Goal: Task Accomplishment & Management: Manage account settings

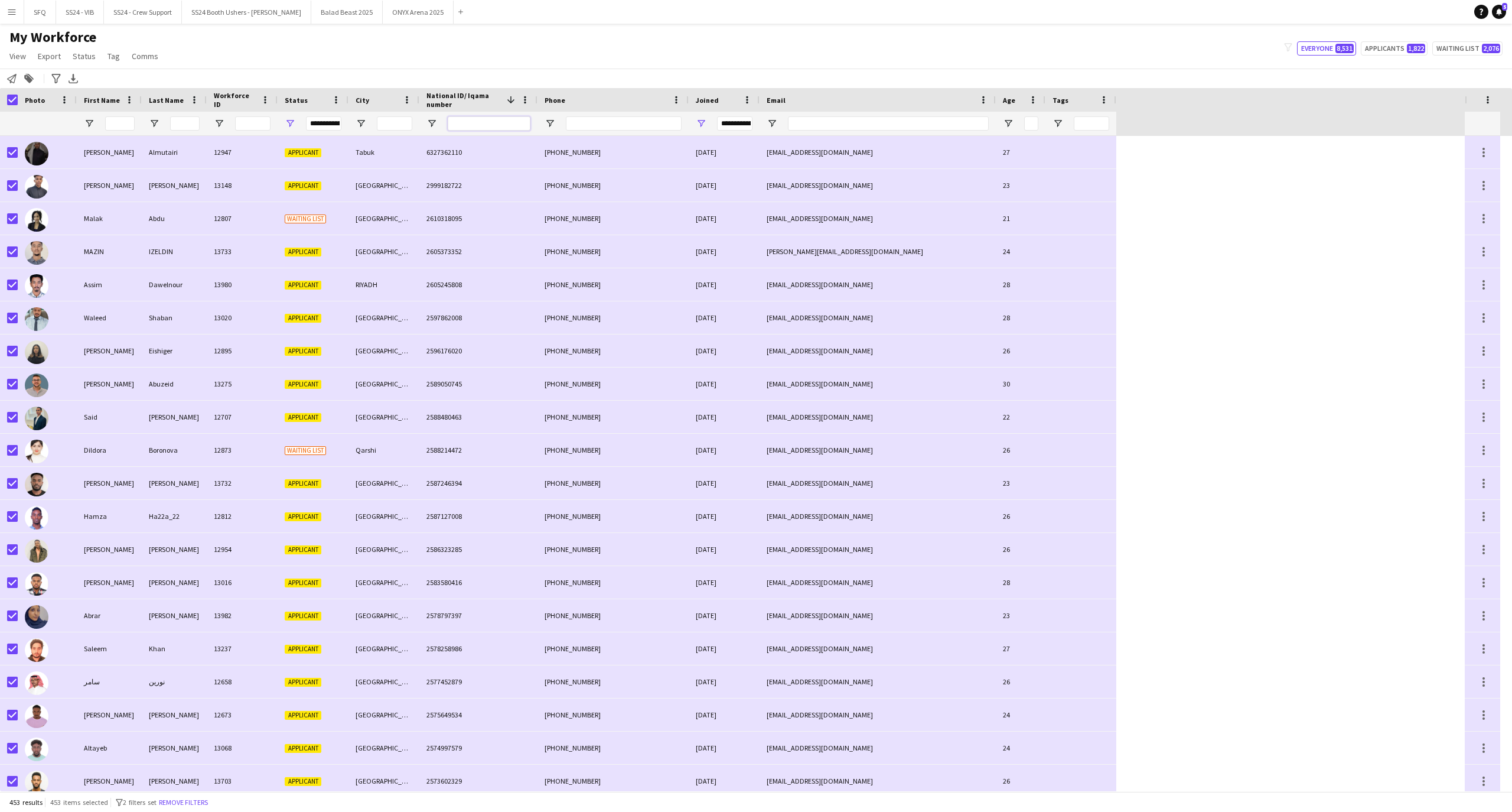
click at [497, 125] on input "National ID/ Iqama number Filter Input" at bounding box center [489, 124] width 83 height 14
paste input "**********"
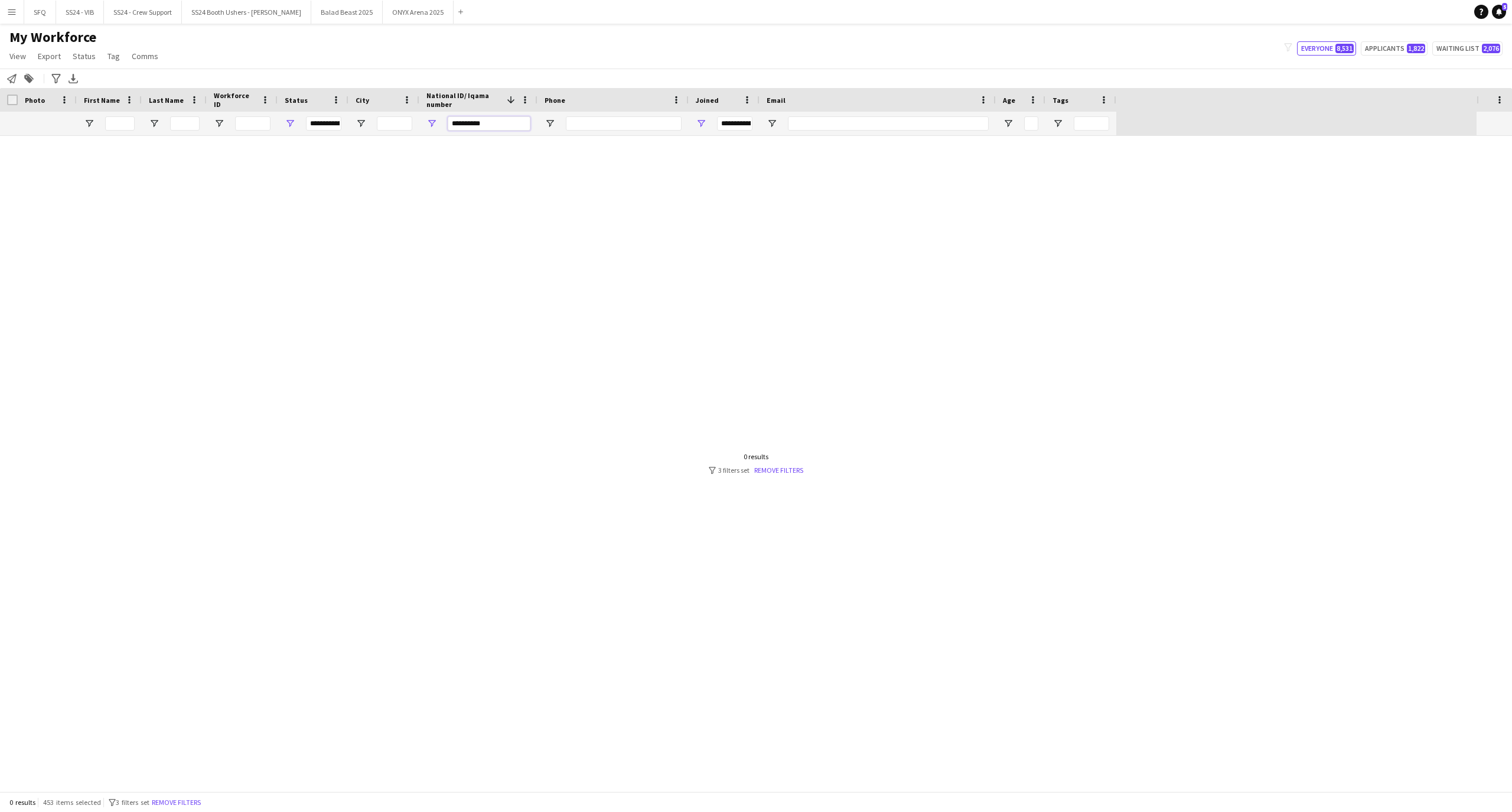
type input "**********"
click at [704, 123] on span "Open Filter Menu" at bounding box center [701, 123] width 10 height 10
type input "**********"
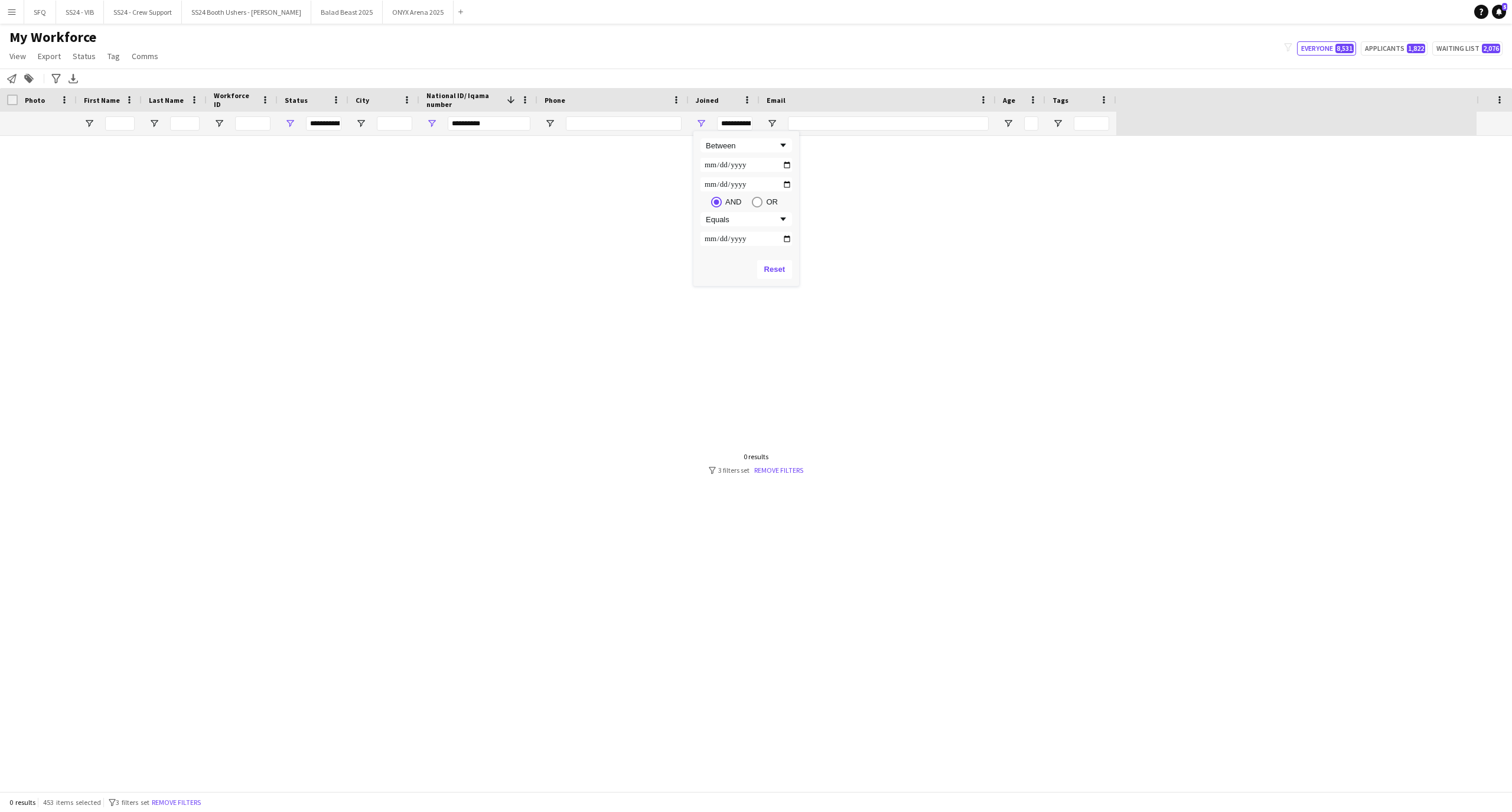
type input "**********"
click at [711, 188] on input "**********" at bounding box center [746, 184] width 91 height 14
type input "**********"
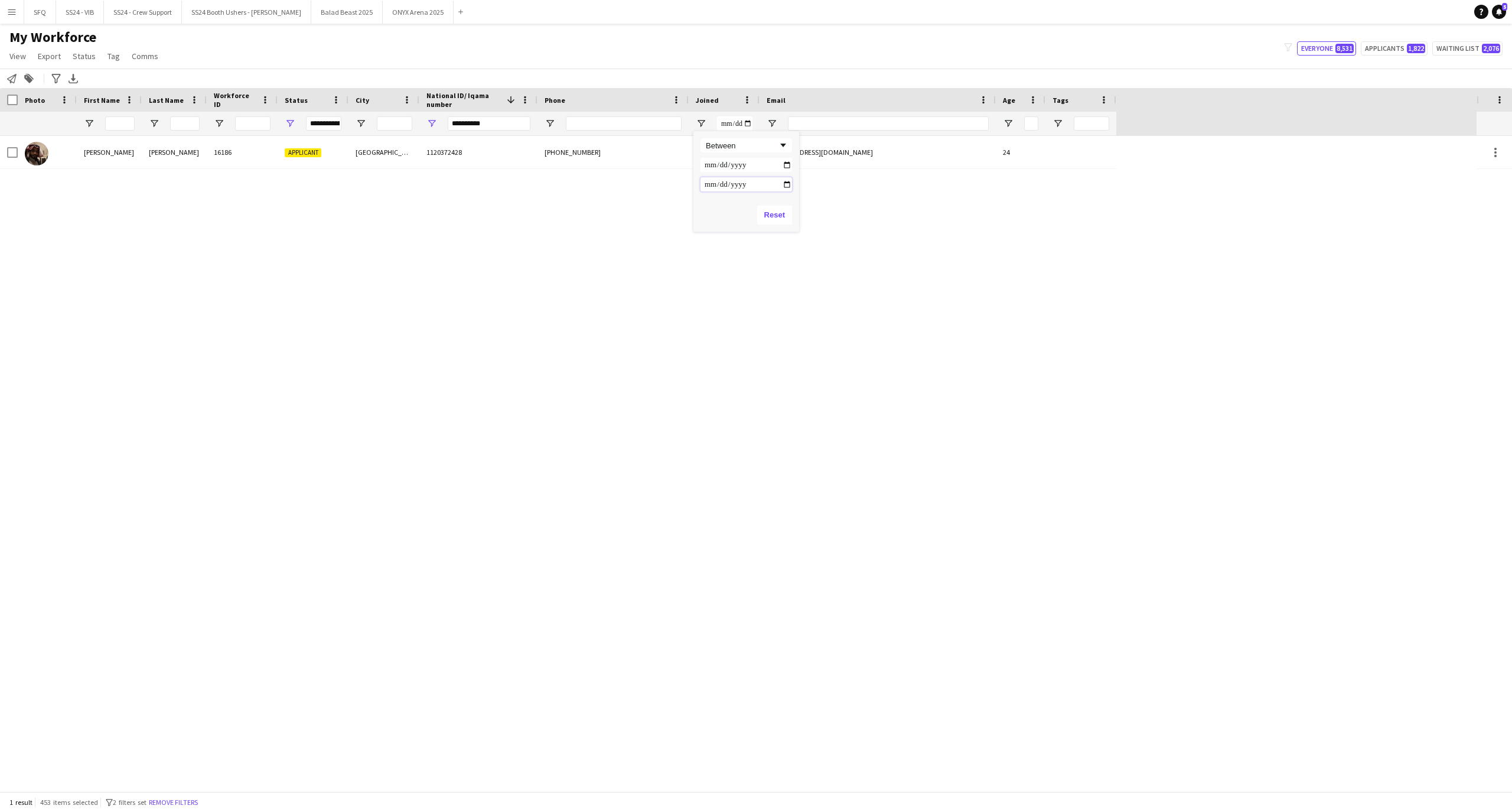
type input "**********"
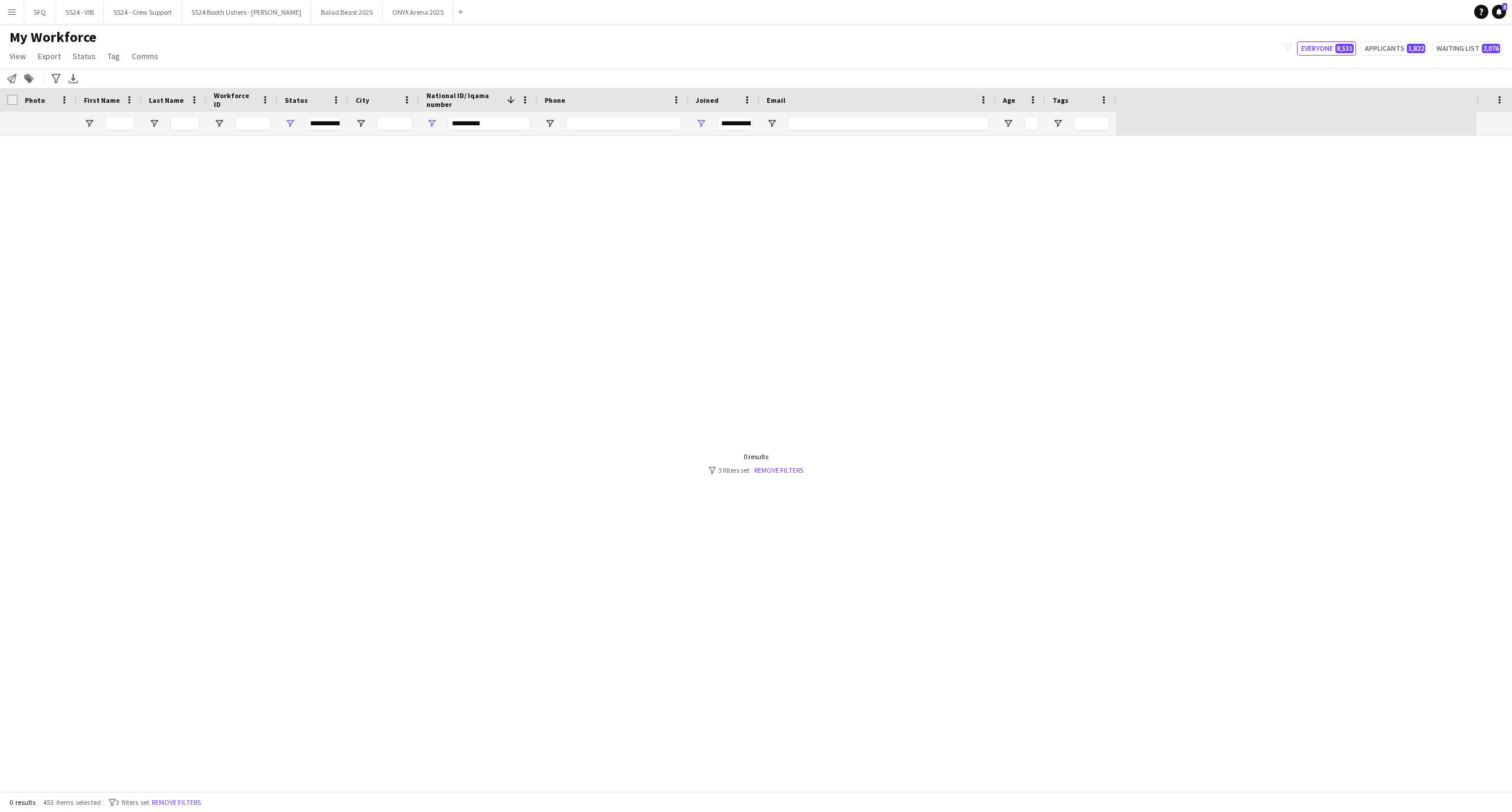
click at [822, 65] on div "My Workforce View Views Default view R4ven New view Update view Delete view Edi…" at bounding box center [756, 49] width 1512 height 40
click at [291, 126] on span "Open Filter Menu" at bounding box center [290, 123] width 10 height 10
type input "**********"
click at [384, 27] on main "My Workforce View Views Default view R4ven New view Update view Delete view Edi…" at bounding box center [756, 409] width 1512 height 772
click at [499, 124] on input "**********" at bounding box center [489, 124] width 83 height 14
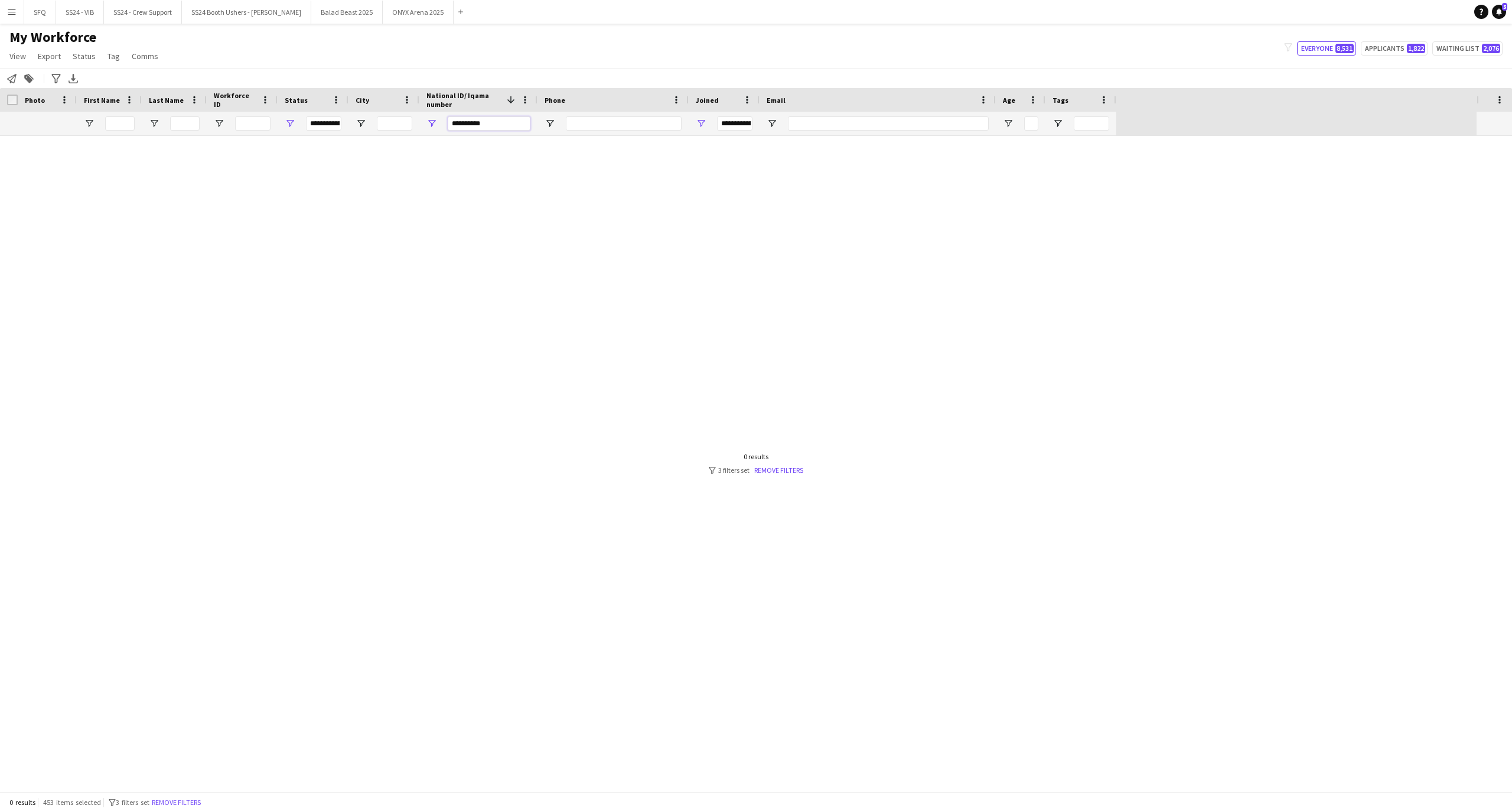
click at [499, 124] on input "**********" at bounding box center [489, 124] width 83 height 14
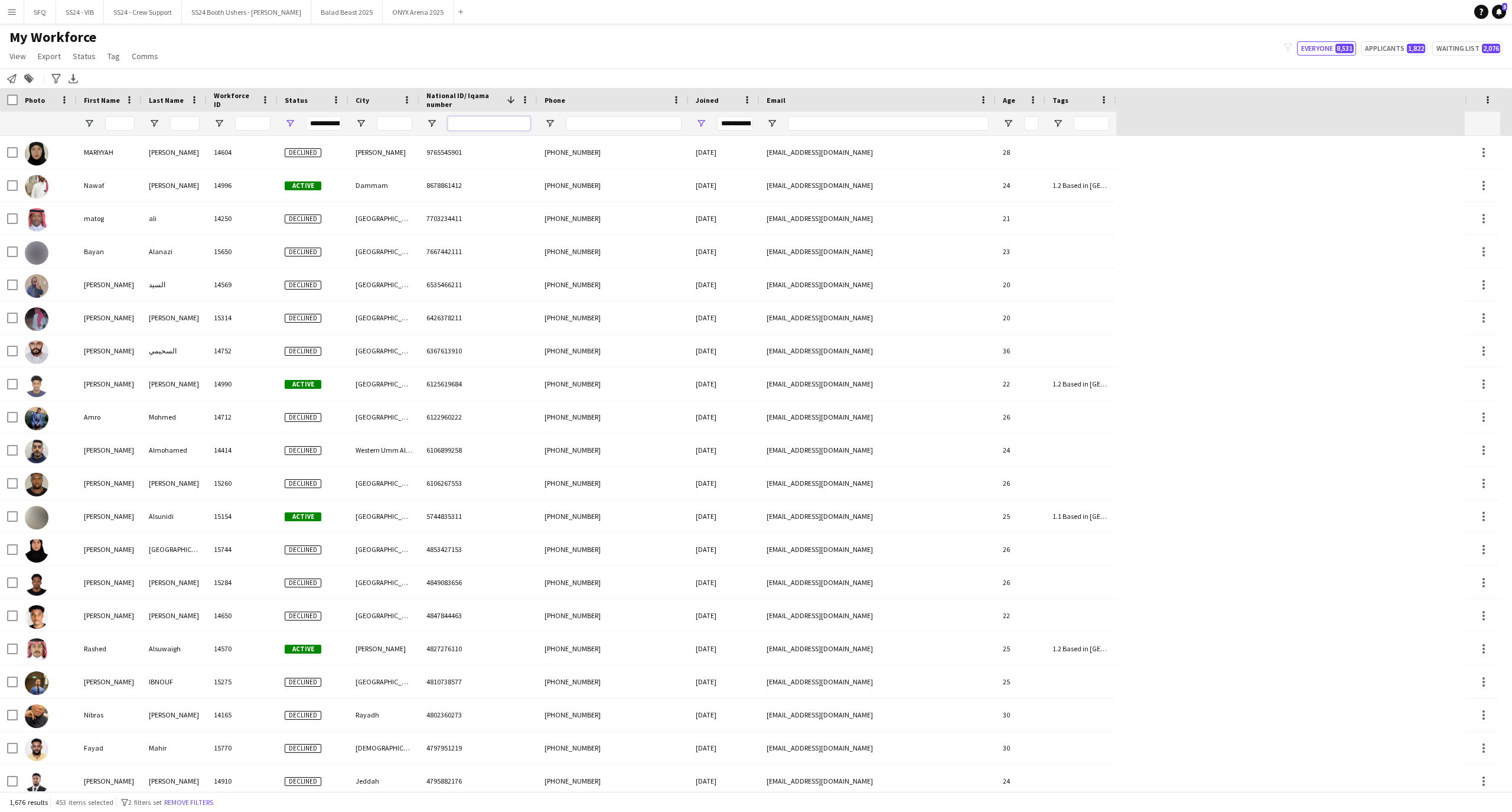
paste input "**********"
type input "**********"
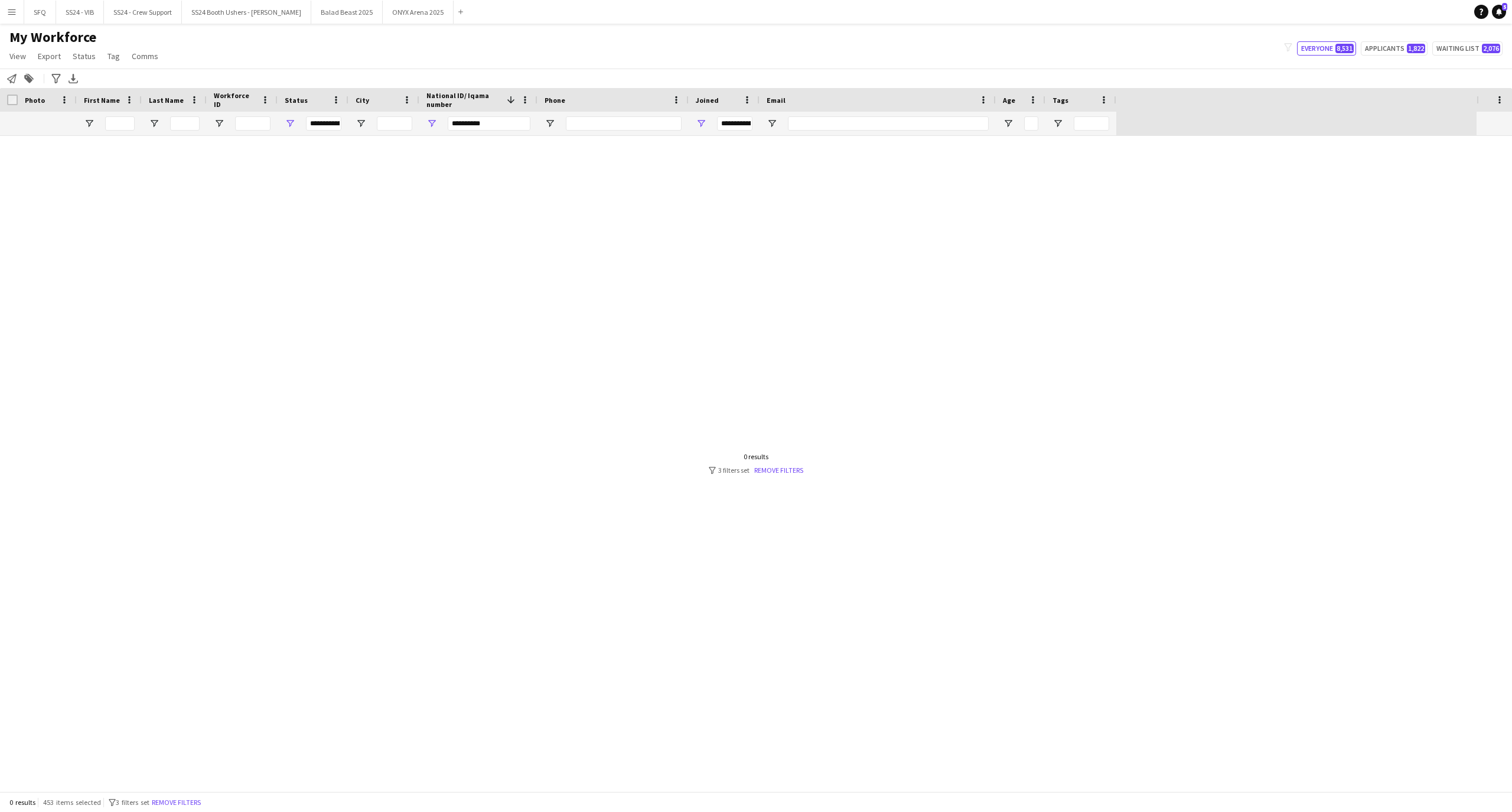
click at [176, 792] on div "0 results 453 items selected filter-1 3 filters set Remove filters" at bounding box center [756, 802] width 1512 height 20
click at [176, 796] on button "Remove filters" at bounding box center [176, 802] width 54 height 13
click at [204, 795] on div "0 results 453 items selected filter-1 3 filters set Remove filters" at bounding box center [756, 802] width 1512 height 20
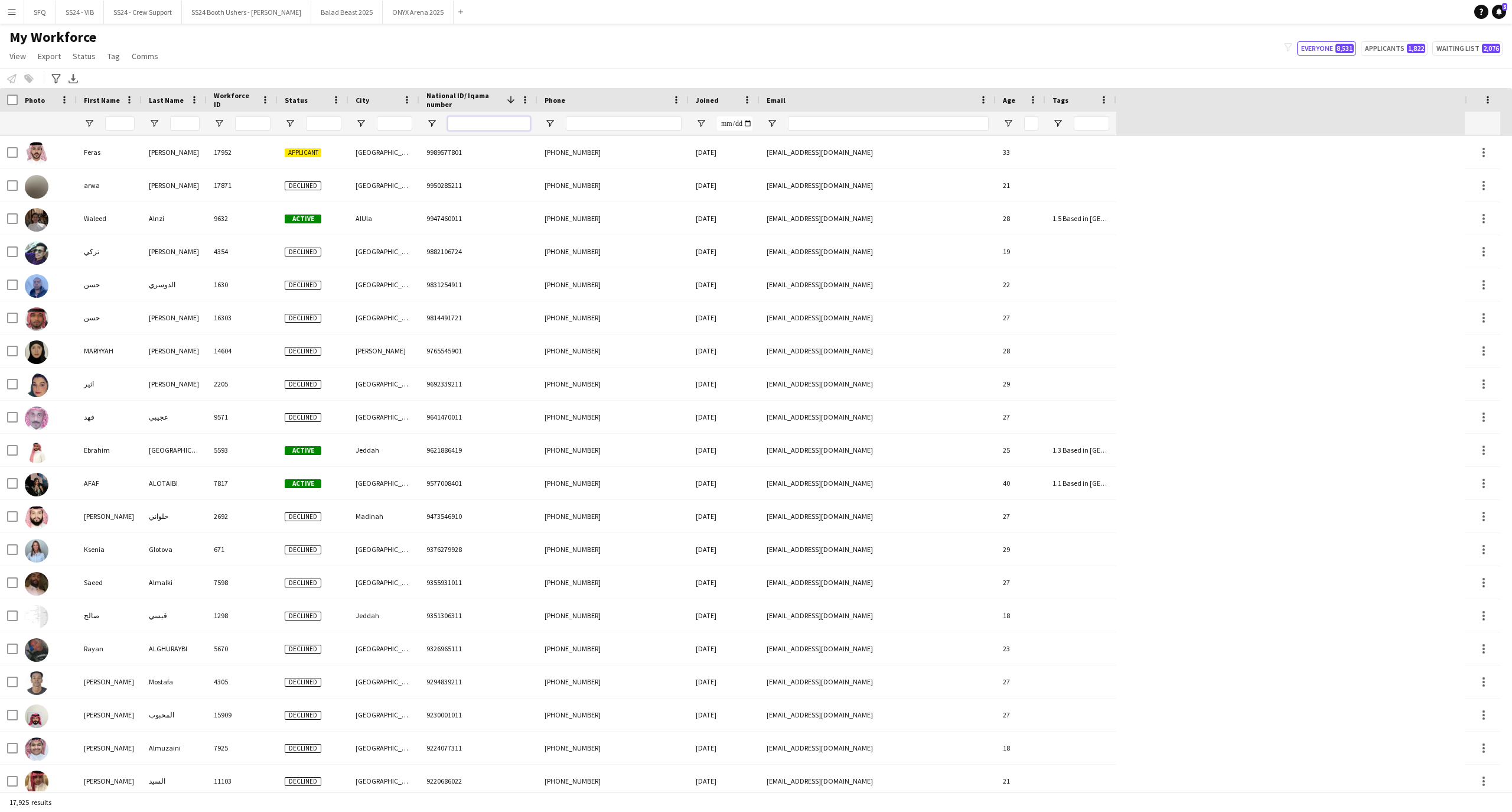
click at [482, 126] on input "National ID/ Iqama number Filter Input" at bounding box center [489, 124] width 83 height 14
paste input "**********"
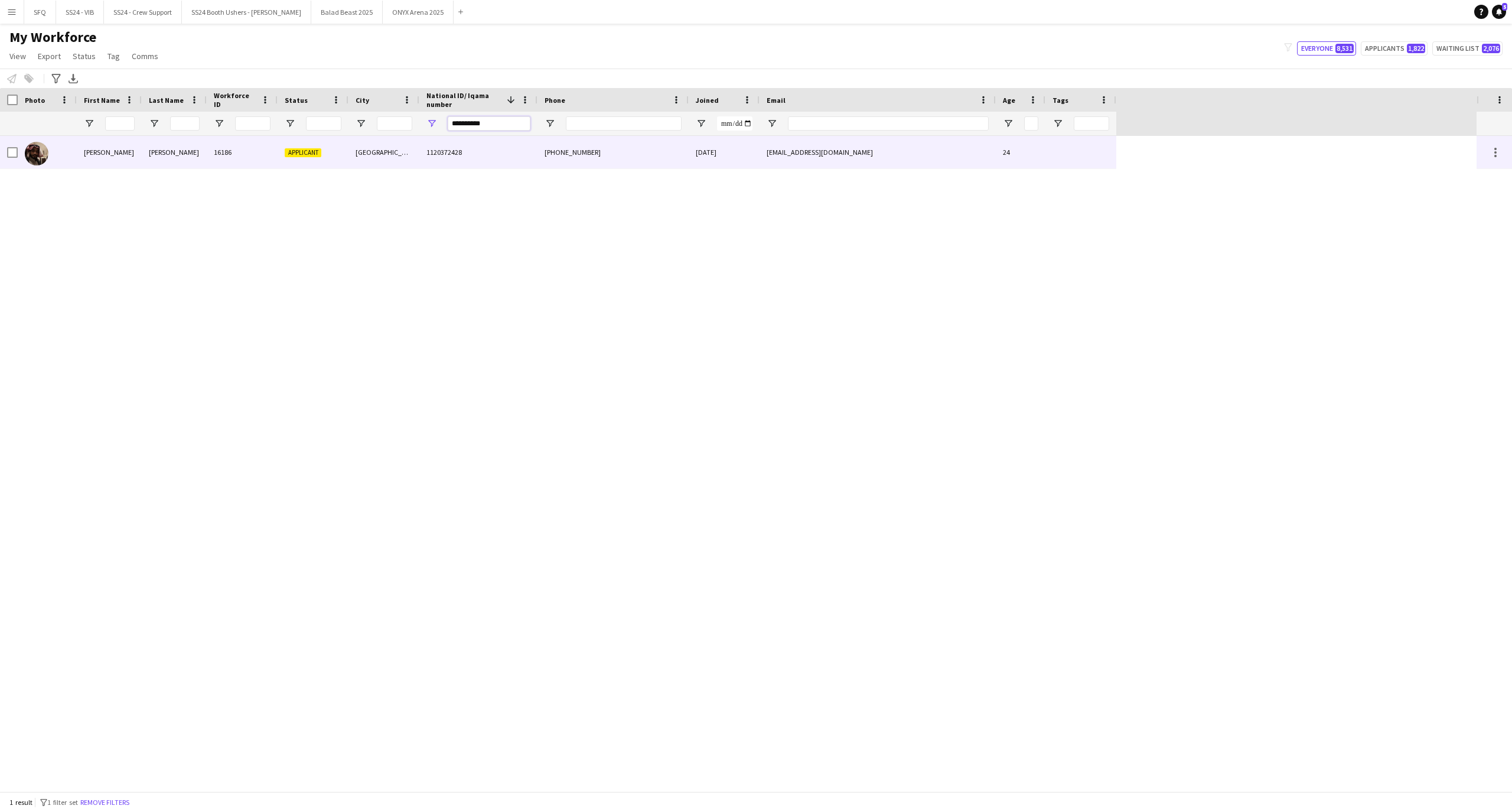
type input "**********"
click at [150, 157] on div "[PERSON_NAME]" at bounding box center [174, 152] width 65 height 32
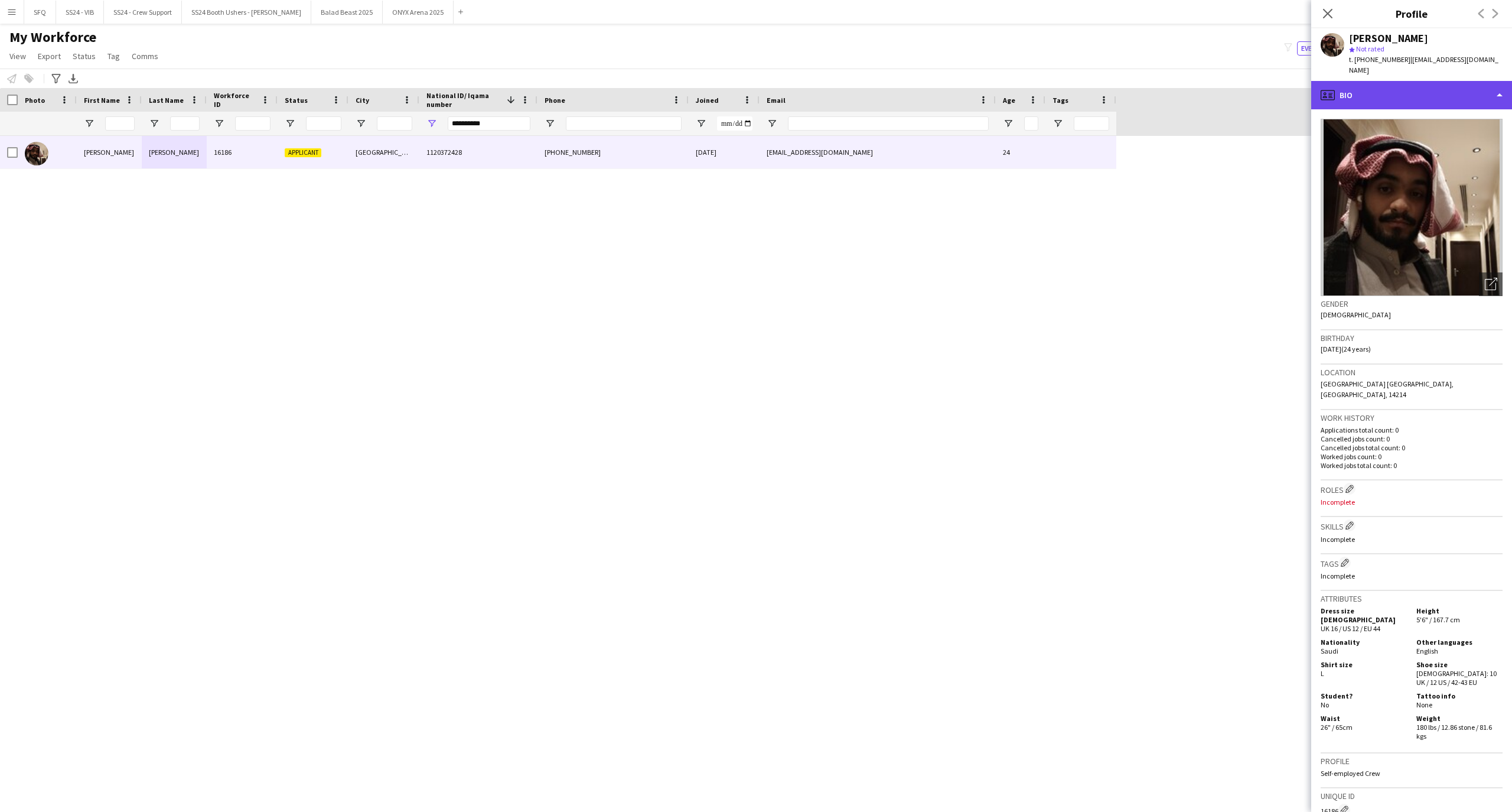
click at [1392, 81] on div "profile Bio" at bounding box center [1412, 95] width 201 height 29
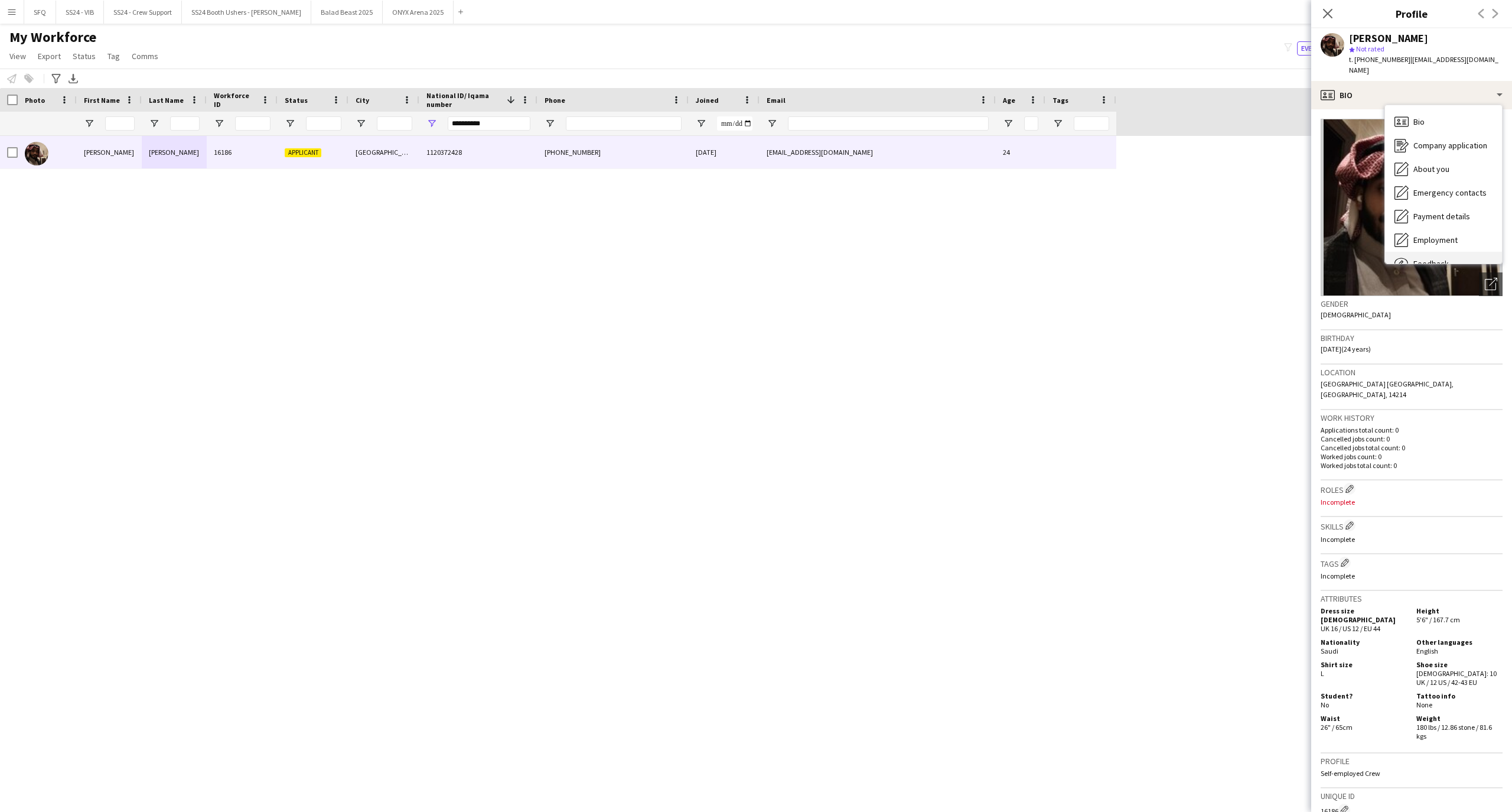
click at [1448, 251] on div "Feedback Feedback" at bounding box center [1443, 263] width 117 height 23
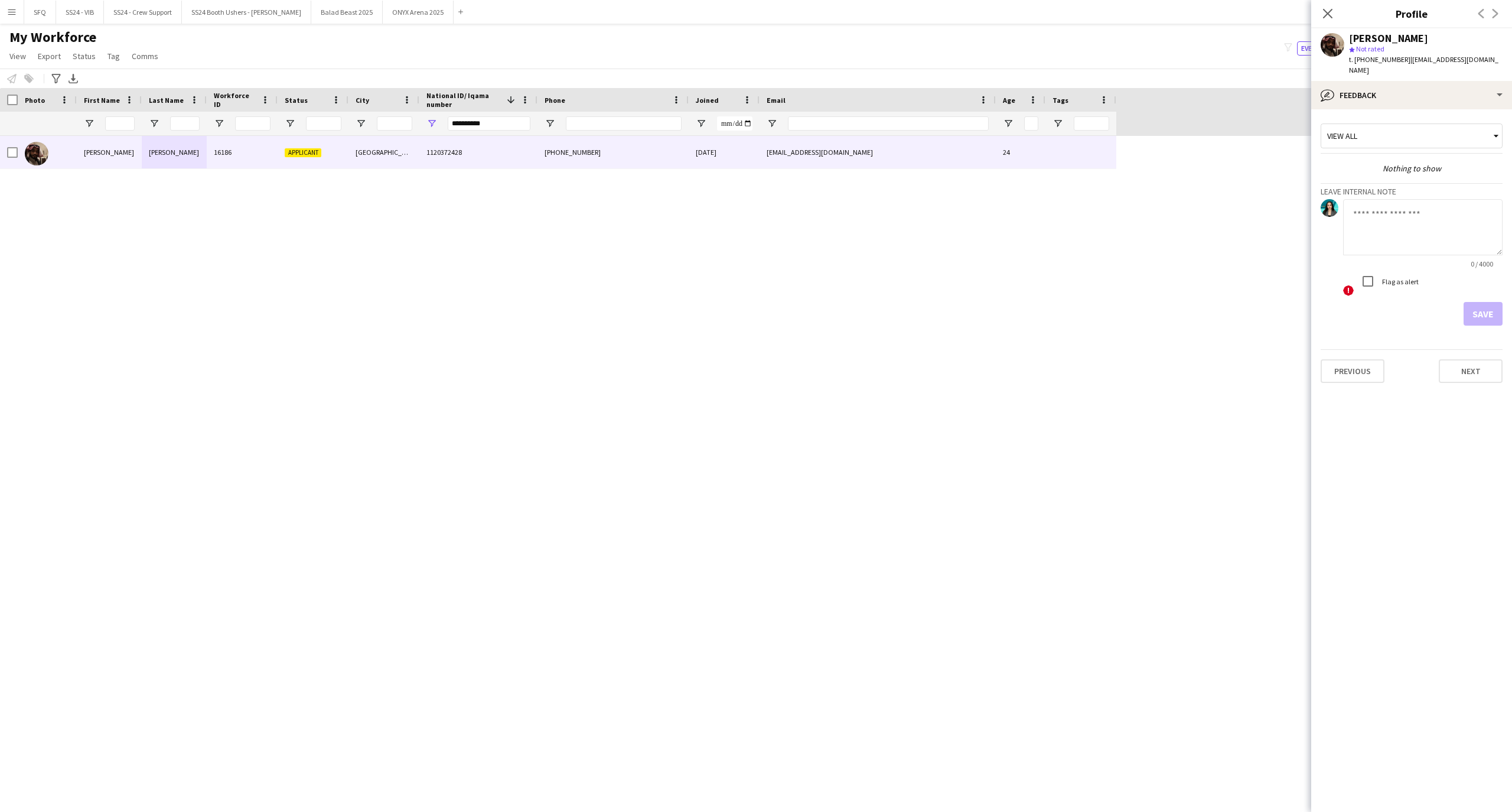
click at [1410, 221] on textarea at bounding box center [1423, 227] width 159 height 56
type textarea "*"
type textarea "*******"
click at [1470, 303] on button "Save" at bounding box center [1483, 314] width 39 height 23
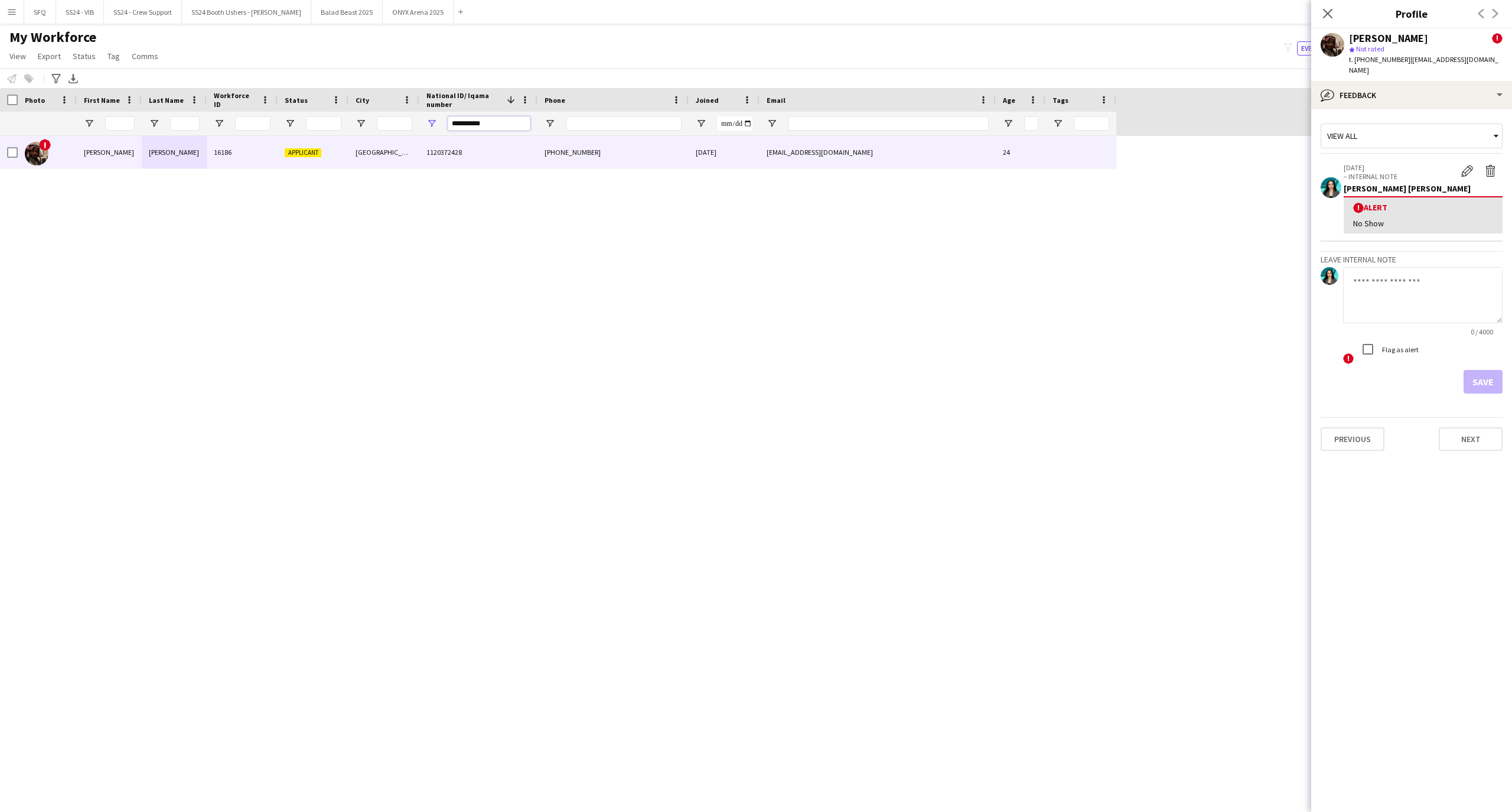
click at [518, 126] on input "**********" at bounding box center [489, 124] width 83 height 14
paste input "National ID/ Iqama number Filter Input"
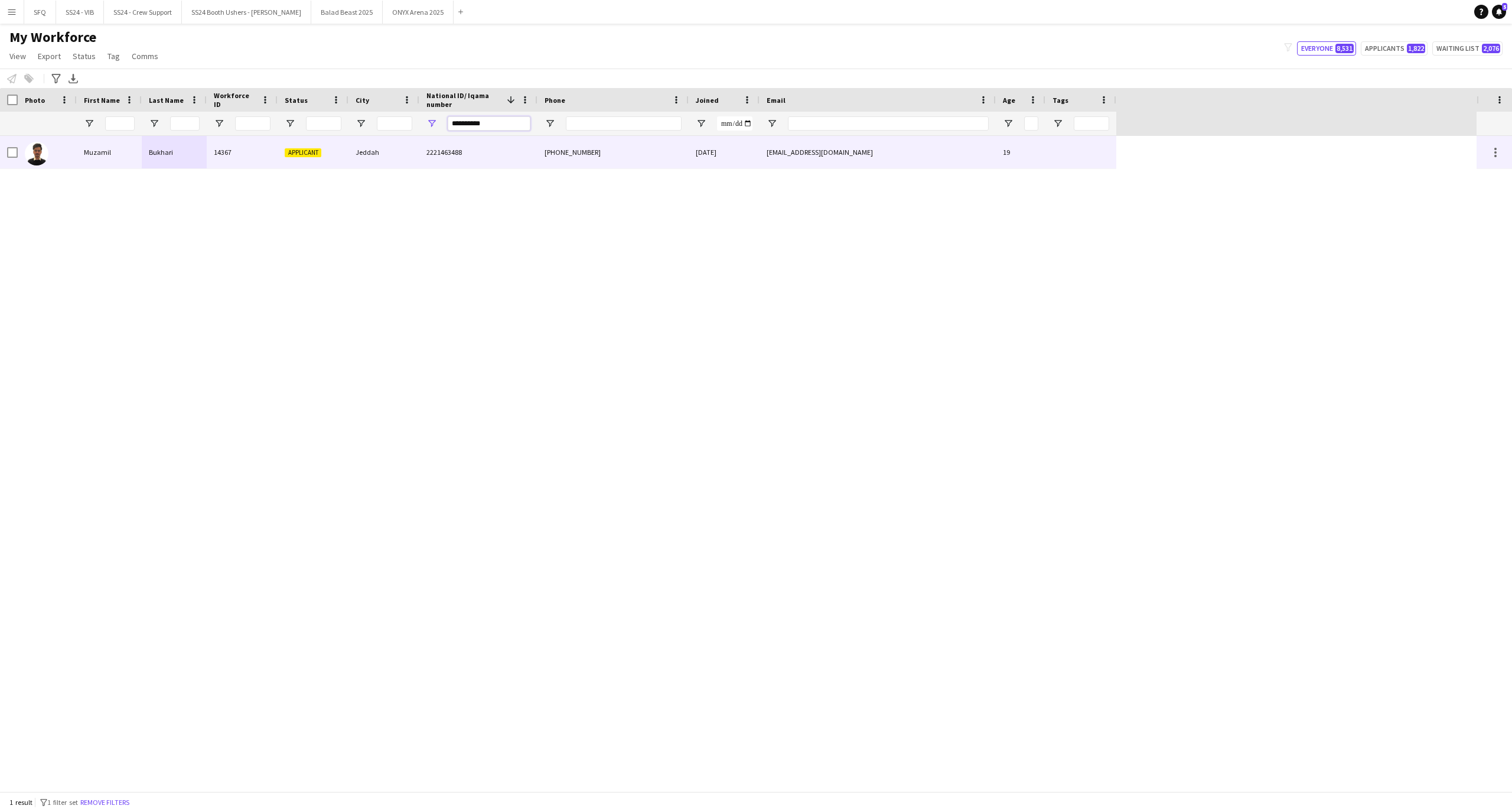
type input "**********"
click at [90, 165] on div "Muzamil" at bounding box center [109, 152] width 65 height 32
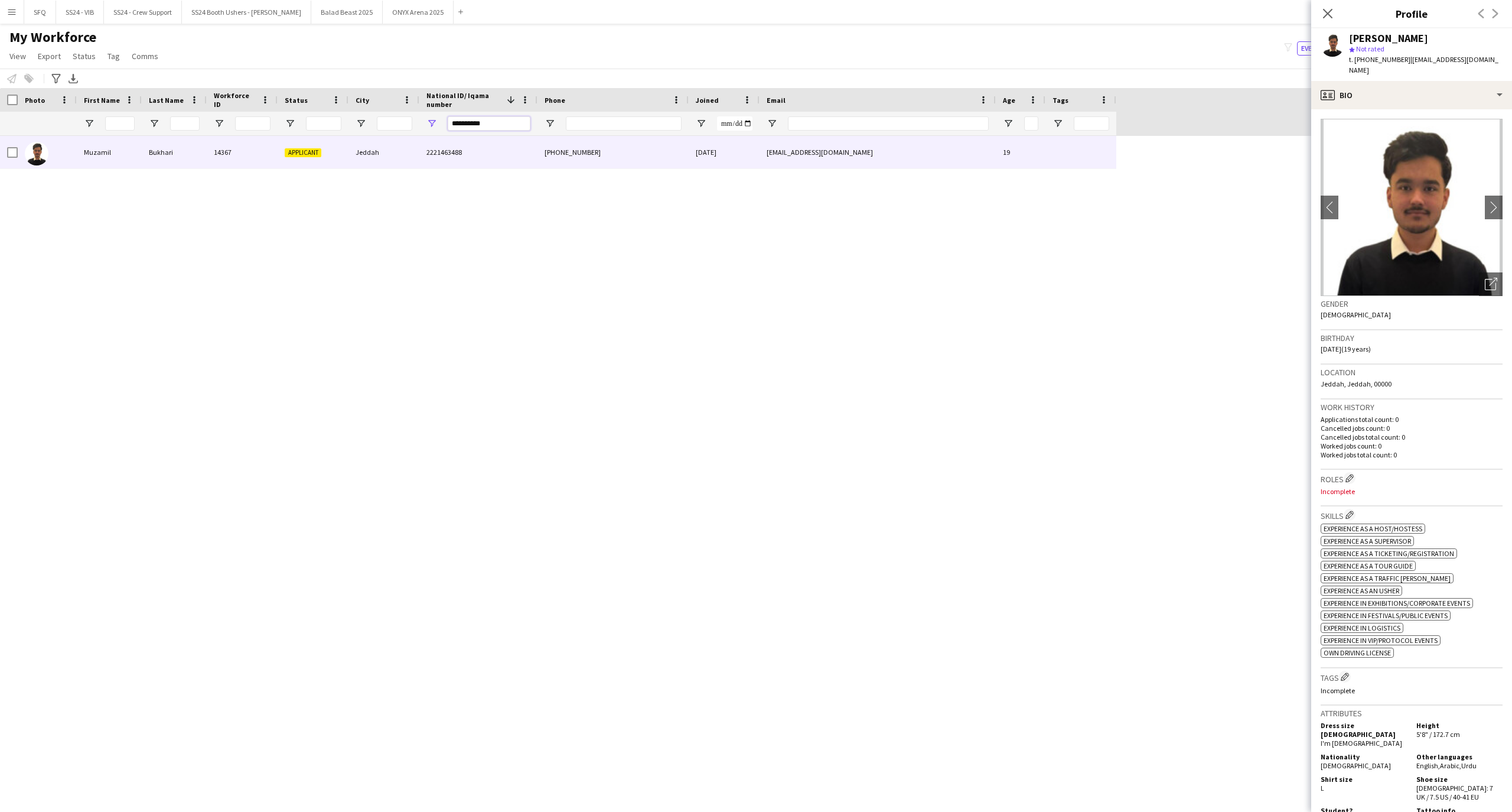
click at [515, 121] on input "**********" at bounding box center [489, 124] width 83 height 14
click at [1352, 480] on app-icon "Edit crew company roles" at bounding box center [1349, 478] width 8 height 8
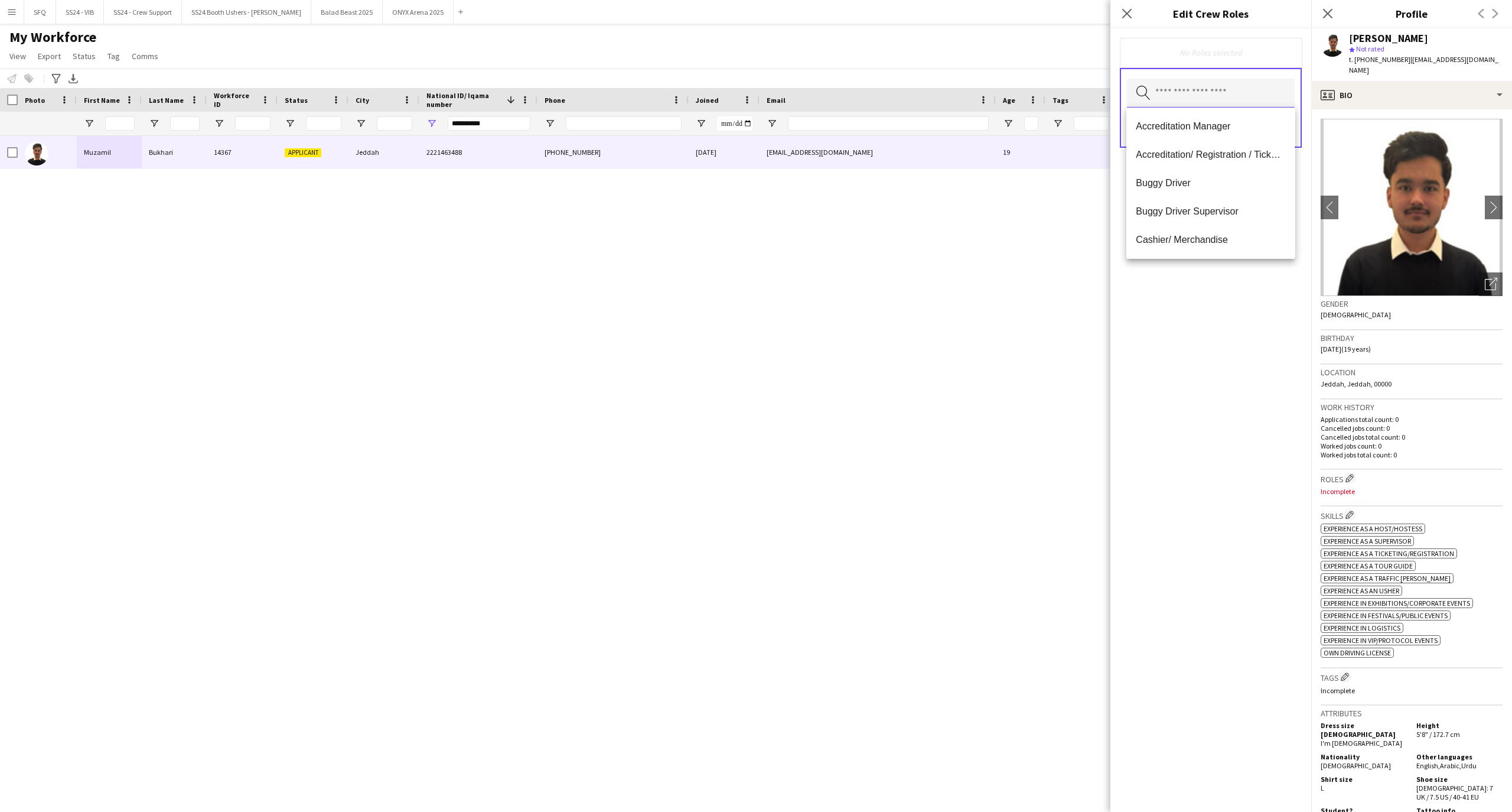
click at [1160, 93] on input "text" at bounding box center [1210, 93] width 168 height 30
click at [1218, 307] on div "No Roles selected Search by role type Save" at bounding box center [1211, 420] width 201 height 783
click at [1215, 97] on input "text" at bounding box center [1210, 93] width 168 height 30
click at [1180, 136] on mat-option "Runner" at bounding box center [1210, 130] width 168 height 29
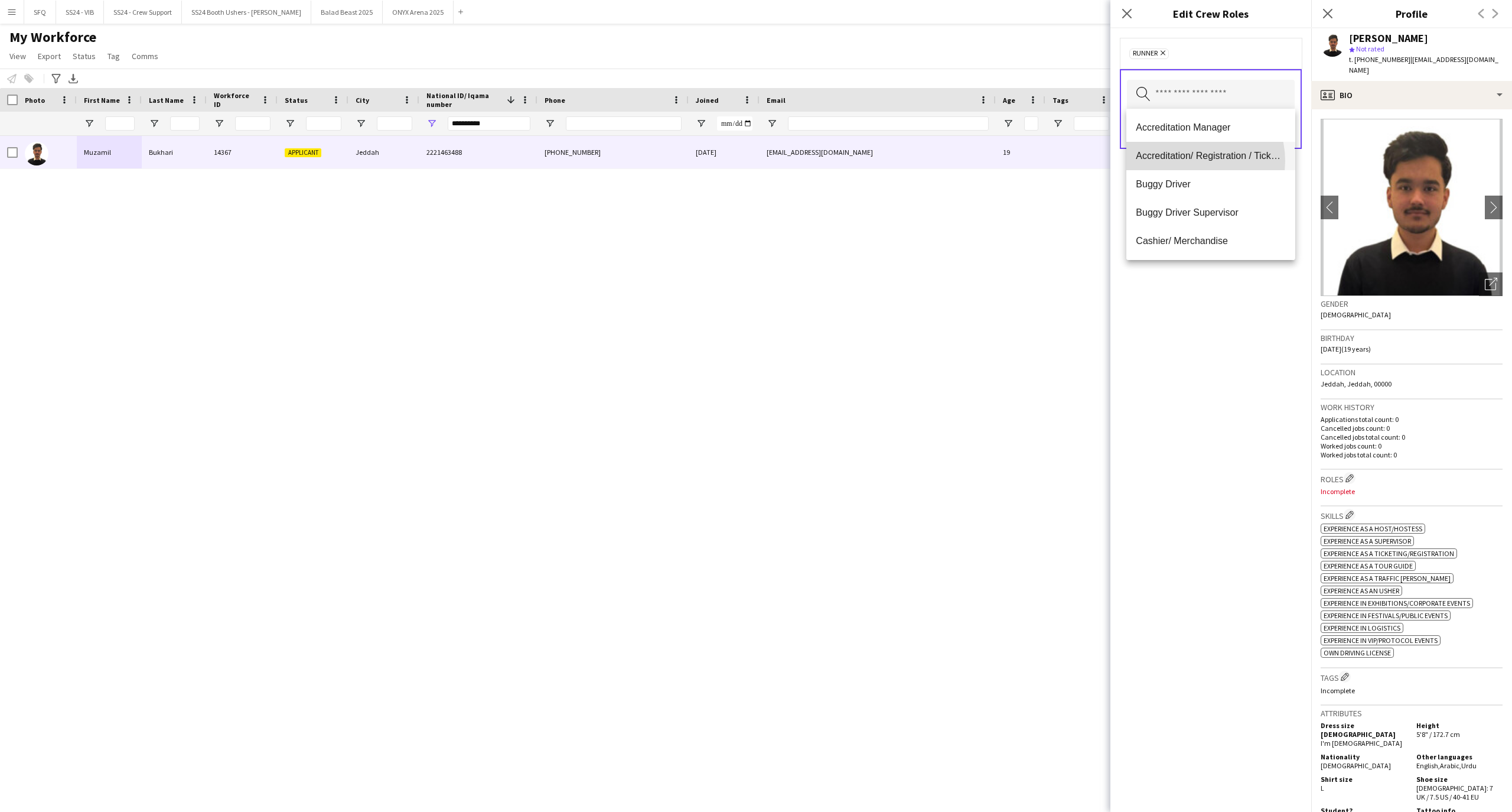
click at [1192, 161] on span "Accreditation/ Registration / Ticketing" at bounding box center [1210, 156] width 150 height 11
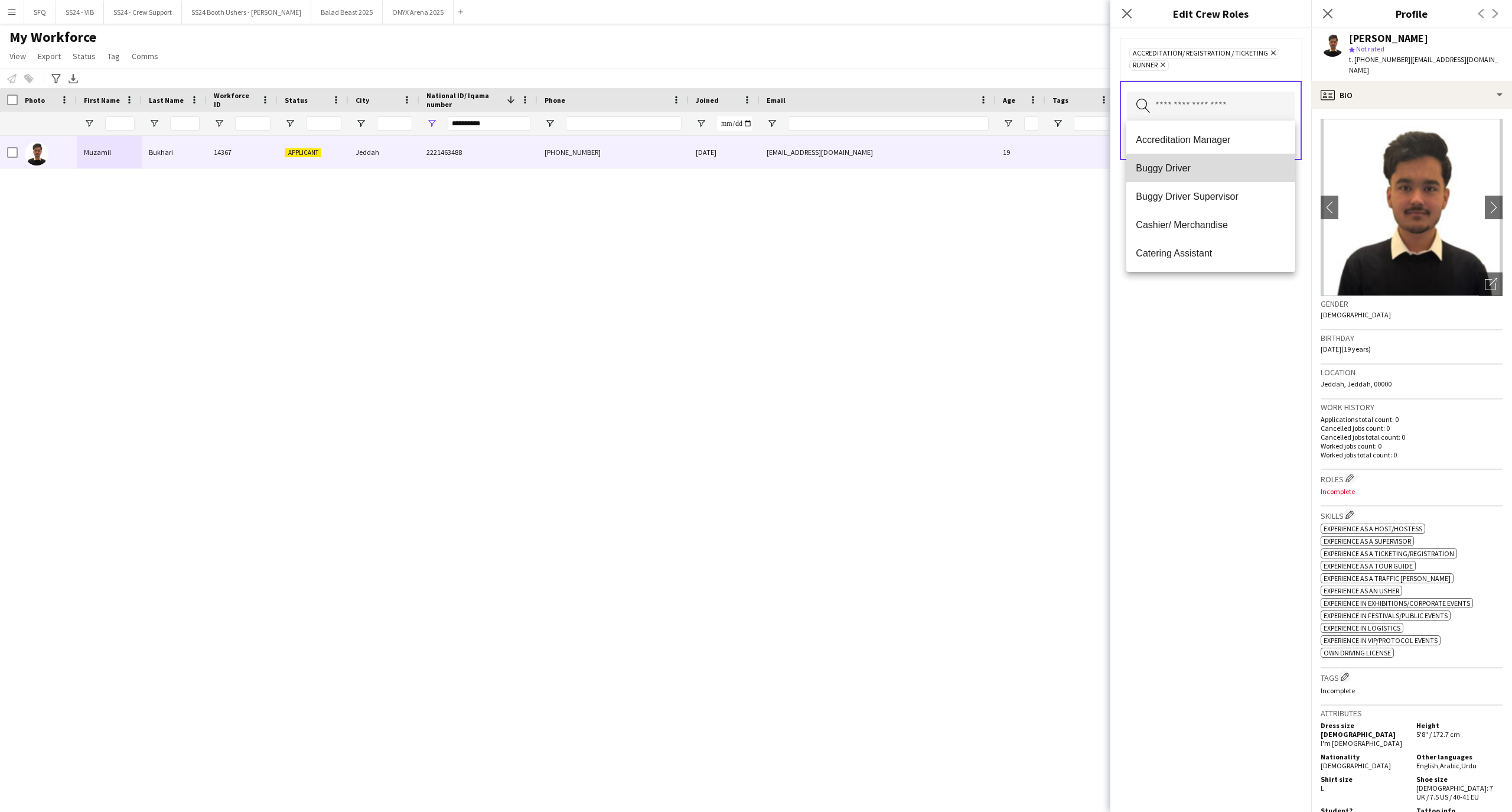
click at [1247, 180] on mat-option "Buggy Driver" at bounding box center [1210, 168] width 168 height 29
click at [1257, 200] on span "Customer Service Staff" at bounding box center [1210, 202] width 150 height 11
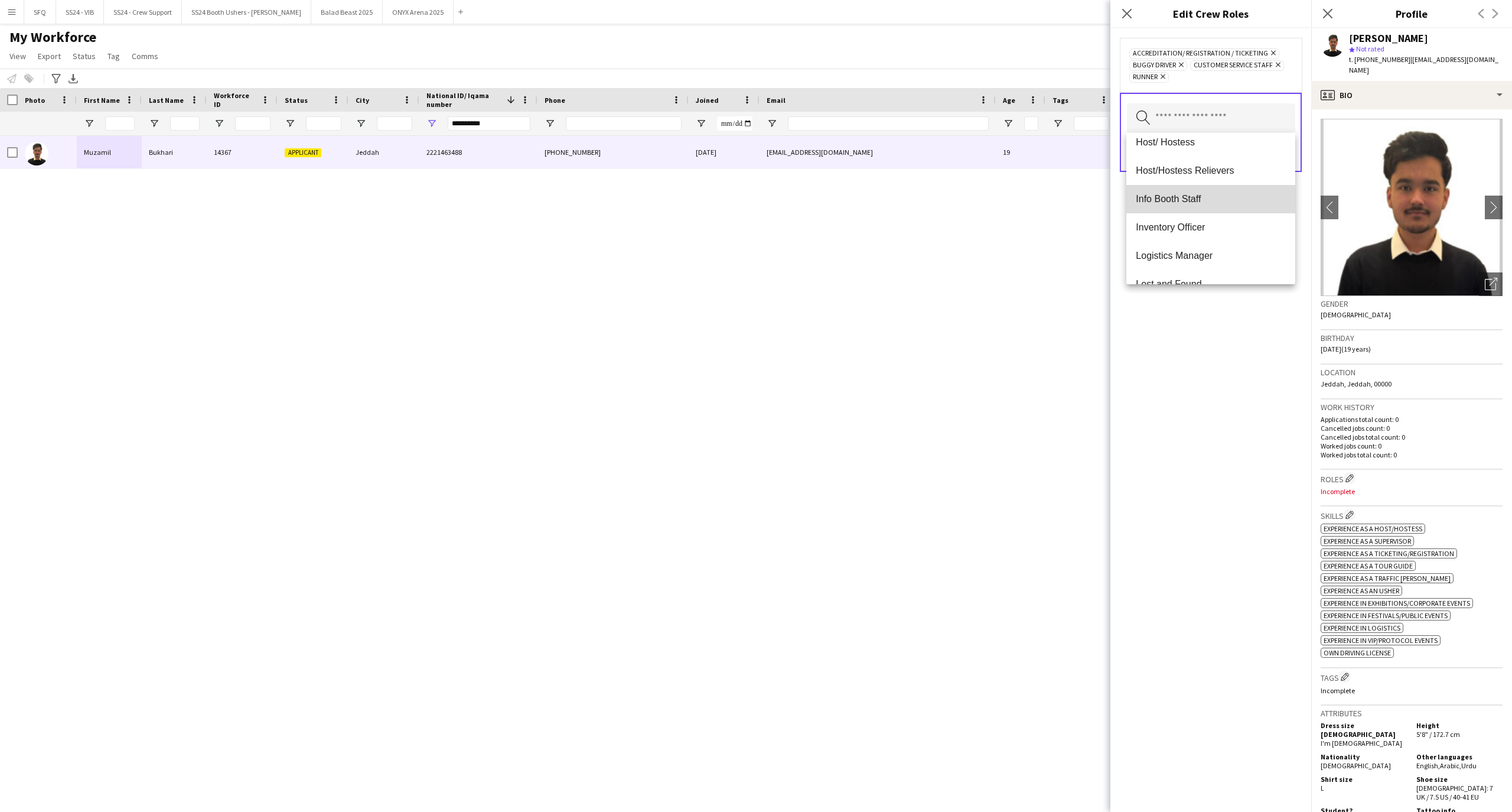
click at [1246, 205] on mat-option "Info Booth Staff" at bounding box center [1210, 199] width 168 height 29
click at [1208, 231] on span "RFID Assistant" at bounding box center [1210, 230] width 150 height 11
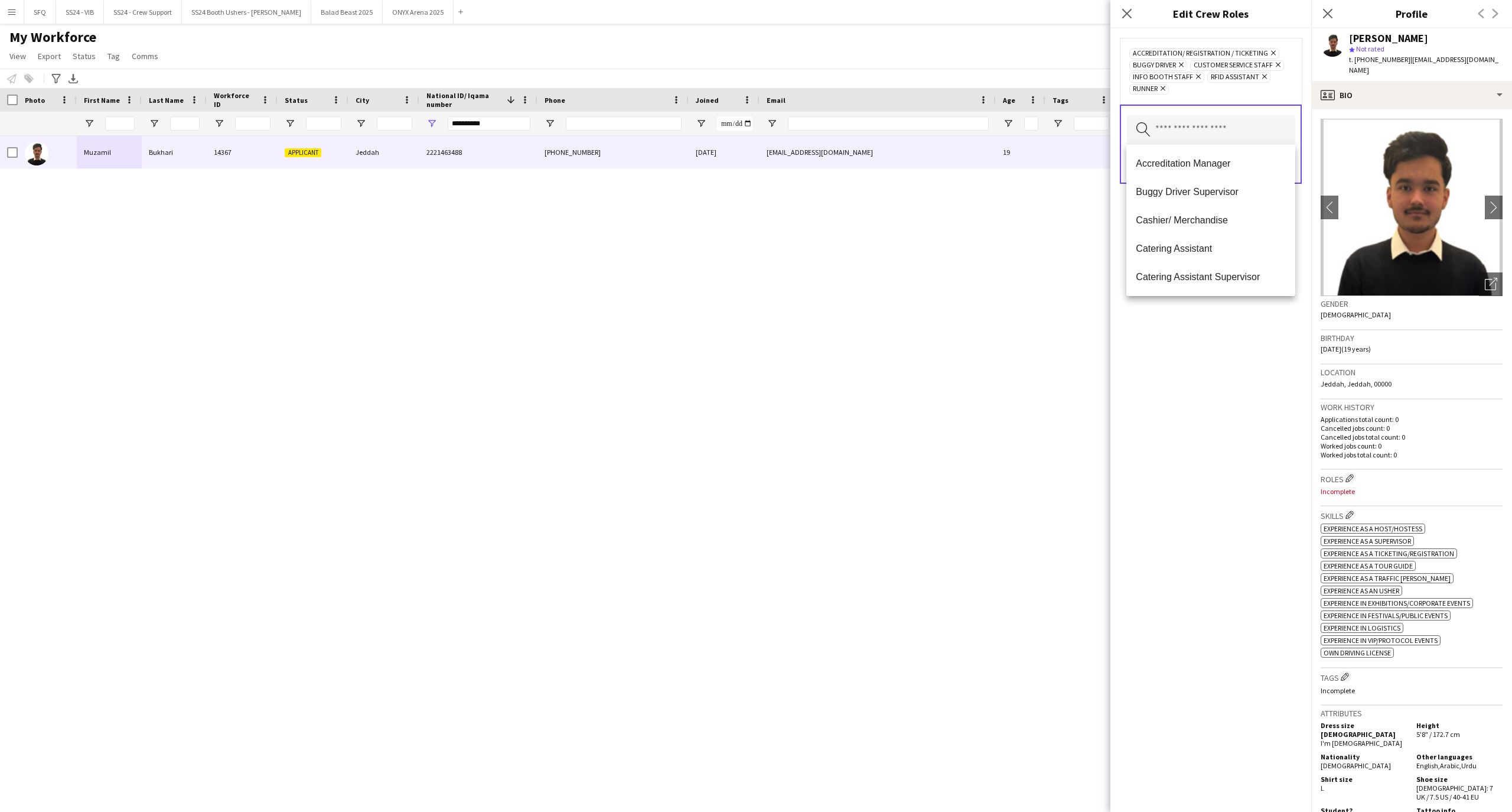
click at [1294, 75] on div "Accreditation/ Registration / Ticketing Remove Buggy Driver Remove Customer Ser…" at bounding box center [1210, 71] width 182 height 66
click at [1285, 161] on button "Save" at bounding box center [1280, 164] width 28 height 19
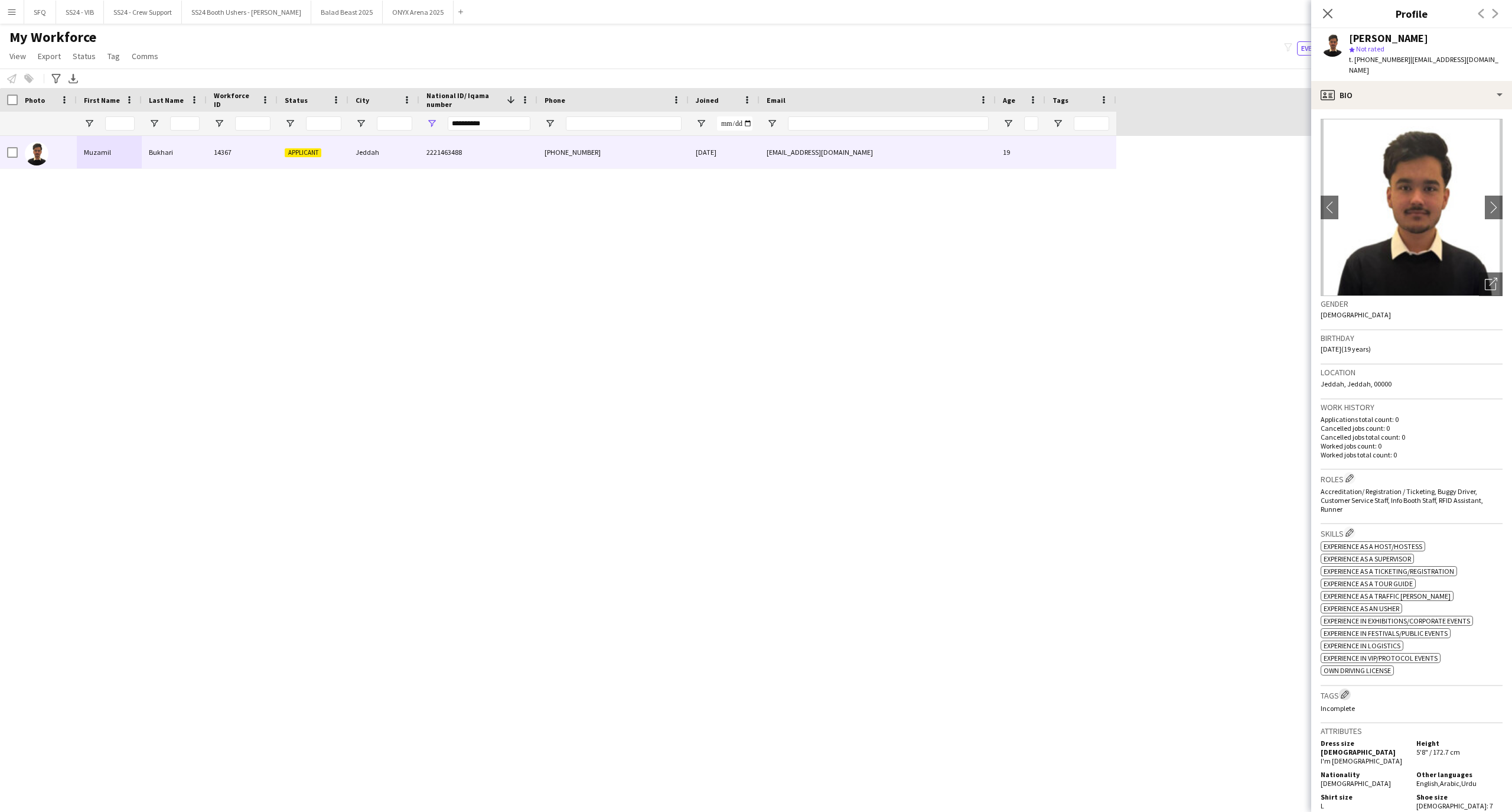
click at [1345, 700] on button "Edit crew company tags" at bounding box center [1345, 694] width 12 height 12
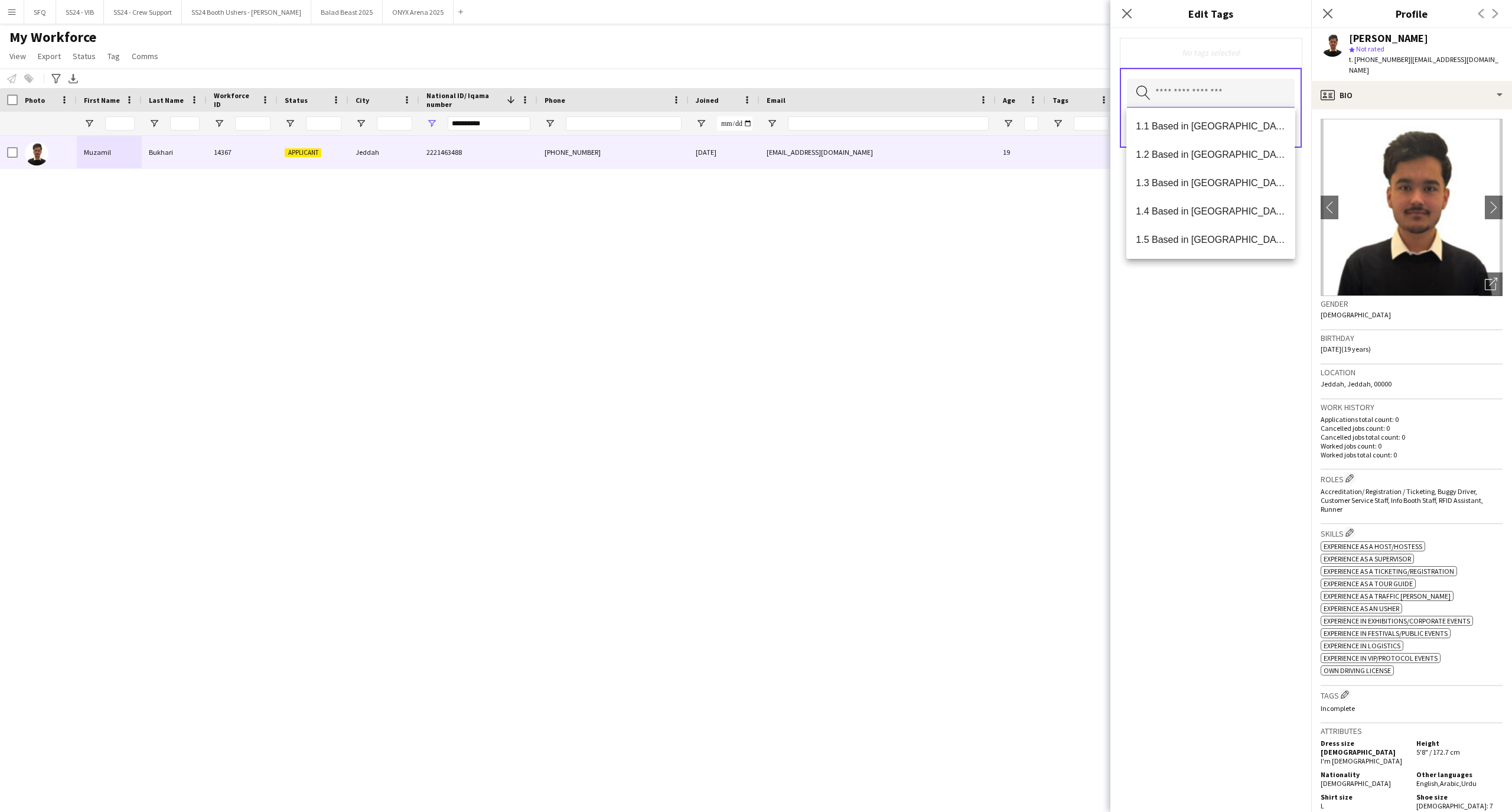
click at [1156, 92] on input "text" at bounding box center [1210, 93] width 168 height 30
click at [1203, 187] on span "1.3 Based in [GEOGRAPHIC_DATA]" at bounding box center [1210, 182] width 150 height 11
click at [1202, 237] on span "1.6 Based in [GEOGRAPHIC_DATA]" at bounding box center [1210, 240] width 150 height 11
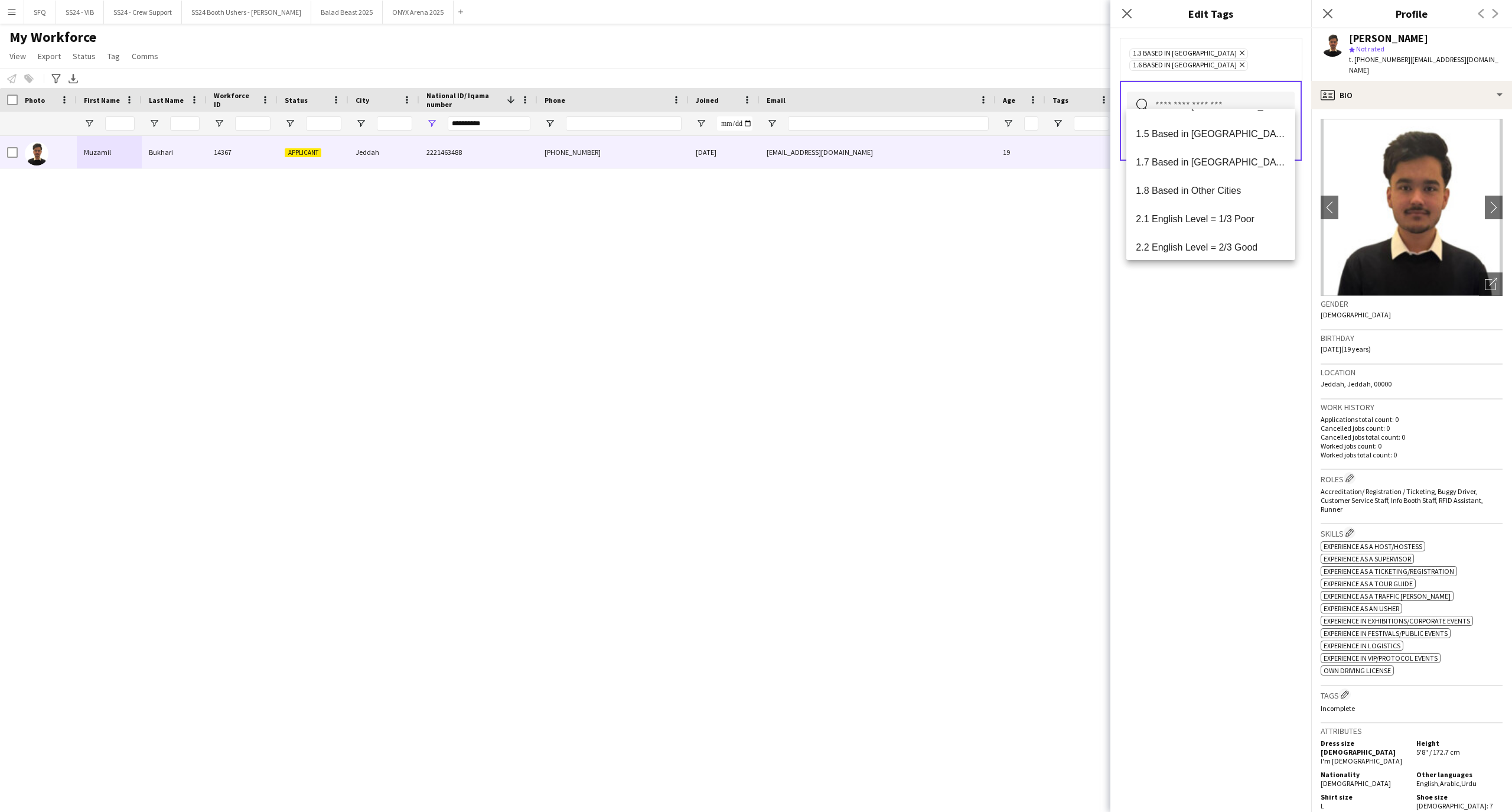
scroll to position [157, 0]
click at [1214, 194] on span "2.3 English Level = 3/3 Excellent" at bounding box center [1210, 196] width 150 height 11
click at [1204, 244] on span "Presentable B" at bounding box center [1210, 242] width 150 height 11
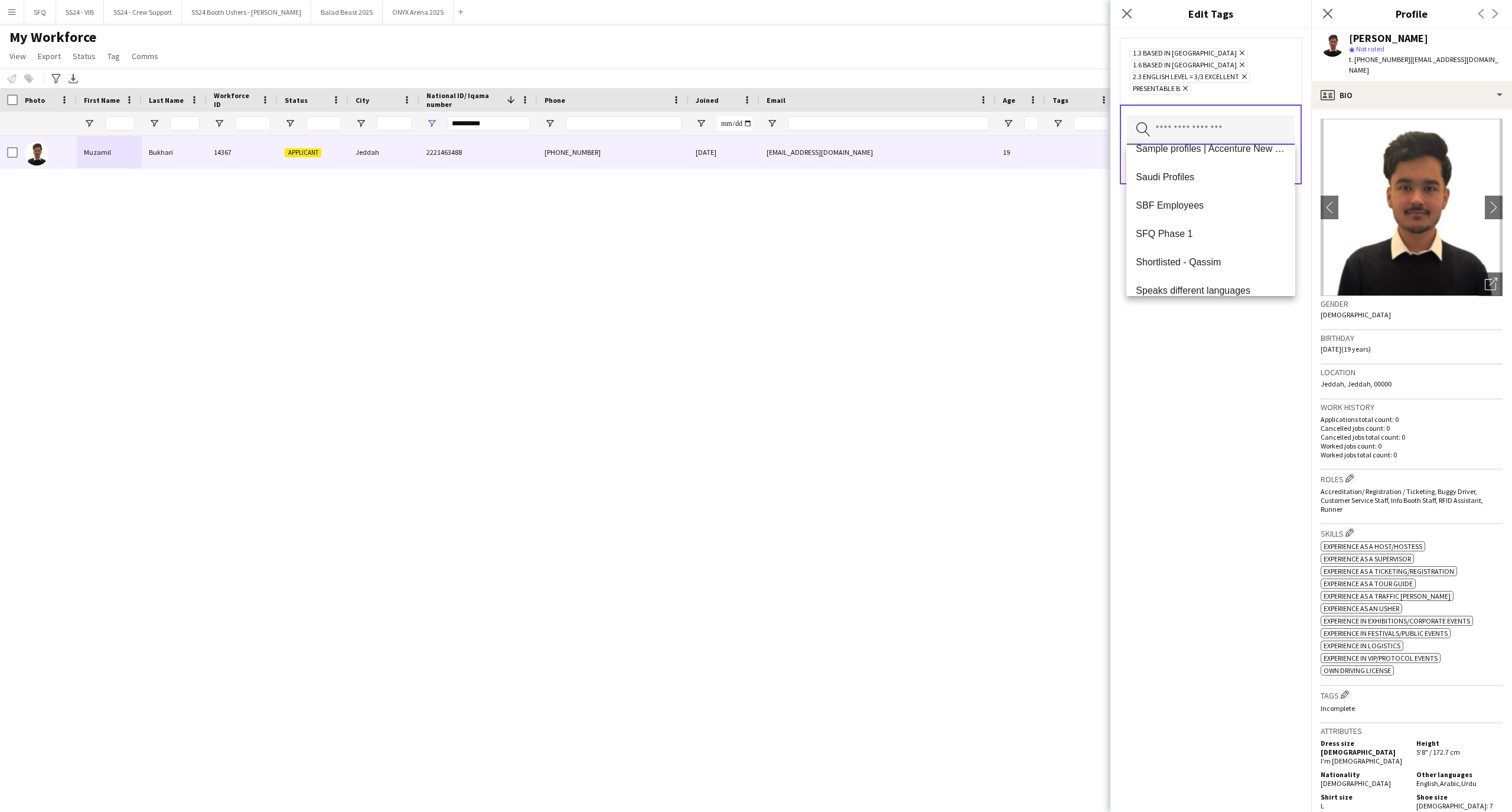
scroll to position [1049, 0]
click at [1204, 362] on div "1.3 Based in [GEOGRAPHIC_DATA] Remove 1.6 Based in [GEOGRAPHIC_DATA] Remove 2.3…" at bounding box center [1211, 420] width 201 height 783
click at [1276, 168] on button "Save" at bounding box center [1280, 165] width 28 height 19
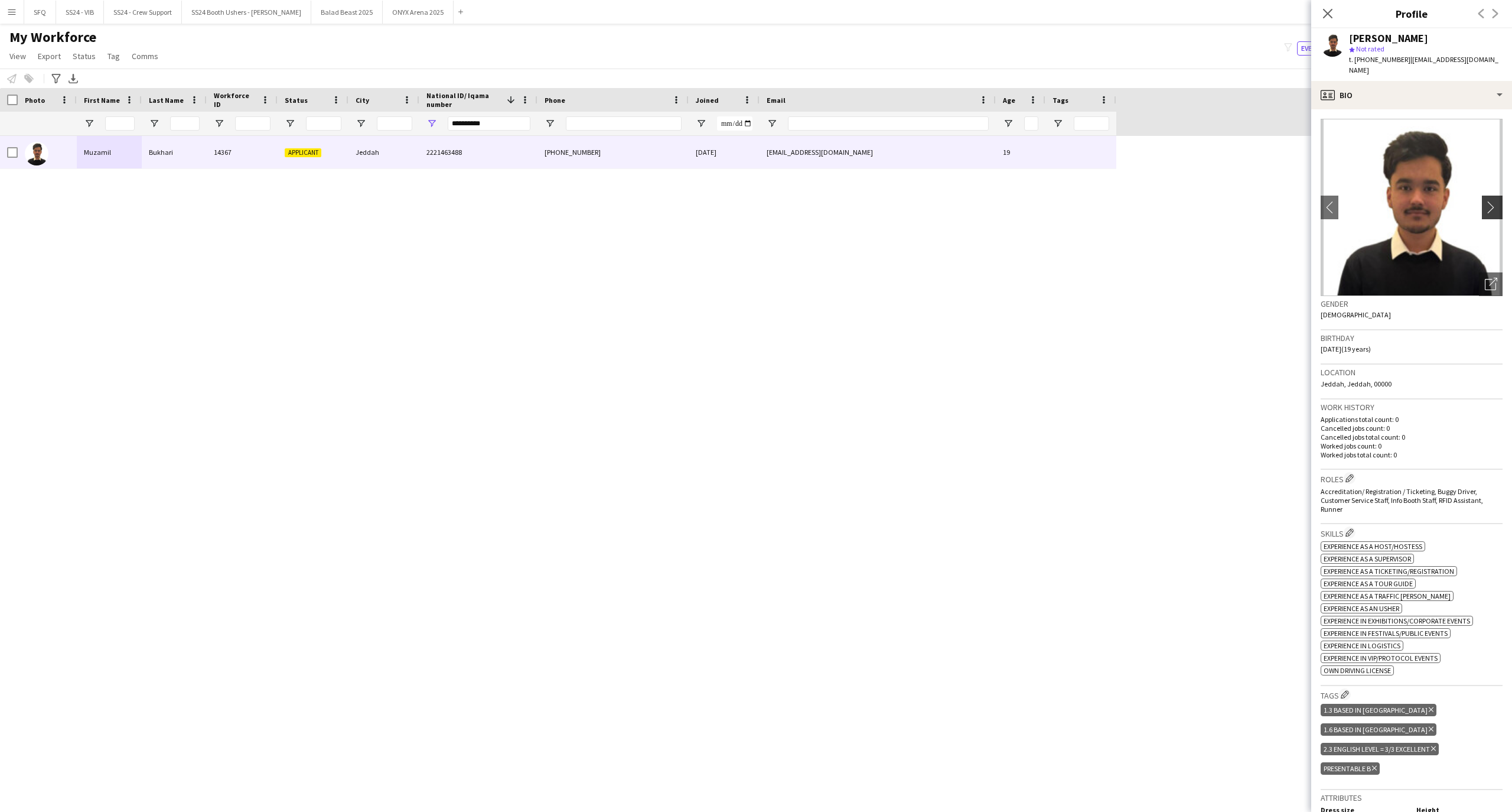
click at [1482, 214] on button "chevron-right" at bounding box center [1493, 207] width 23 height 23
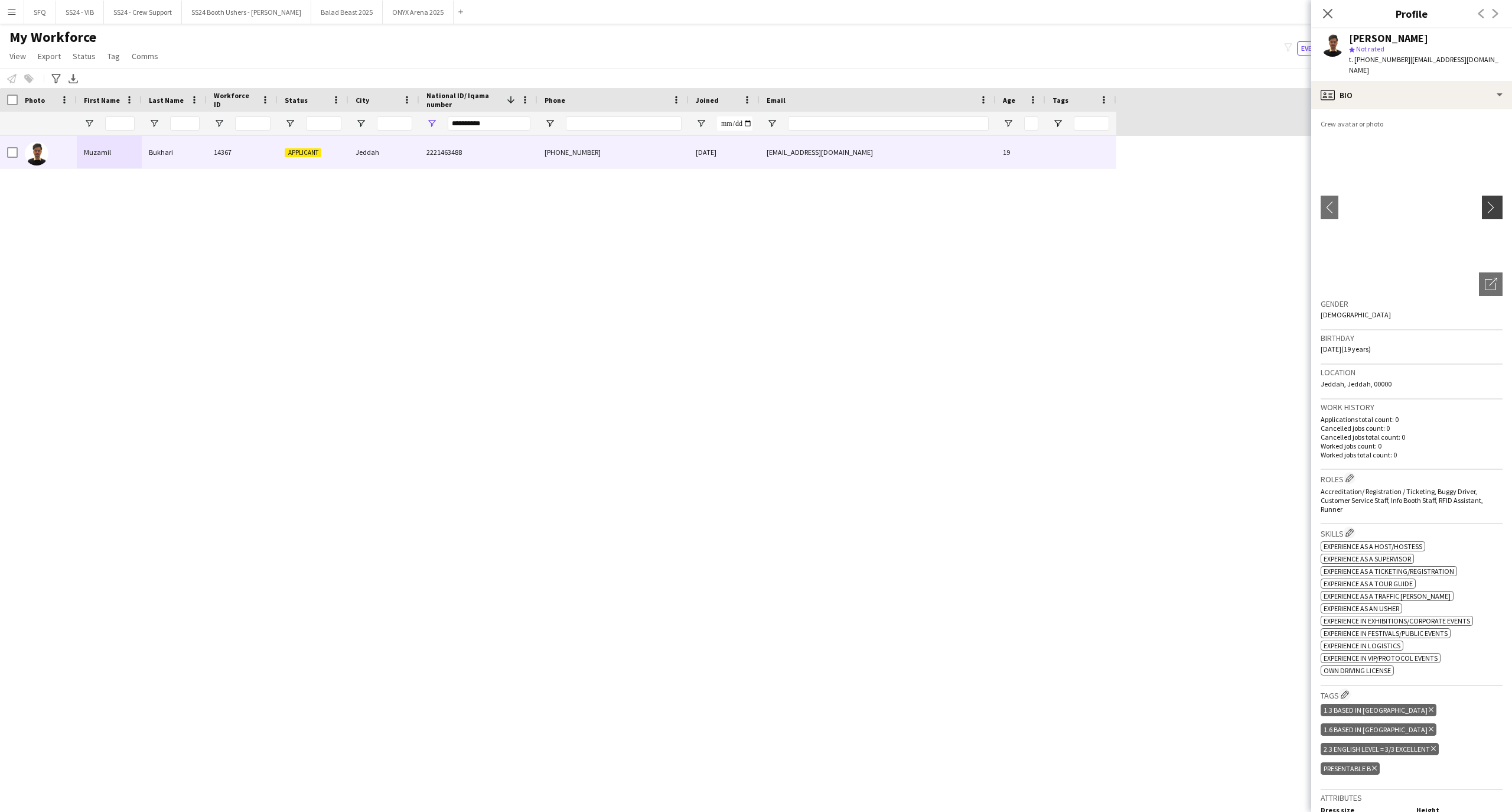
click at [1483, 214] on button "chevron-right" at bounding box center [1493, 207] width 23 height 23
click at [1482, 213] on button "chevron-right" at bounding box center [1493, 207] width 23 height 23
click at [1485, 206] on app-icon "chevron-right" at bounding box center [1494, 207] width 18 height 12
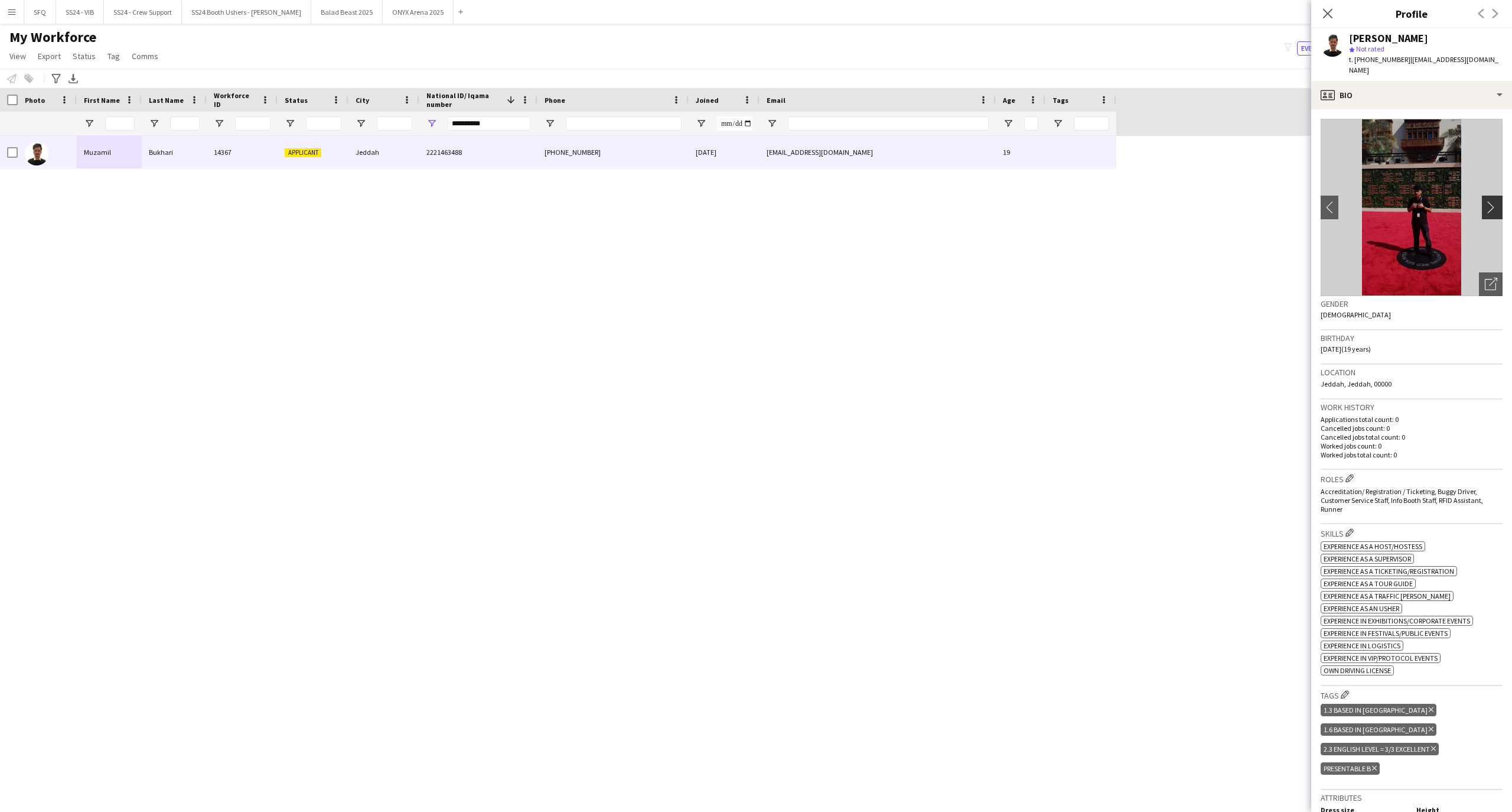
click at [1485, 206] on app-icon "chevron-right" at bounding box center [1494, 207] width 18 height 12
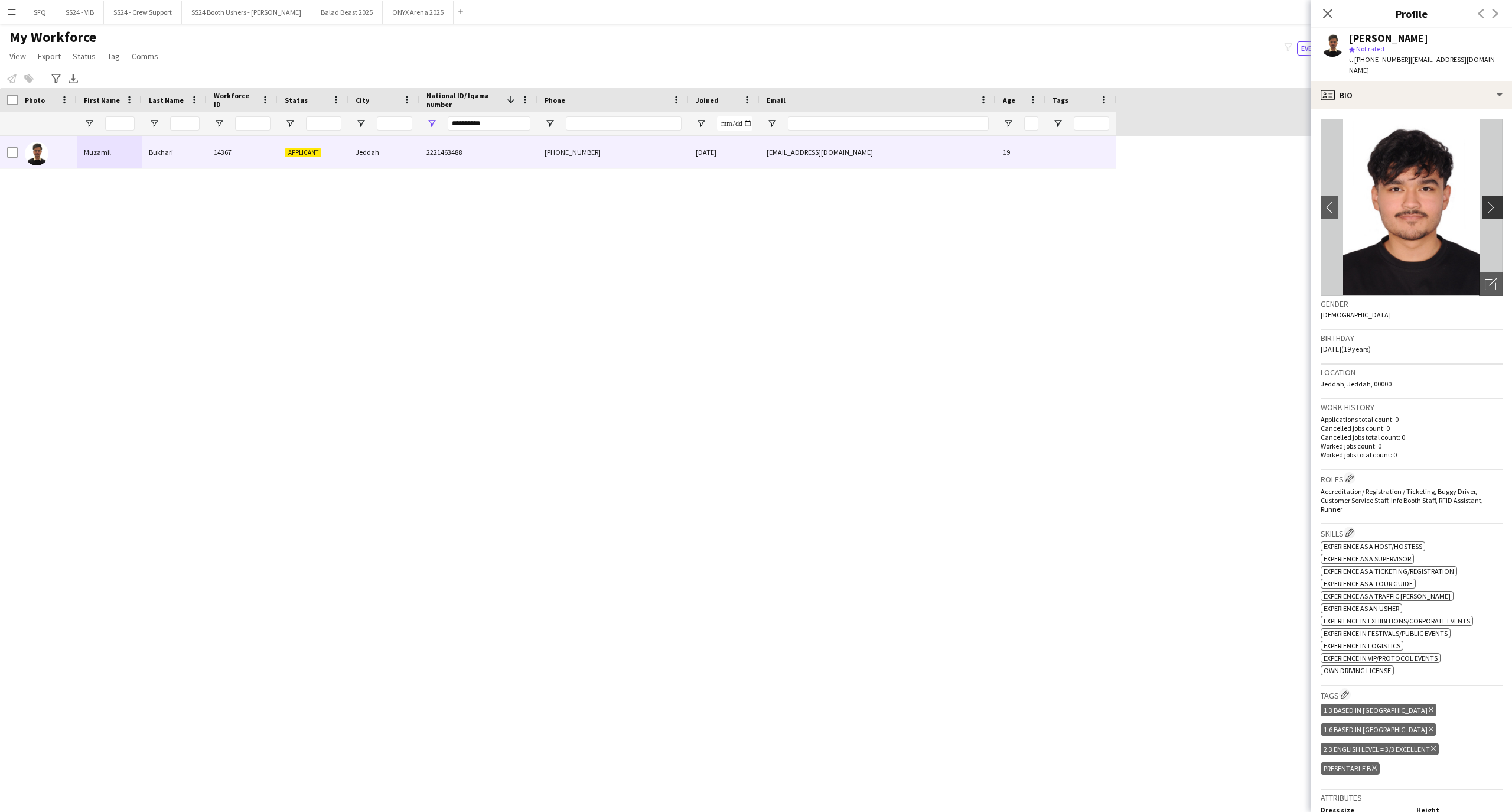
click at [1485, 207] on app-icon "chevron-right" at bounding box center [1494, 207] width 18 height 12
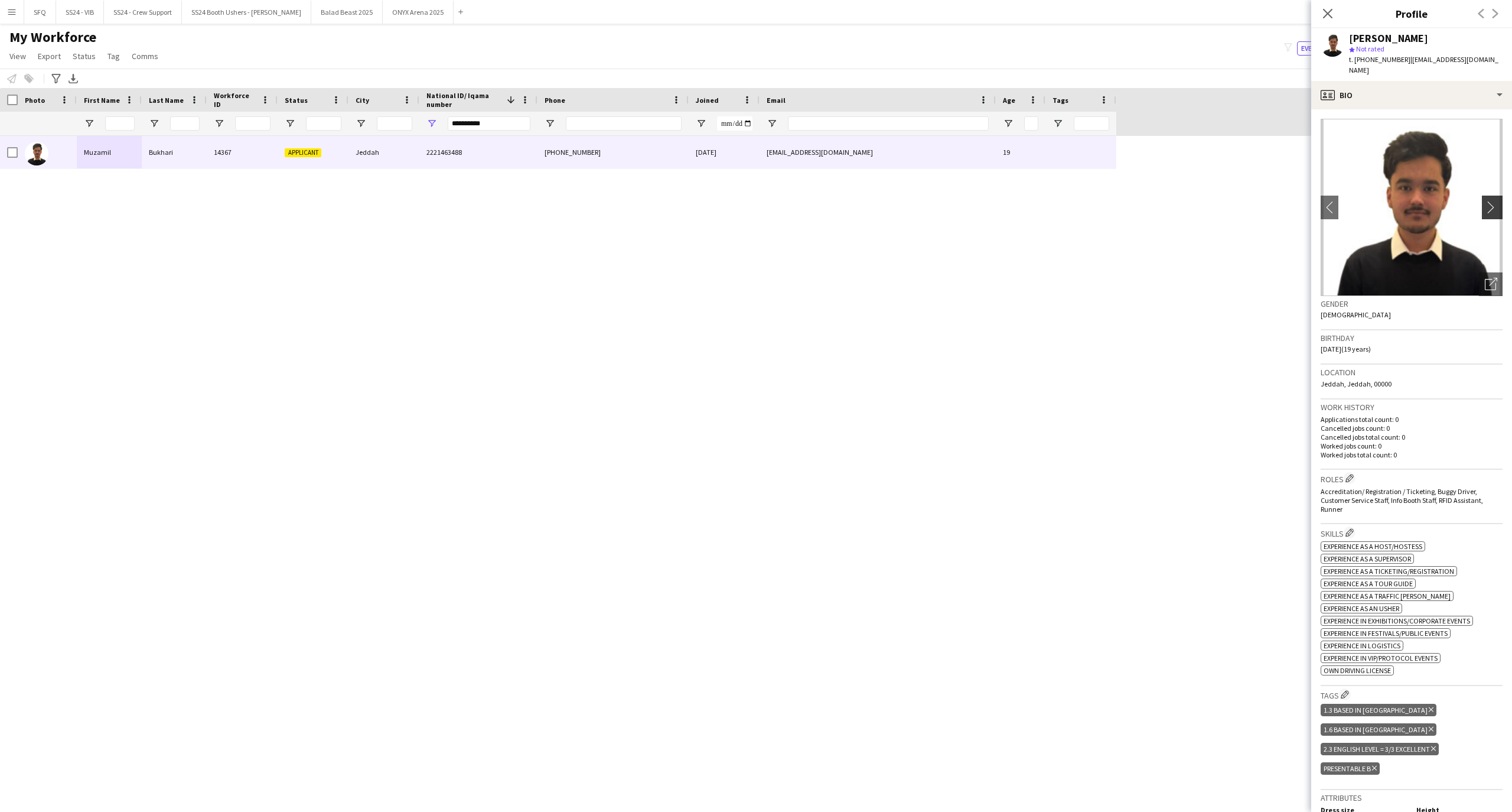
click at [1485, 207] on app-icon "chevron-right" at bounding box center [1494, 207] width 18 height 12
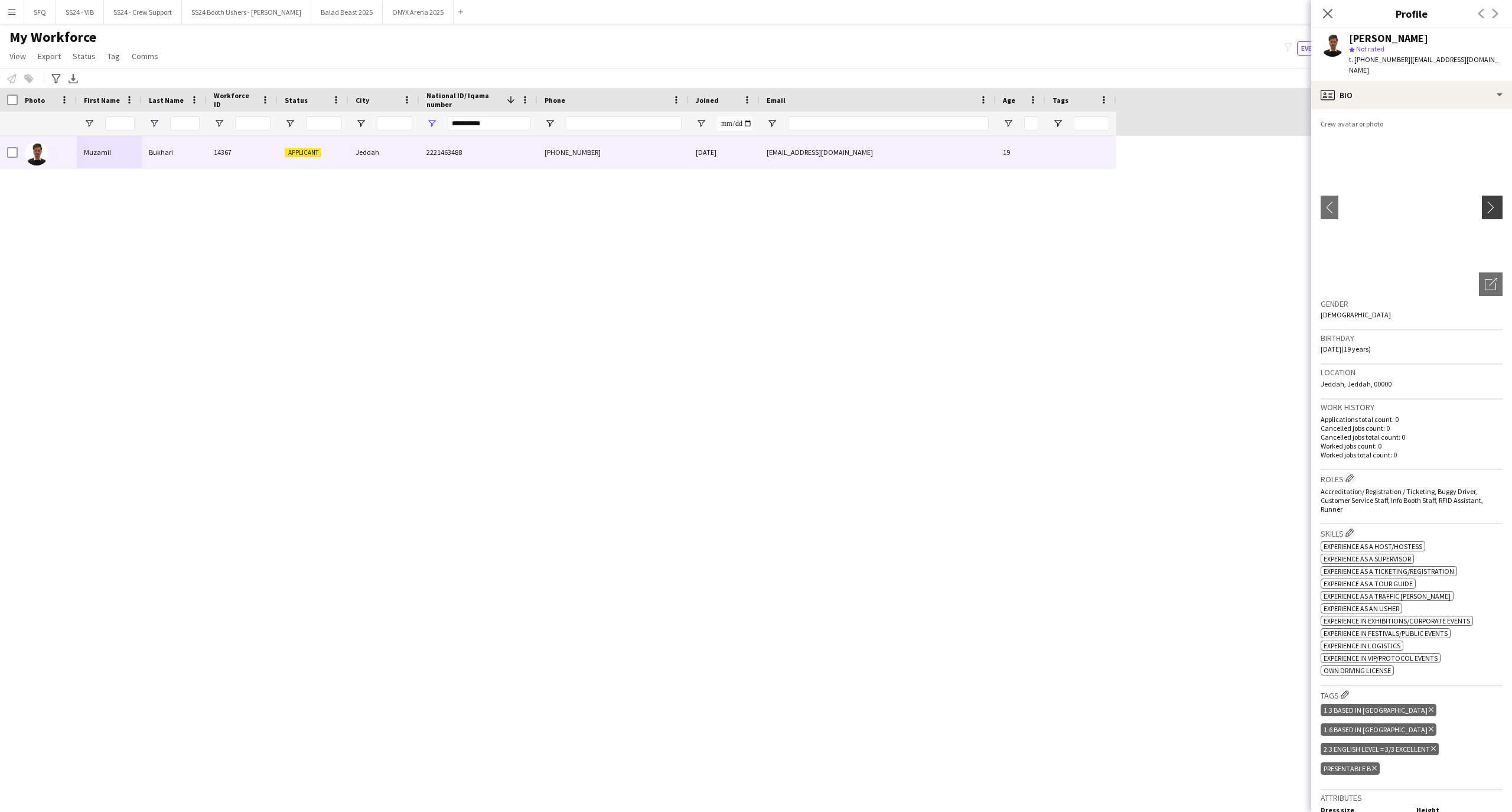
click at [1485, 207] on app-icon "chevron-right" at bounding box center [1494, 207] width 18 height 12
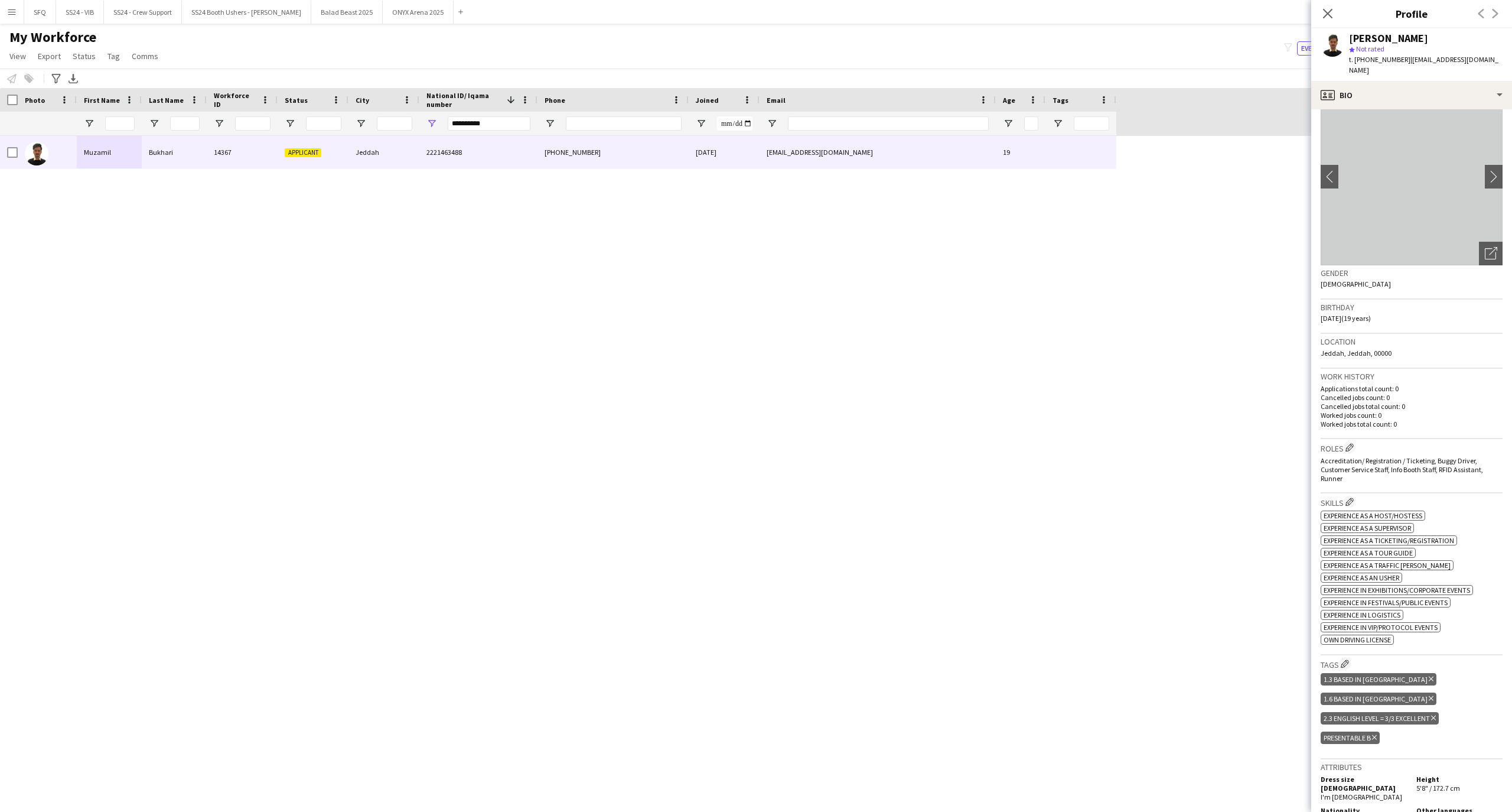
scroll to position [0, 0]
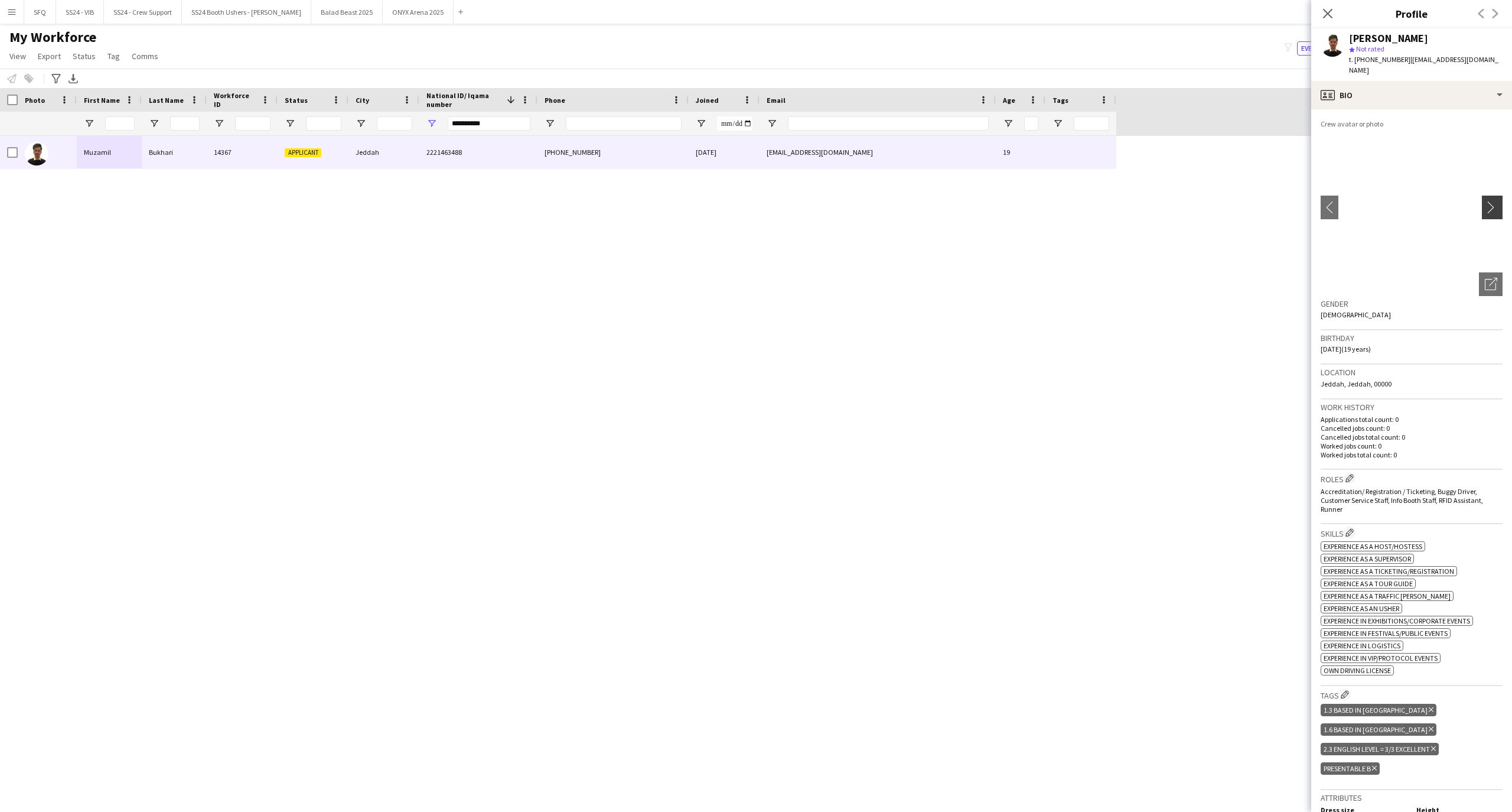
click at [1485, 209] on app-icon "chevron-right" at bounding box center [1494, 207] width 18 height 12
click at [1482, 209] on button "chevron-right" at bounding box center [1493, 207] width 23 height 23
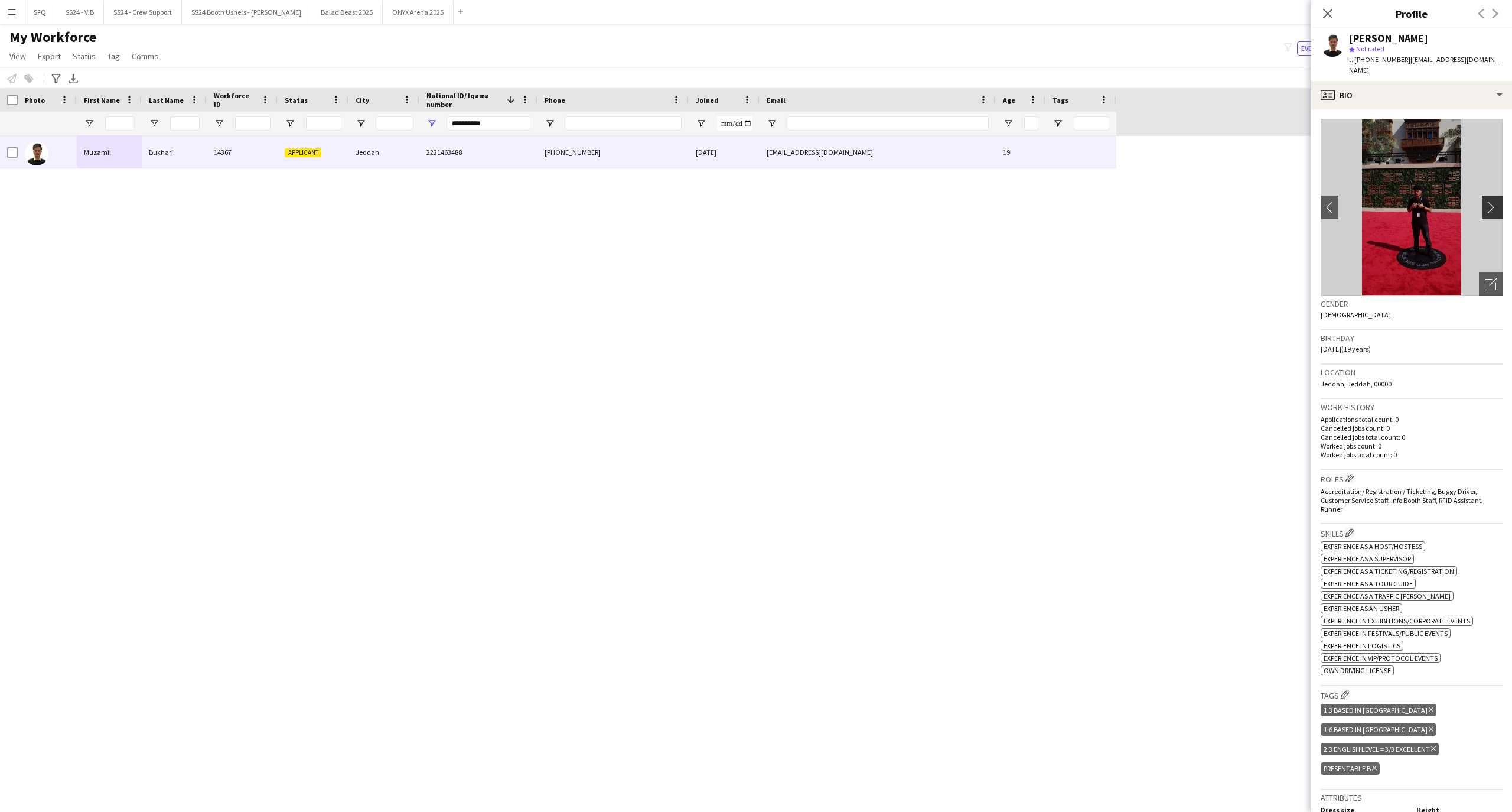
click at [1482, 209] on button "chevron-right" at bounding box center [1493, 207] width 23 height 23
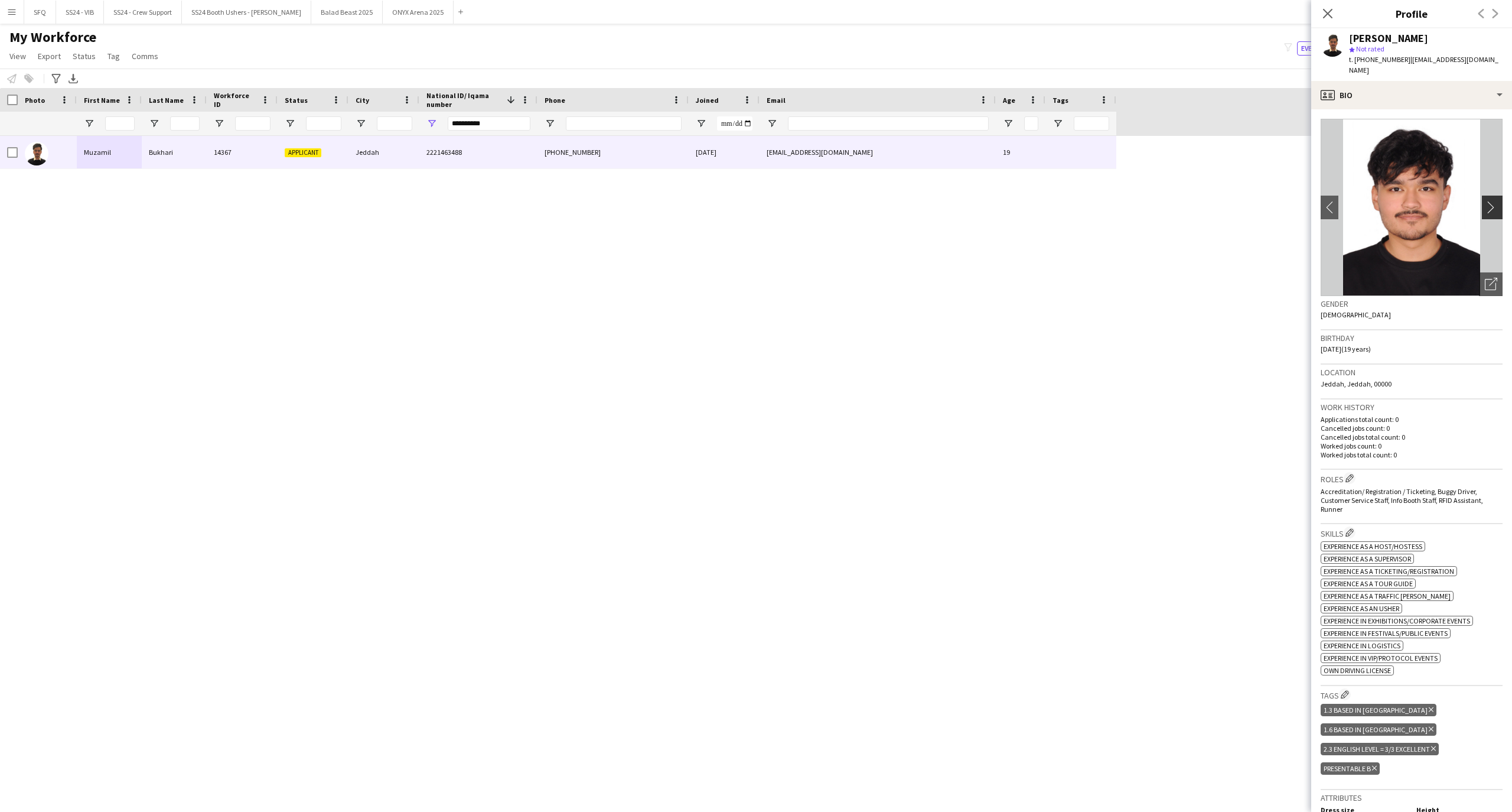
click at [1482, 209] on button "chevron-right" at bounding box center [1493, 207] width 23 height 23
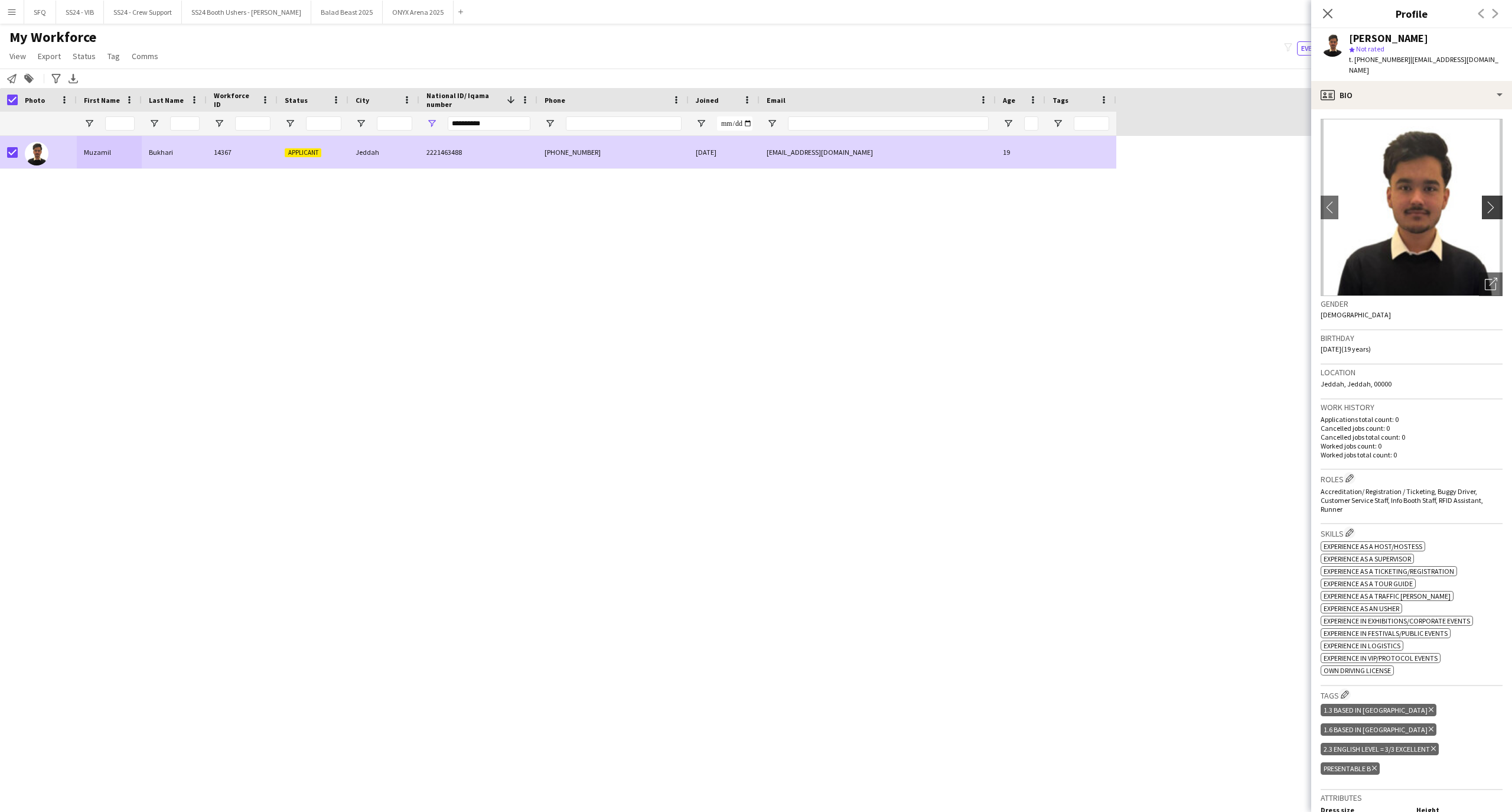
click at [1482, 196] on button "chevron-right" at bounding box center [1493, 207] width 23 height 23
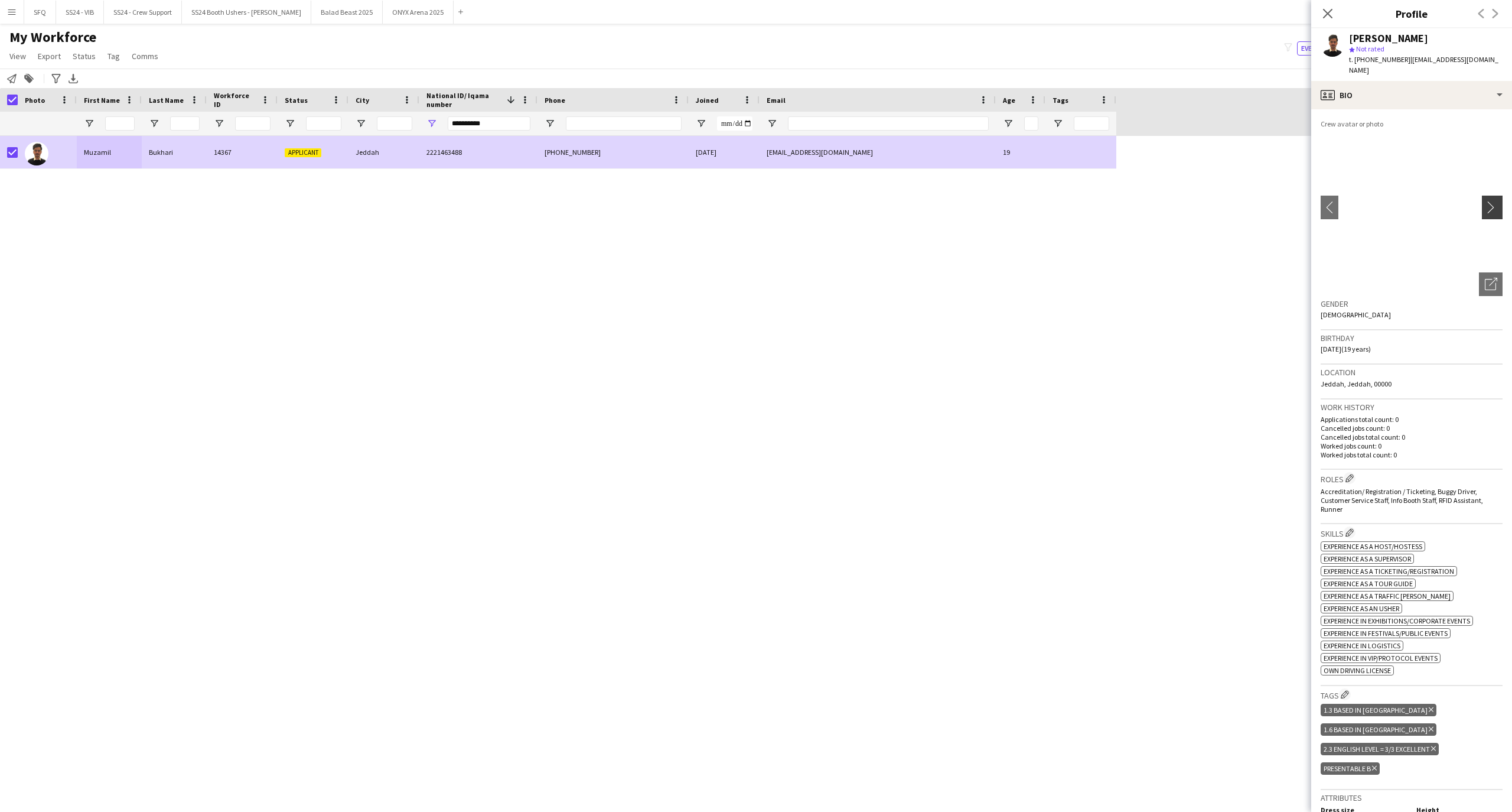
click at [1485, 206] on app-icon "chevron-right" at bounding box center [1494, 207] width 18 height 12
click at [1485, 279] on icon "Open photos pop-in" at bounding box center [1491, 283] width 12 height 12
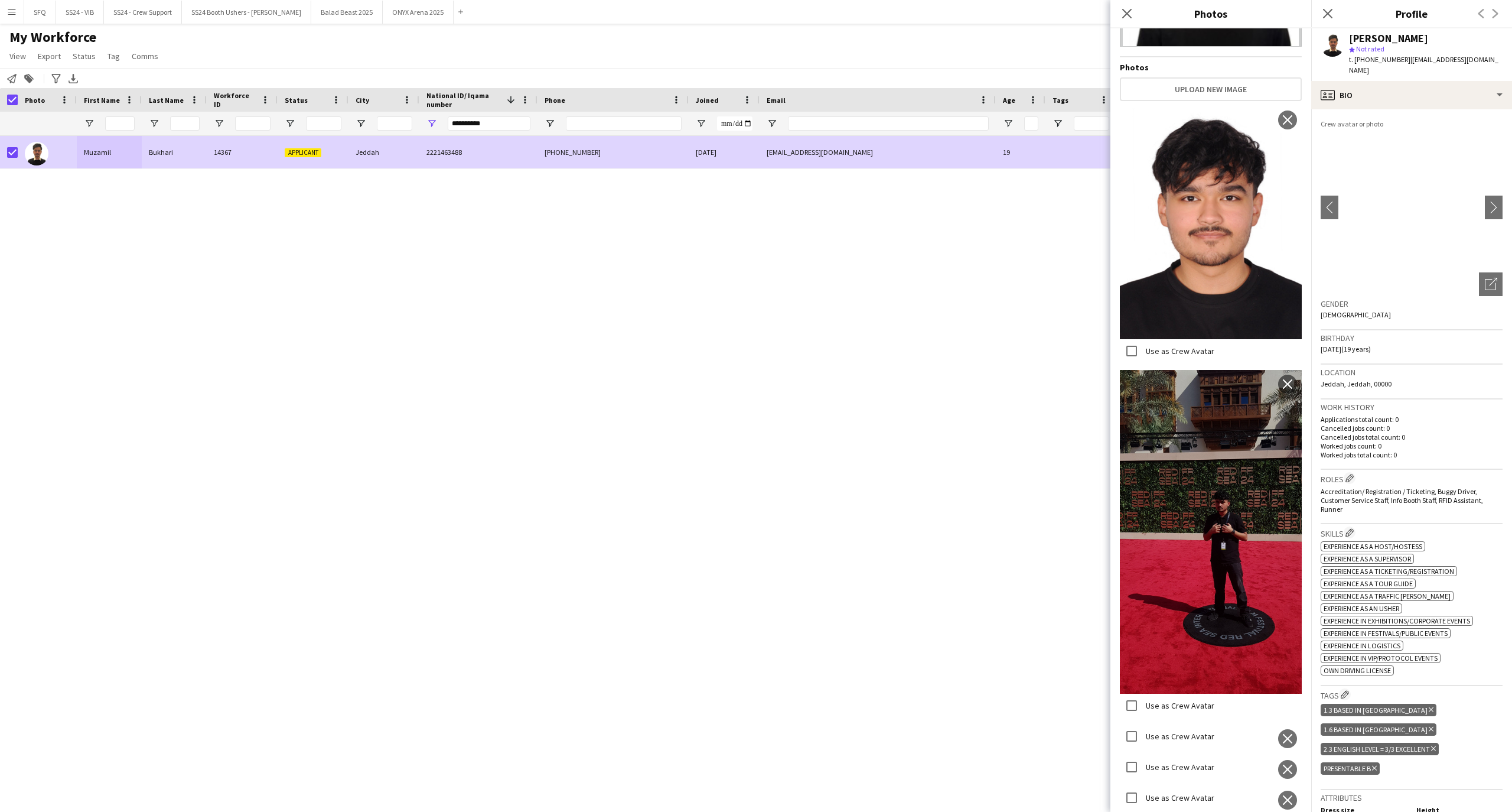
scroll to position [968, 0]
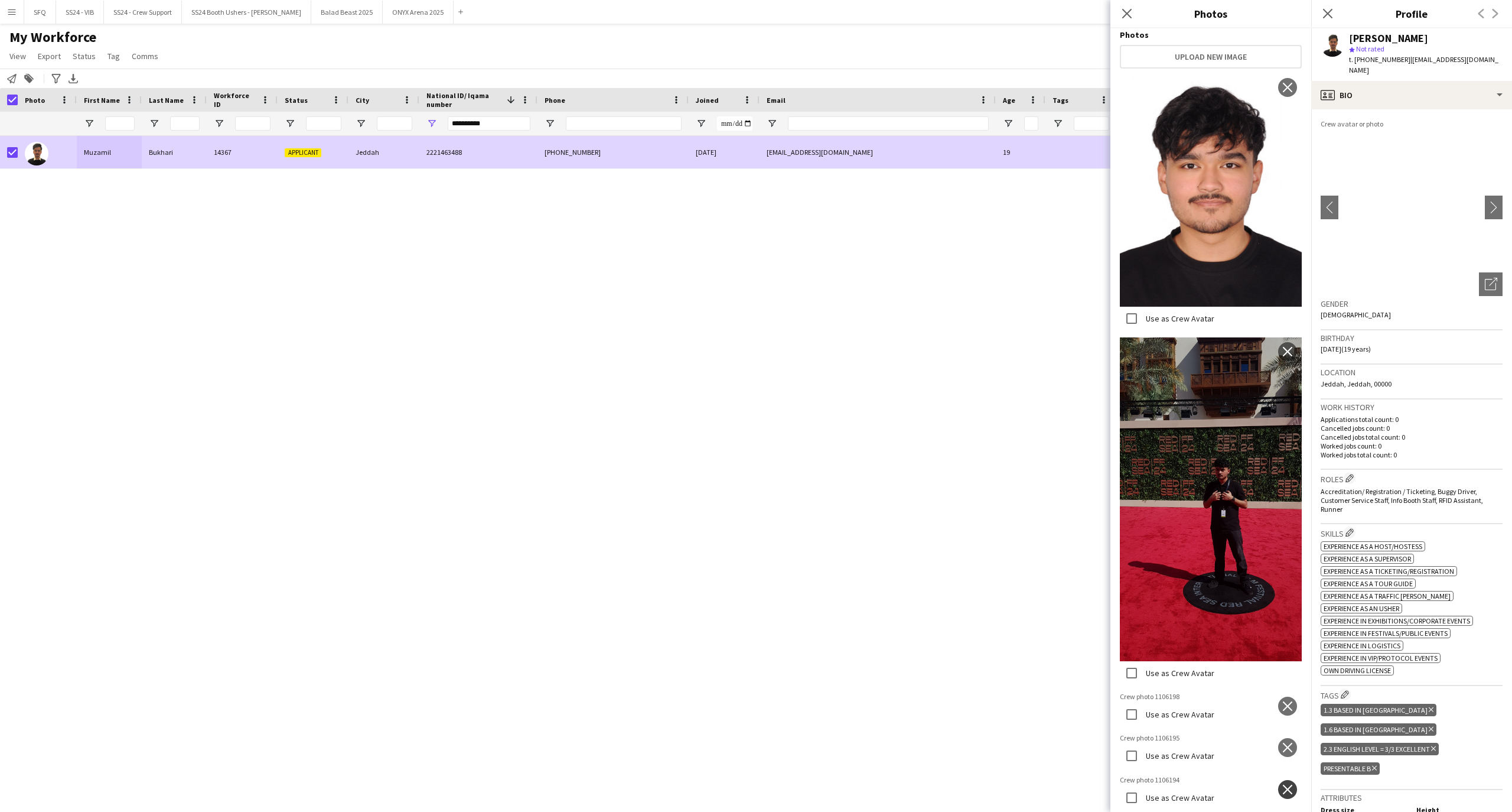
click at [1281, 785] on app-icon "close" at bounding box center [1287, 789] width 12 height 10
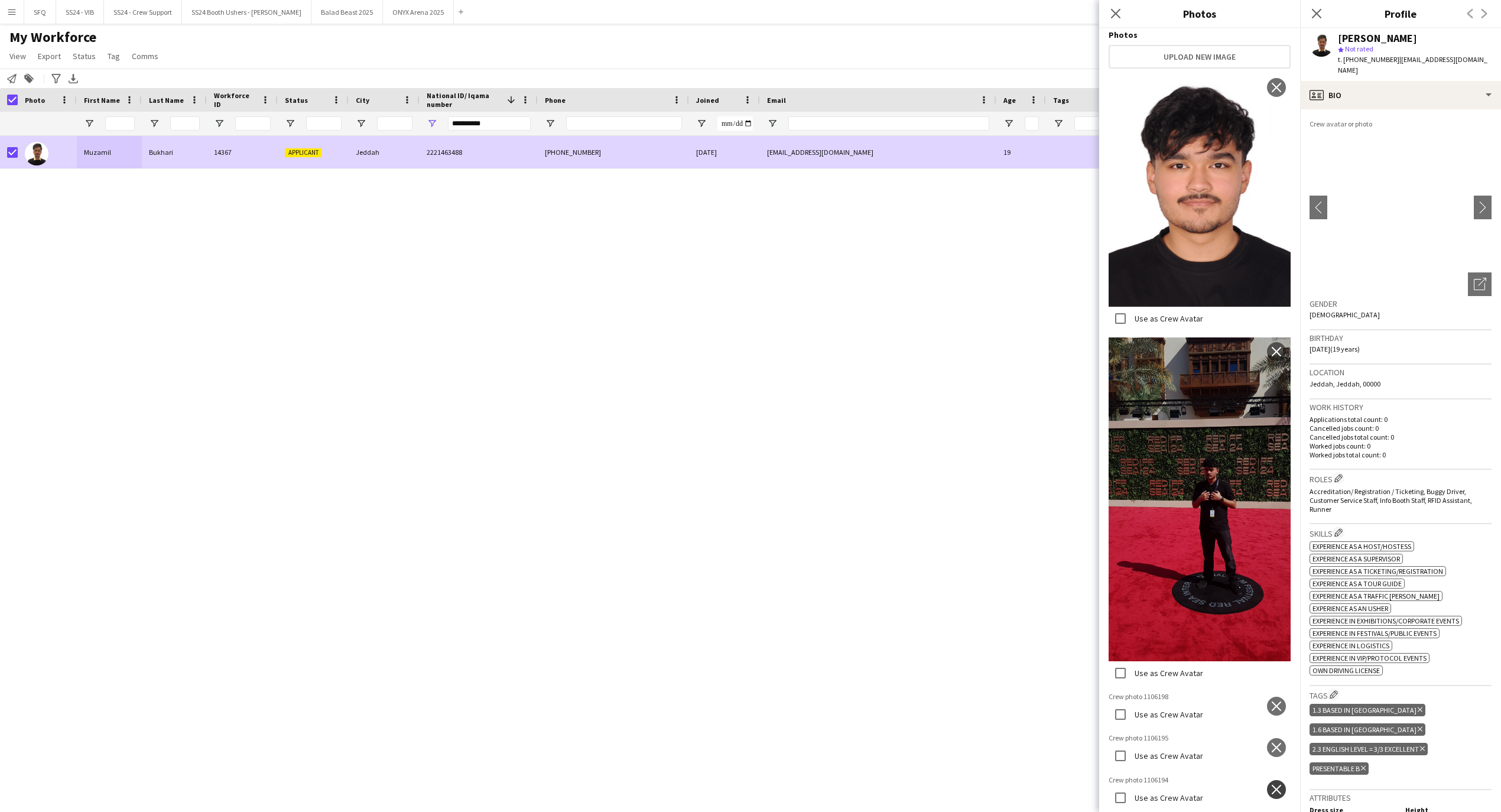
click at [1275, 775] on img at bounding box center [1200, 780] width 182 height 10
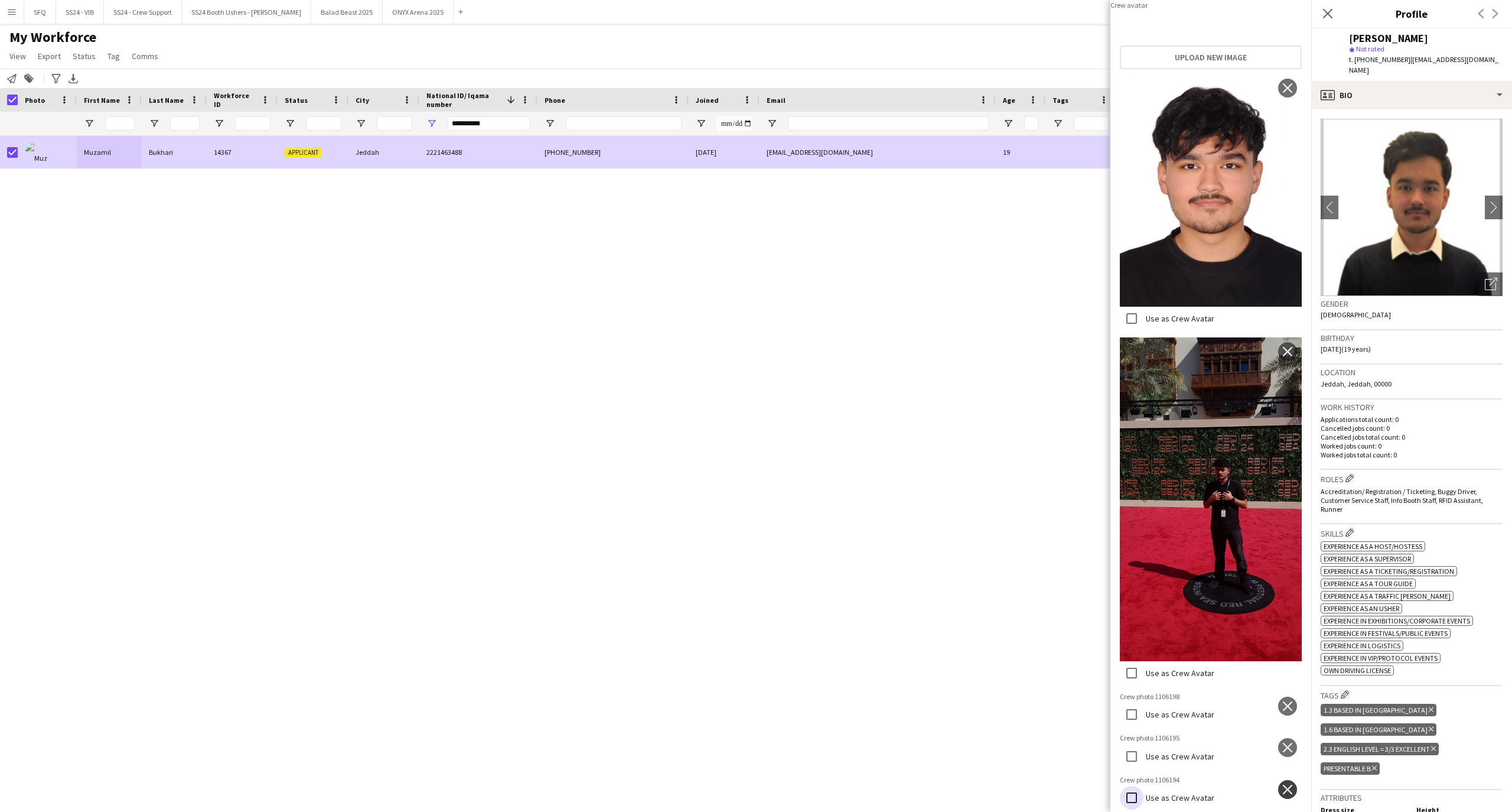
scroll to position [975, 0]
click at [1281, 785] on app-icon "close" at bounding box center [1287, 789] width 12 height 10
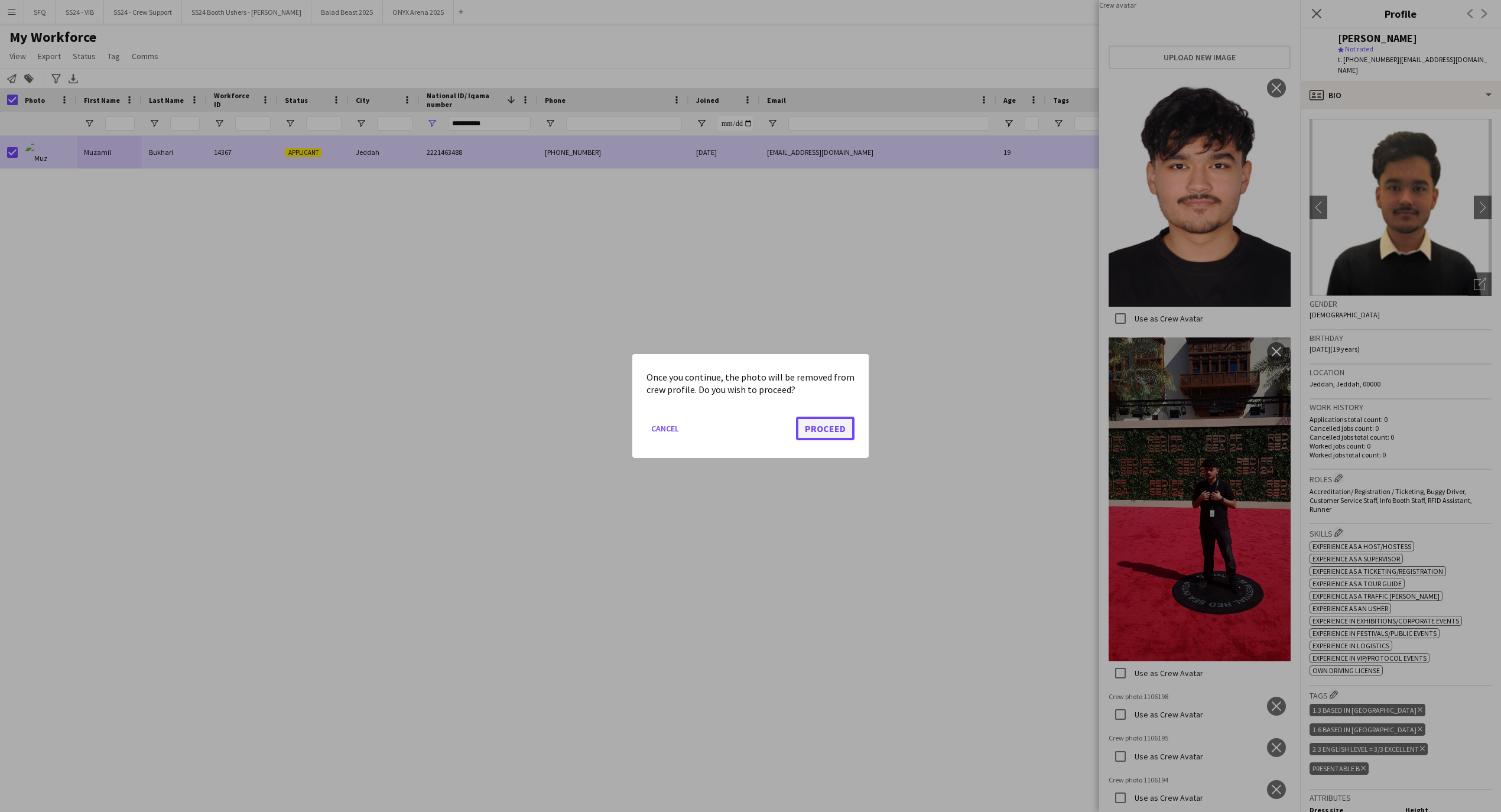
click at [812, 426] on button "Proceed" at bounding box center [825, 428] width 58 height 23
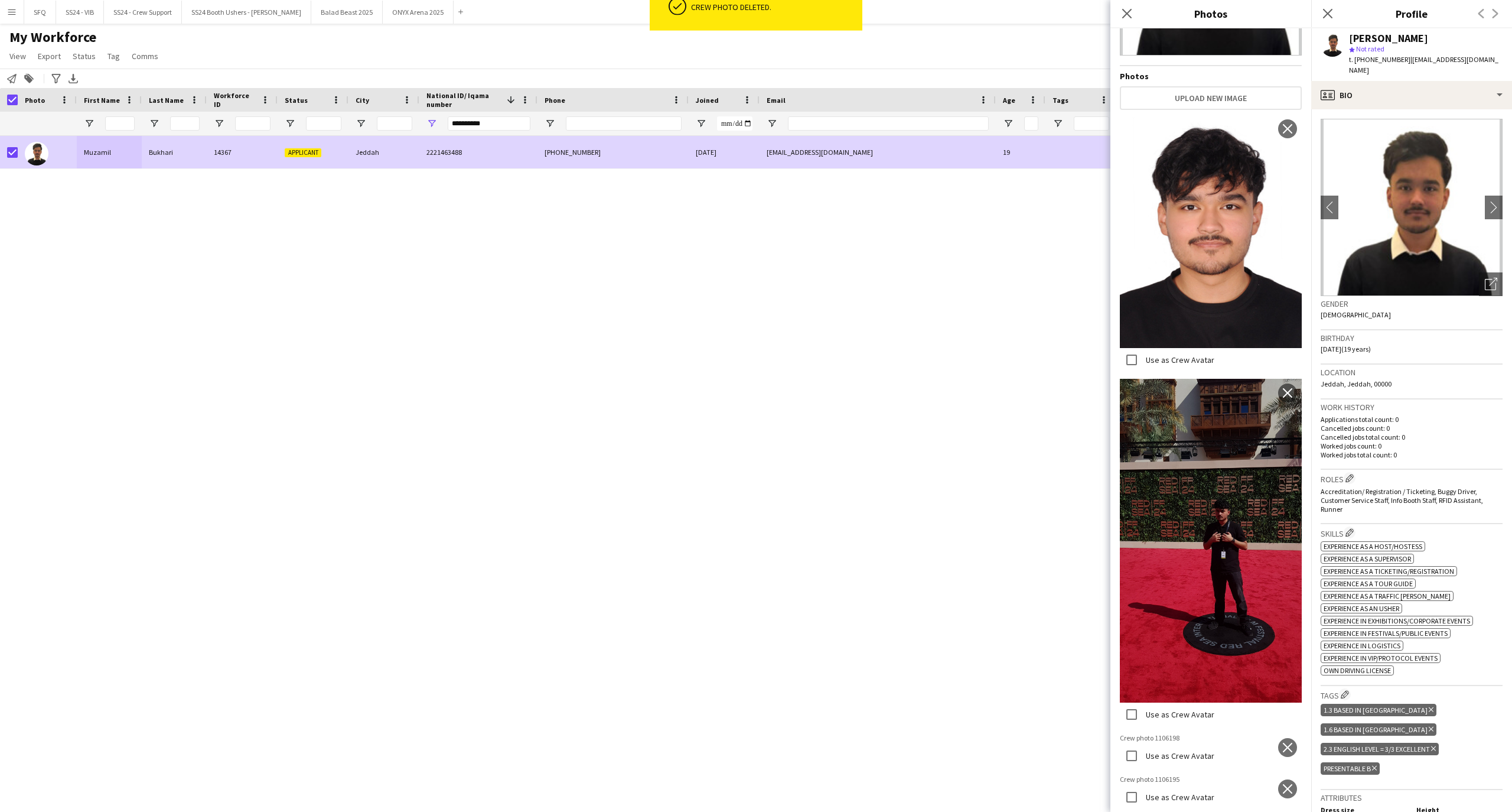
scroll to position [634, 0]
click at [1281, 784] on app-icon "close" at bounding box center [1287, 789] width 12 height 10
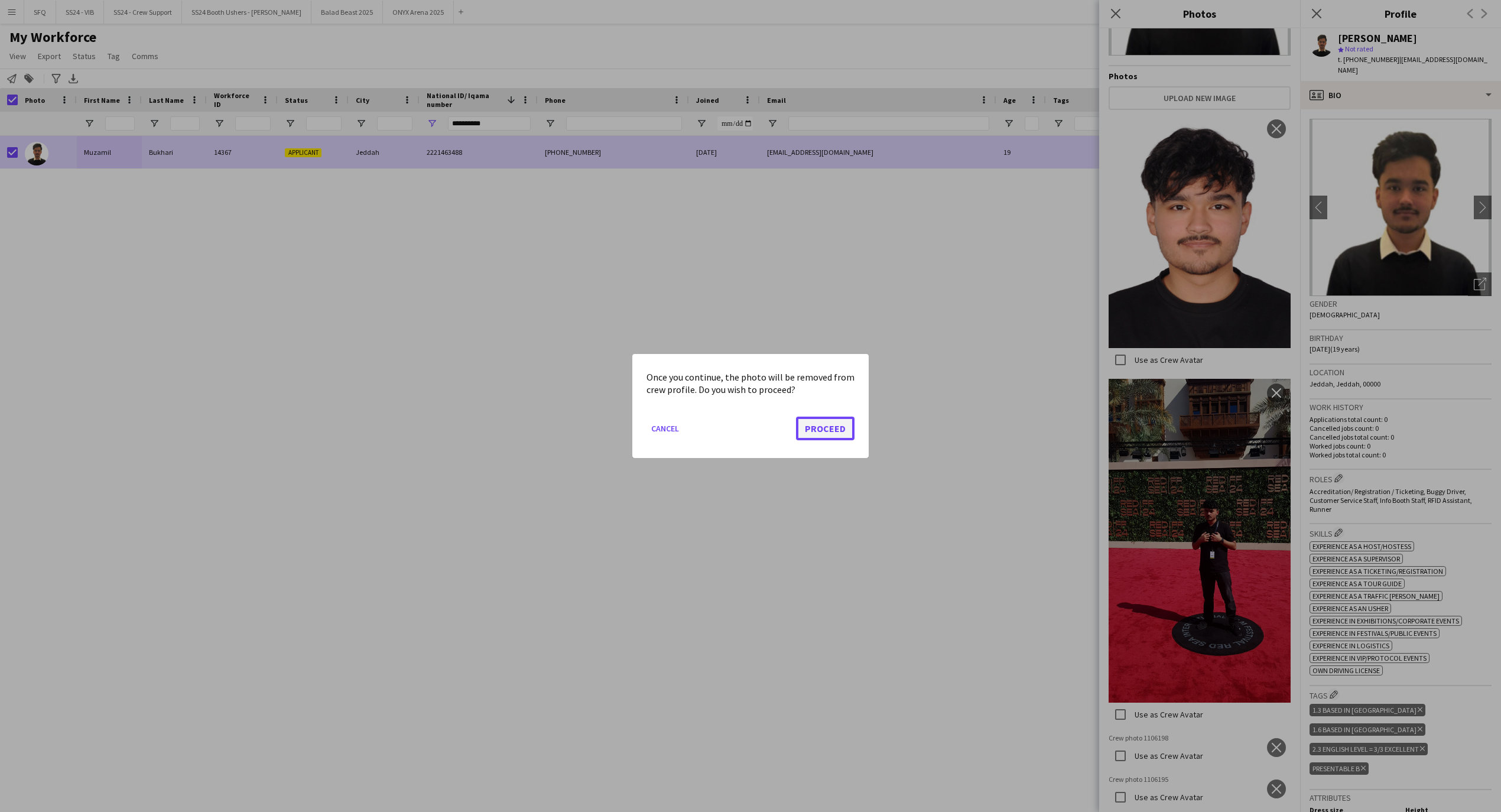
click at [828, 429] on button "Proceed" at bounding box center [825, 428] width 58 height 23
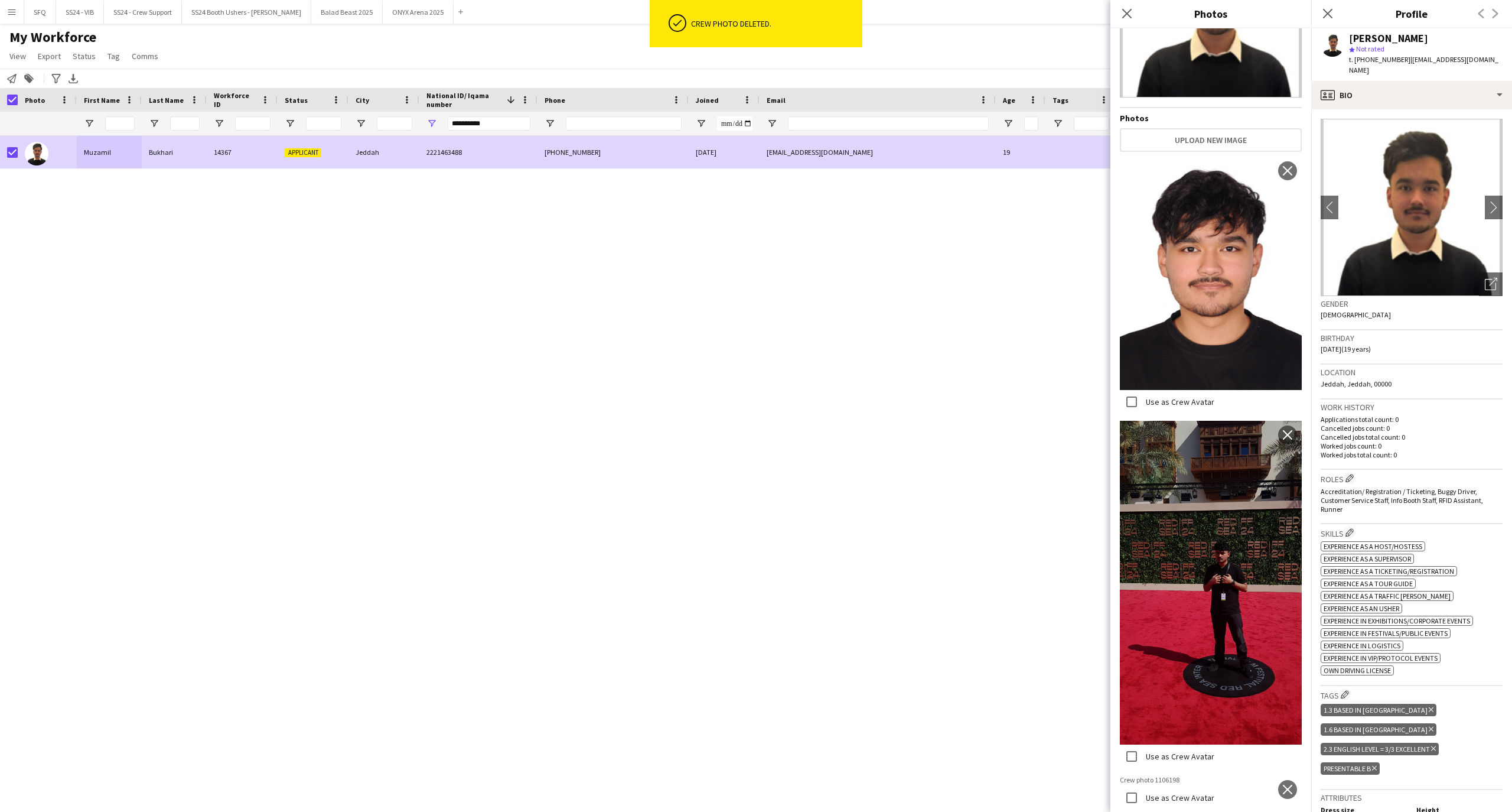
scroll to position [301, 0]
click at [1281, 785] on app-icon "close" at bounding box center [1287, 789] width 12 height 10
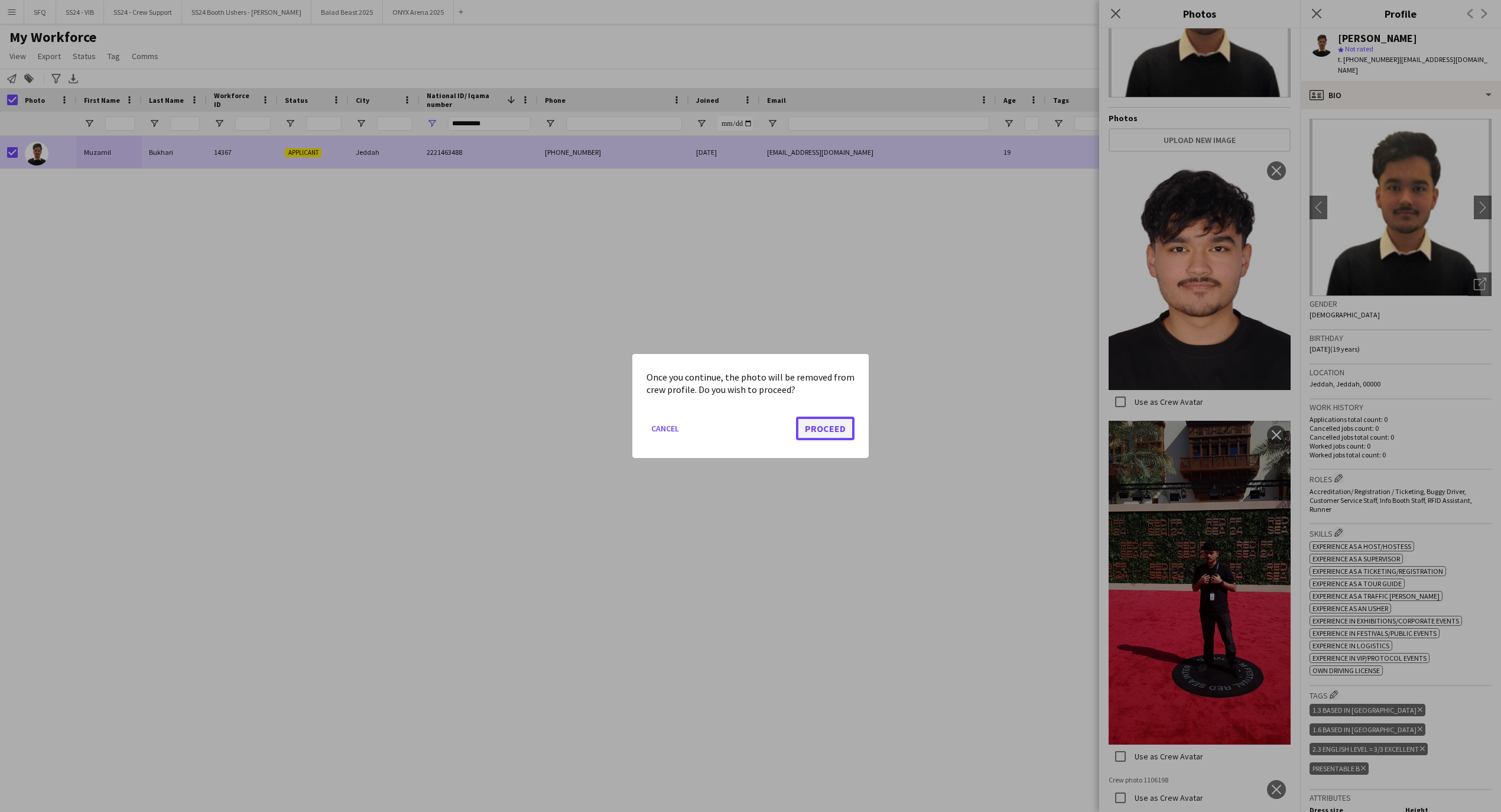
click at [843, 436] on button "Proceed" at bounding box center [825, 428] width 58 height 23
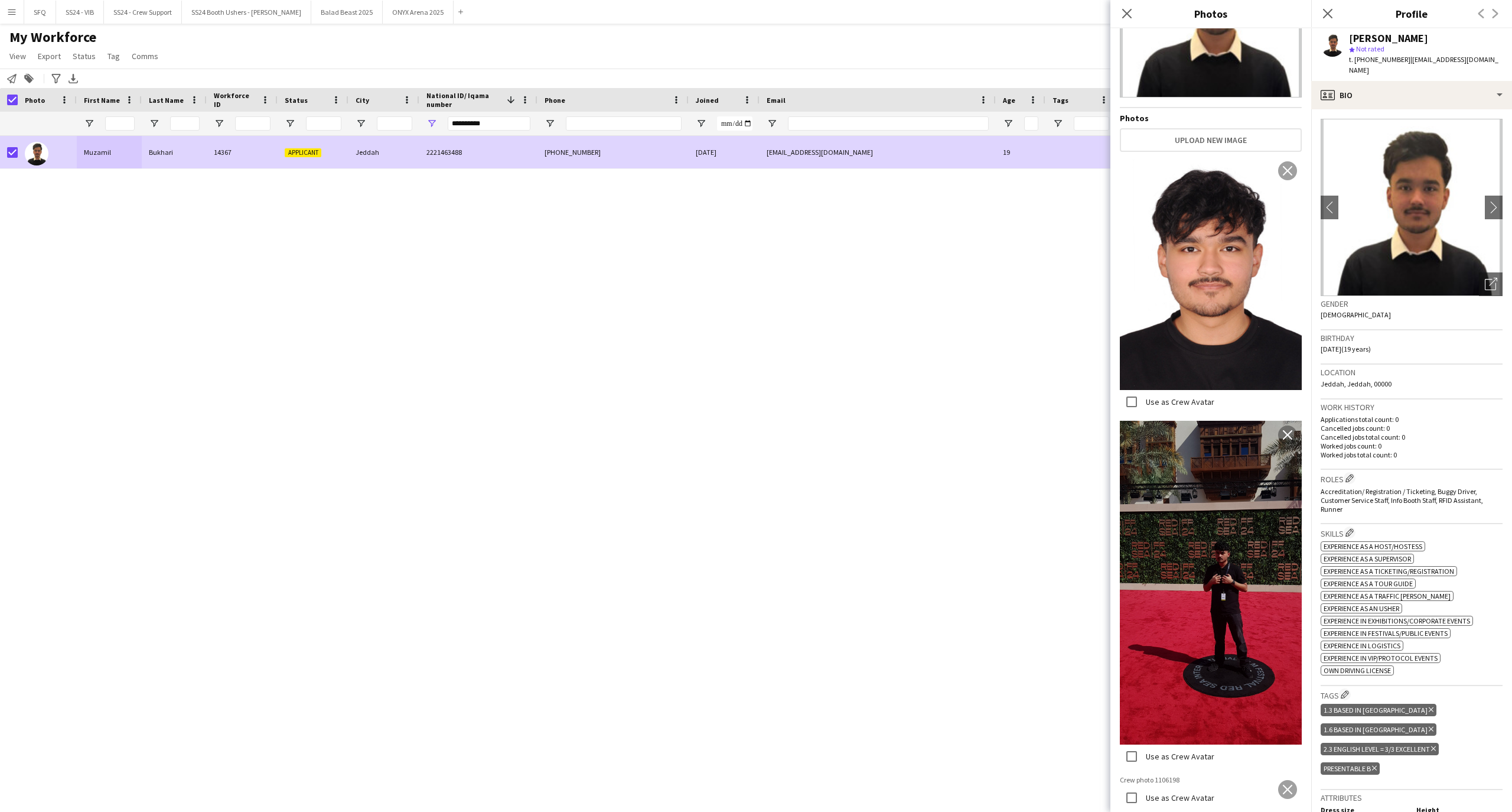
scroll to position [43, 0]
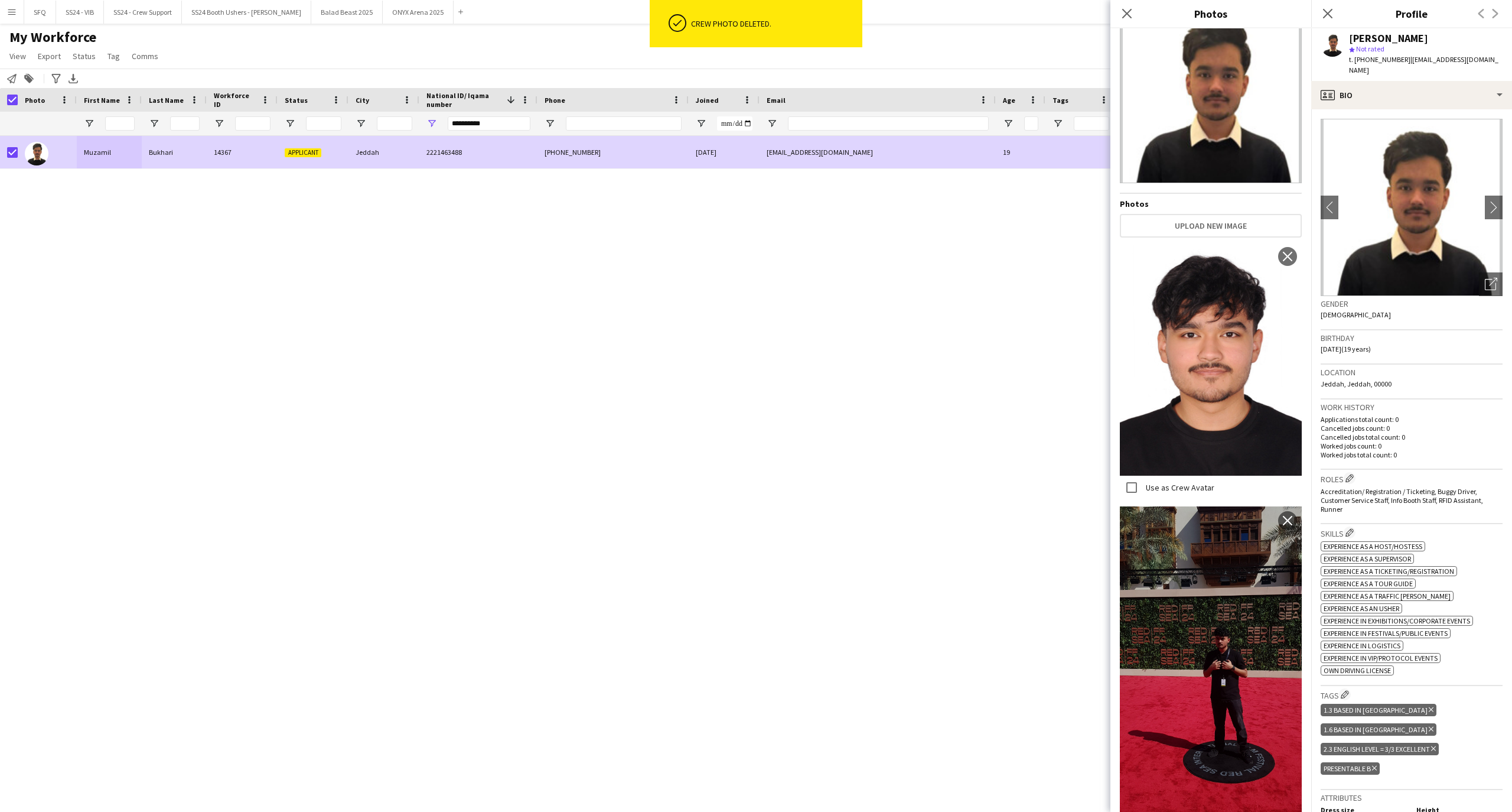
click at [1262, 112] on img at bounding box center [1210, 94] width 182 height 177
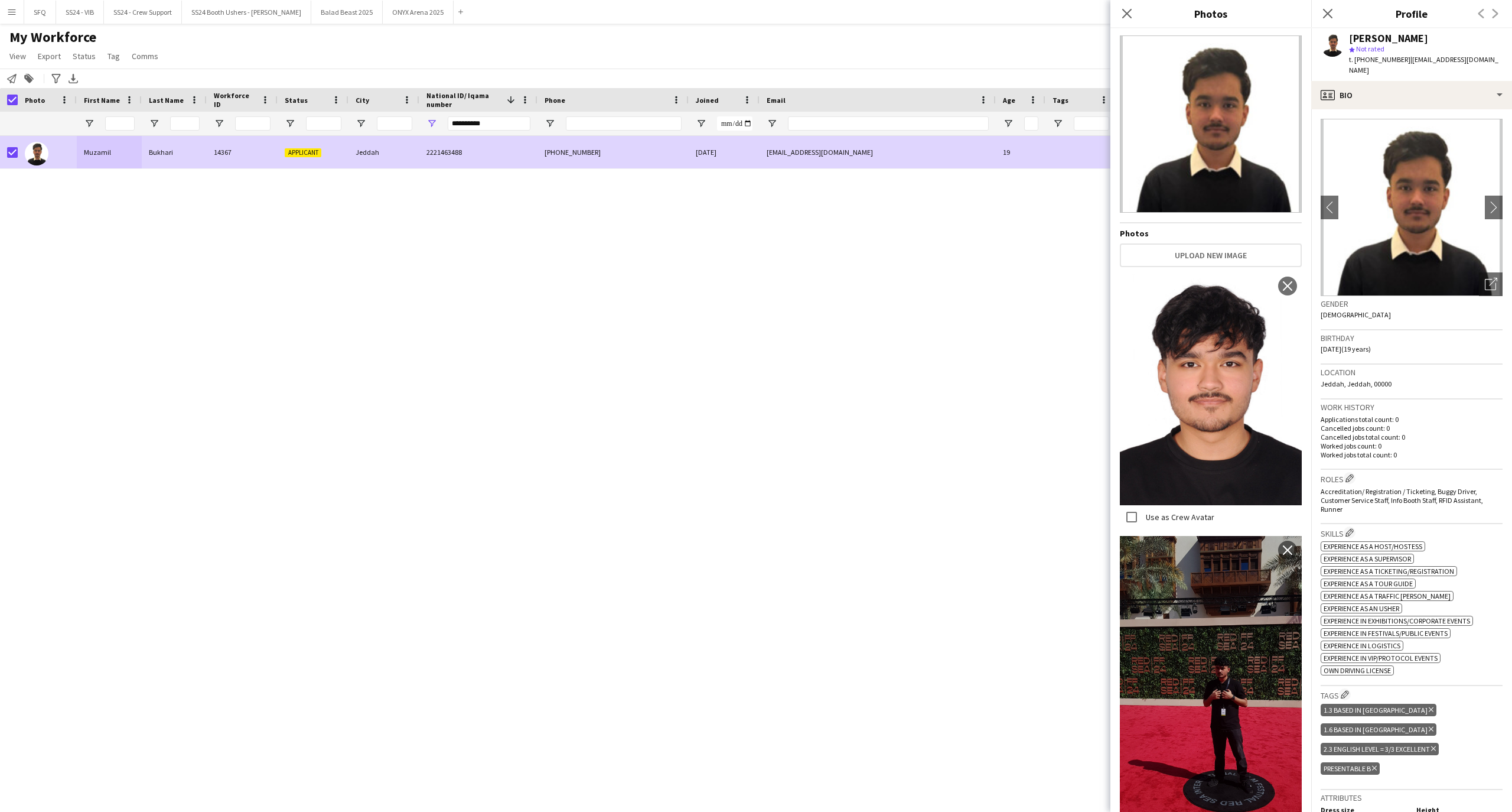
scroll to position [0, 0]
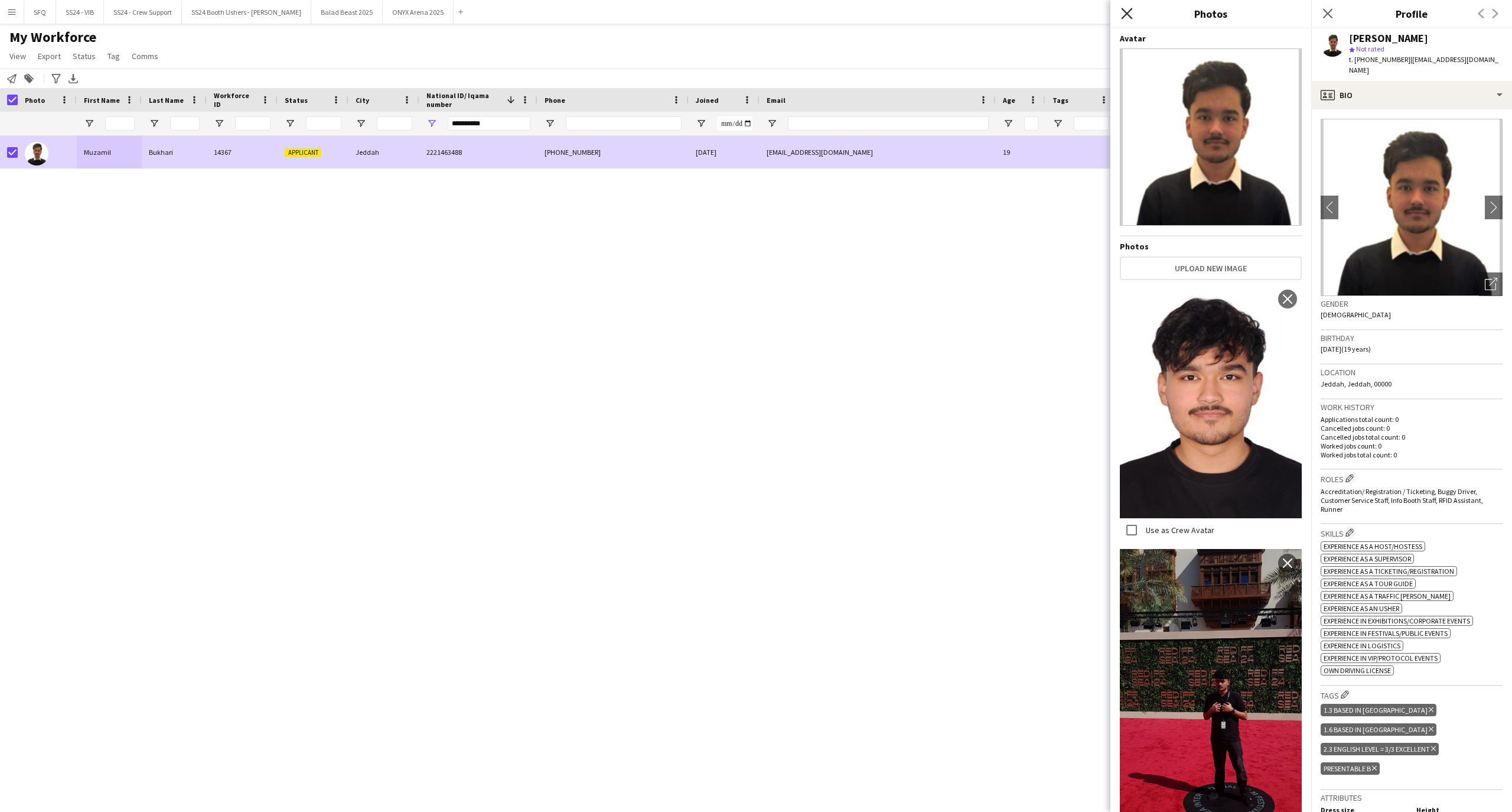
click at [1132, 12] on icon "Close pop-in" at bounding box center [1126, 13] width 11 height 11
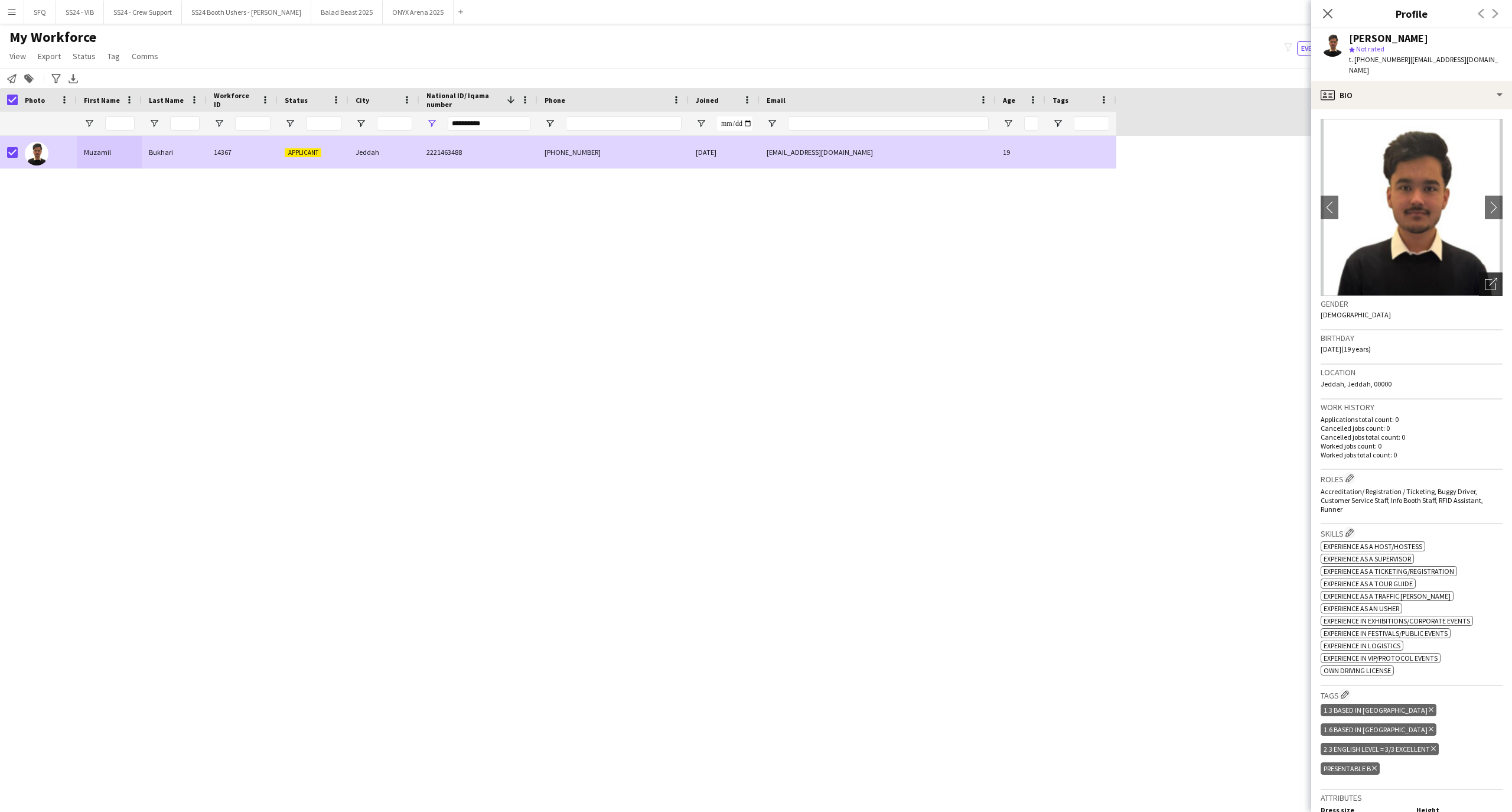
click at [1489, 281] on div "Open photos pop-in" at bounding box center [1491, 284] width 23 height 23
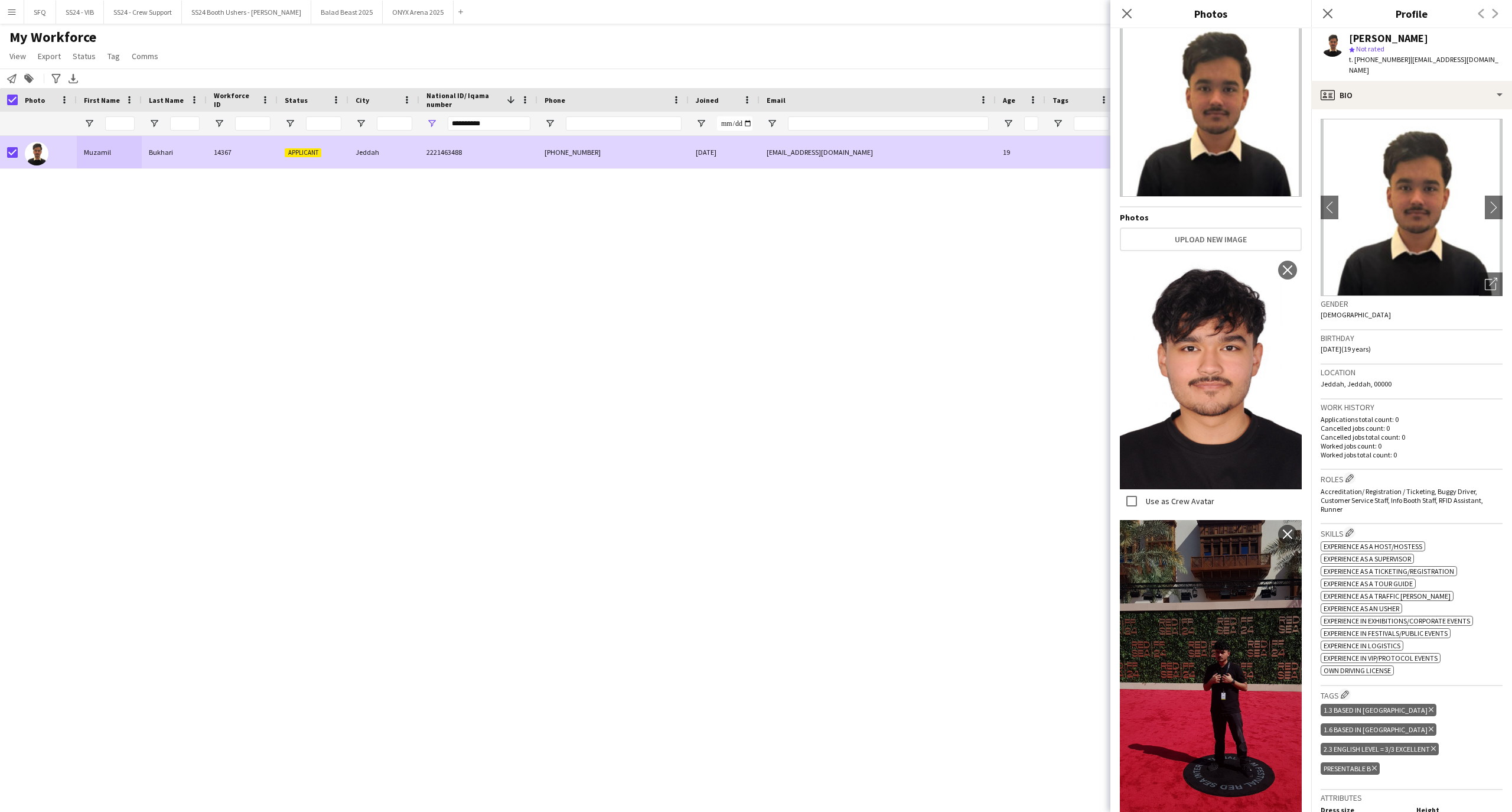
scroll to position [43, 0]
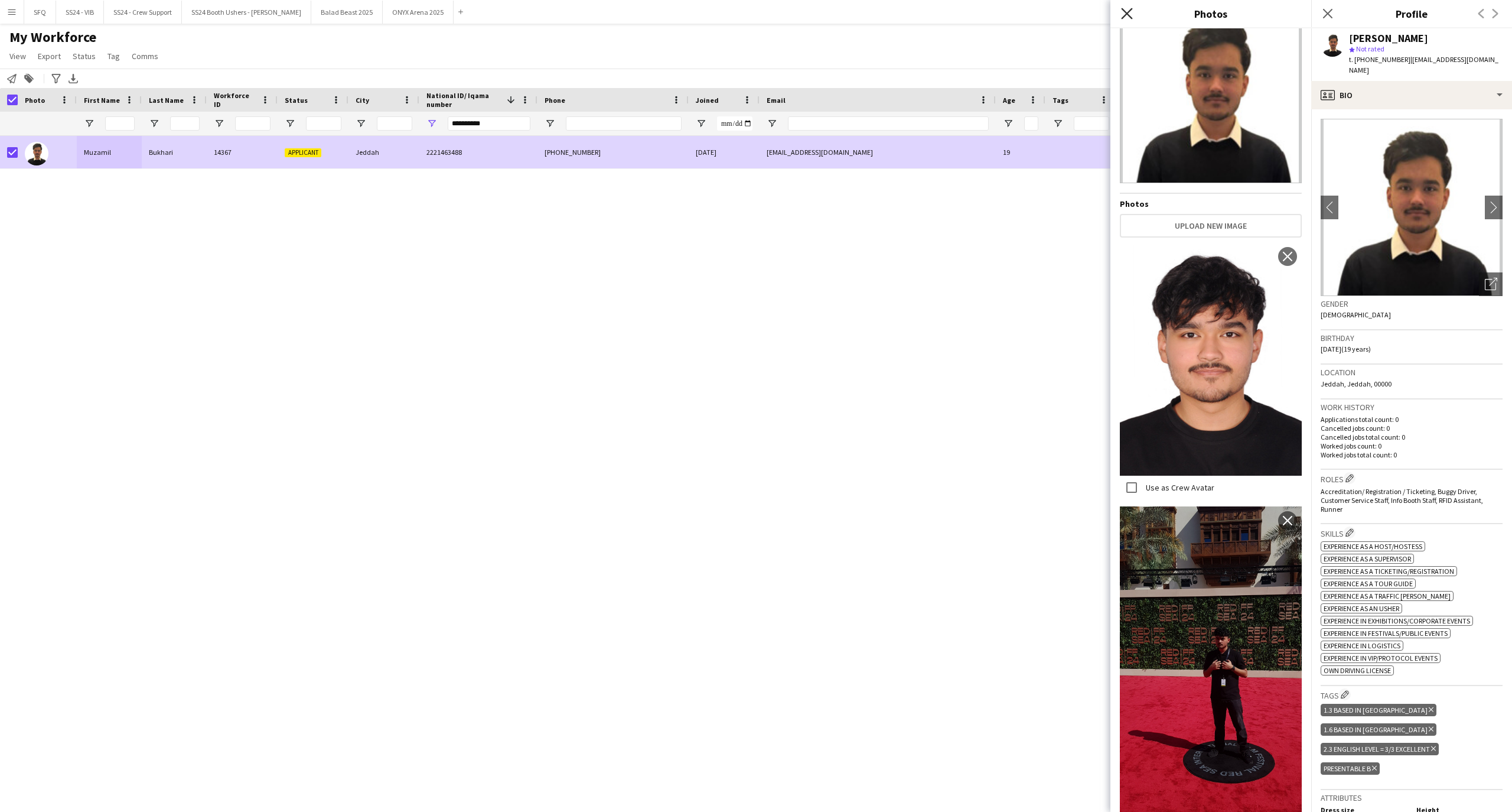
click at [1125, 15] on icon "Close pop-in" at bounding box center [1126, 13] width 11 height 11
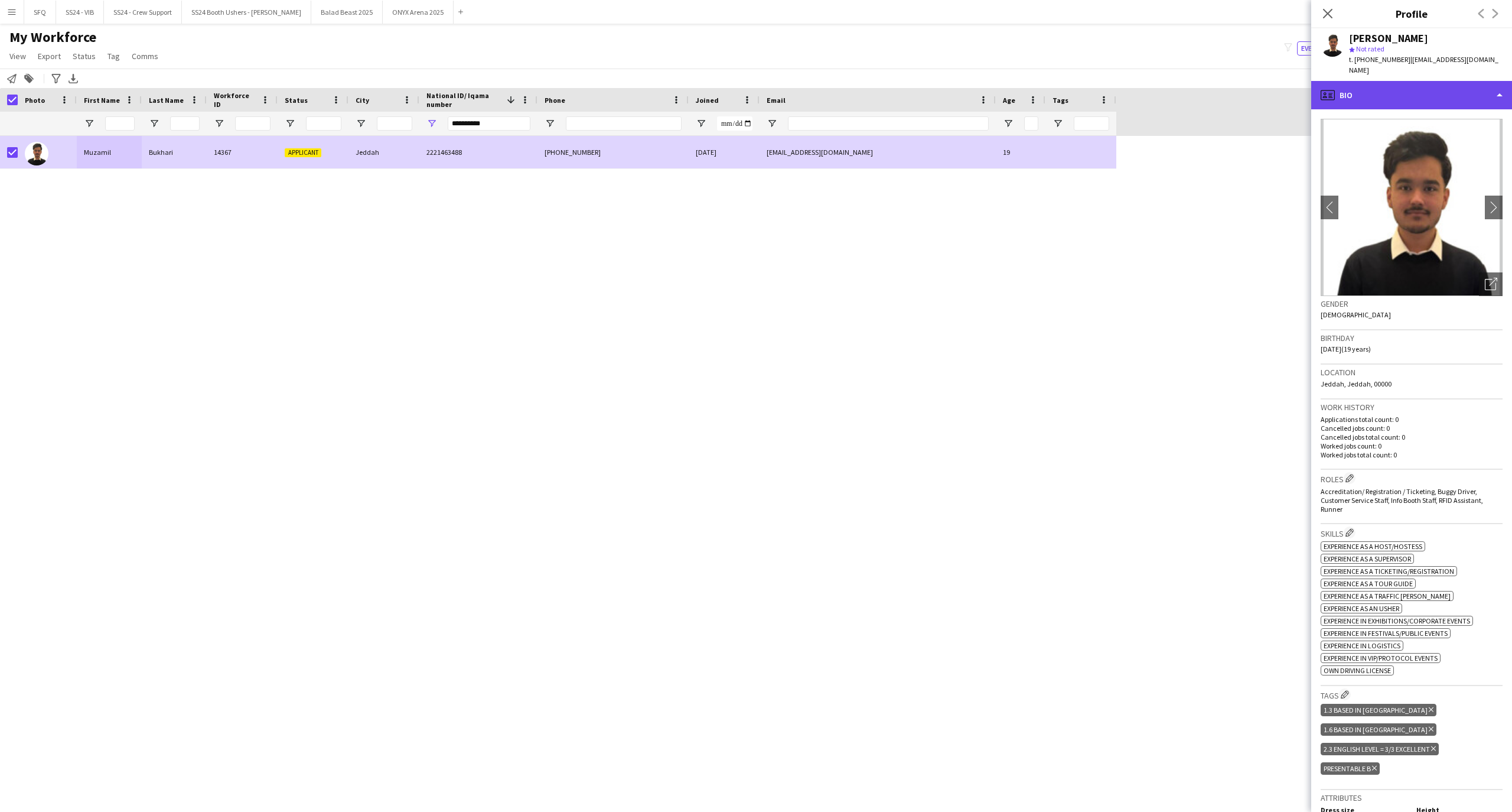
click at [1430, 102] on div "profile Bio" at bounding box center [1412, 95] width 201 height 29
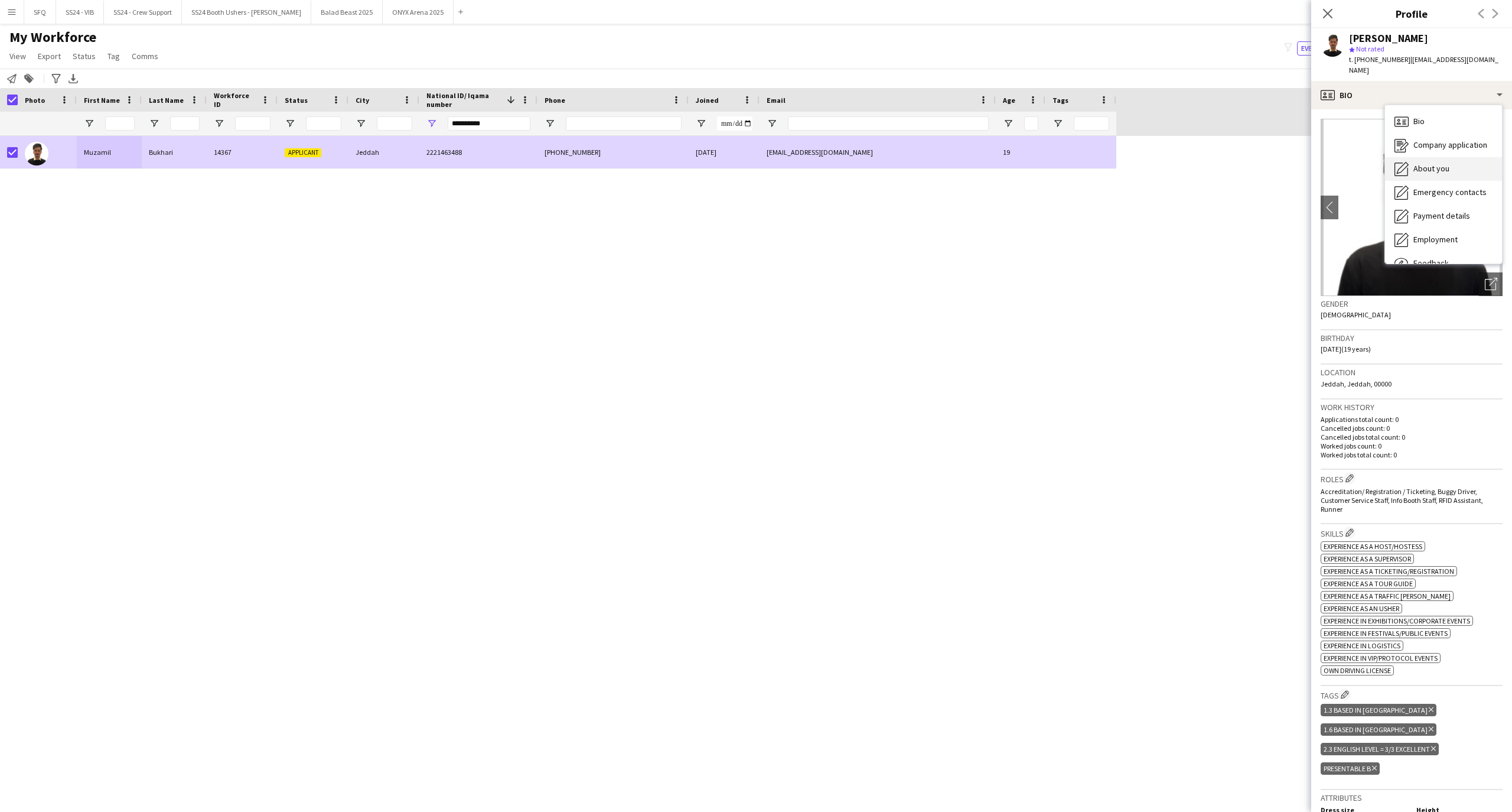
click at [1446, 162] on div "About you About you" at bounding box center [1443, 168] width 117 height 23
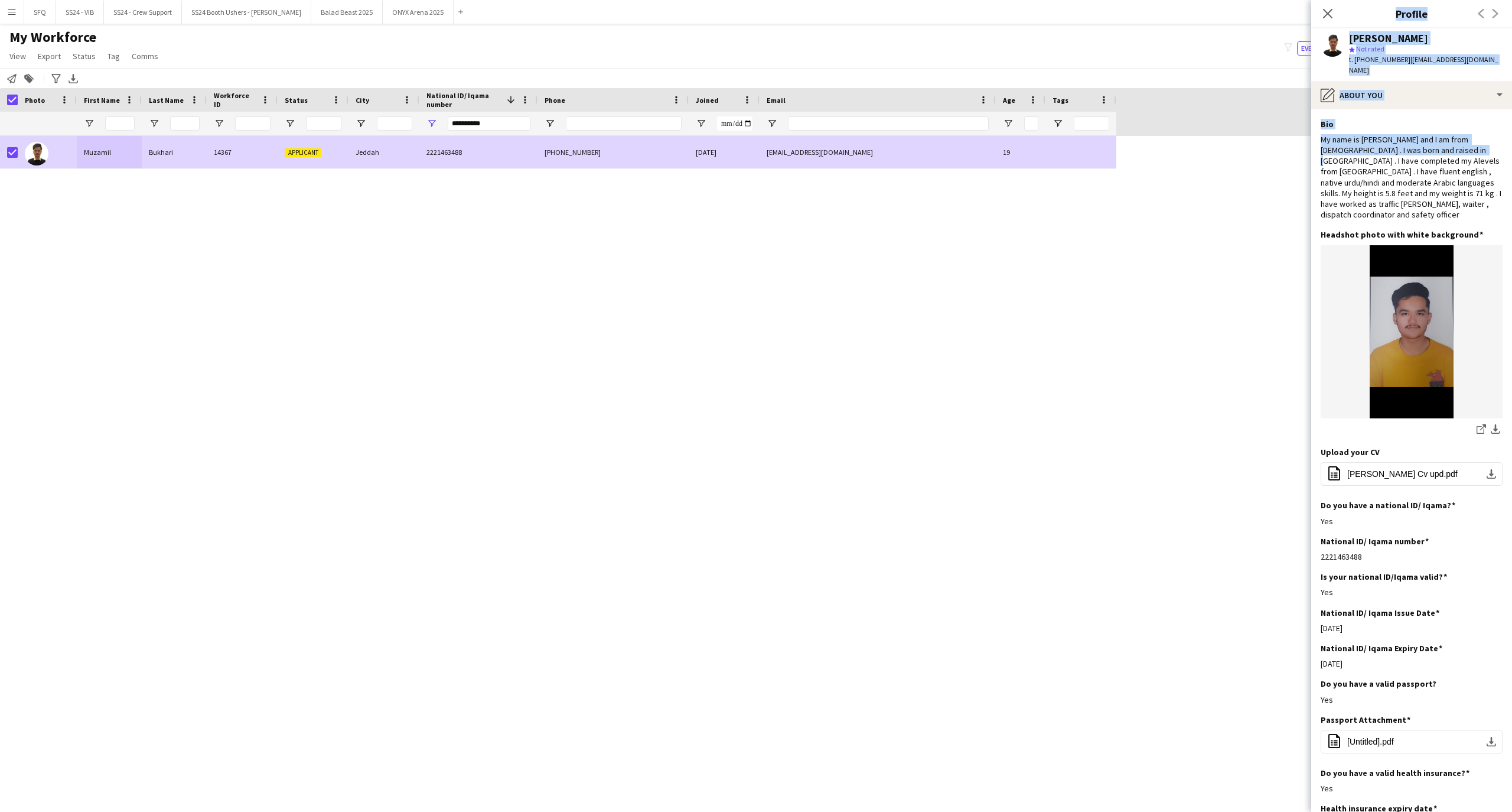
drag, startPoint x: 1469, startPoint y: 154, endPoint x: 1309, endPoint y: 130, distance: 161.8
click at [1309, 130] on body "Menu Boards Boards Boards All jobs Status Workforce Workforce My Workforce Recr…" at bounding box center [756, 406] width 1512 height 812
click at [1360, 119] on div "Bio Edit this field" at bounding box center [1411, 124] width 182 height 10
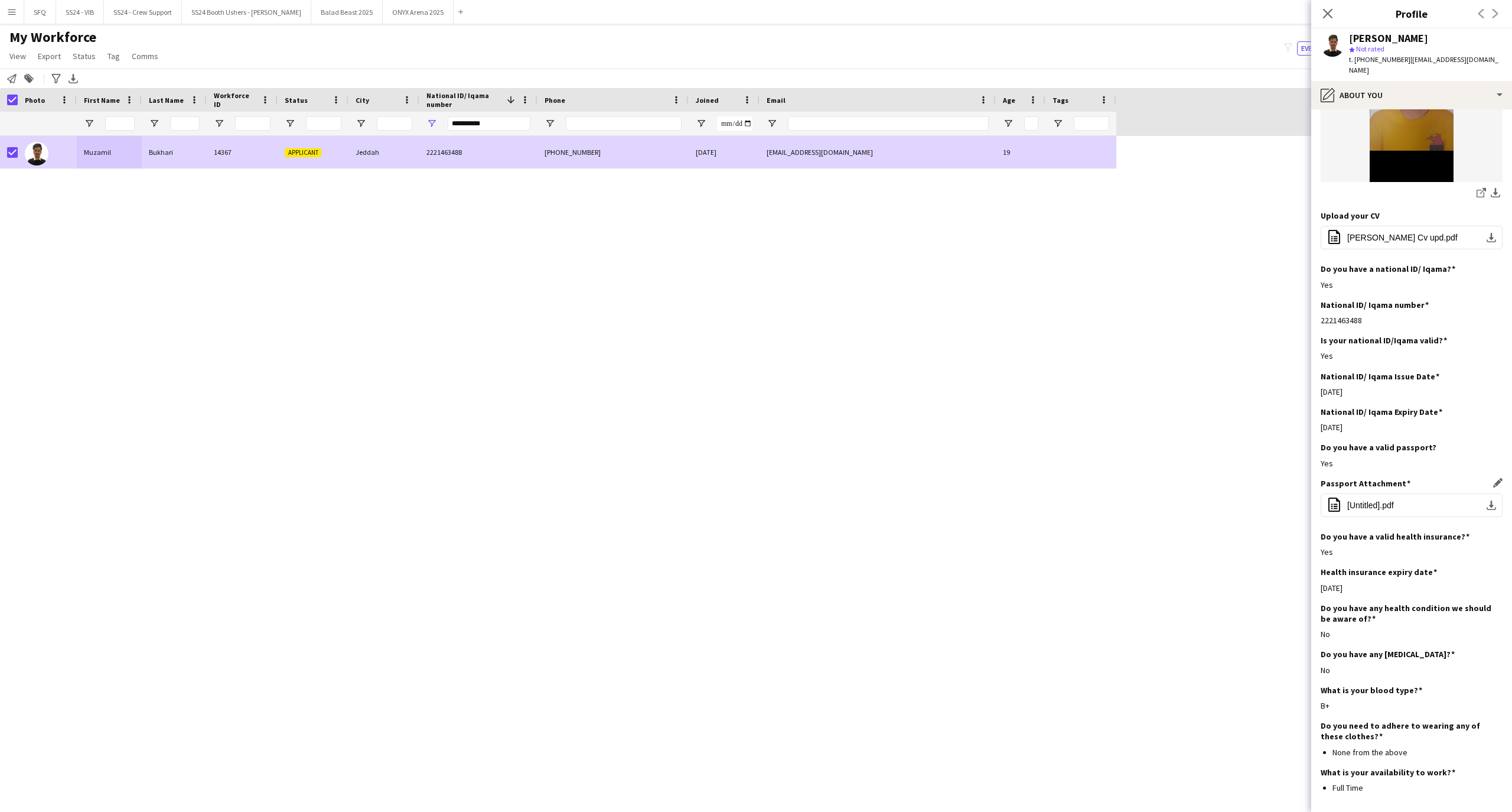
scroll to position [282, 0]
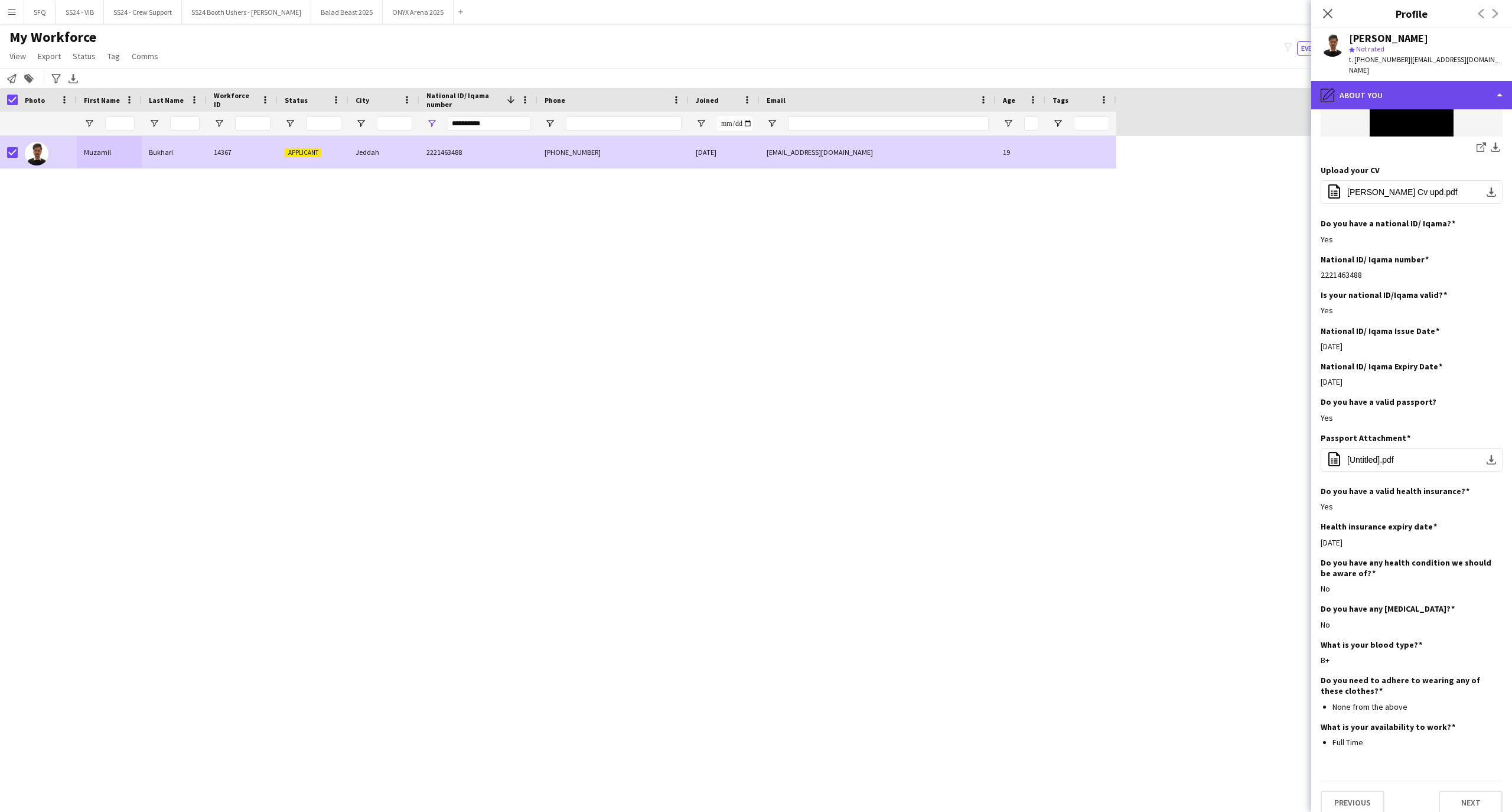
click at [1375, 95] on div "pencil4 About you" at bounding box center [1412, 95] width 201 height 29
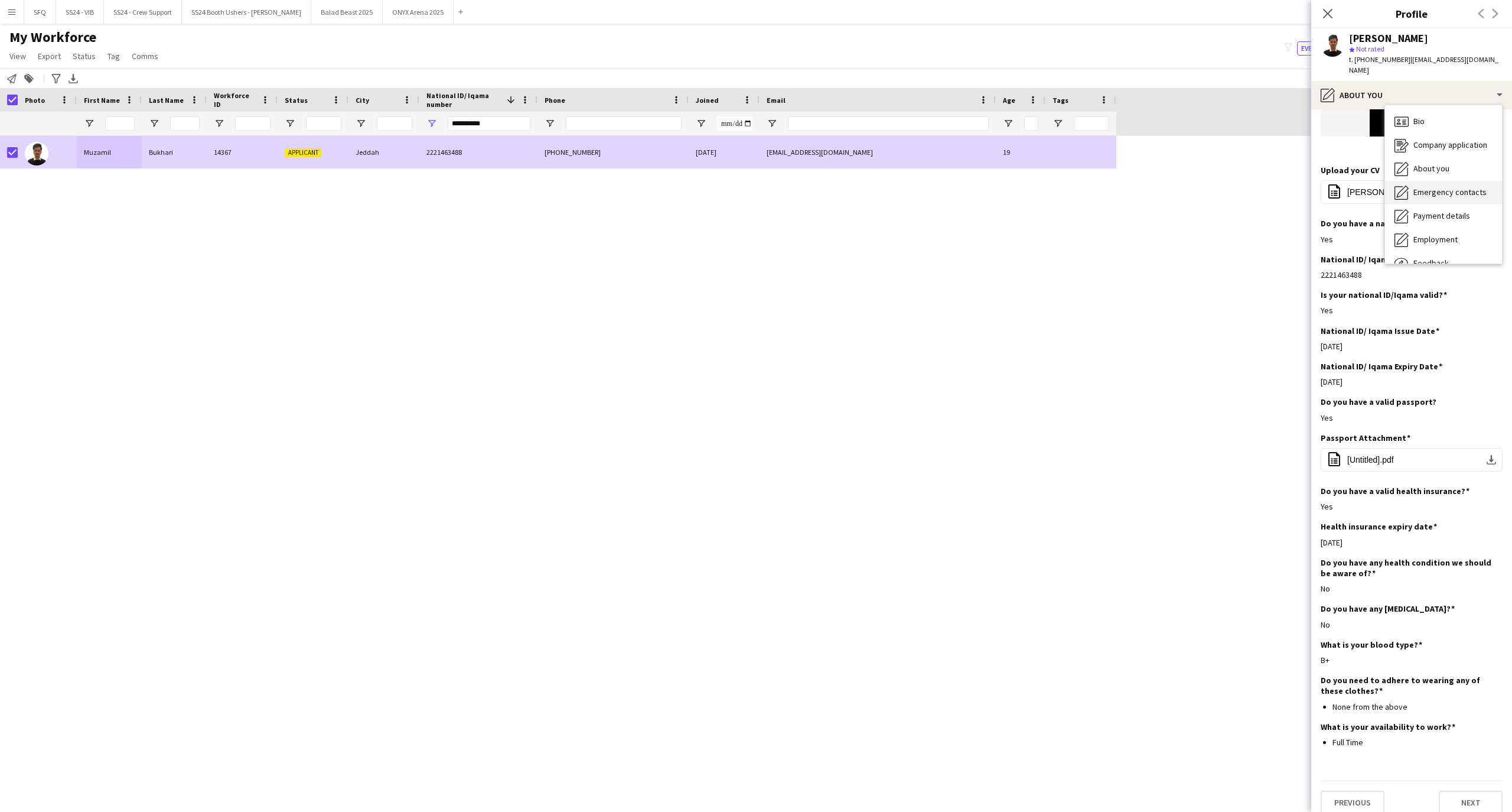
click at [1429, 194] on span "Emergency contacts" at bounding box center [1449, 192] width 73 height 10
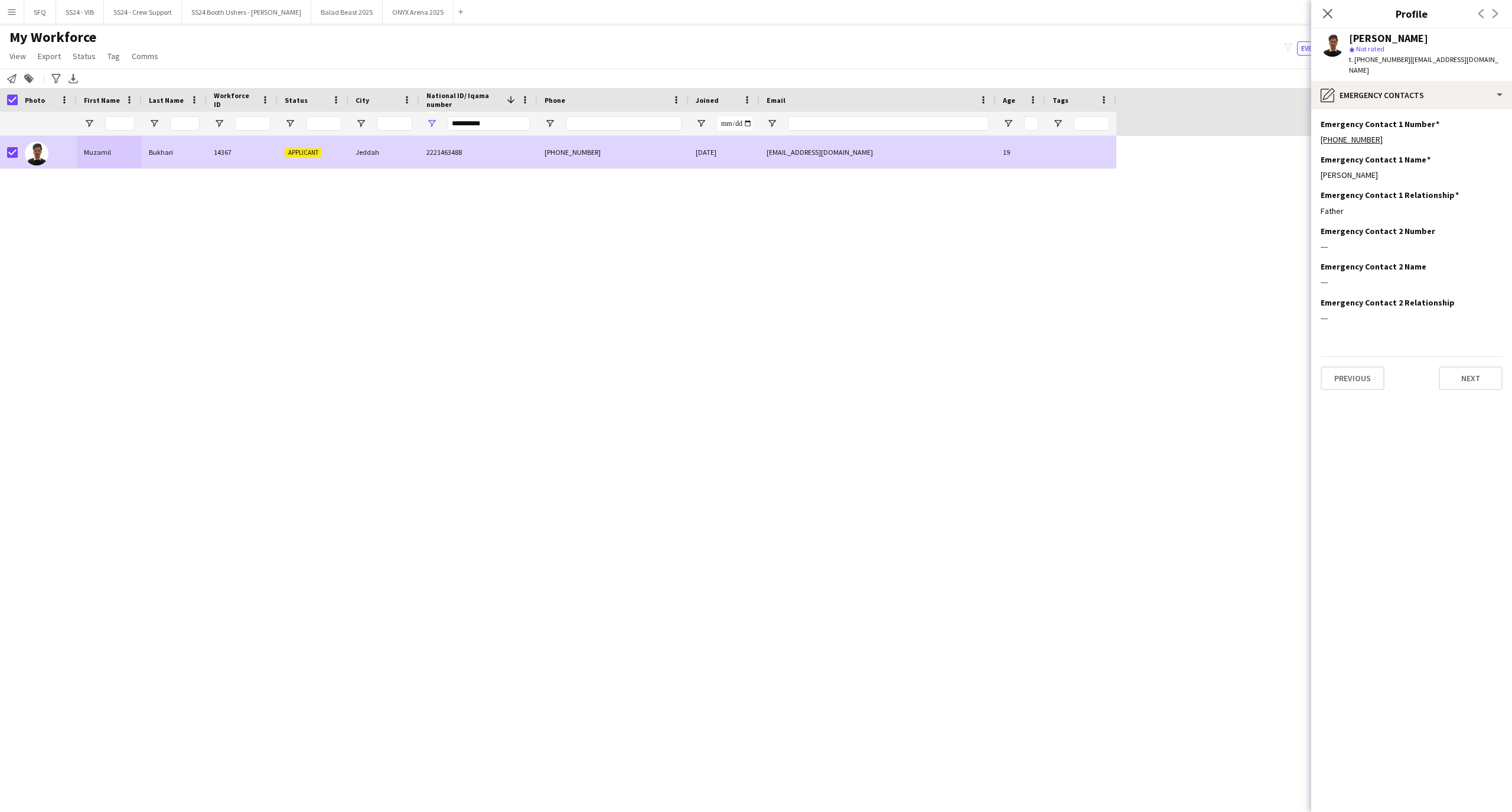
scroll to position [0, 0]
click at [1411, 110] on app-section-data-types "Emergency Contact 1 Number Edit this field [PHONE_NUMBER] Emergency Contact 1 N…" at bounding box center [1412, 461] width 201 height 702
click at [1408, 102] on div "pencil4 Emergency contacts" at bounding box center [1412, 95] width 201 height 29
click at [1417, 221] on span "Payment details" at bounding box center [1441, 216] width 57 height 10
drag, startPoint x: 1331, startPoint y: 249, endPoint x: 1406, endPoint y: 257, distance: 75.4
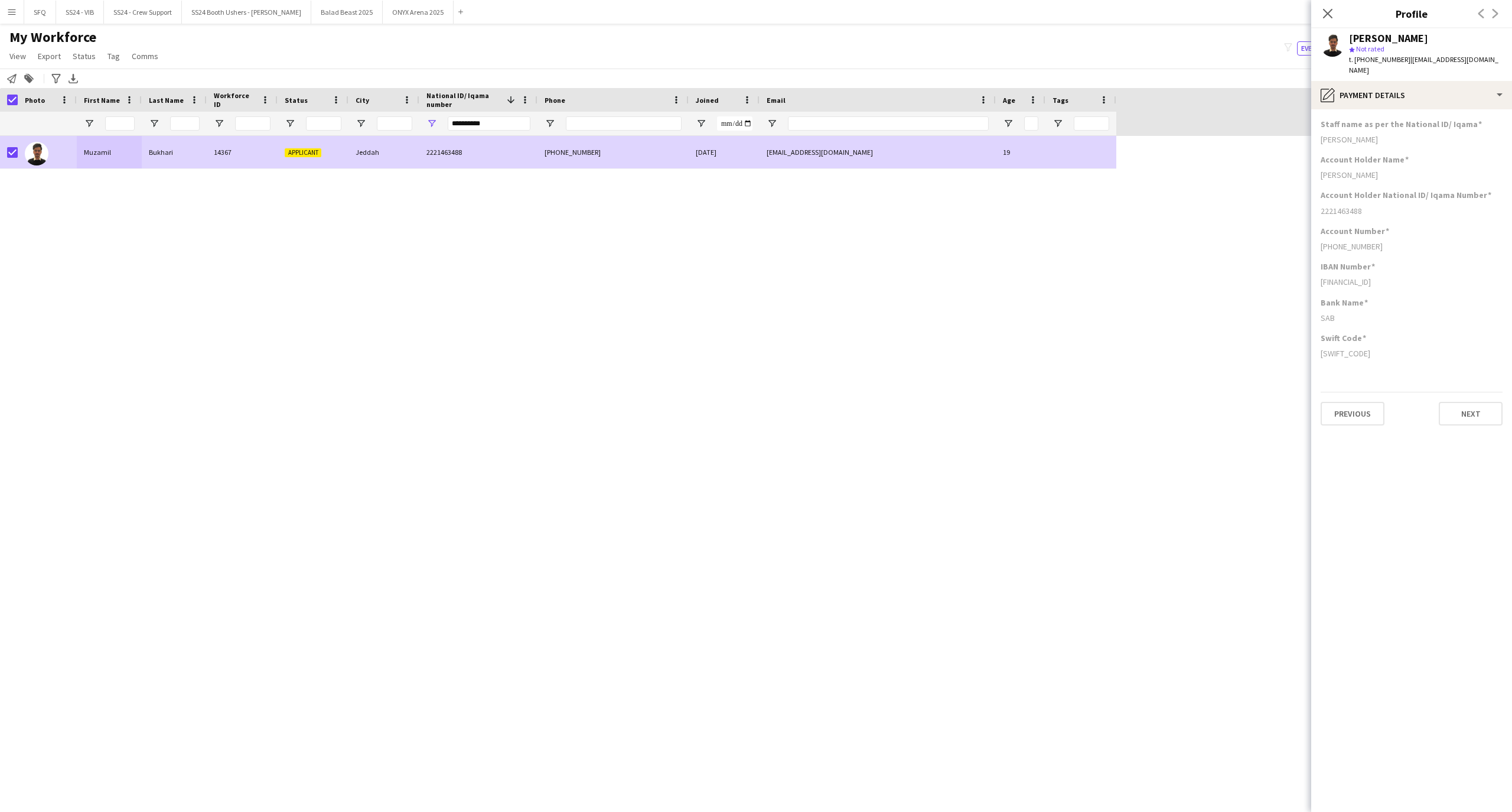
click at [1406, 257] on div "Account Number [PHONE_NUMBER]" at bounding box center [1411, 243] width 182 height 36
click at [1406, 256] on div "Account Number [PHONE_NUMBER]" at bounding box center [1411, 243] width 182 height 36
click at [1419, 244] on div "[PHONE_NUMBER]" at bounding box center [1411, 246] width 182 height 10
click at [1455, 73] on div "t. [PHONE_NUMBER] | [EMAIL_ADDRESS][DOMAIN_NAME]" at bounding box center [1425, 65] width 154 height 21
click at [1456, 79] on div "[PERSON_NAME] star Not rated t. [PHONE_NUMBER] | [EMAIL_ADDRESS][DOMAIN_NAME]" at bounding box center [1412, 54] width 201 height 52
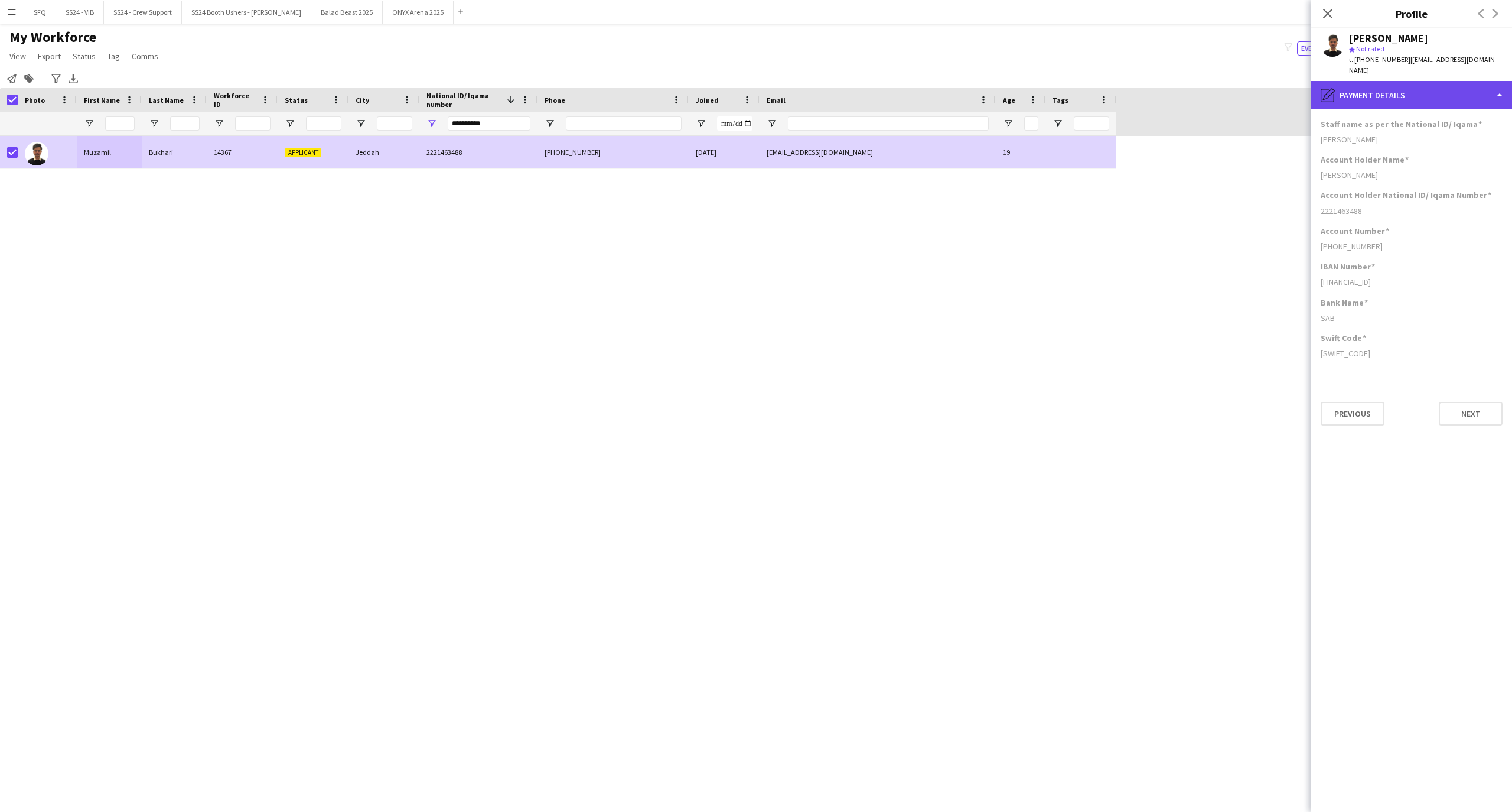
click at [1465, 90] on div "pencil4 Payment details" at bounding box center [1412, 95] width 201 height 29
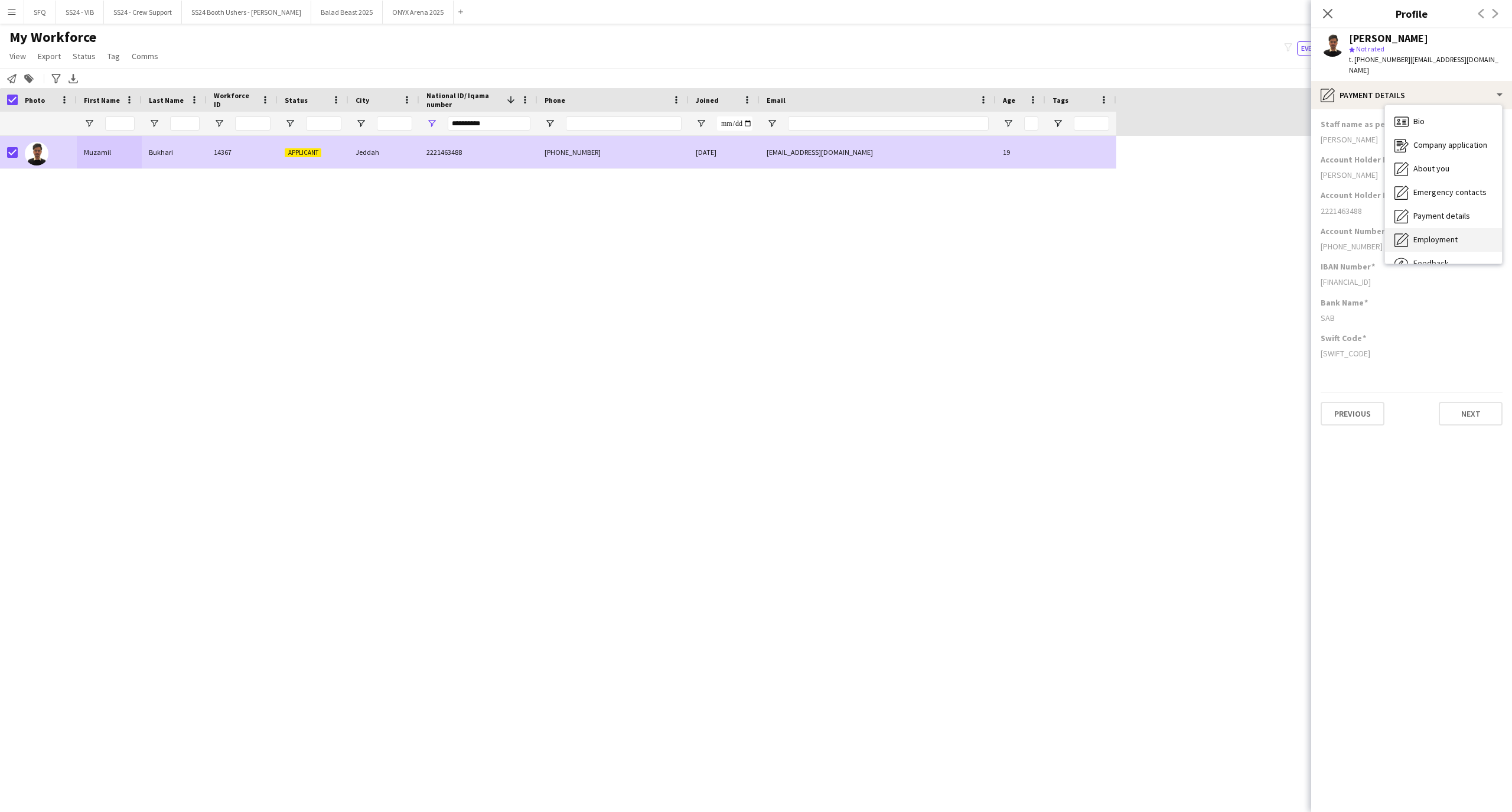
click at [1415, 231] on div "Employment Employment" at bounding box center [1443, 240] width 117 height 23
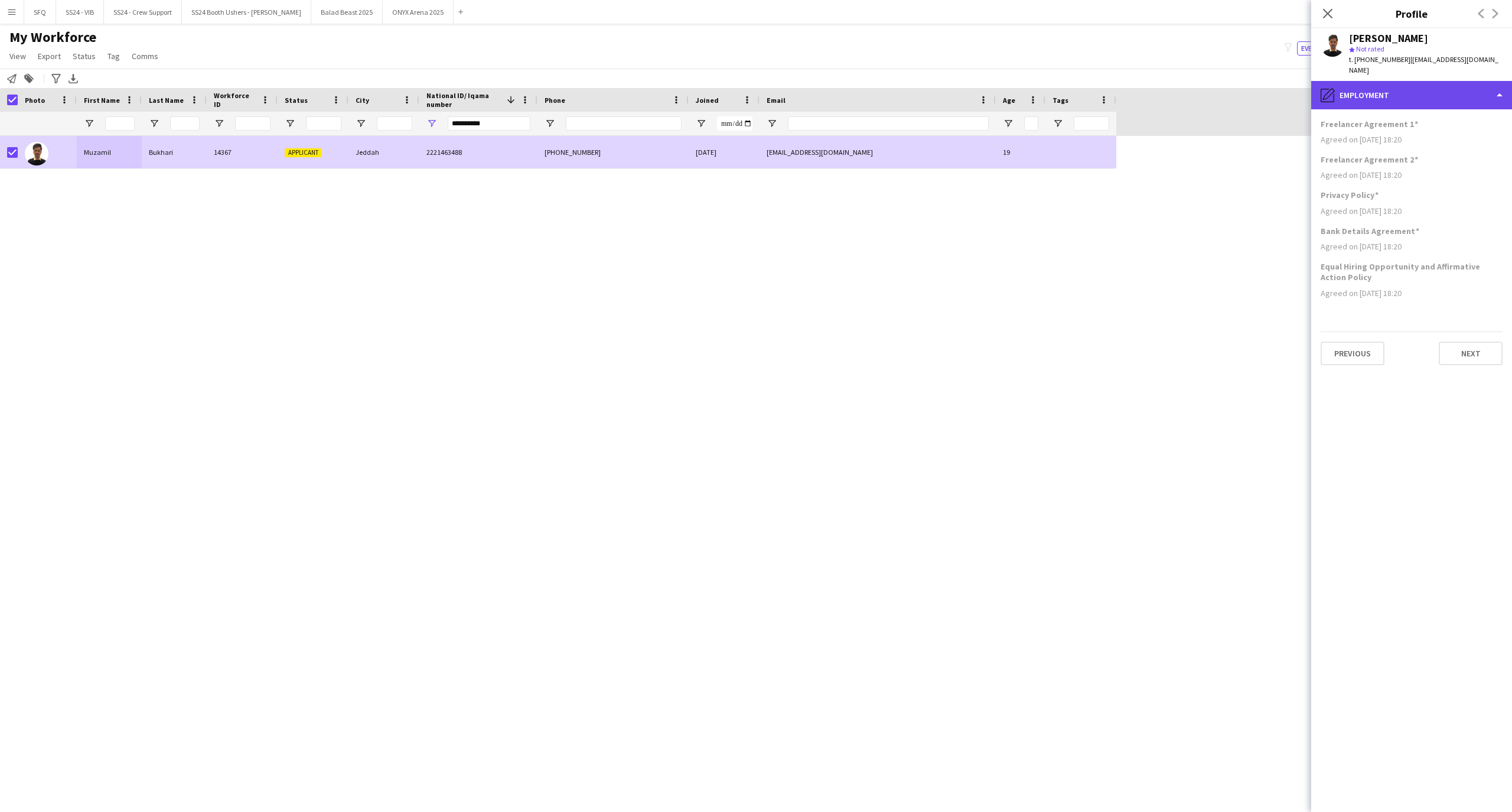
click at [1343, 96] on div "pencil4 Employment" at bounding box center [1412, 95] width 201 height 29
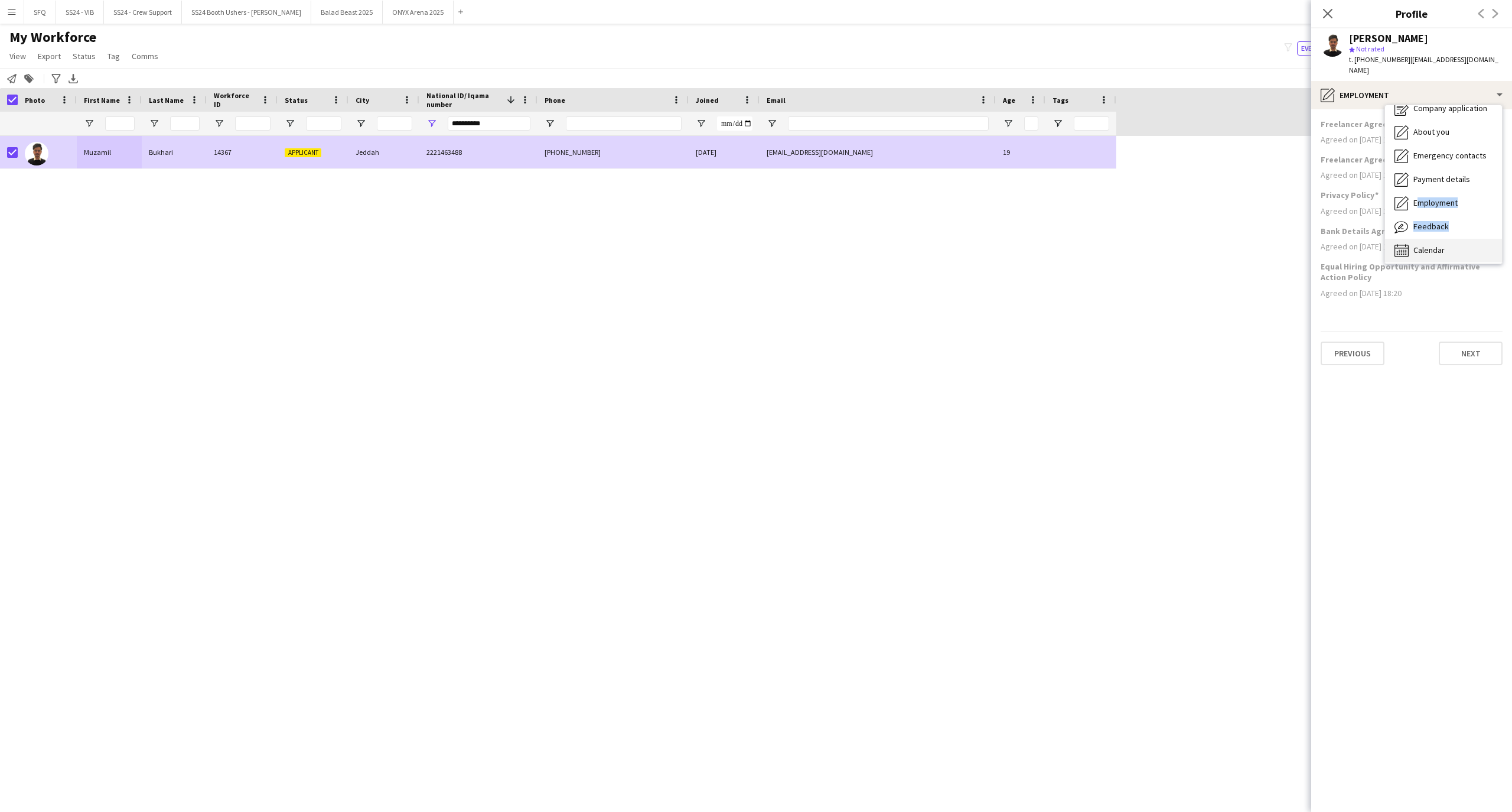
scroll to position [40, 0]
click at [1399, 251] on div "Bio Bio Company application Company application About you About you Emergency c…" at bounding box center [1443, 184] width 117 height 158
click at [1412, 224] on div "Feedback Feedback" at bounding box center [1443, 223] width 117 height 23
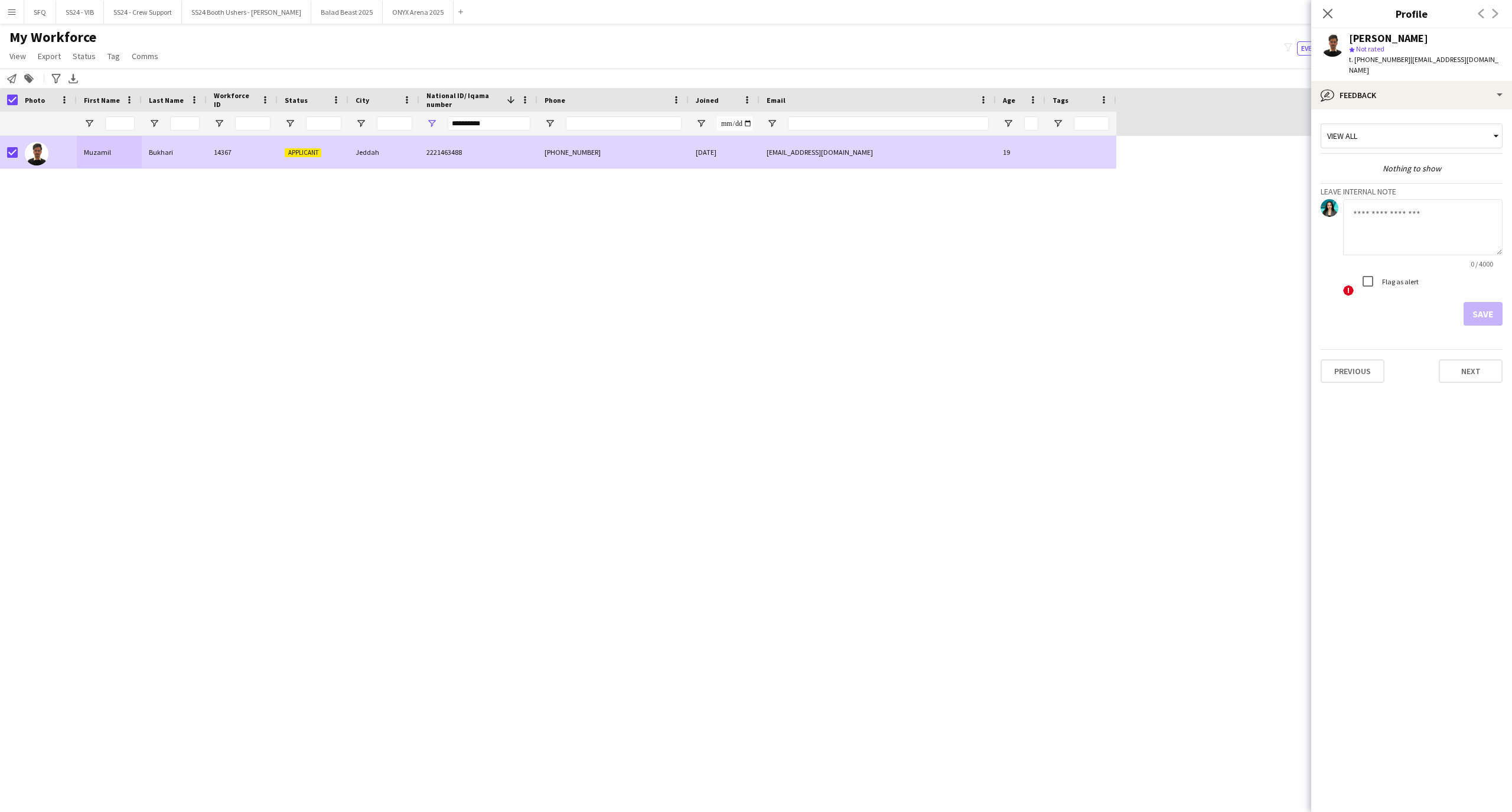
click at [1393, 223] on textarea at bounding box center [1423, 227] width 159 height 56
type textarea "*********"
click at [1472, 308] on button "Save" at bounding box center [1483, 314] width 39 height 23
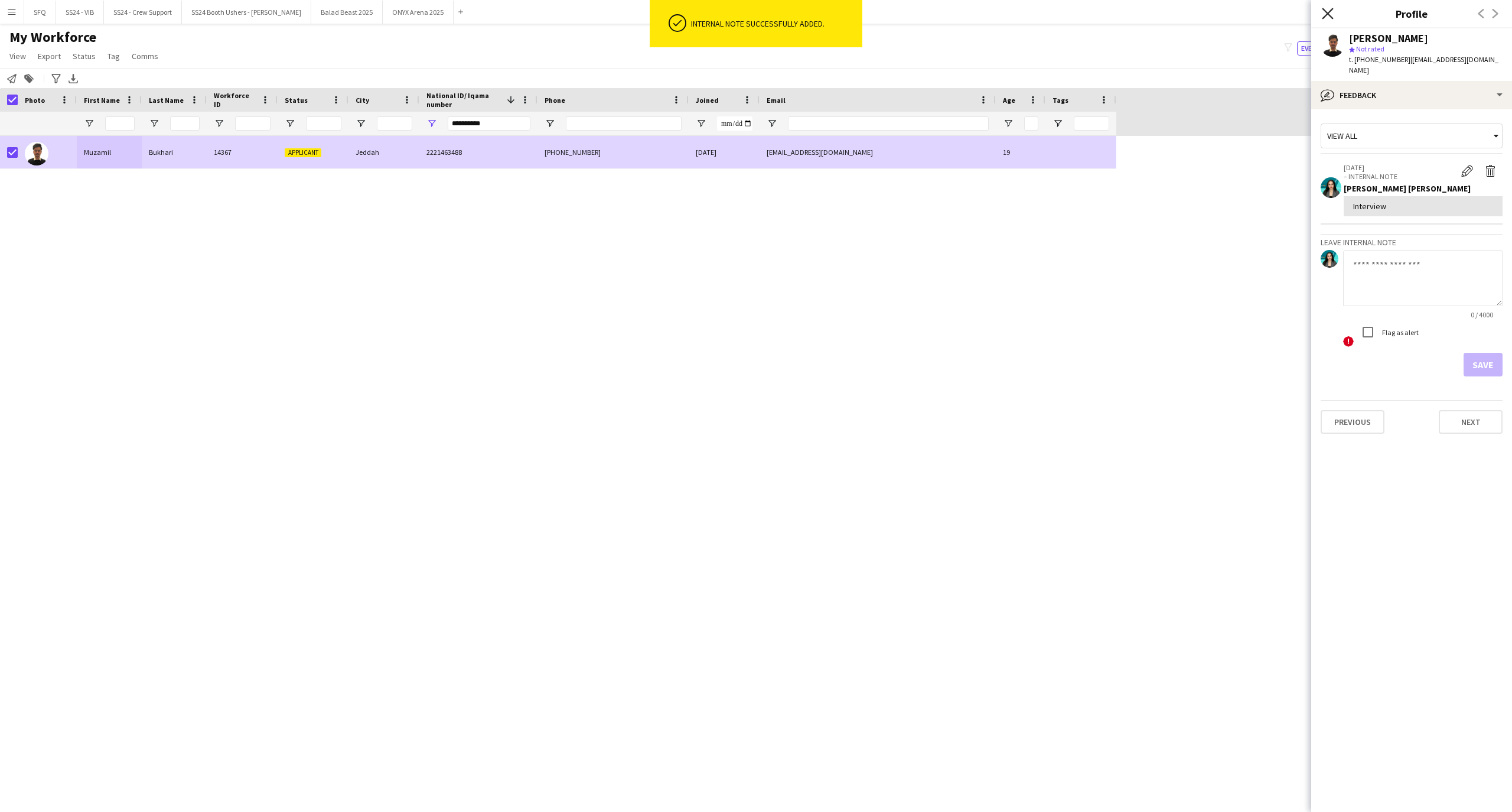
click at [1322, 17] on icon "Close pop-in" at bounding box center [1327, 13] width 11 height 11
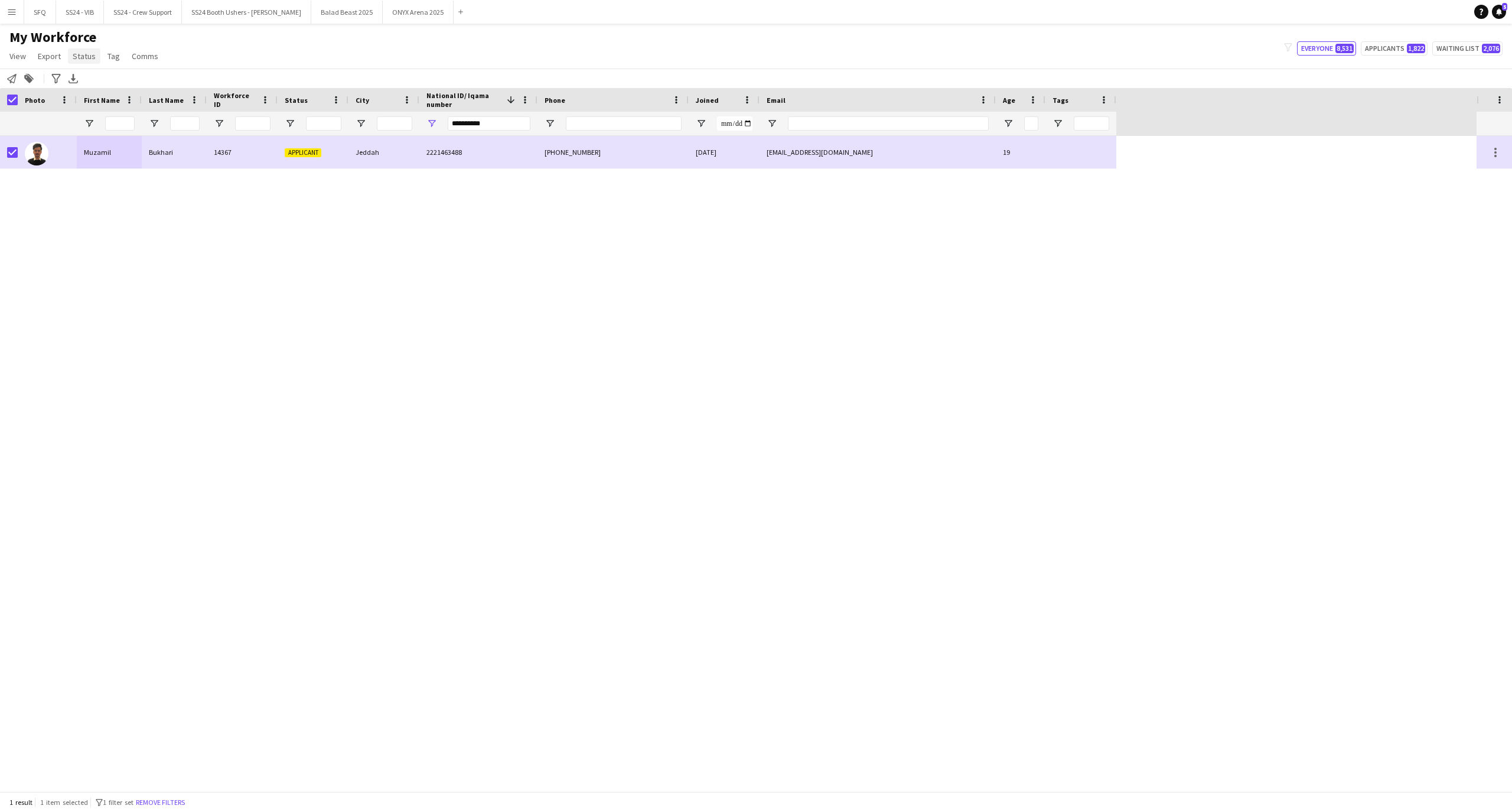
click at [84, 60] on span "Status" at bounding box center [84, 56] width 23 height 10
click at [97, 79] on link "Edit" at bounding box center [109, 82] width 83 height 25
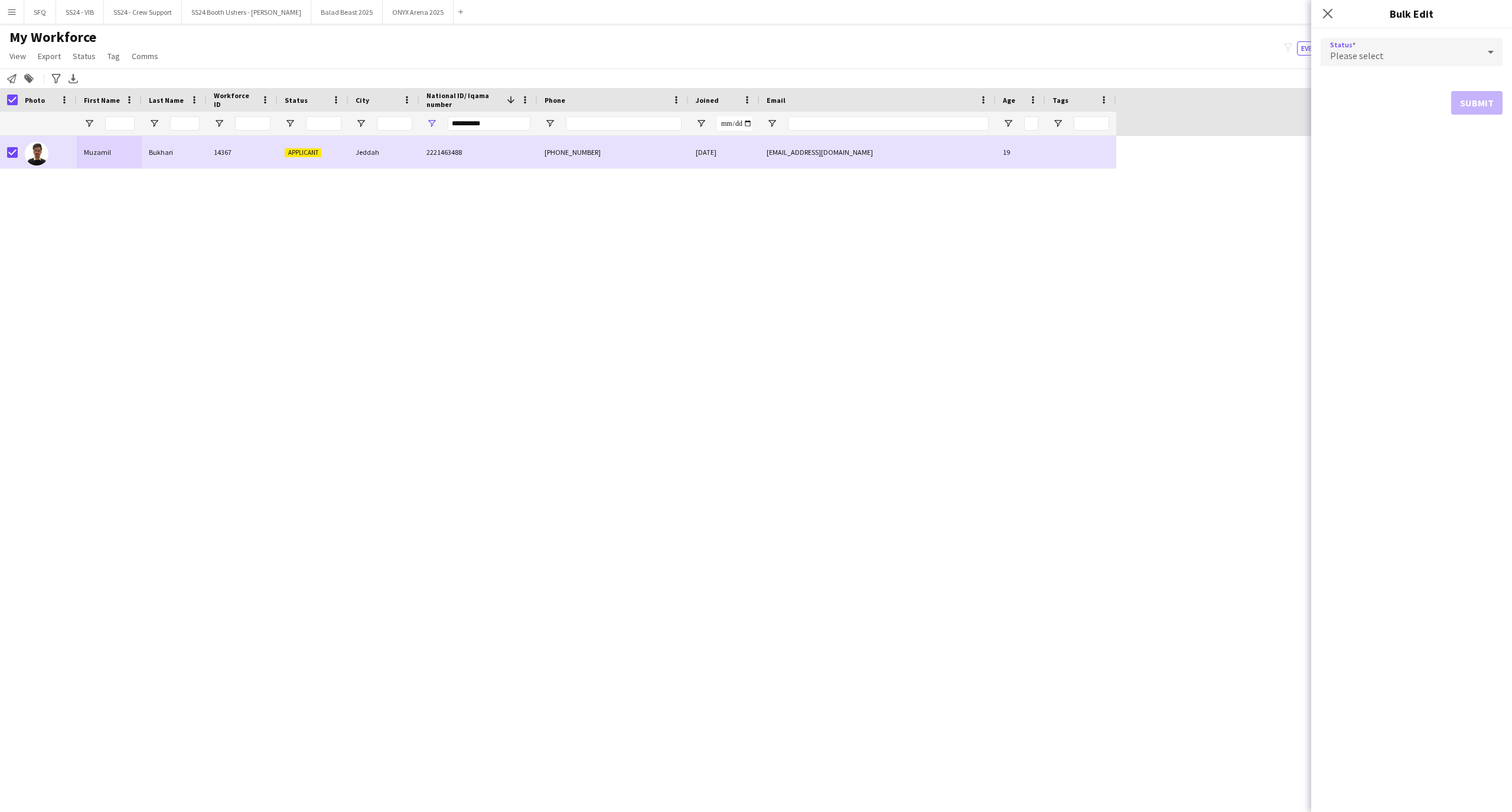
click at [1401, 56] on div "Please select" at bounding box center [1399, 52] width 158 height 29
click at [1399, 80] on span "Active" at bounding box center [1412, 85] width 163 height 11
click at [1472, 149] on button "Submit" at bounding box center [1476, 143] width 51 height 23
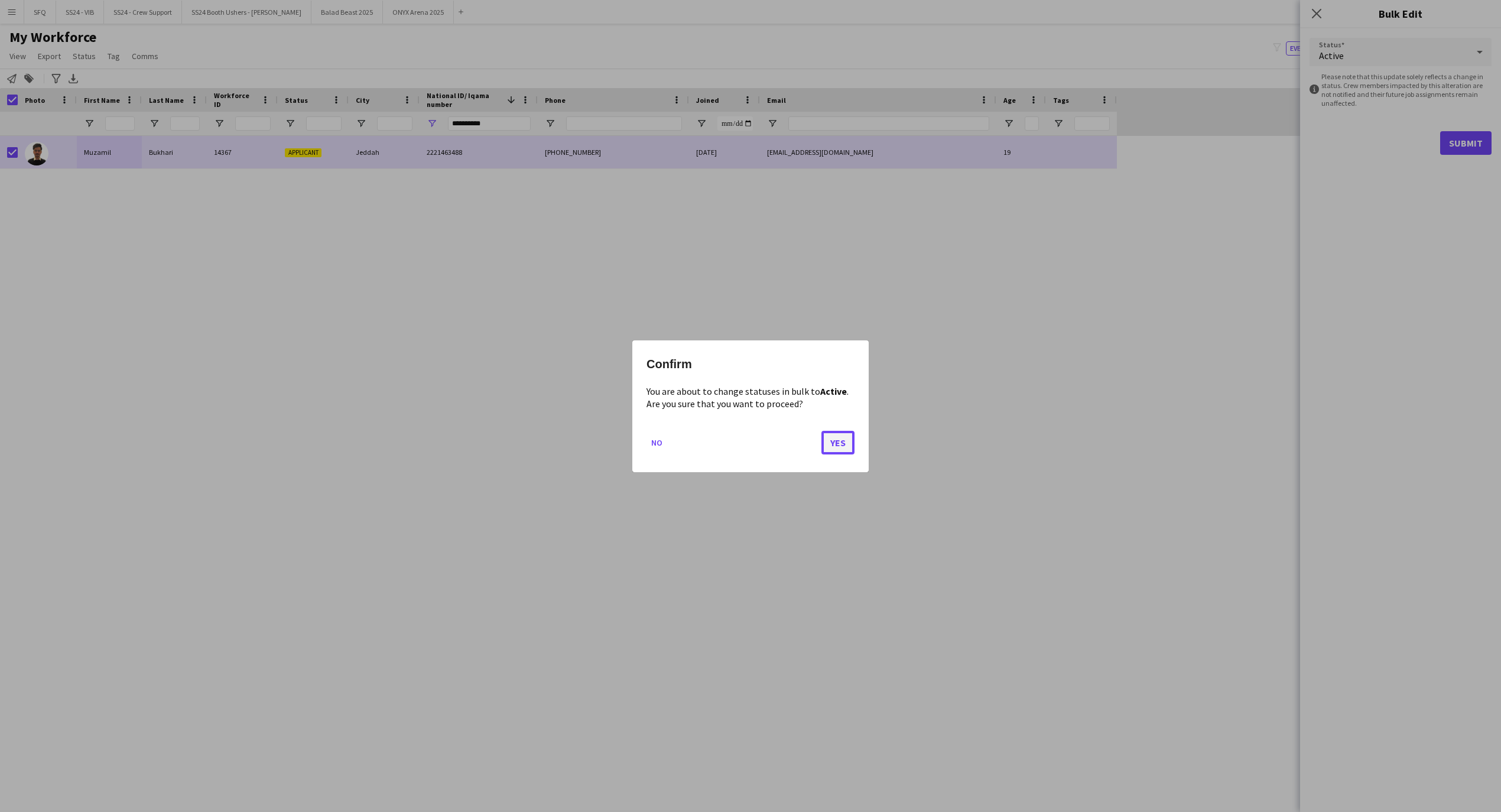
click at [836, 441] on button "Yes" at bounding box center [838, 442] width 33 height 23
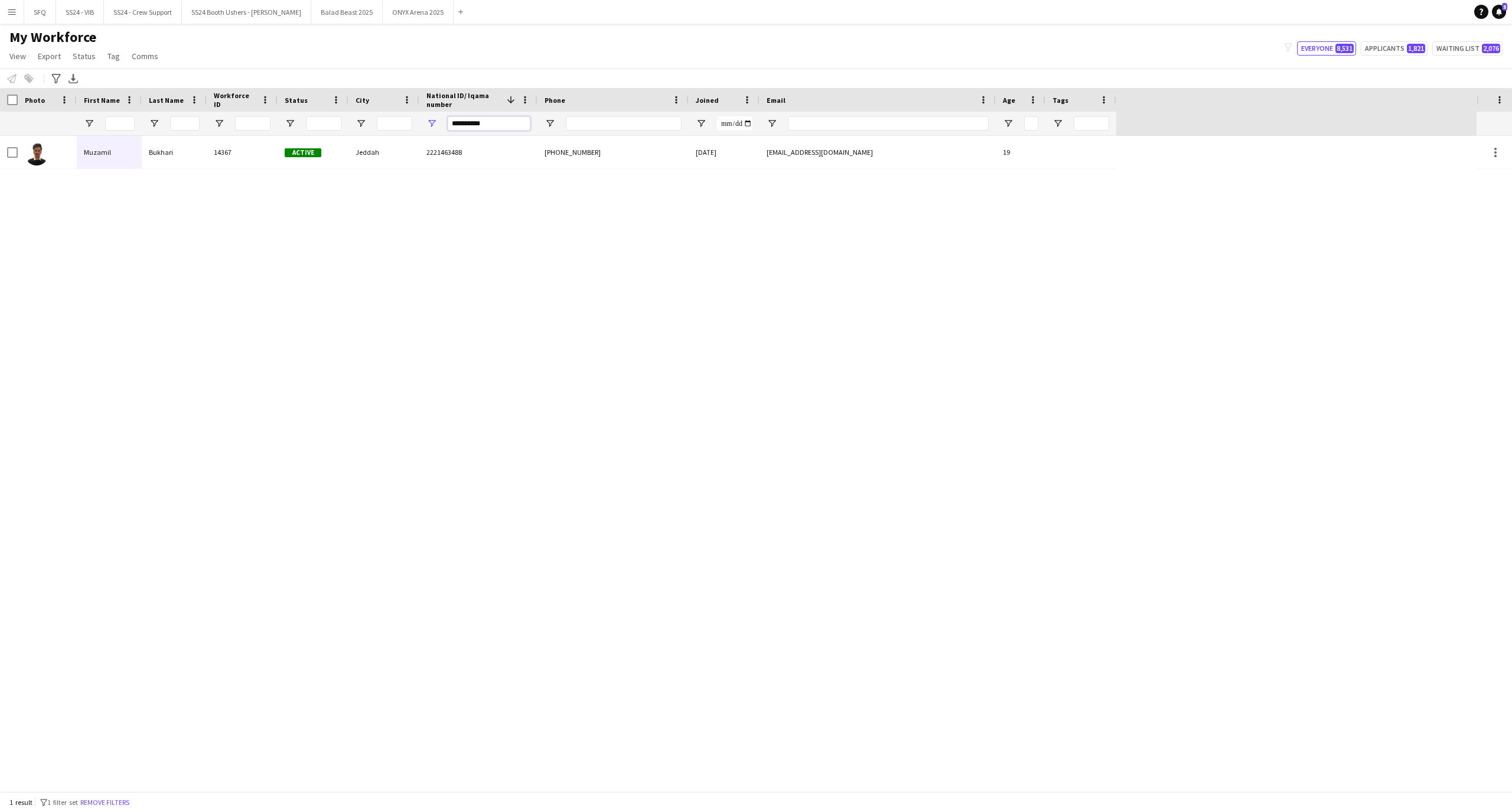
click at [475, 124] on input "**********" at bounding box center [489, 124] width 83 height 14
paste input "**********"
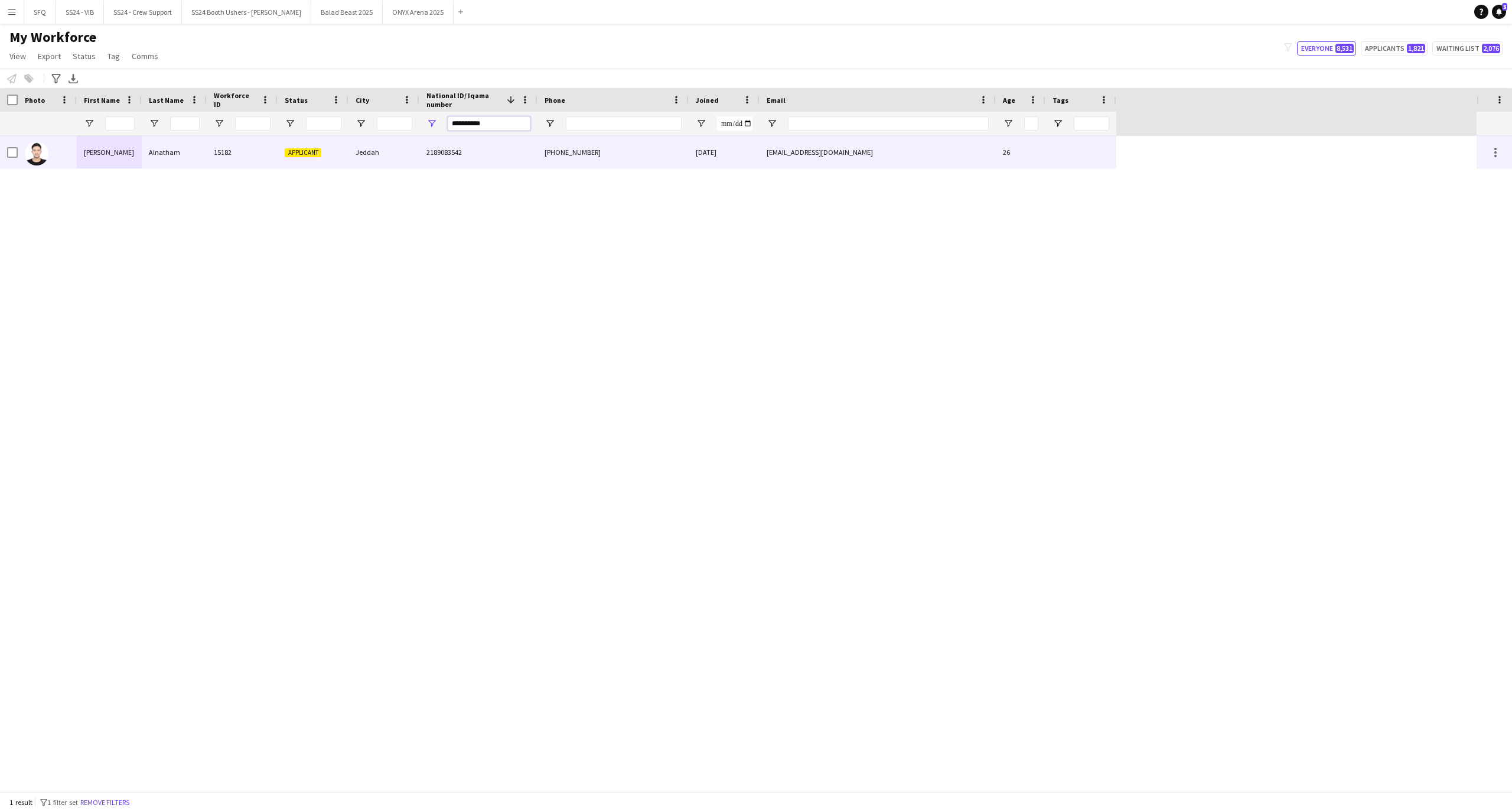
type input "**********"
click at [197, 156] on div "Alnatham" at bounding box center [174, 152] width 65 height 32
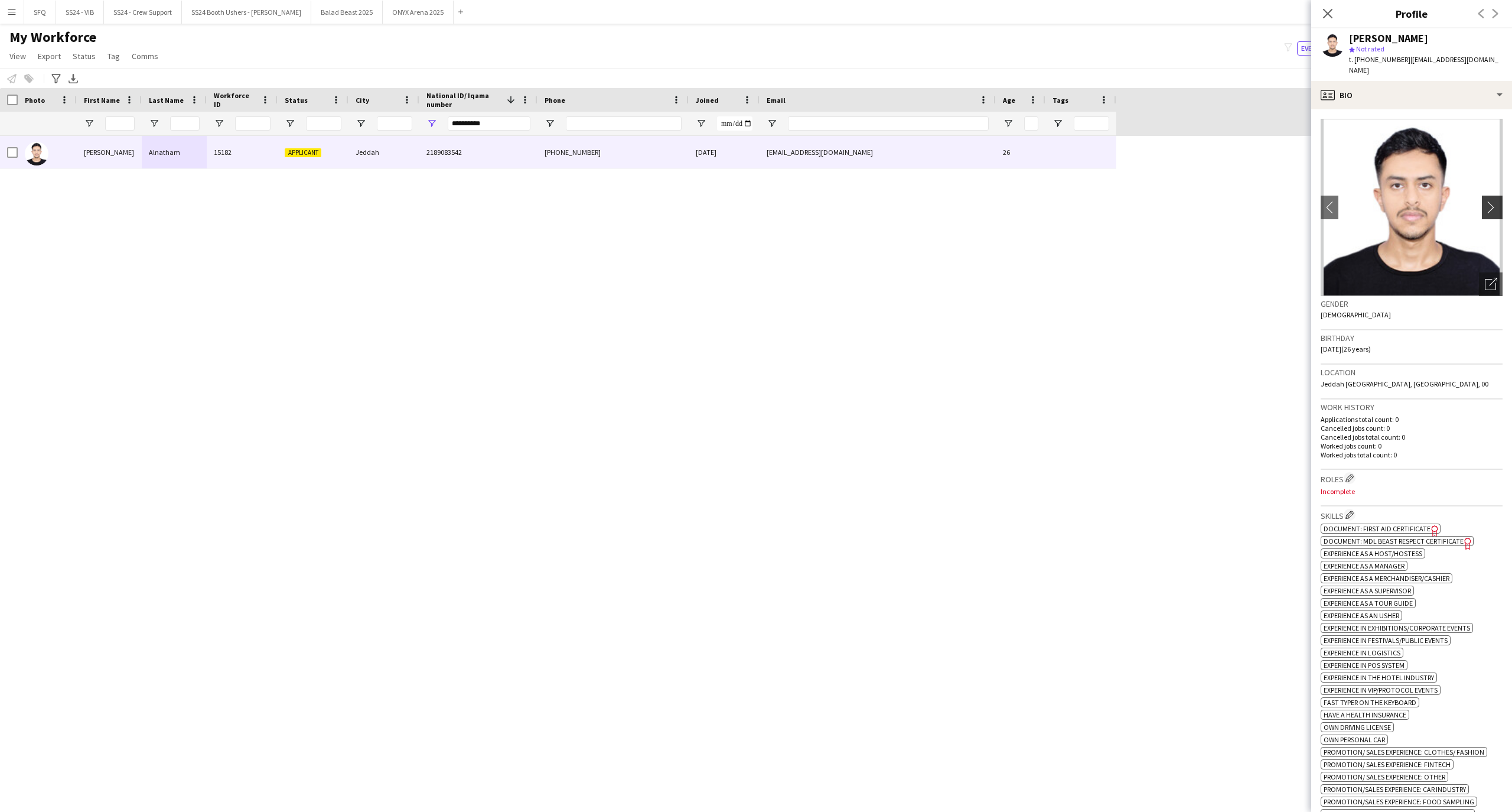
click at [1485, 201] on app-icon "chevron-right" at bounding box center [1494, 207] width 18 height 12
click at [1460, 536] on app-spec-pill "ok-circled2 background Layer 1 cross-circle-red background Layer 1 Document: MD…" at bounding box center [1397, 540] width 153 height 10
click at [1350, 511] on app-icon "Edit crew company skills" at bounding box center [1349, 515] width 8 height 8
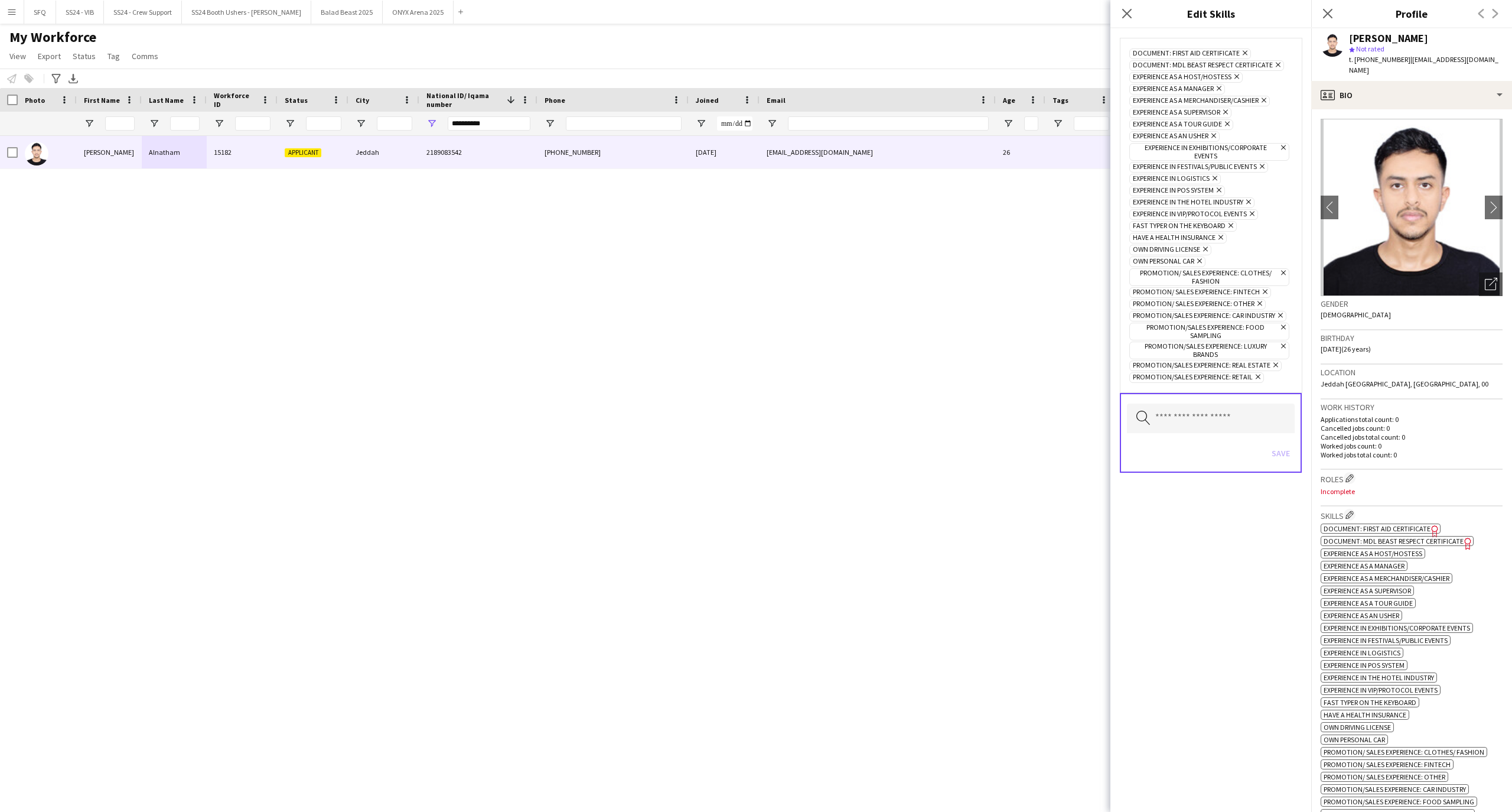
click at [1274, 66] on icon "Remove" at bounding box center [1276, 65] width 8 height 8
click at [1121, 10] on icon "Close pop-in" at bounding box center [1126, 13] width 11 height 11
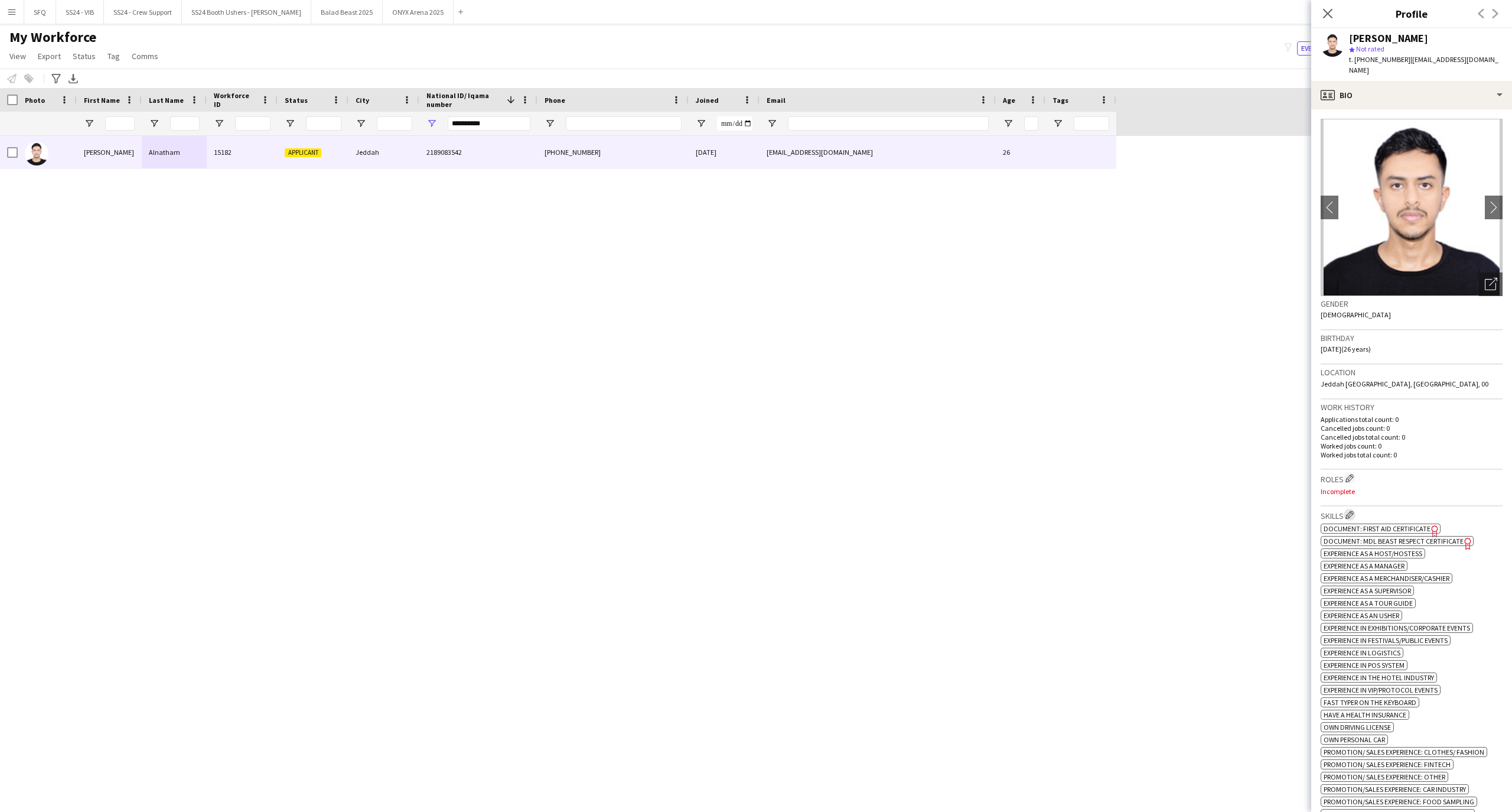
click at [1347, 511] on app-icon "Edit crew company skills" at bounding box center [1349, 515] width 8 height 8
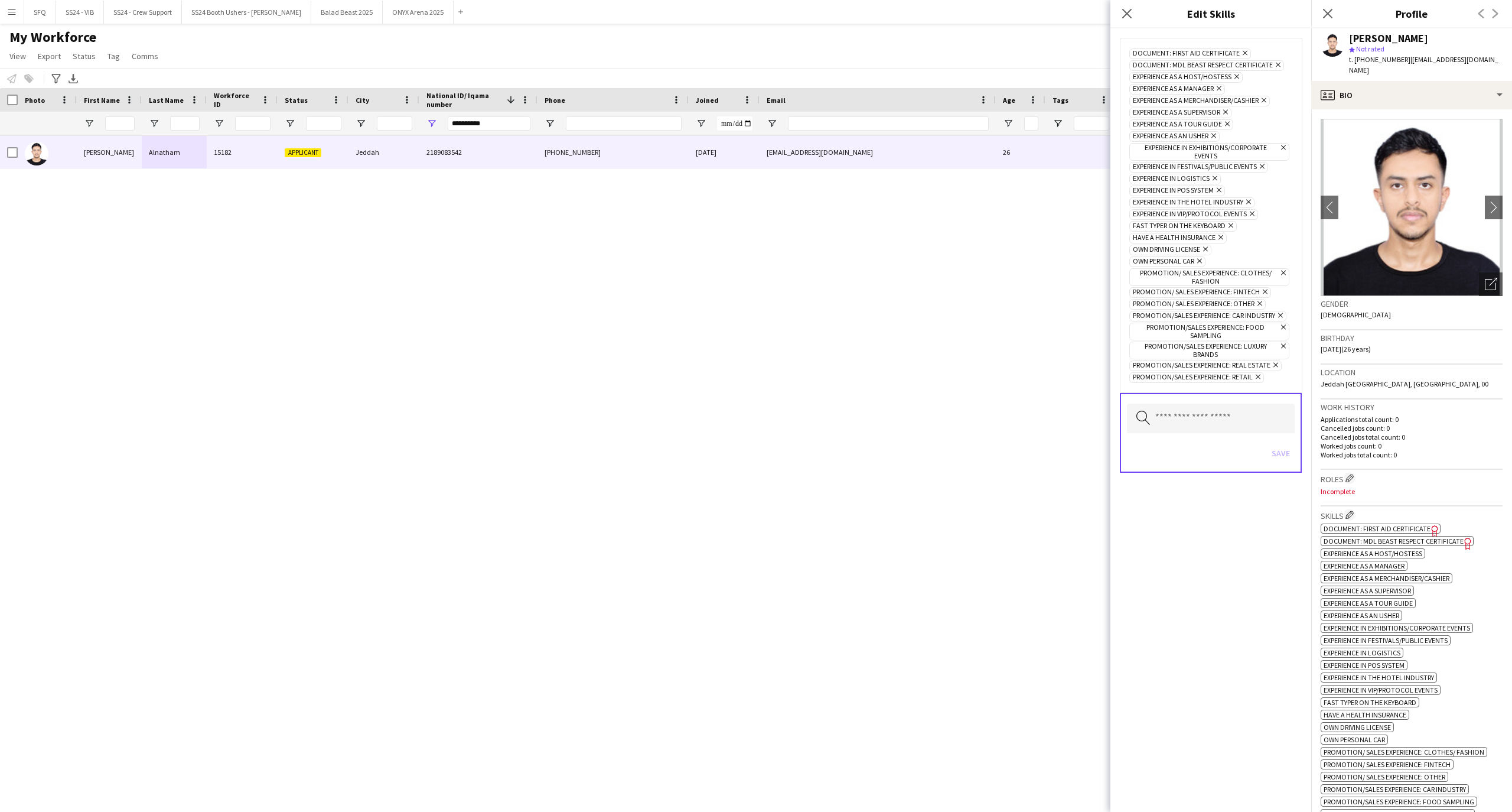
click at [1277, 63] on icon "Remove" at bounding box center [1276, 65] width 8 height 8
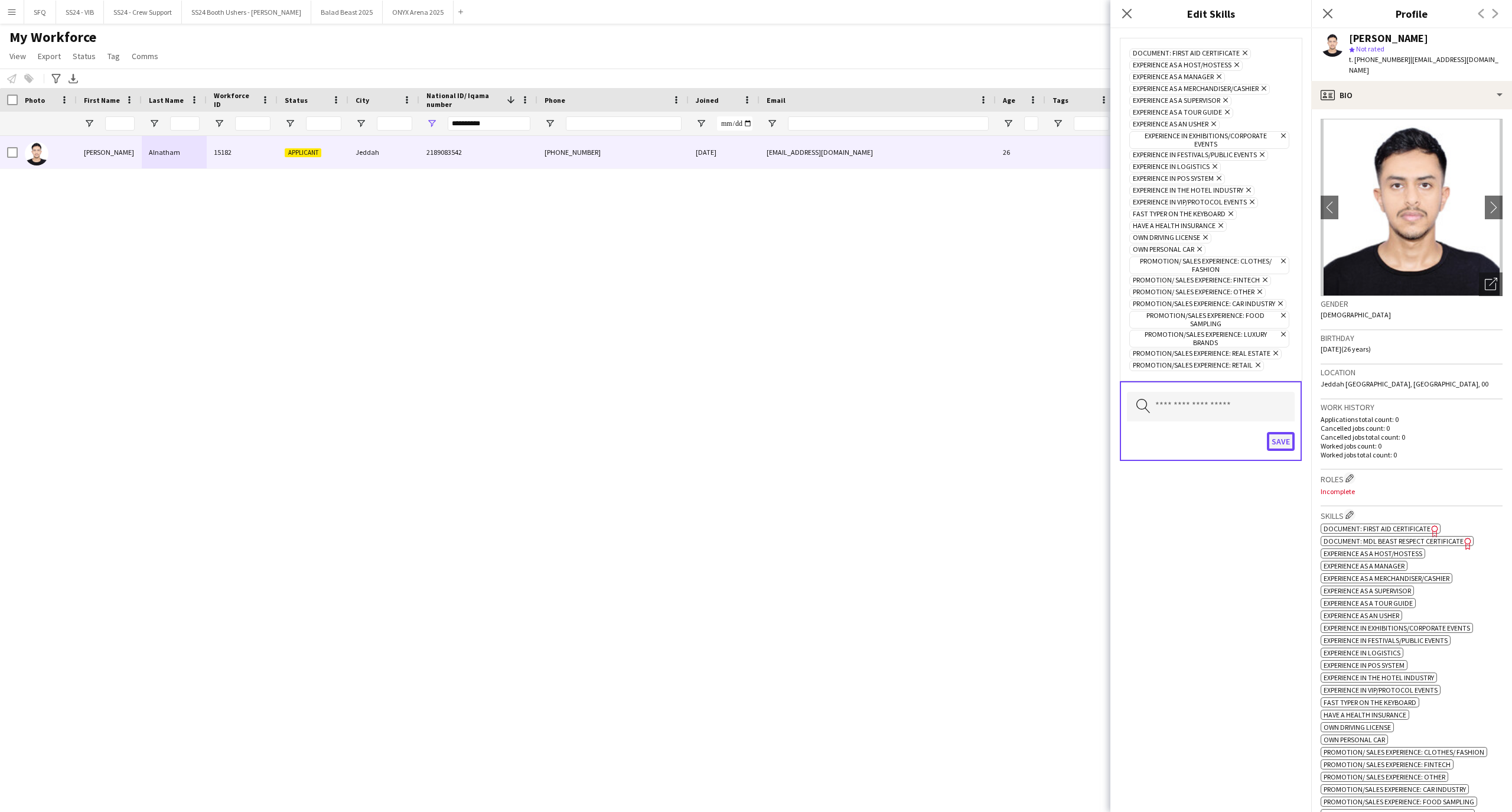
click at [1290, 437] on button "Save" at bounding box center [1280, 441] width 28 height 19
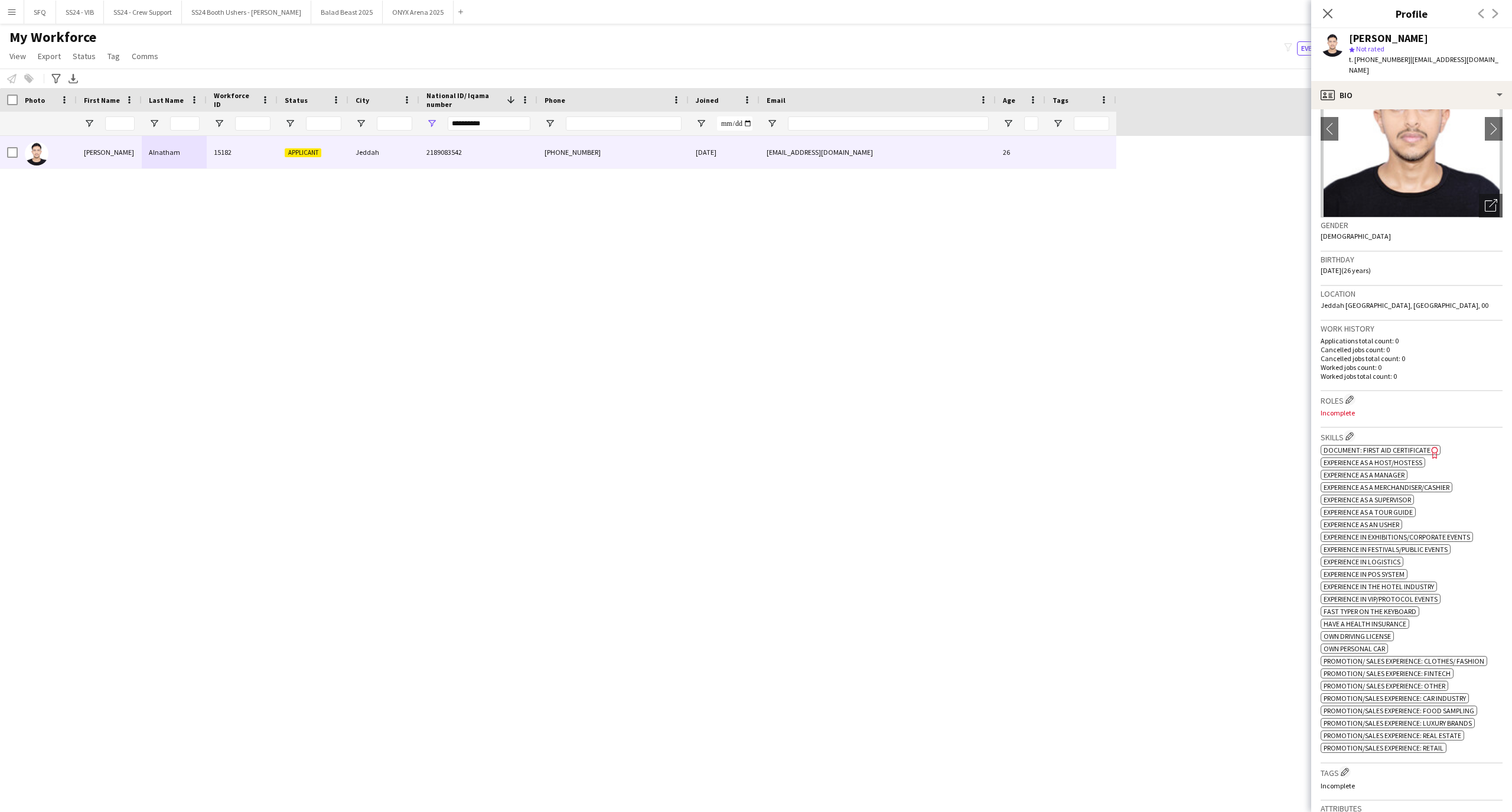
scroll to position [0, 0]
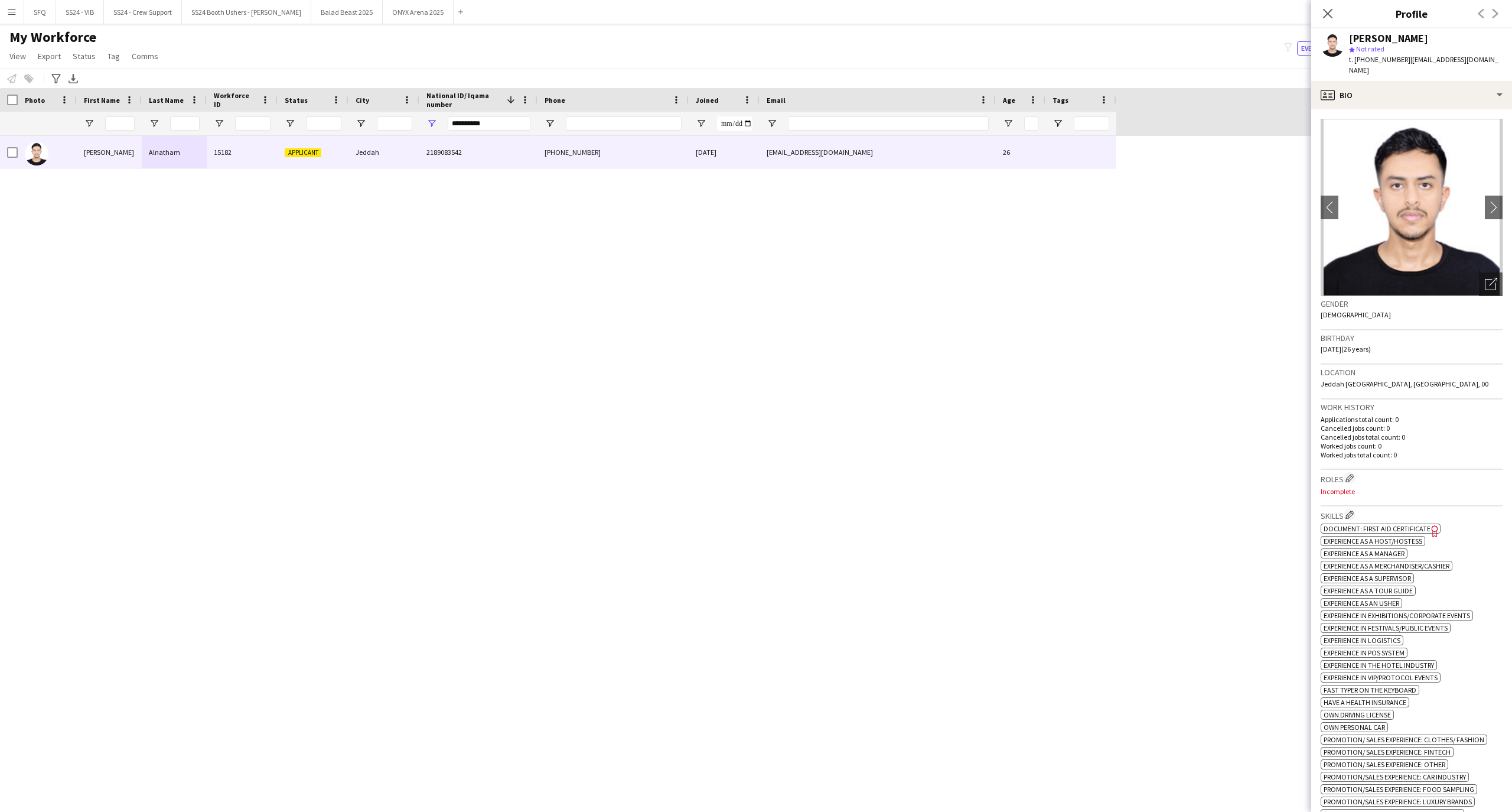
click at [1495, 196] on app-crew-profile-bio "chevron-left chevron-right Open photos pop-in Gender [DEMOGRAPHIC_DATA] Birthda…" at bounding box center [1412, 461] width 201 height 702
click at [1487, 201] on app-icon "chevron-right" at bounding box center [1494, 207] width 18 height 12
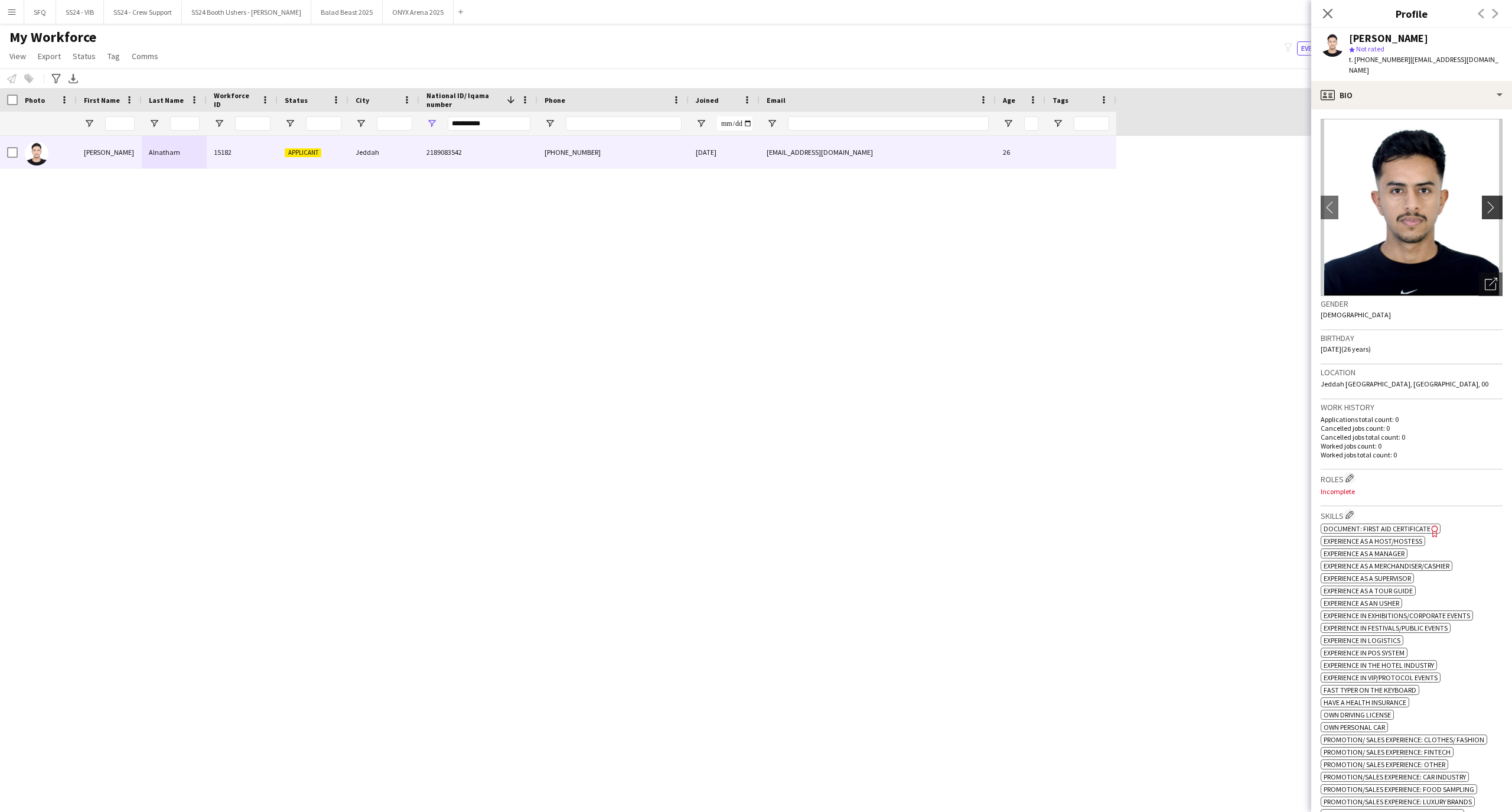
click at [1487, 201] on app-icon "chevron-right" at bounding box center [1494, 207] width 18 height 12
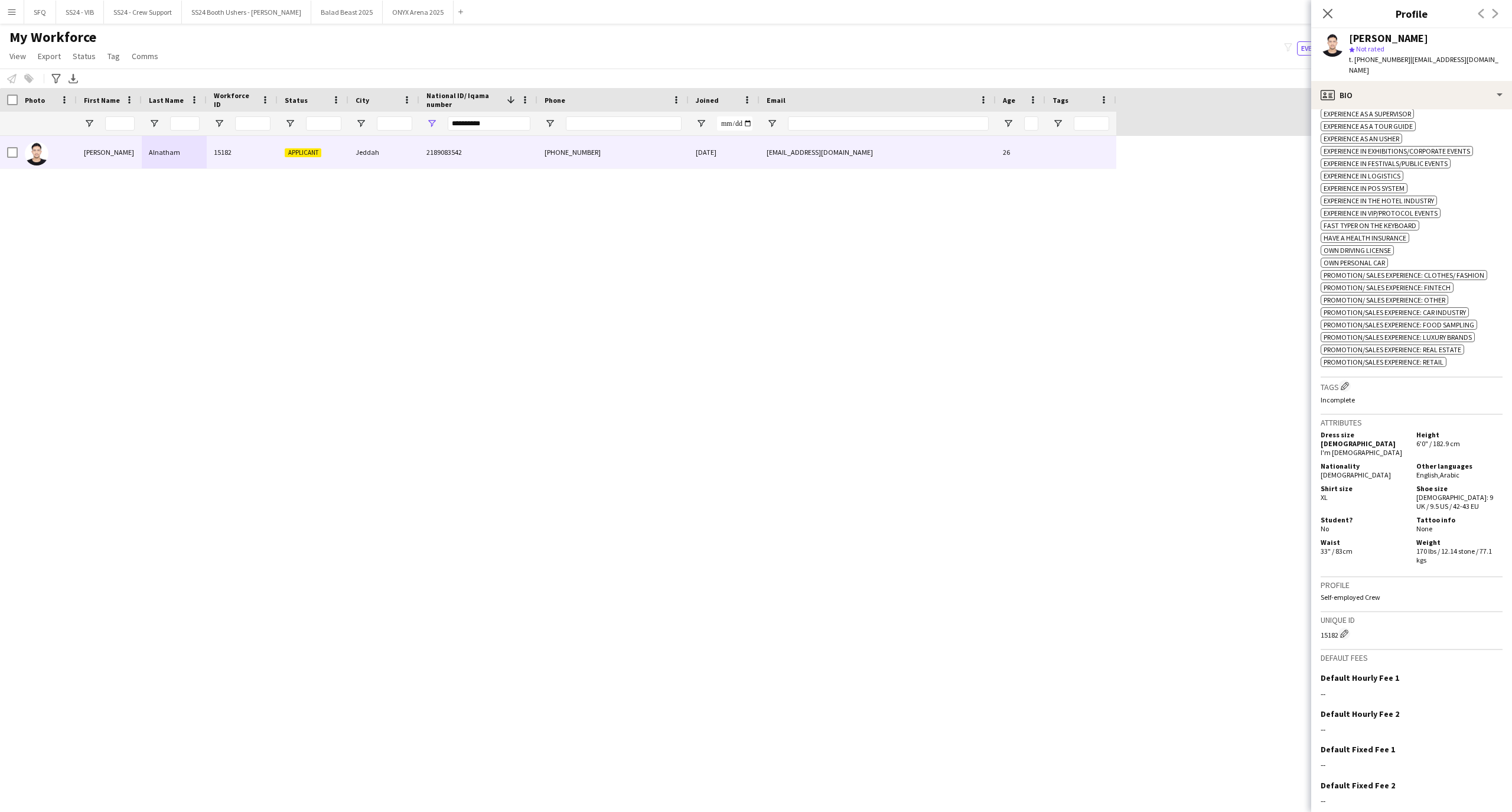
scroll to position [498, 0]
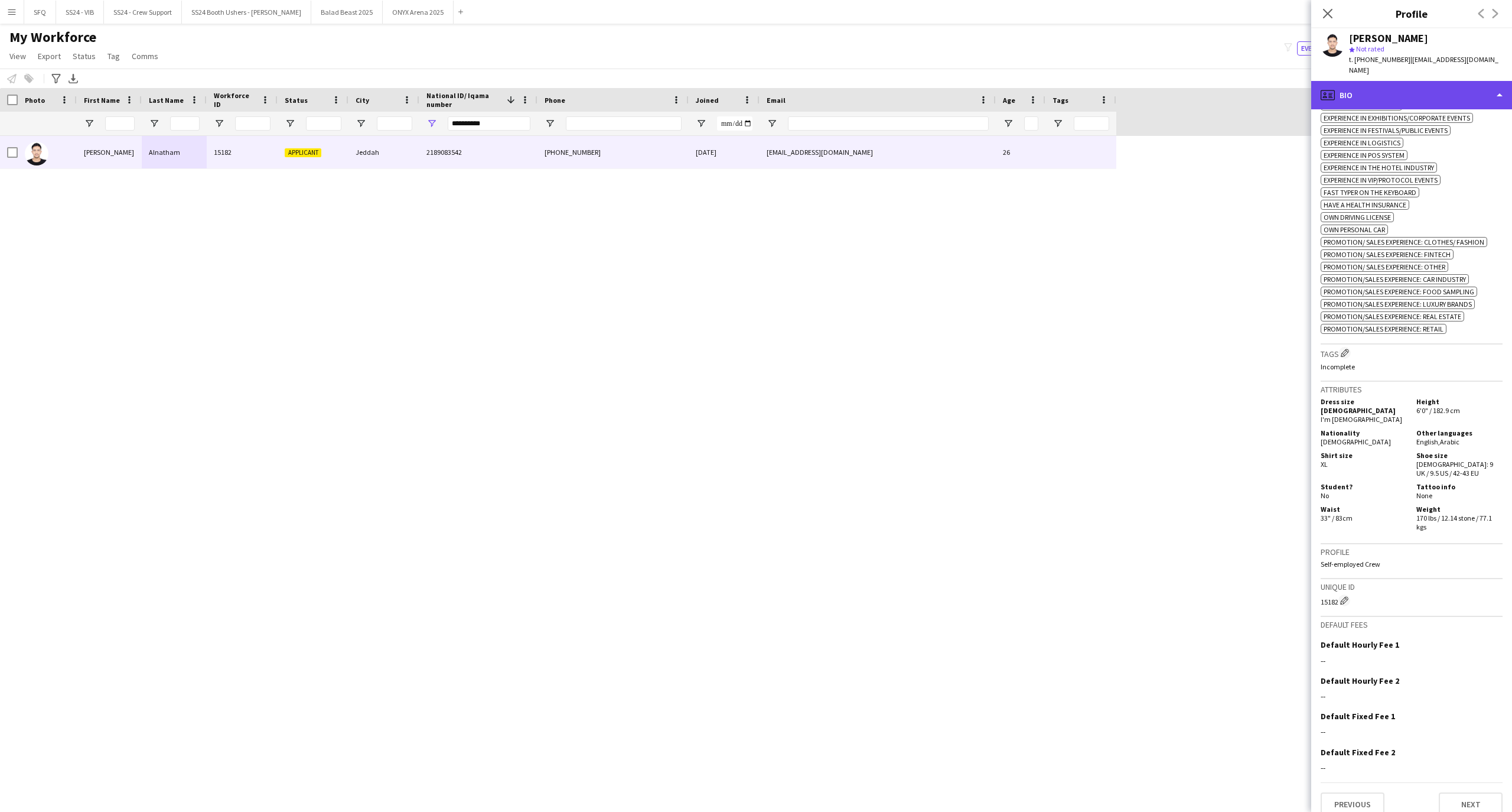
click at [1408, 93] on div "profile Bio" at bounding box center [1412, 95] width 201 height 29
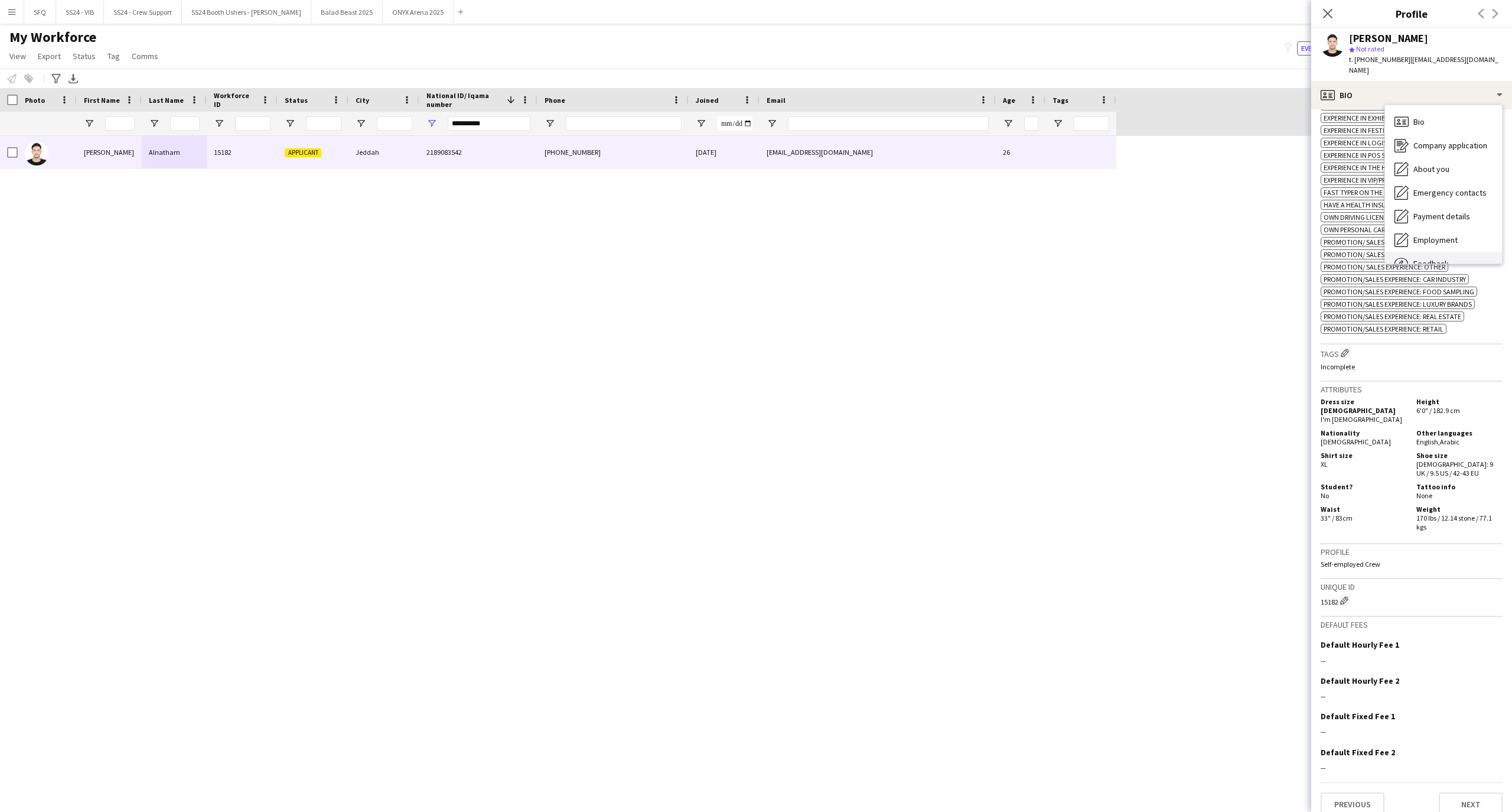
click at [1425, 251] on div "Feedback Feedback" at bounding box center [1443, 263] width 117 height 23
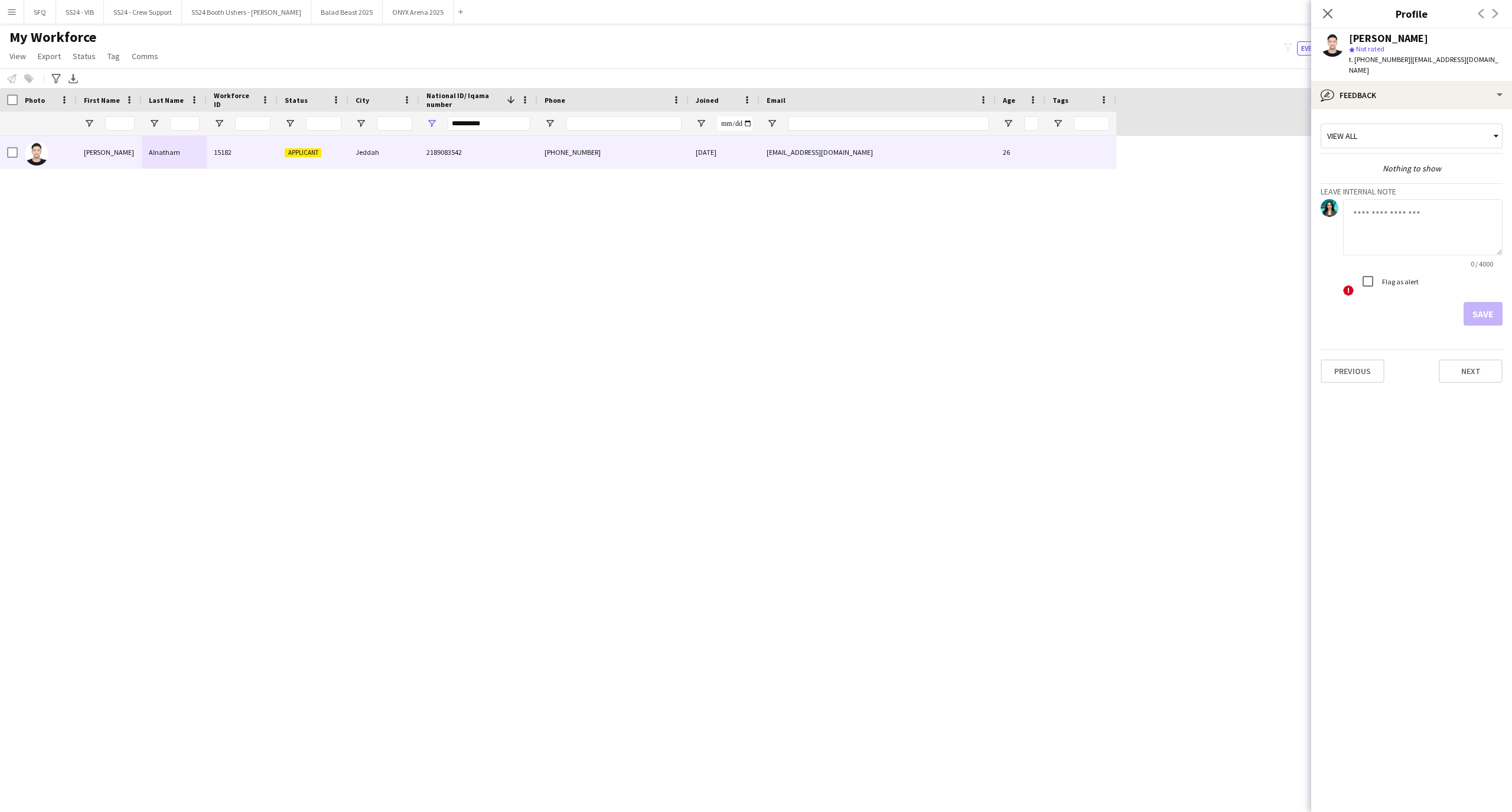
click at [1402, 215] on textarea at bounding box center [1423, 227] width 159 height 56
drag, startPoint x: 1408, startPoint y: 209, endPoint x: 1349, endPoint y: 211, distance: 59.0
click at [1349, 211] on textarea "**********" at bounding box center [1423, 227] width 159 height 56
paste textarea "**********"
drag, startPoint x: 1456, startPoint y: 207, endPoint x: 1338, endPoint y: 211, distance: 118.1
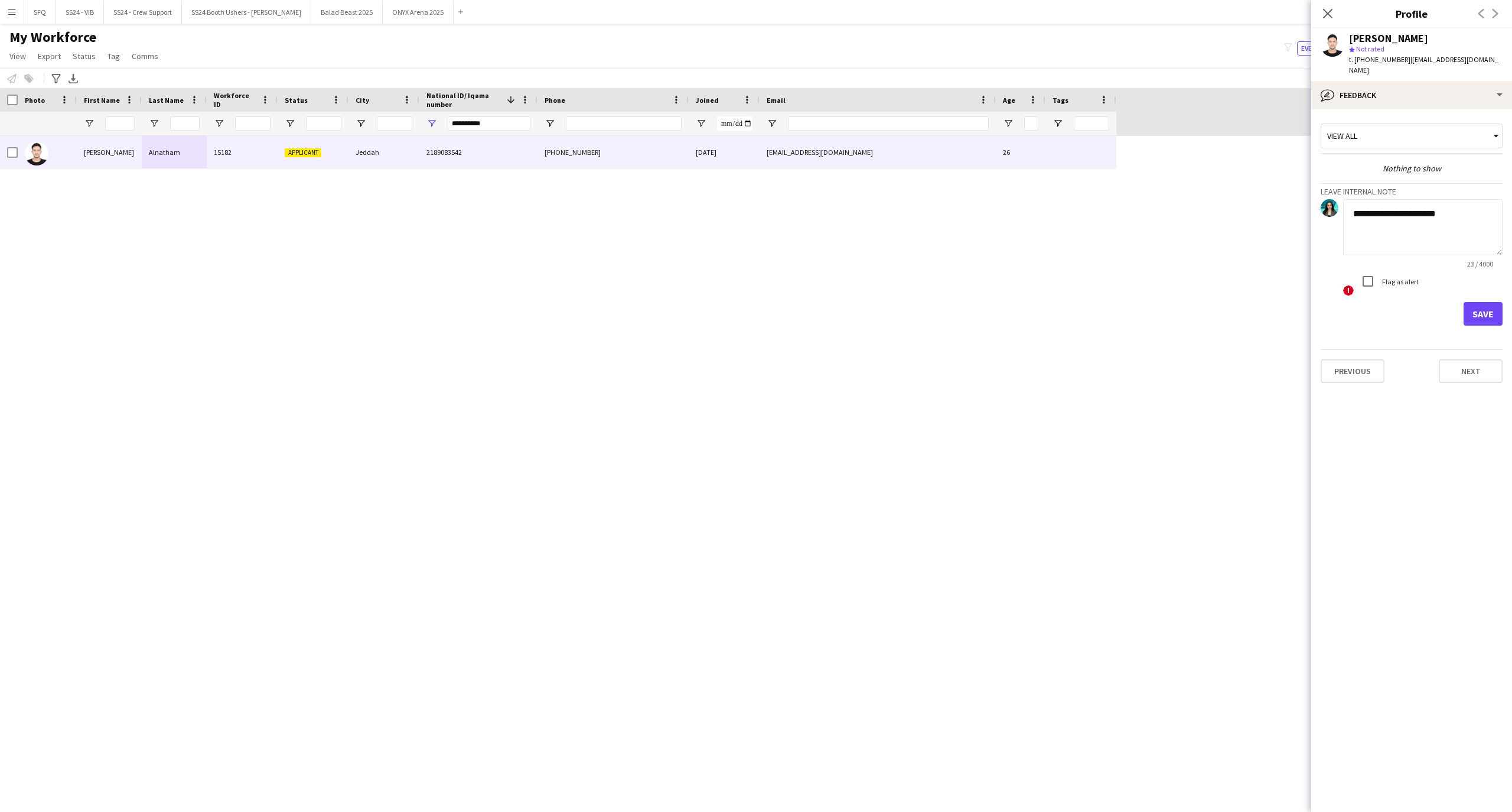
click at [1338, 211] on div "**********" at bounding box center [1411, 248] width 182 height 98
click at [1511, 211] on app-crew-profile-feedback-tab "**********" at bounding box center [1412, 461] width 201 height 702
click at [1414, 237] on textarea "**********" at bounding box center [1423, 227] width 159 height 56
type textarea "**********"
drag, startPoint x: 1419, startPoint y: 305, endPoint x: 1382, endPoint y: 331, distance: 45.2
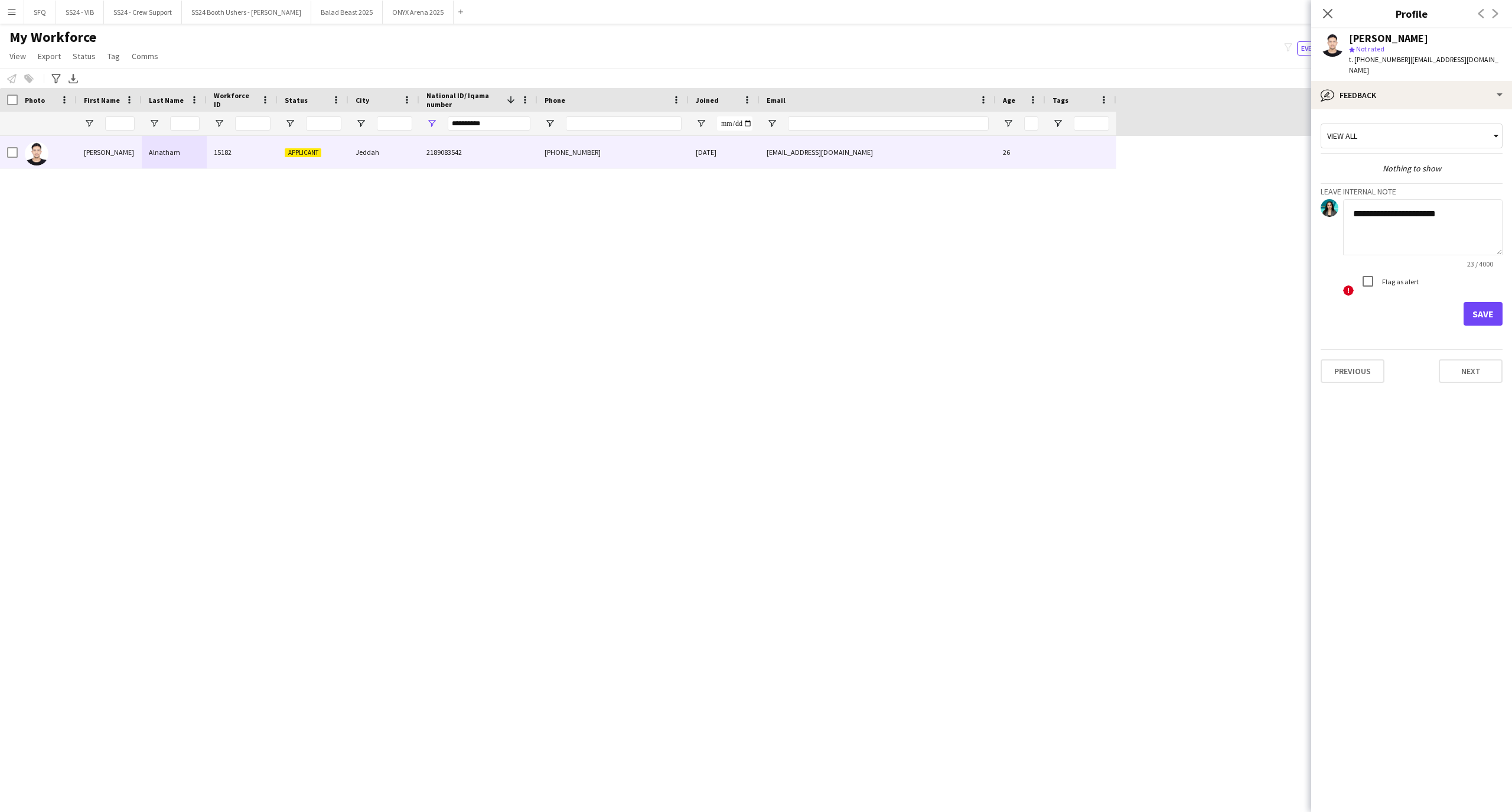
click at [1415, 310] on div "Save" at bounding box center [1411, 314] width 182 height 23
click at [1480, 308] on button "Save" at bounding box center [1483, 314] width 39 height 23
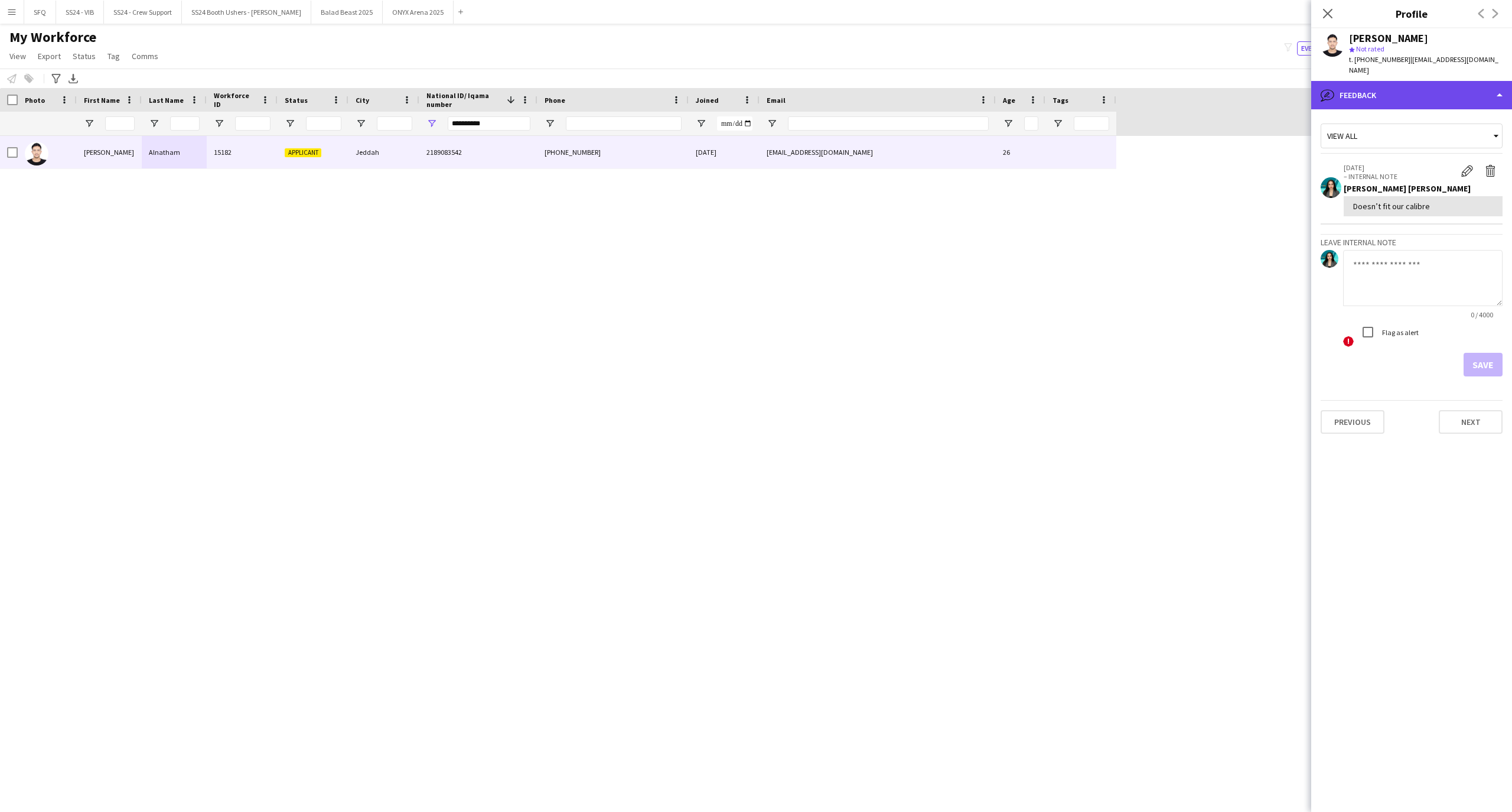
click at [1333, 88] on icon "bubble-pencil" at bounding box center [1327, 95] width 14 height 14
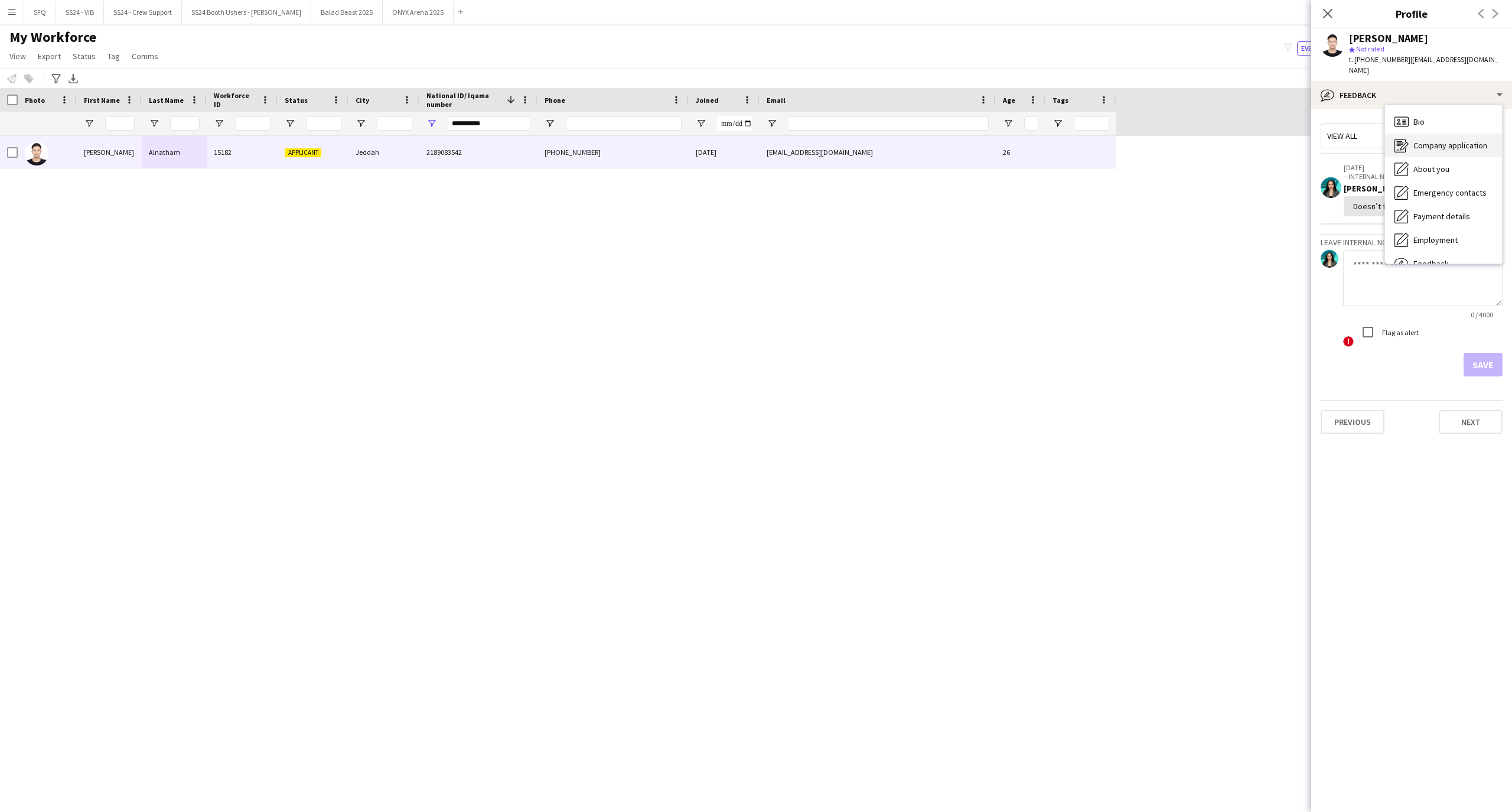
click at [1439, 140] on span "Company application" at bounding box center [1450, 145] width 74 height 10
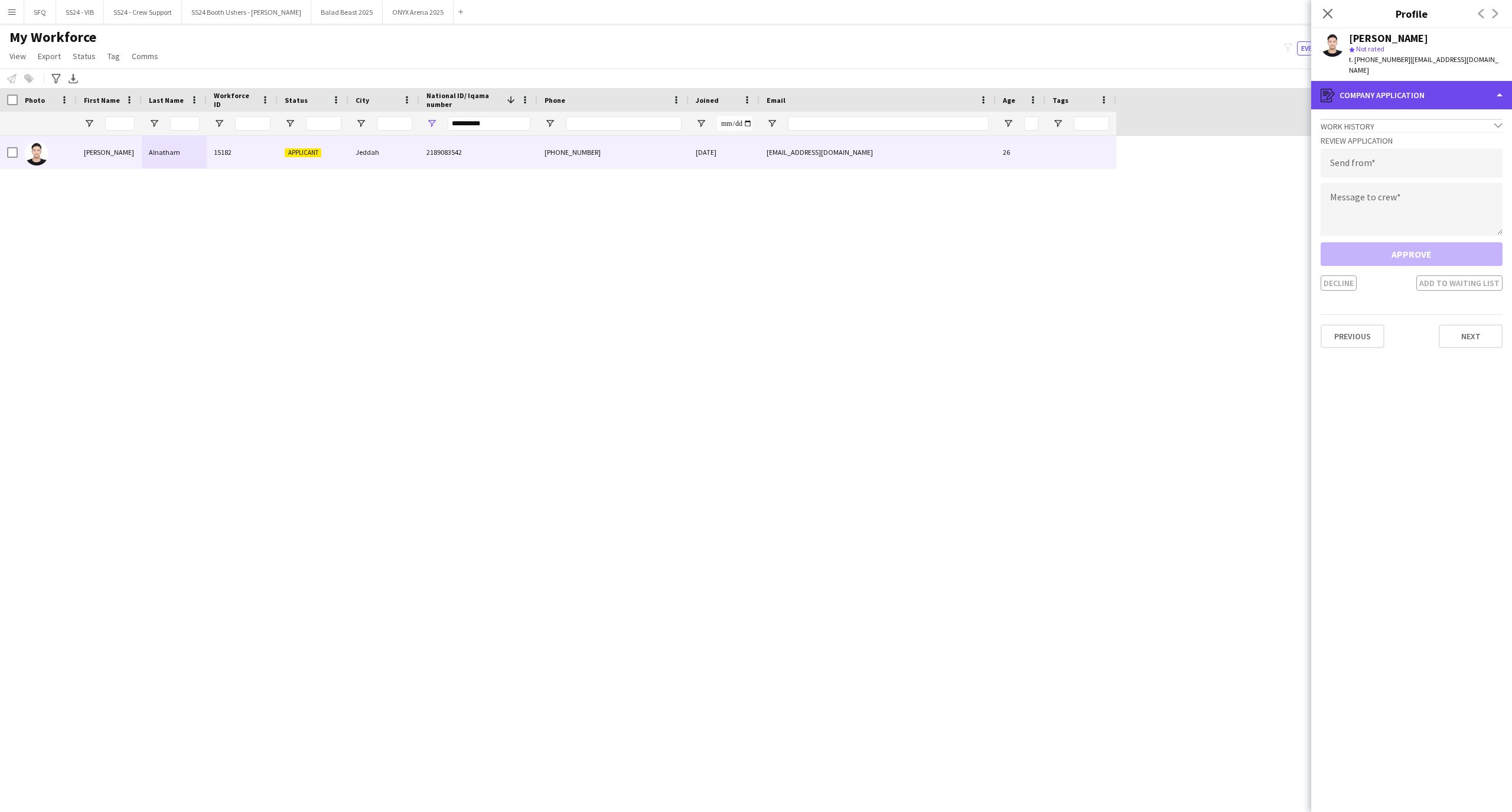
click at [1382, 81] on div "register Company application" at bounding box center [1412, 95] width 201 height 29
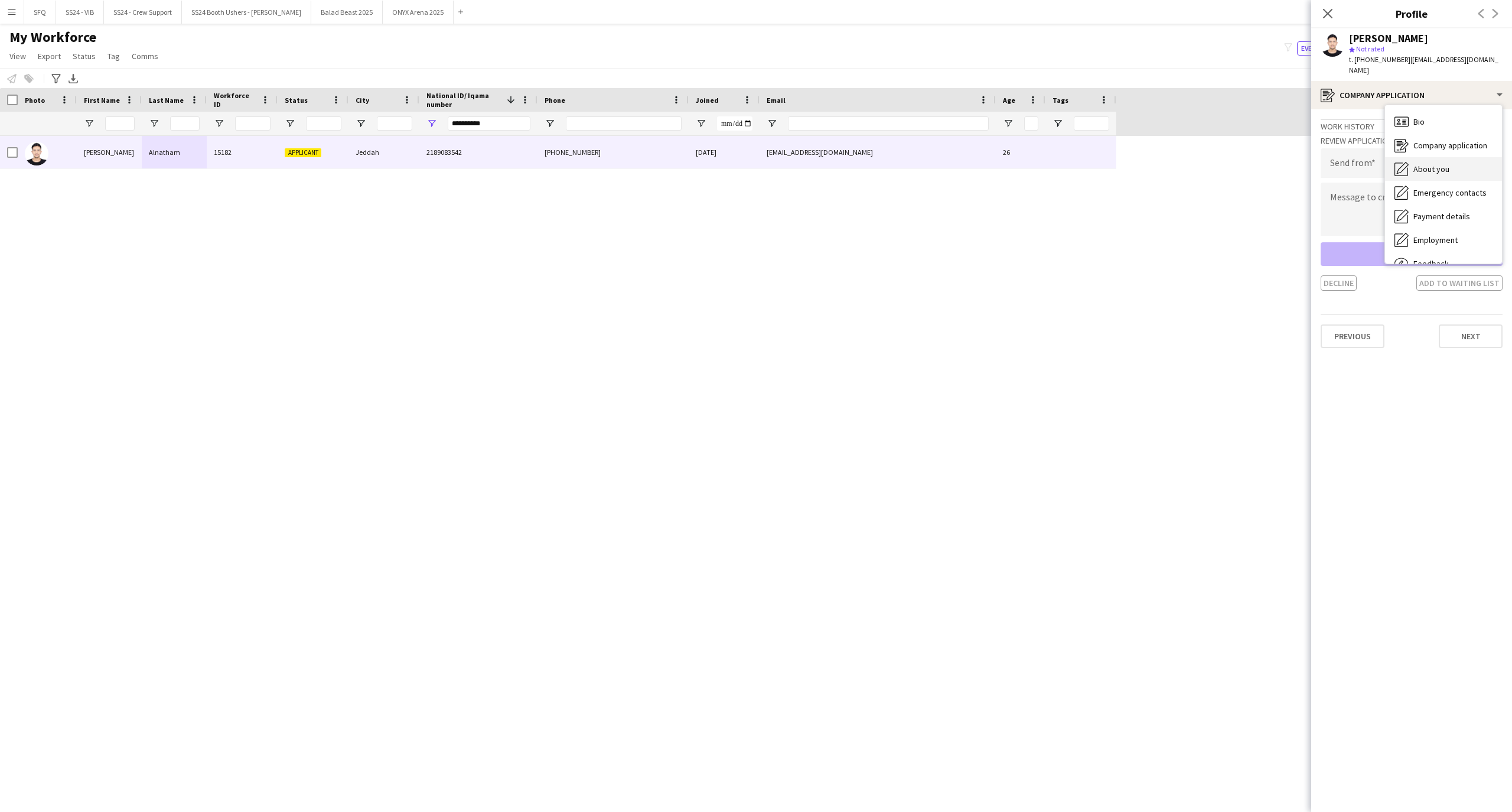
click at [1432, 164] on div "About you About you" at bounding box center [1443, 168] width 117 height 23
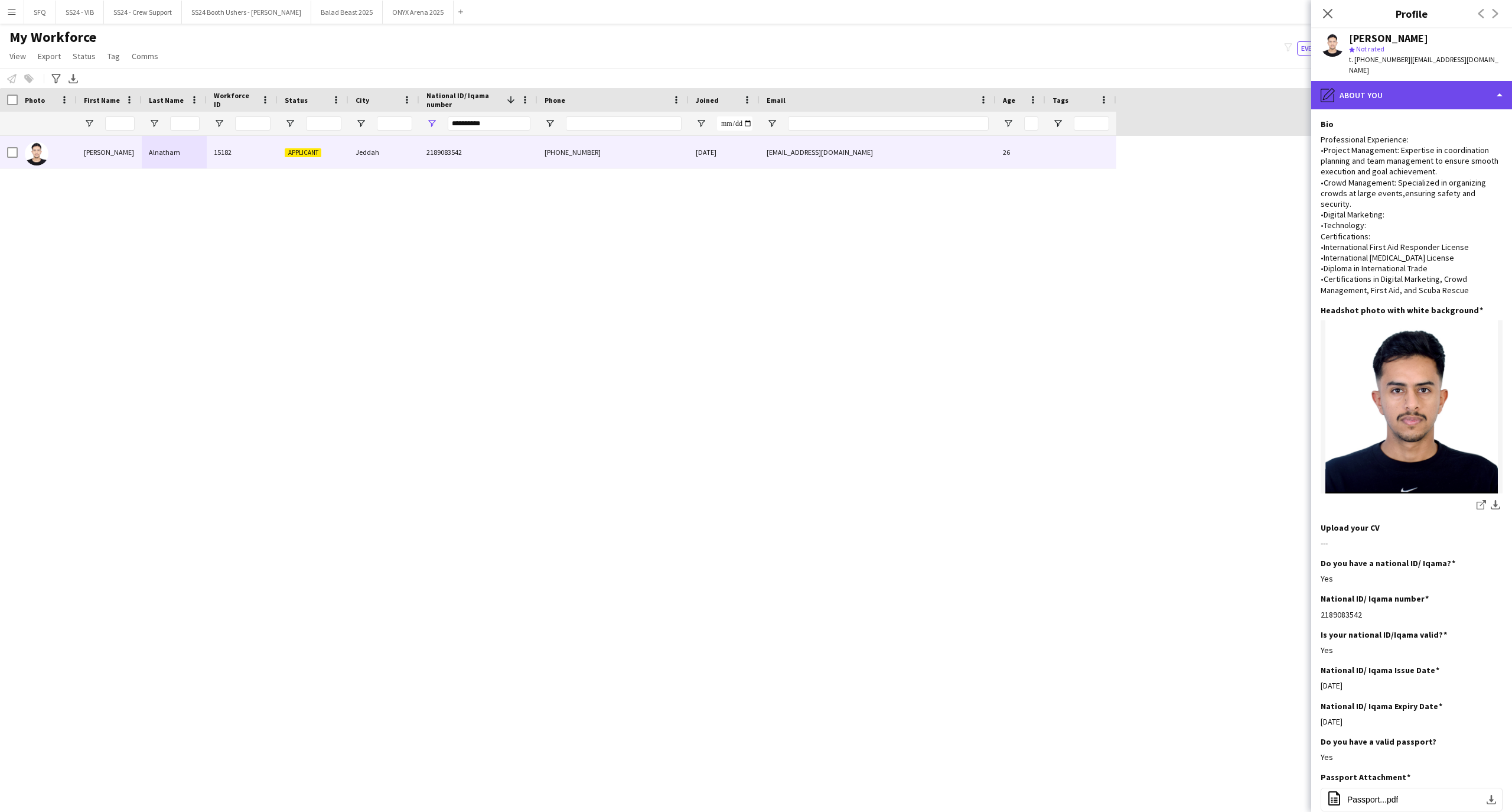
click at [1390, 81] on div "pencil4 About you" at bounding box center [1412, 95] width 201 height 29
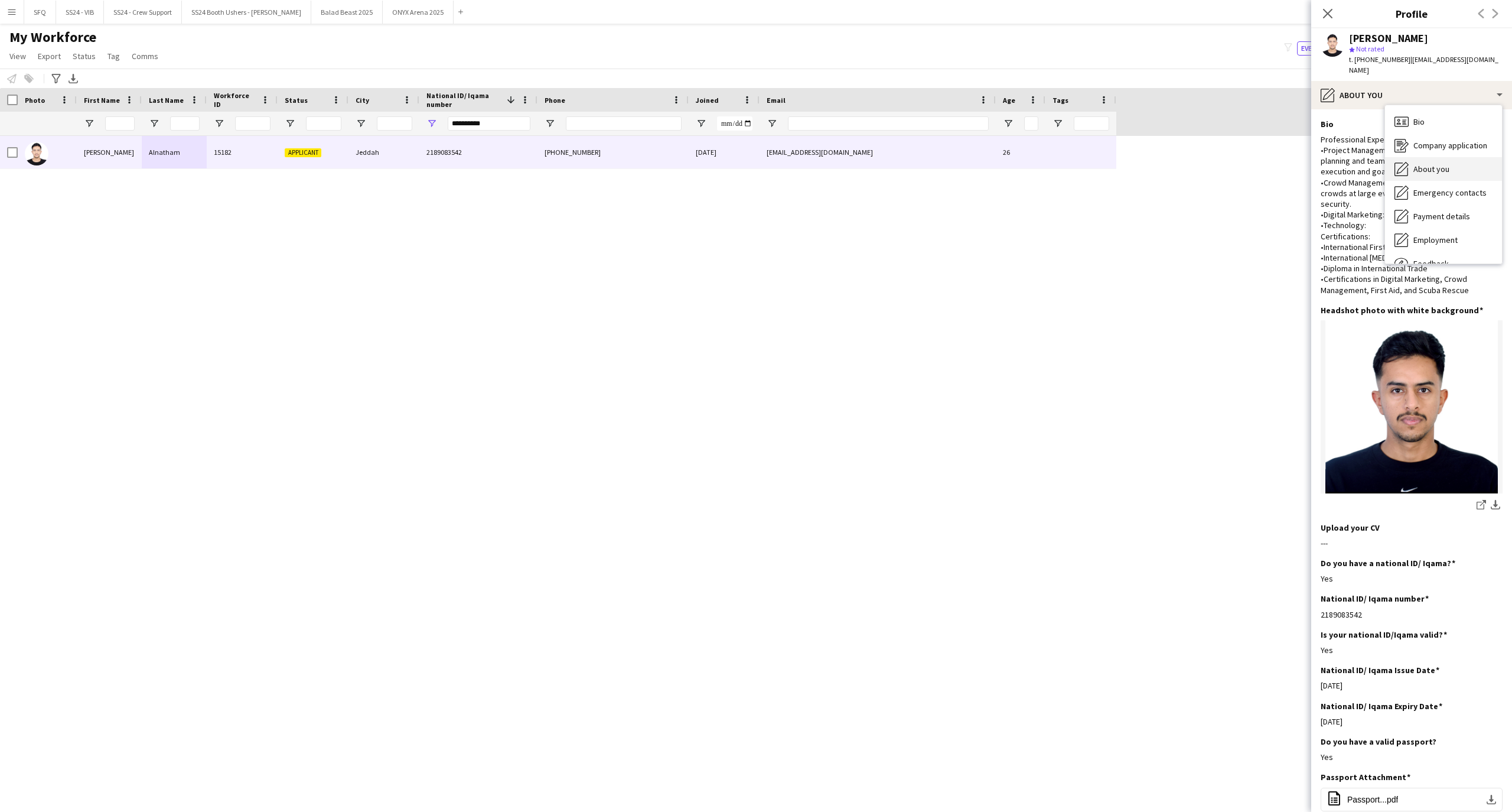
click at [1418, 157] on div "About you About you" at bounding box center [1443, 168] width 117 height 23
click at [1436, 110] on app-section-data-types "Bio Edit this field Professional Experience: •Project Management: Expertise in …" at bounding box center [1412, 461] width 201 height 702
click at [1444, 63] on div "[PERSON_NAME] star Not rated t. [PHONE_NUMBER] | [EMAIL_ADDRESS][DOMAIN_NAME]" at bounding box center [1412, 54] width 201 height 52
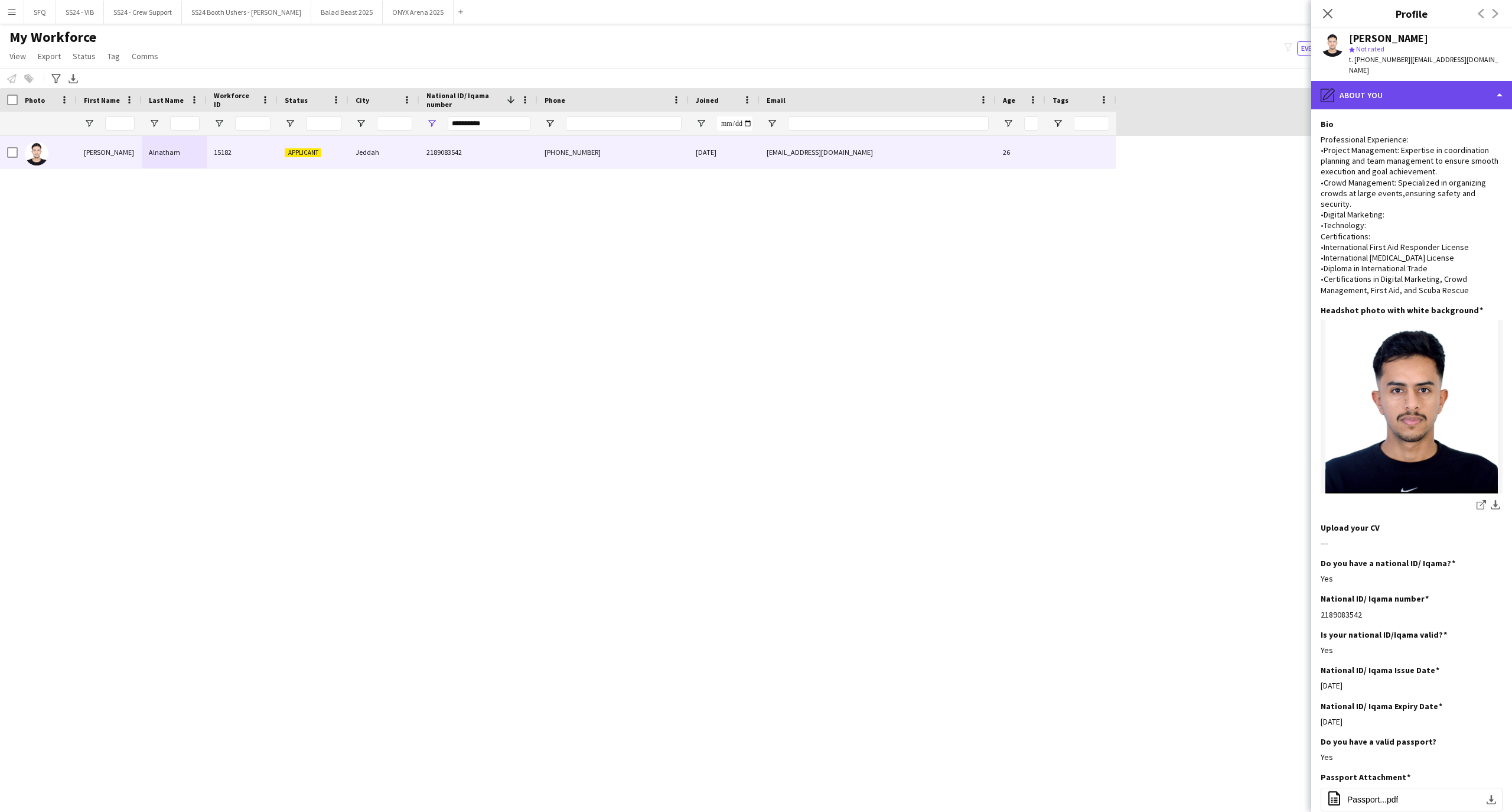
click at [1442, 81] on div "pencil4 About you" at bounding box center [1412, 95] width 201 height 29
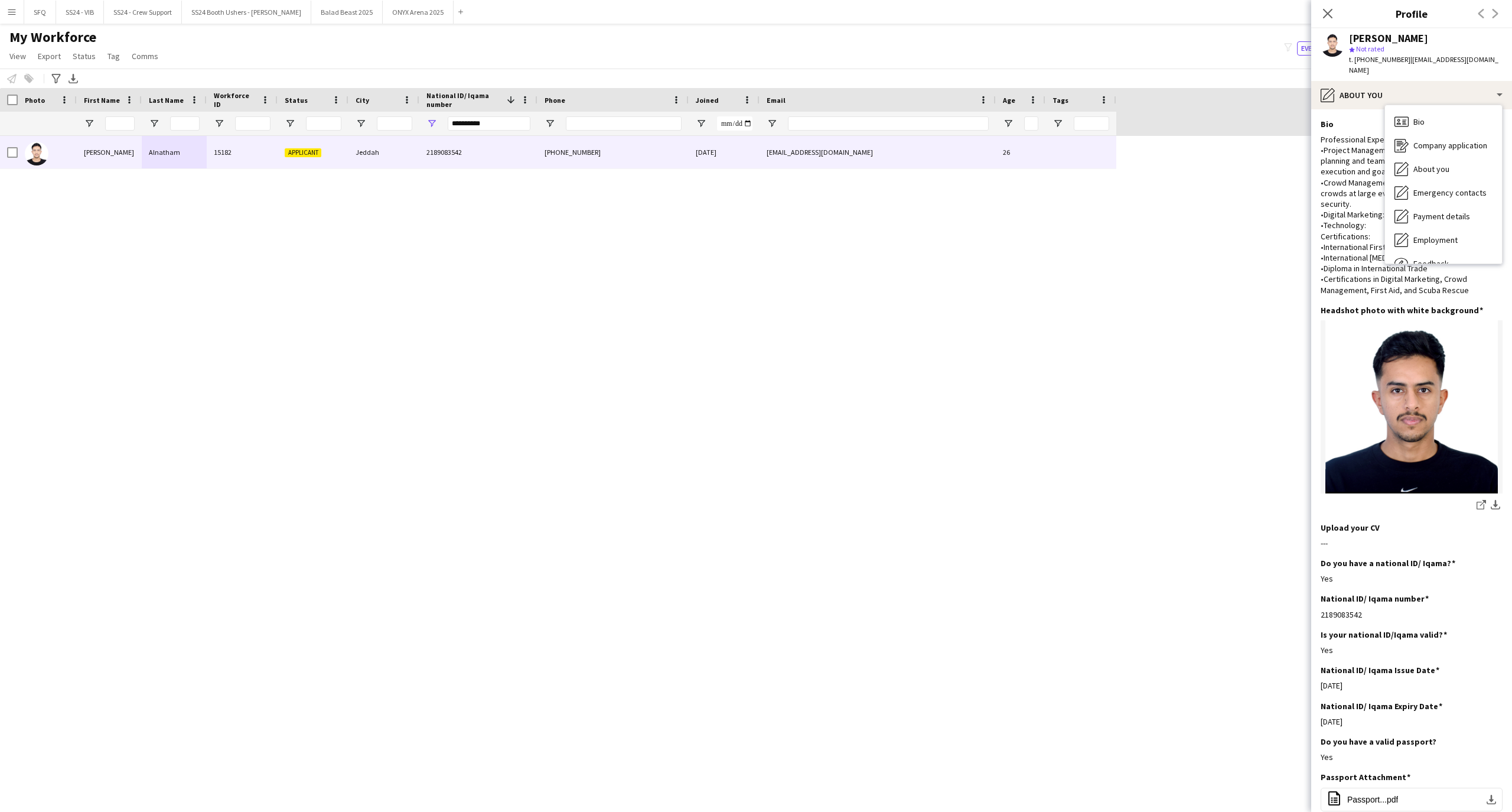
click at [1451, 105] on div "Bio Bio Company application Company application About you About you Emergency c…" at bounding box center [1443, 184] width 117 height 158
click at [1438, 113] on div "Bio Bio" at bounding box center [1443, 122] width 117 height 23
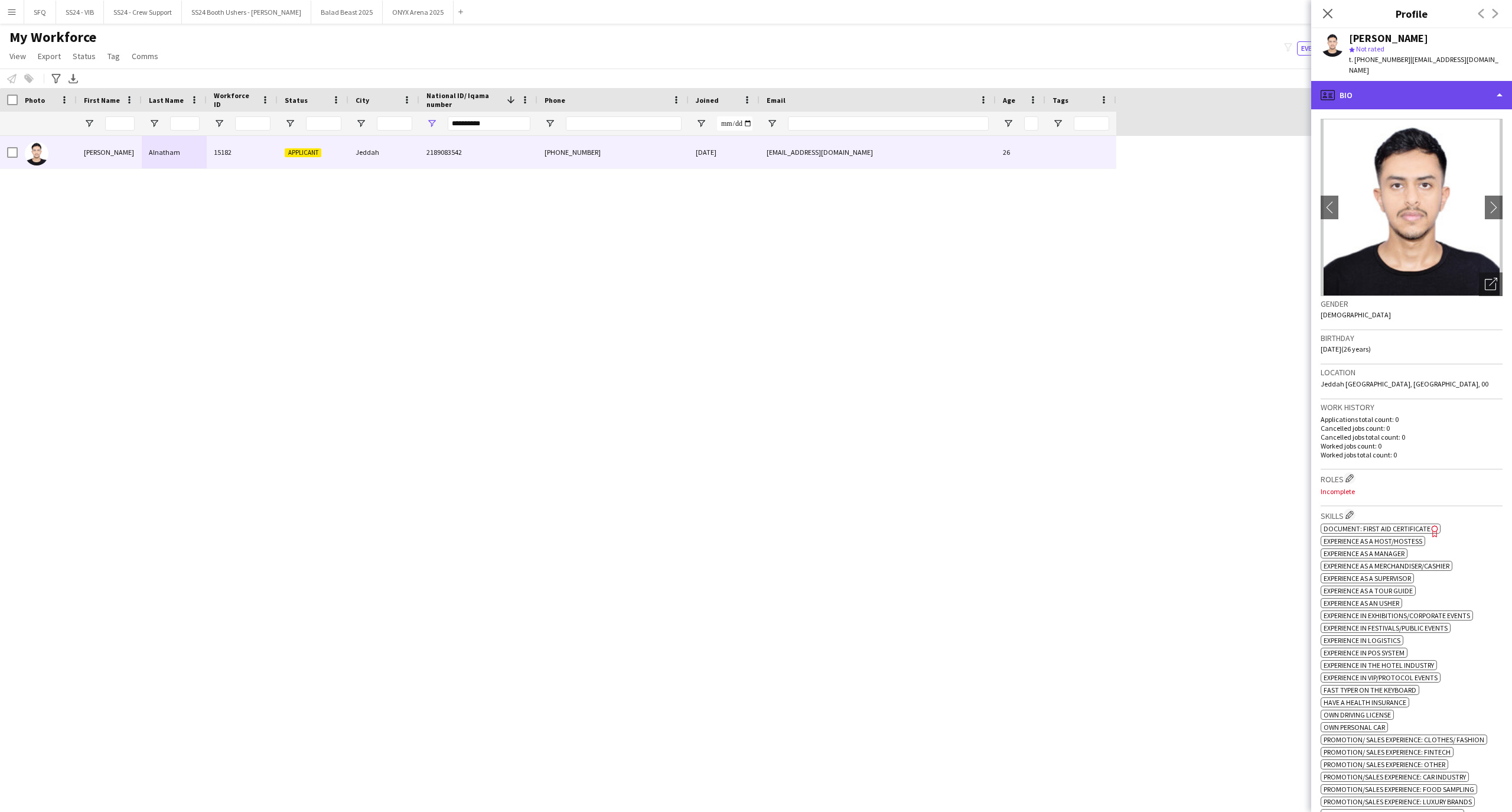
click at [1416, 81] on div "profile Bio" at bounding box center [1412, 95] width 201 height 29
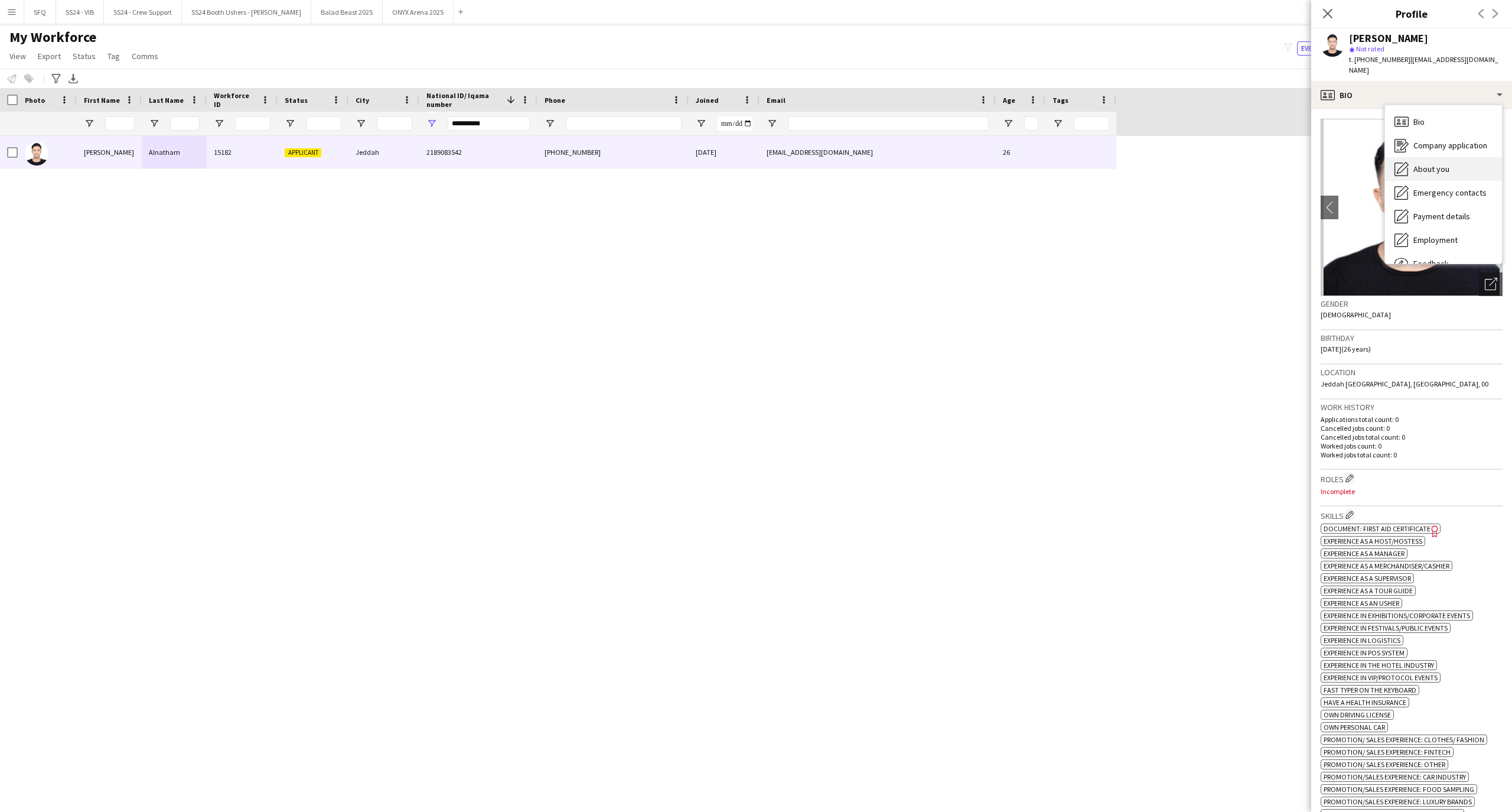
click at [1446, 164] on span "About you" at bounding box center [1431, 169] width 36 height 10
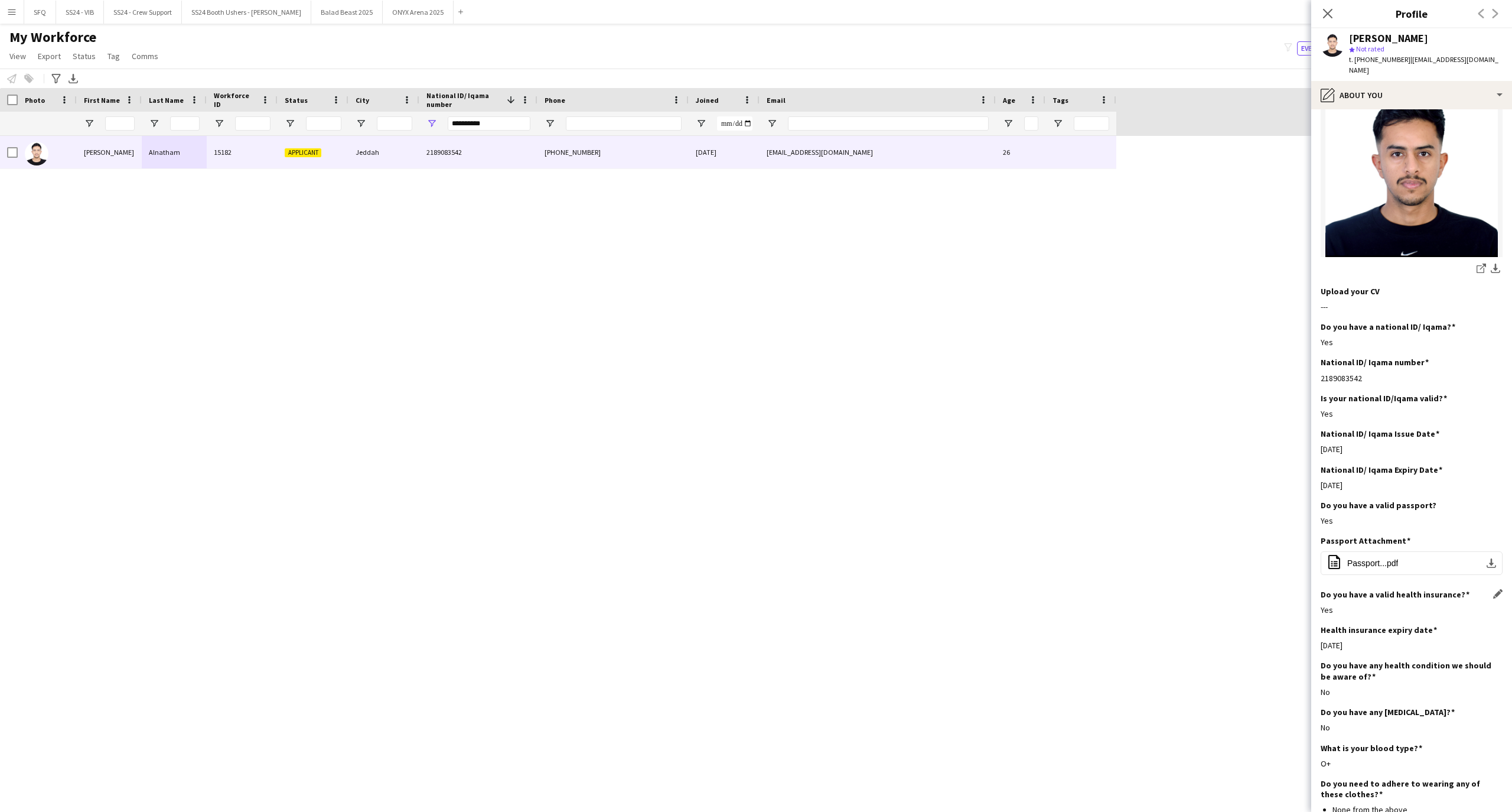
scroll to position [340, 0]
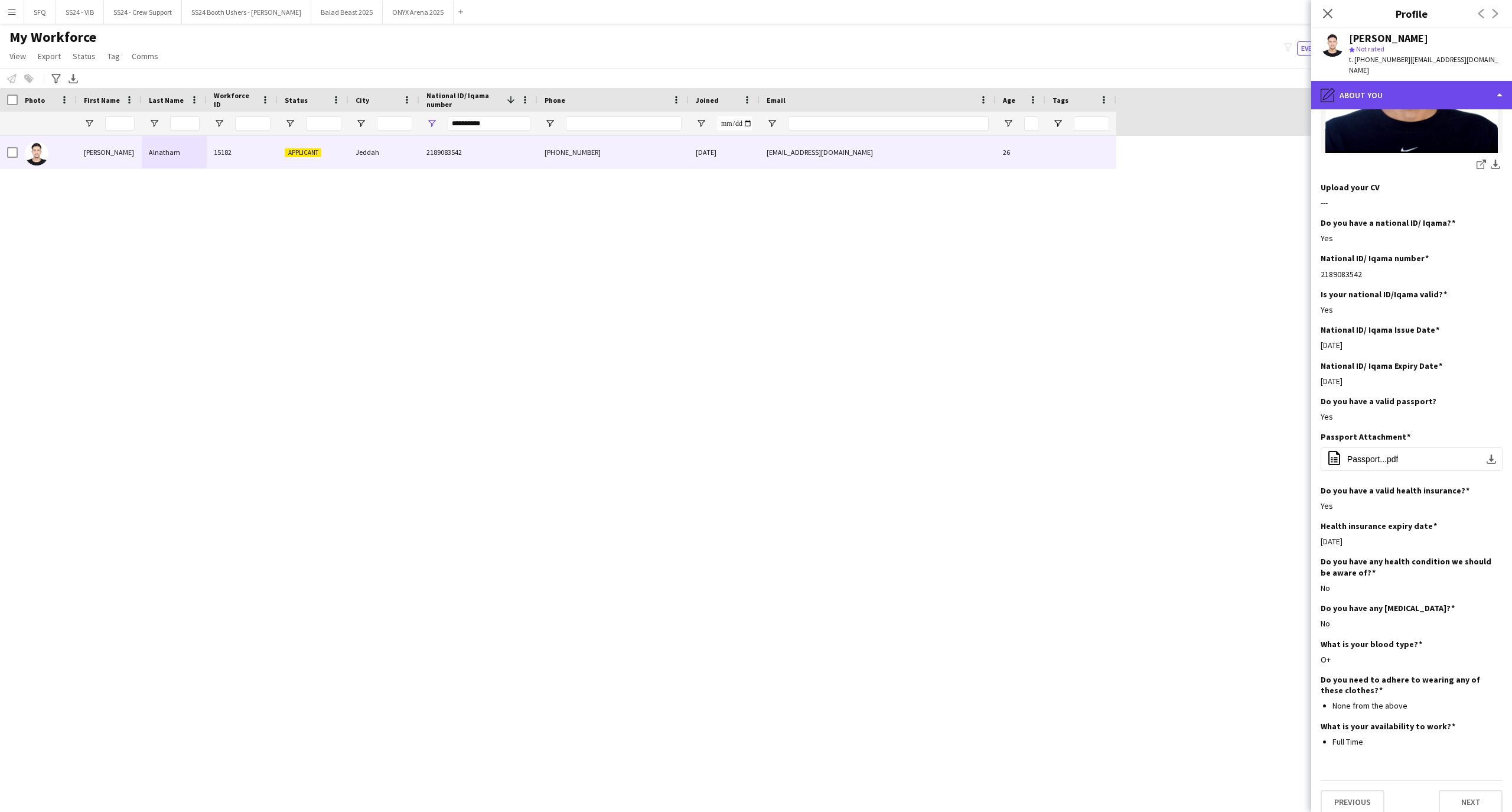
click at [1353, 81] on div "pencil4 About you" at bounding box center [1412, 95] width 201 height 29
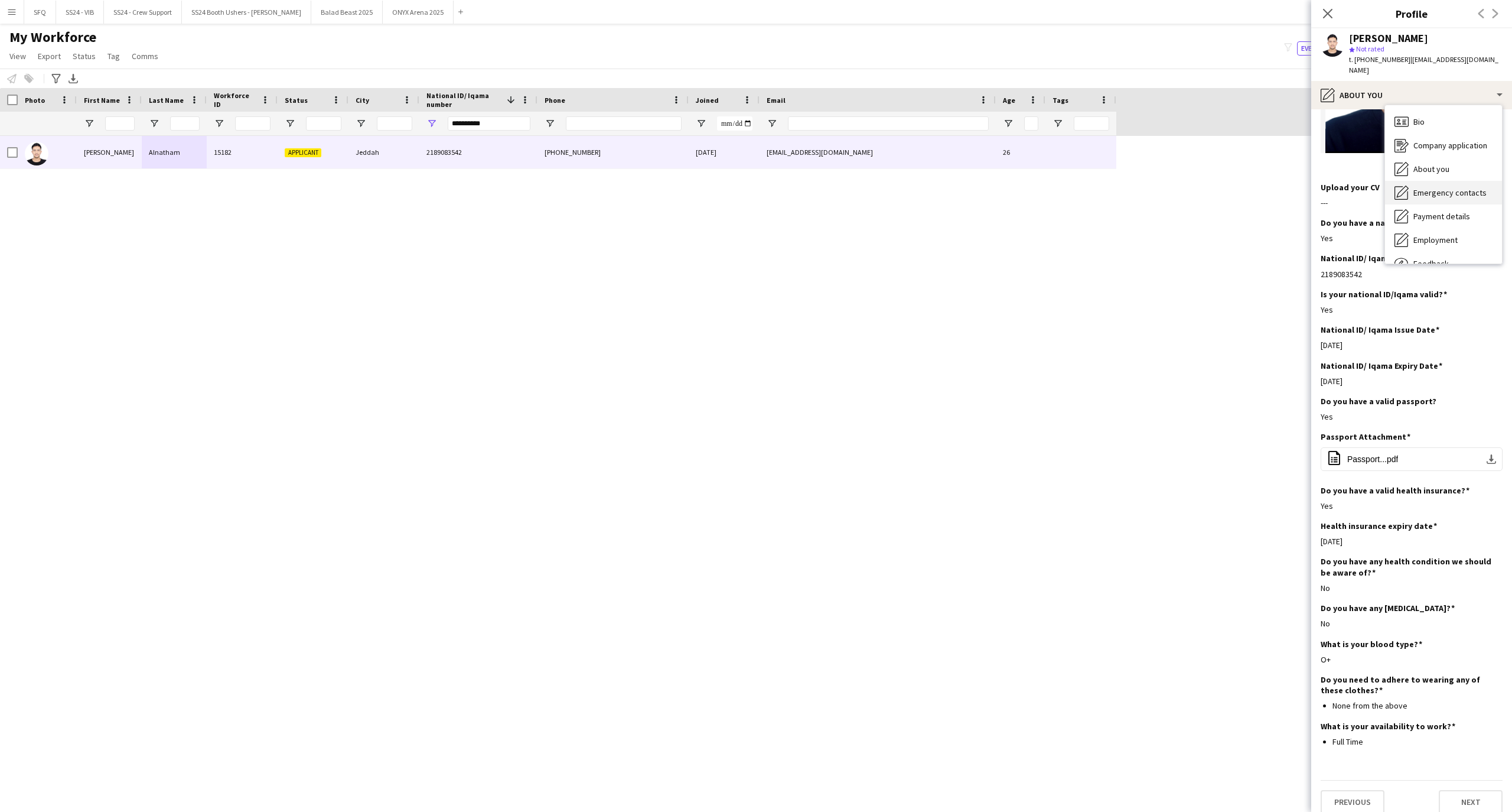
click at [1408, 185] on icon "Emergency contacts" at bounding box center [1401, 192] width 14 height 14
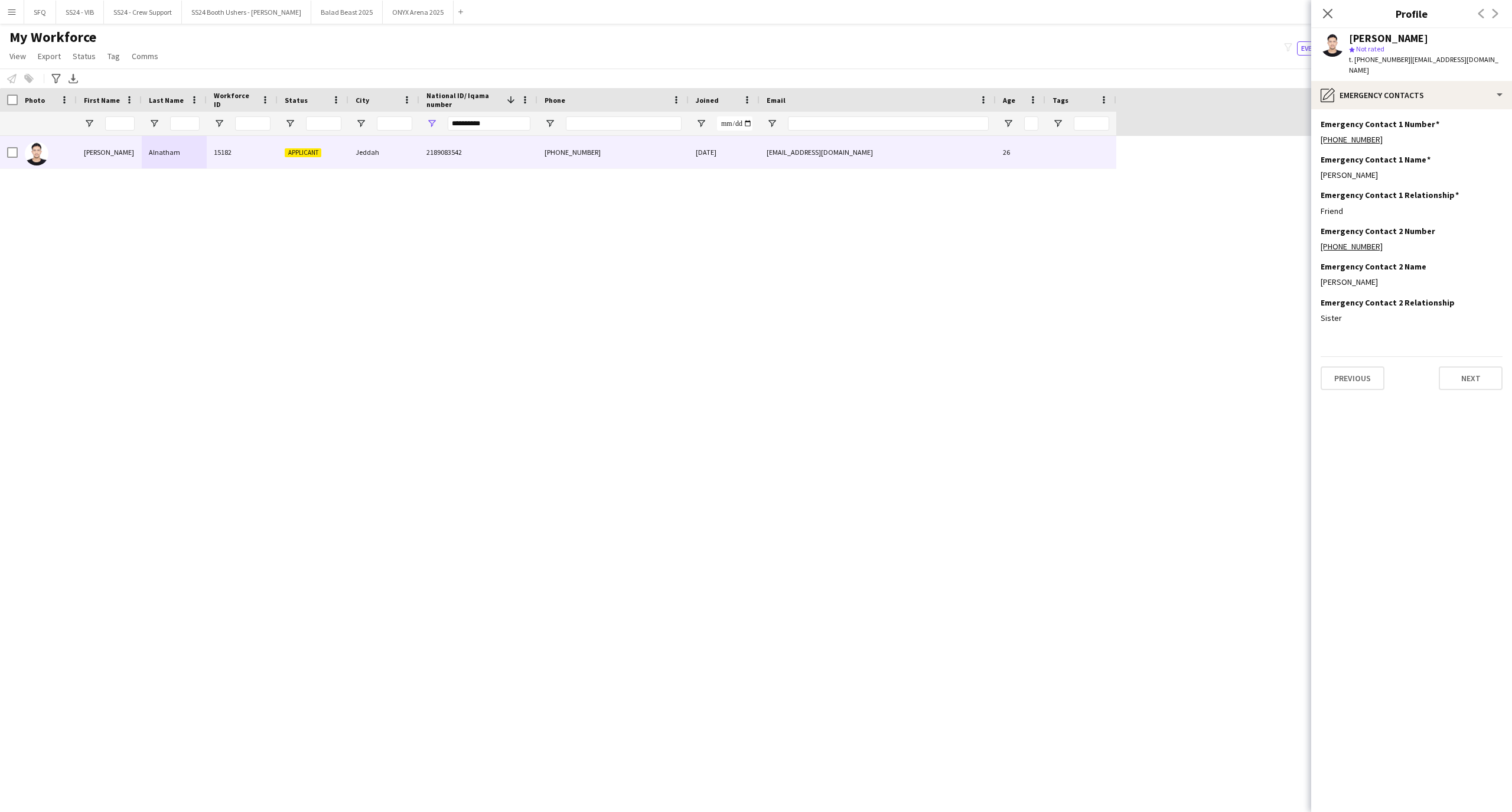
scroll to position [0, 0]
click at [1371, 92] on div "pencil4 Emergency contacts" at bounding box center [1412, 95] width 201 height 29
drag, startPoint x: 1415, startPoint y: 176, endPoint x: 1416, endPoint y: 195, distance: 19.0
click at [1416, 195] on div "Bio Bio Company application Company application About you About you Emergency c…" at bounding box center [1443, 184] width 117 height 158
click at [1416, 204] on div "Payment details Payment details" at bounding box center [1443, 216] width 117 height 23
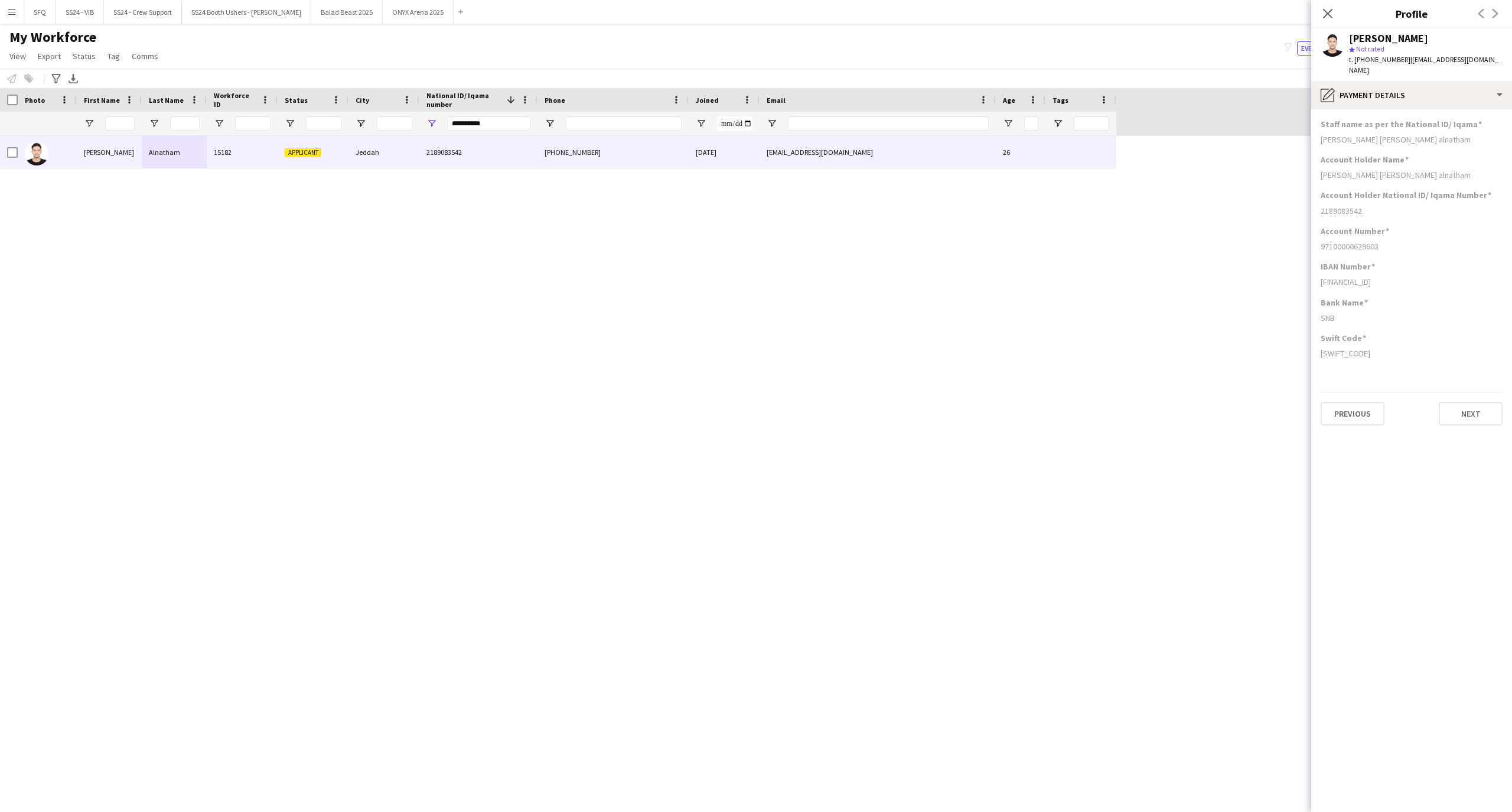
drag, startPoint x: 1347, startPoint y: 308, endPoint x: 1319, endPoint y: 314, distance: 28.6
click at [1319, 314] on app-section-data-types "Staff name as per the National ID/ Iqama [PERSON_NAME] [PERSON_NAME] alnatham A…" at bounding box center [1412, 461] width 201 height 702
click at [1342, 312] on div "SNB" at bounding box center [1411, 318] width 182 height 10
drag, startPoint x: 1362, startPoint y: 305, endPoint x: 1333, endPoint y: 306, distance: 29.0
click at [1333, 312] on div "SNB" at bounding box center [1411, 318] width 182 height 10
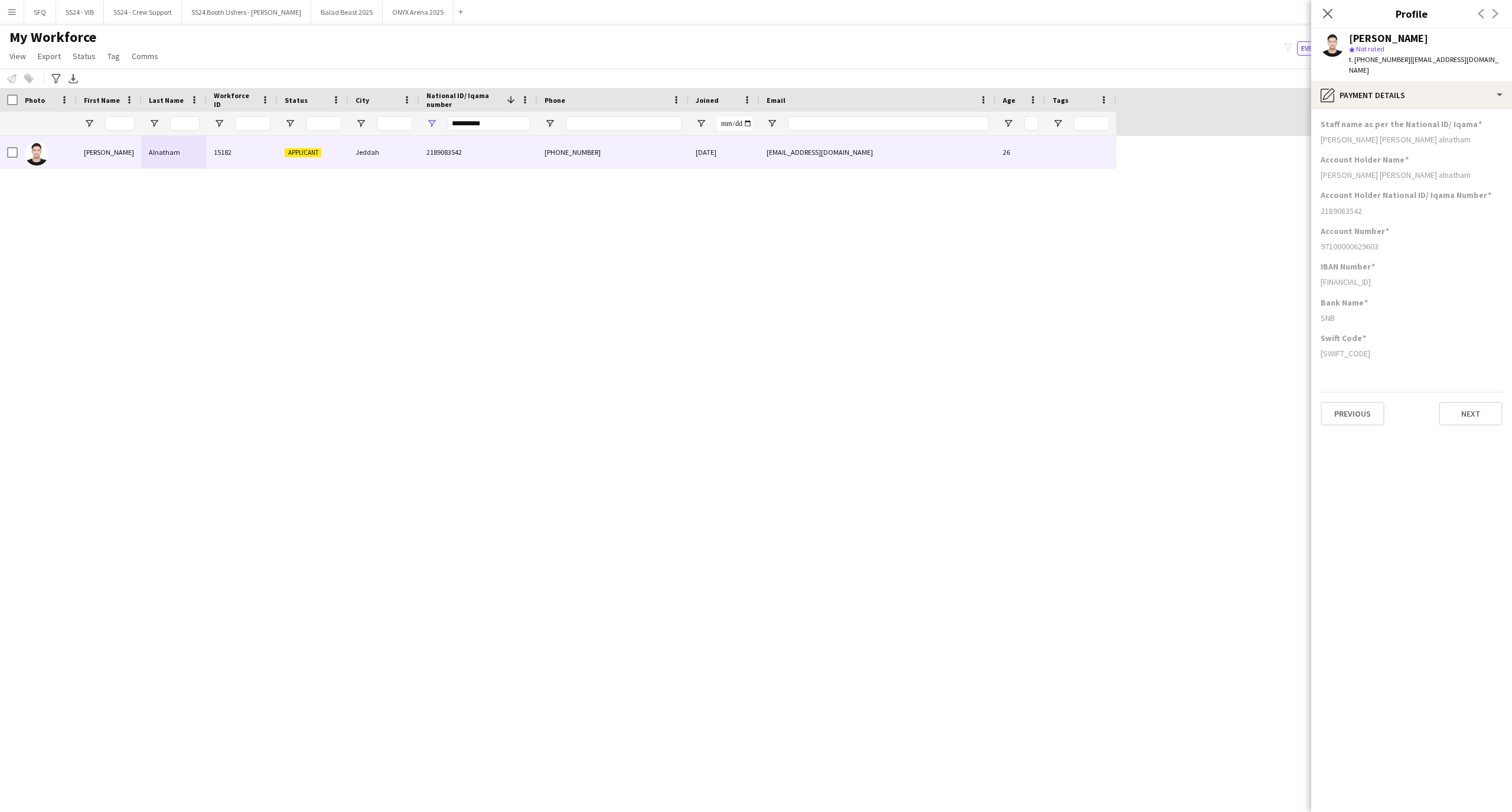
drag, startPoint x: 1344, startPoint y: 308, endPoint x: 1319, endPoint y: 305, distance: 25.2
click at [1319, 305] on app-section-data-types "Staff name as per the National ID/ Iqama [PERSON_NAME] [PERSON_NAME] alnatham A…" at bounding box center [1412, 461] width 201 height 702
click at [1375, 312] on div "SNB" at bounding box center [1411, 318] width 182 height 10
drag, startPoint x: 1380, startPoint y: 270, endPoint x: 1429, endPoint y: 273, distance: 49.1
click at [1429, 277] on div "[FINANCIAL_ID]" at bounding box center [1411, 282] width 182 height 10
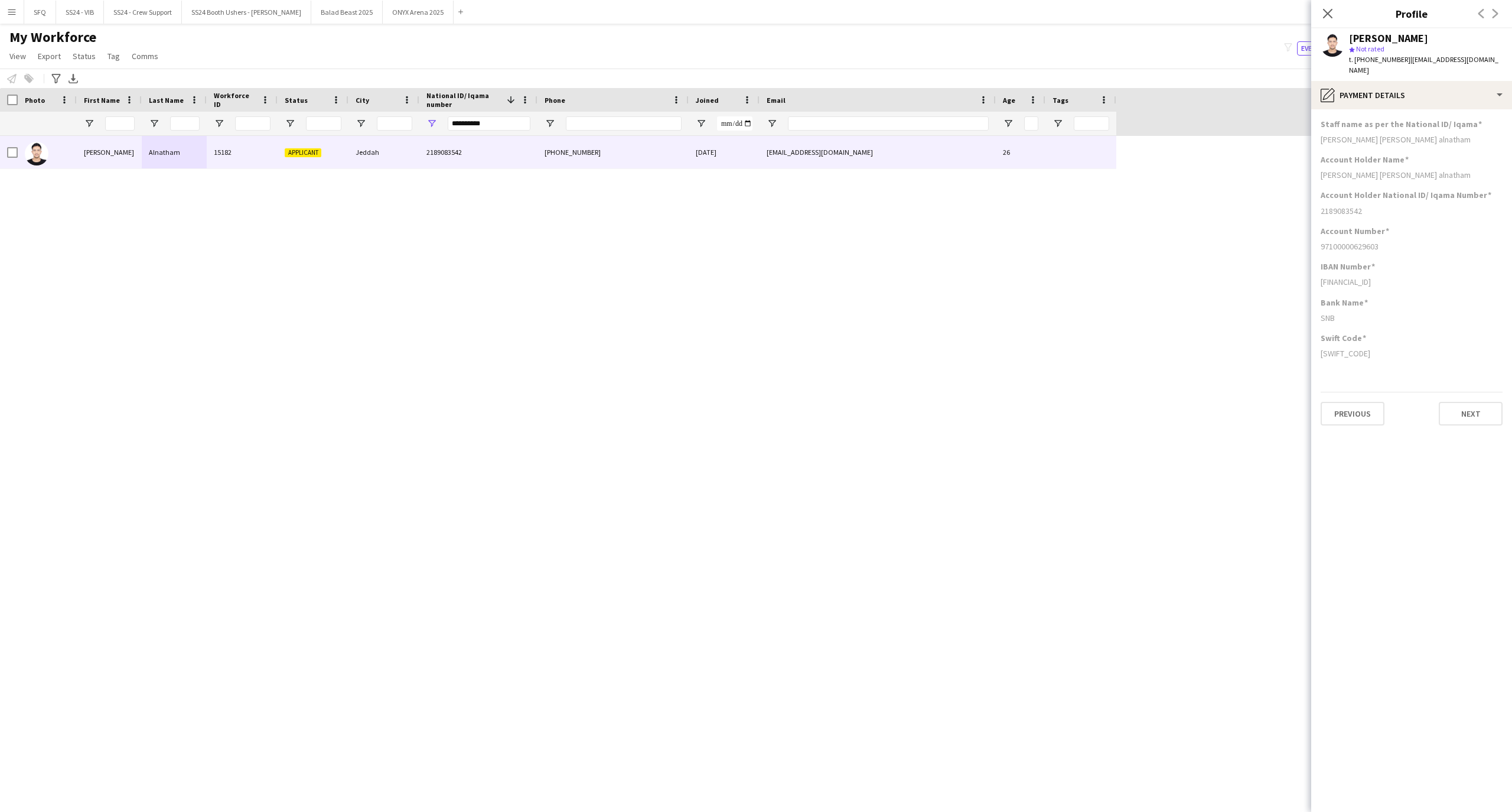
drag, startPoint x: 1434, startPoint y: 273, endPoint x: 1428, endPoint y: 277, distance: 7.2
click at [1433, 277] on div "[FINANCIAL_ID]" at bounding box center [1411, 282] width 182 height 10
click at [1454, 277] on div "[FINANCIAL_ID]" at bounding box center [1411, 282] width 182 height 10
drag, startPoint x: 1411, startPoint y: 273, endPoint x: 1402, endPoint y: 273, distance: 9.0
click at [1402, 277] on div "[FINANCIAL_ID]" at bounding box center [1411, 282] width 182 height 10
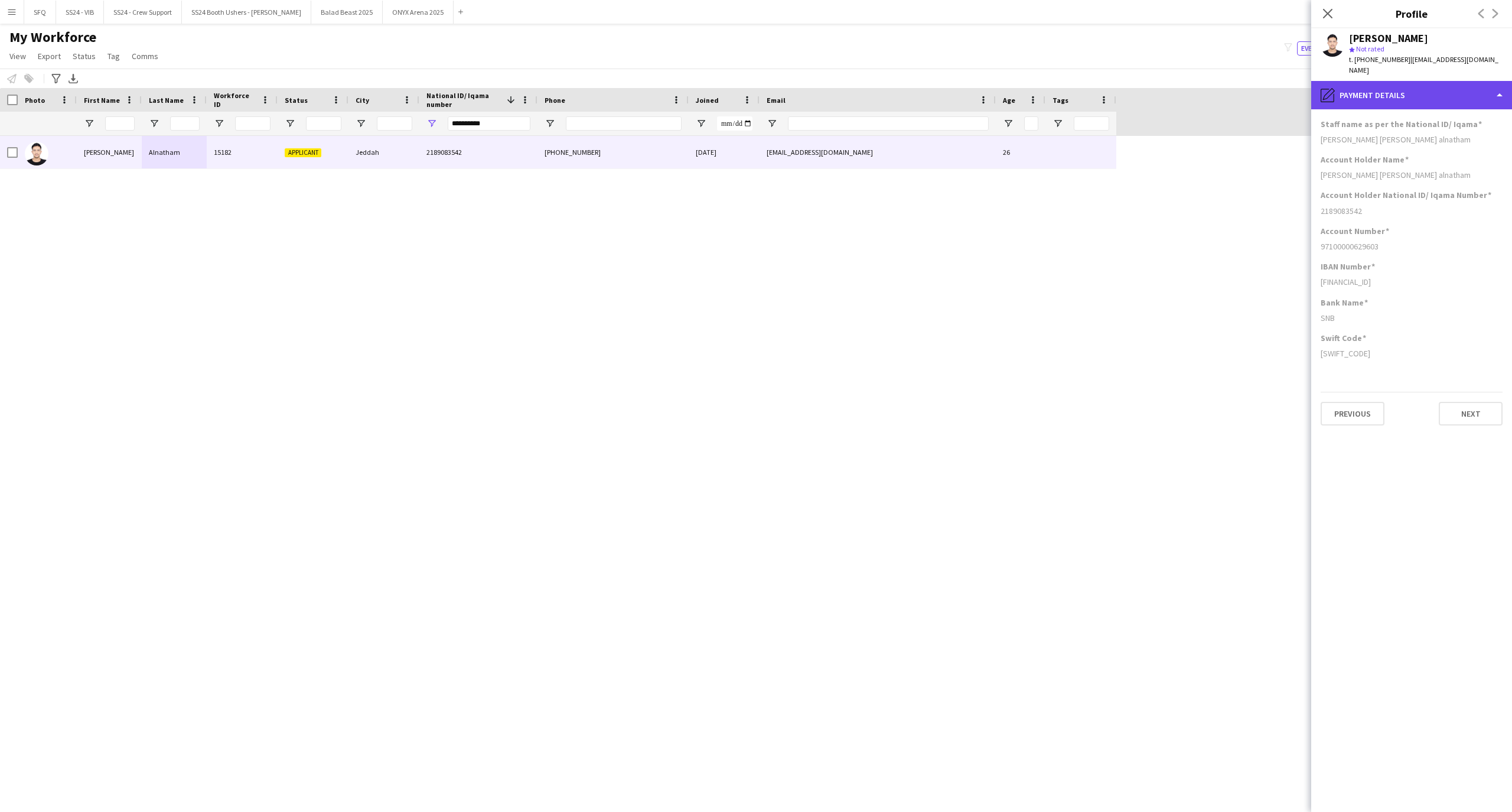
click at [1360, 95] on div "pencil4 Payment details" at bounding box center [1412, 95] width 201 height 29
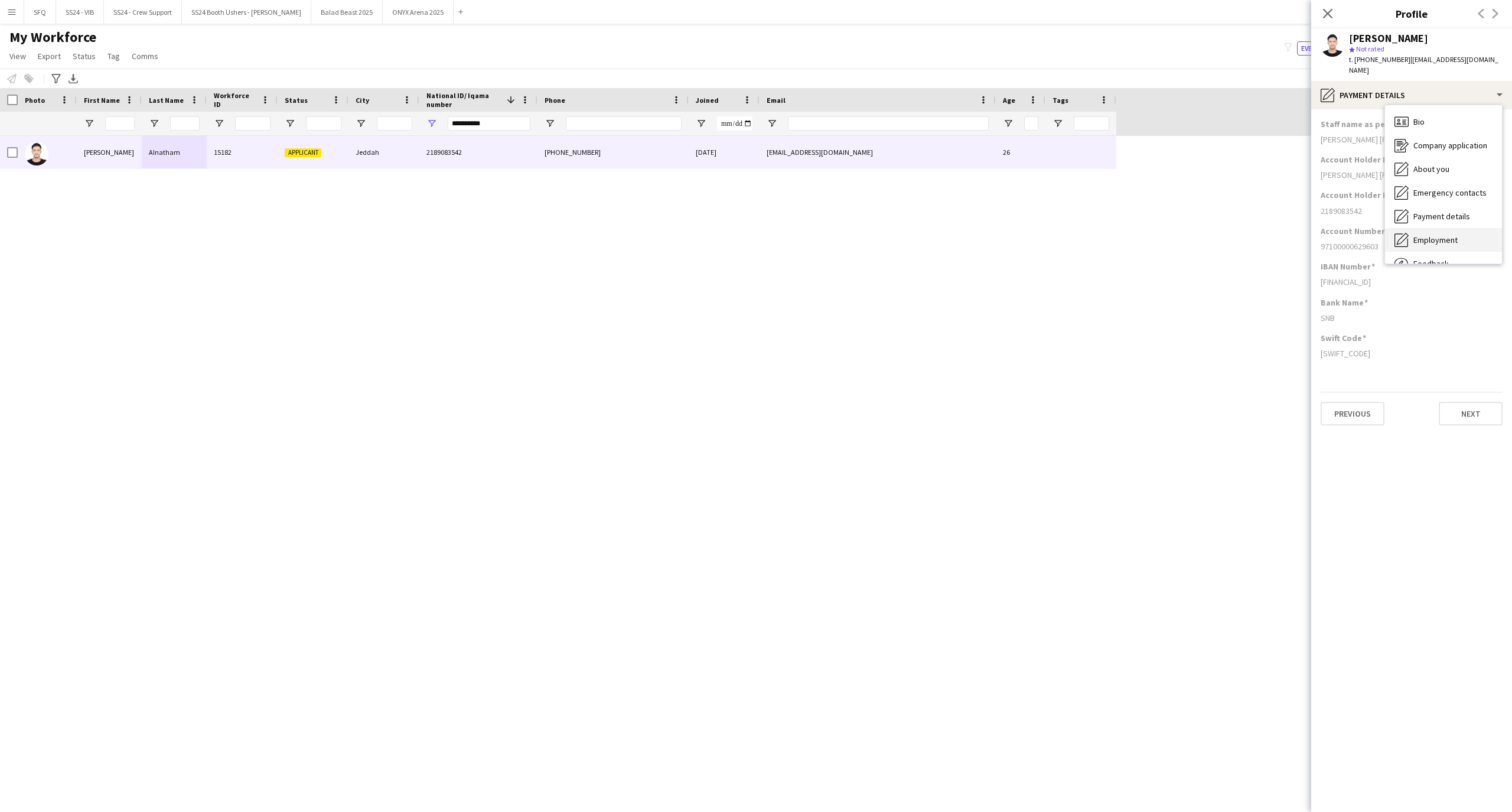
click at [1404, 237] on div "Employment Employment" at bounding box center [1443, 240] width 117 height 23
click at [1387, 110] on app-section-data-types "Freelancer Agreement 1 Agreed on [DATE] 02:46 Freelancer Agreement 2 Agreed on …" at bounding box center [1412, 461] width 201 height 702
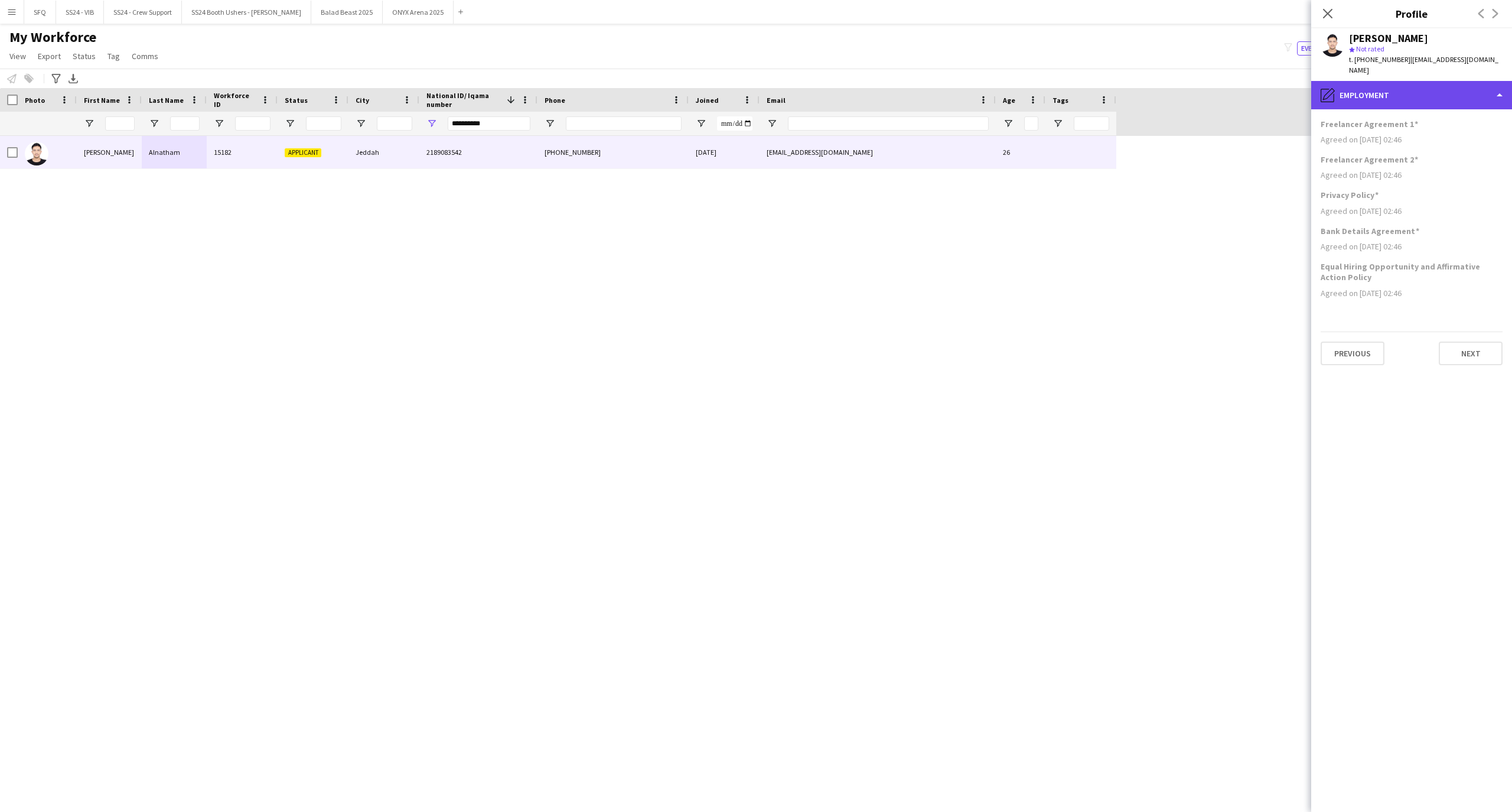
click at [1387, 96] on div "pencil4 Employment" at bounding box center [1412, 95] width 201 height 29
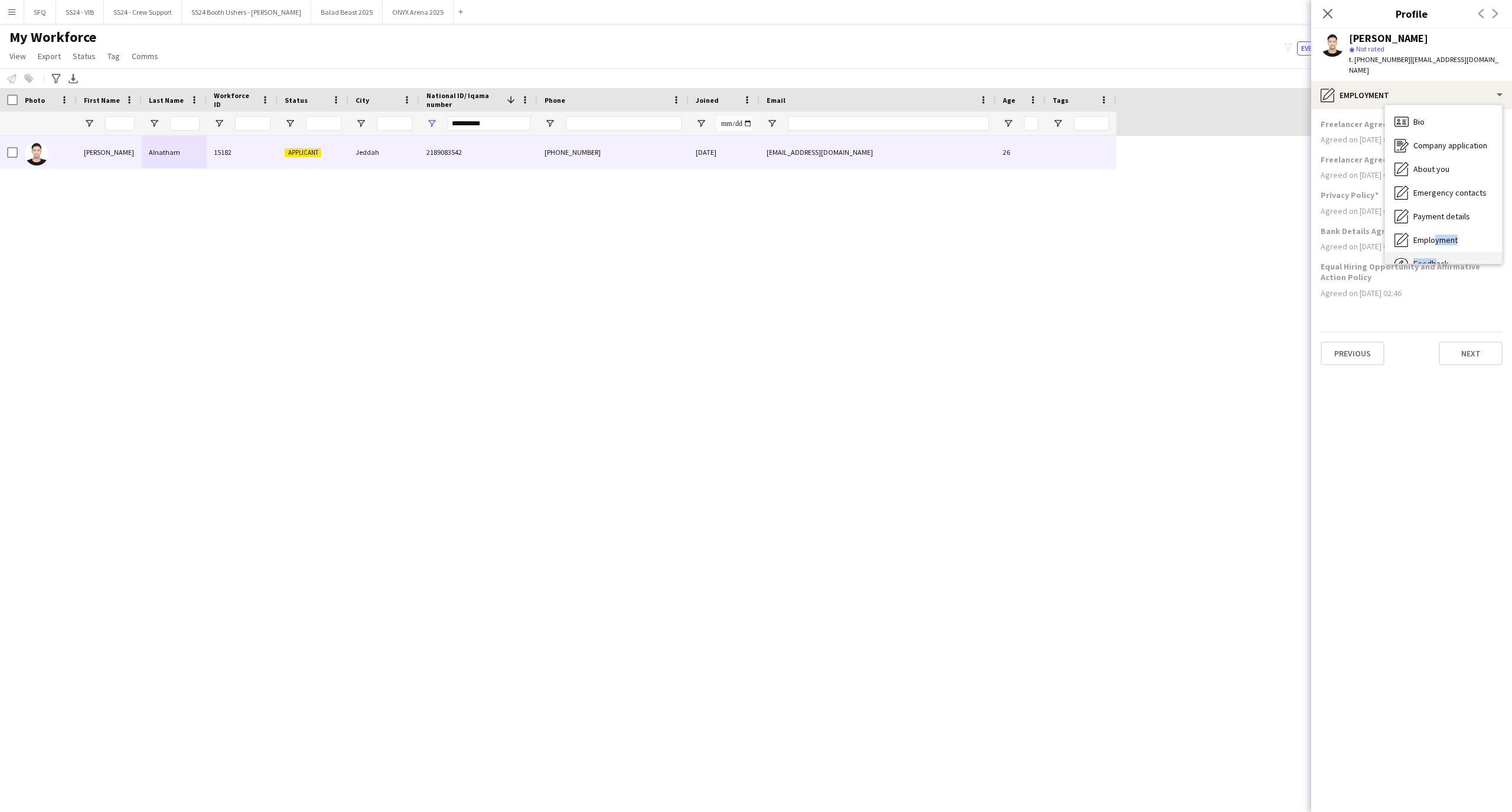
scroll to position [40, 0]
drag, startPoint x: 1432, startPoint y: 237, endPoint x: 1432, endPoint y: 244, distance: 7.0
click at [1432, 244] on div "Bio Bio Company application Company application About you About you Emergency c…" at bounding box center [1443, 184] width 117 height 158
click at [1432, 244] on div "Calendar Calendar" at bounding box center [1443, 247] width 117 height 23
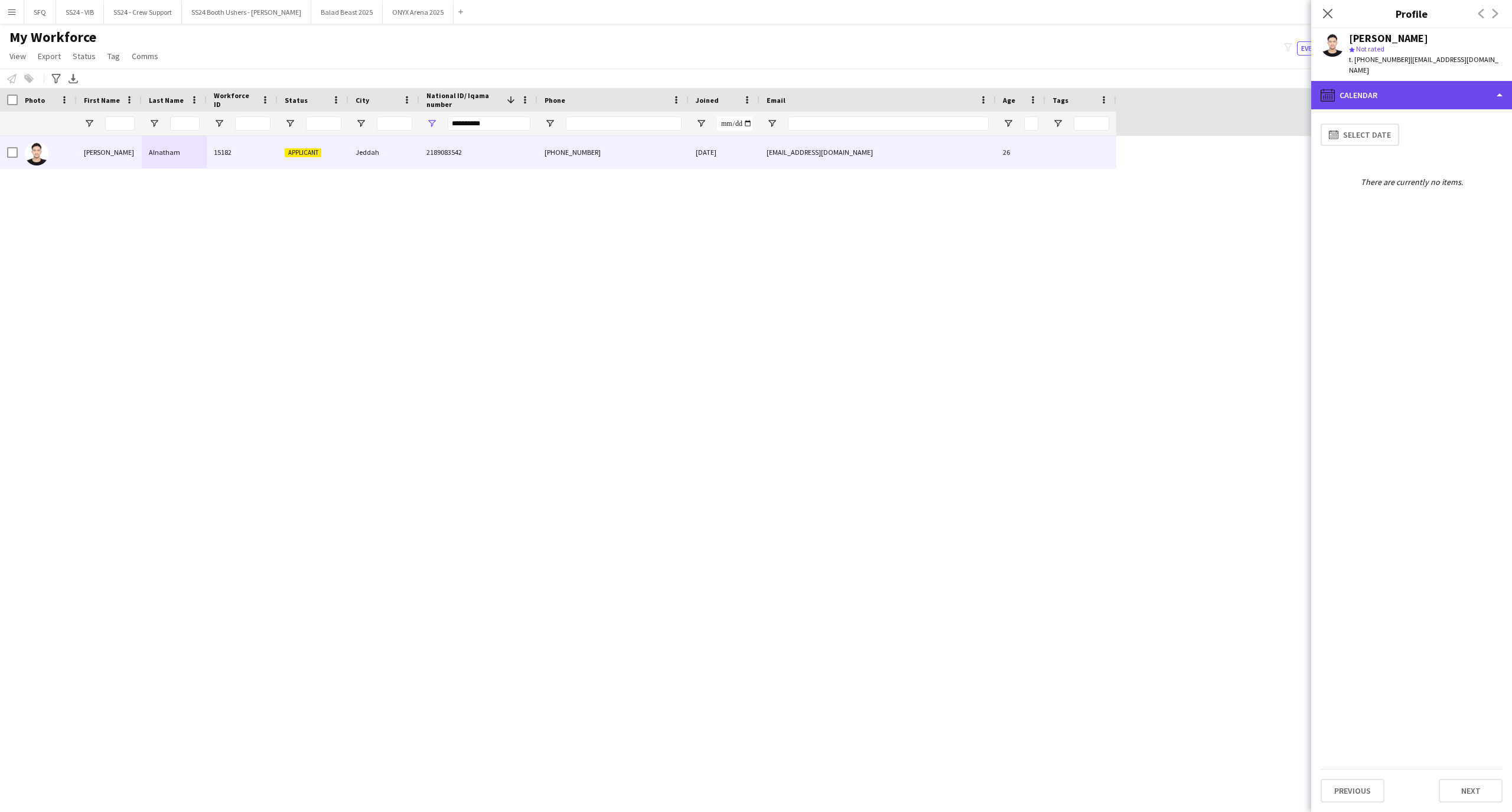
click at [1418, 95] on div "calendar-full Calendar" at bounding box center [1412, 95] width 201 height 29
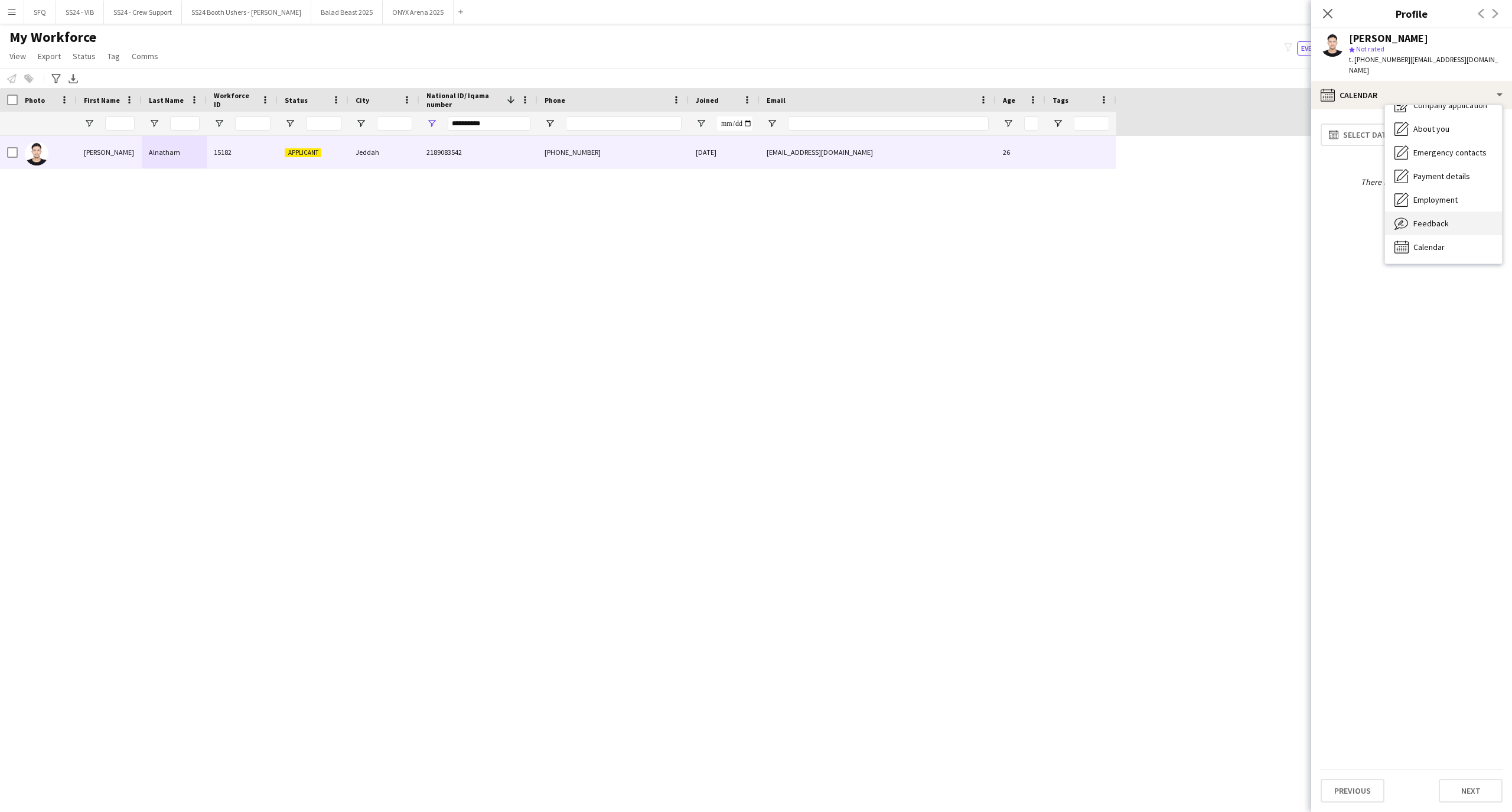
click at [1435, 218] on span "Feedback" at bounding box center [1430, 223] width 36 height 10
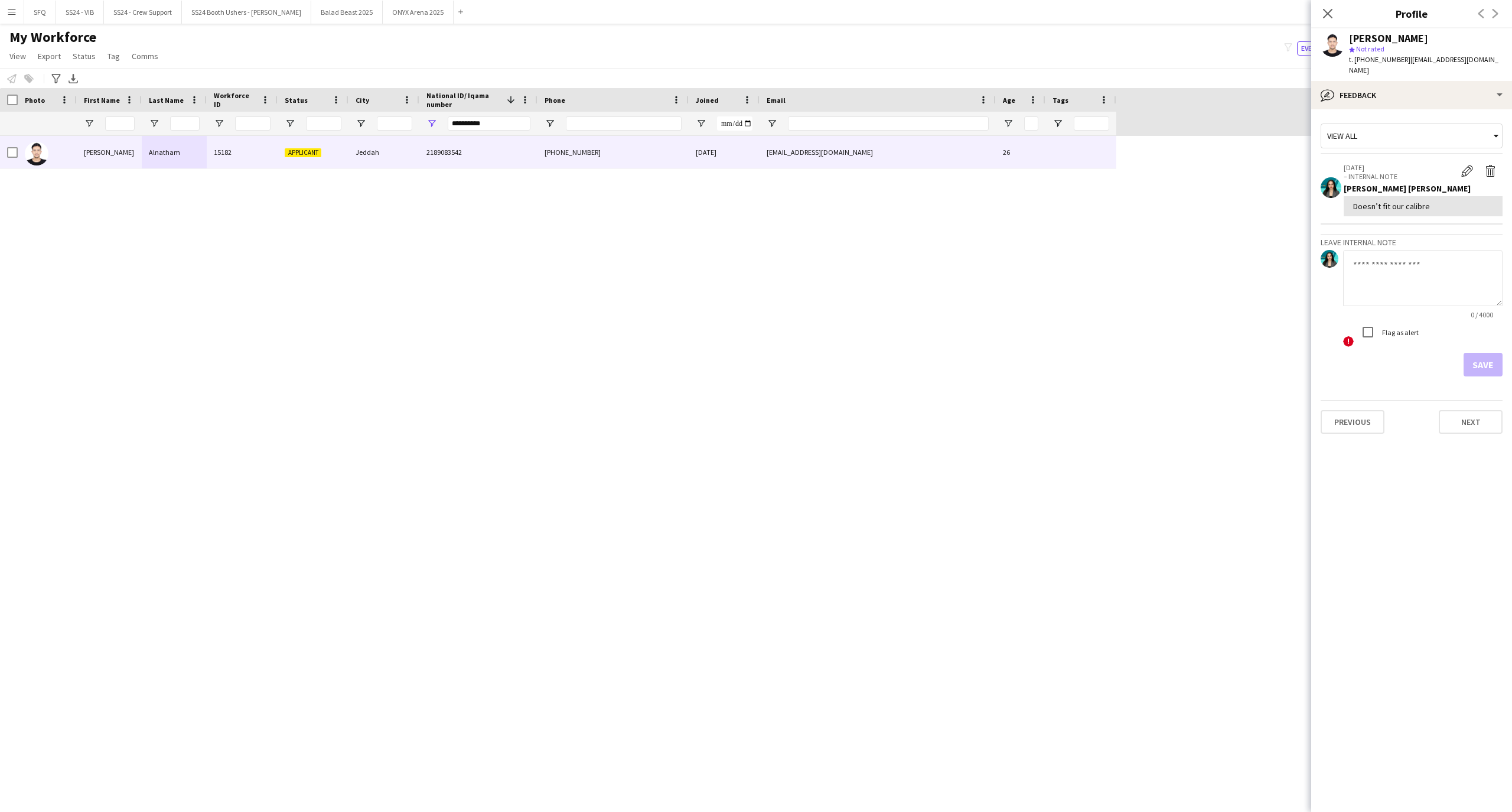
click at [1331, 301] on div "0 / 4000 ! Flag as alert" at bounding box center [1411, 299] width 182 height 98
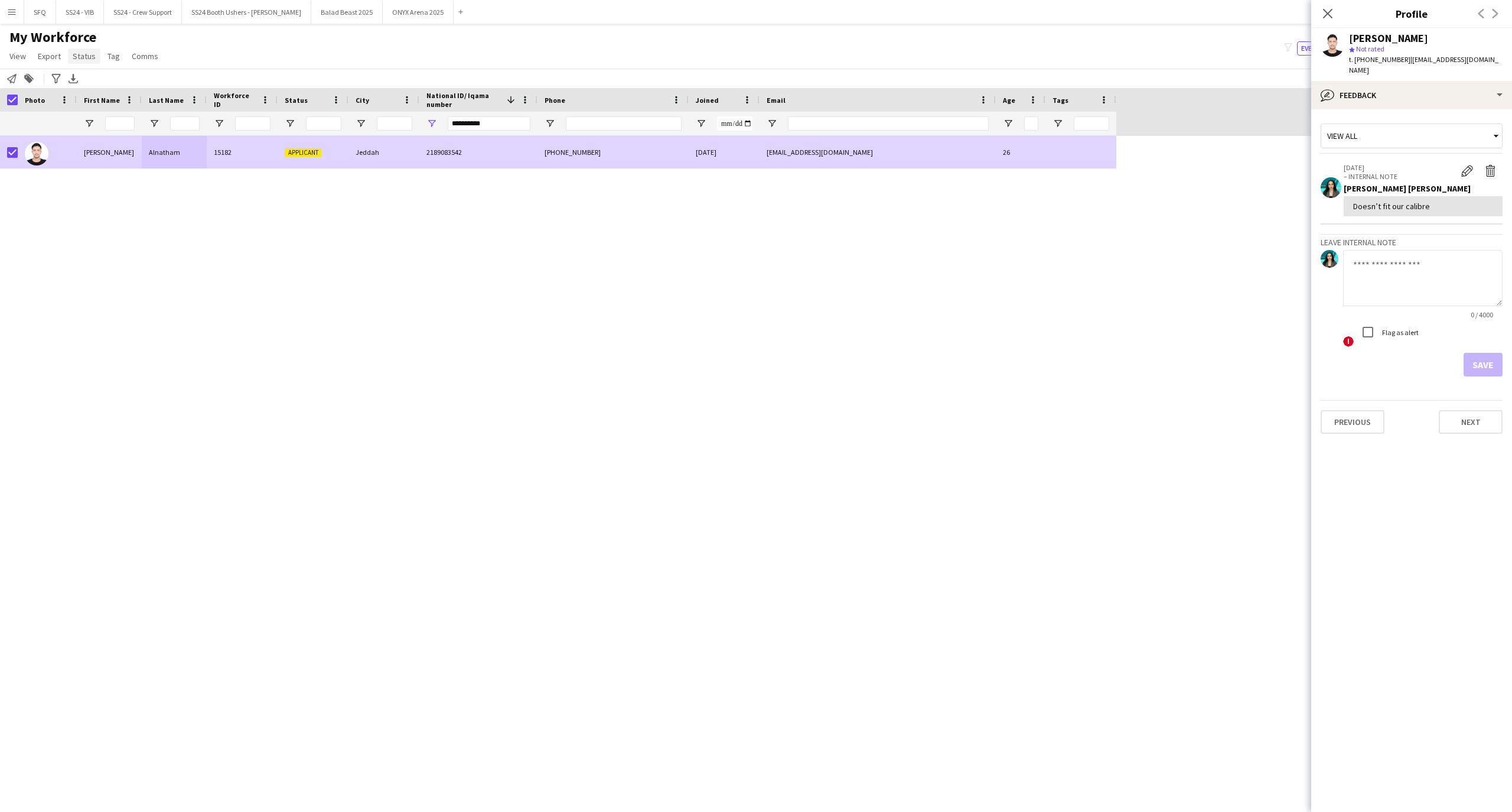
click at [91, 58] on span "Status" at bounding box center [84, 56] width 23 height 10
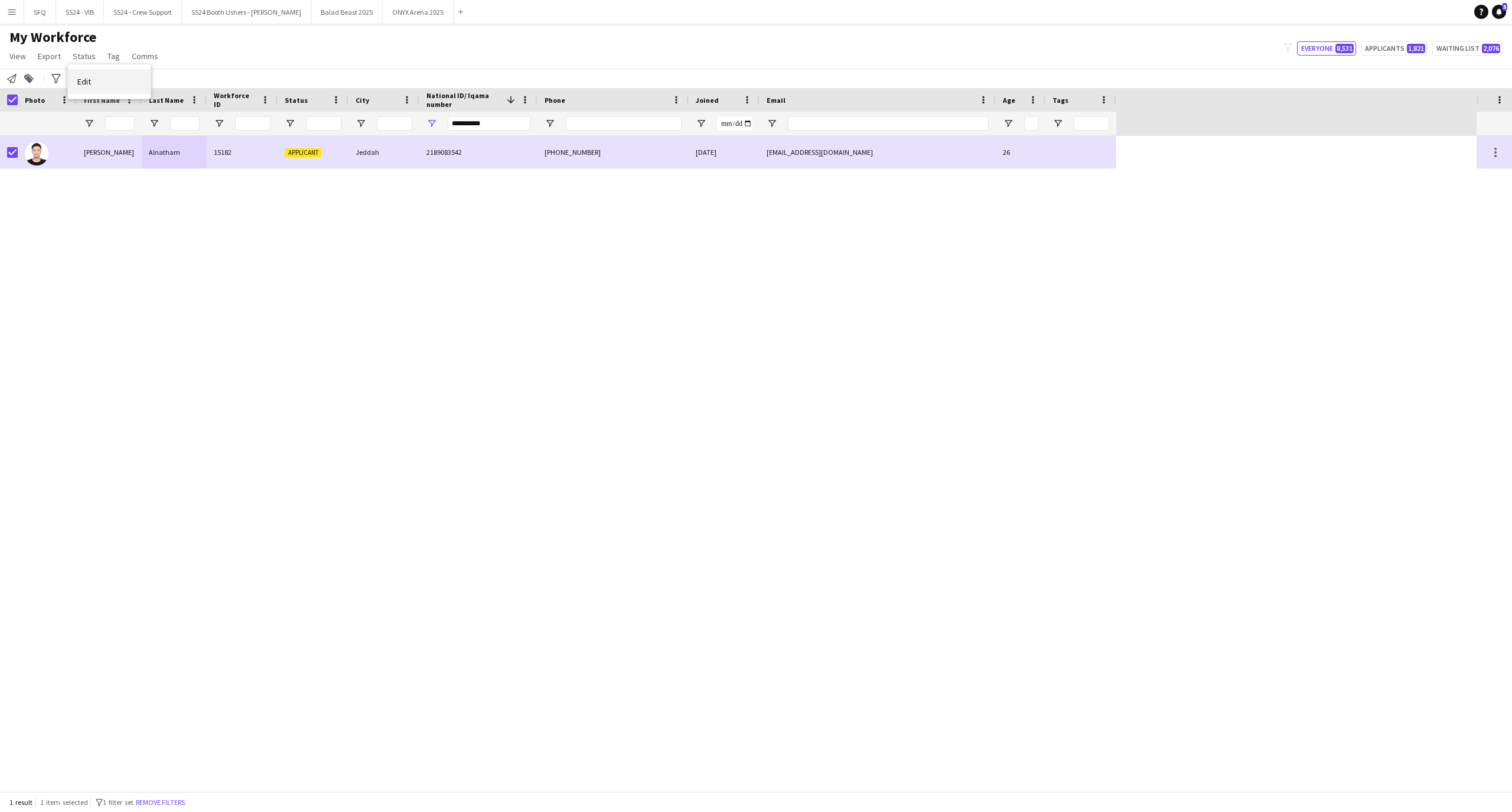
click at [123, 90] on link "Edit" at bounding box center [109, 82] width 83 height 25
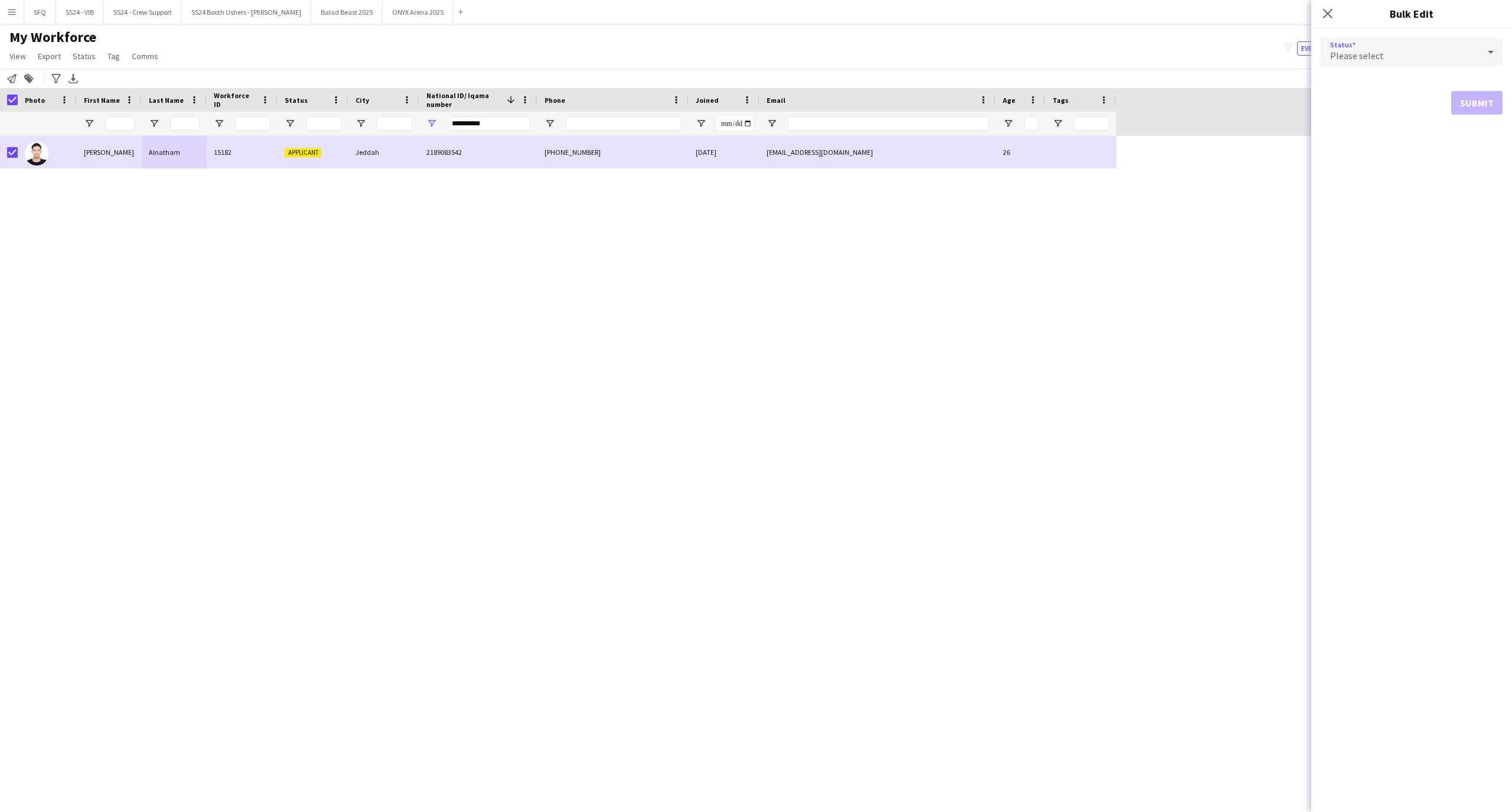
click at [1382, 53] on div "Please select" at bounding box center [1399, 52] width 158 height 29
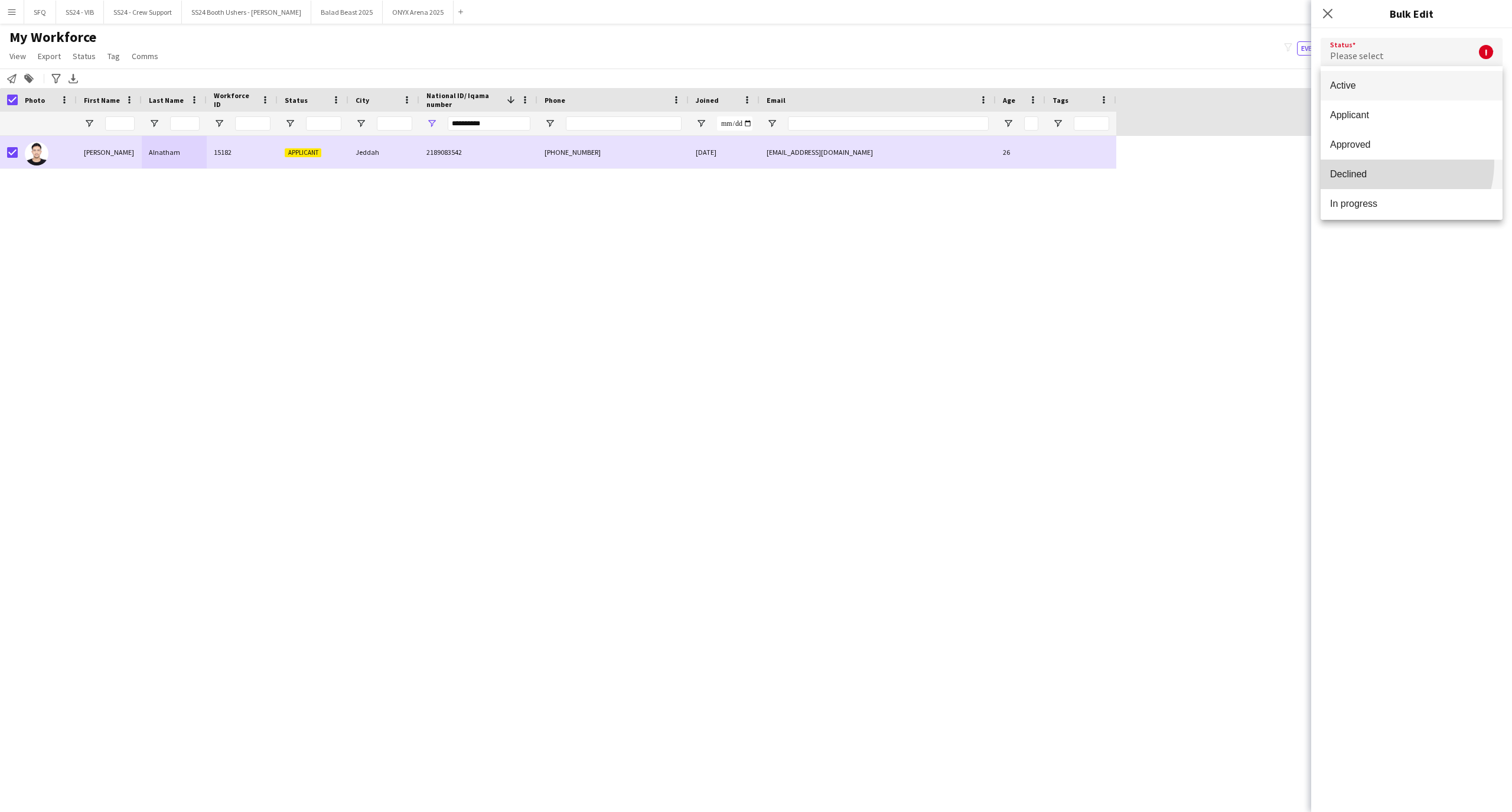
click at [1380, 162] on mat-option "Declined" at bounding box center [1411, 174] width 182 height 30
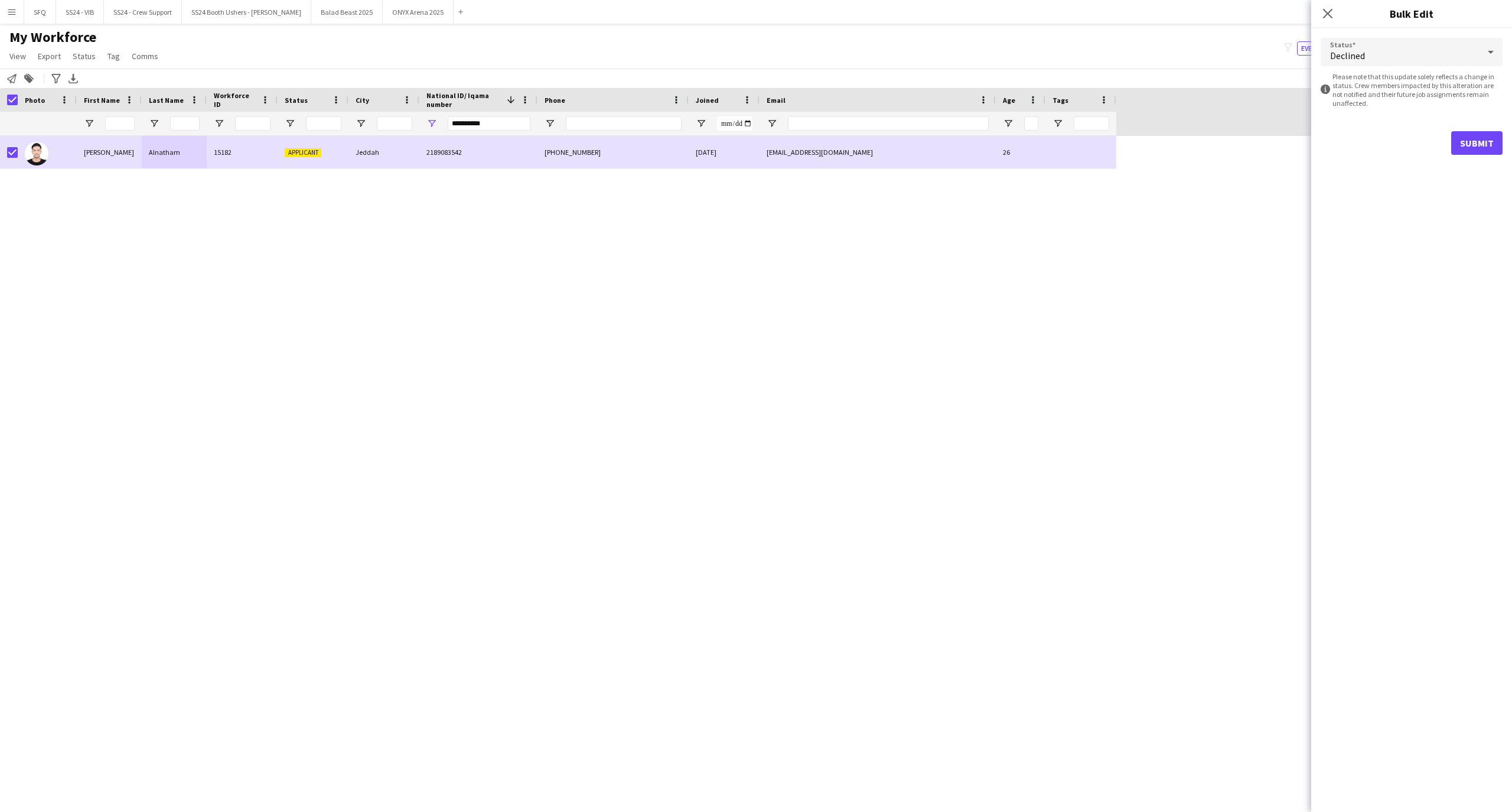
click at [1467, 129] on form "Status Declined information-circle Please note that this update solely reflects…" at bounding box center [1411, 97] width 182 height 136
click at [1471, 137] on button "Submit" at bounding box center [1476, 143] width 51 height 23
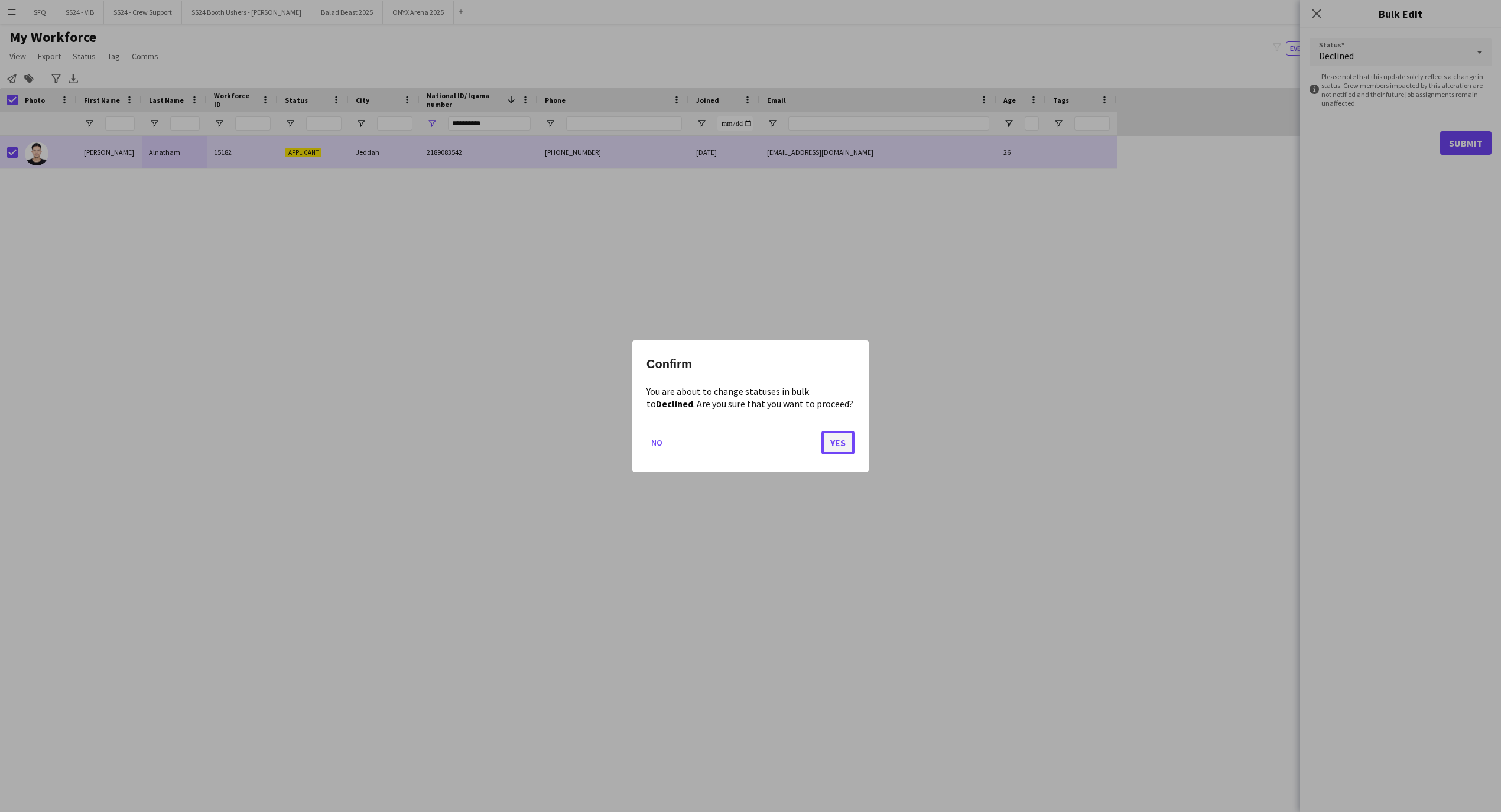
click at [833, 447] on button "Yes" at bounding box center [838, 442] width 33 height 23
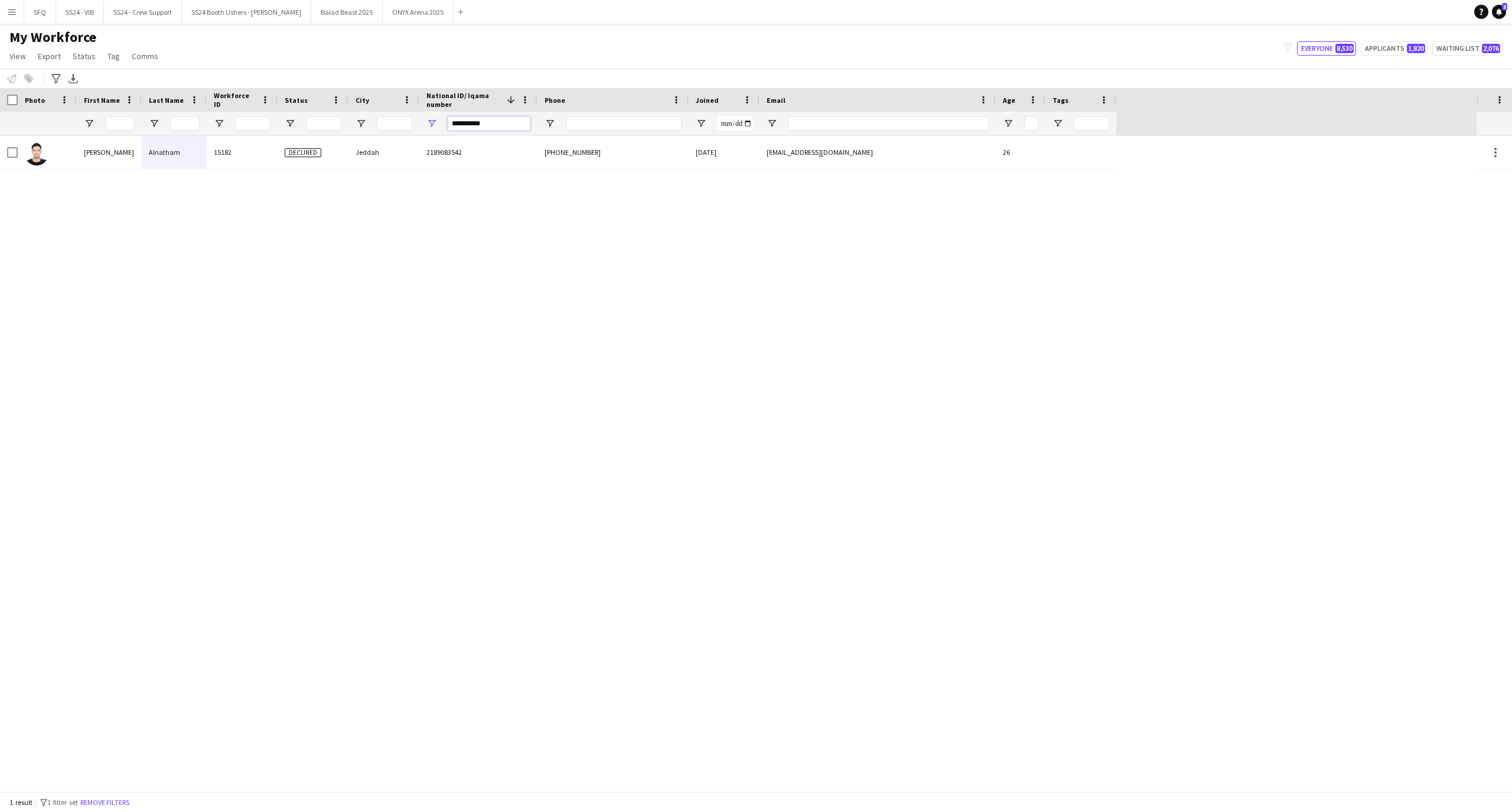
click at [508, 117] on input "**********" at bounding box center [489, 124] width 83 height 14
click at [508, 119] on input "**********" at bounding box center [489, 124] width 83 height 14
paste input "National ID/ Iqama number Filter Input"
type input "**********"
click at [502, 124] on input "**********" at bounding box center [489, 124] width 83 height 14
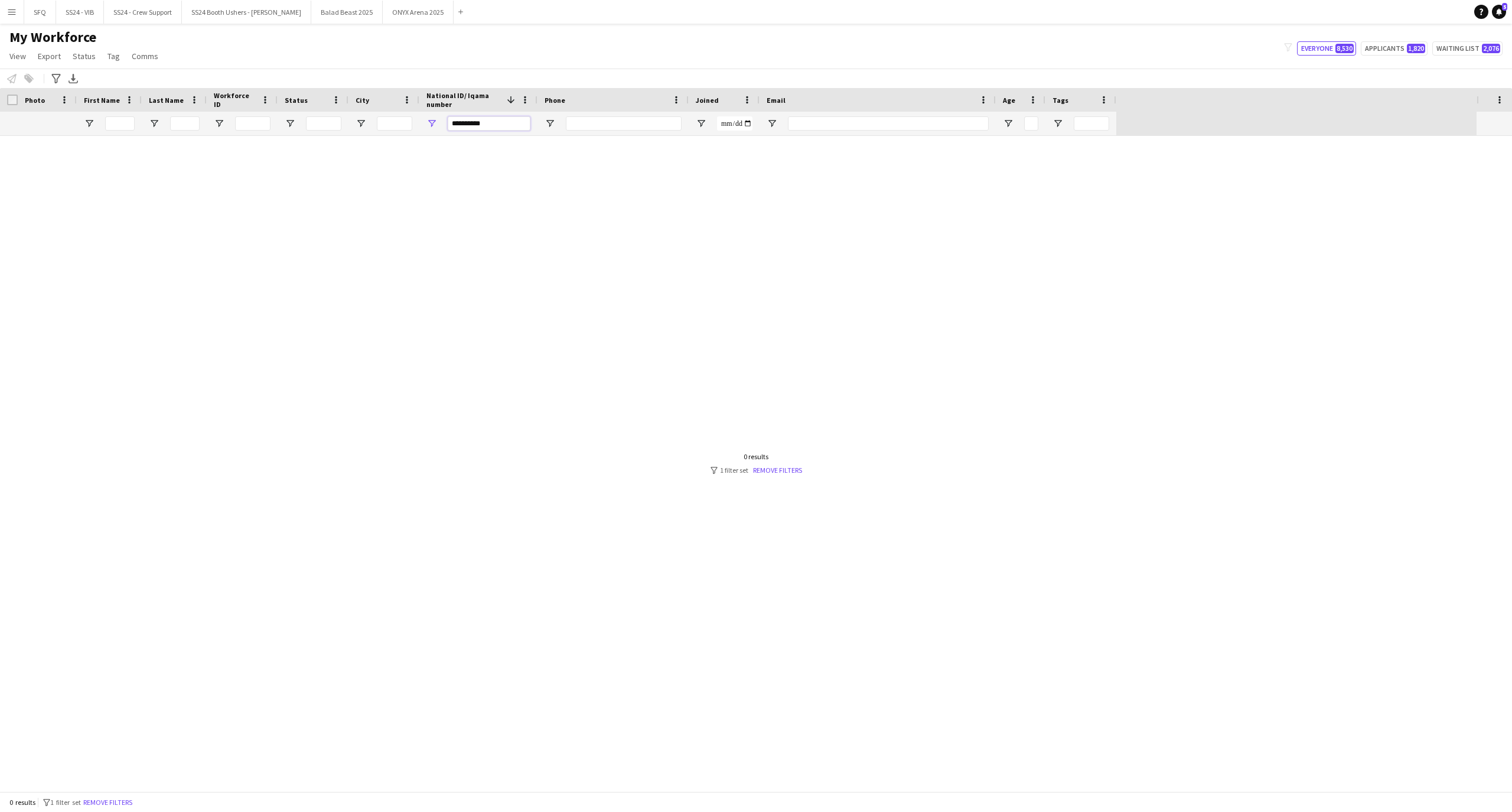
click at [502, 124] on input "**********" at bounding box center [489, 124] width 83 height 14
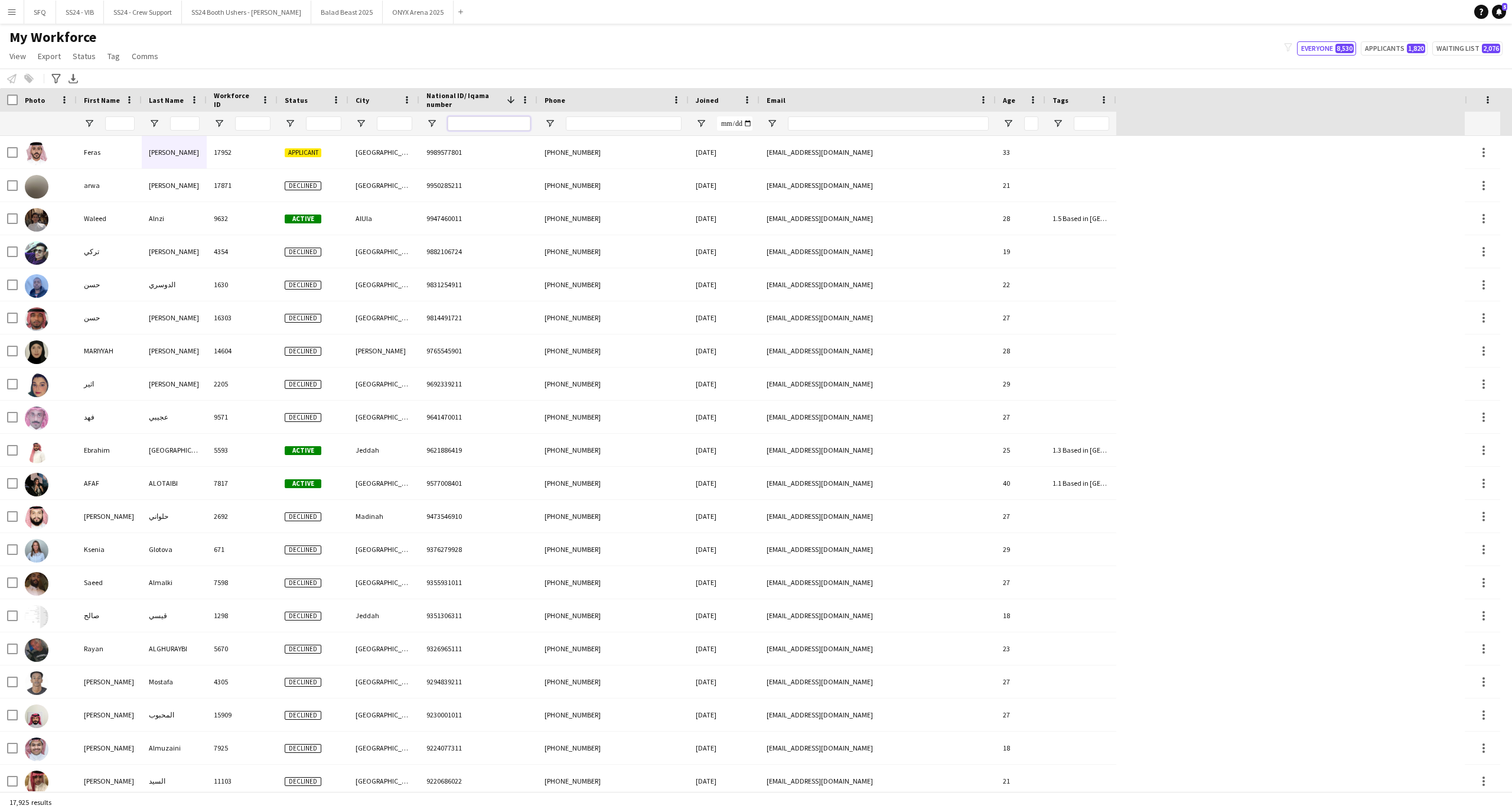
click at [462, 125] on input "National ID/ Iqama number Filter Input" at bounding box center [489, 124] width 83 height 14
paste input "**********"
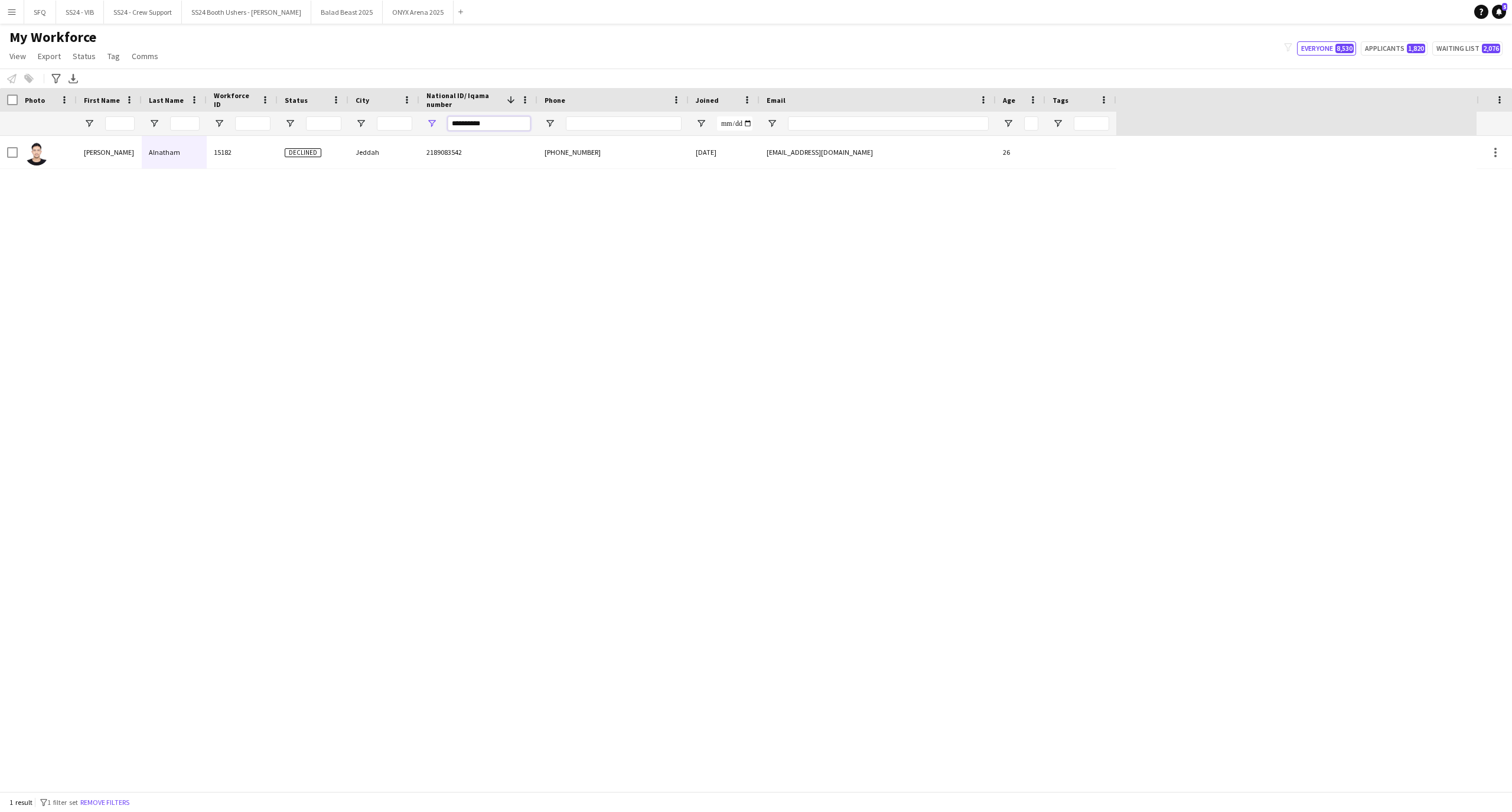
click at [469, 124] on input "**********" at bounding box center [489, 124] width 83 height 14
paste input "National ID/ Iqama number Filter Input"
type input "**********"
click at [509, 109] on div "National ID/ Iqama number 1" at bounding box center [471, 99] width 90 height 17
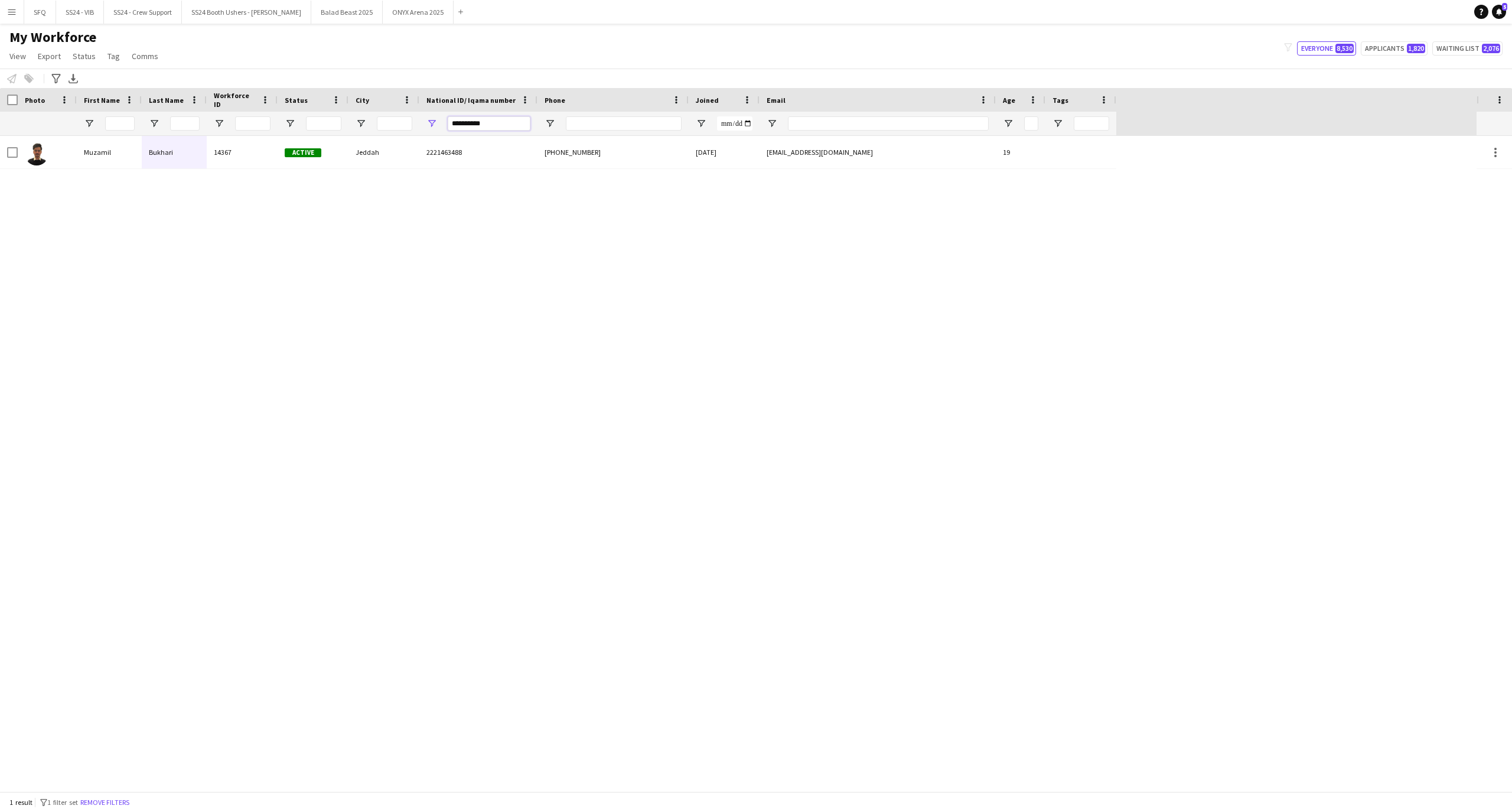
click at [510, 126] on input "**********" at bounding box center [489, 124] width 83 height 14
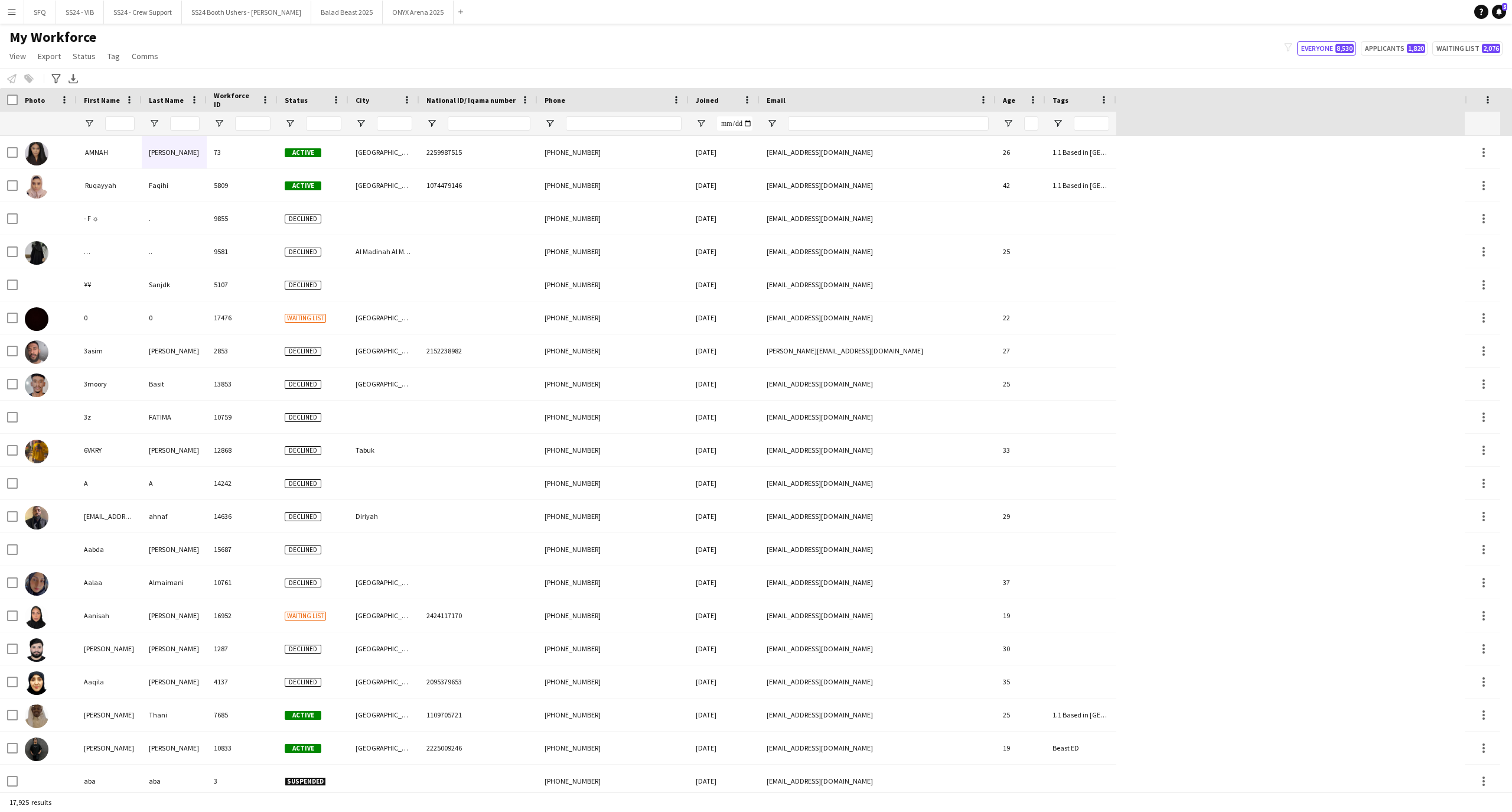
click at [607, 129] on div at bounding box center [623, 123] width 116 height 23
click at [606, 133] on div at bounding box center [623, 123] width 116 height 23
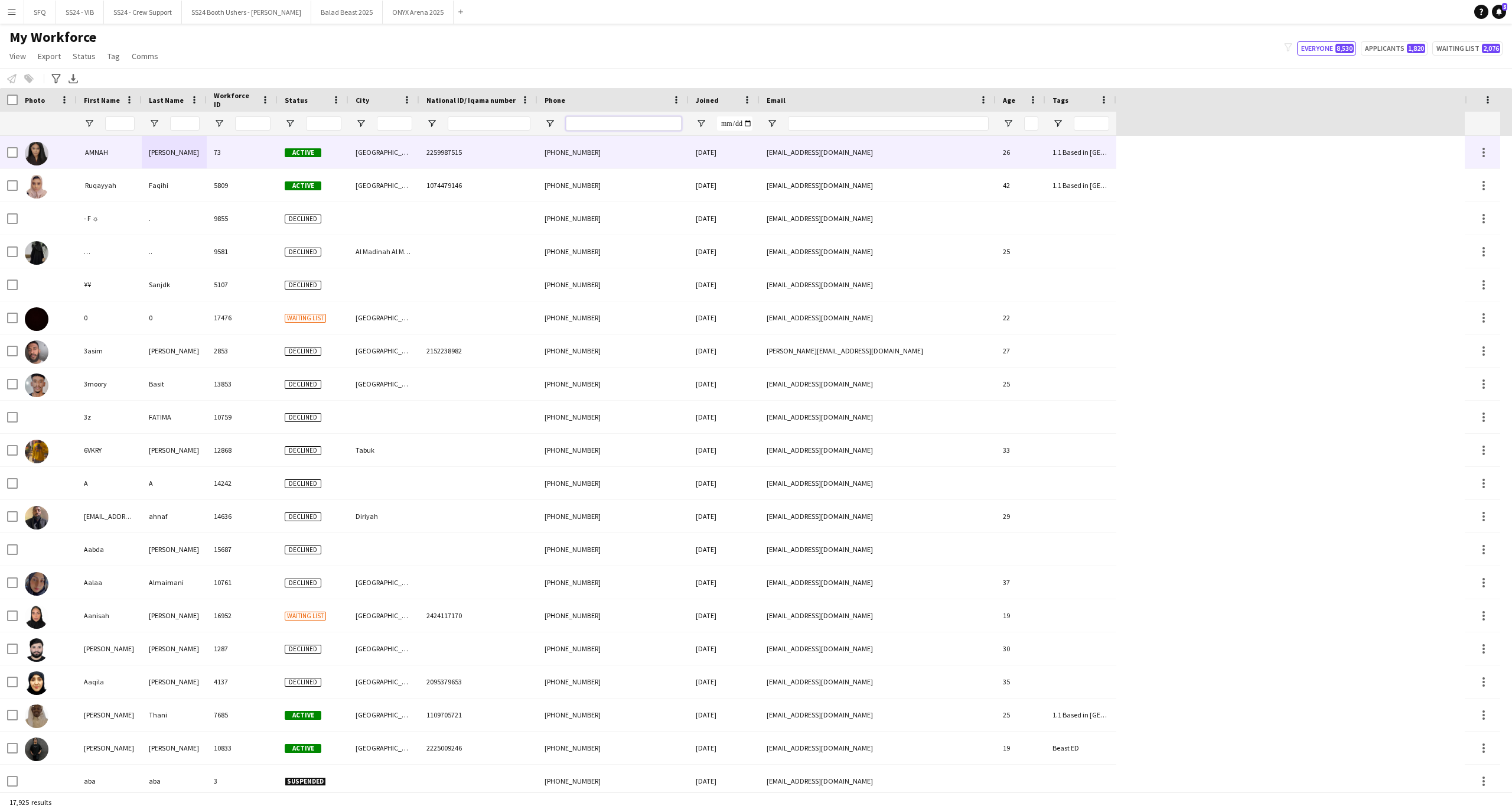
paste input "*********"
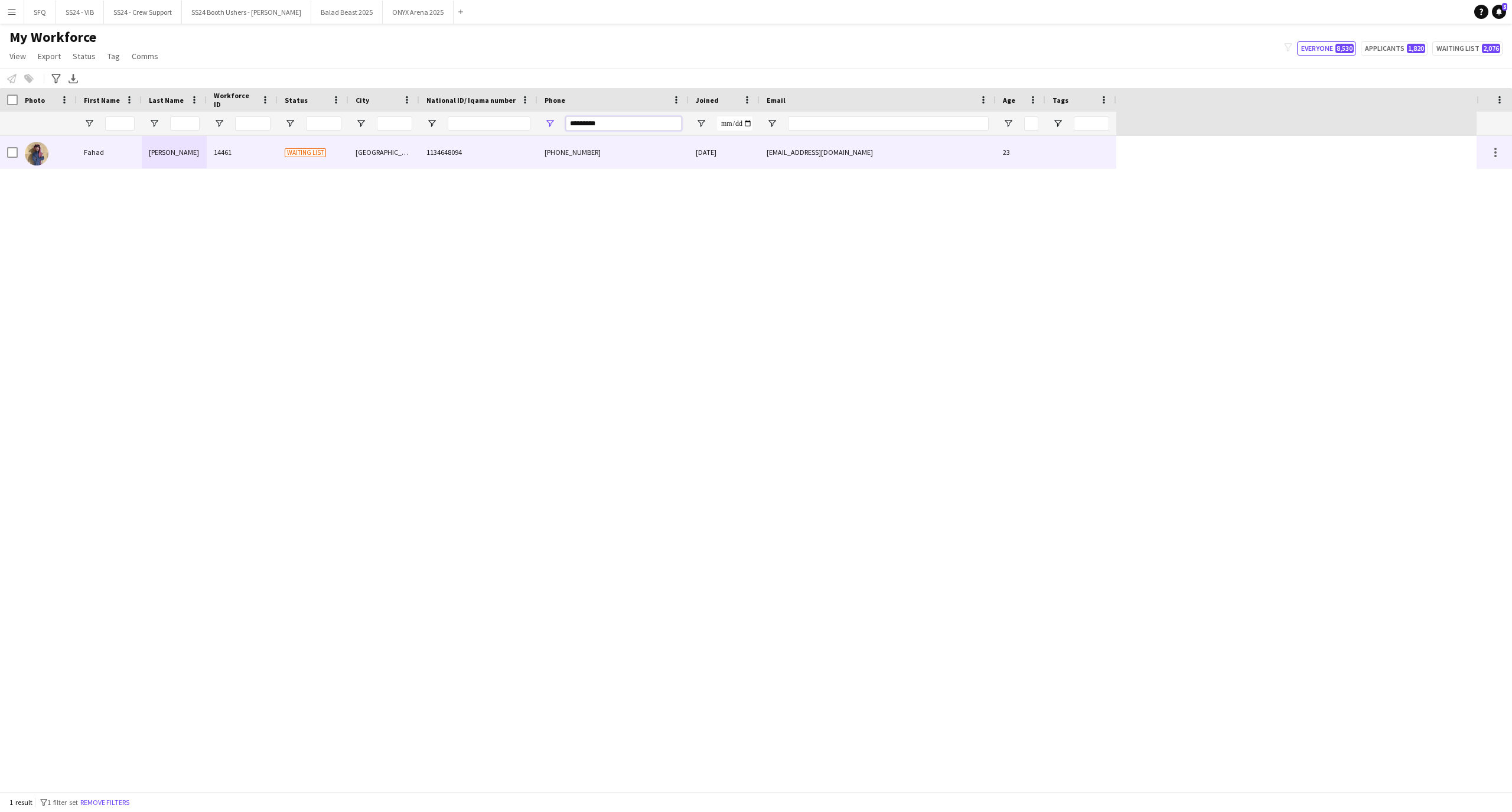
type input "*********"
drag, startPoint x: 177, startPoint y: 164, endPoint x: 146, endPoint y: 161, distance: 31.1
click at [176, 164] on div "[PERSON_NAME]" at bounding box center [174, 152] width 65 height 32
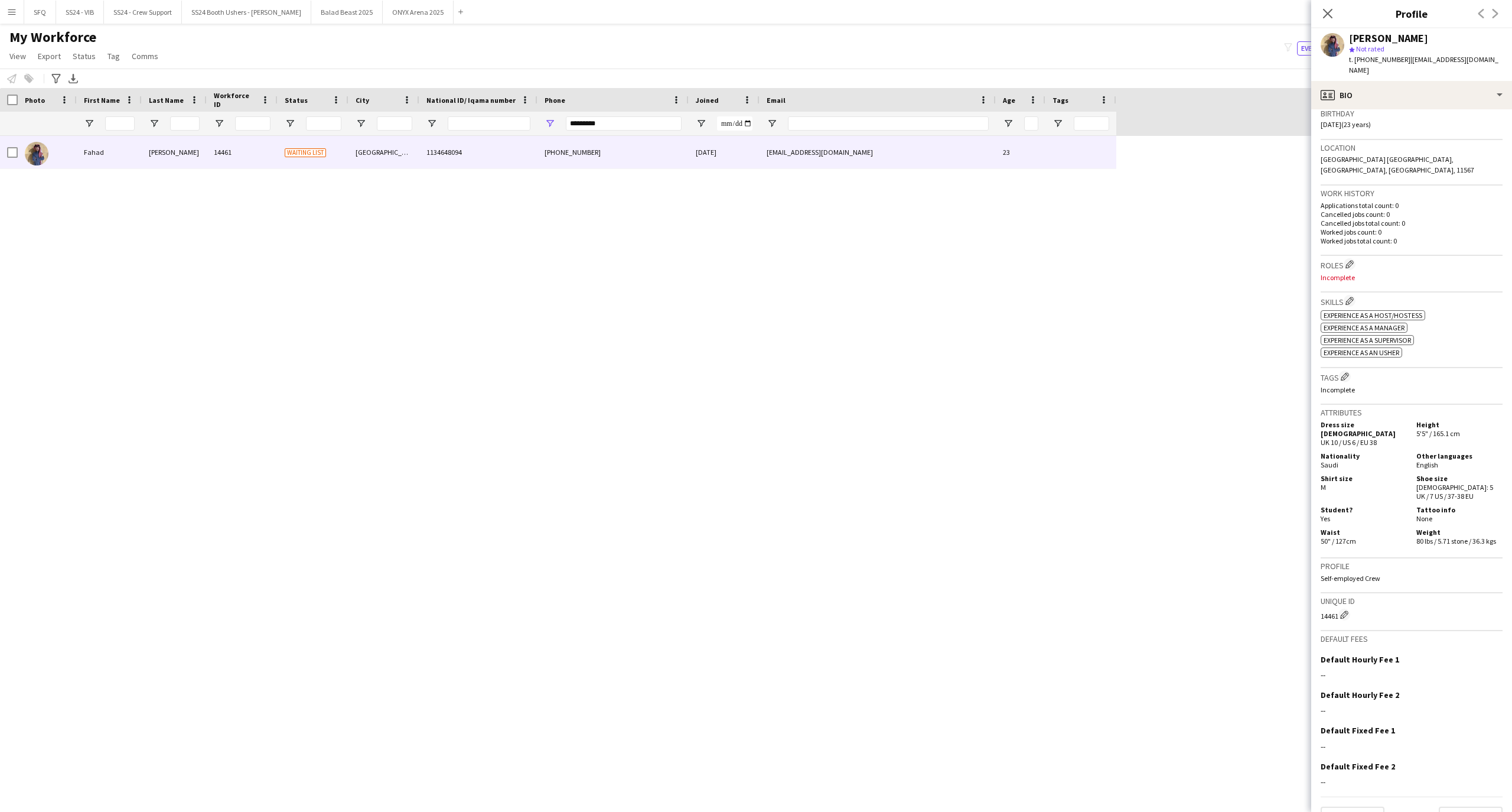
scroll to position [229, 0]
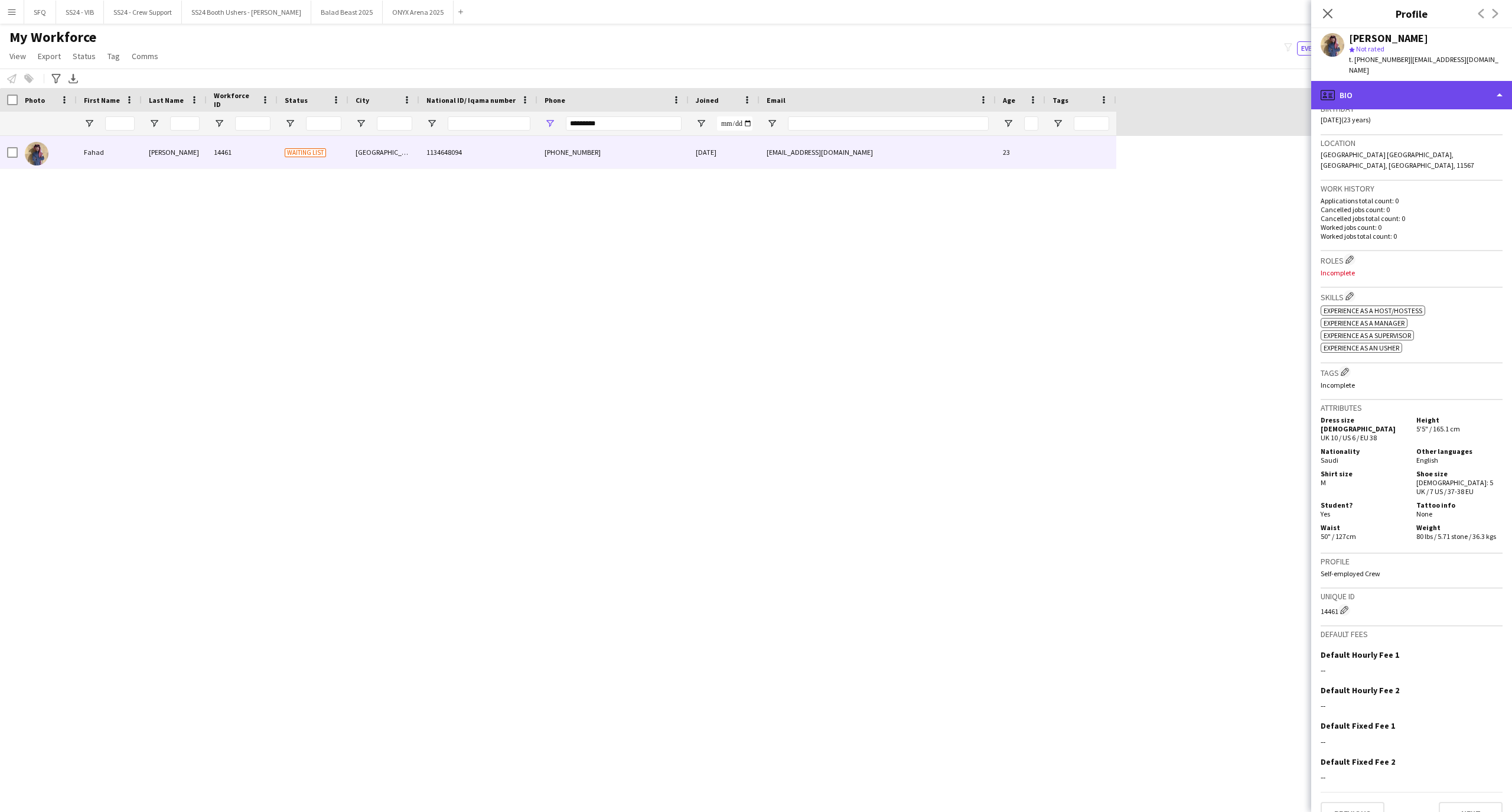
click at [1377, 81] on div "profile Bio" at bounding box center [1412, 95] width 201 height 29
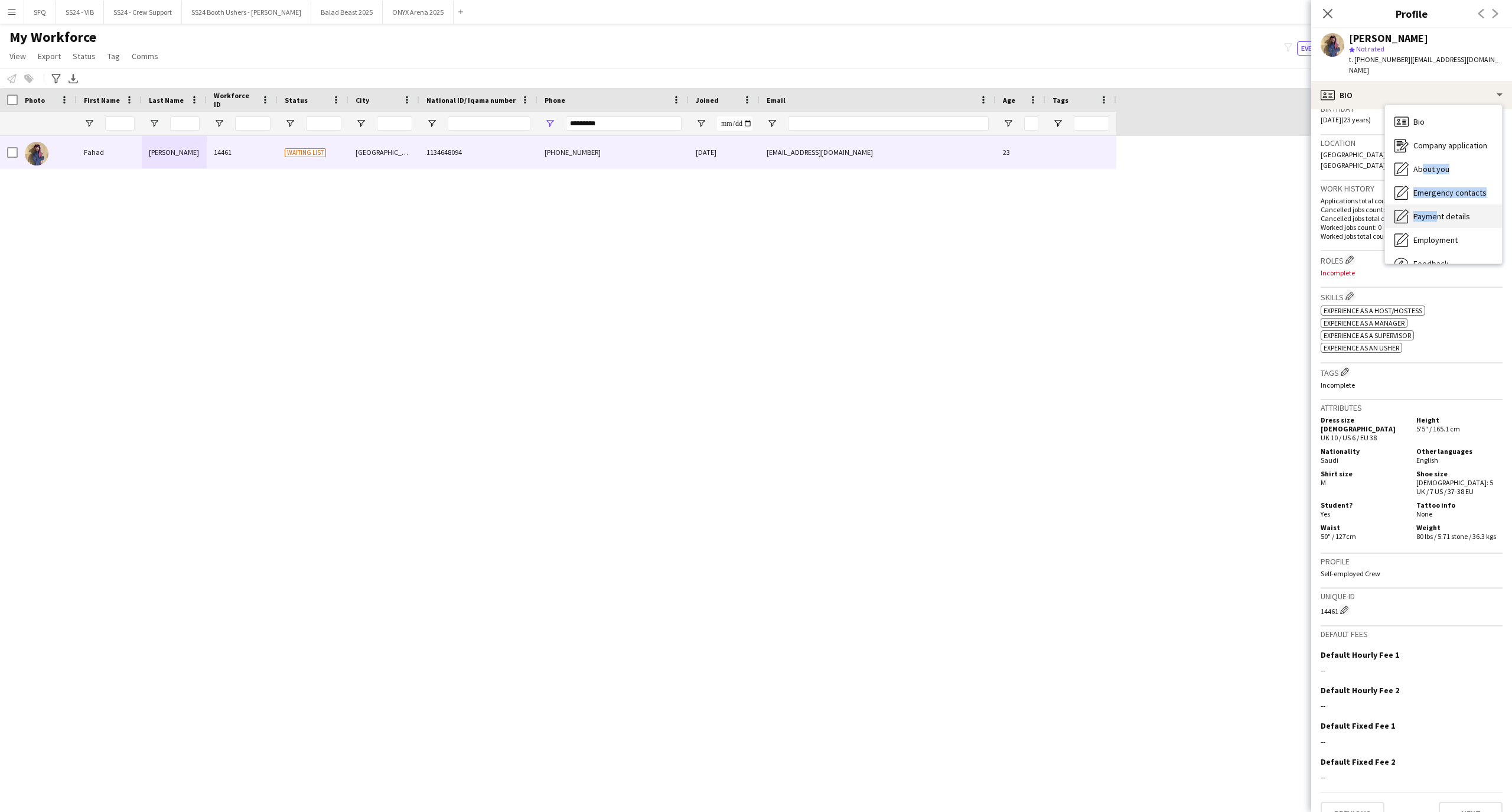
drag, startPoint x: 1430, startPoint y: 194, endPoint x: 1432, endPoint y: 202, distance: 8.2
click at [1432, 200] on div "Bio Bio Company application Company application About you About you Emergency c…" at bounding box center [1443, 184] width 117 height 158
click at [1429, 221] on div "Feedback Feedback" at bounding box center [1443, 223] width 117 height 23
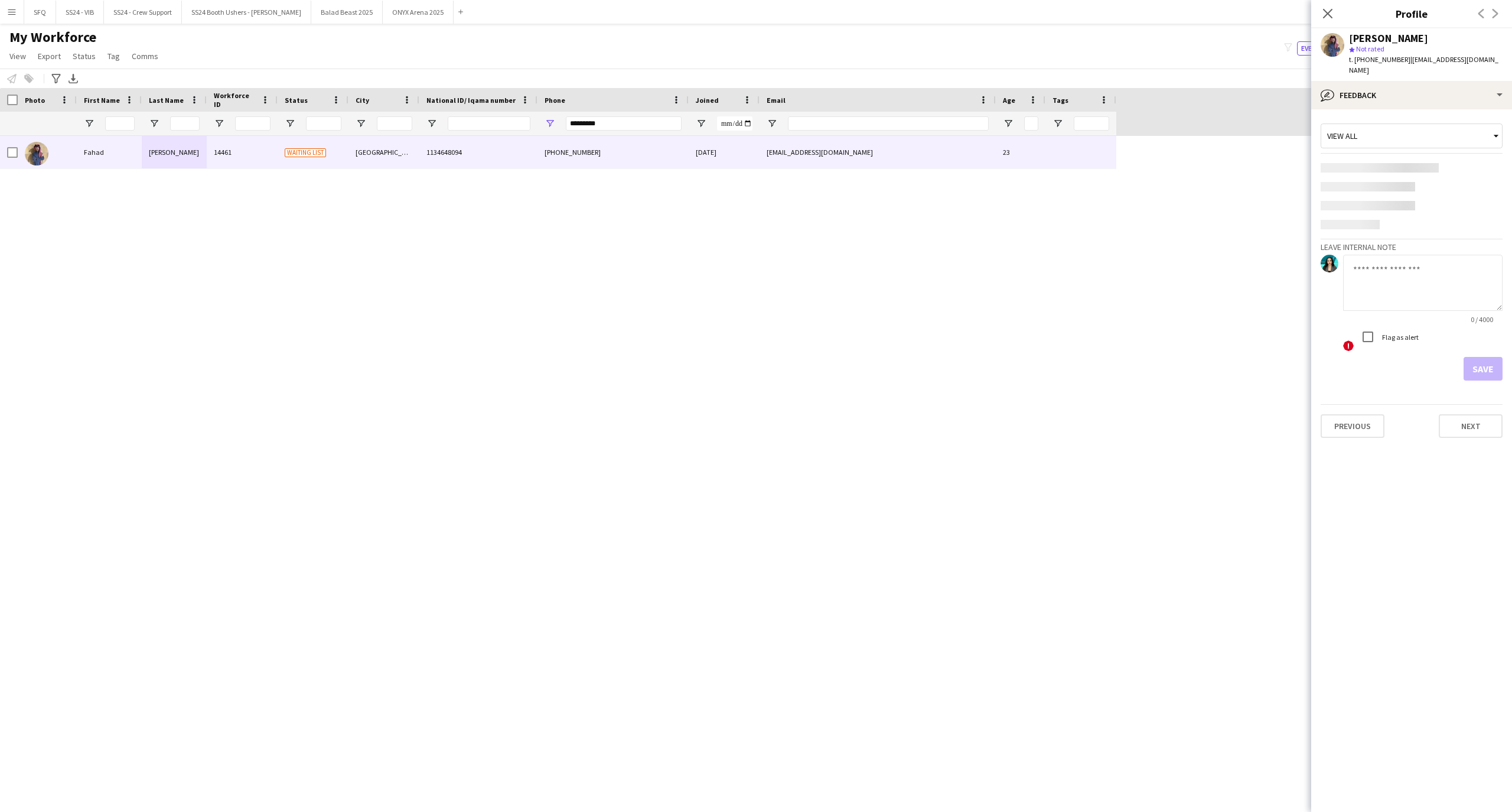
click at [1423, 262] on div "0 / 4000 ! Flag as alert" at bounding box center [1423, 303] width 159 height 98
type textarea "*******"
click at [1406, 277] on label "Flag as alert" at bounding box center [1399, 282] width 39 height 9
click at [1465, 303] on button "Save" at bounding box center [1483, 314] width 39 height 23
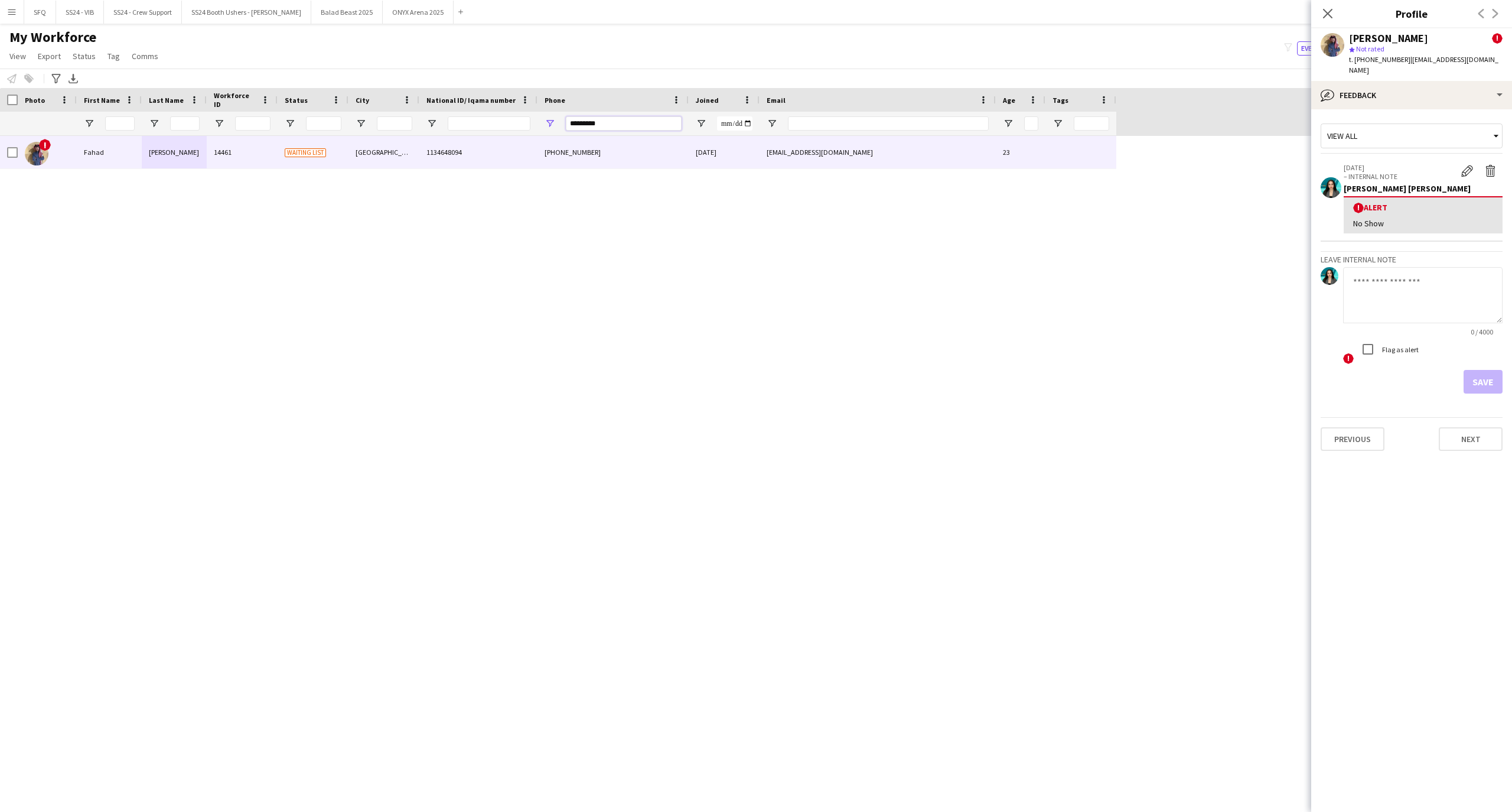
click at [643, 128] on input "*********" at bounding box center [623, 124] width 116 height 14
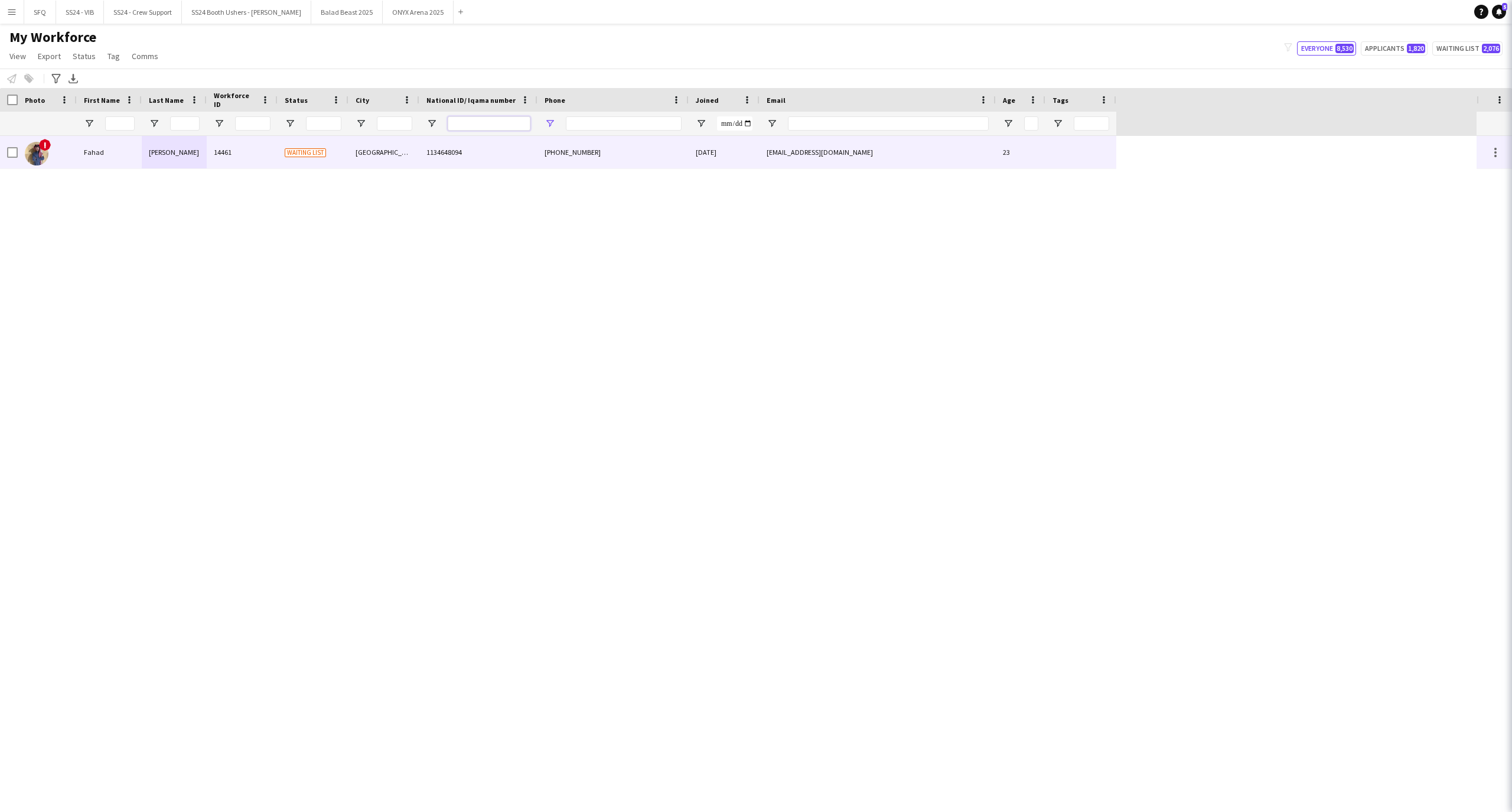
click at [513, 126] on input "National ID/ Iqama number Filter Input" at bounding box center [489, 124] width 83 height 14
click at [510, 121] on input "National ID/ Iqama number Filter Input" at bounding box center [489, 124] width 83 height 14
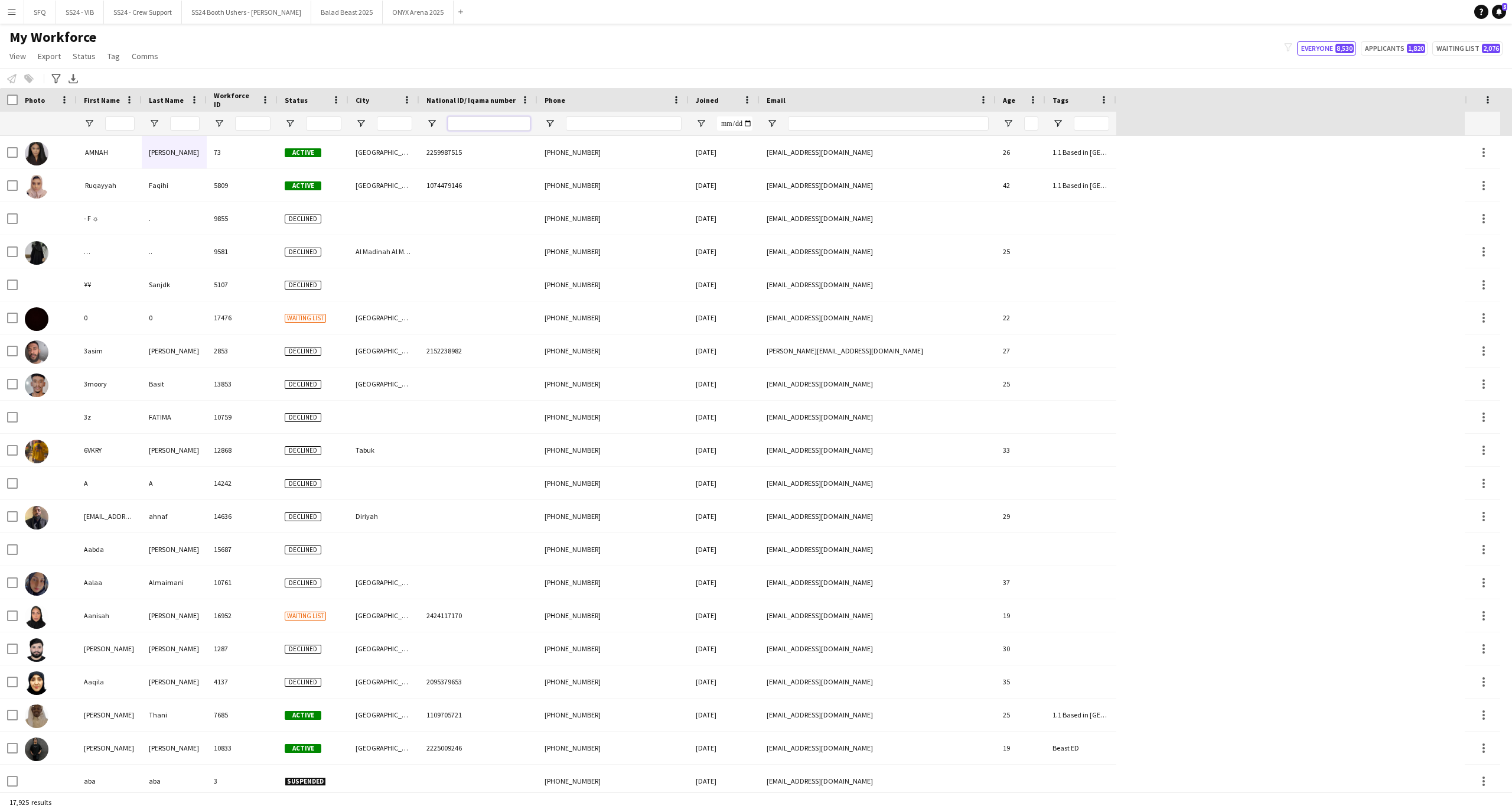
paste input "**********"
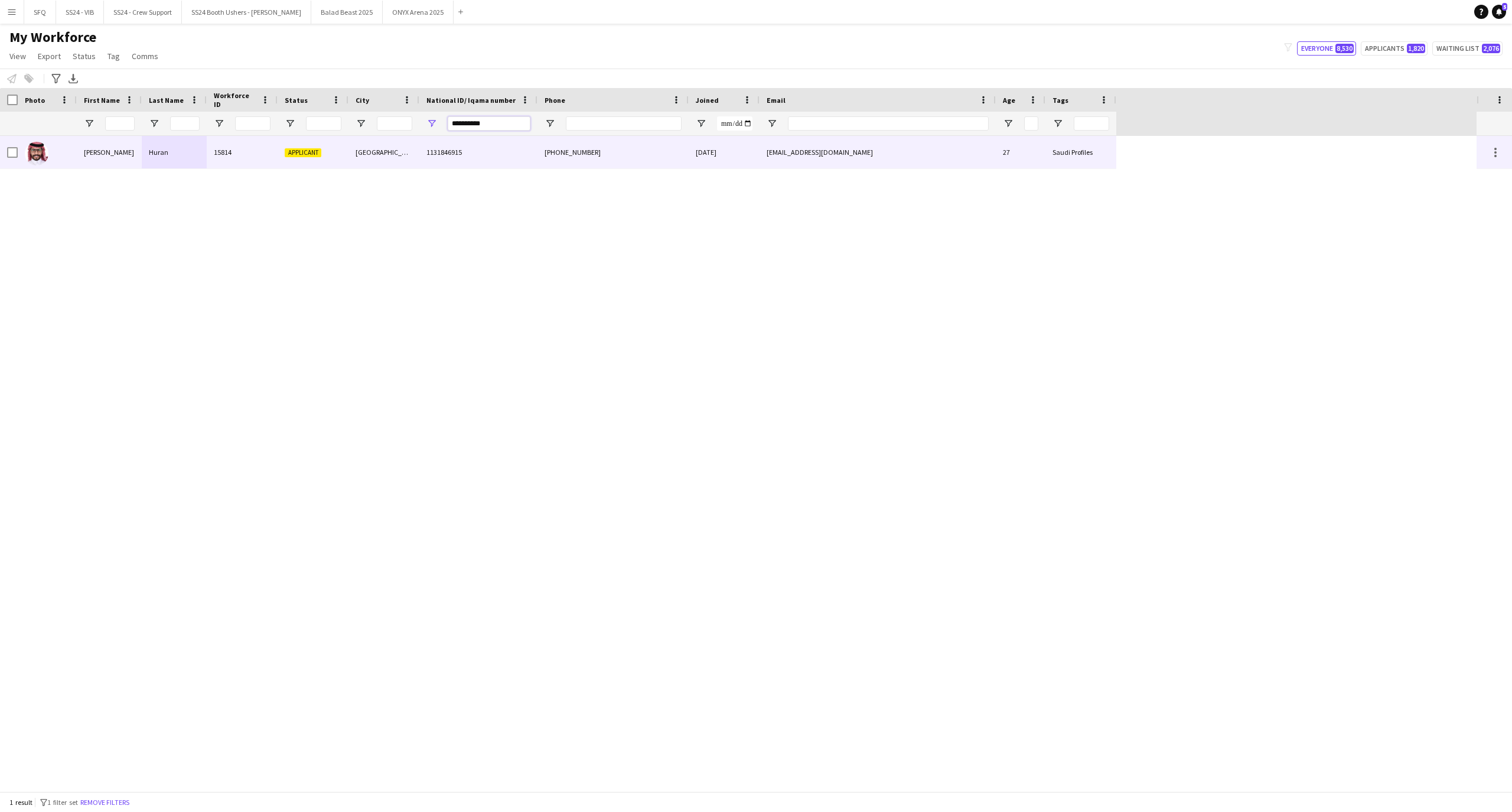
type input "**********"
click at [137, 156] on div "[PERSON_NAME]" at bounding box center [109, 152] width 65 height 32
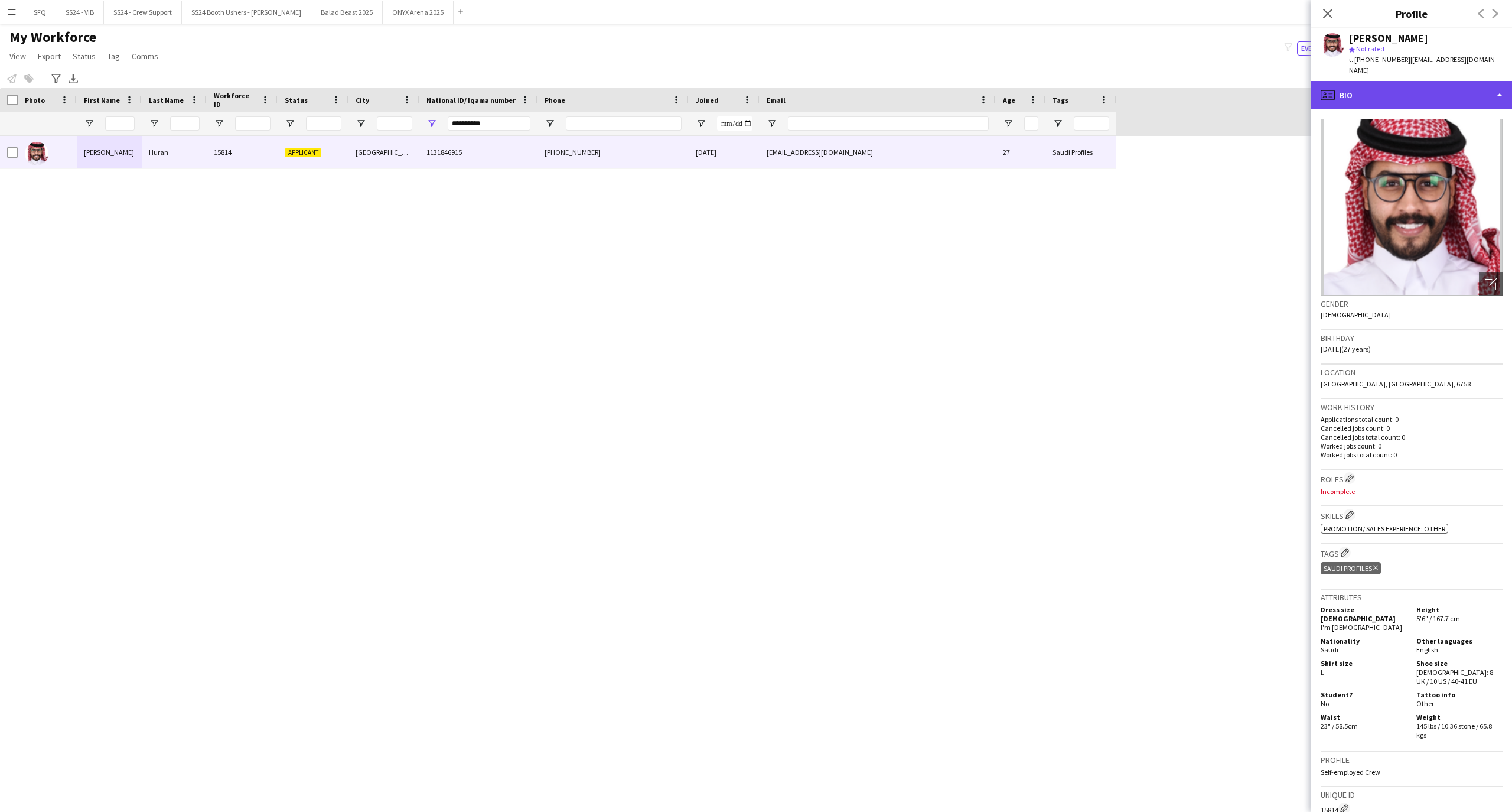
click at [1408, 83] on div "profile Bio" at bounding box center [1412, 95] width 201 height 29
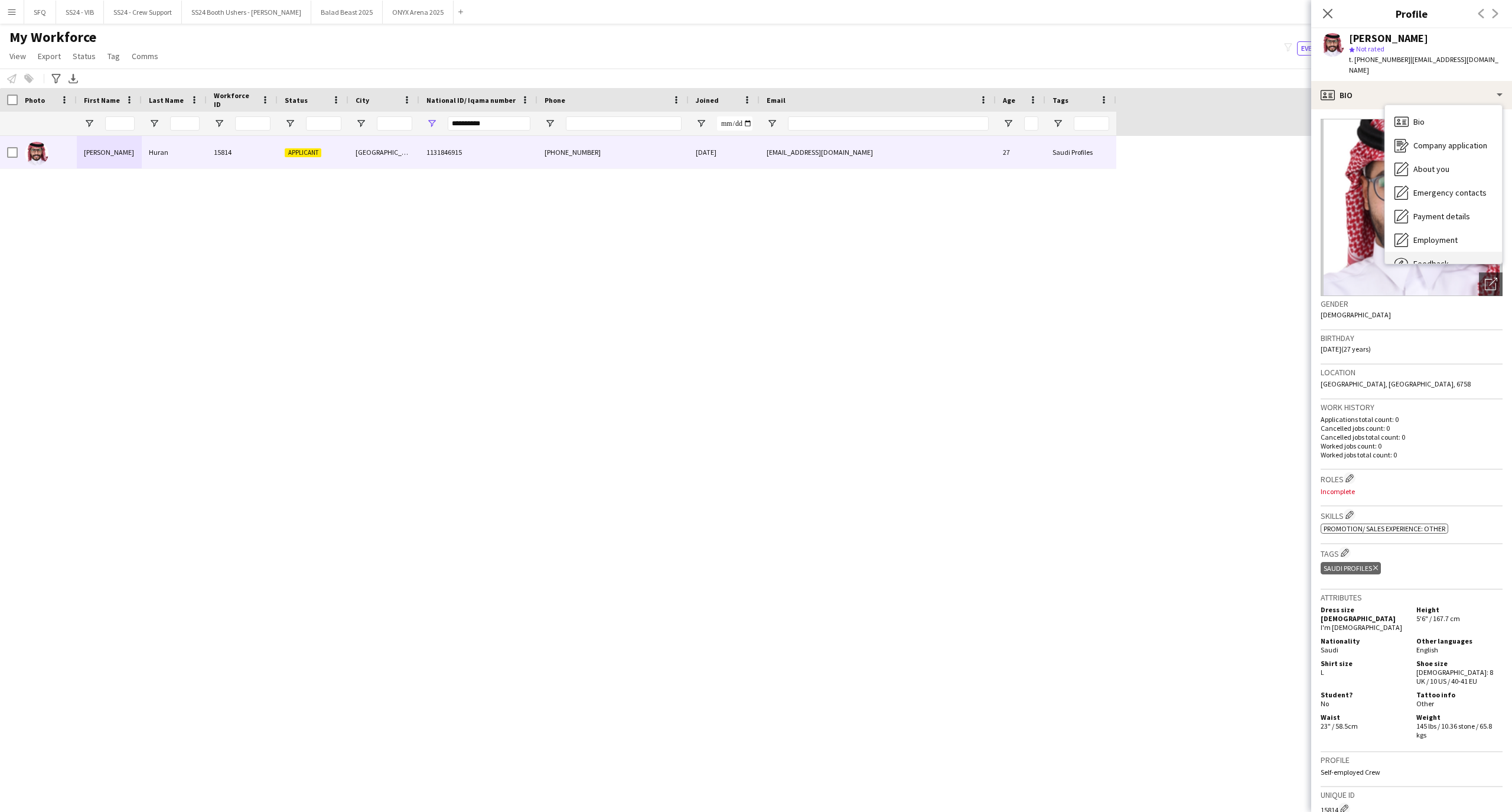
click at [1434, 251] on div "Feedback Feedback" at bounding box center [1443, 263] width 117 height 23
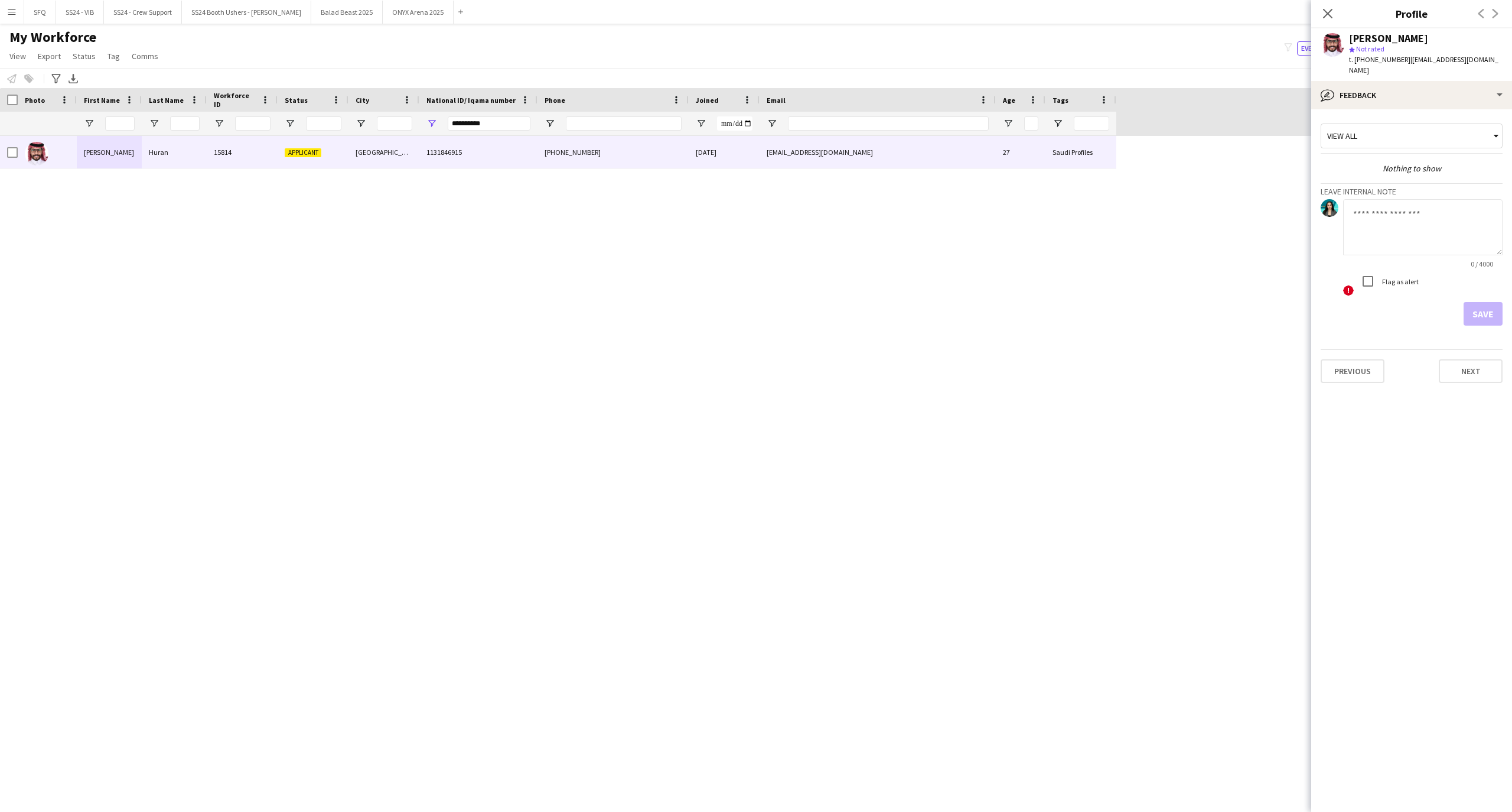
click at [1394, 211] on textarea at bounding box center [1423, 227] width 159 height 56
type textarea "*******"
click at [1506, 297] on app-crew-profile-feedback-tab "View all Nothing to show Leave internal note ******* 7 / 4000 ! Flag as alert S…" at bounding box center [1412, 461] width 201 height 702
click at [1498, 302] on button "Save" at bounding box center [1483, 314] width 39 height 23
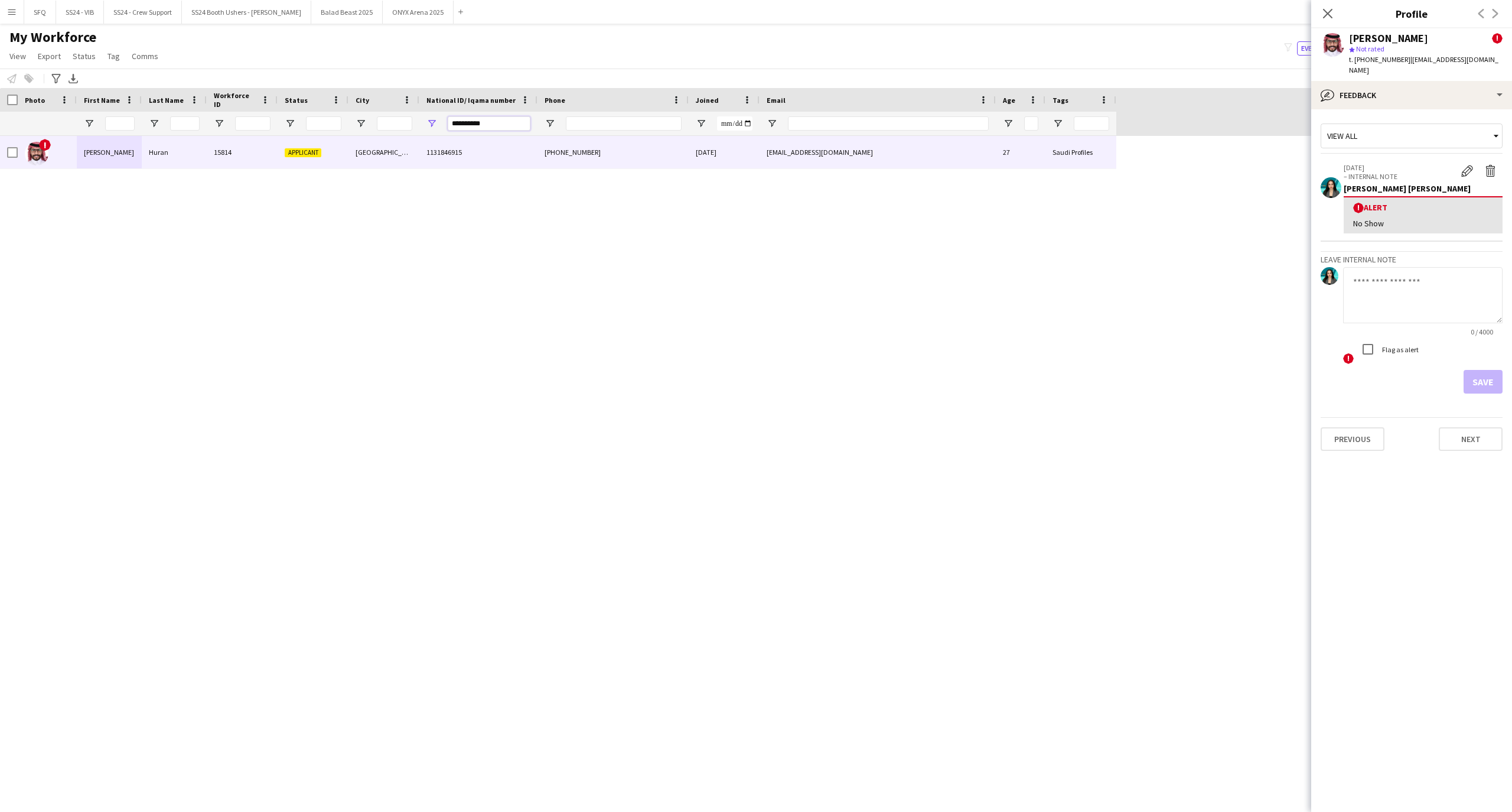
click at [509, 129] on input "**********" at bounding box center [489, 124] width 83 height 14
paste input "National ID/ Iqama number Filter Input"
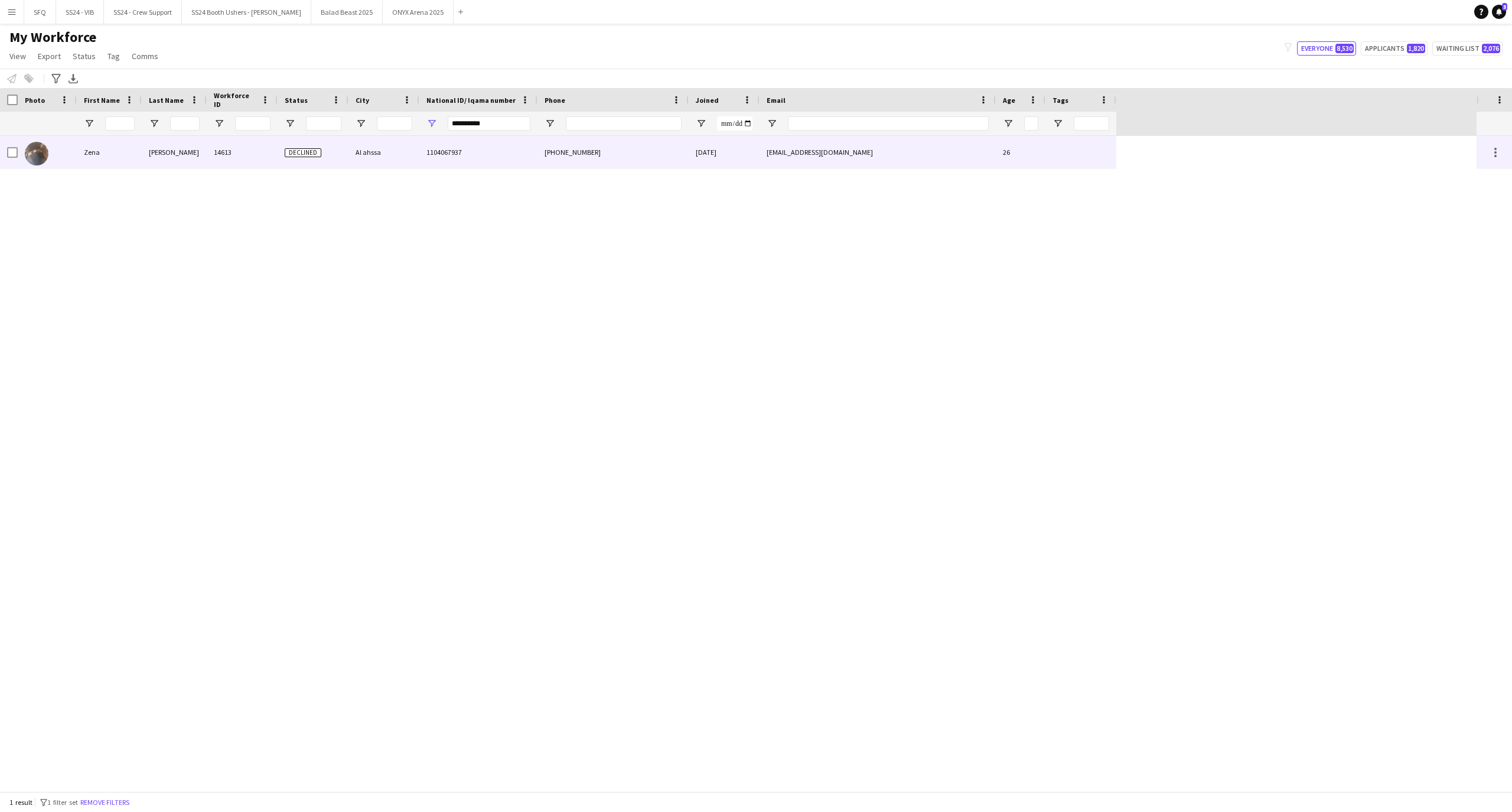
click at [212, 154] on div "14613" at bounding box center [242, 152] width 71 height 32
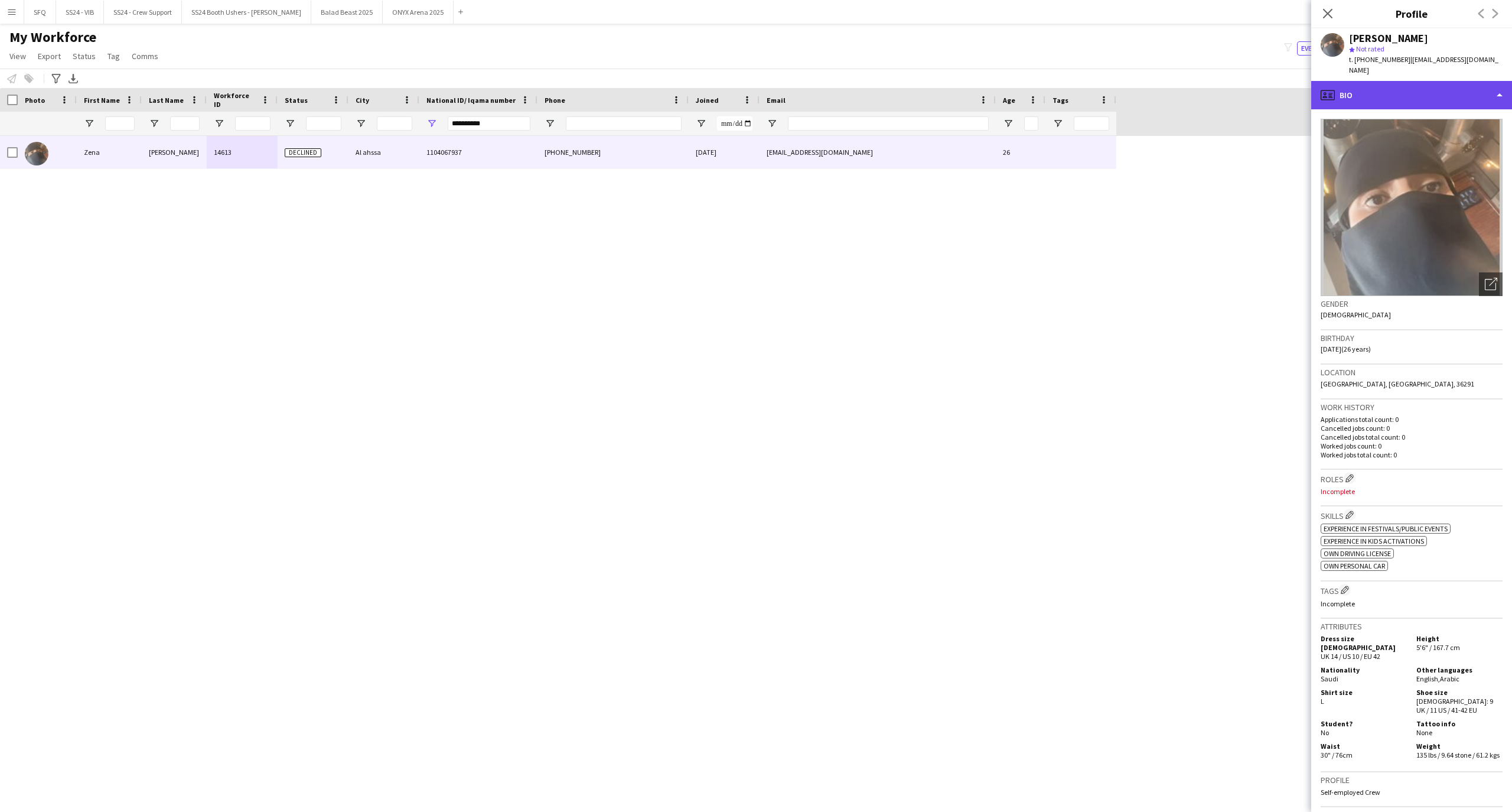
click at [1415, 92] on div "profile Bio" at bounding box center [1412, 95] width 201 height 29
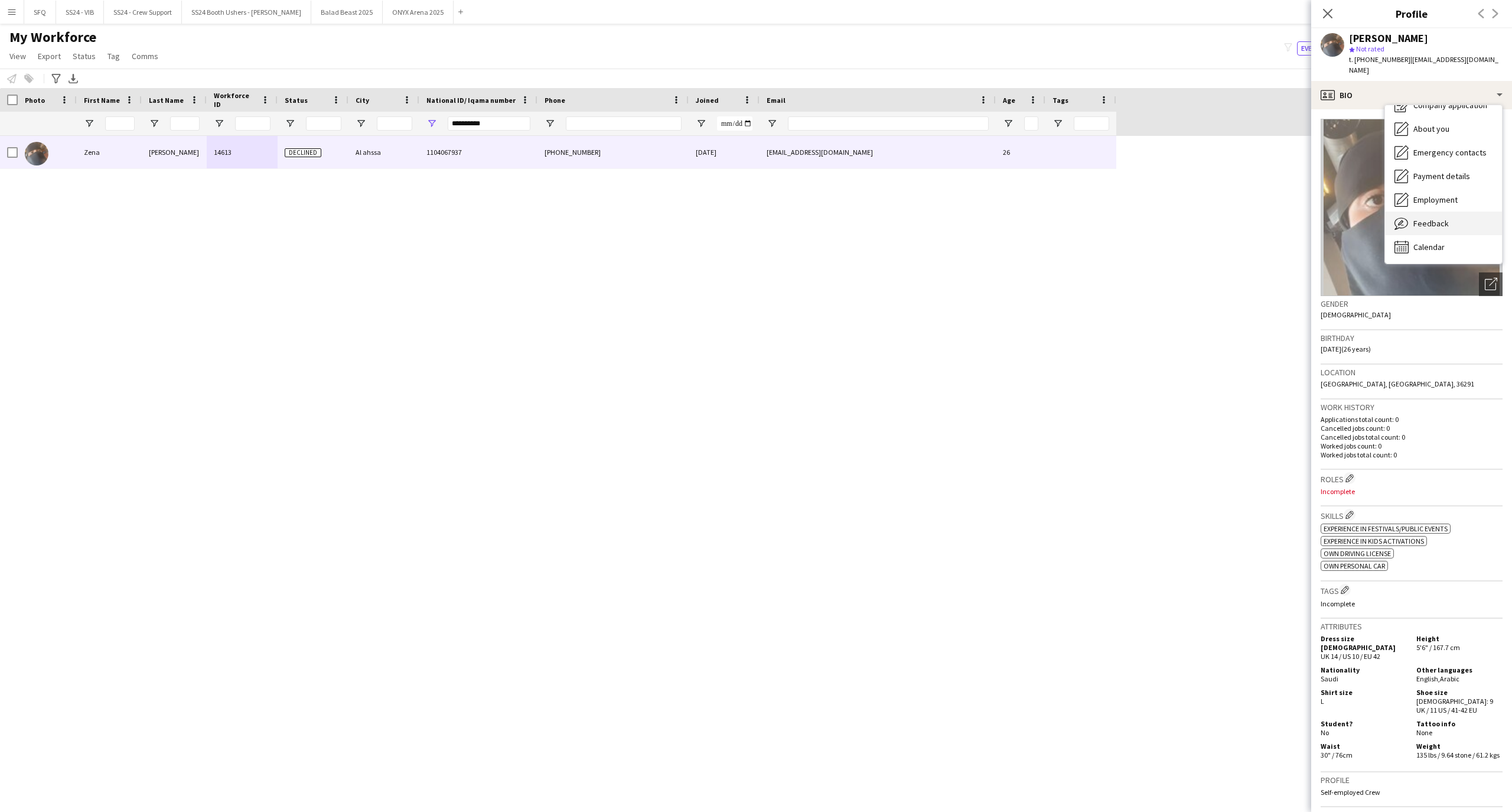
click at [1413, 218] on span "Feedback" at bounding box center [1430, 223] width 36 height 10
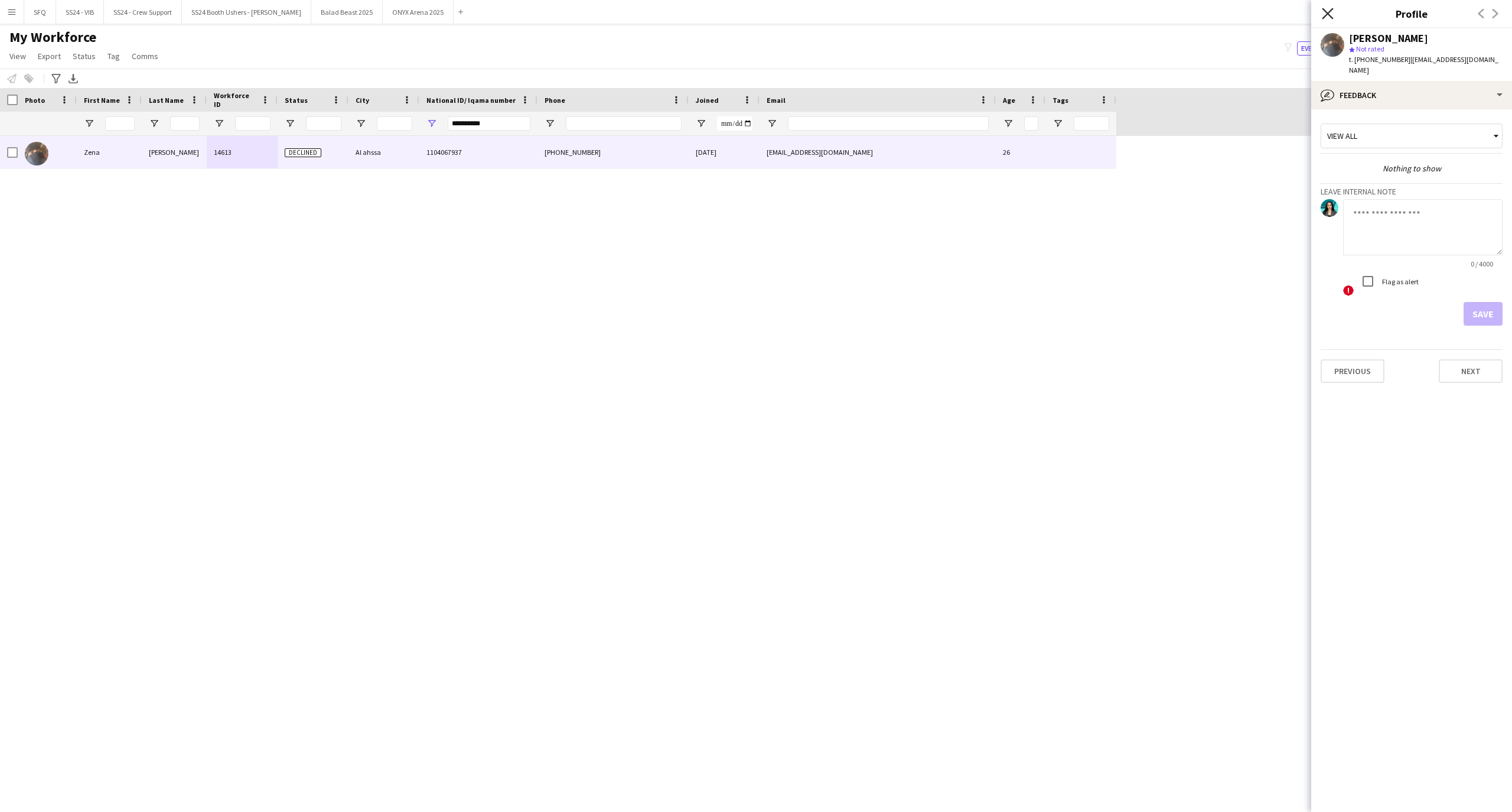
click at [1323, 16] on icon "Close pop-in" at bounding box center [1327, 13] width 11 height 11
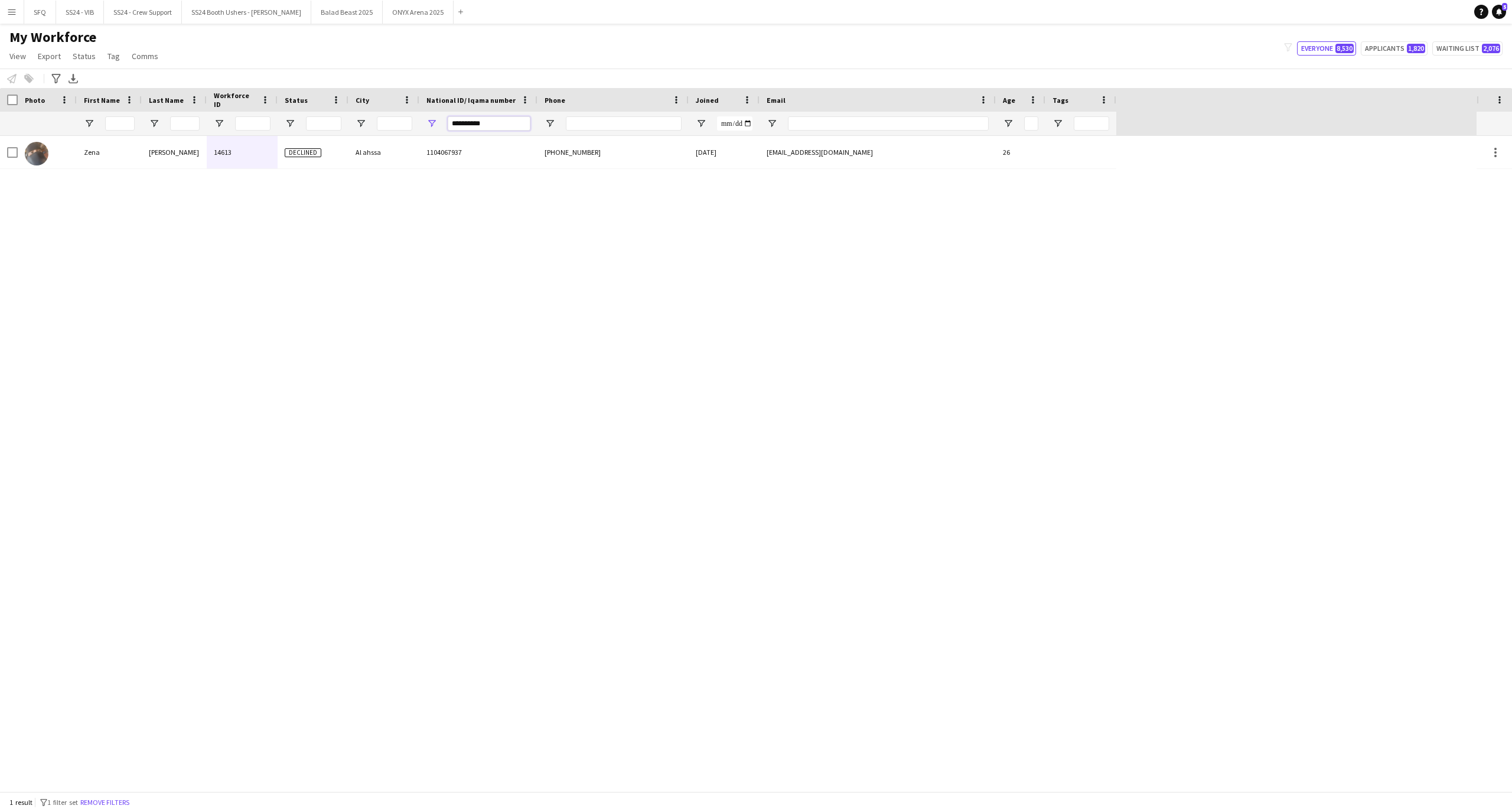
click at [501, 121] on input "**********" at bounding box center [489, 124] width 83 height 14
paste input "National ID/ Iqama number Filter Input"
click at [124, 172] on div "! [PERSON_NAME] 16287 Applicant Riyadh 2211541319 [PHONE_NUMBER] [DATE] [EMAIL_…" at bounding box center [738, 463] width 1476 height 655
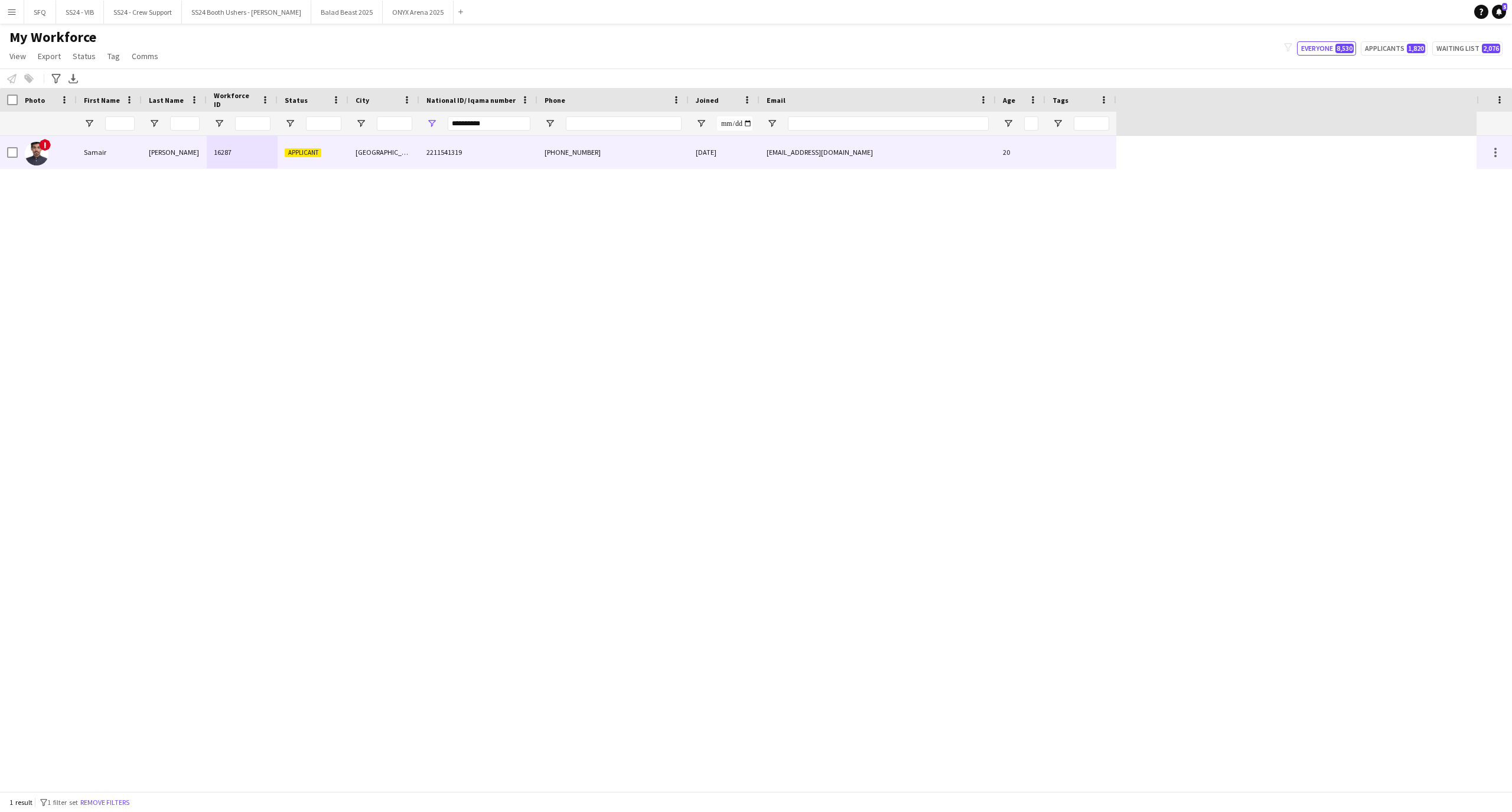
click at [104, 168] on div "Samair" at bounding box center [109, 152] width 65 height 32
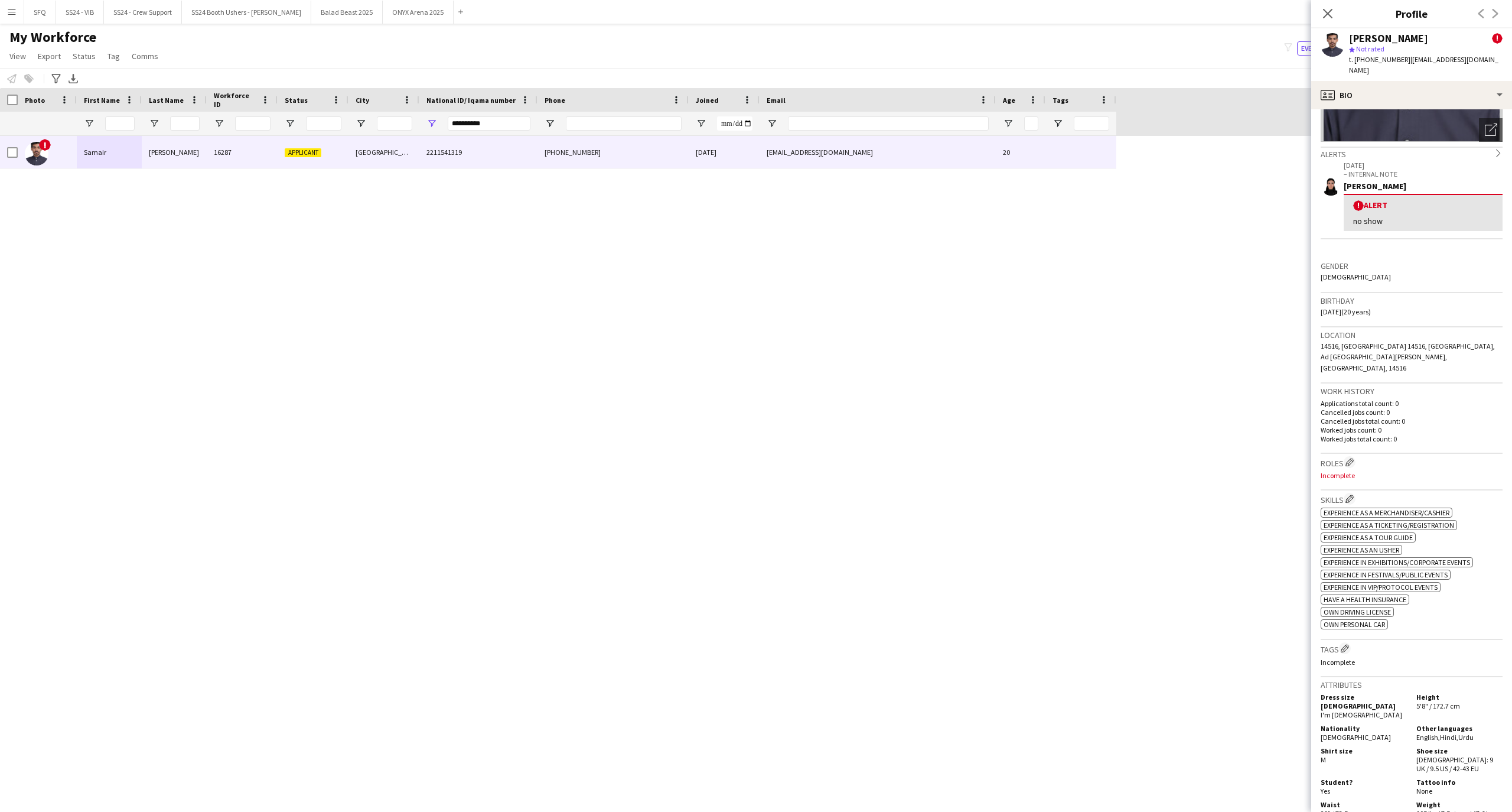
scroll to position [0, 0]
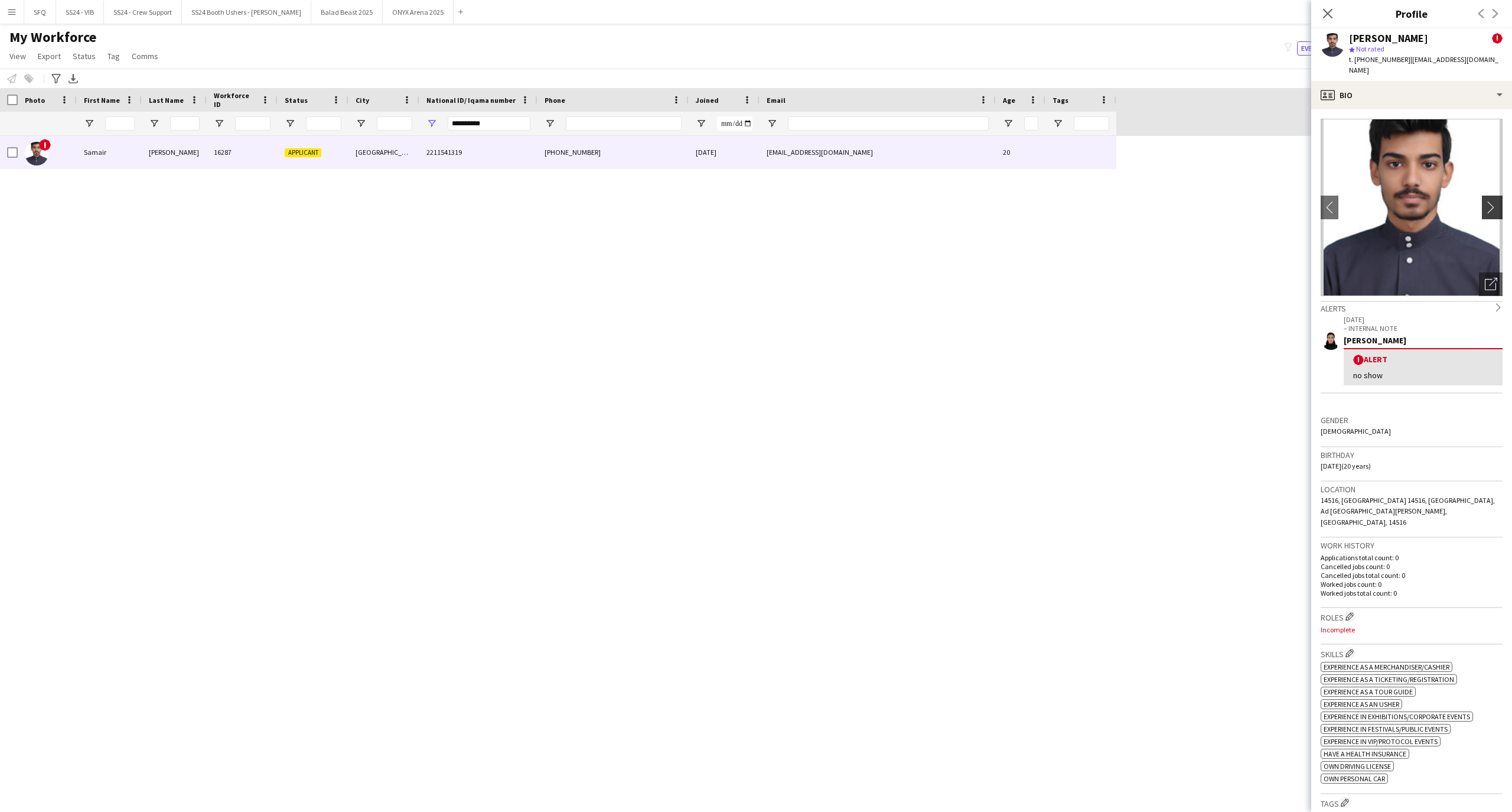
click at [1482, 204] on button "chevron-right" at bounding box center [1493, 207] width 23 height 23
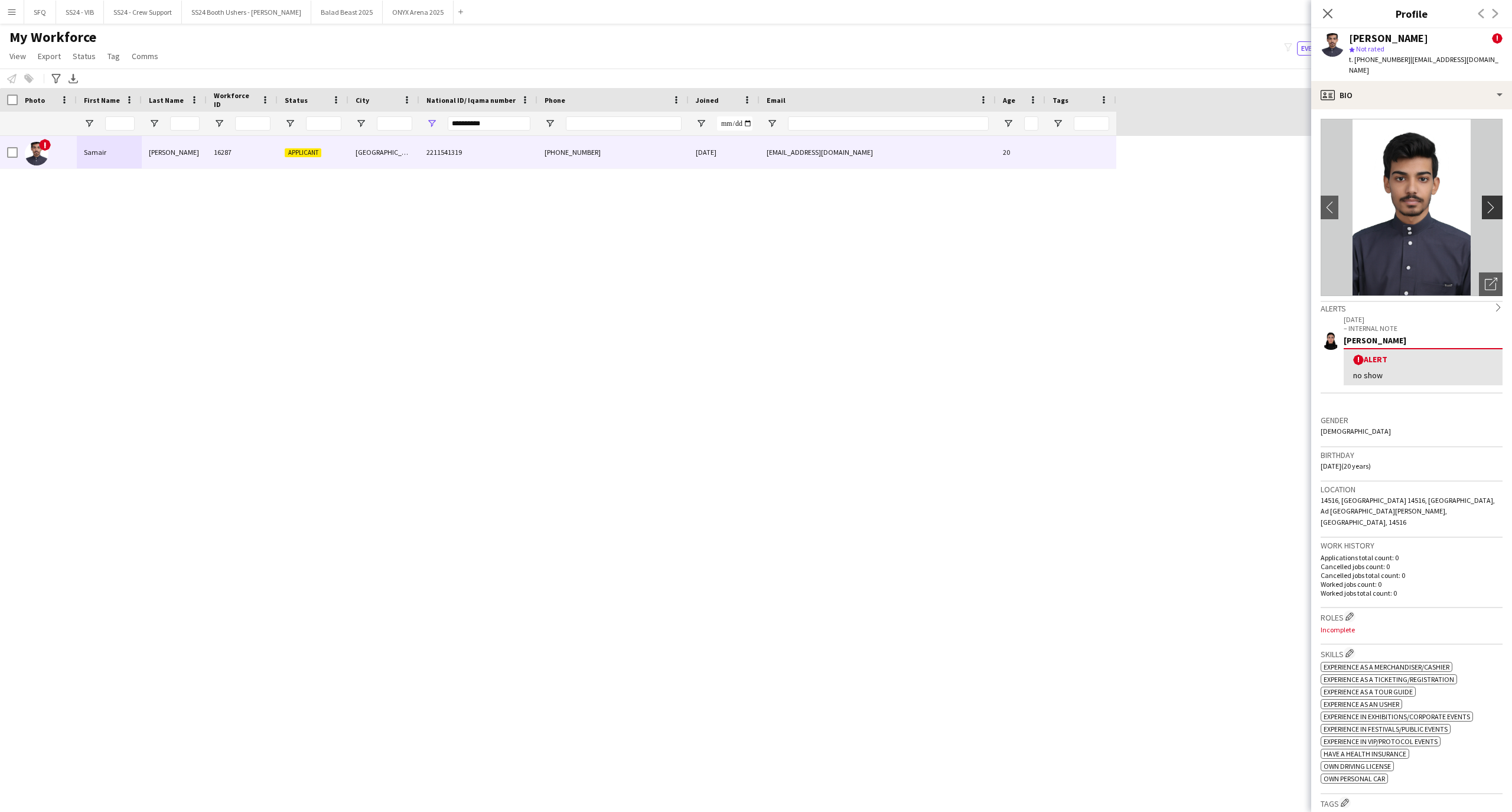
click at [1482, 203] on button "chevron-right" at bounding box center [1493, 207] width 23 height 23
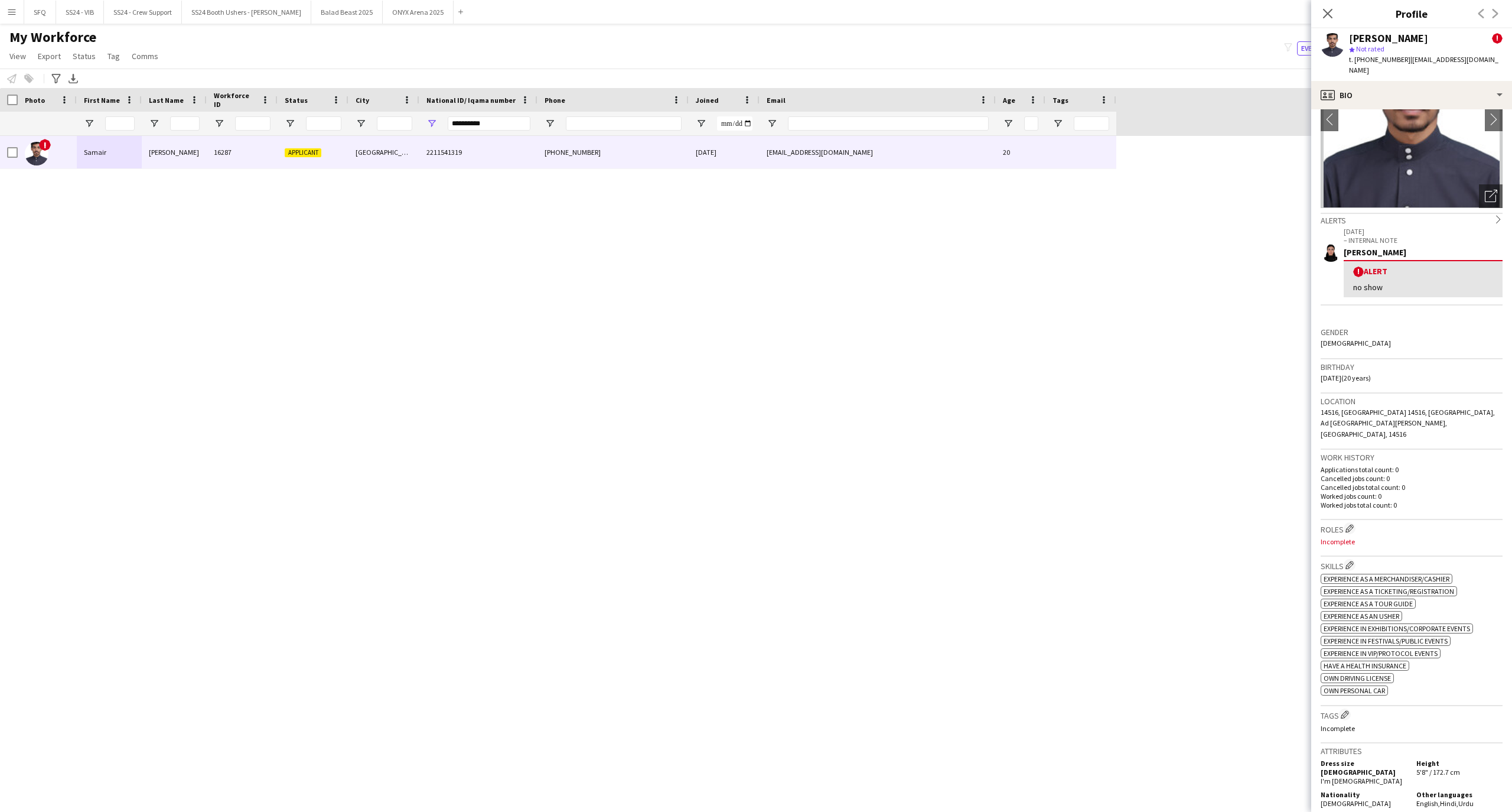
scroll to position [78, 0]
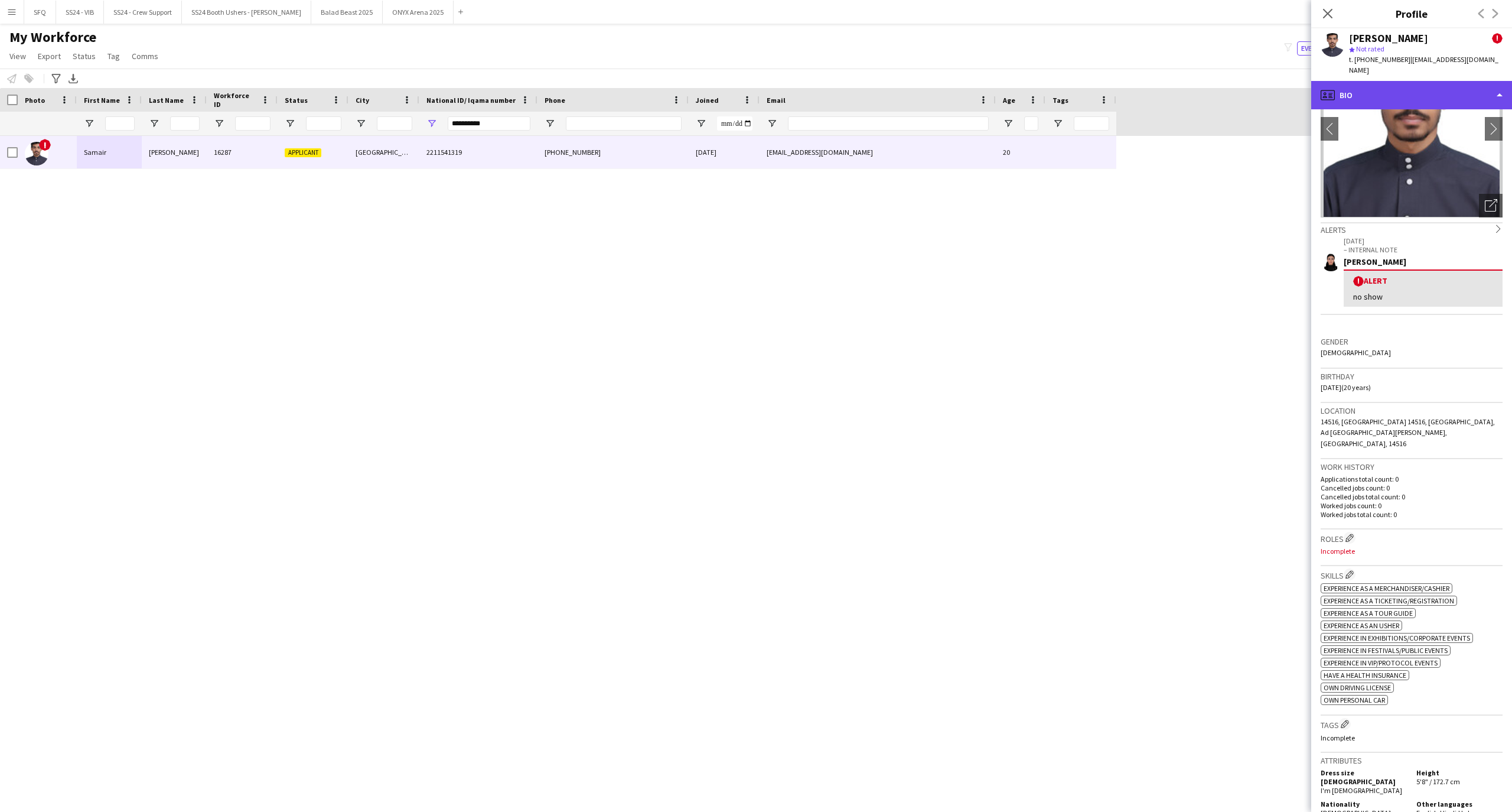
click at [1342, 81] on div "profile Bio" at bounding box center [1412, 95] width 201 height 29
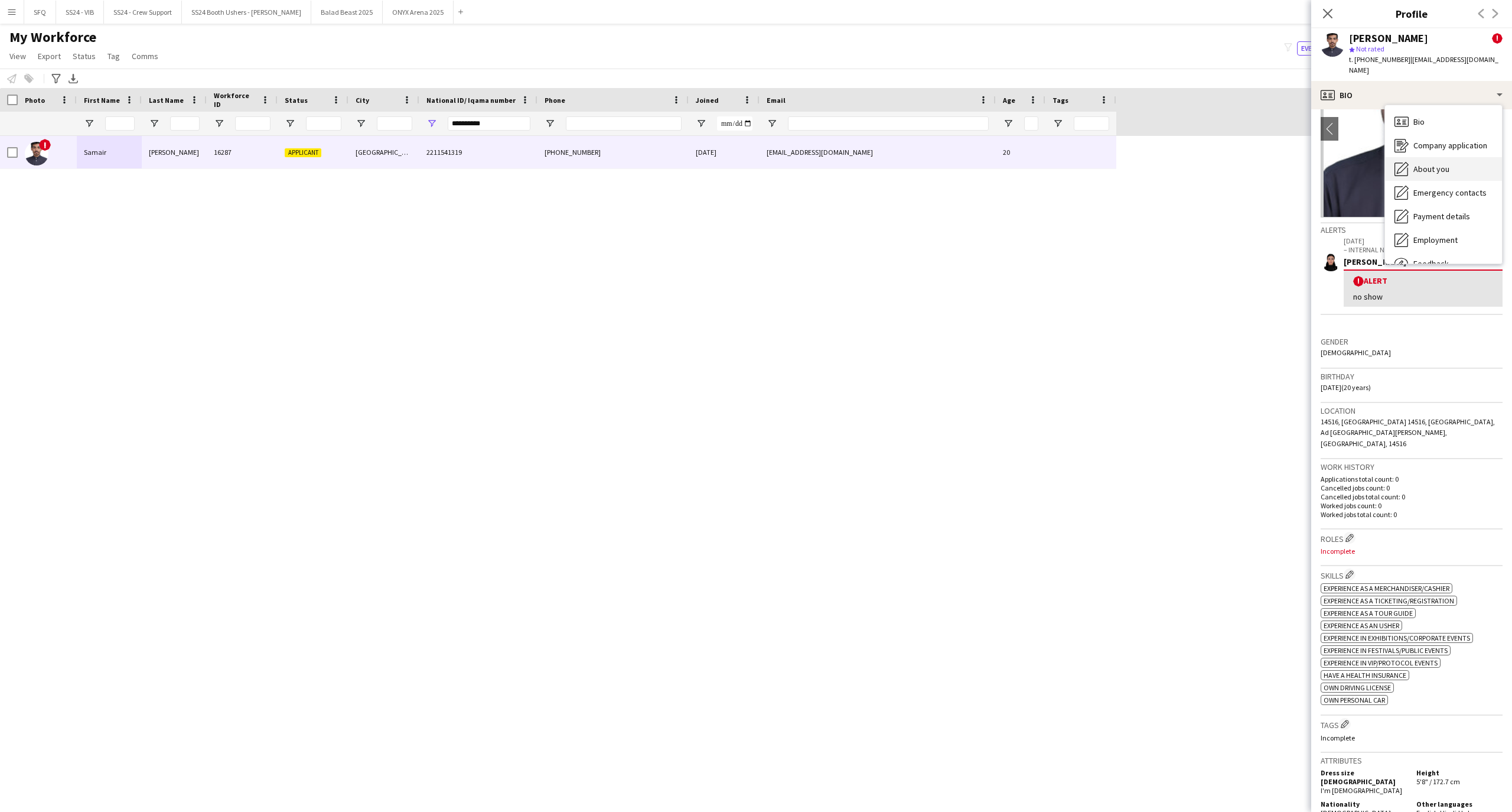
click at [1408, 162] on icon "About you" at bounding box center [1401, 169] width 14 height 14
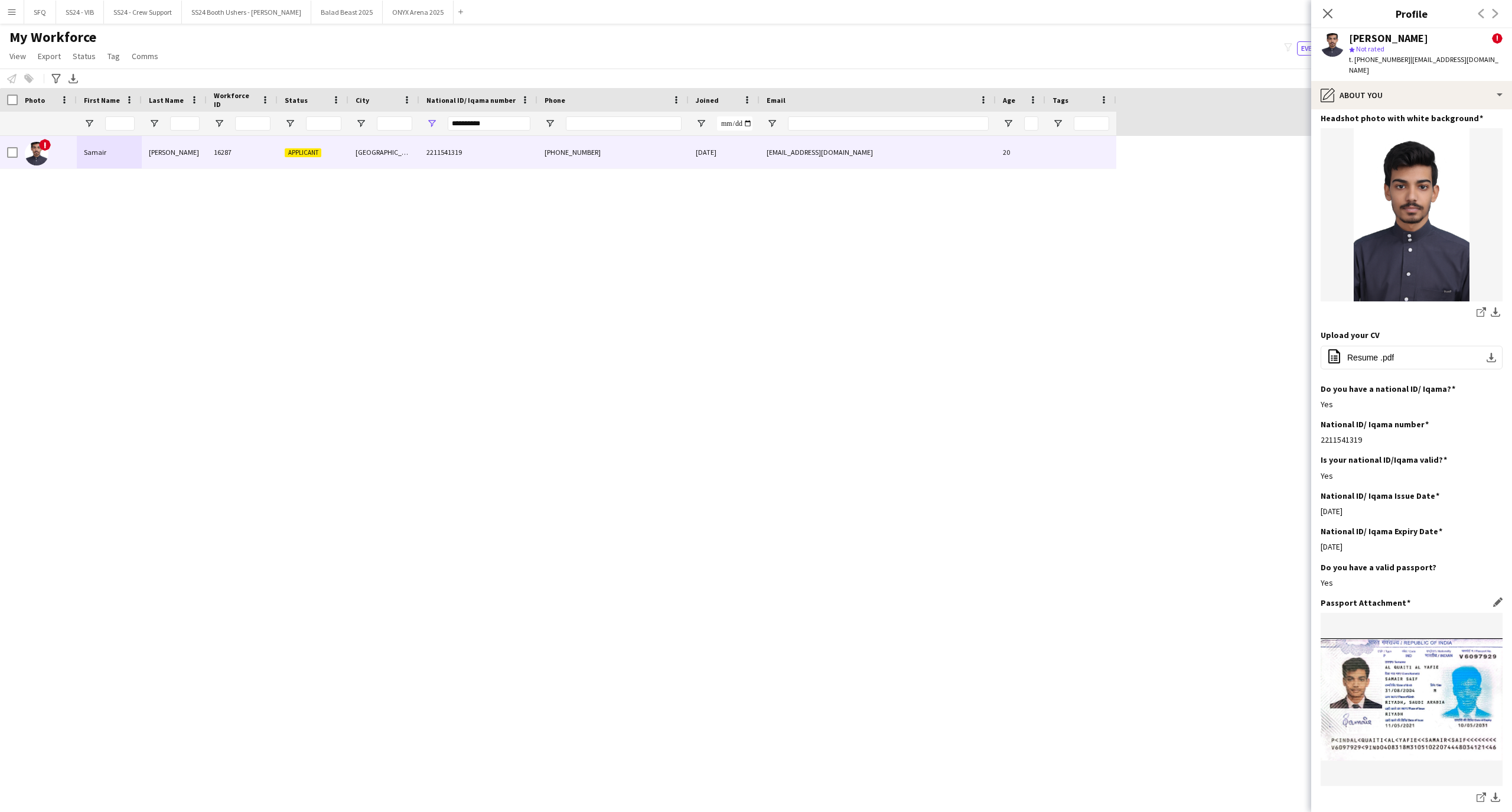
scroll to position [0, 0]
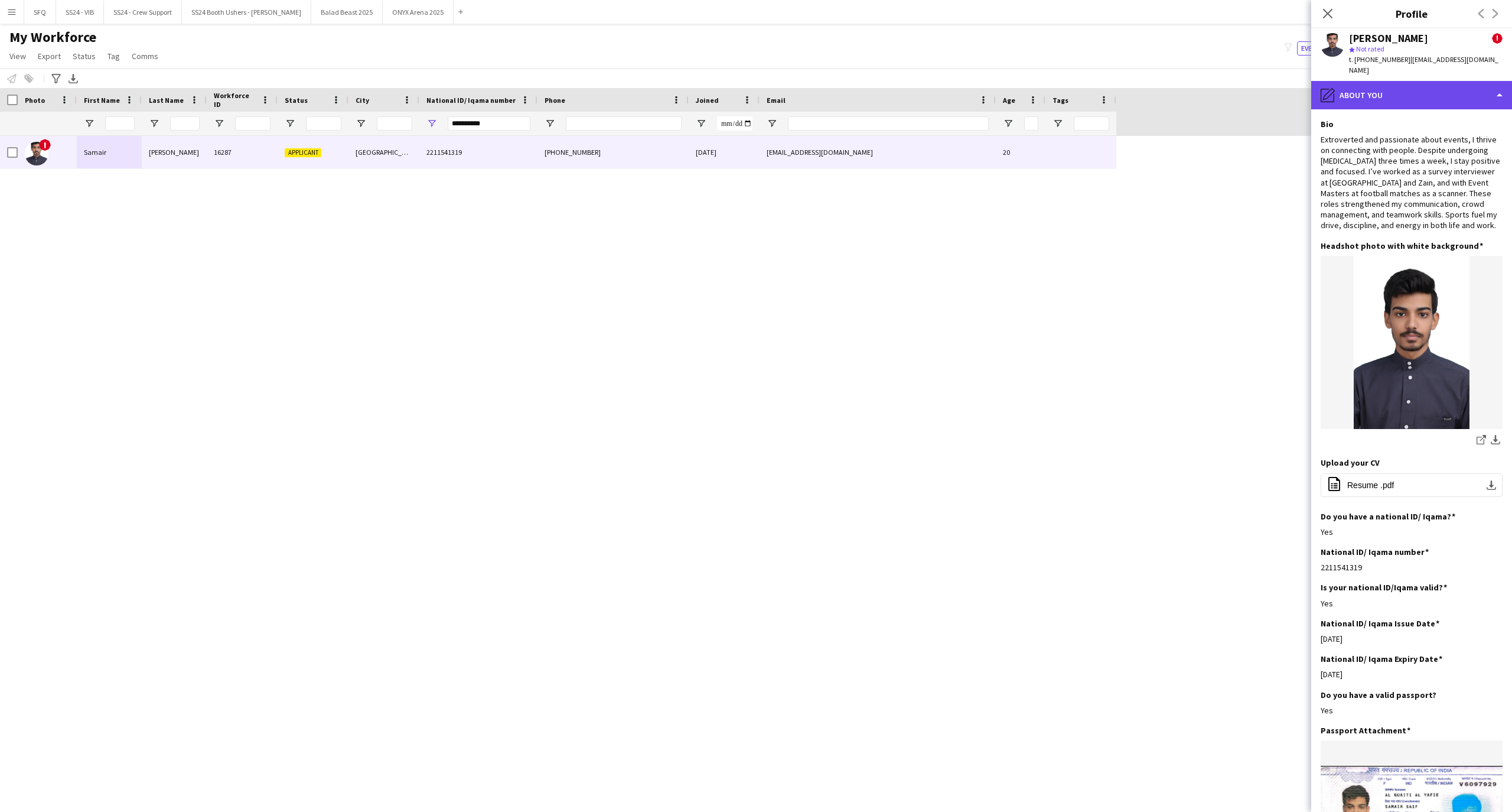
click at [1412, 82] on div "pencil4 About you" at bounding box center [1412, 95] width 201 height 29
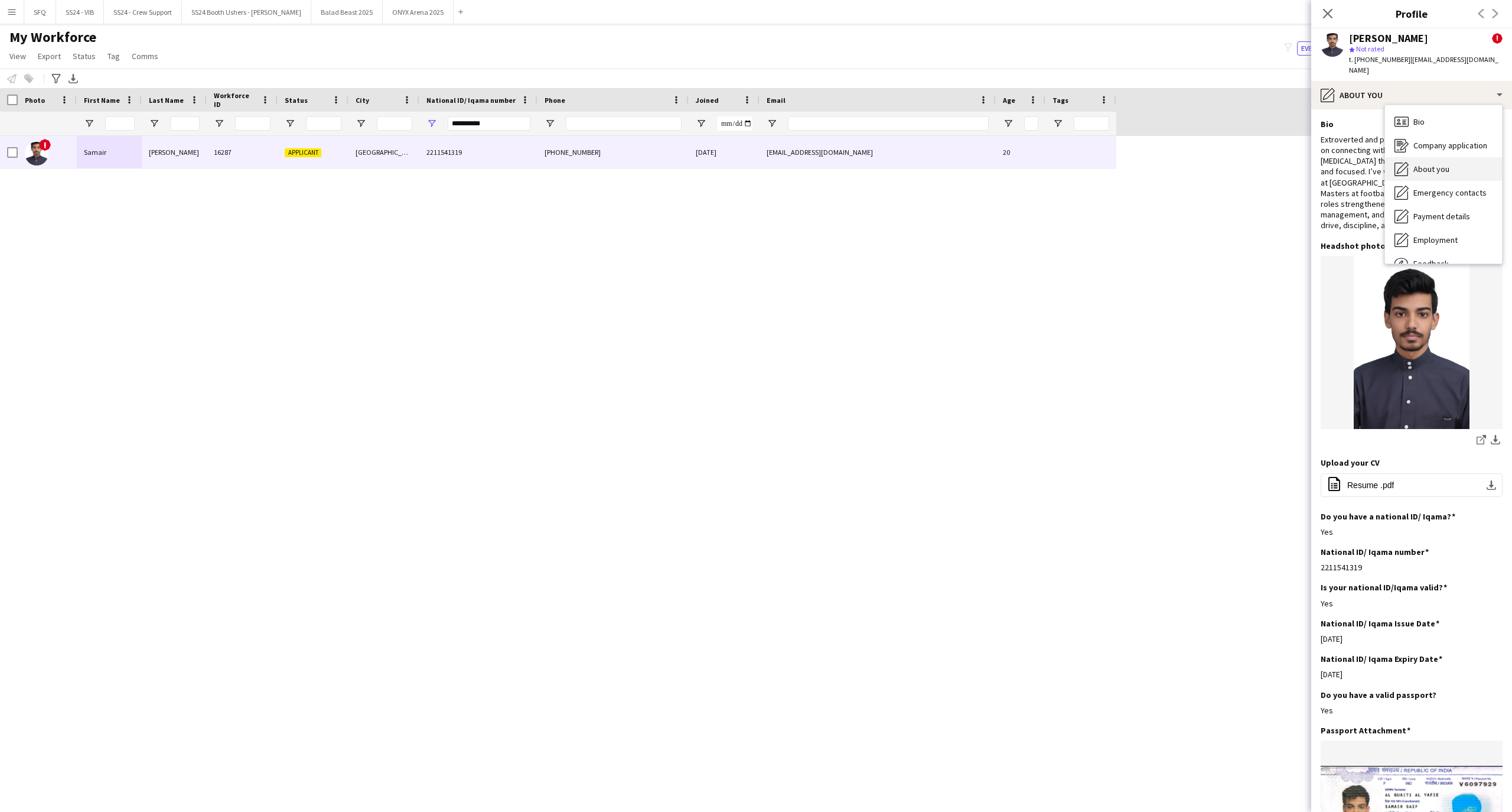
click at [1466, 157] on div "About you About you" at bounding box center [1443, 168] width 117 height 23
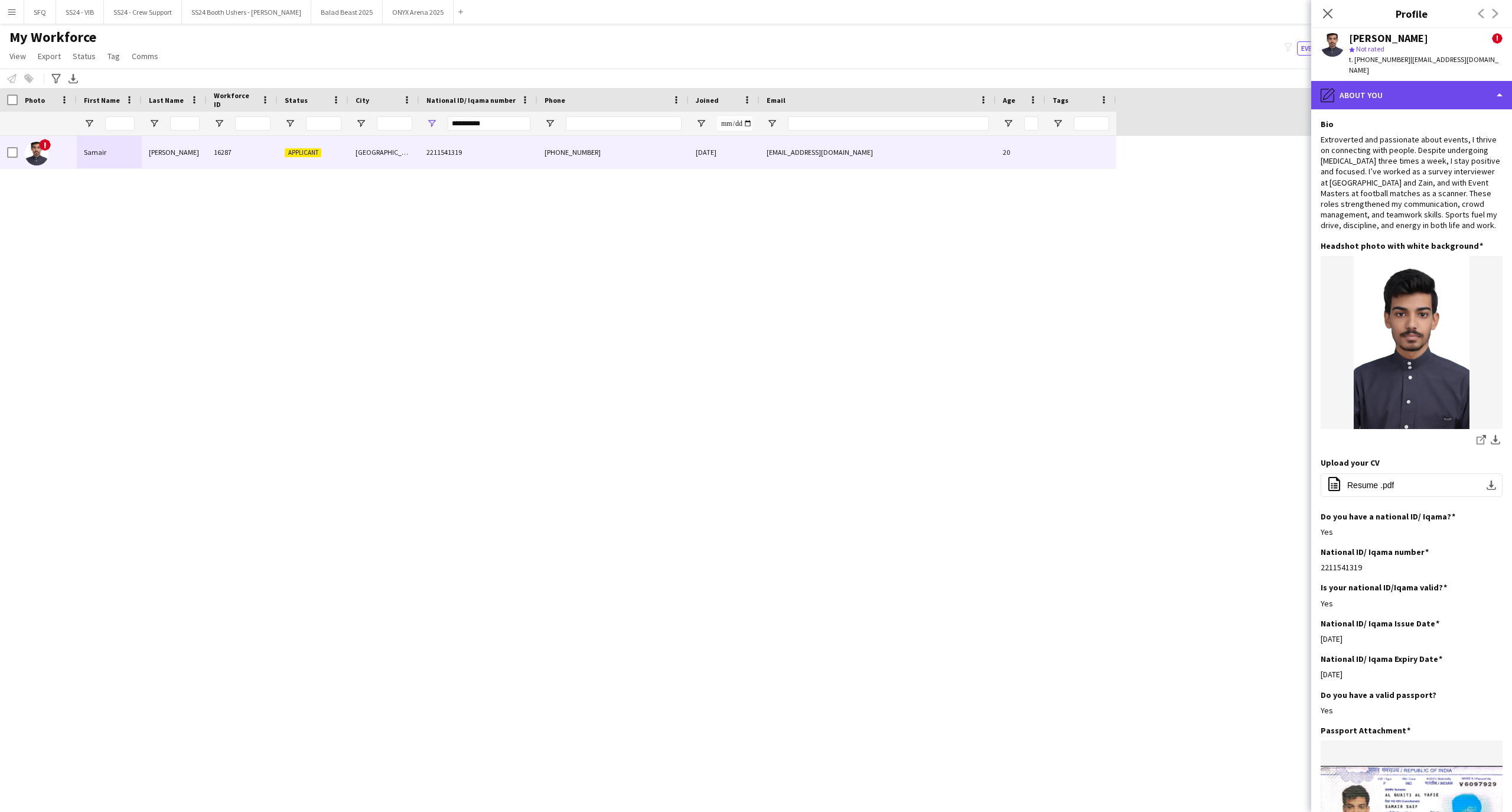
click at [1370, 81] on div "pencil4 About you" at bounding box center [1412, 95] width 201 height 29
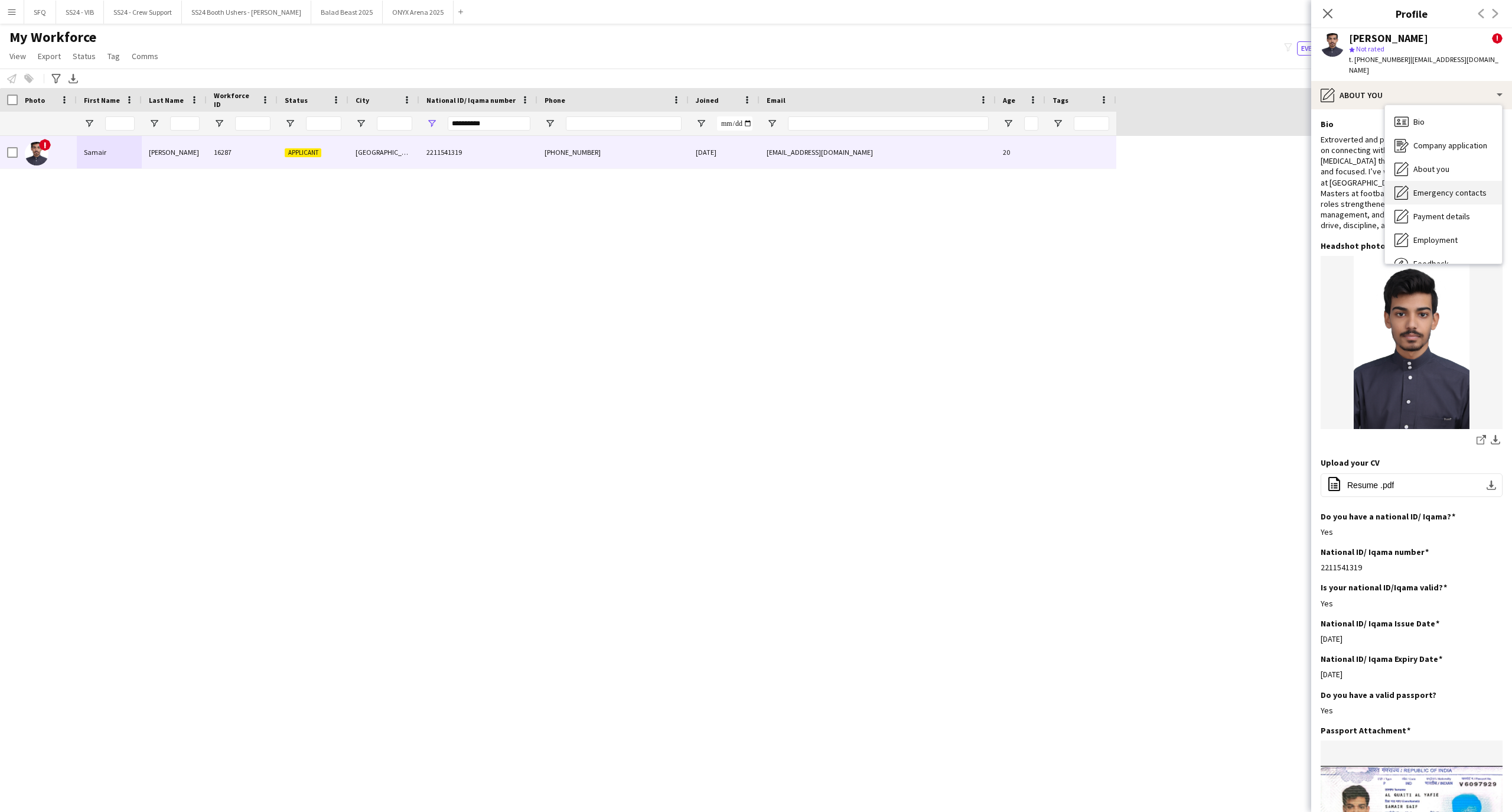
click at [1419, 187] on span "Emergency contacts" at bounding box center [1449, 192] width 73 height 10
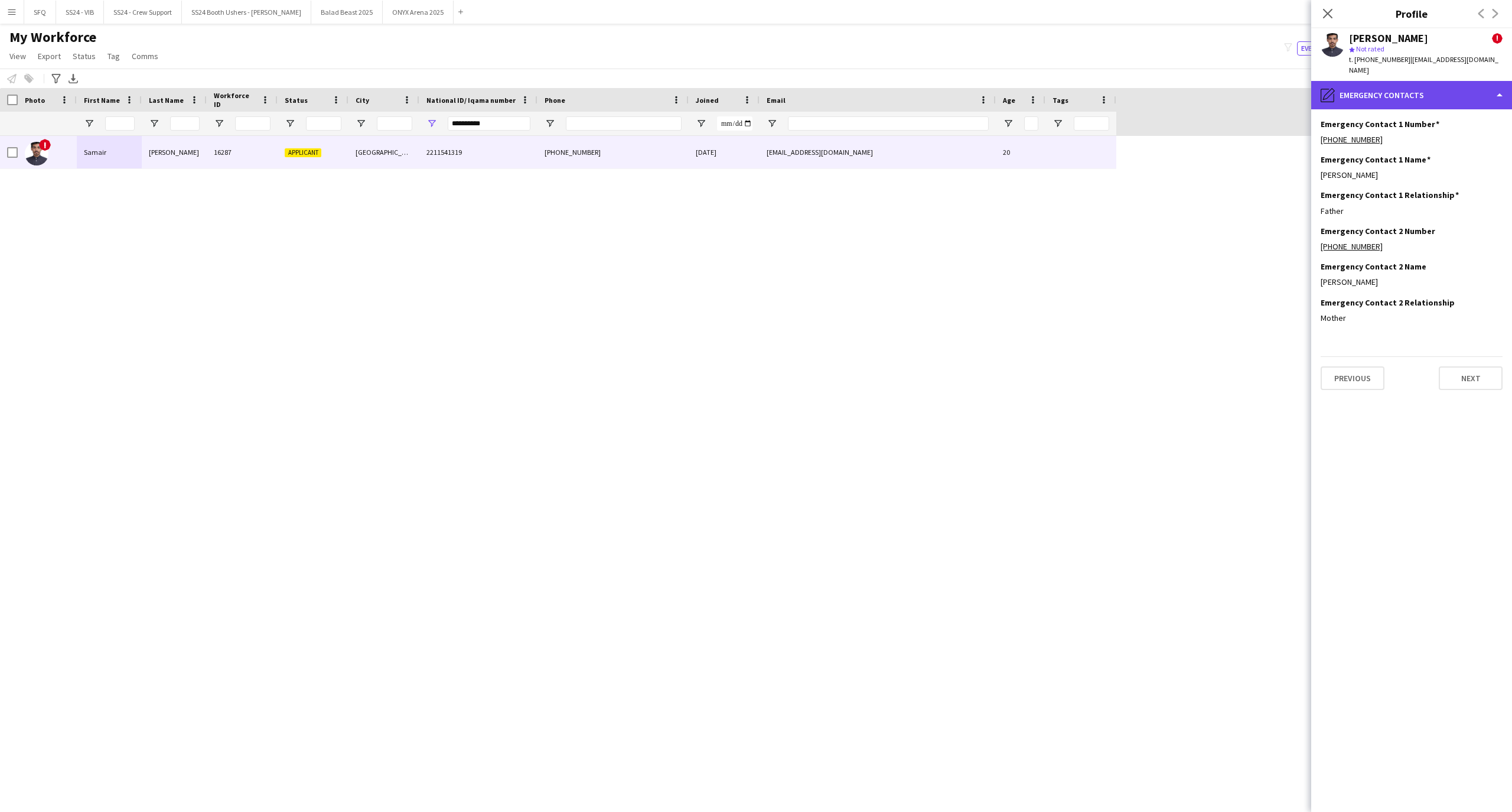
click at [1382, 91] on div "pencil4 Emergency contacts" at bounding box center [1412, 95] width 201 height 29
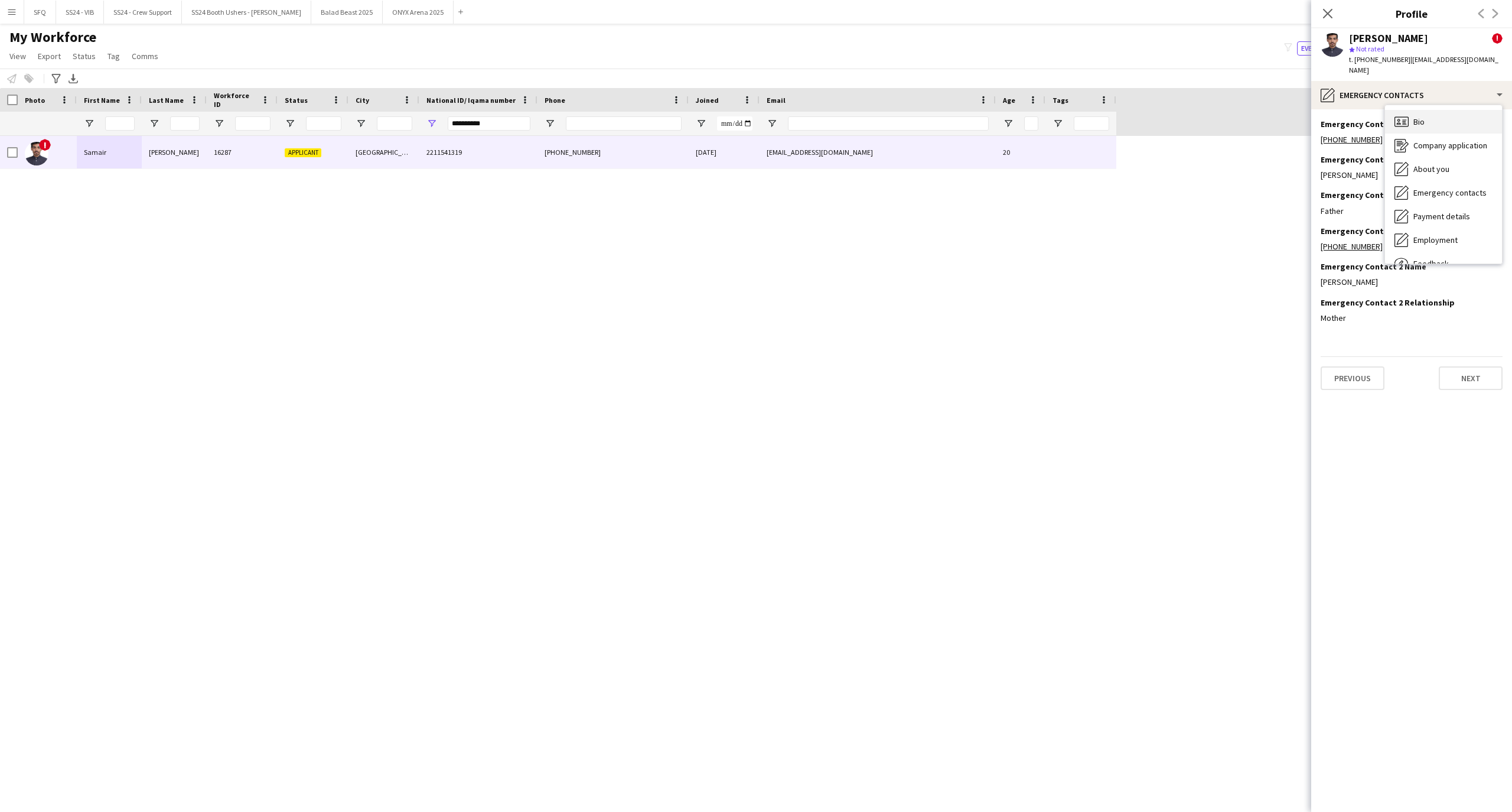
click at [1390, 114] on div "Bio Bio" at bounding box center [1443, 122] width 117 height 23
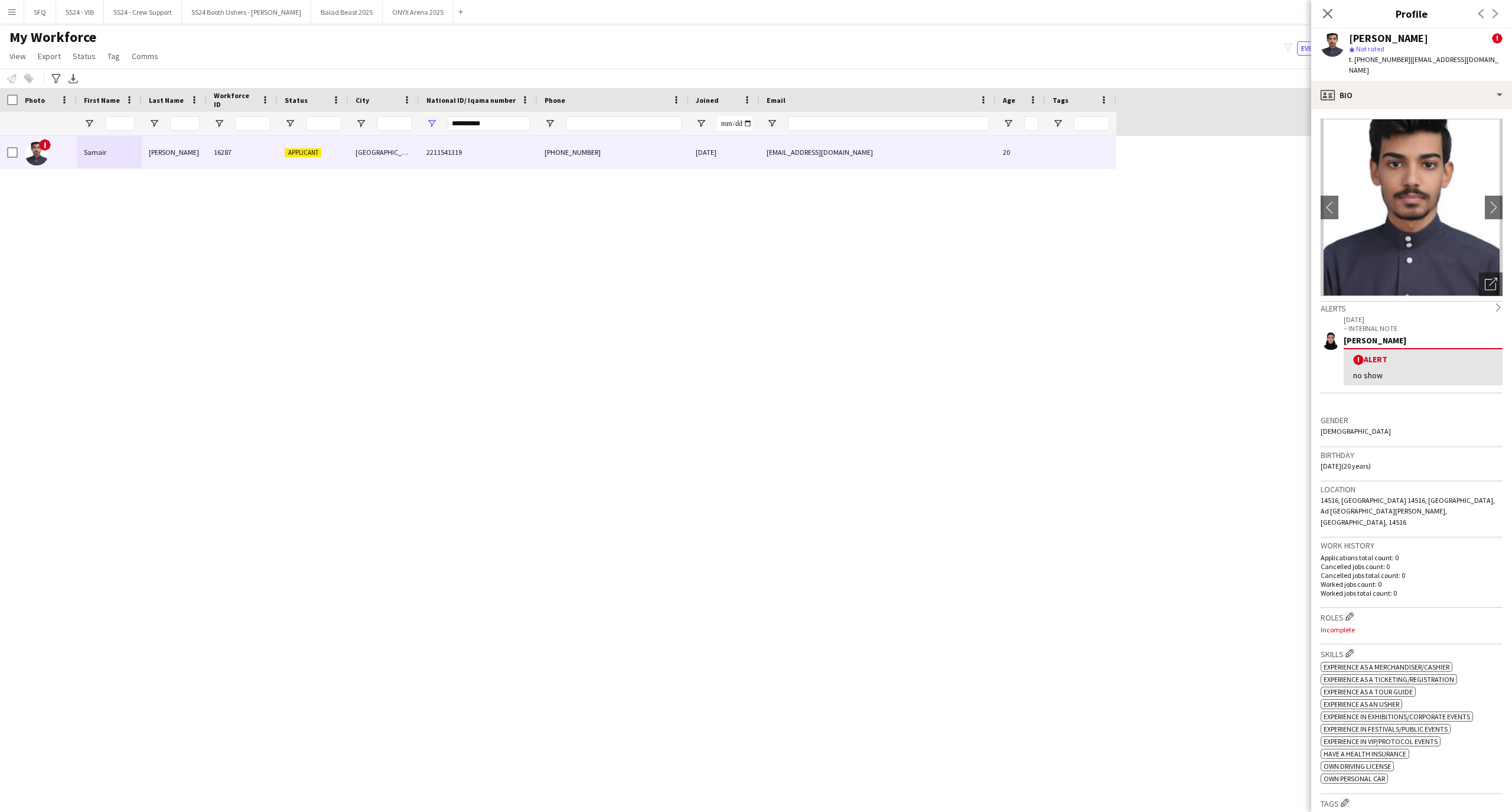
click at [1426, 58] on span "| [EMAIL_ADDRESS][DOMAIN_NAME]" at bounding box center [1423, 65] width 150 height 19
click at [1333, 50] on app-user-avatar at bounding box center [1332, 45] width 23 height 23
click at [1347, 36] on div "[PERSON_NAME] ! star Not rated t. [PHONE_NUMBER] | [EMAIL_ADDRESS][DOMAIN_NAME]" at bounding box center [1412, 54] width 201 height 52
drag, startPoint x: 1362, startPoint y: 34, endPoint x: 1403, endPoint y: 90, distance: 69.4
click at [1364, 36] on div "[PERSON_NAME]" at bounding box center [1388, 38] width 79 height 10
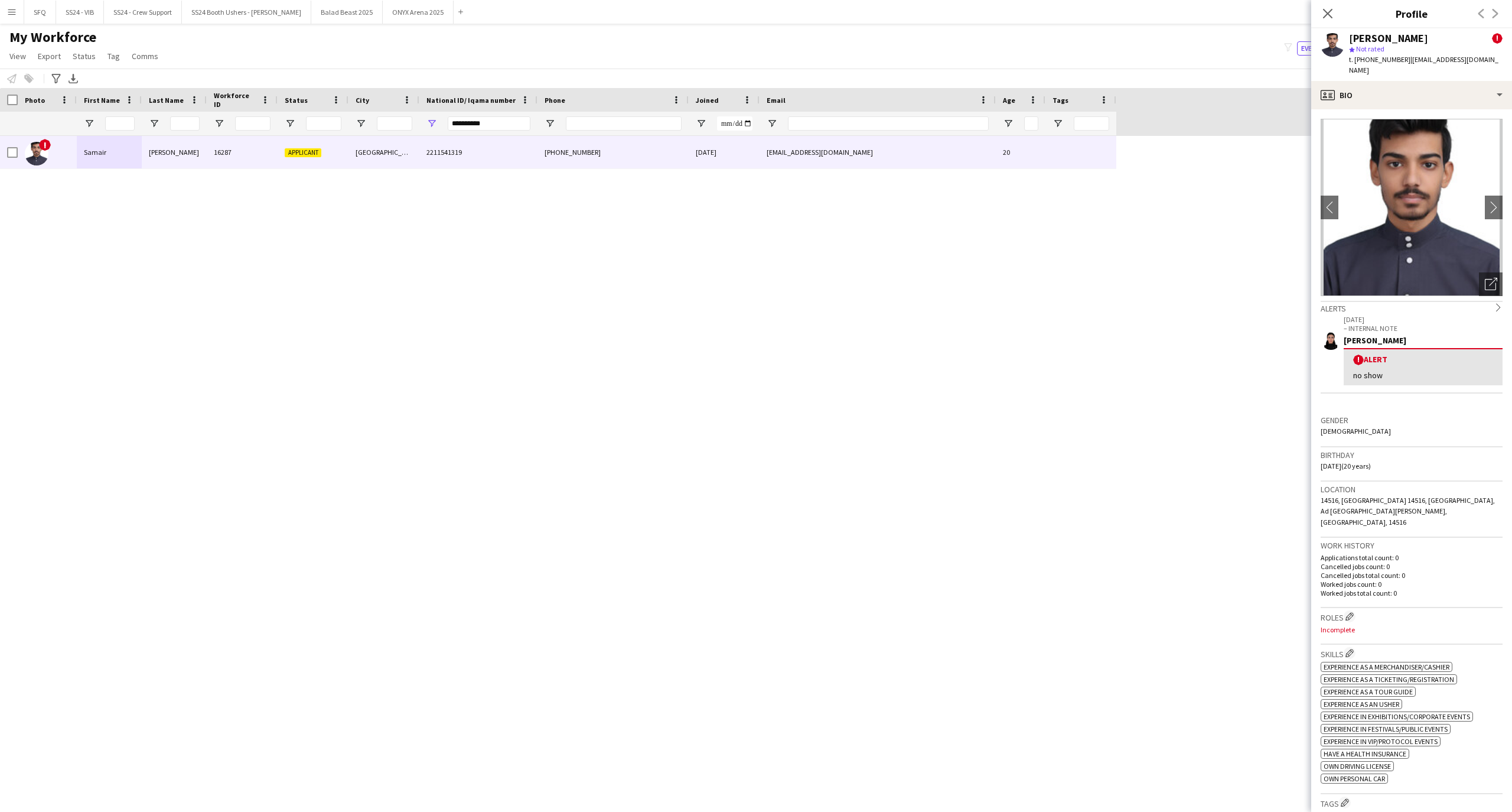
click at [1472, 194] on img at bounding box center [1411, 207] width 182 height 177
click at [1485, 201] on app-icon "chevron-right" at bounding box center [1494, 207] width 18 height 12
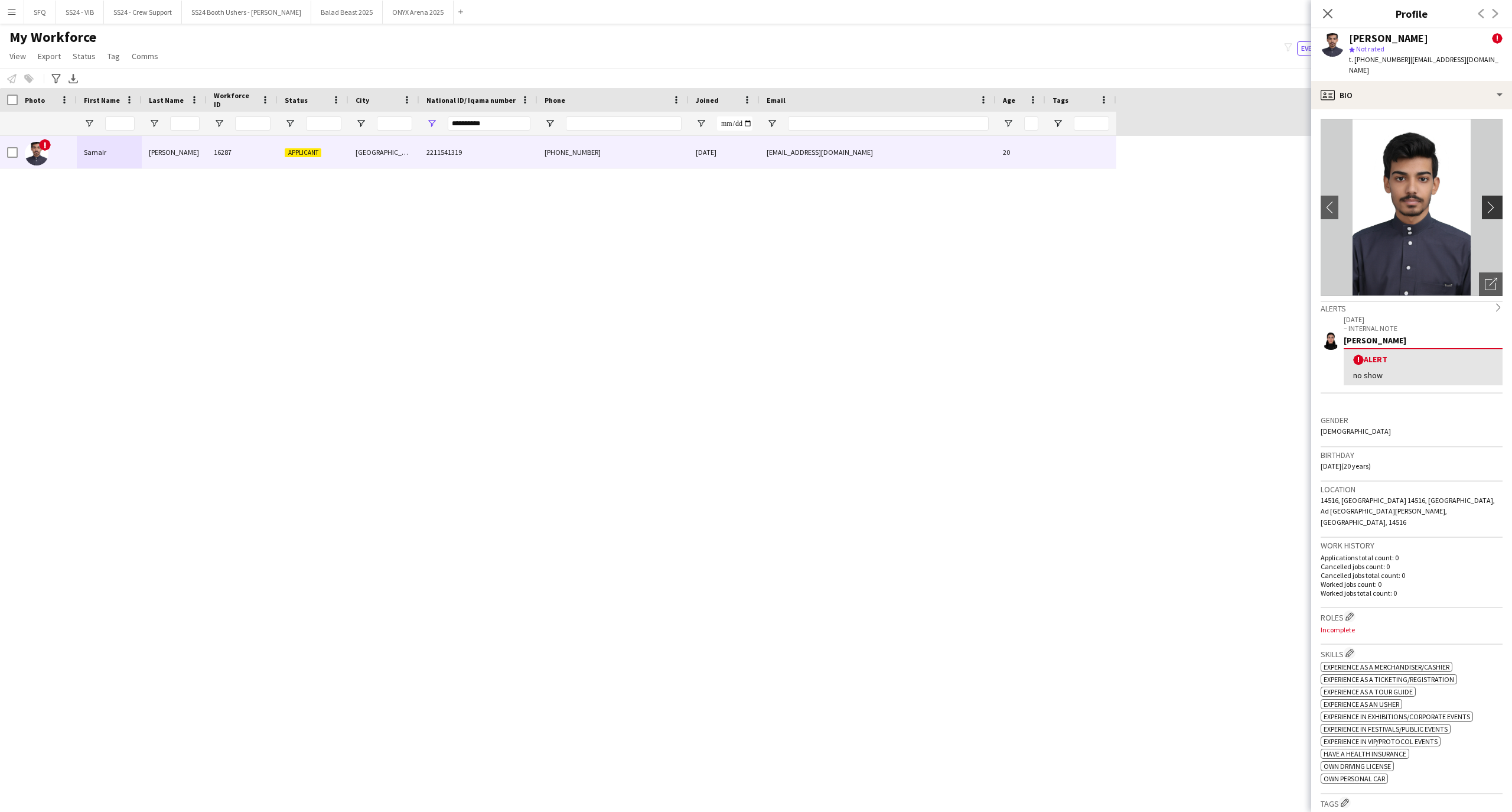
click at [1485, 201] on app-icon "chevron-right" at bounding box center [1494, 207] width 18 height 12
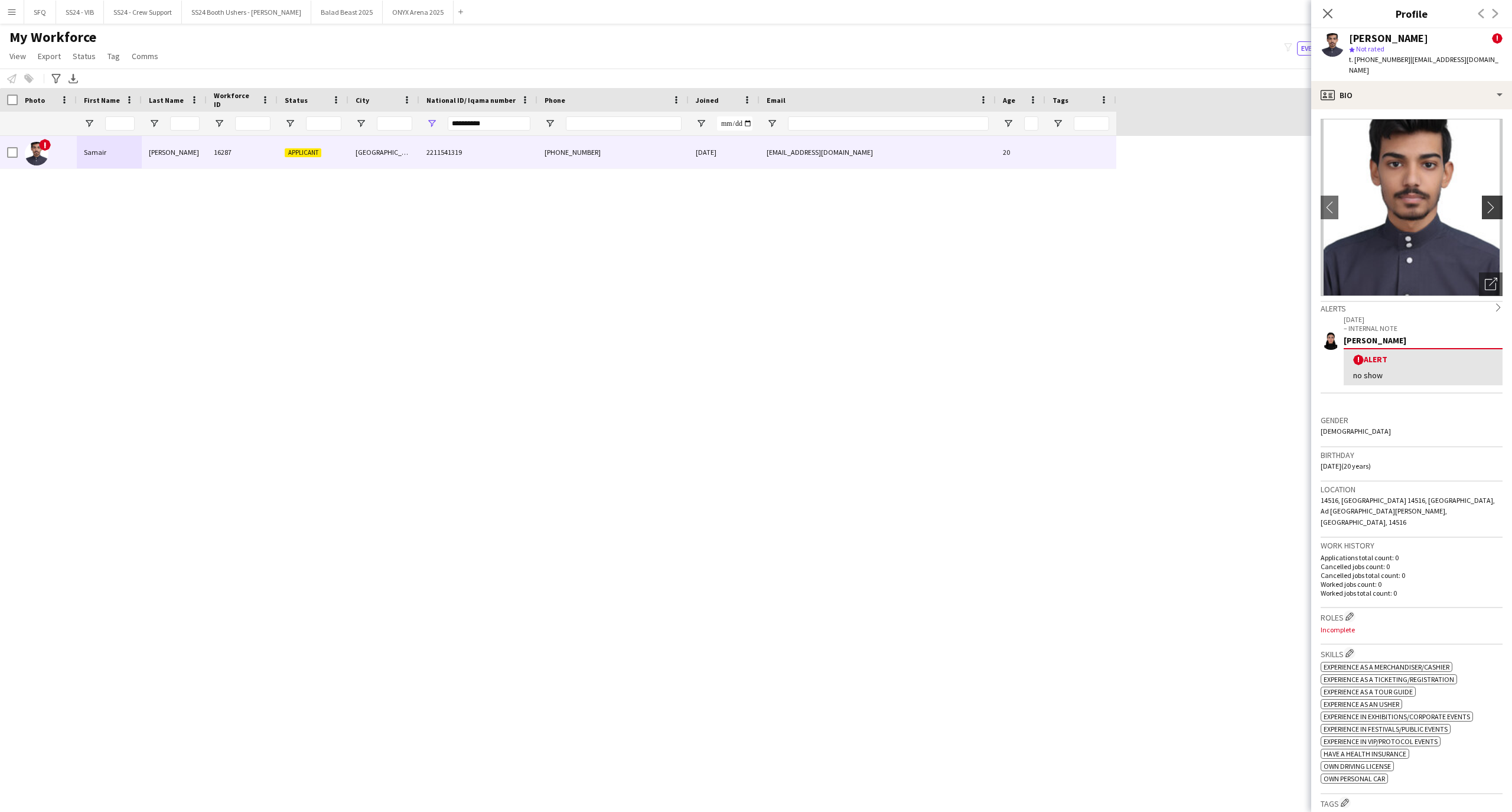
click at [1485, 201] on app-icon "chevron-right" at bounding box center [1494, 207] width 18 height 12
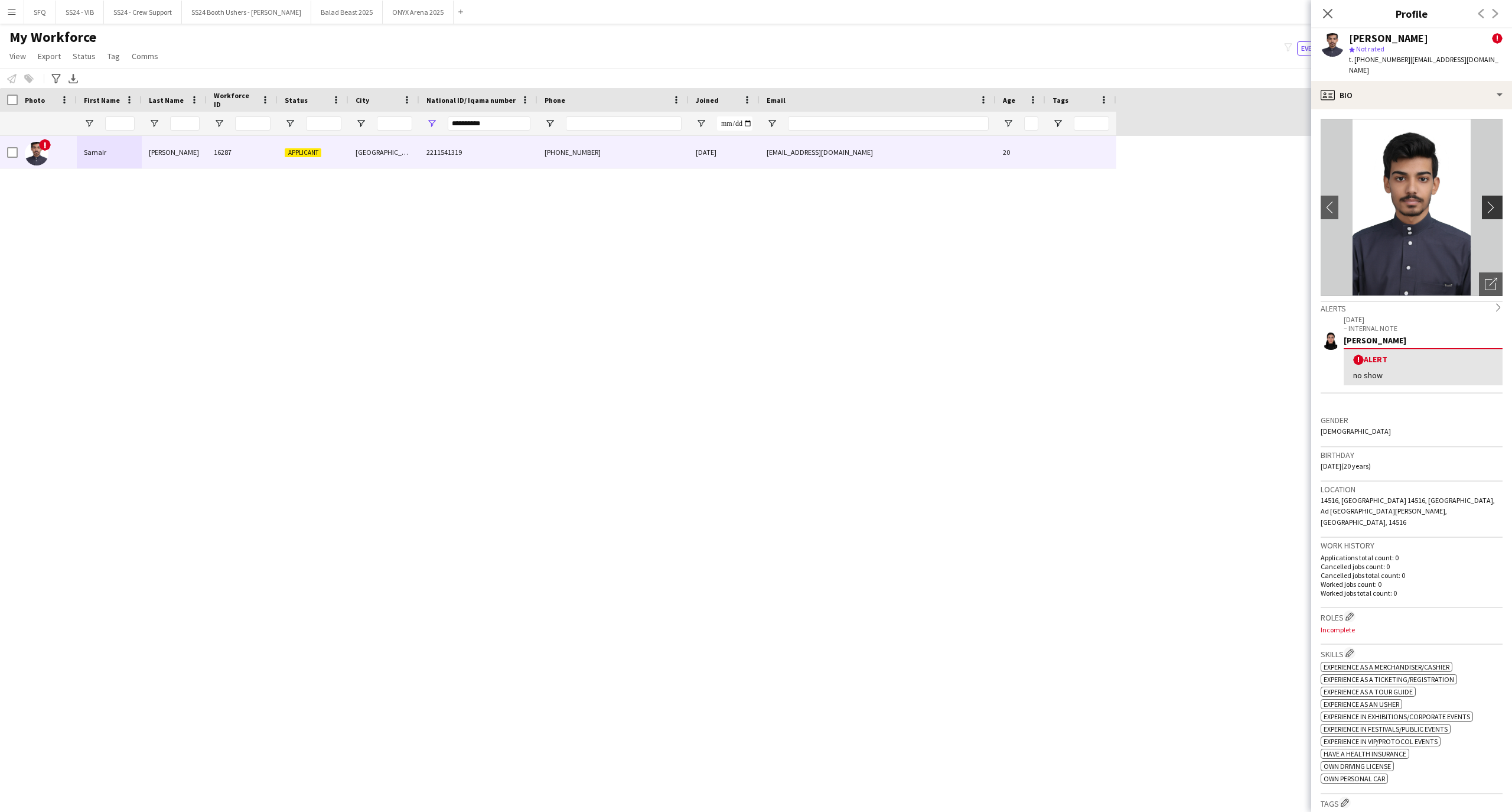
click at [1485, 202] on app-icon "chevron-right" at bounding box center [1494, 207] width 18 height 12
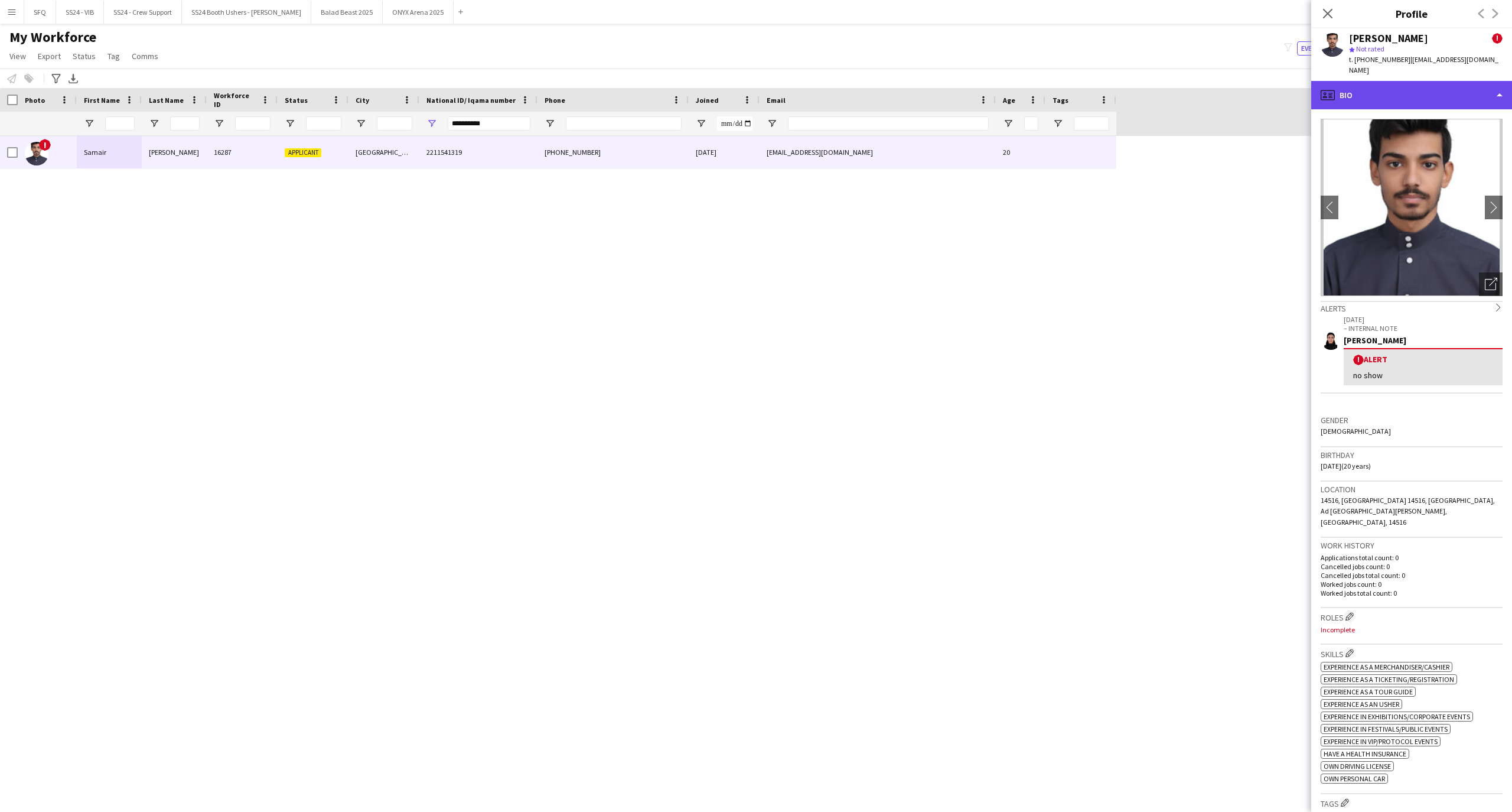
click at [1412, 87] on div "profile Bio" at bounding box center [1412, 95] width 201 height 29
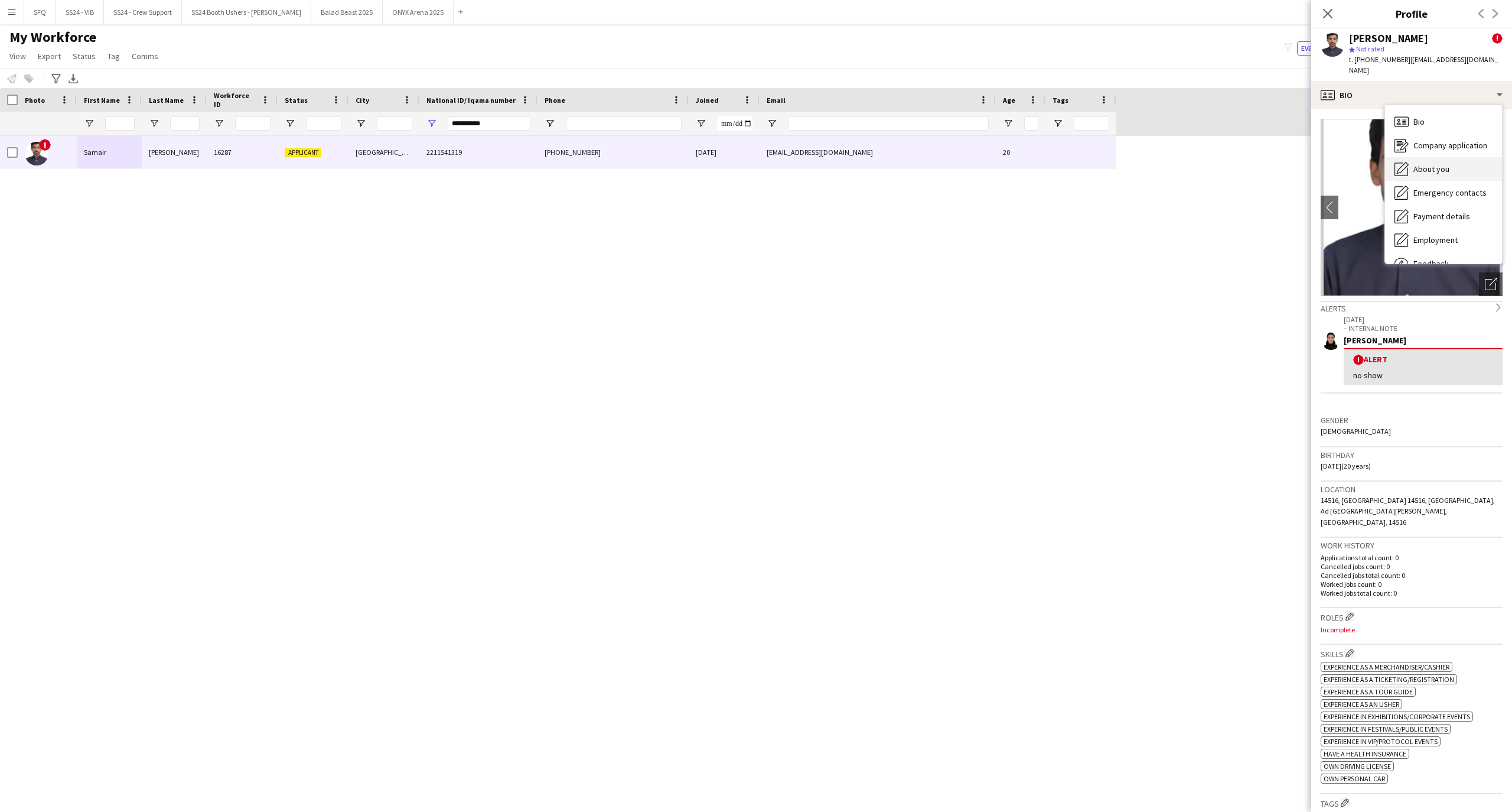
click at [1406, 162] on icon "About you" at bounding box center [1401, 169] width 14 height 14
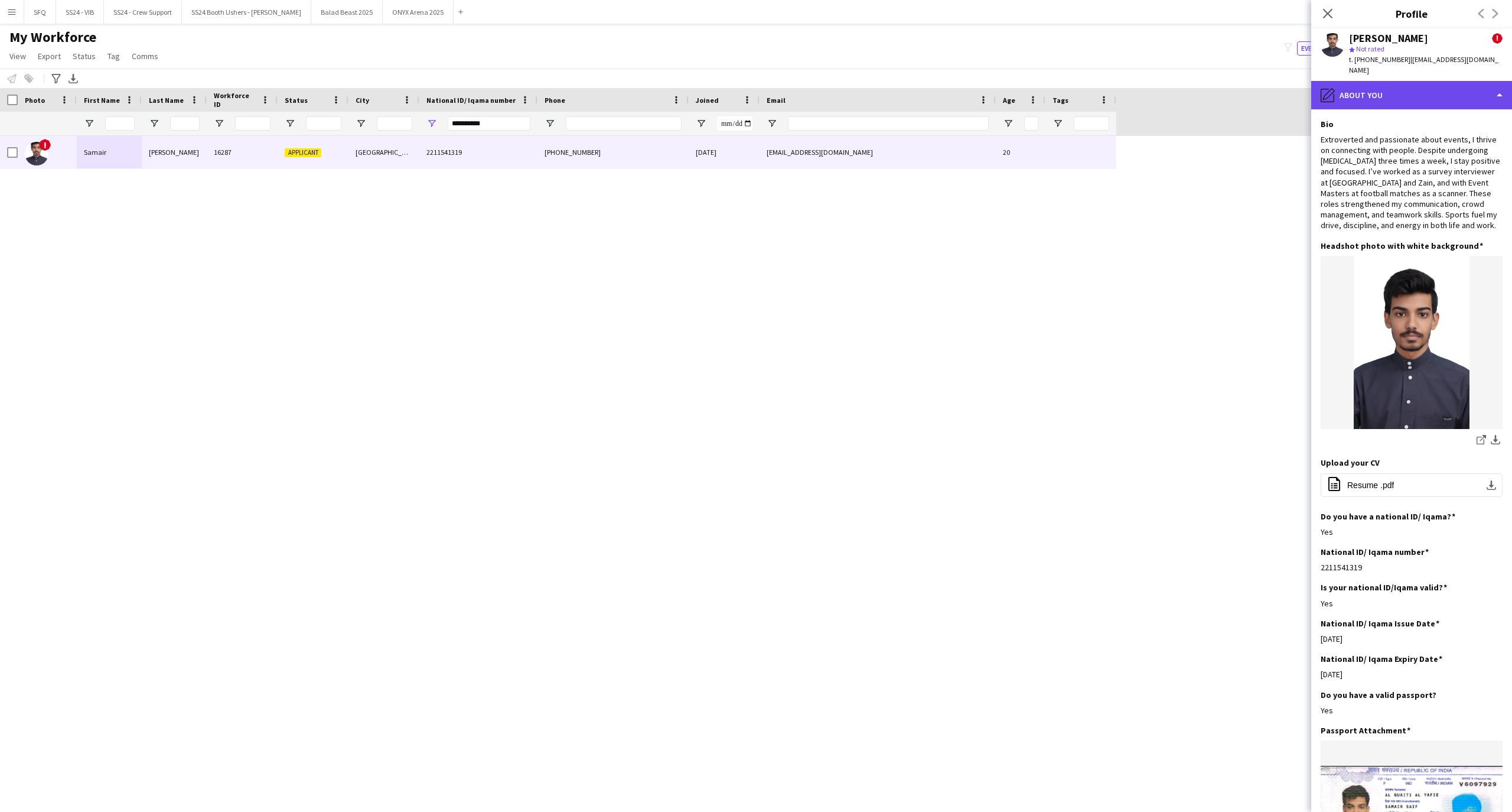
click at [1396, 97] on div "pencil4 About you" at bounding box center [1412, 95] width 201 height 29
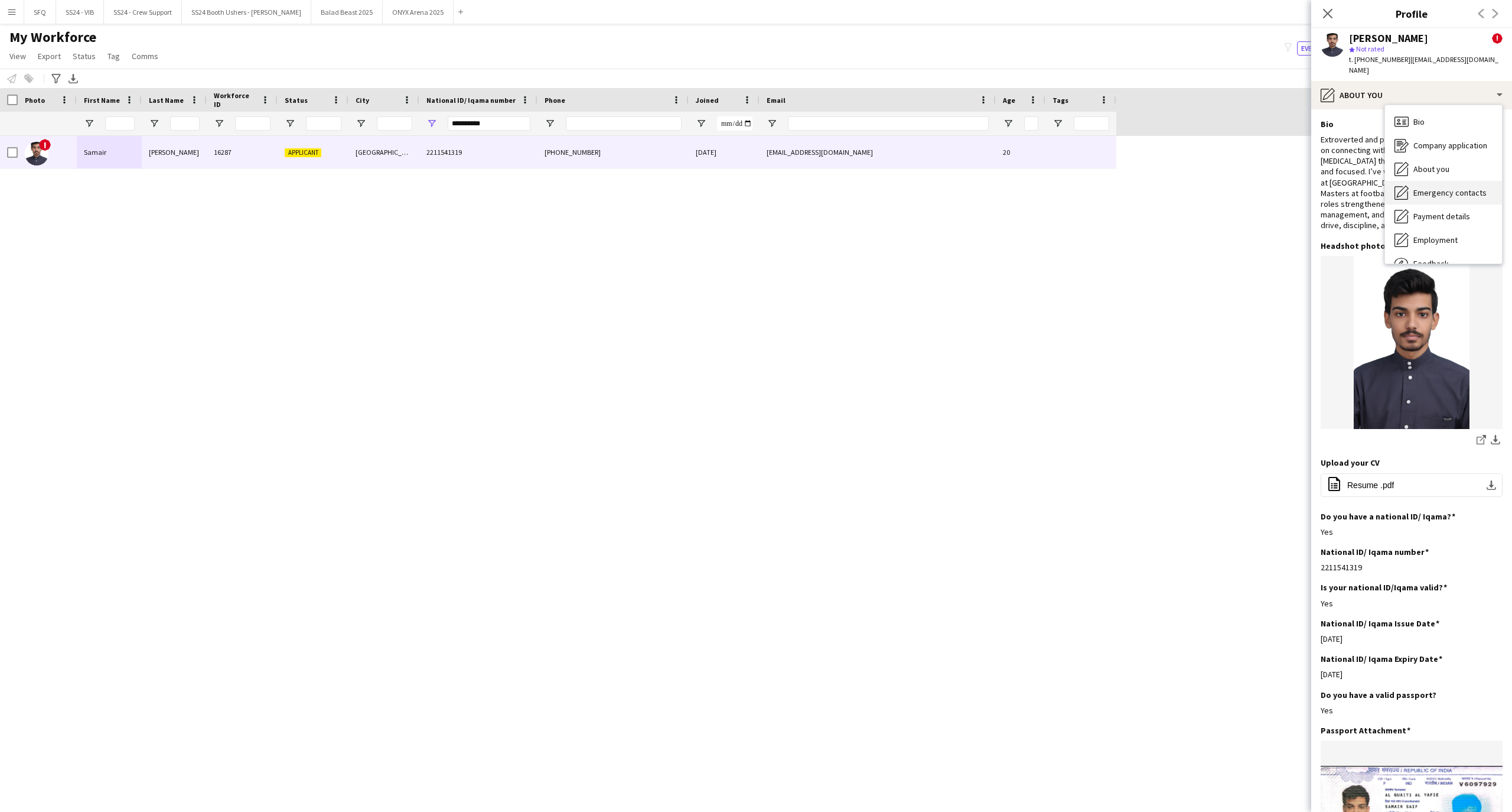
click at [1401, 188] on icon at bounding box center [1401, 192] width 14 height 14
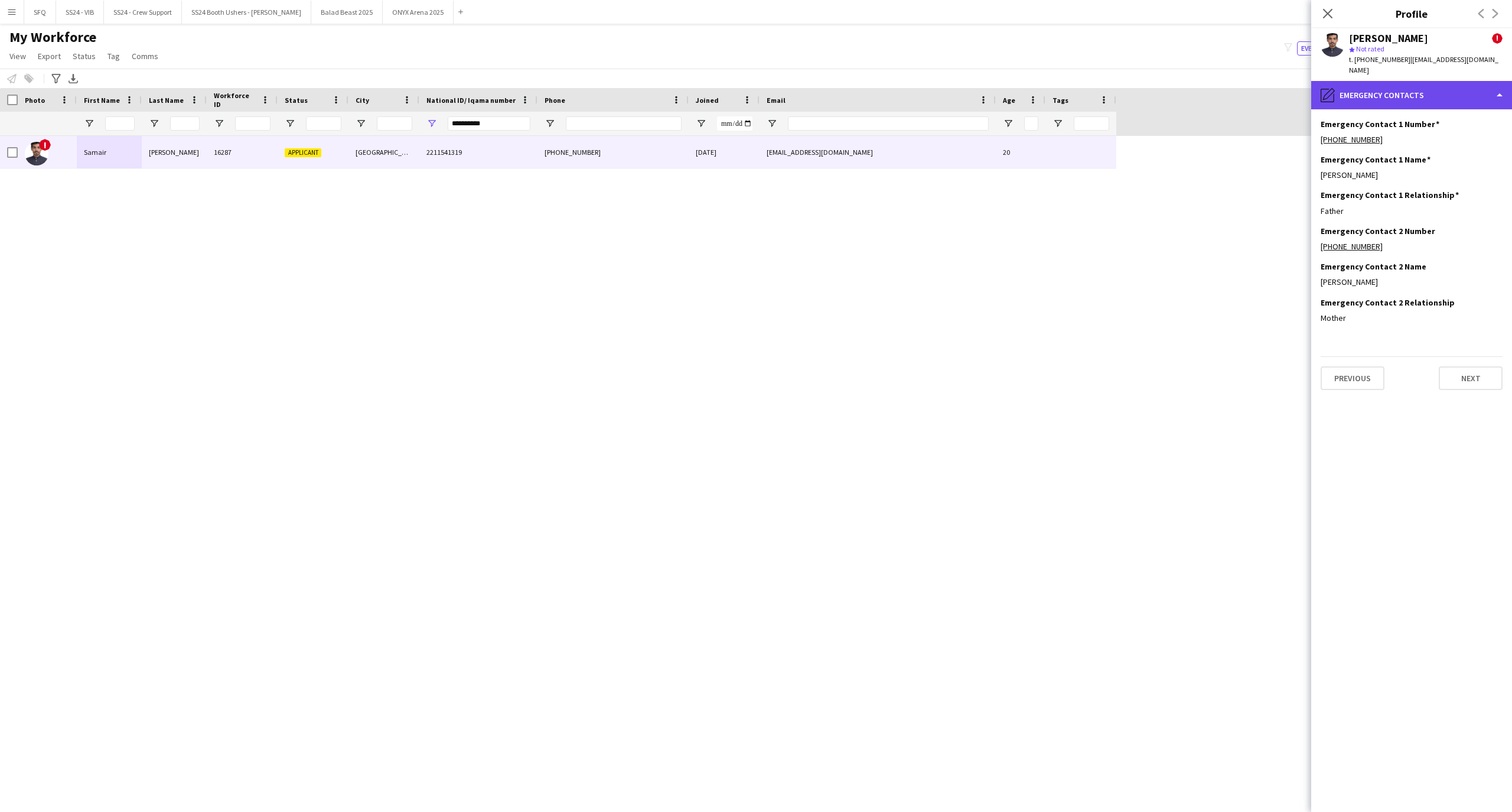
click at [1359, 90] on div "pencil4 Emergency contacts" at bounding box center [1412, 95] width 201 height 29
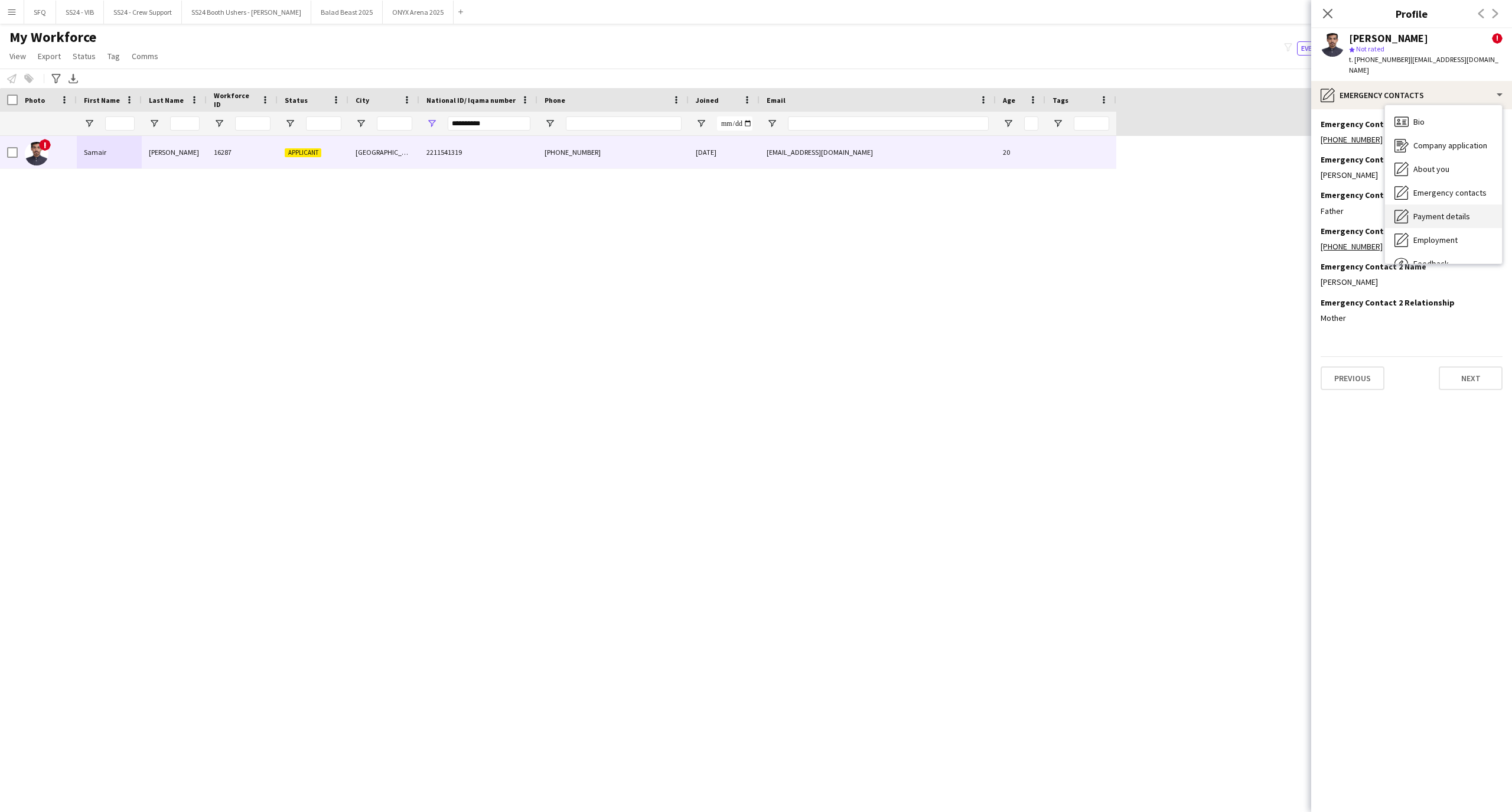
click at [1427, 211] on span "Payment details" at bounding box center [1441, 216] width 57 height 10
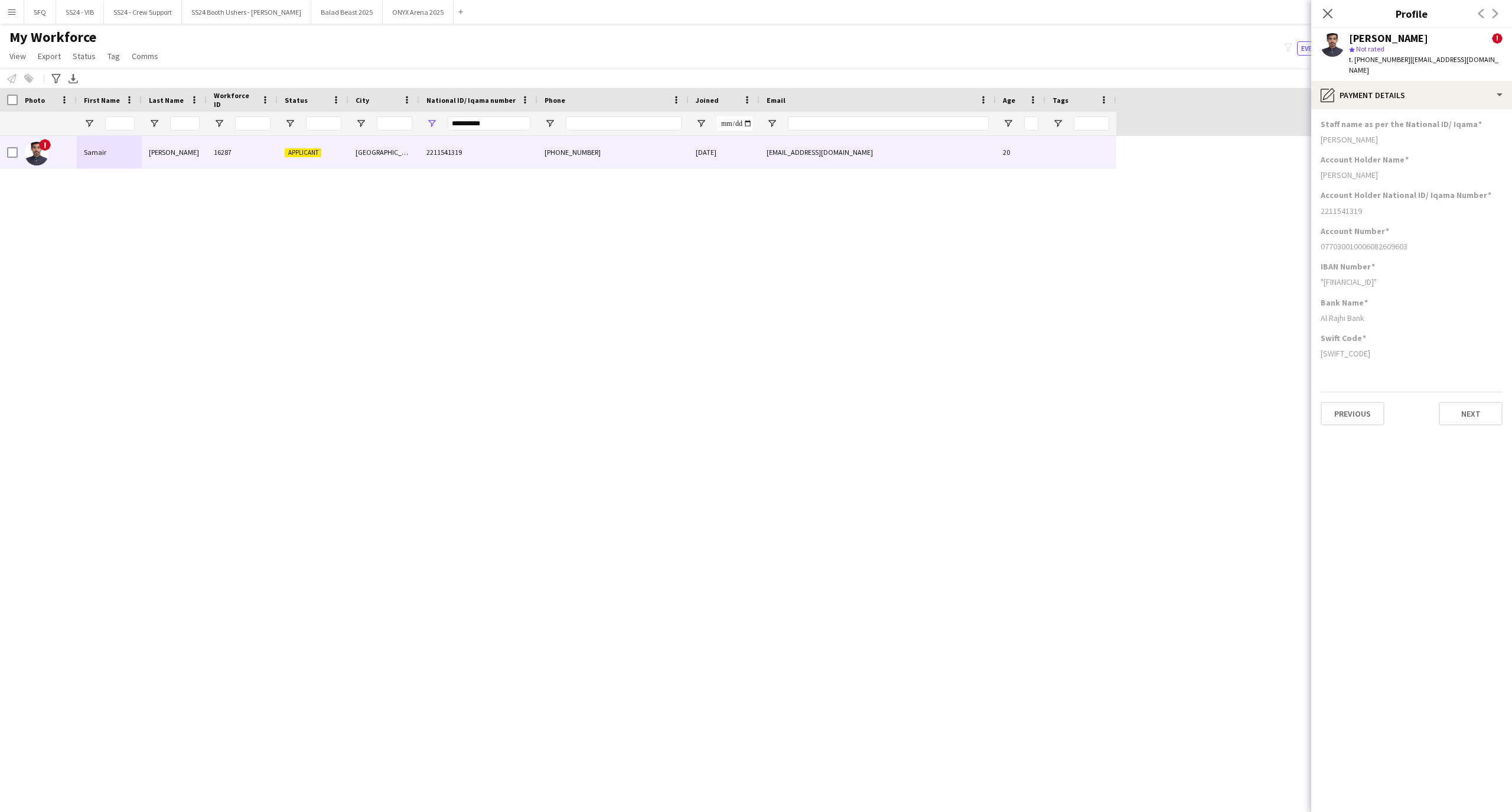
click at [1393, 110] on app-section-data-types "Staff name as per the National ID/ Iqama [PERSON_NAME] Account Holder Name [PER…" at bounding box center [1412, 461] width 201 height 702
click at [1397, 84] on div "pencil4 Payment details" at bounding box center [1412, 95] width 201 height 29
click at [1344, 226] on h3 "Account Number" at bounding box center [1355, 231] width 69 height 10
click at [1406, 90] on div "pencil4 Payment details" at bounding box center [1412, 95] width 201 height 29
click at [1417, 117] on span "Bio" at bounding box center [1418, 122] width 11 height 10
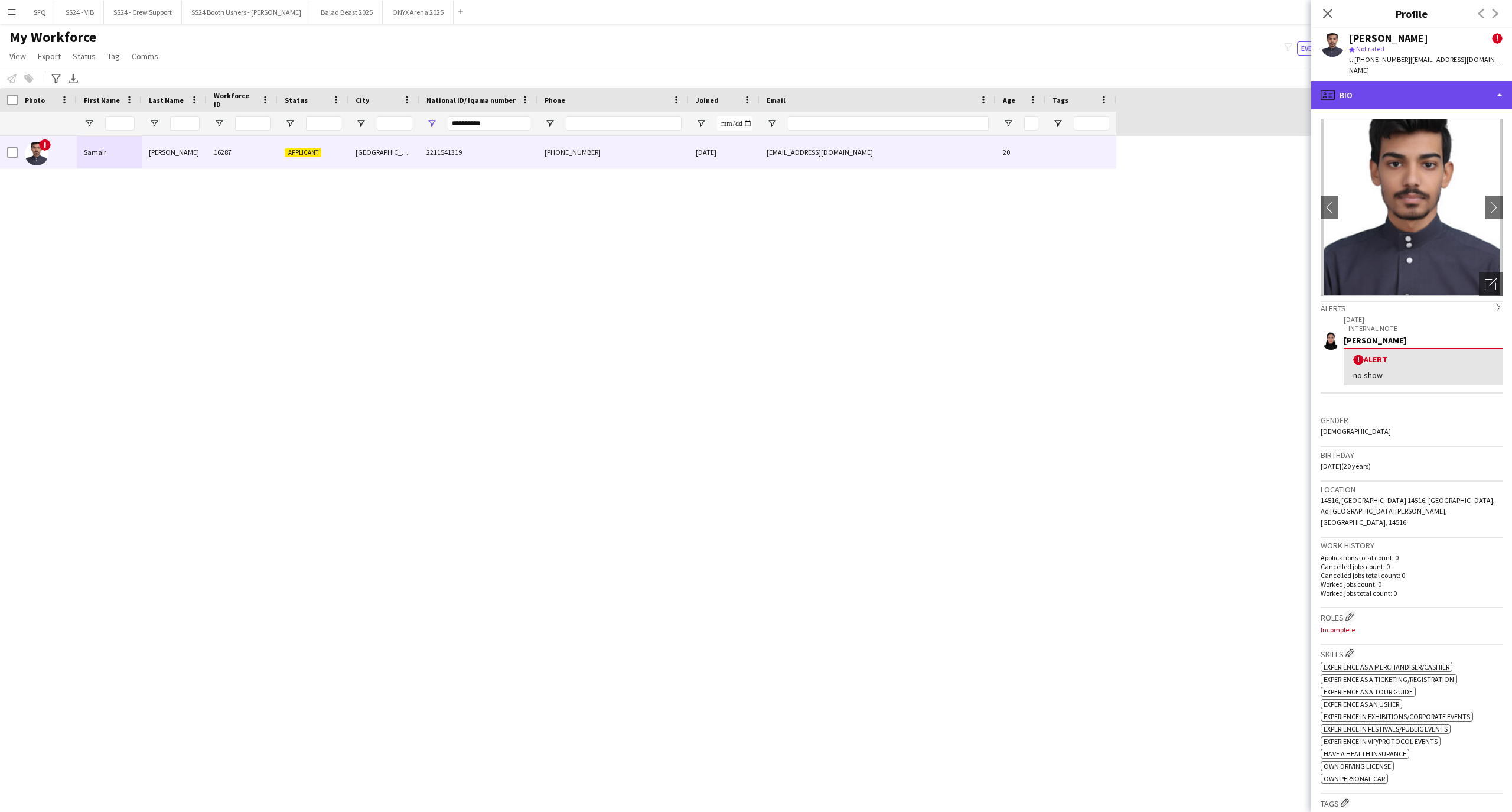
click at [1401, 89] on div "profile Bio" at bounding box center [1412, 95] width 201 height 29
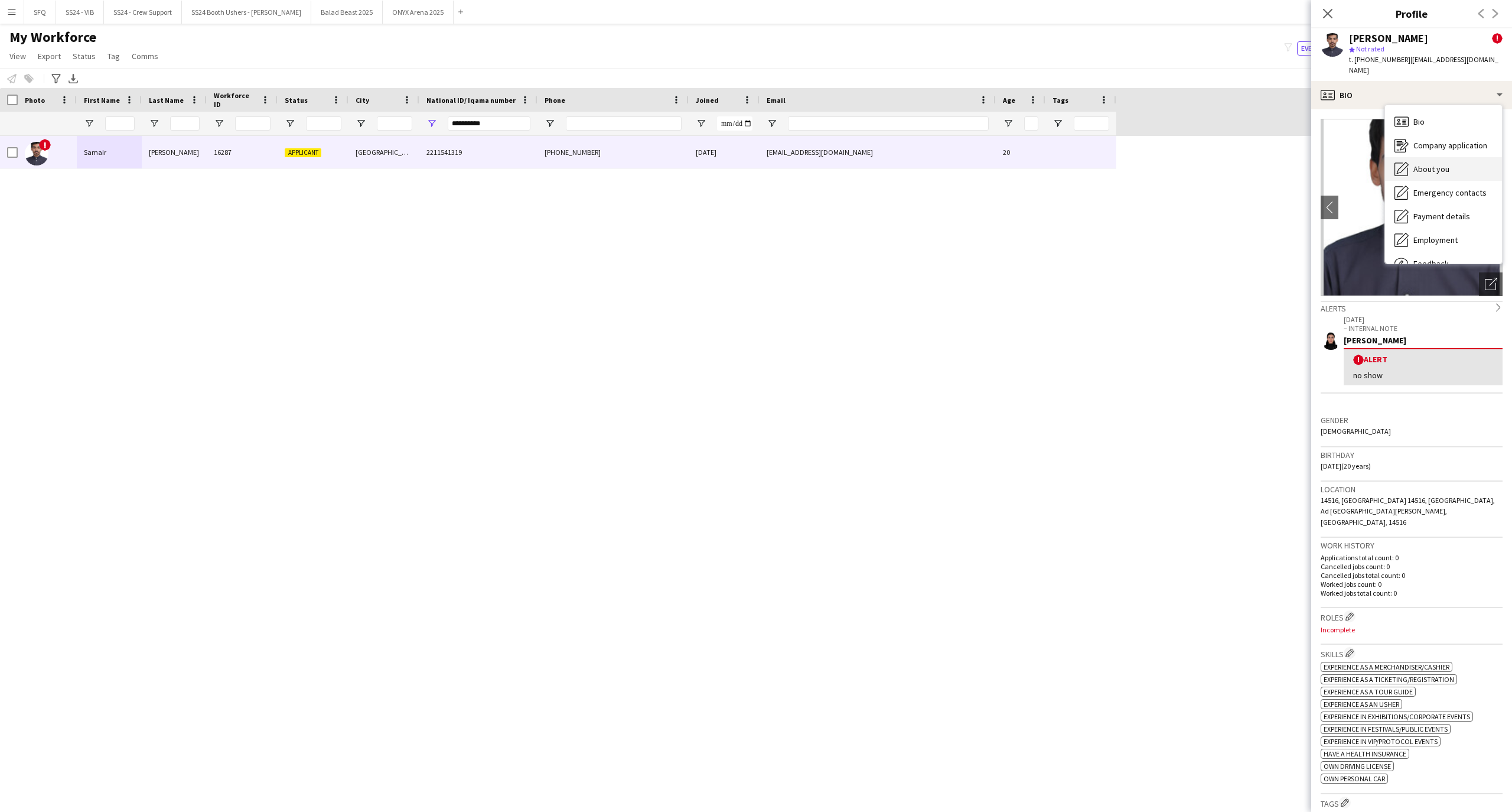
click at [1437, 164] on span "About you" at bounding box center [1431, 169] width 36 height 10
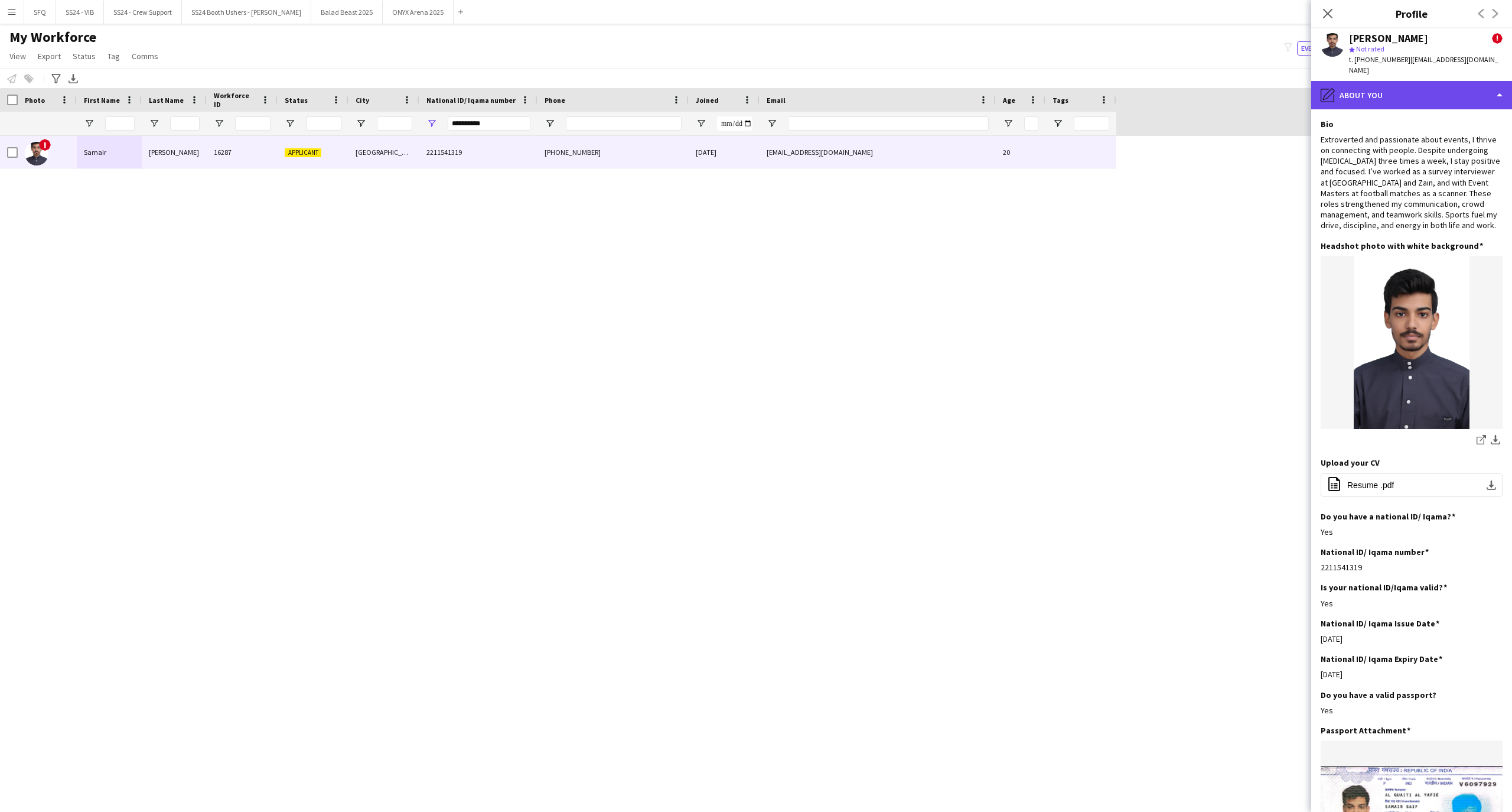
click at [1437, 81] on div "pencil4 About you" at bounding box center [1412, 95] width 201 height 29
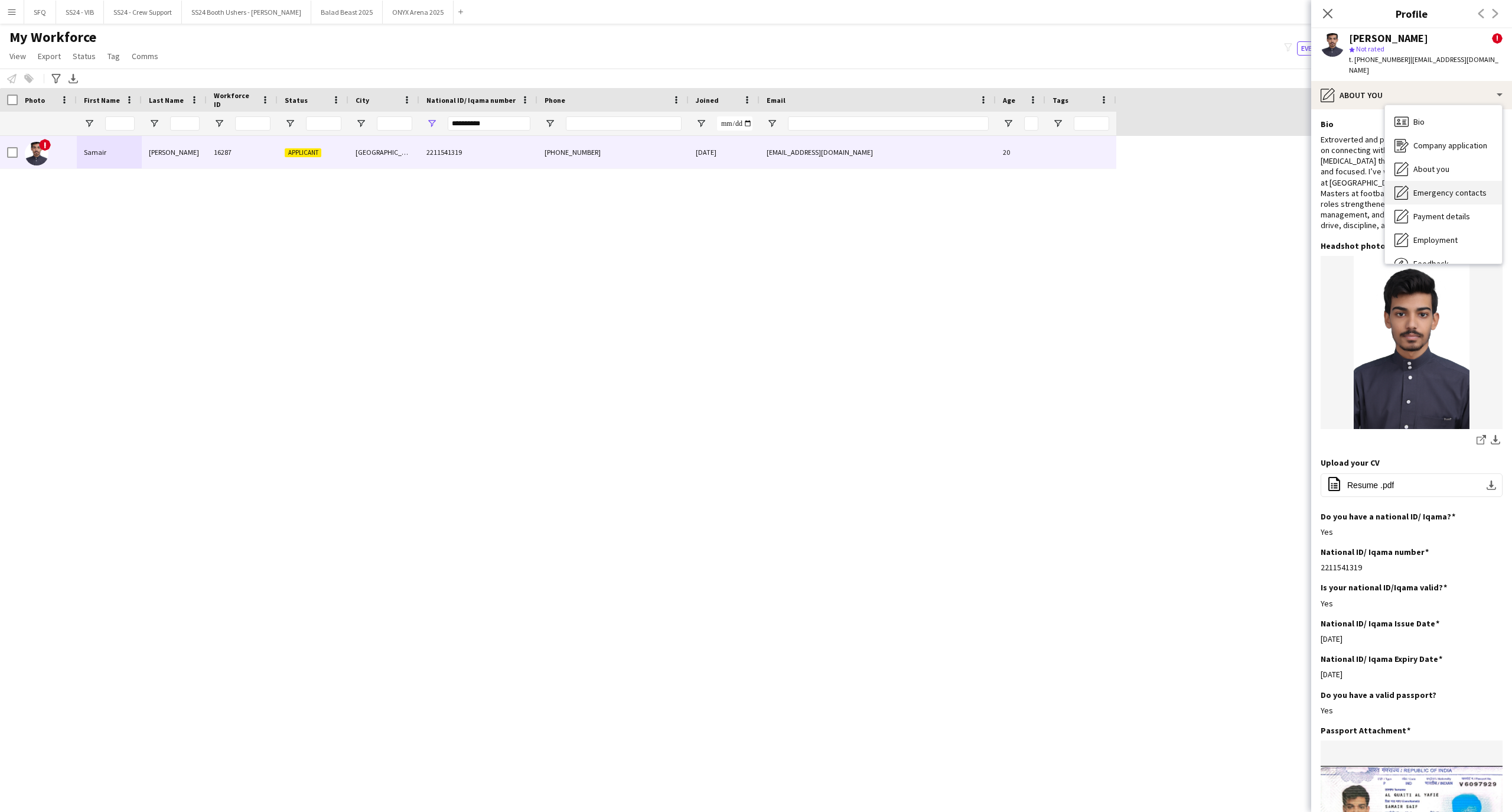
click at [1442, 181] on div "Emergency contacts Emergency contacts" at bounding box center [1443, 192] width 117 height 23
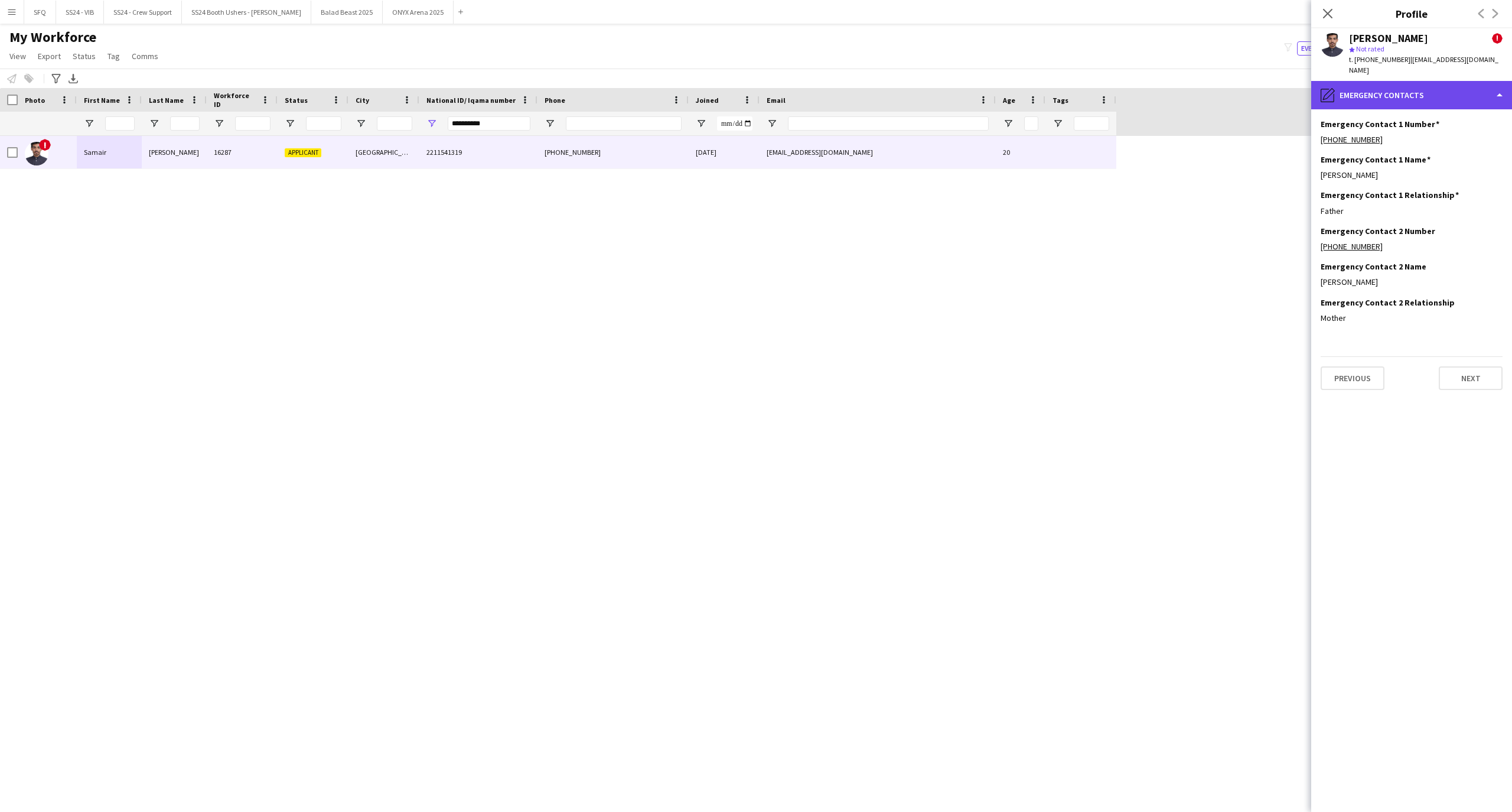
click at [1419, 81] on div "pencil4 Emergency contacts" at bounding box center [1412, 95] width 201 height 29
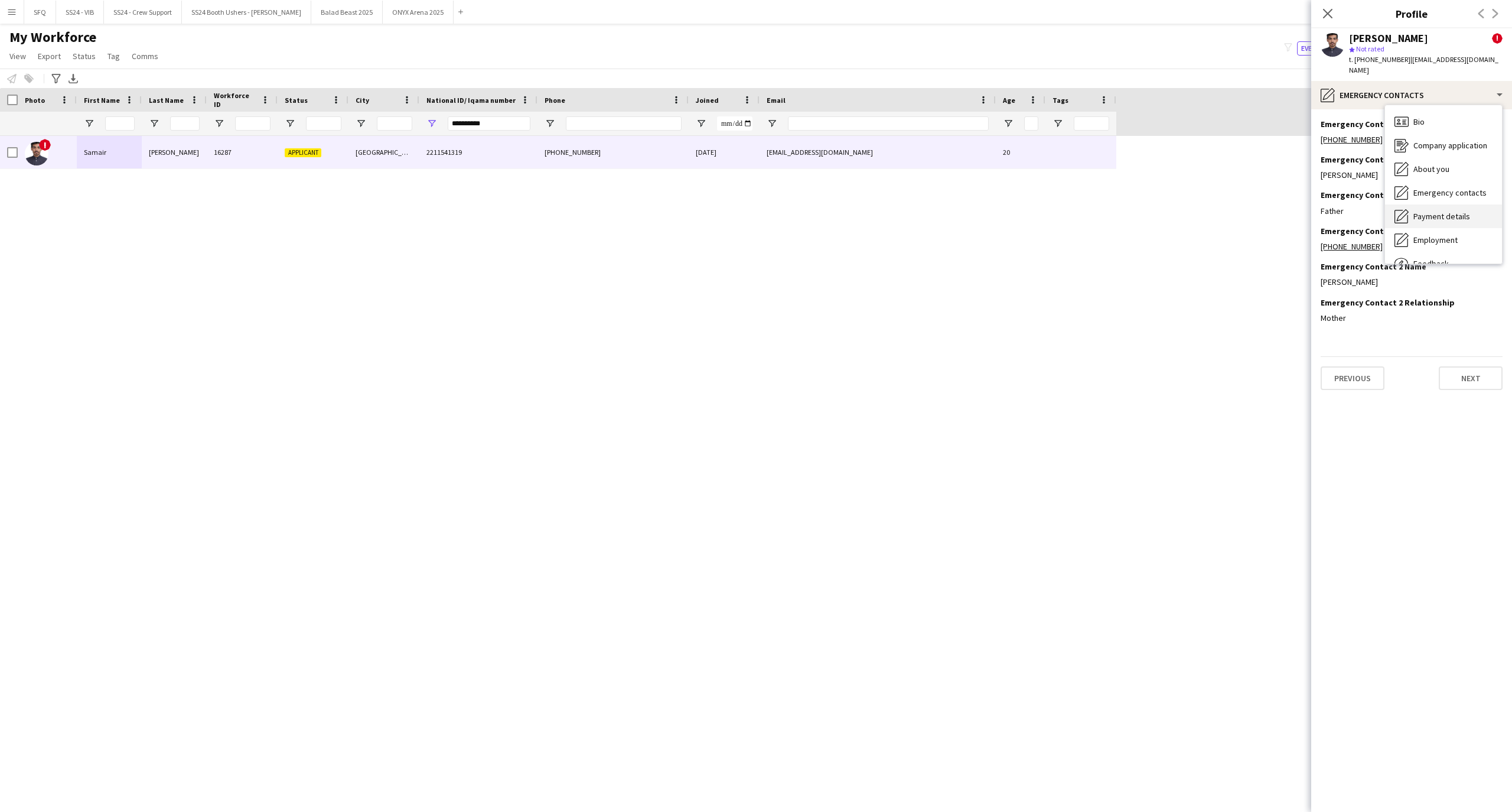
click at [1463, 211] on div "Payment details Payment details" at bounding box center [1443, 216] width 117 height 23
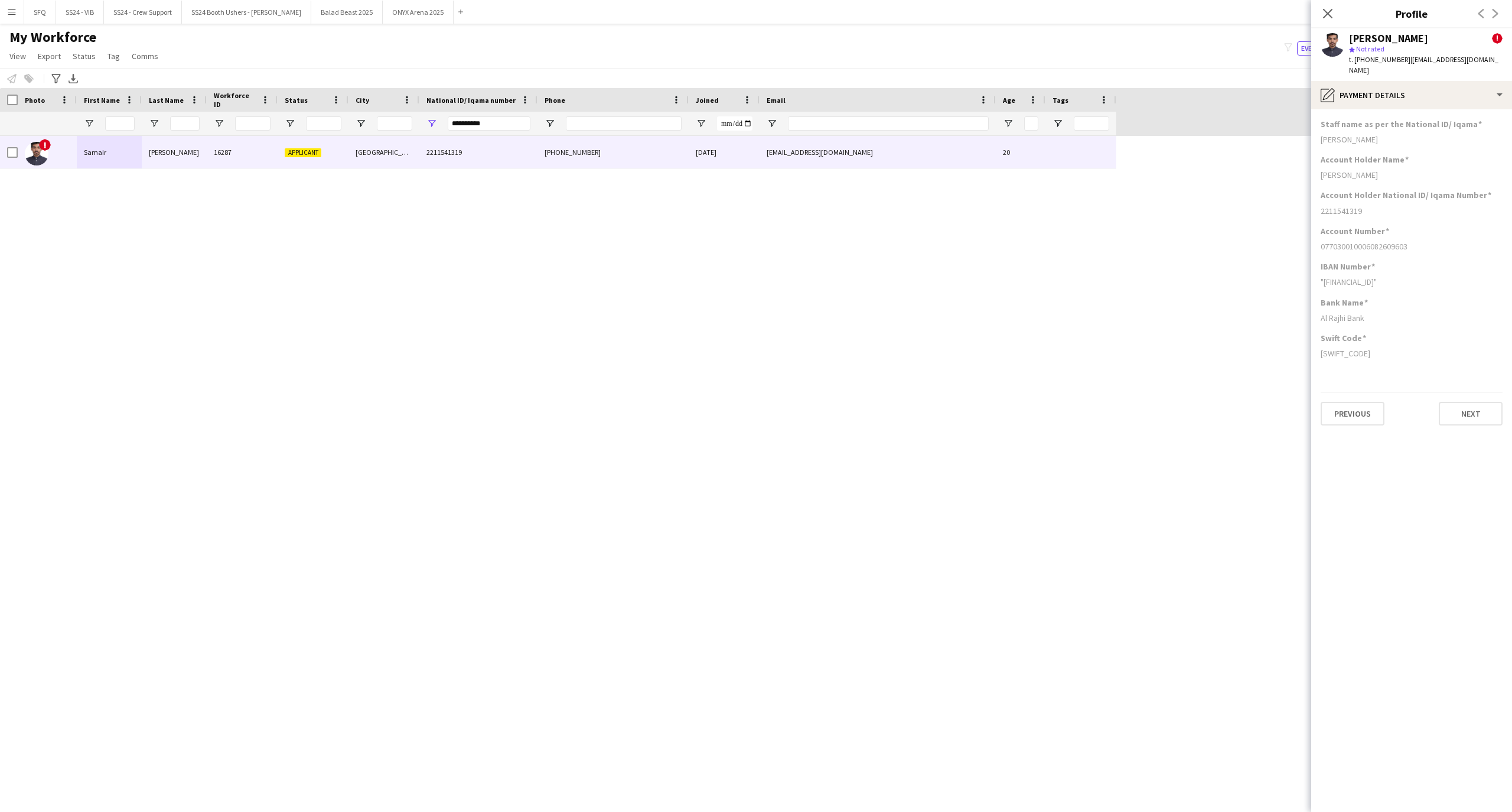
drag, startPoint x: 1397, startPoint y: 268, endPoint x: 1307, endPoint y: 277, distance: 90.4
click at [1307, 277] on body "Menu Boards Boards Boards All jobs Status Workforce Workforce My Workforce Recr…" at bounding box center [756, 406] width 1512 height 812
click at [1371, 277] on div "IBAN Number "[FINANCIAL_ID]"" at bounding box center [1411, 279] width 182 height 36
drag, startPoint x: 1366, startPoint y: 284, endPoint x: 1338, endPoint y: 286, distance: 28.1
click at [1338, 286] on app-section-data-types "Staff name as per the National ID/ Iqama [PERSON_NAME] Account Holder Name [PER…" at bounding box center [1412, 461] width 201 height 702
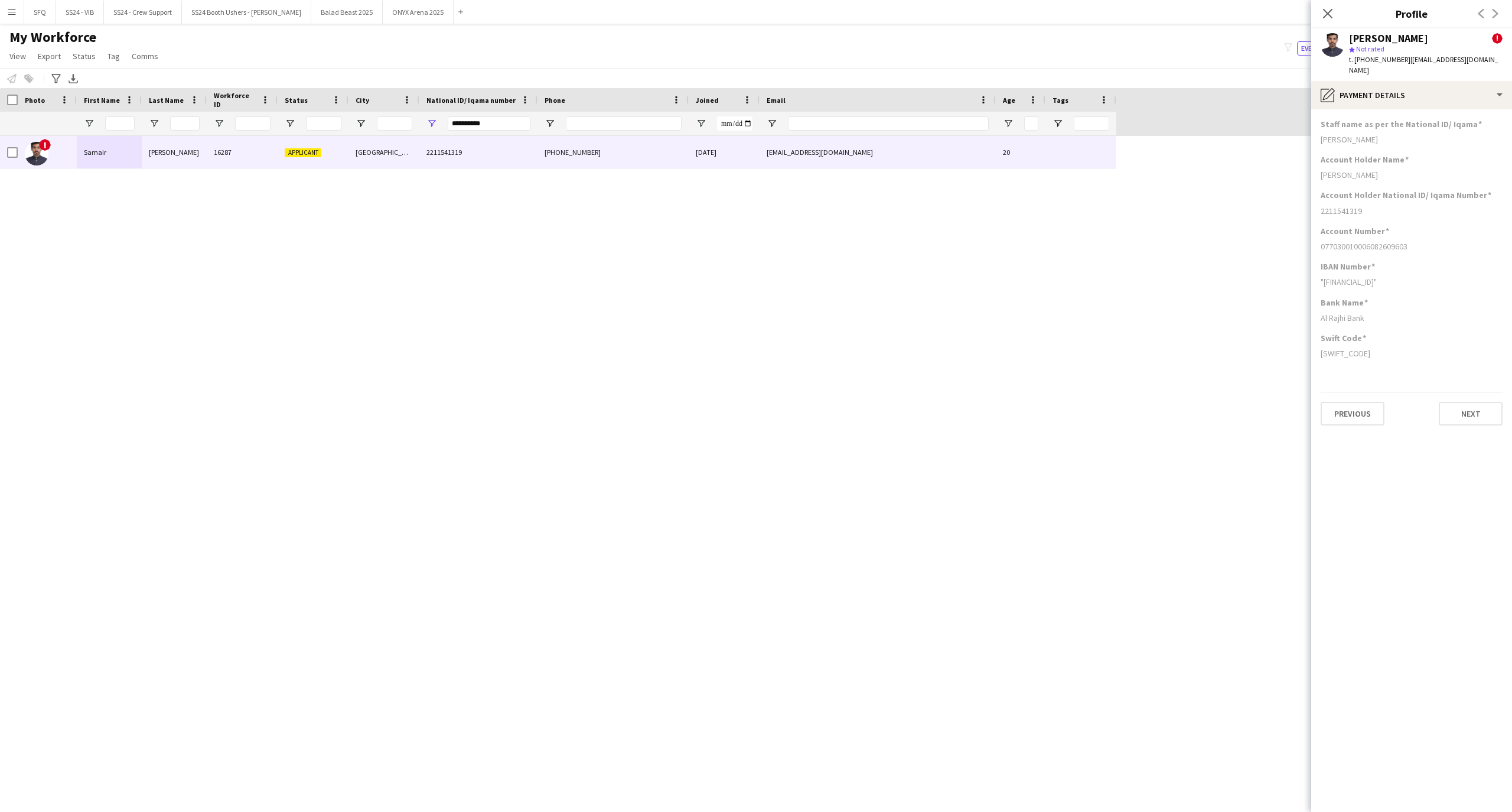
click at [1439, 312] on div "Al Rajhi Bank" at bounding box center [1411, 318] width 182 height 10
drag, startPoint x: 1322, startPoint y: 272, endPoint x: 1430, endPoint y: 283, distance: 108.6
click at [1429, 288] on app-section-data-types "Staff name as per the National ID/ Iqama [PERSON_NAME] Account Holder Name [PER…" at bounding box center [1412, 461] width 201 height 702
click at [1418, 262] on div "IBAN Number "[FINANCIAL_ID]"" at bounding box center [1411, 279] width 182 height 36
click at [1416, 261] on div "IBAN Number" at bounding box center [1411, 266] width 182 height 10
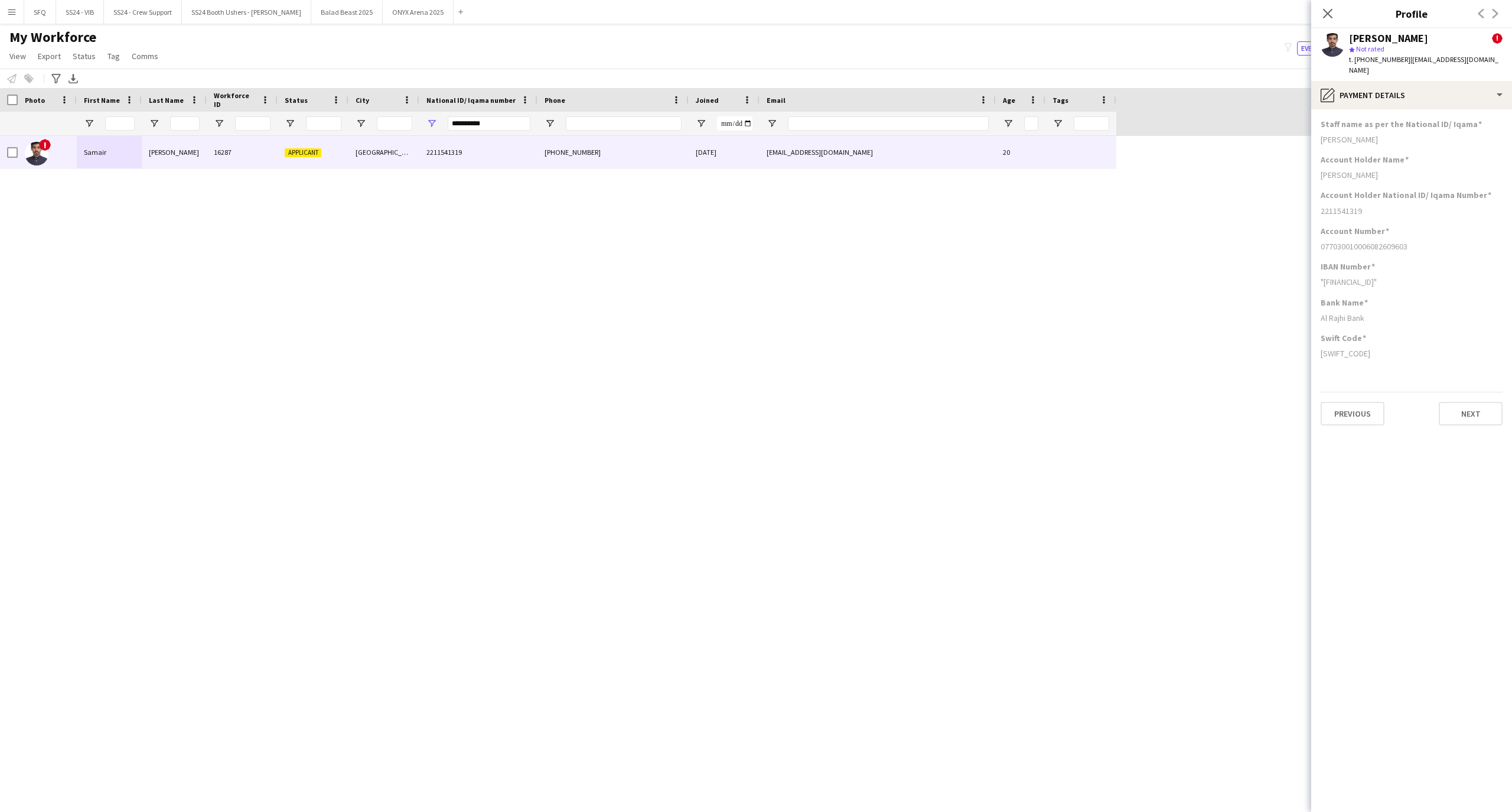
click at [1411, 249] on div "Account Number 077030010006082609603" at bounding box center [1411, 243] width 182 height 36
click at [1402, 248] on div "Account Number 077030010006082609603" at bounding box center [1411, 243] width 182 height 36
click at [1389, 90] on div "pencil4 Payment details" at bounding box center [1412, 95] width 201 height 29
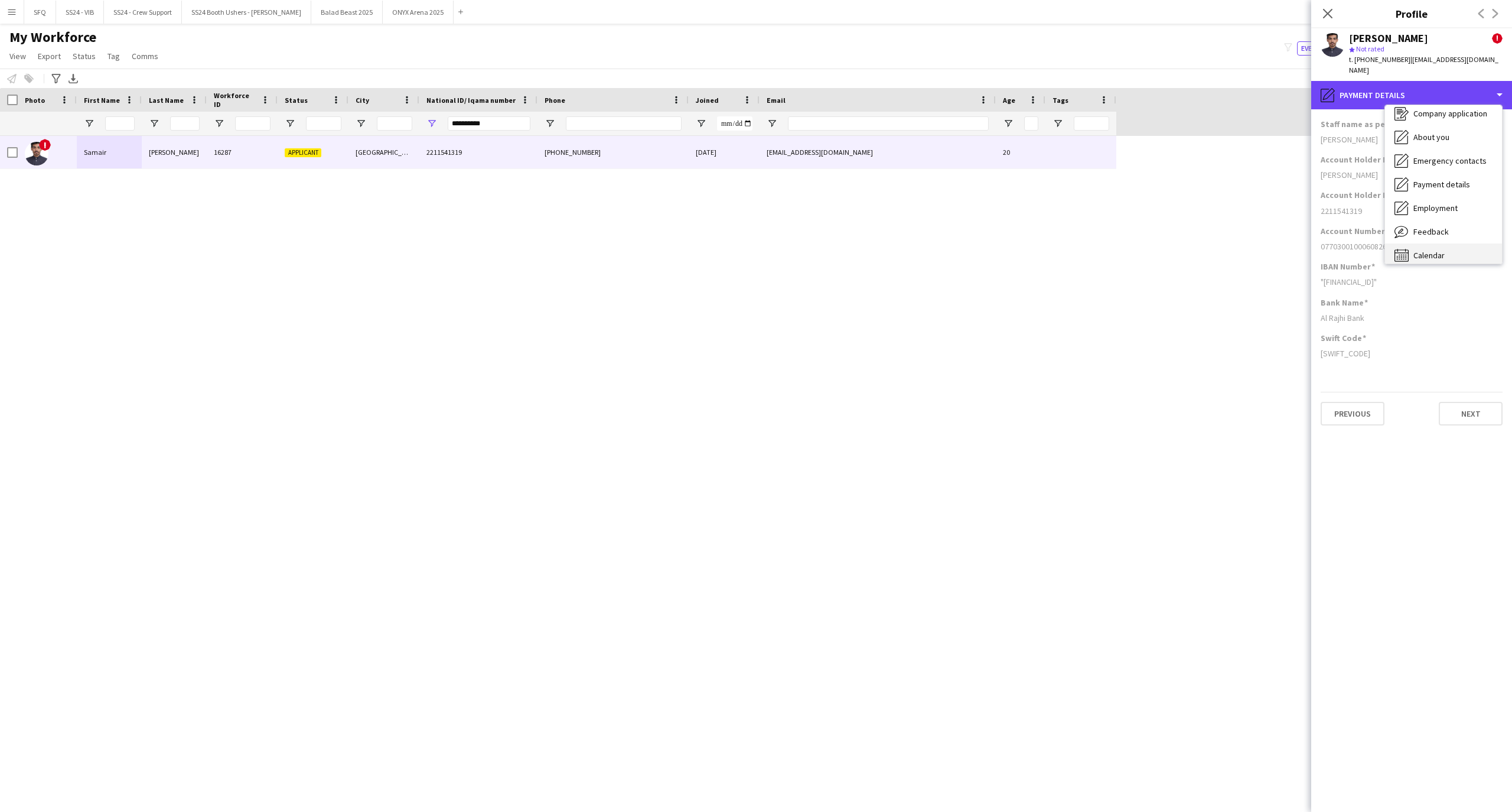
scroll to position [40, 0]
click at [1448, 213] on div "Feedback Feedback" at bounding box center [1443, 223] width 117 height 23
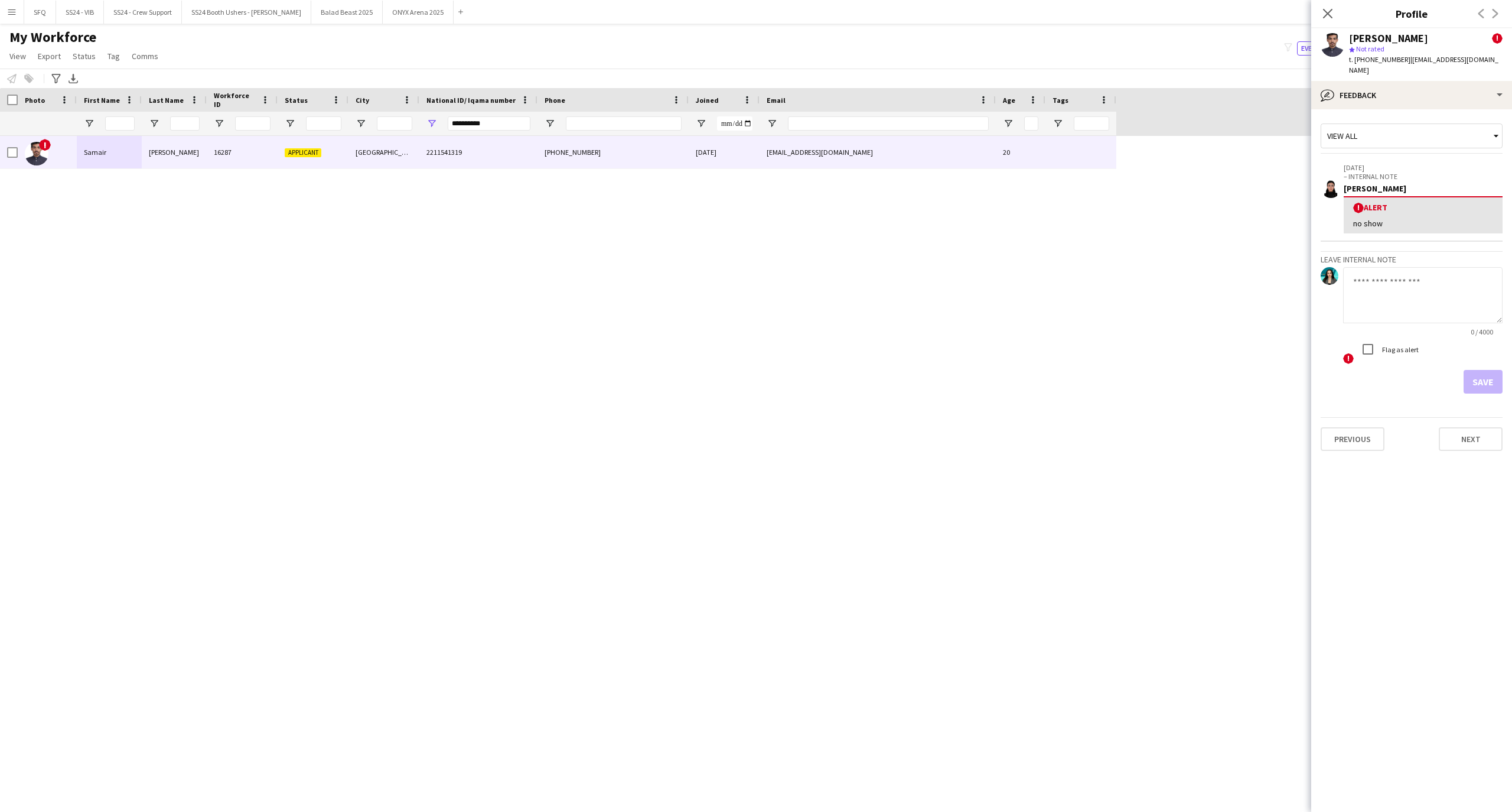
click at [1399, 284] on textarea at bounding box center [1423, 295] width 159 height 56
click at [1439, 83] on div "bubble-pencil Feedback" at bounding box center [1412, 95] width 201 height 29
click at [1441, 211] on div "Feedback Feedback" at bounding box center [1443, 223] width 117 height 23
click at [1418, 81] on div "bubble-pencil Feedback" at bounding box center [1412, 95] width 201 height 29
click at [1415, 373] on div "Save" at bounding box center [1411, 382] width 182 height 23
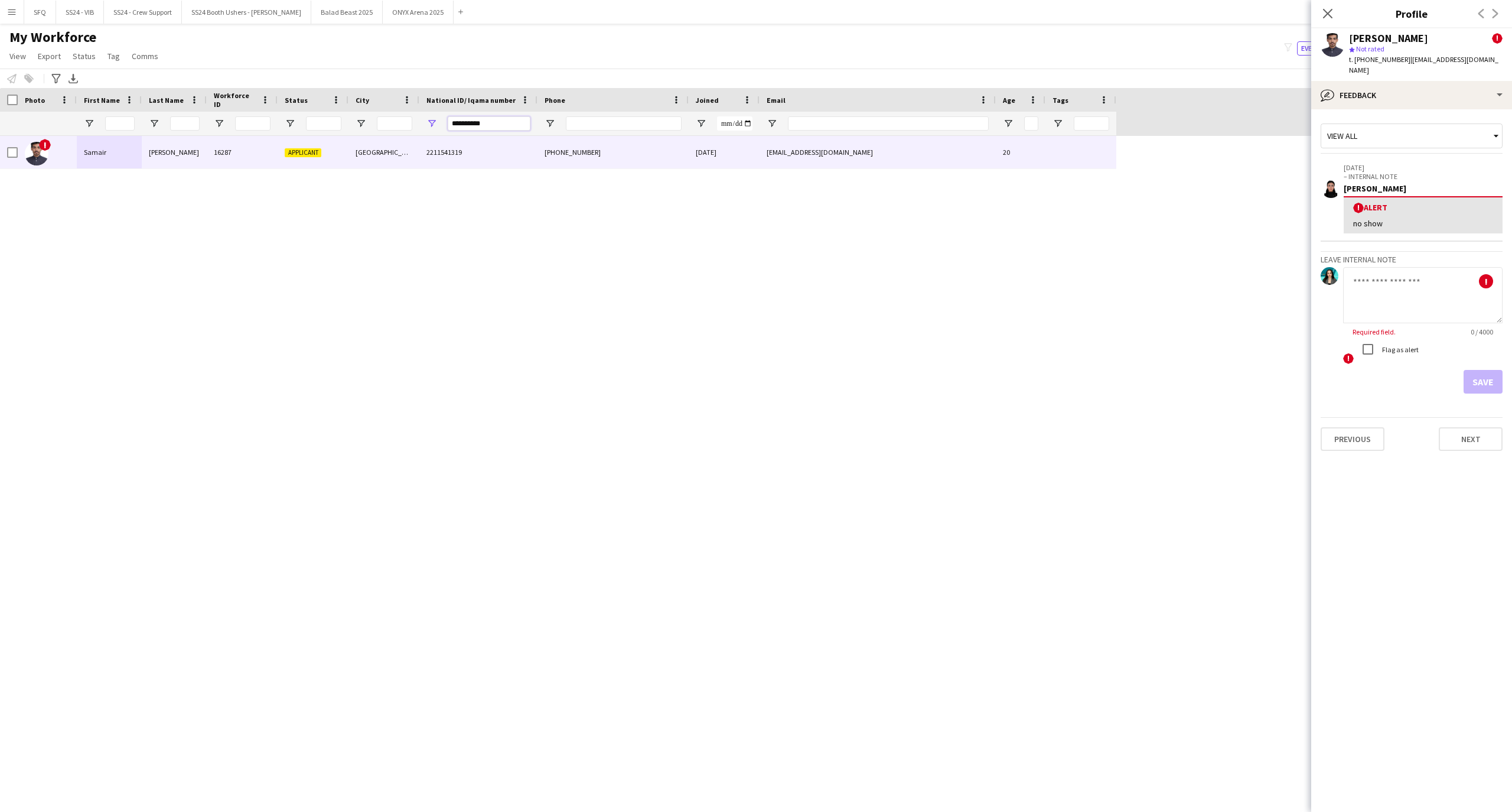
click at [465, 126] on input "**********" at bounding box center [489, 124] width 83 height 14
paste input "National ID/ Iqama number Filter Input"
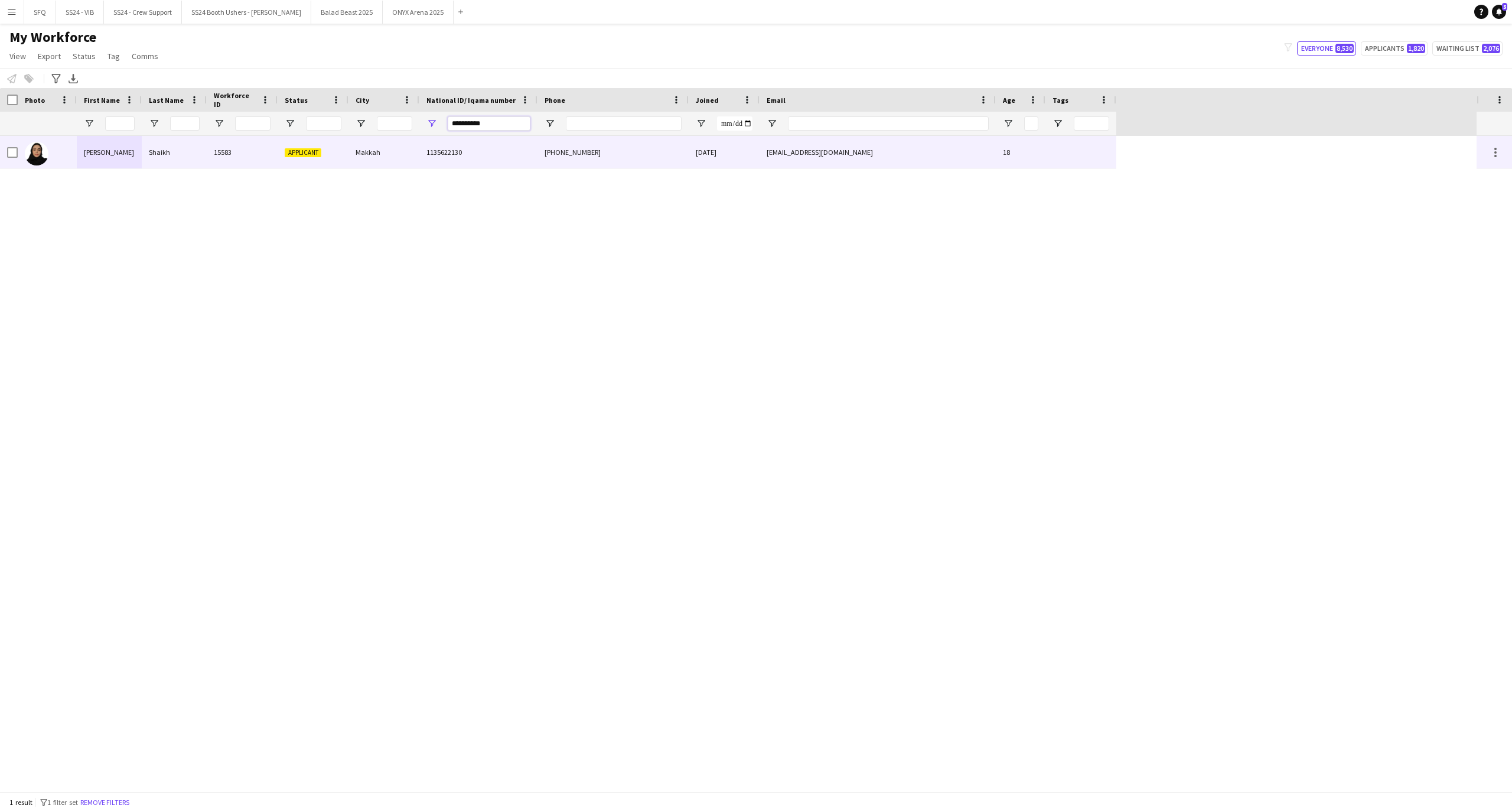
type input "**********"
click at [409, 154] on div "Makkah" at bounding box center [384, 152] width 71 height 32
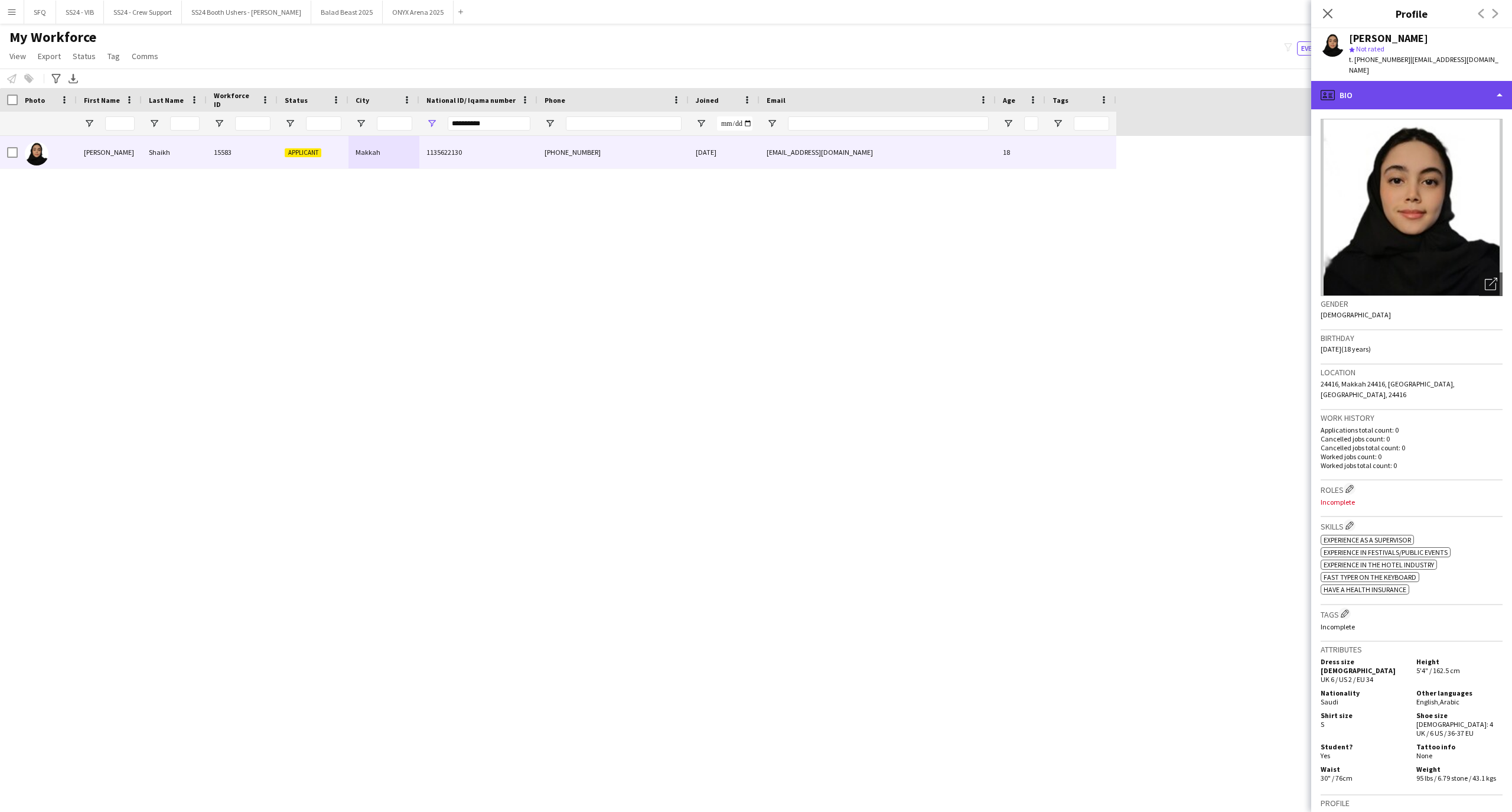
click at [1458, 89] on div "profile Bio" at bounding box center [1412, 95] width 201 height 29
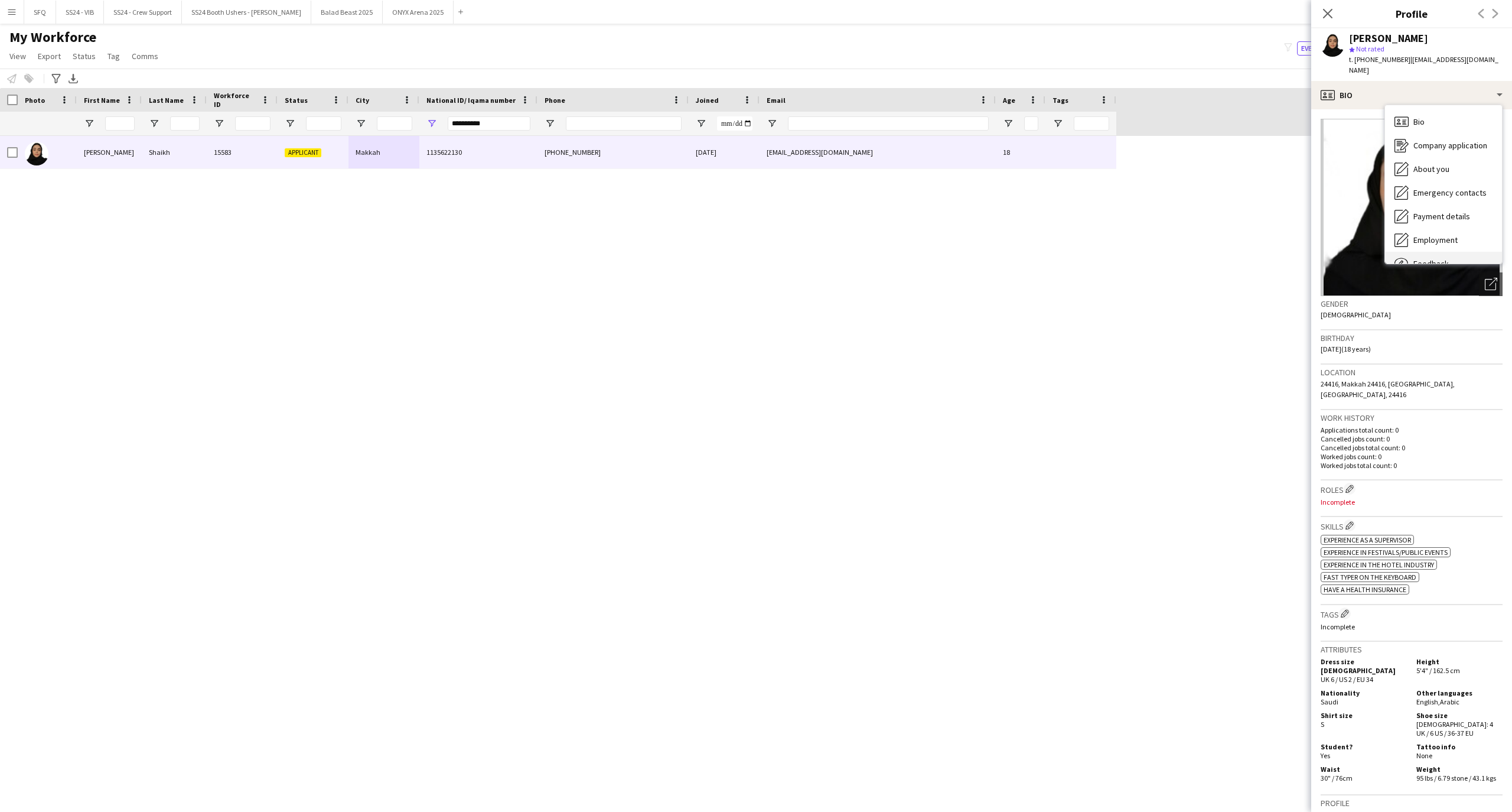
click at [1453, 251] on div "Feedback Feedback" at bounding box center [1443, 263] width 117 height 23
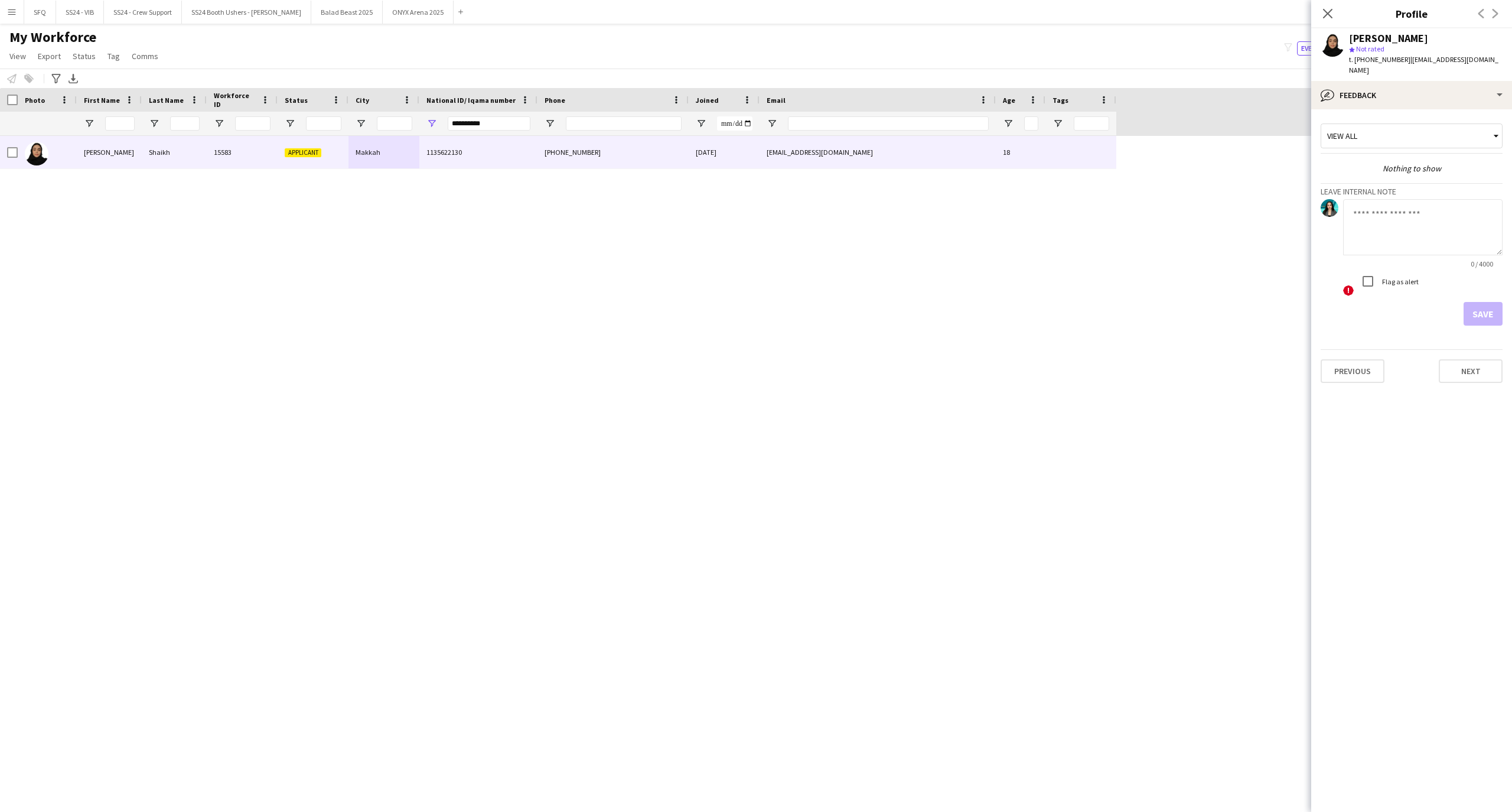
click at [1448, 231] on textarea at bounding box center [1423, 227] width 159 height 56
type textarea "*******"
drag, startPoint x: 1472, startPoint y: 294, endPoint x: 1395, endPoint y: 300, distance: 77.2
click at [1395, 302] on div "Save" at bounding box center [1411, 314] width 182 height 23
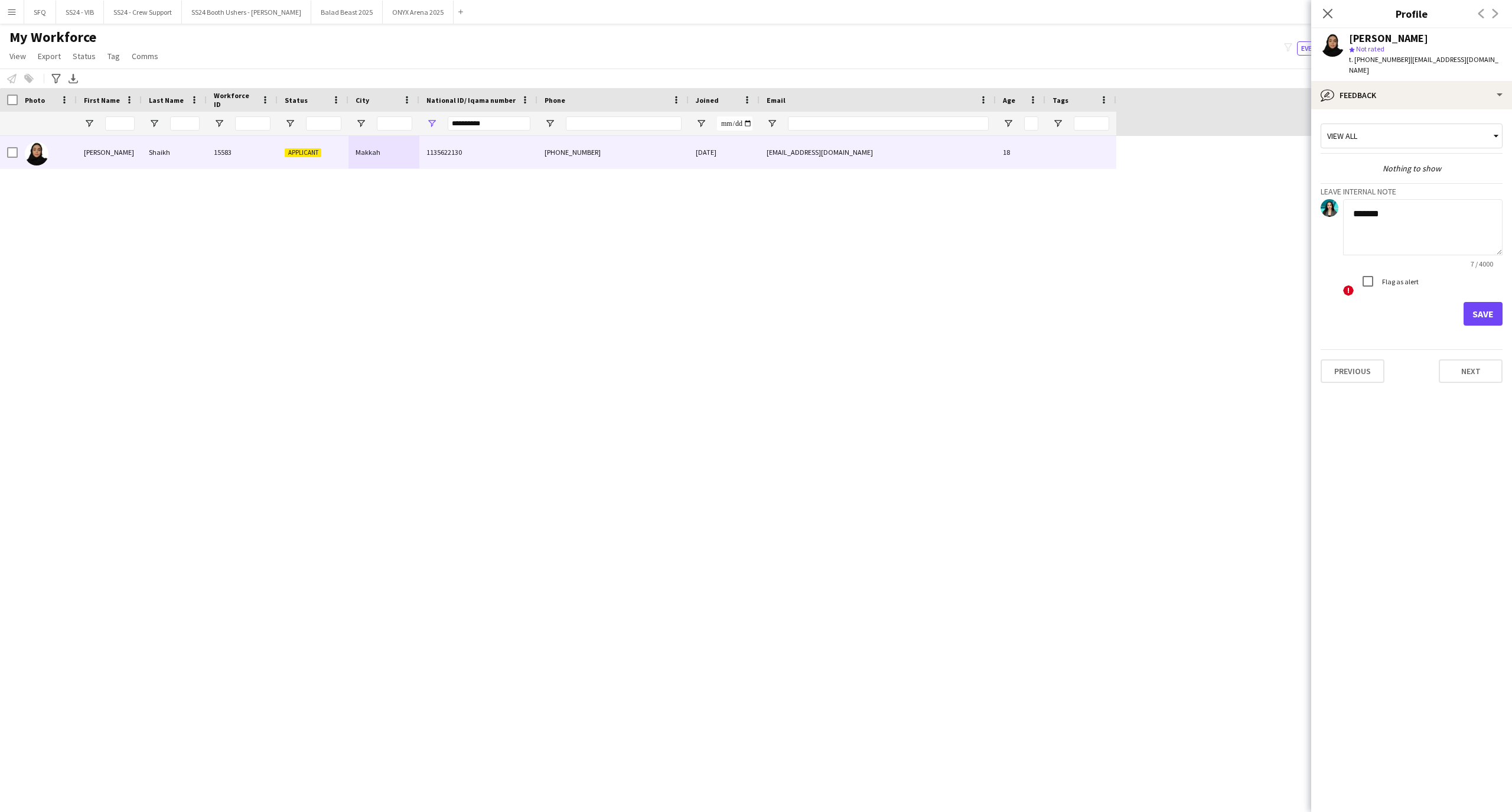
click at [1392, 277] on label "Flag as alert" at bounding box center [1399, 282] width 39 height 9
click at [1475, 302] on button "Save" at bounding box center [1483, 314] width 39 height 23
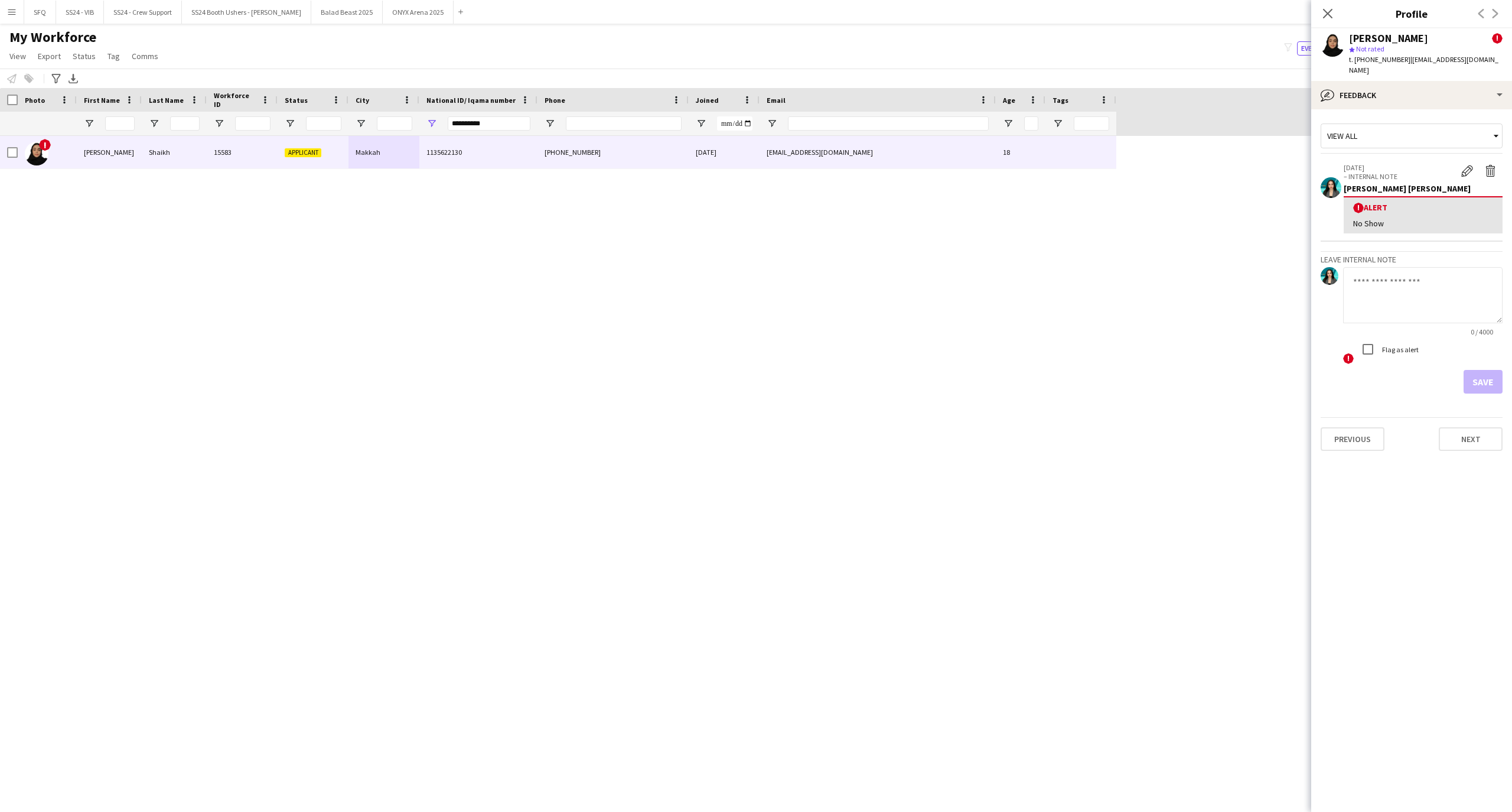
click at [499, 110] on div "National ID/ Iqama number" at bounding box center [478, 100] width 104 height 23
click at [499, 117] on input "**********" at bounding box center [489, 124] width 83 height 14
paste input "National ID/ Iqama number Filter Input"
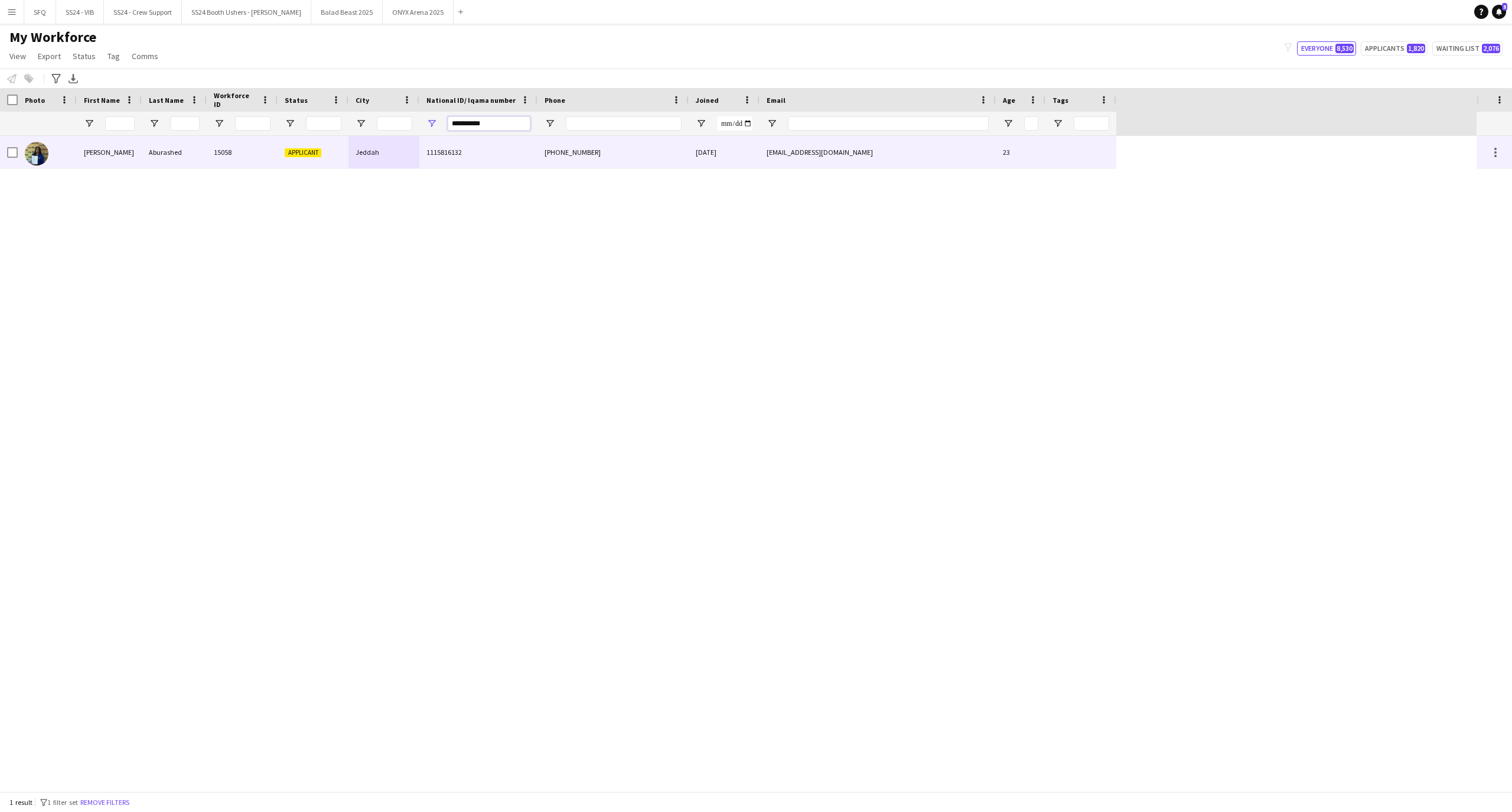
type input "**********"
click at [191, 161] on div "Aburashed" at bounding box center [174, 152] width 65 height 32
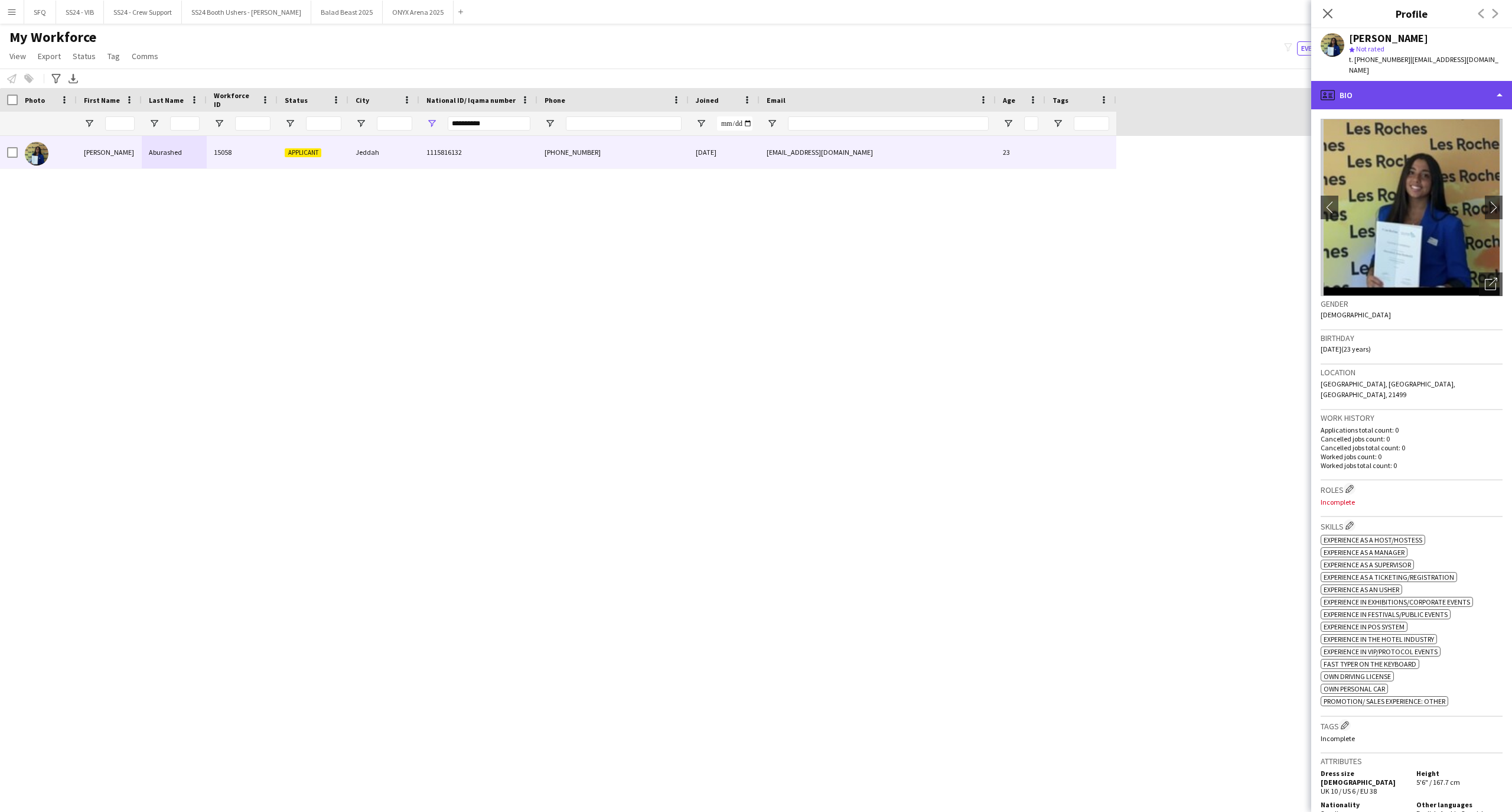
click at [1353, 95] on div "profile Bio" at bounding box center [1412, 95] width 201 height 29
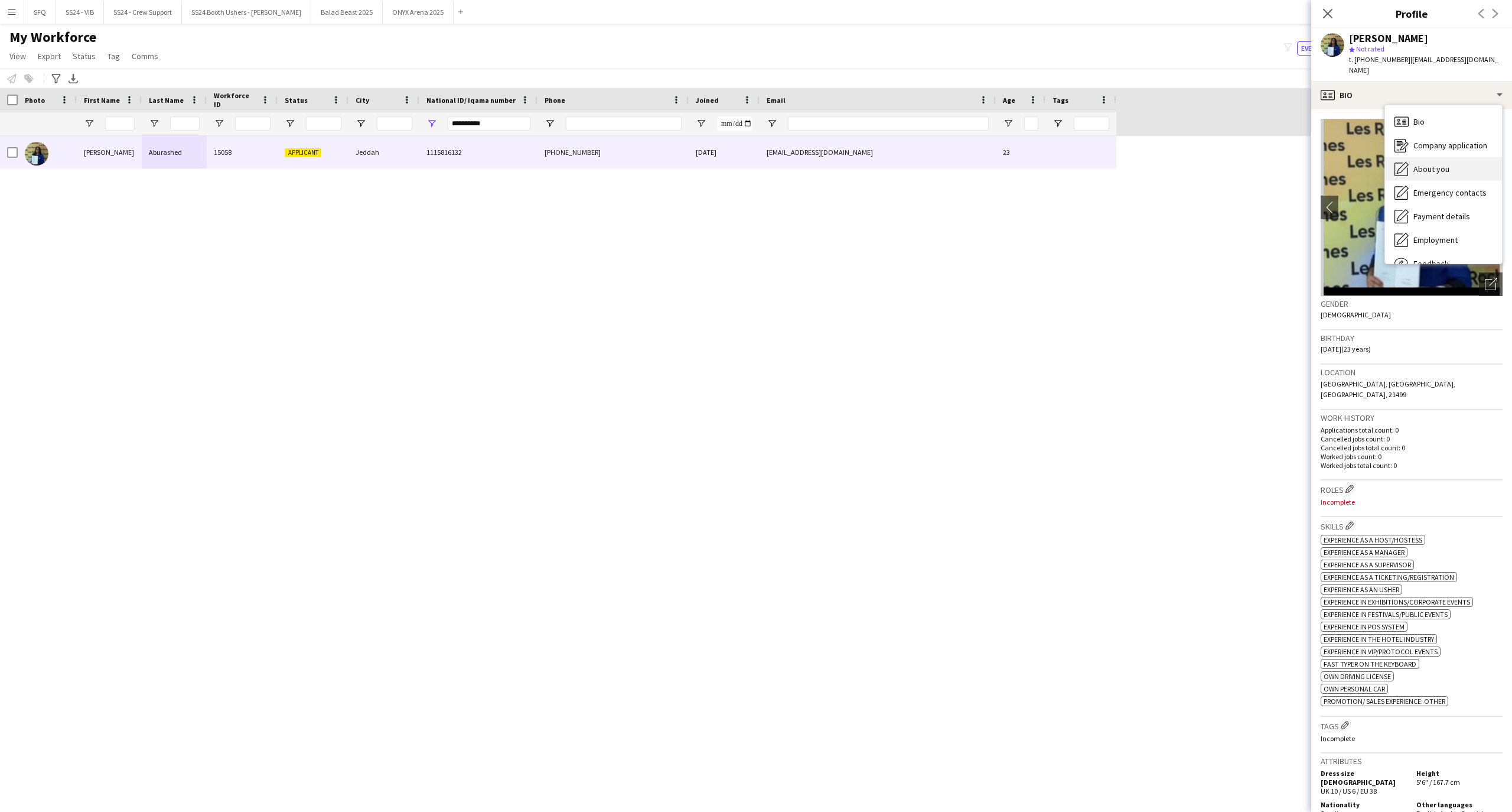
click at [1434, 164] on span "About you" at bounding box center [1431, 169] width 36 height 10
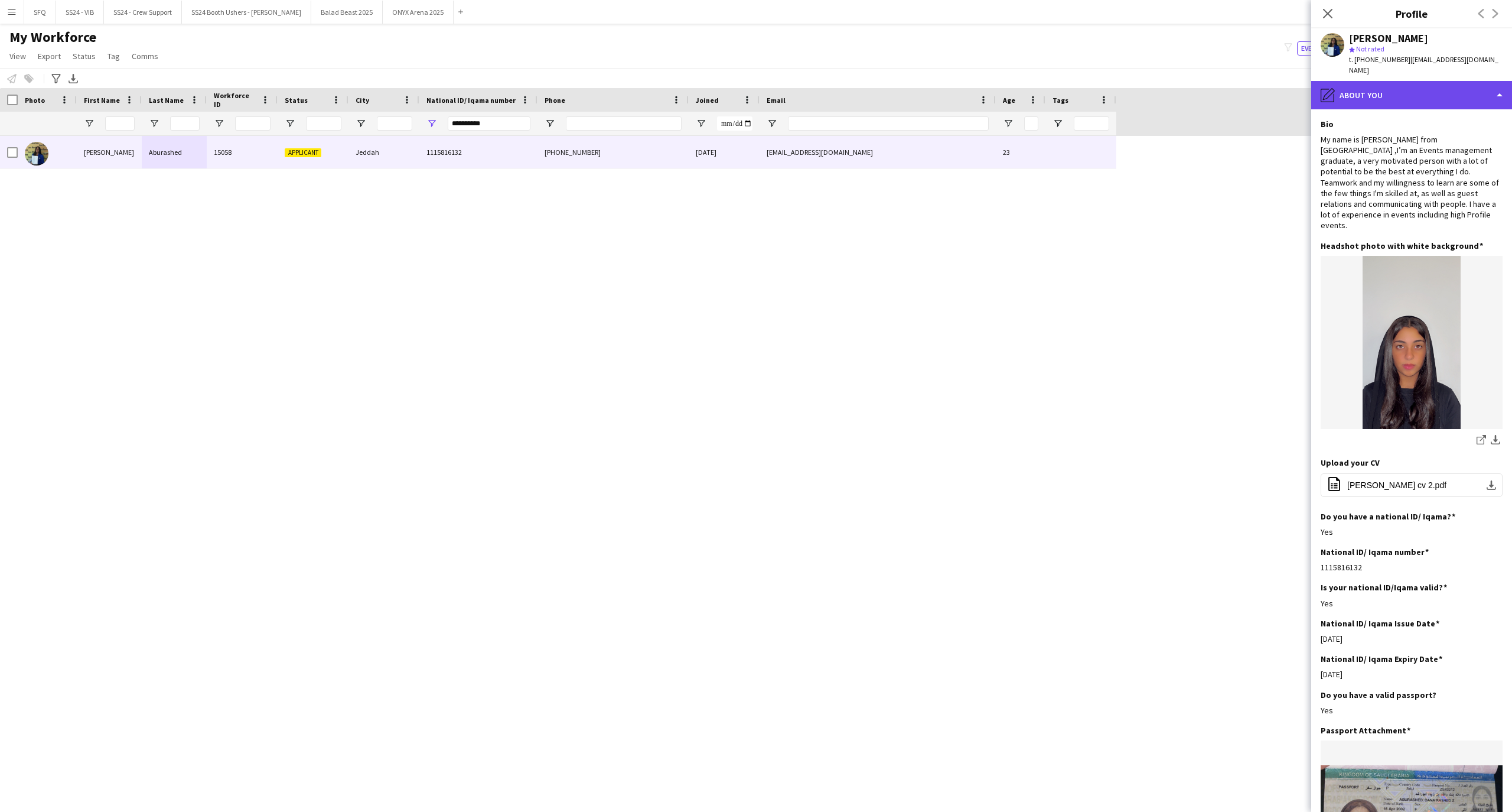
click at [1406, 85] on div "pencil4 About you" at bounding box center [1412, 95] width 201 height 29
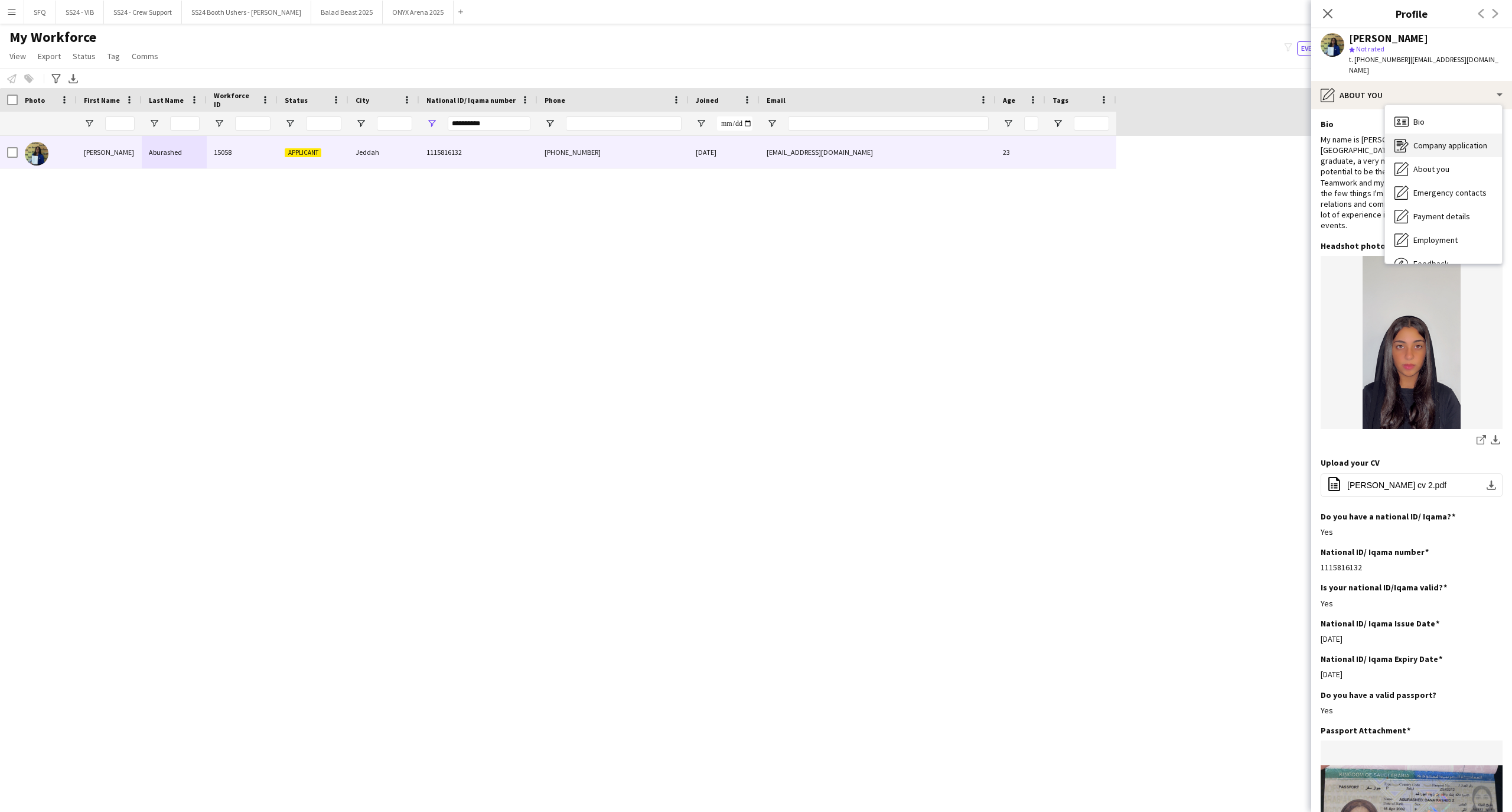
click at [1434, 133] on div "Company application Company application" at bounding box center [1443, 145] width 117 height 23
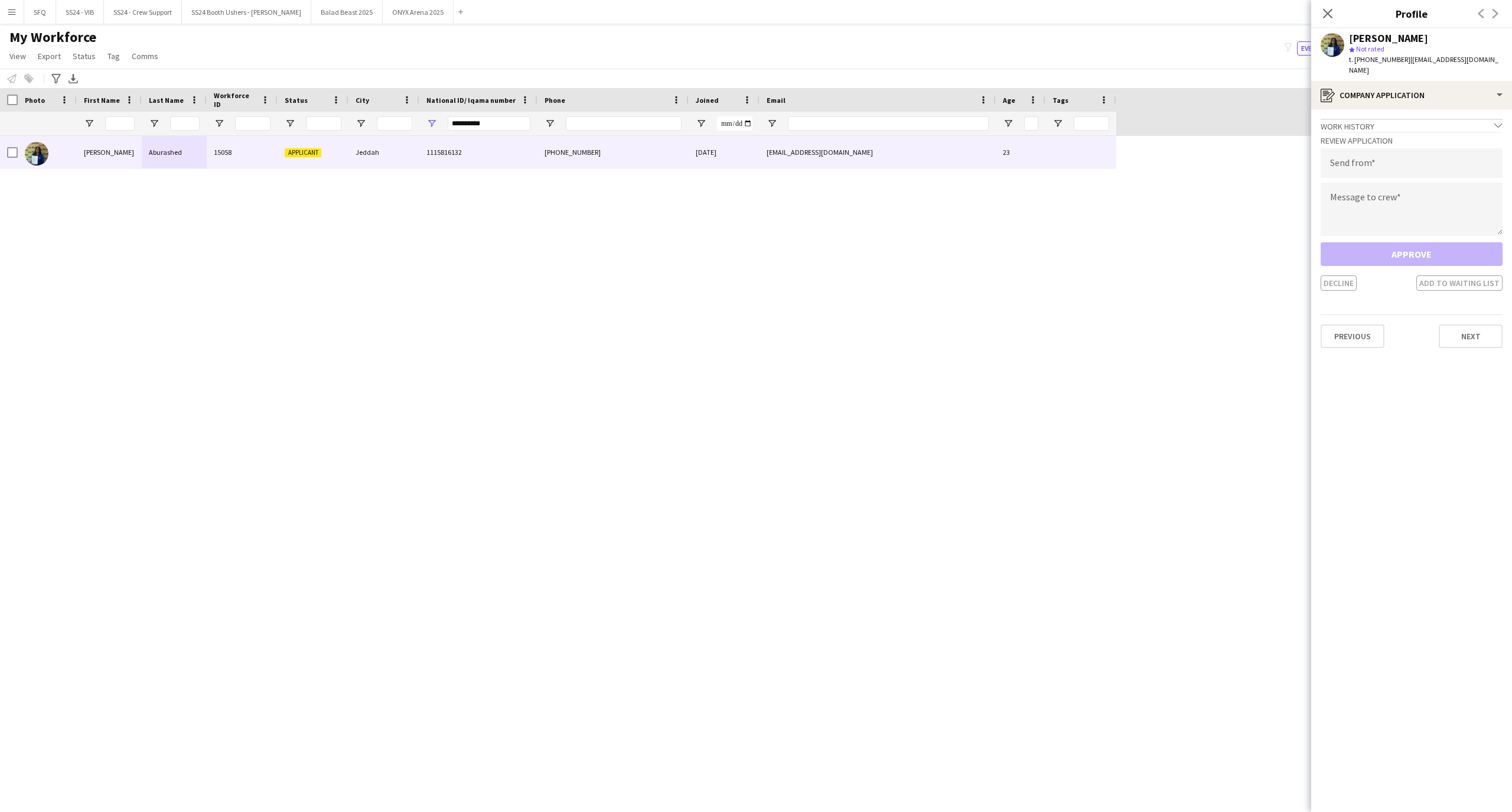
click at [1434, 132] on div "Review Application Send from Message to crew Approve Decline Add to waiting list" at bounding box center [1411, 211] width 182 height 159
drag, startPoint x: 1426, startPoint y: 86, endPoint x: 1428, endPoint y: 107, distance: 21.1
click at [1425, 87] on div "register Company application" at bounding box center [1412, 95] width 201 height 29
click at [1430, 110] on div "Bio Bio" at bounding box center [1443, 122] width 117 height 23
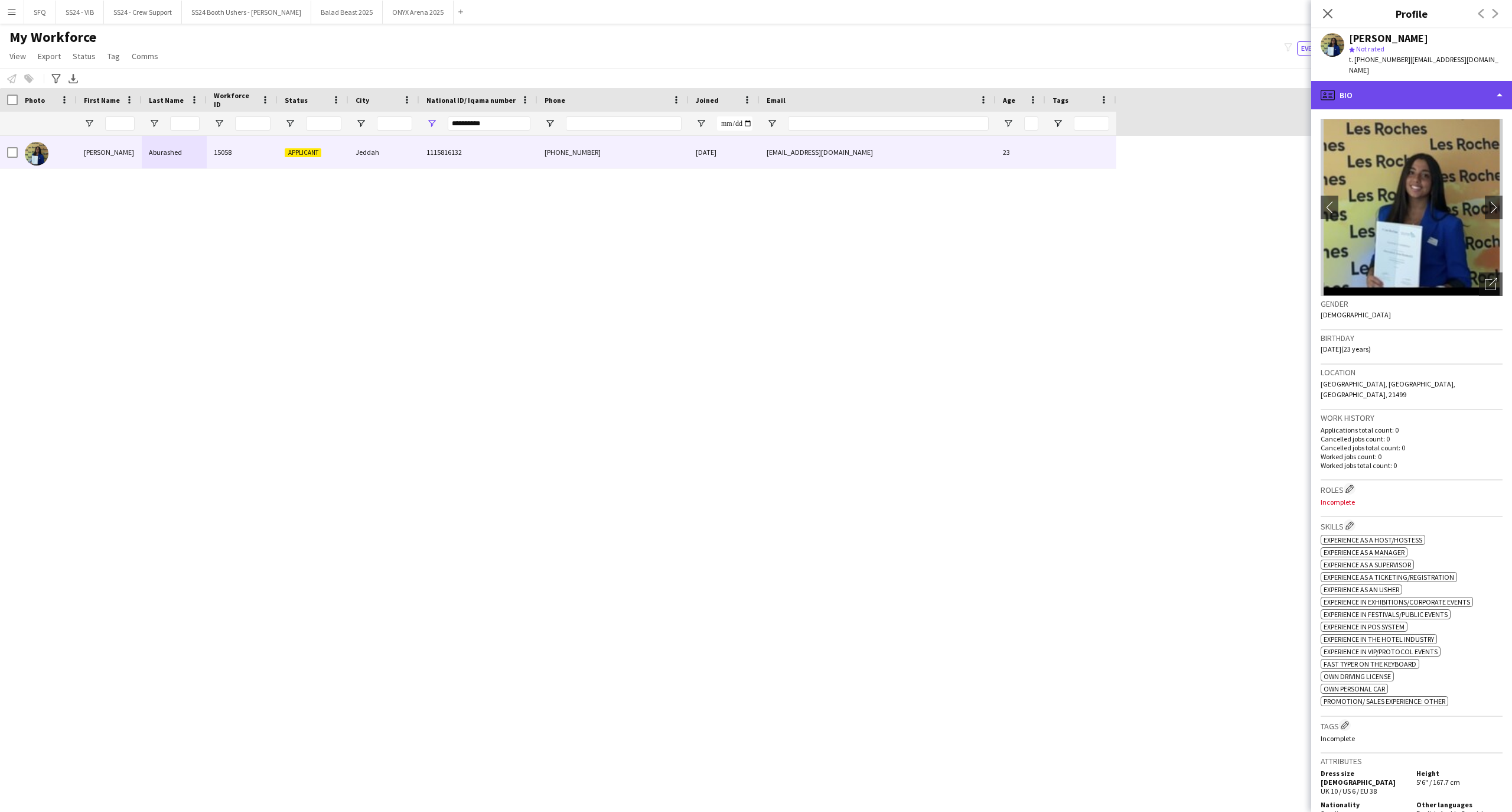
click at [1432, 96] on div "profile Bio" at bounding box center [1412, 95] width 201 height 29
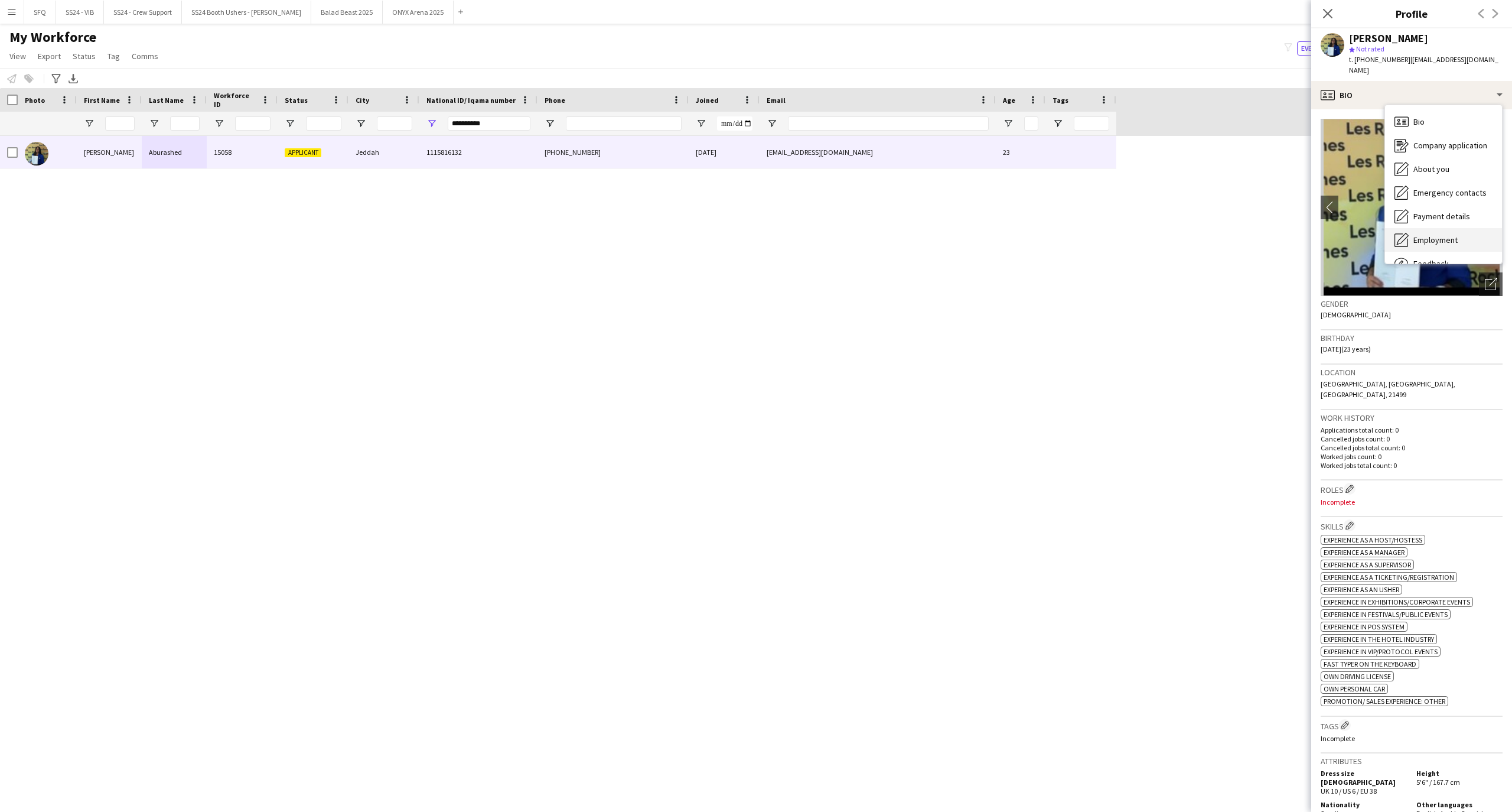
click at [1436, 237] on div "Employment Employment" at bounding box center [1443, 240] width 117 height 23
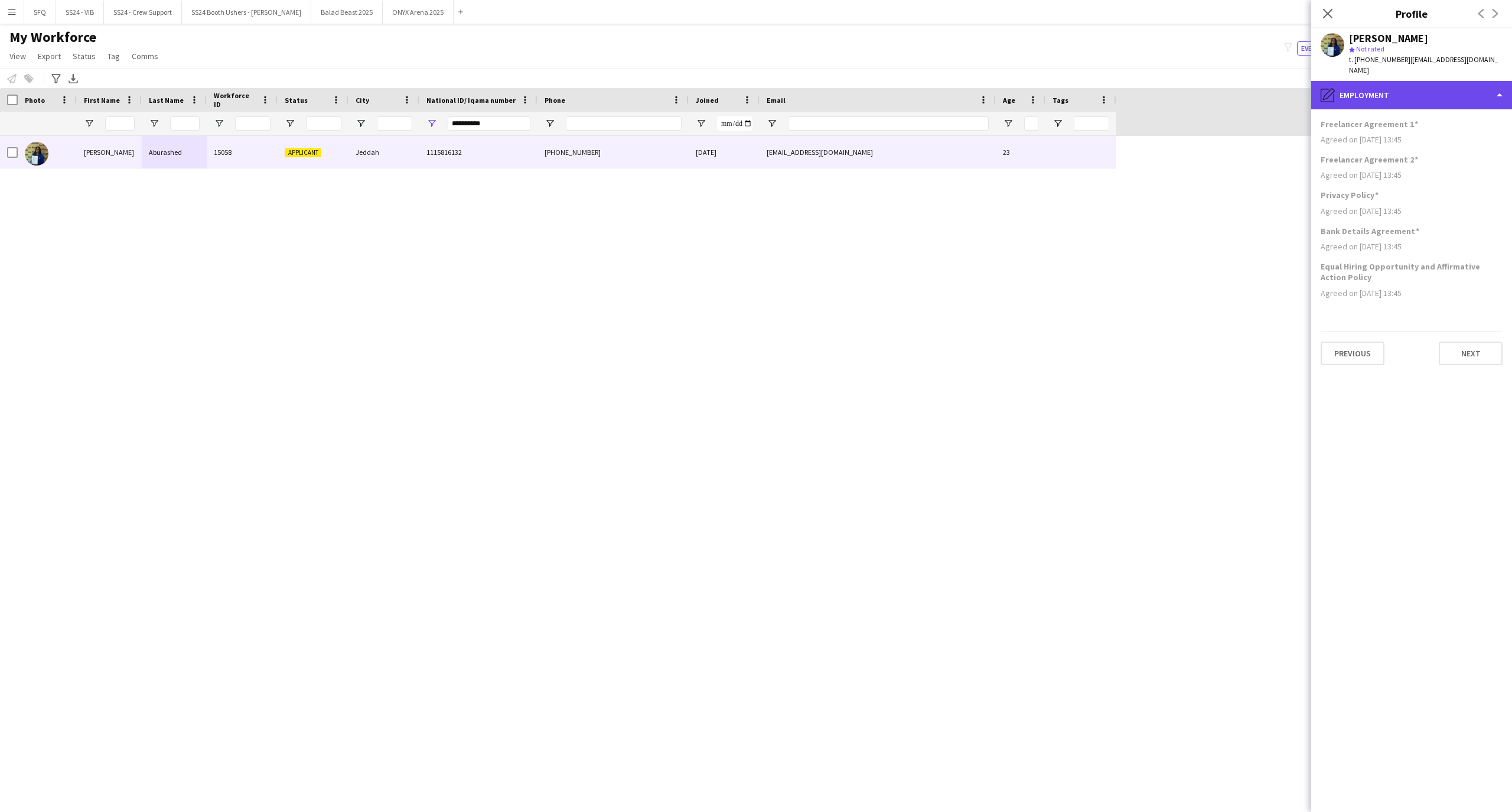
click at [1425, 86] on div "pencil4 Employment" at bounding box center [1412, 95] width 201 height 29
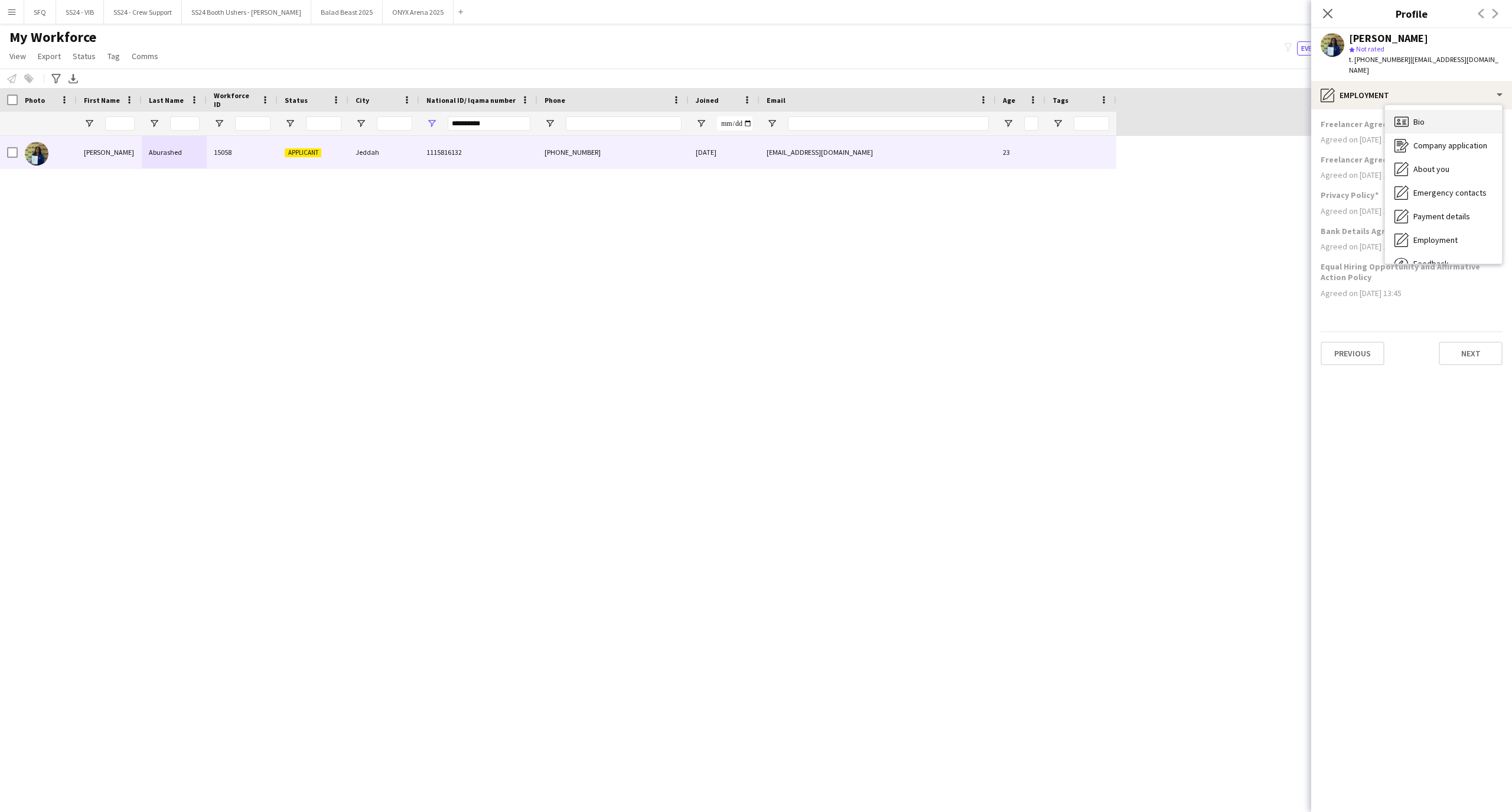
click at [1426, 110] on div "Bio Bio" at bounding box center [1443, 122] width 117 height 23
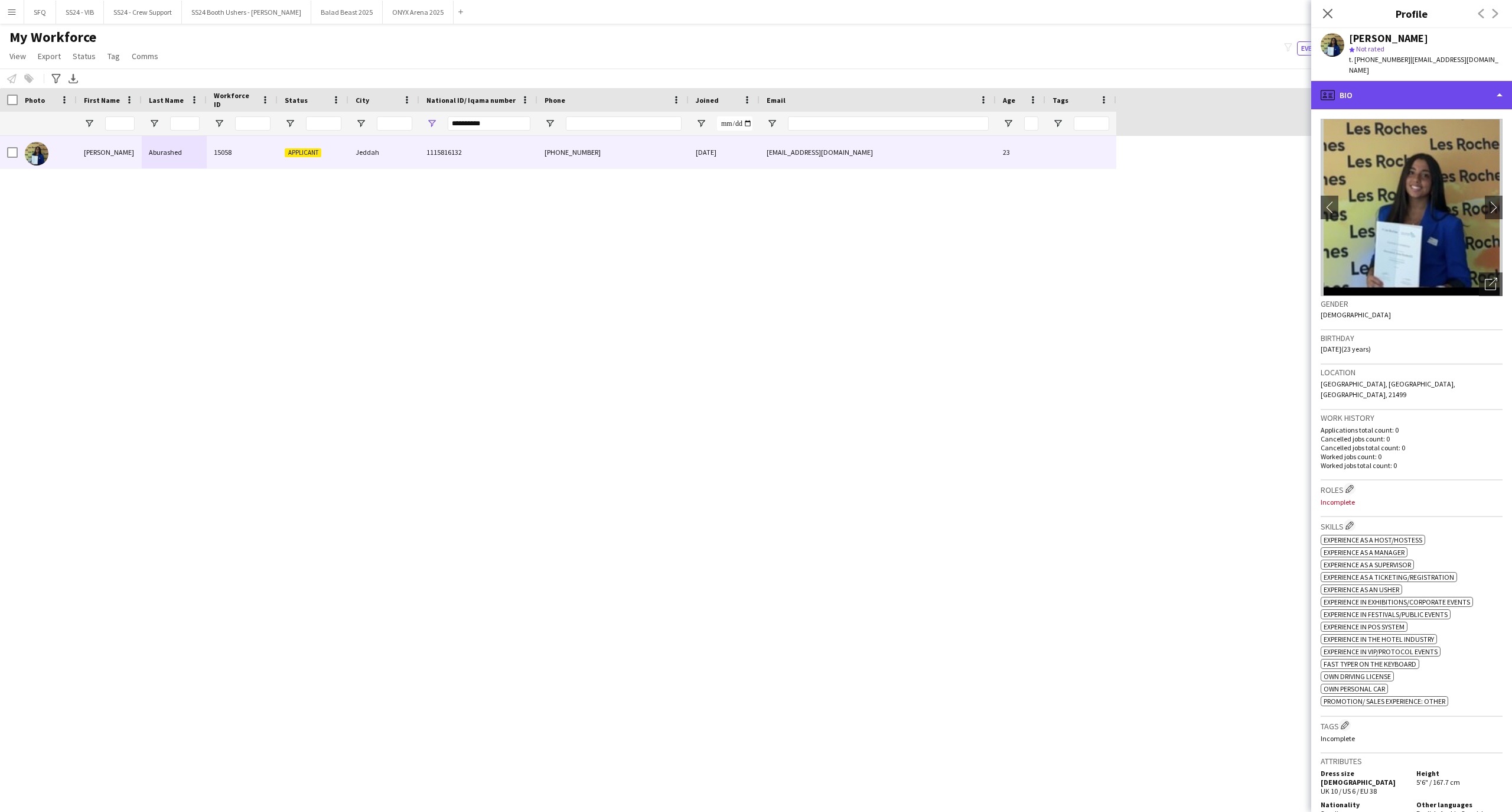
click at [1386, 95] on div "profile Bio" at bounding box center [1412, 95] width 201 height 29
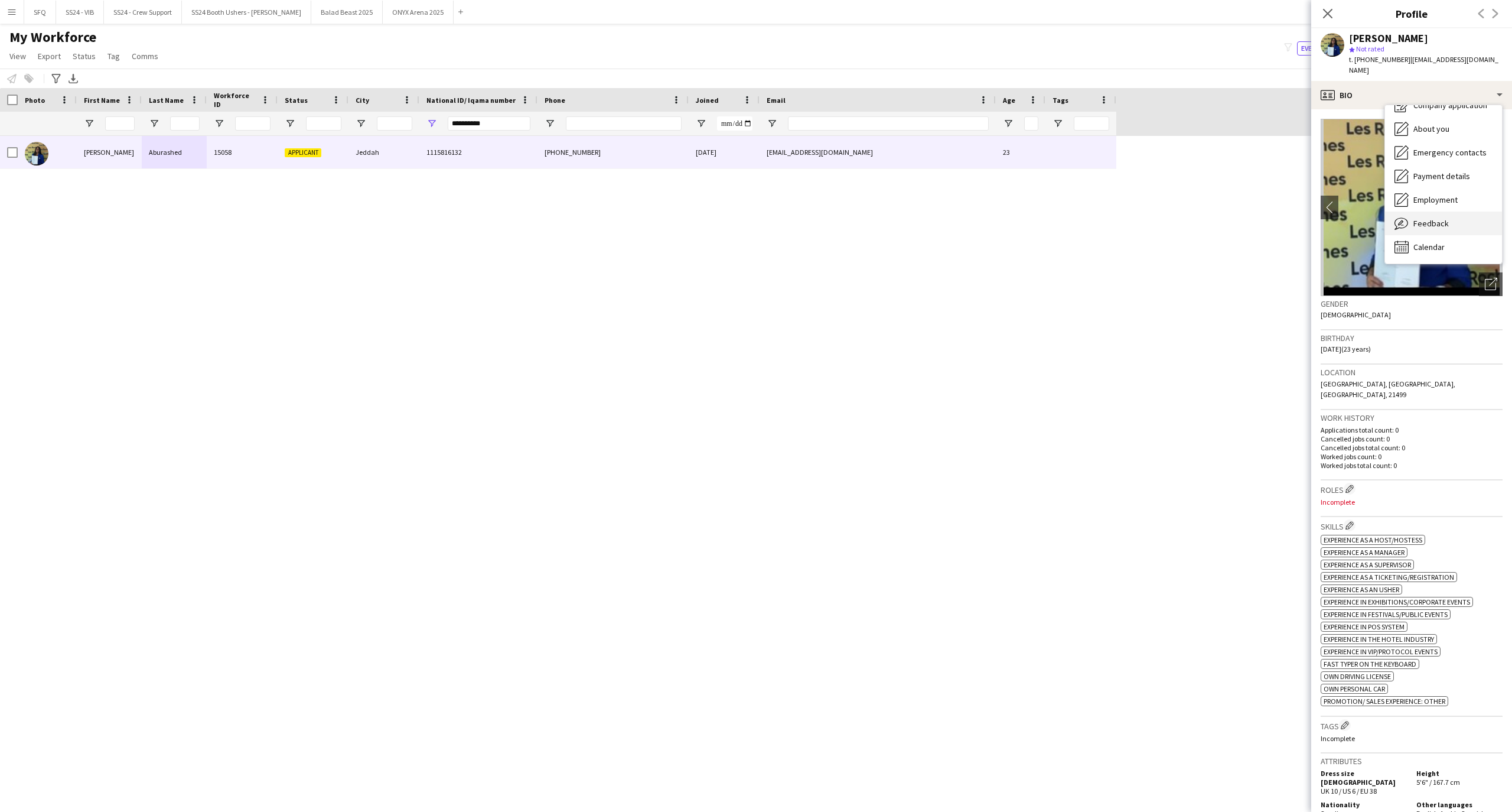
click at [1426, 218] on span "Feedback" at bounding box center [1430, 223] width 36 height 10
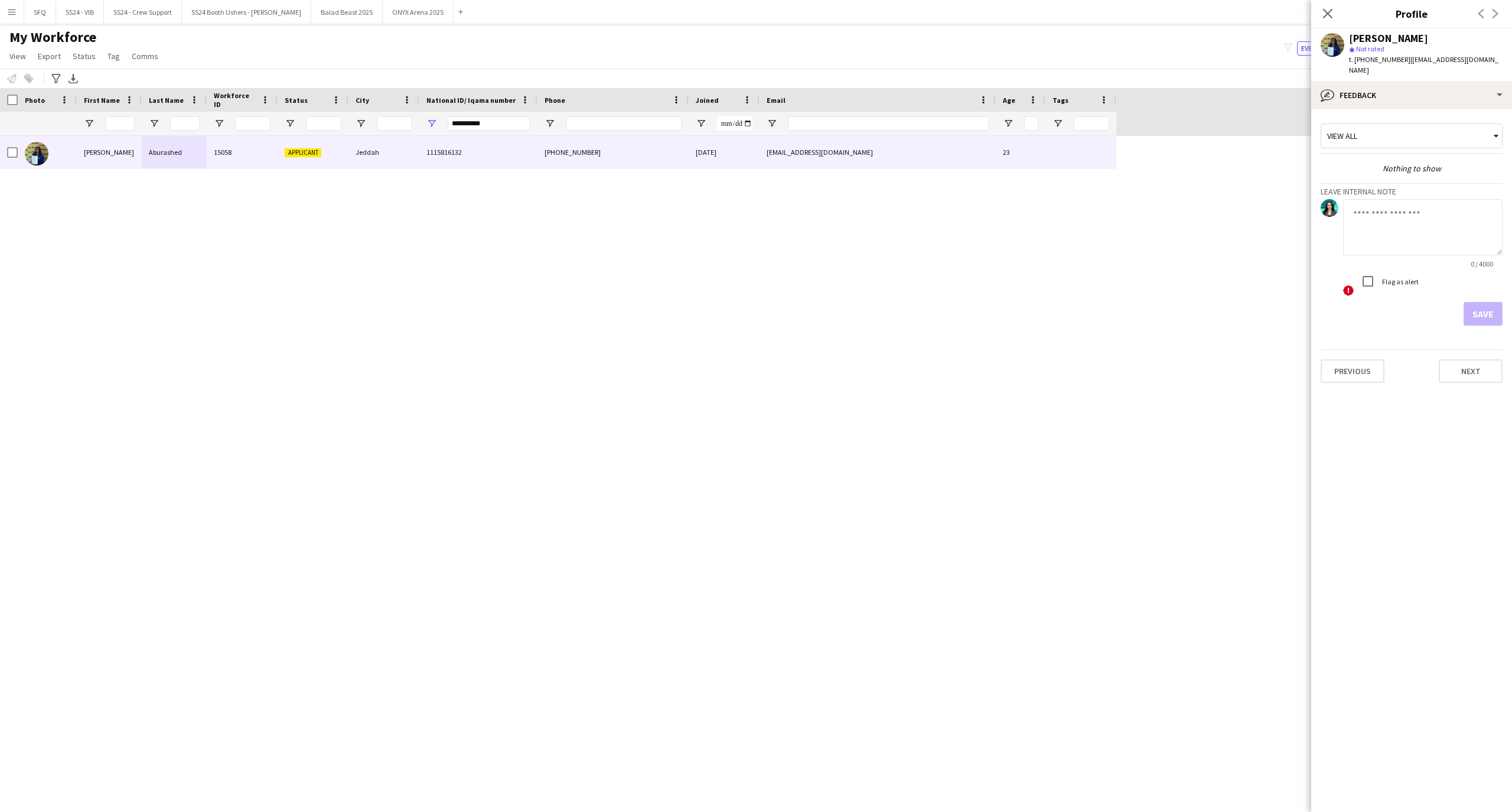
click at [1426, 259] on div "0 / 4000" at bounding box center [1423, 264] width 159 height 9
click at [1421, 224] on textarea at bounding box center [1423, 227] width 159 height 56
type textarea "********"
click at [1401, 277] on label "Flag as alert" at bounding box center [1399, 282] width 39 height 9
drag, startPoint x: 1456, startPoint y: 296, endPoint x: 1487, endPoint y: 301, distance: 31.4
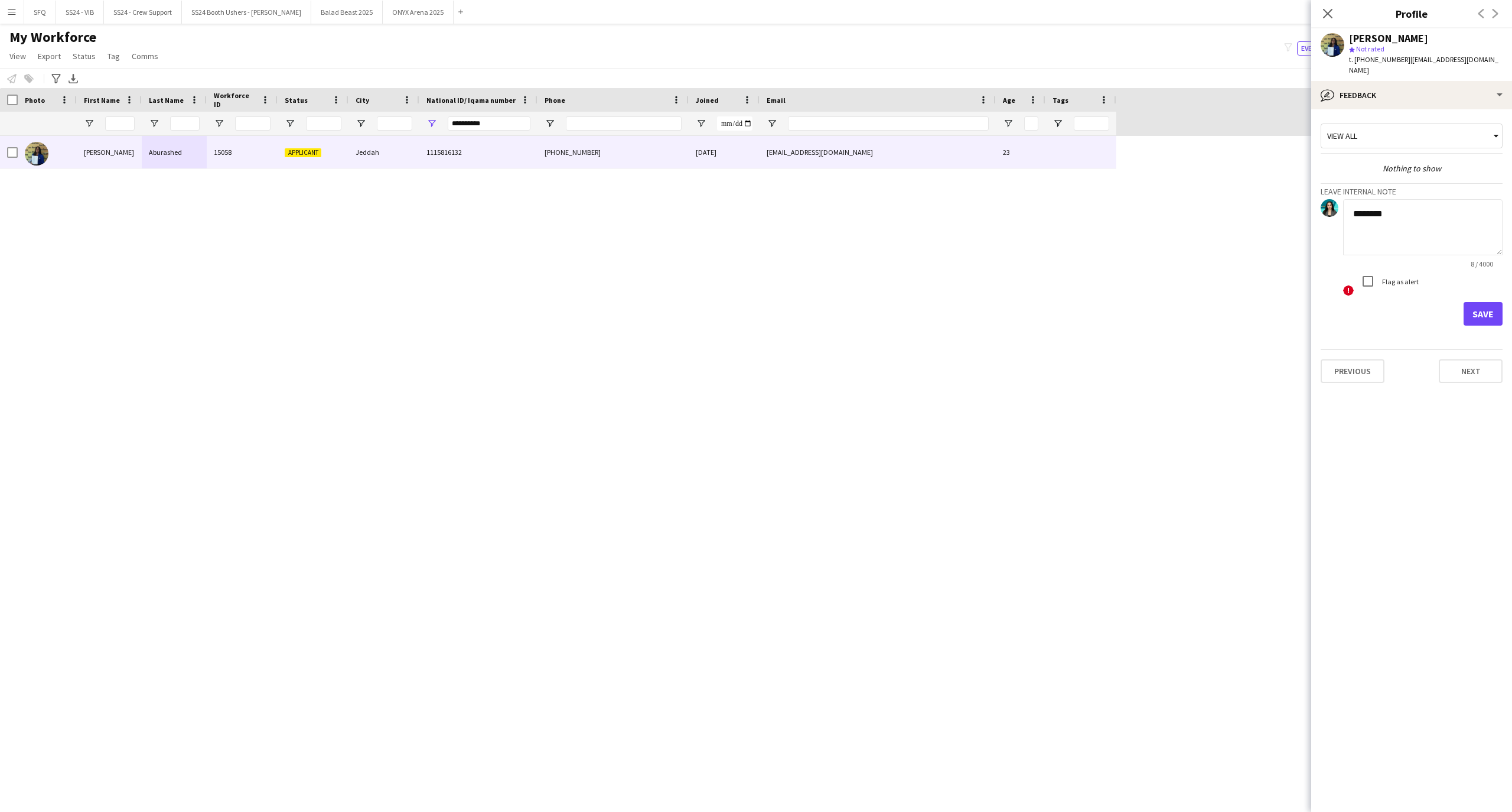
click at [1461, 302] on div "Save" at bounding box center [1411, 314] width 182 height 23
click at [1487, 302] on button "Save" at bounding box center [1483, 314] width 39 height 23
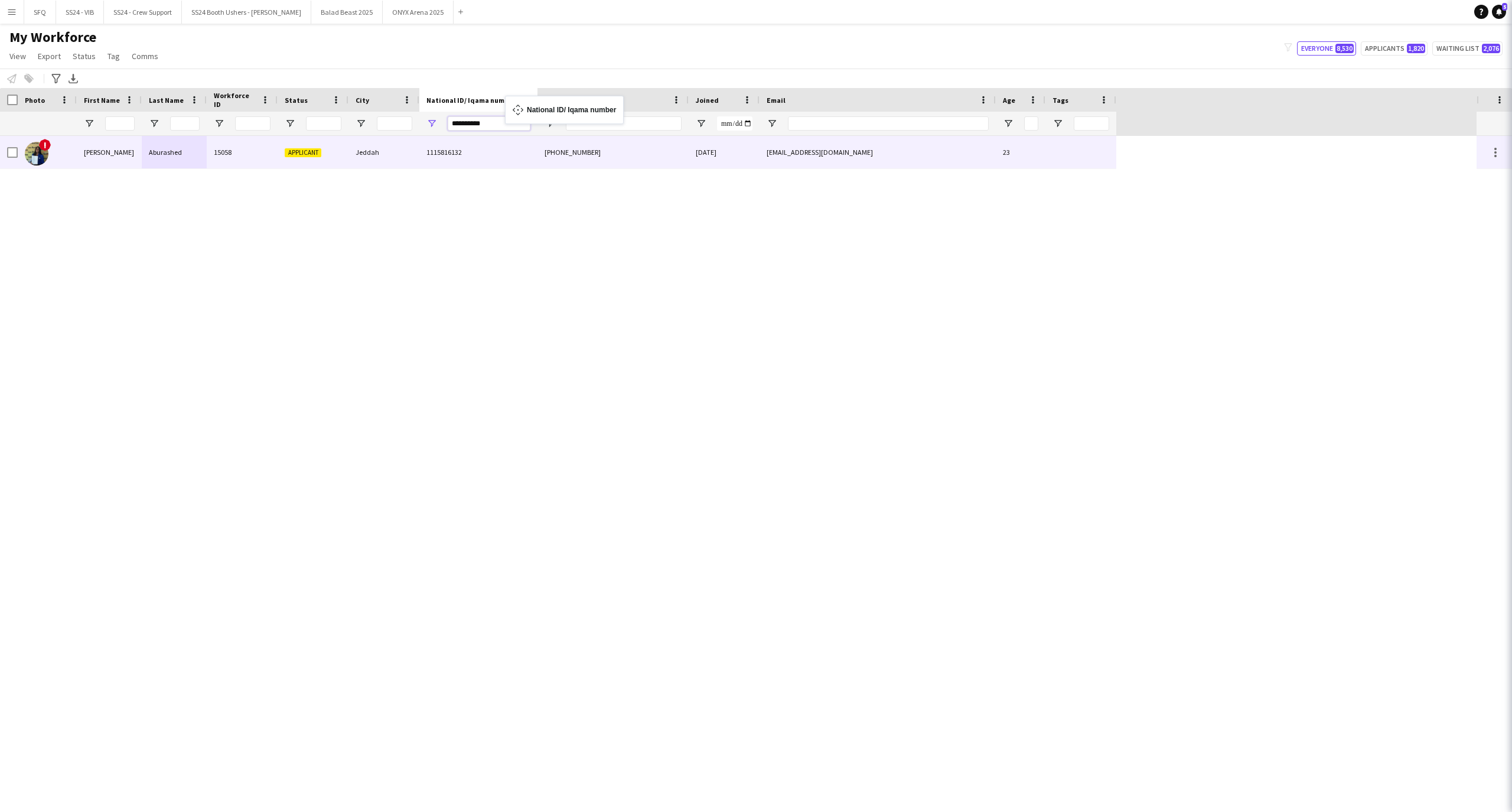
click at [520, 124] on input "**********" at bounding box center [489, 124] width 83 height 14
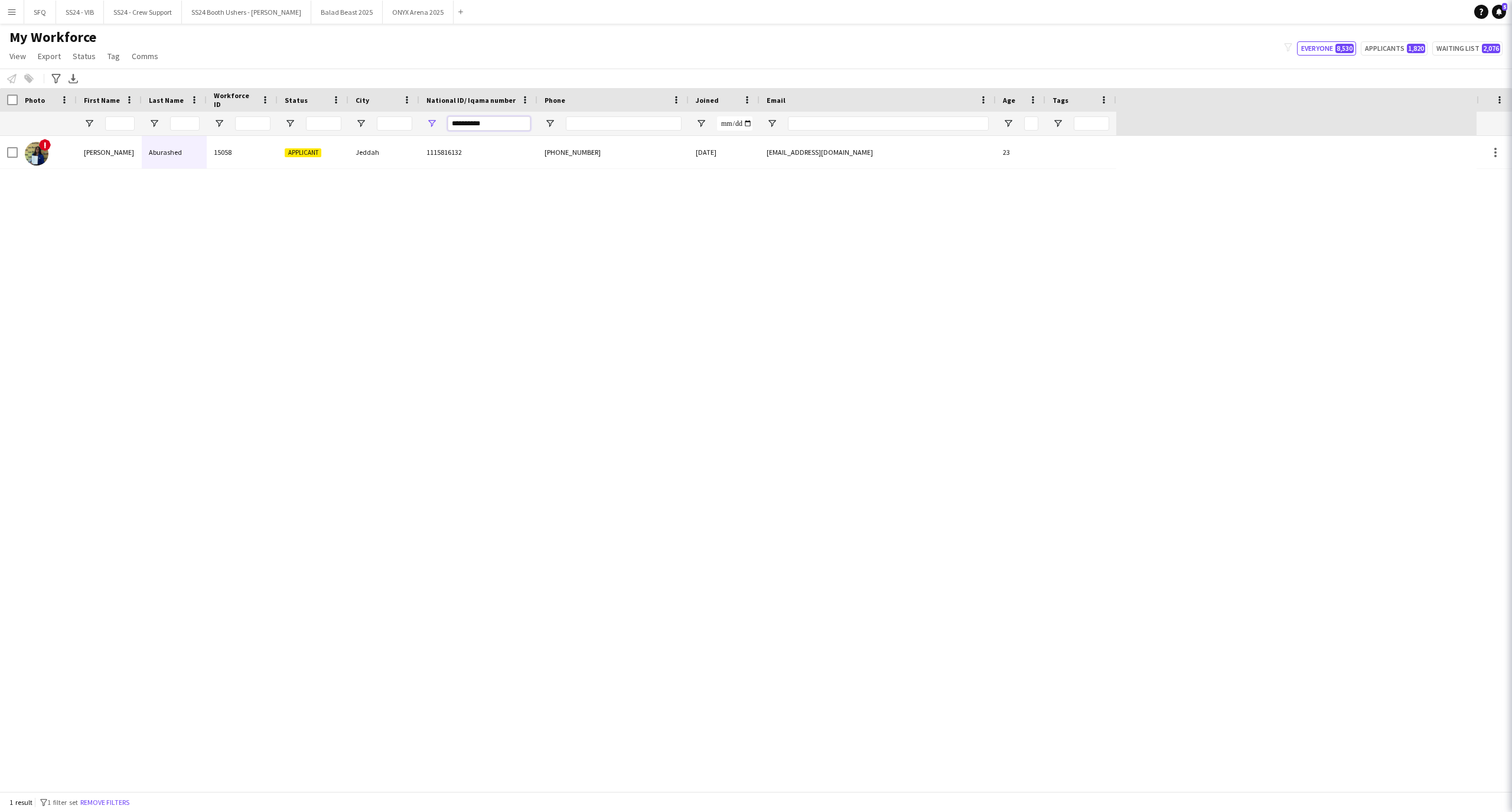
click at [494, 119] on input "**********" at bounding box center [489, 124] width 83 height 14
paste input "National ID/ Iqama number Filter Input"
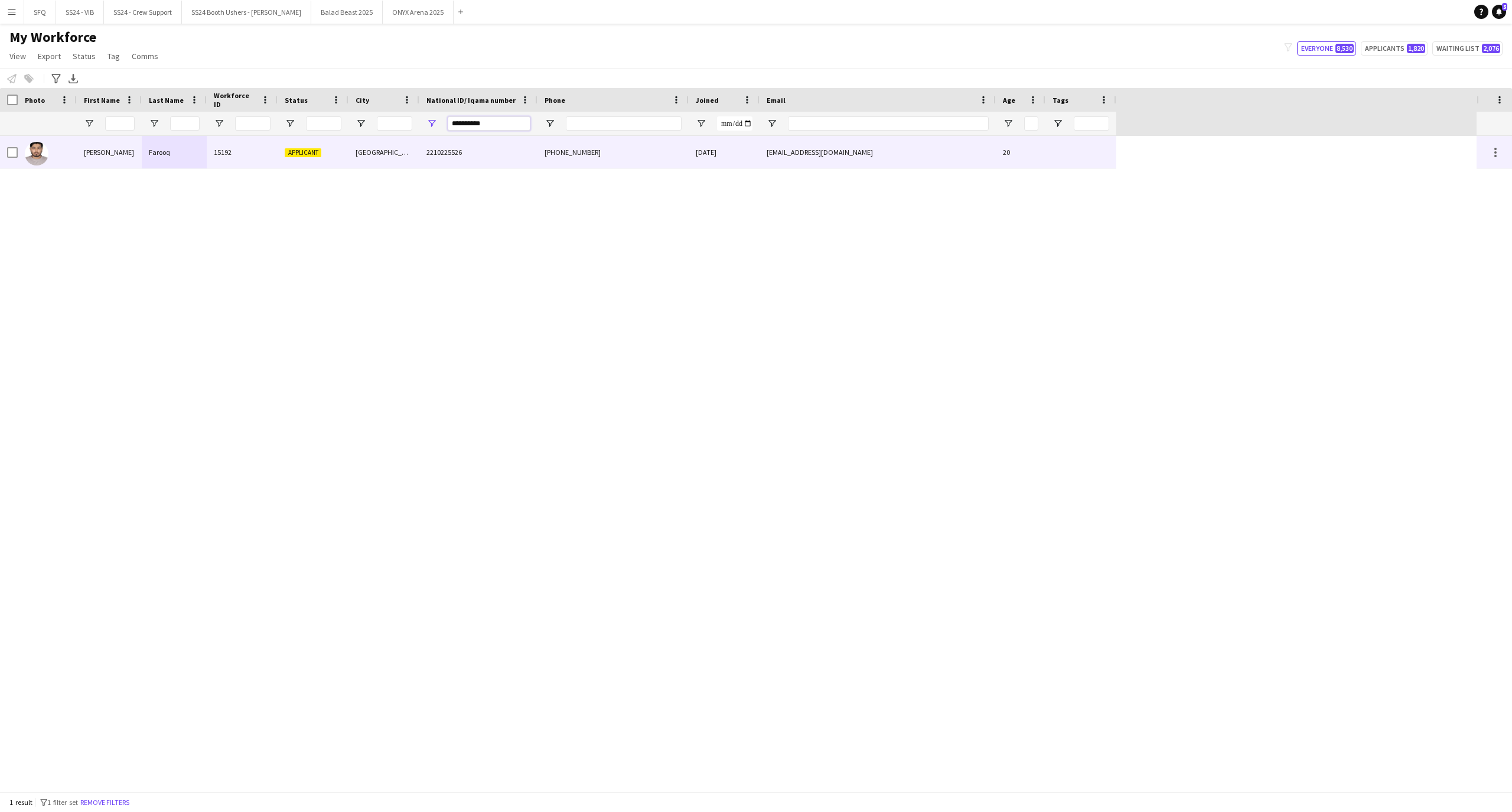
type input "**********"
click at [244, 157] on div "15192" at bounding box center [242, 152] width 71 height 32
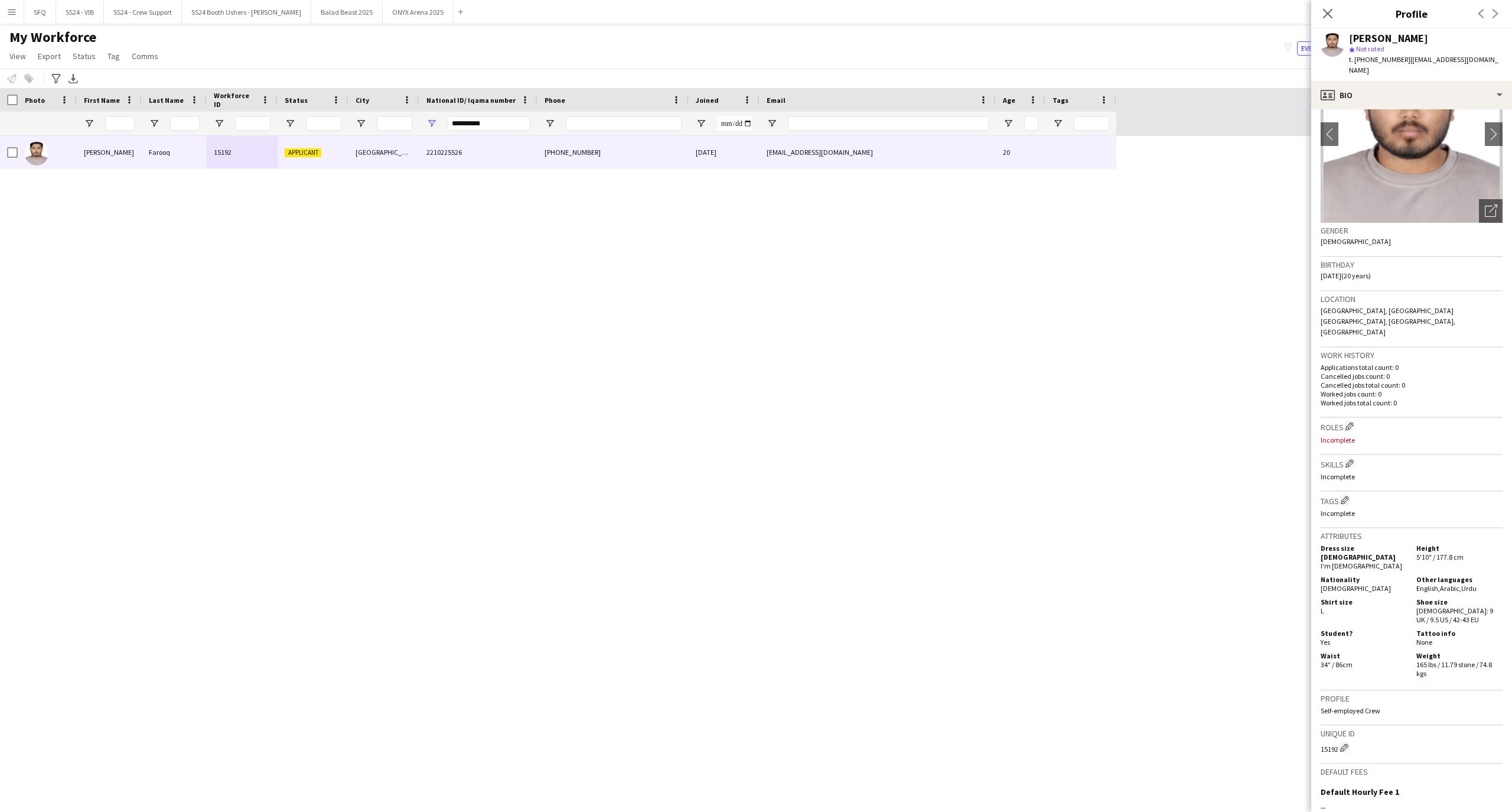
scroll to position [0, 0]
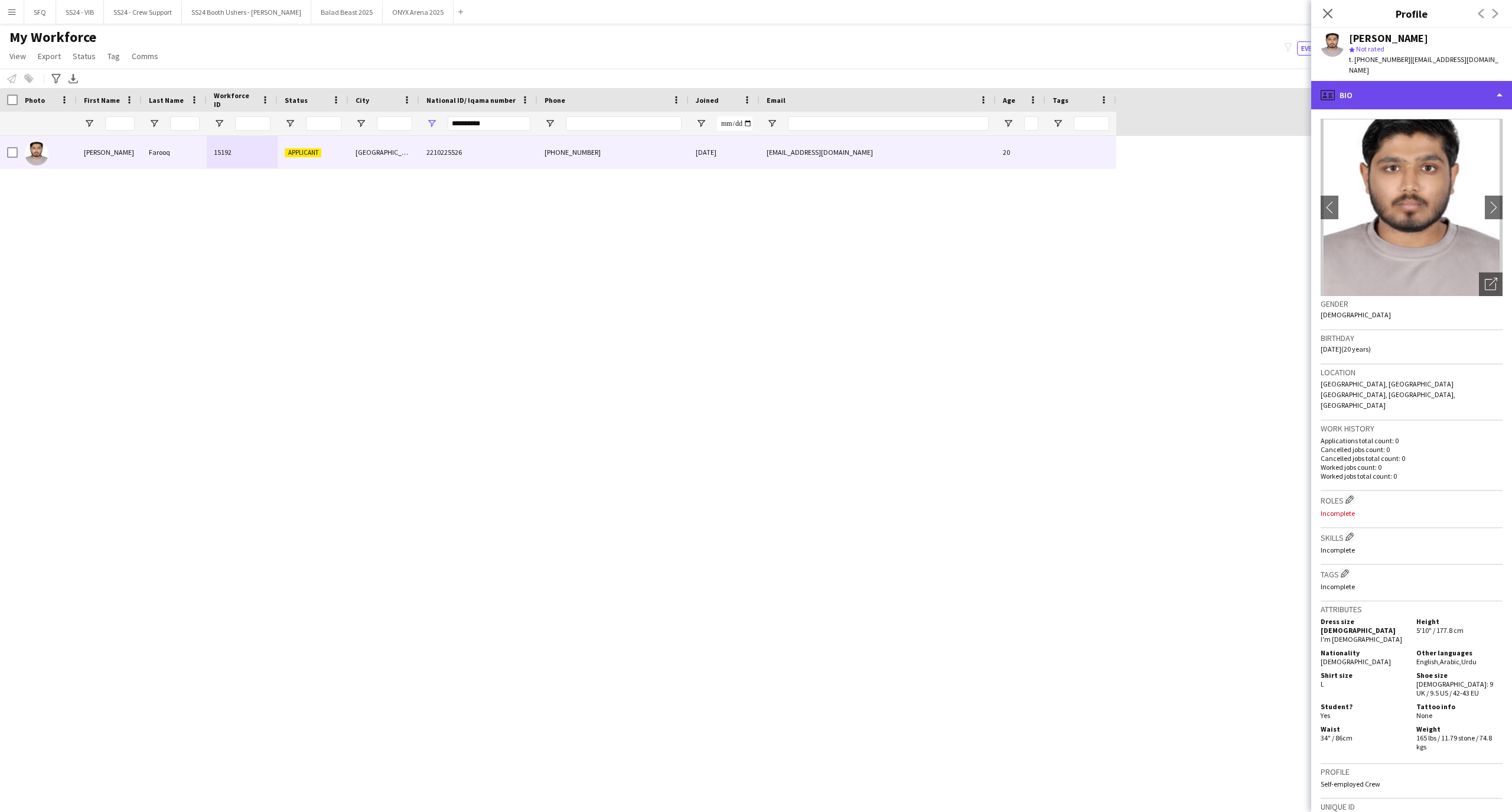
click at [1366, 81] on div "profile Bio" at bounding box center [1412, 95] width 201 height 29
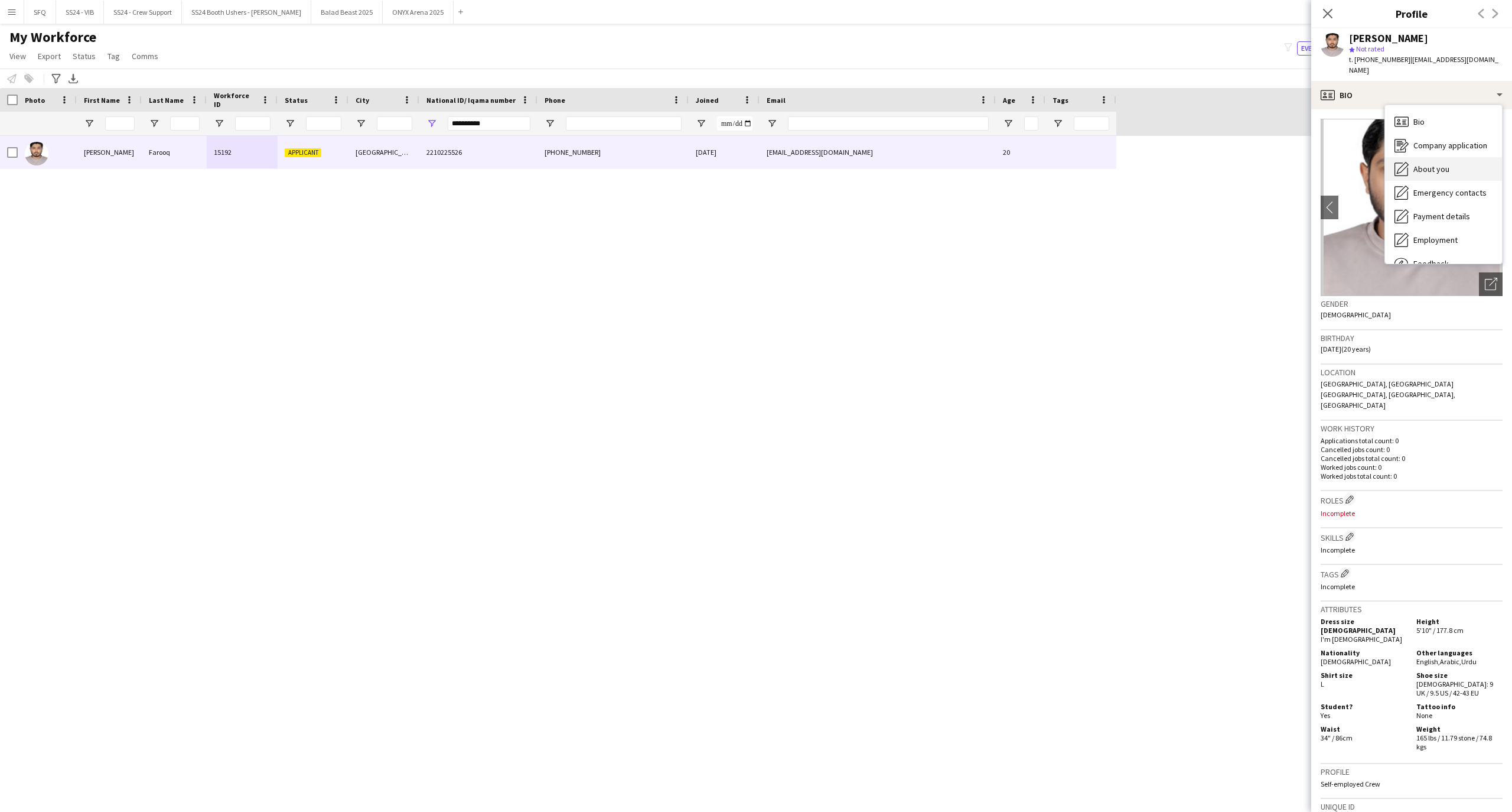
click at [1413, 164] on span "About you" at bounding box center [1431, 169] width 36 height 10
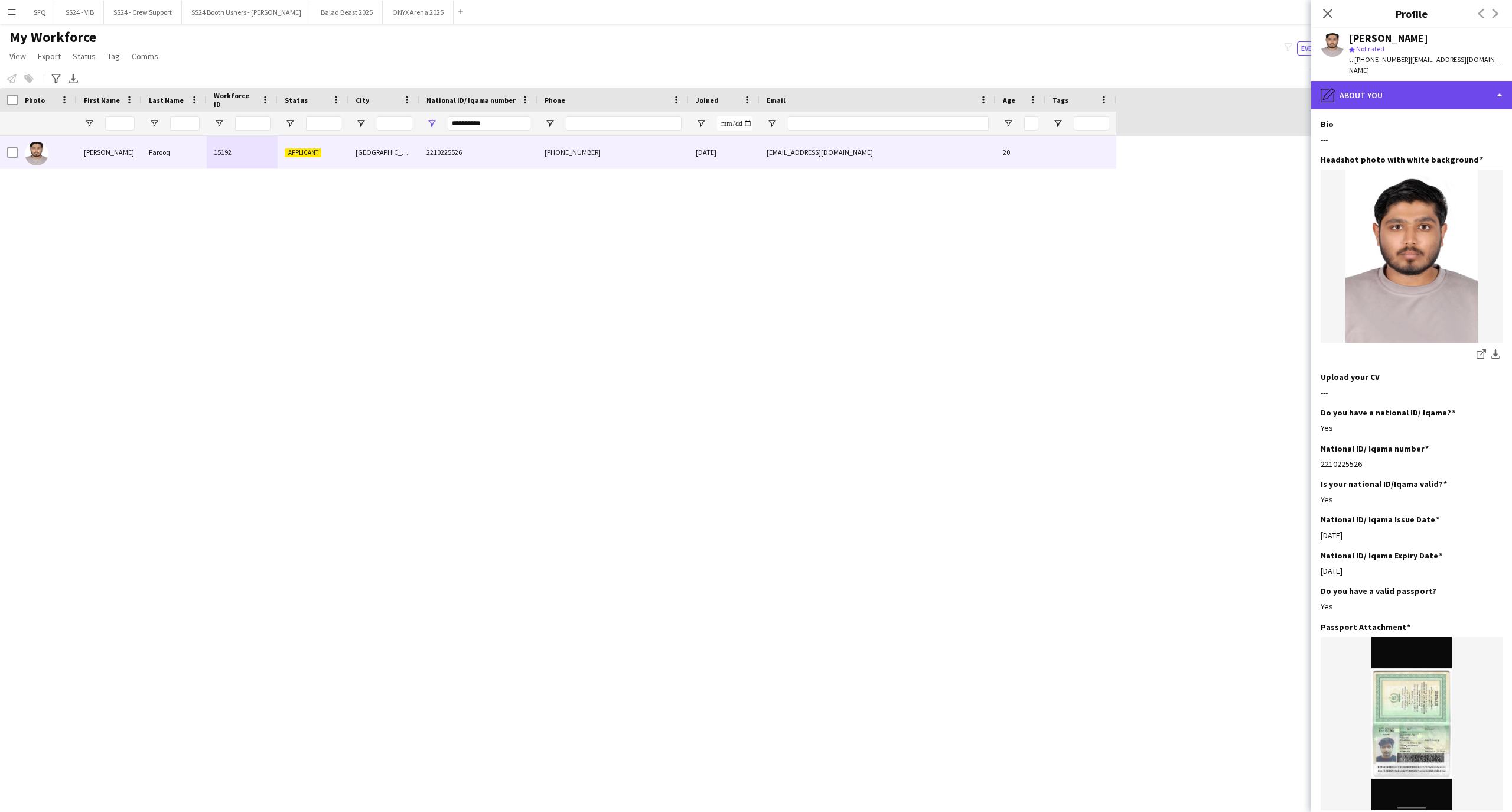
click at [1420, 81] on div "pencil4 About you" at bounding box center [1412, 95] width 201 height 29
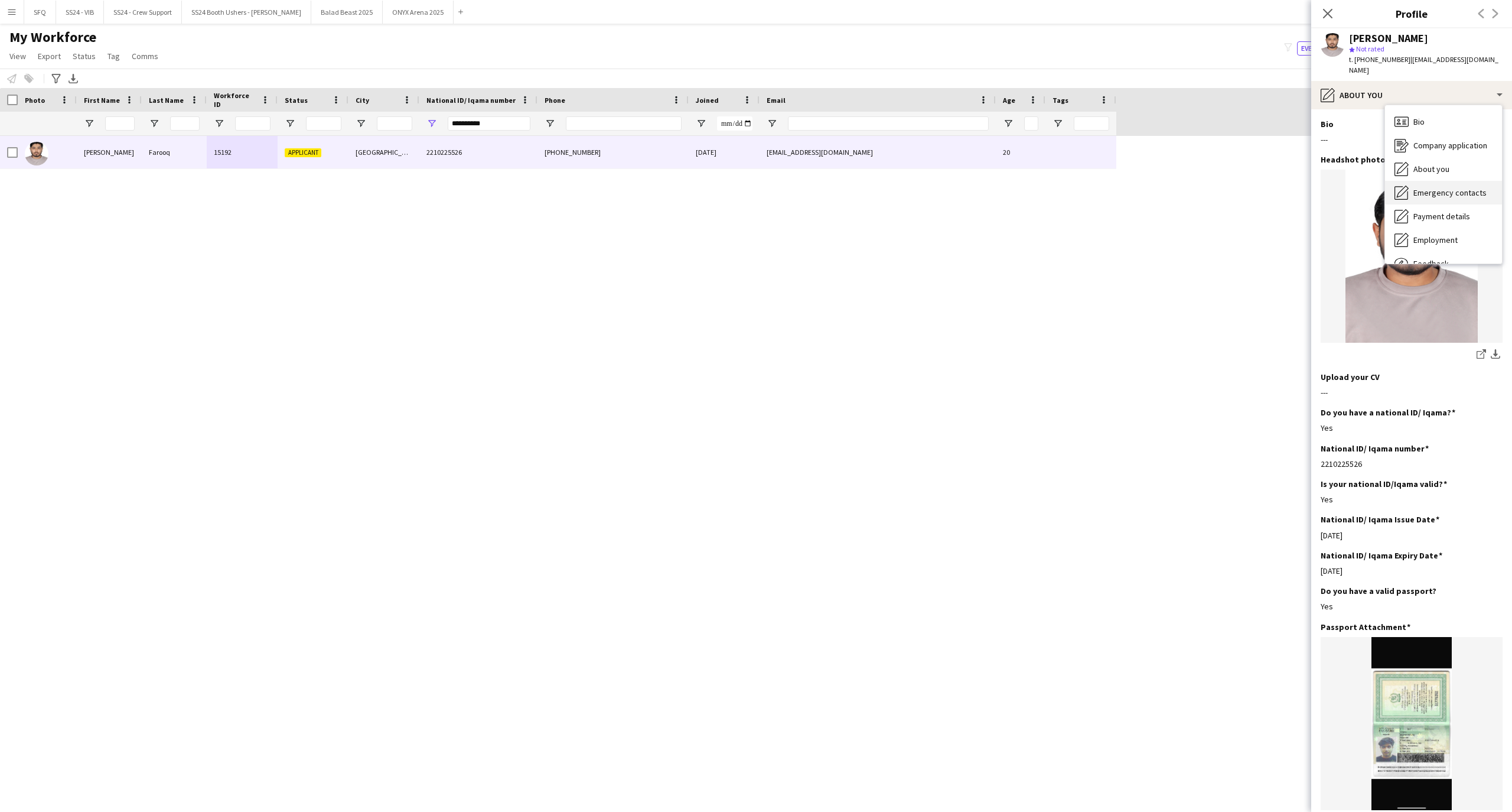
click at [1421, 187] on span "Emergency contacts" at bounding box center [1449, 192] width 73 height 10
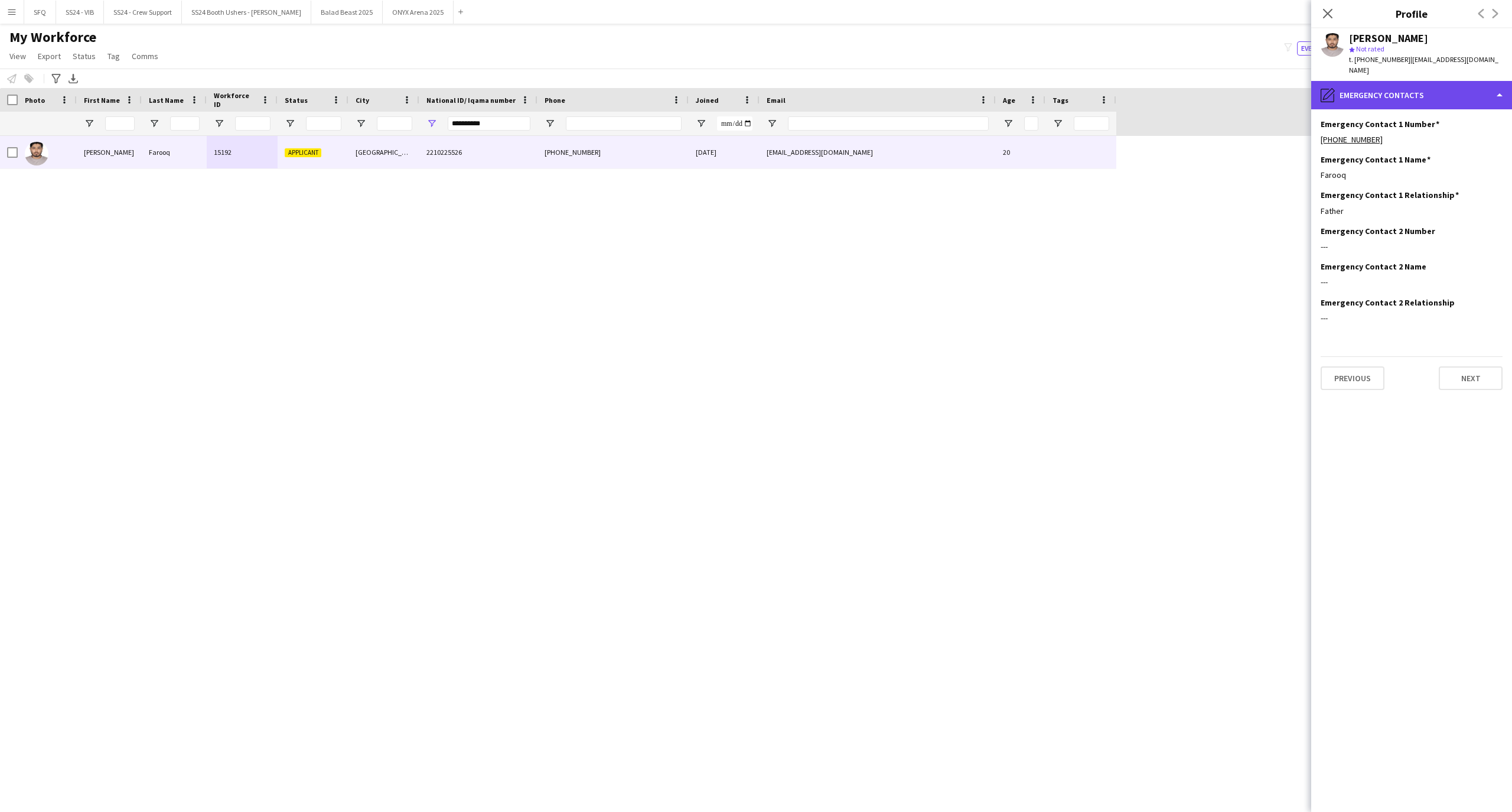
click at [1397, 81] on div "pencil4 Emergency contacts" at bounding box center [1412, 95] width 201 height 29
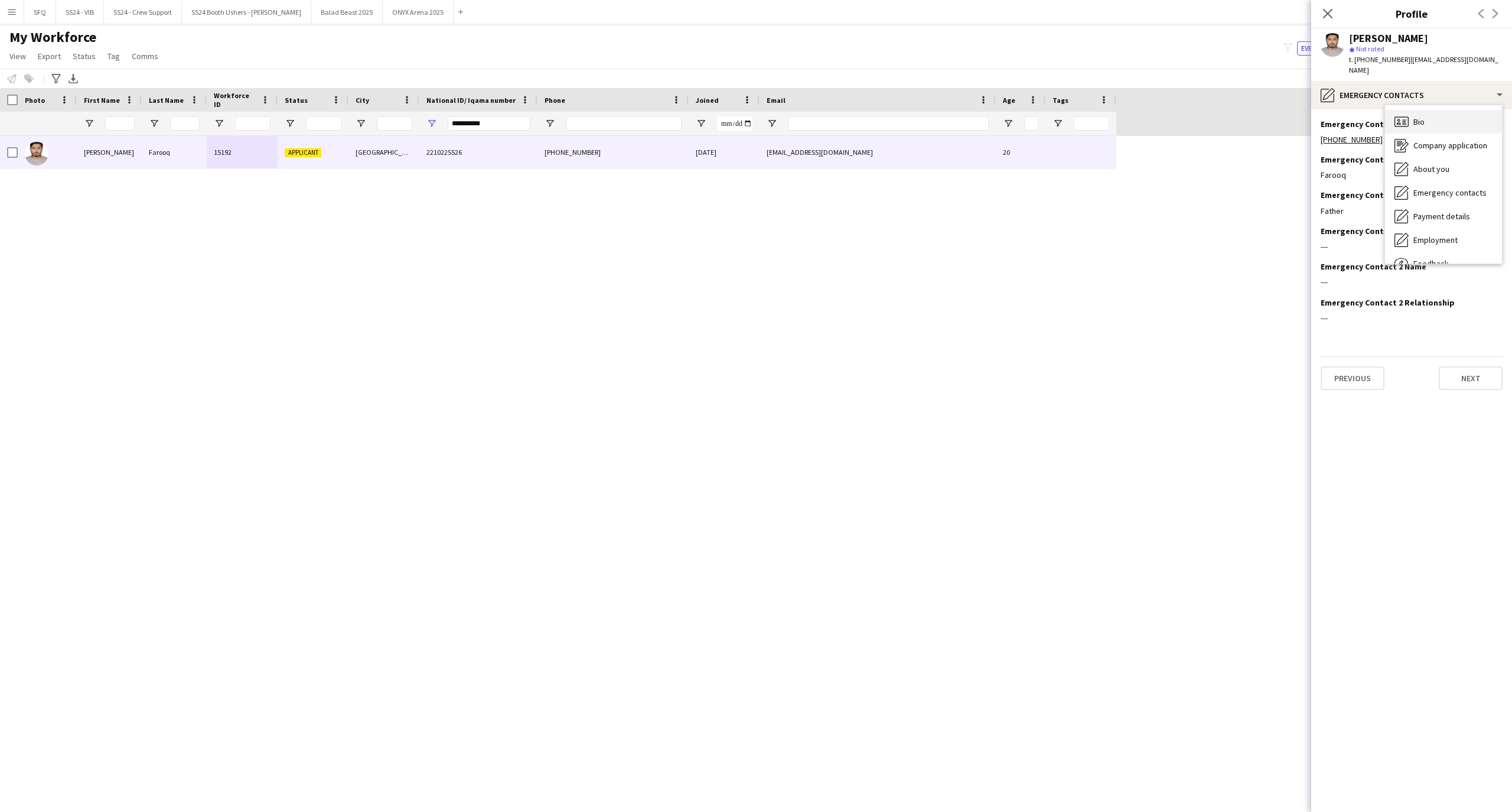
click at [1410, 110] on div "Bio Bio" at bounding box center [1443, 122] width 117 height 23
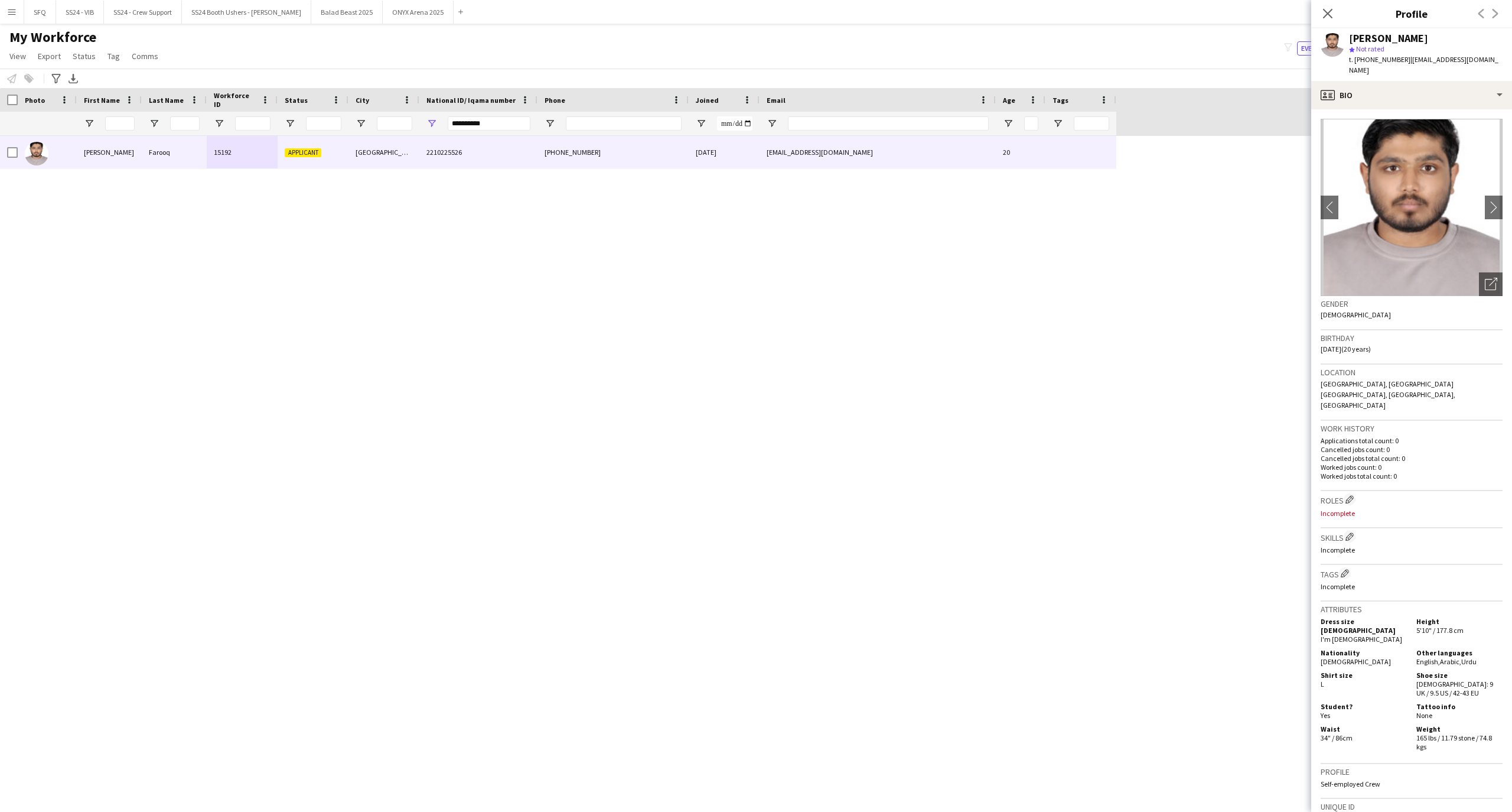
click at [1357, 493] on h3 "Roles Edit crew company roles" at bounding box center [1411, 499] width 182 height 12
click at [1346, 493] on button "Edit crew company roles" at bounding box center [1349, 499] width 12 height 12
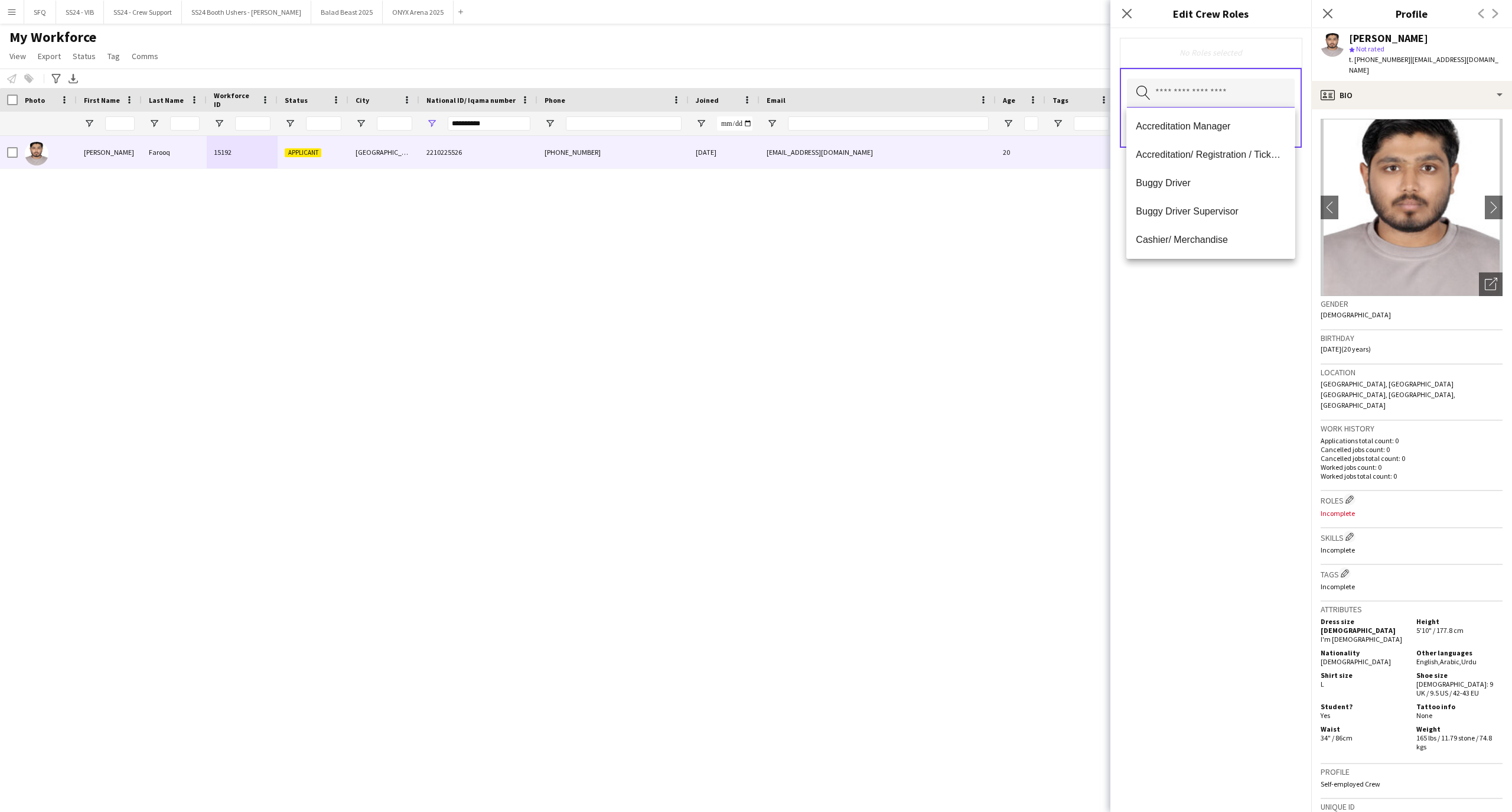
click at [1188, 89] on input "text" at bounding box center [1210, 93] width 168 height 30
click at [1213, 183] on span "Buggy Driver" at bounding box center [1210, 182] width 150 height 11
click at [1213, 187] on span "Buggy Driver Supervisor" at bounding box center [1210, 183] width 150 height 11
click at [1163, 185] on span "Runner" at bounding box center [1210, 190] width 150 height 11
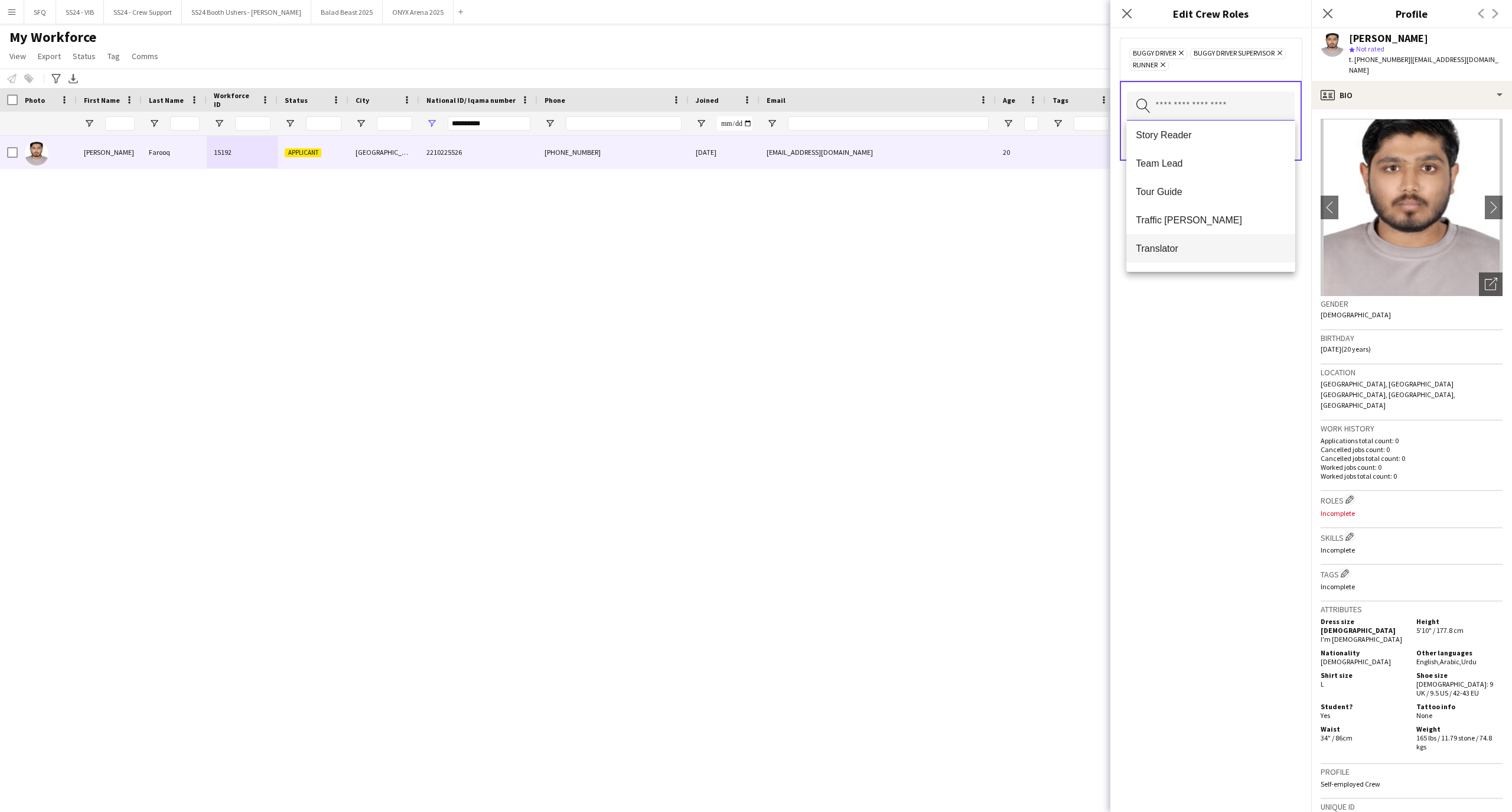
scroll to position [1134, 0]
click at [1185, 197] on span "Traffic [PERSON_NAME]" at bounding box center [1210, 196] width 150 height 11
click at [1153, 405] on div "Buggy Driver Remove Buggy Driver Supervisor Remove Runner Remove Traffic [PERSO…" at bounding box center [1211, 420] width 201 height 783
click at [1274, 149] on button "Save" at bounding box center [1280, 141] width 28 height 19
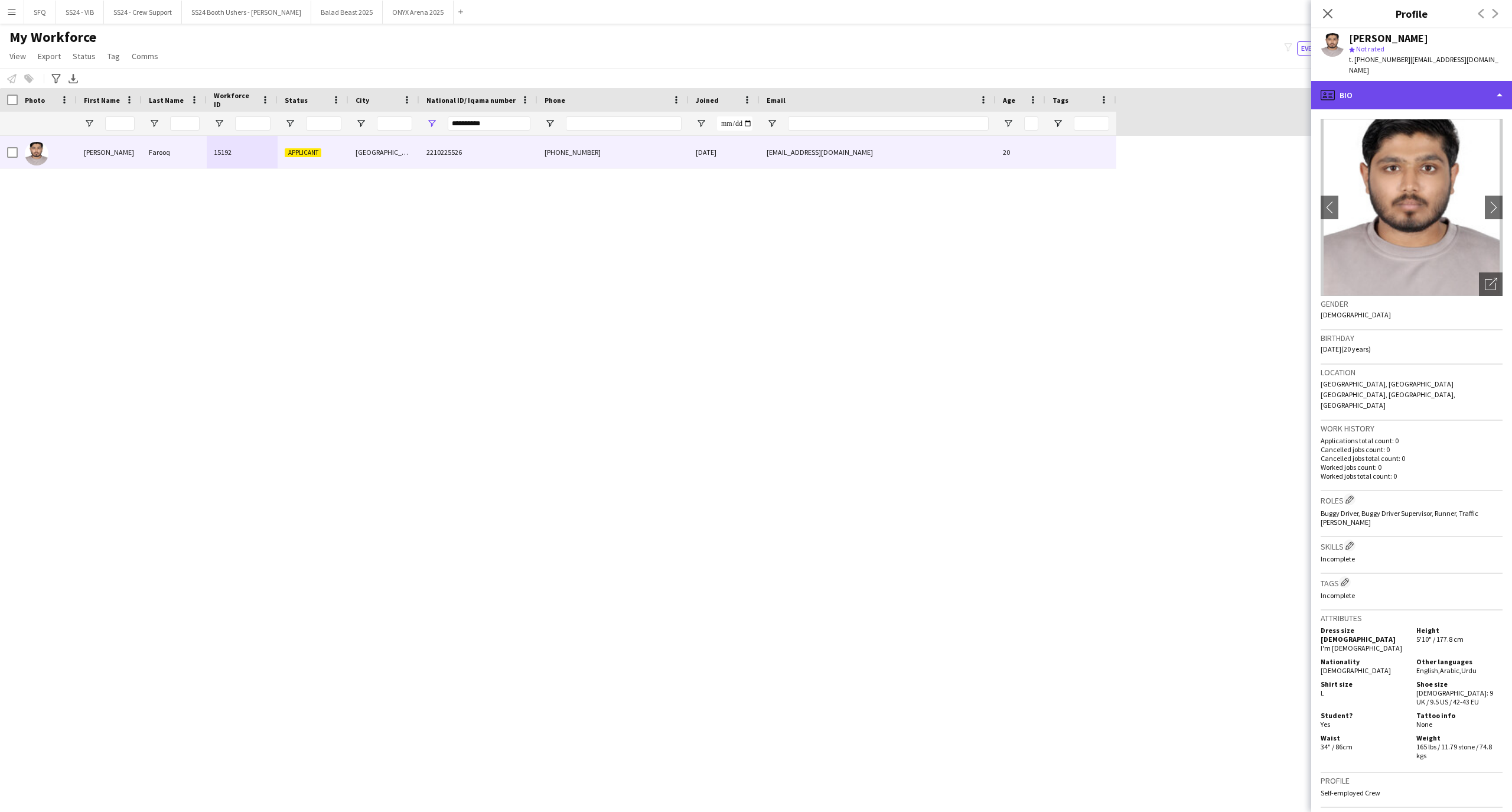
click at [1388, 81] on div "profile Bio" at bounding box center [1412, 95] width 201 height 29
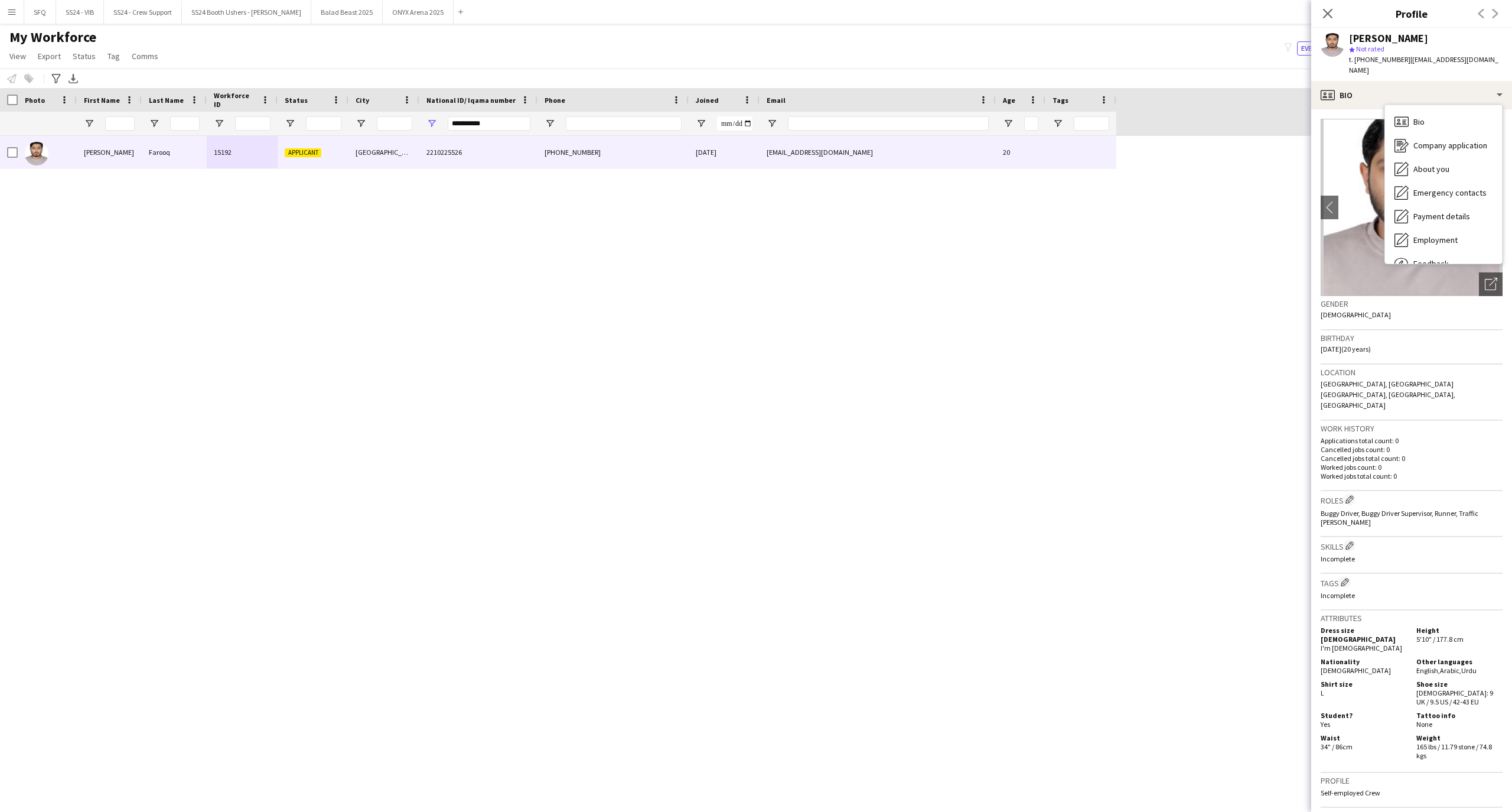
click at [1350, 344] on span "[DATE] (20 years)" at bounding box center [1345, 349] width 50 height 9
click at [1486, 201] on app-icon "chevron-right" at bounding box center [1494, 207] width 18 height 12
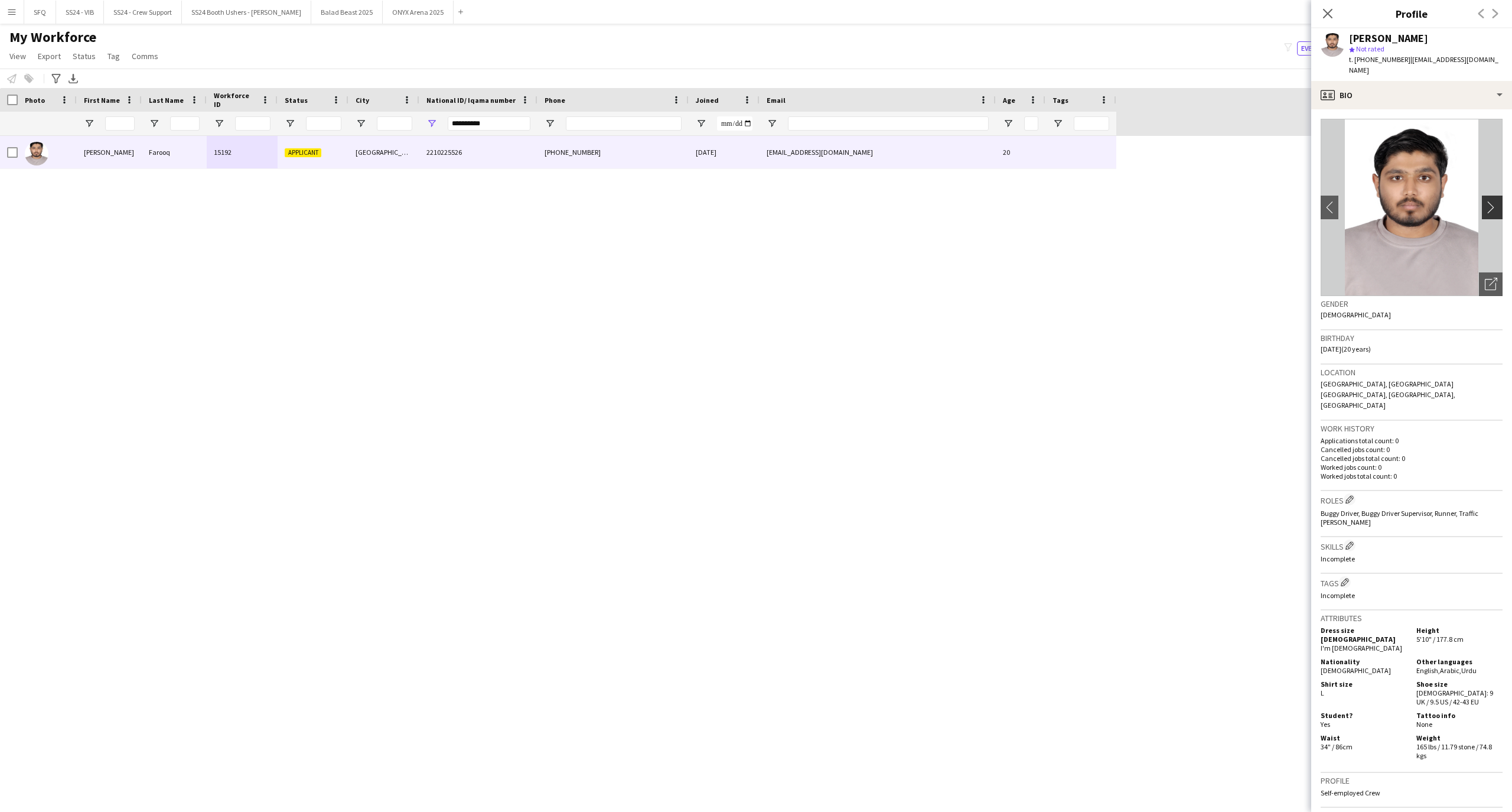
click at [1485, 201] on app-icon "chevron-right" at bounding box center [1494, 207] width 18 height 12
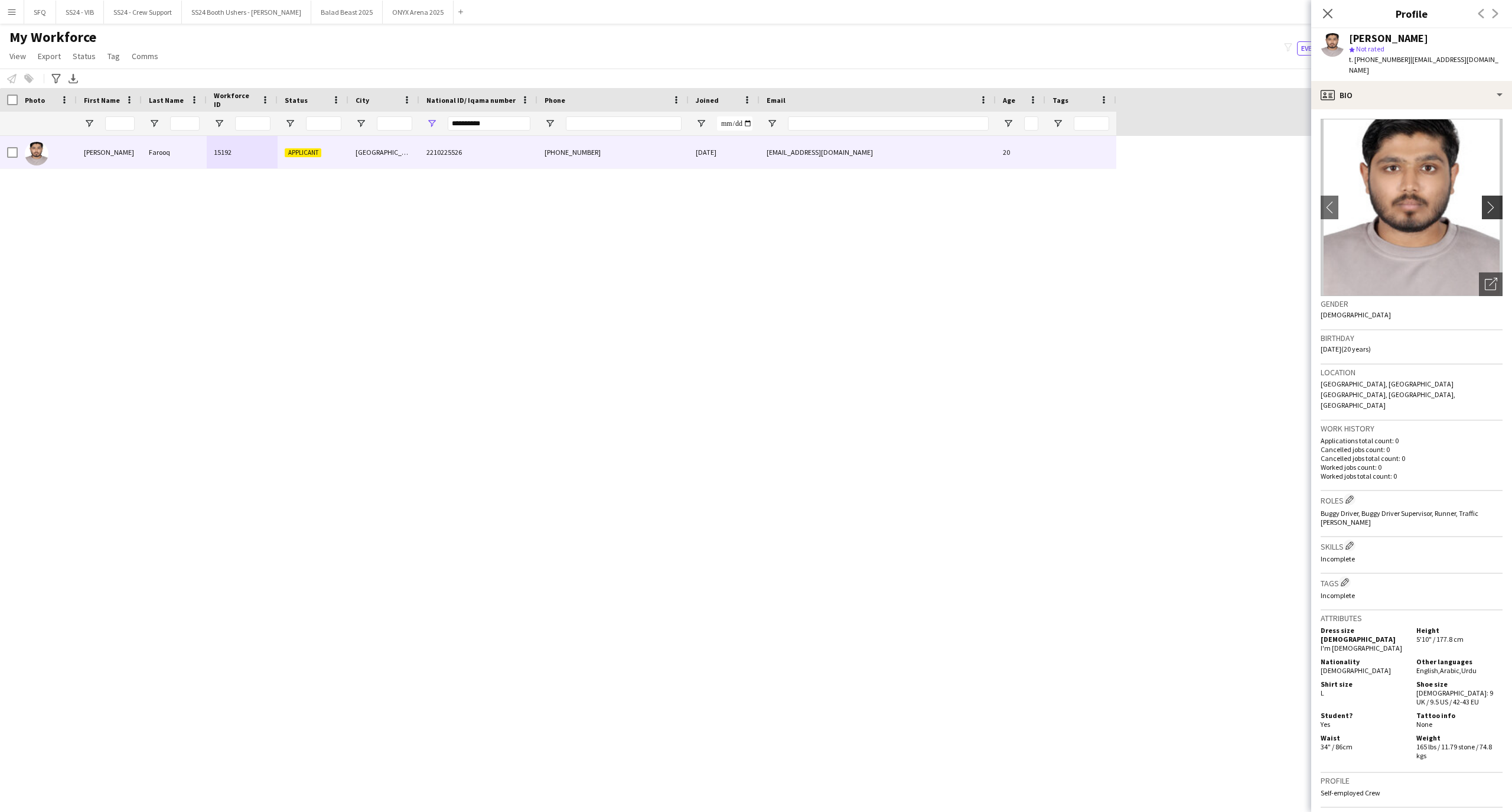
click at [1485, 201] on app-icon "chevron-right" at bounding box center [1494, 207] width 18 height 12
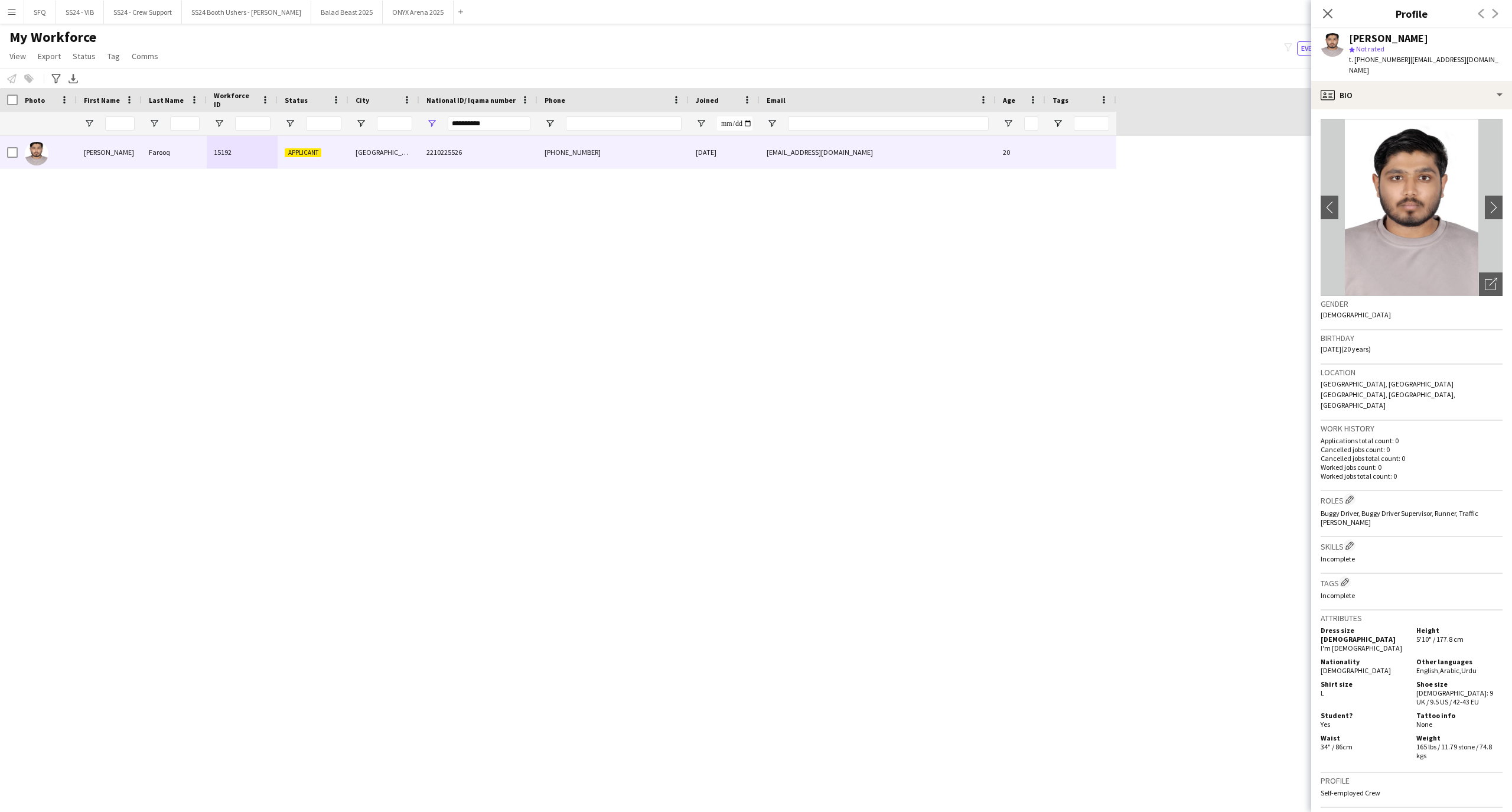
click at [1382, 110] on app-crew-profile-bio "chevron-left chevron-right Open photos pop-in Gender [DEMOGRAPHIC_DATA] Birthda…" at bounding box center [1412, 461] width 201 height 702
click at [1368, 87] on div "profile Bio" at bounding box center [1412, 95] width 201 height 29
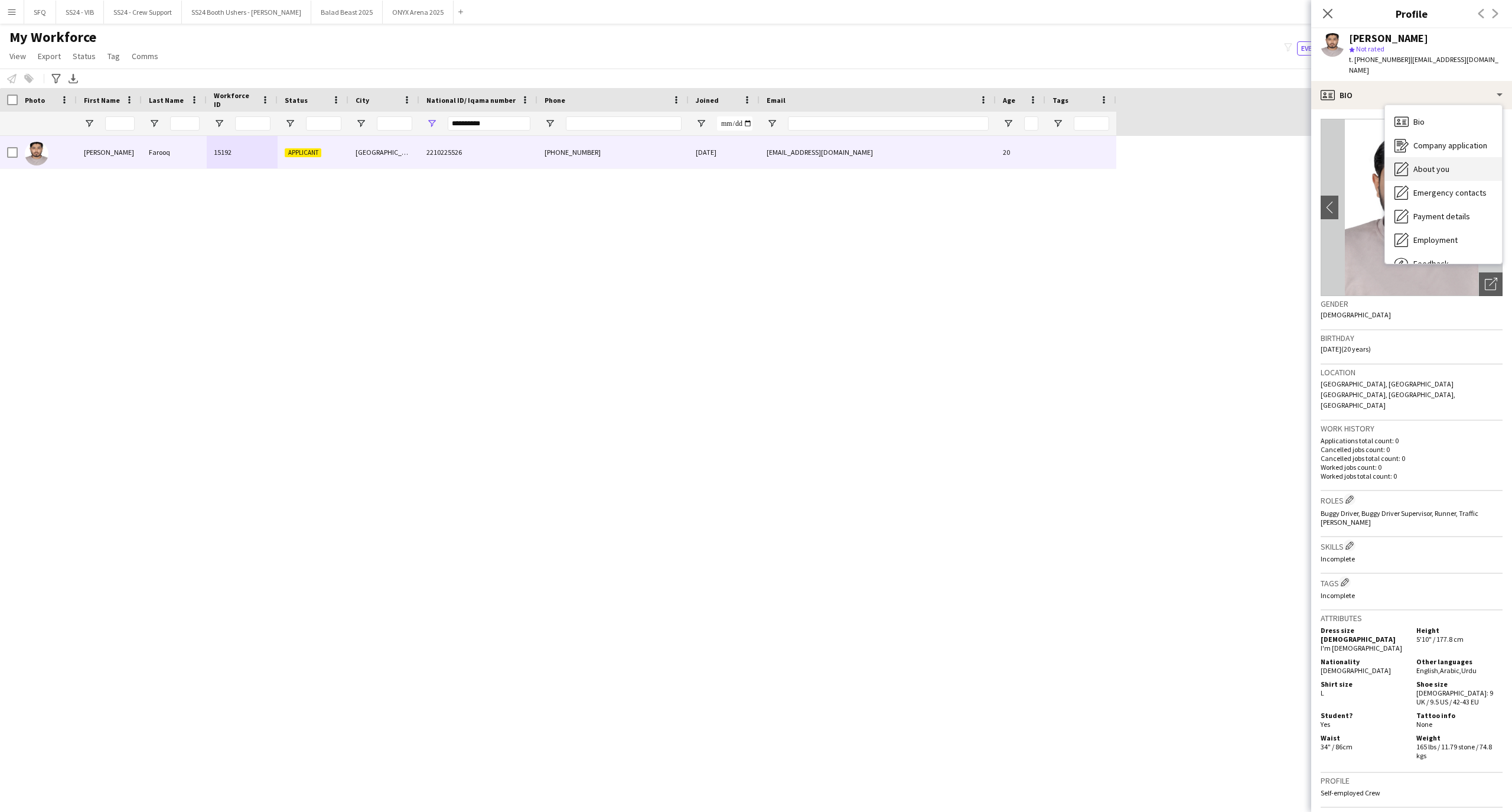
click at [1427, 168] on div "About you About you" at bounding box center [1443, 168] width 117 height 23
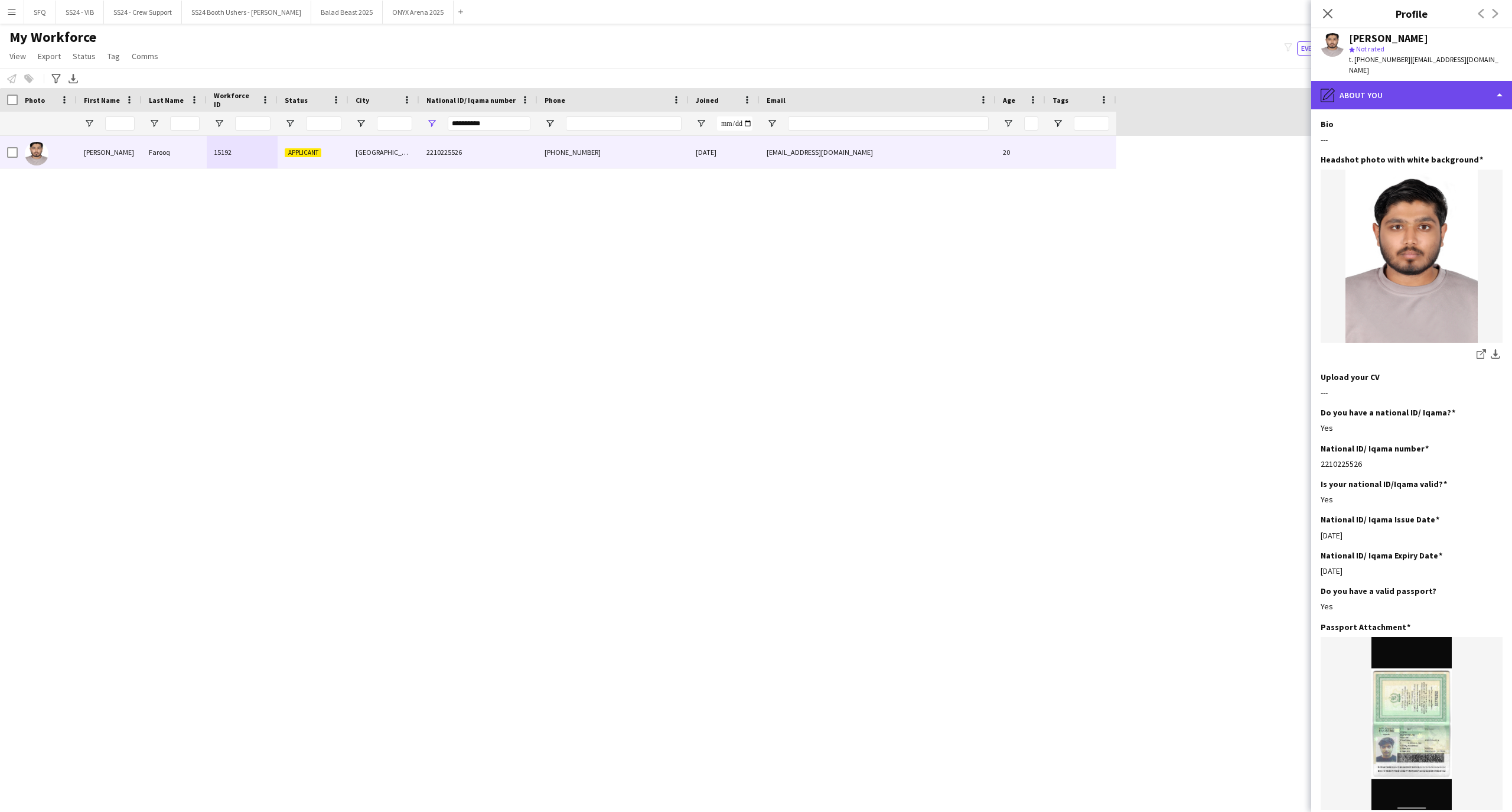
click at [1401, 81] on div "pencil4 About you" at bounding box center [1412, 95] width 201 height 29
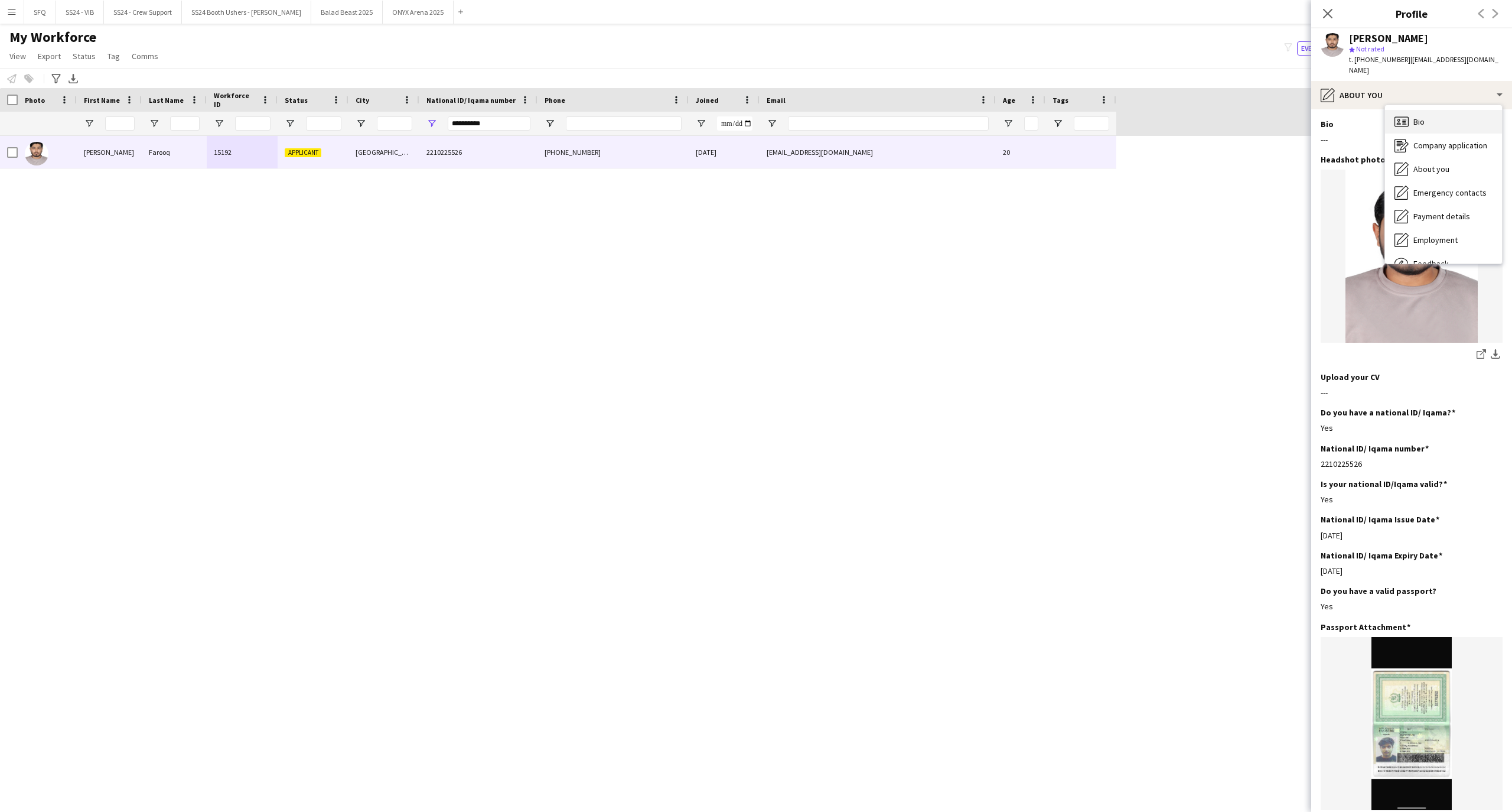
click at [1416, 117] on span "Bio" at bounding box center [1418, 122] width 11 height 10
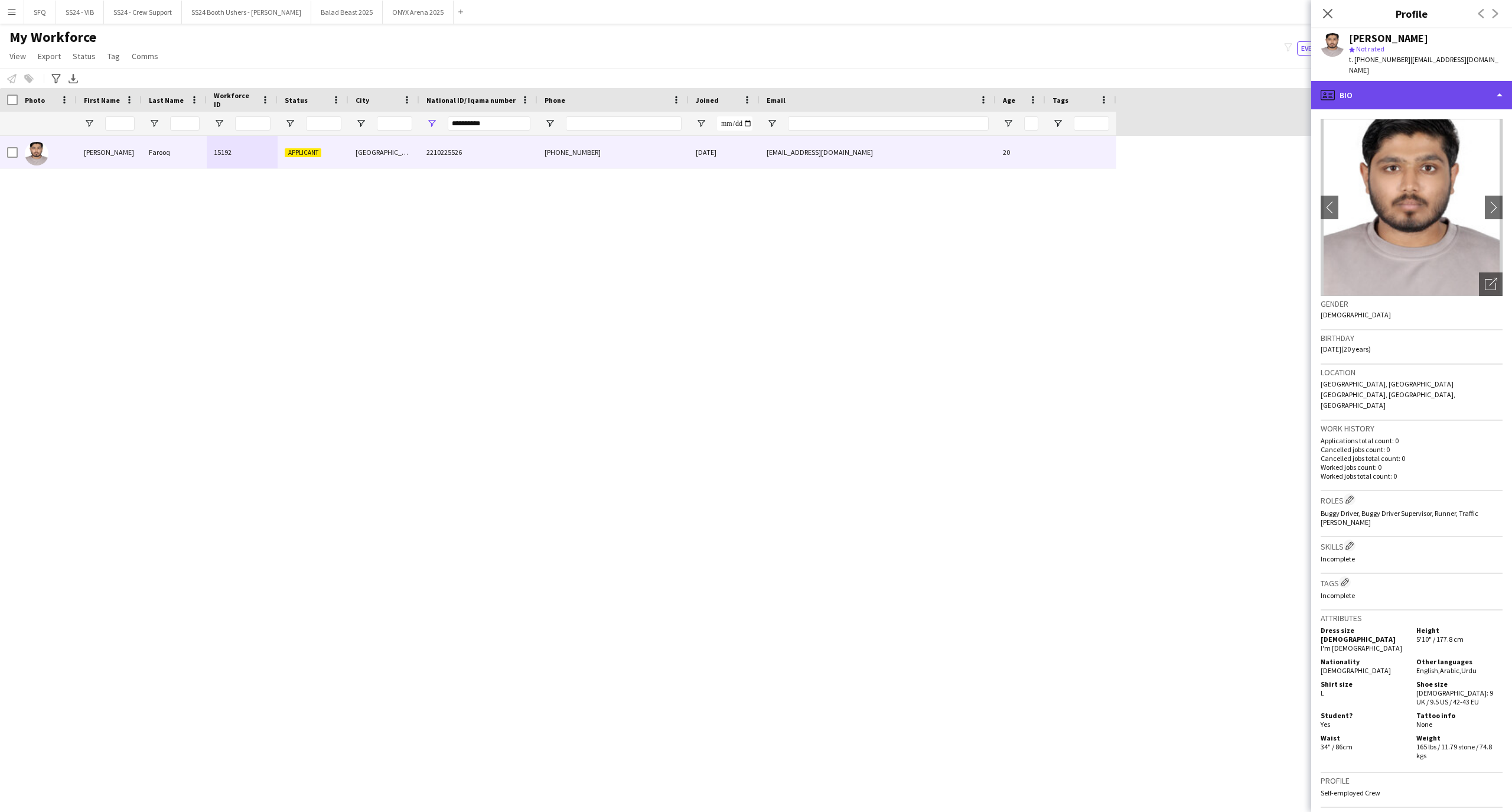
click at [1393, 84] on div "profile Bio" at bounding box center [1412, 95] width 201 height 29
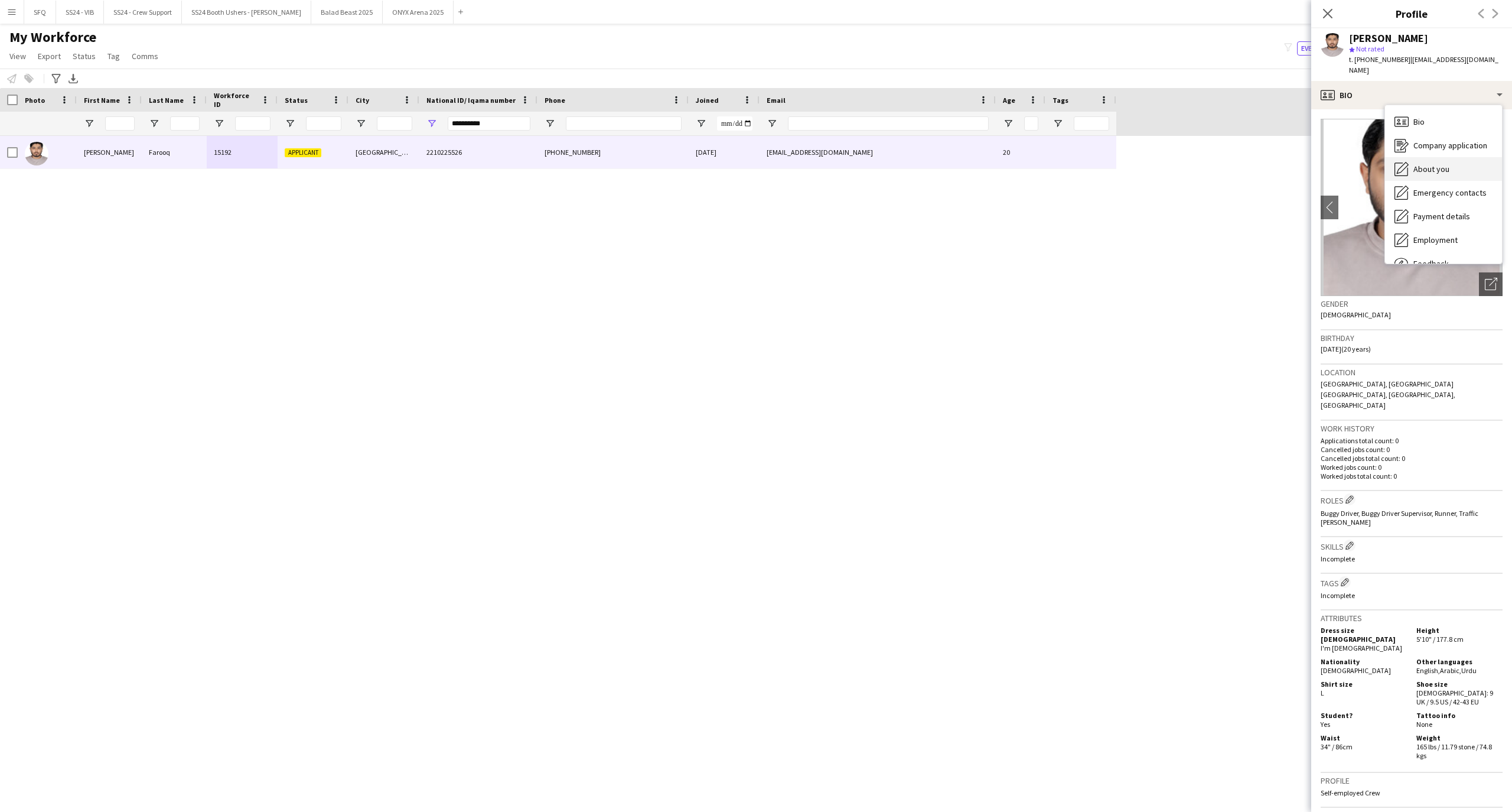
click at [1421, 164] on span "About you" at bounding box center [1431, 169] width 36 height 10
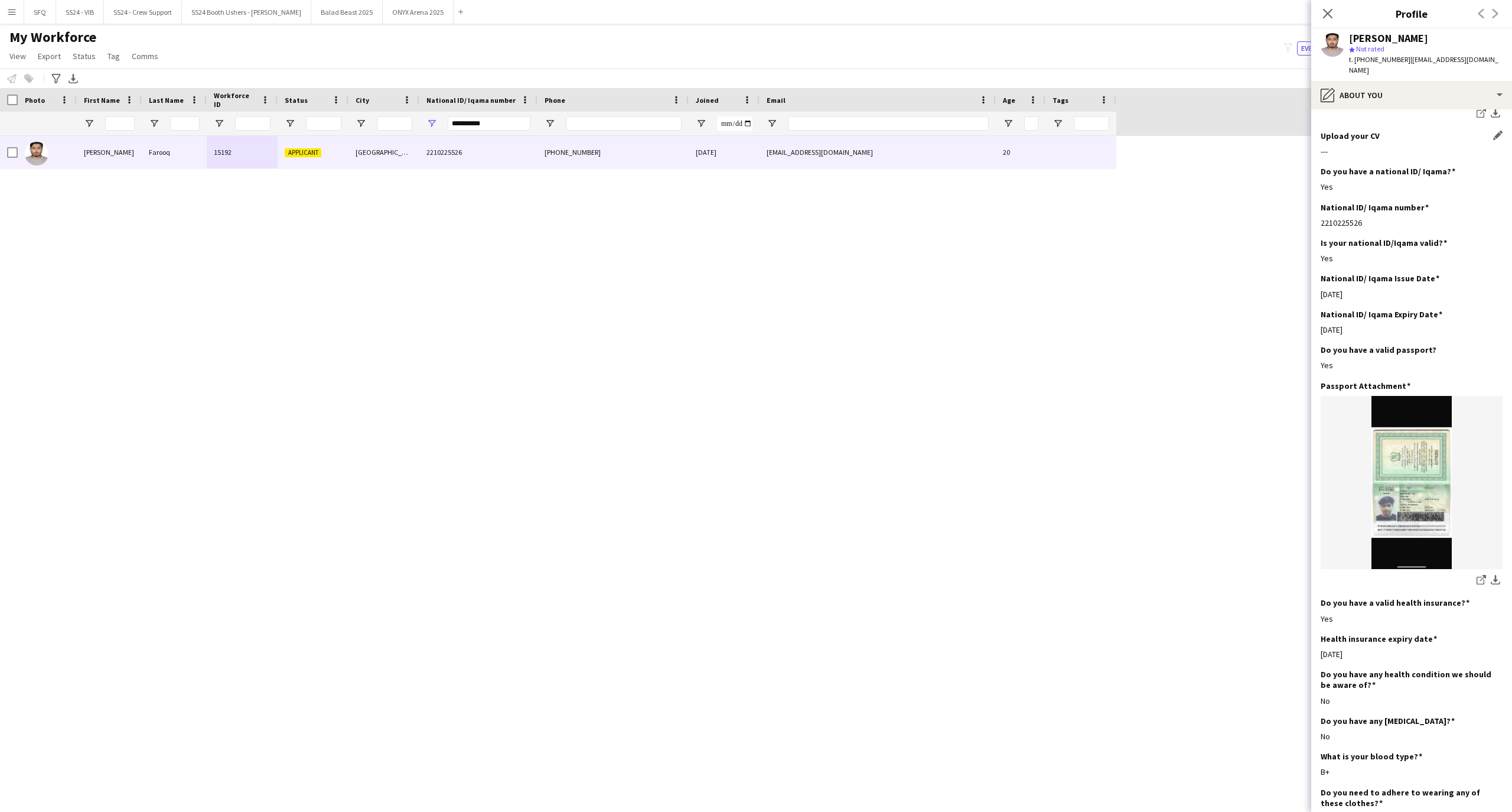
scroll to position [0, 0]
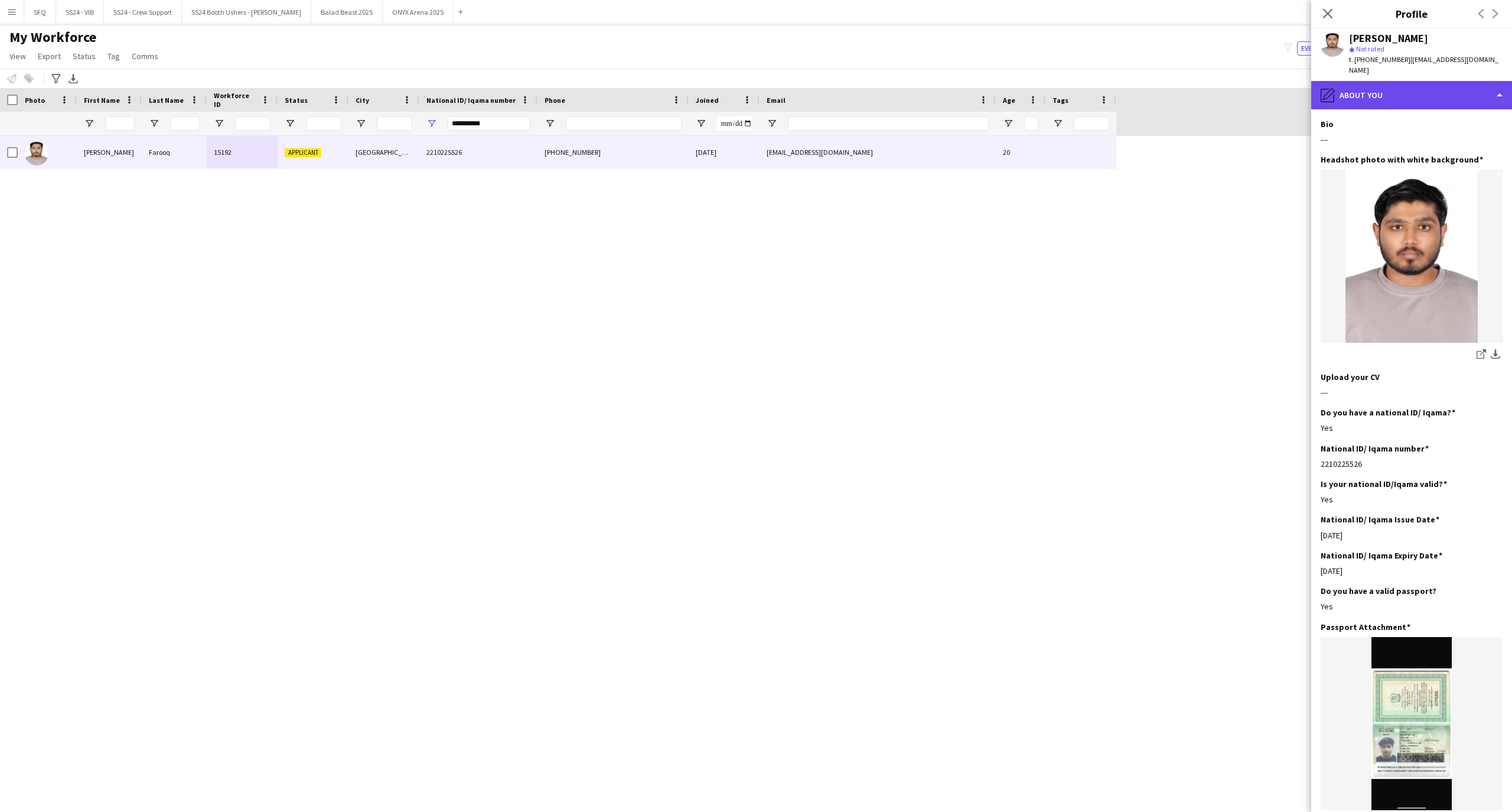
click at [1323, 91] on div "pencil4 About you" at bounding box center [1412, 95] width 201 height 29
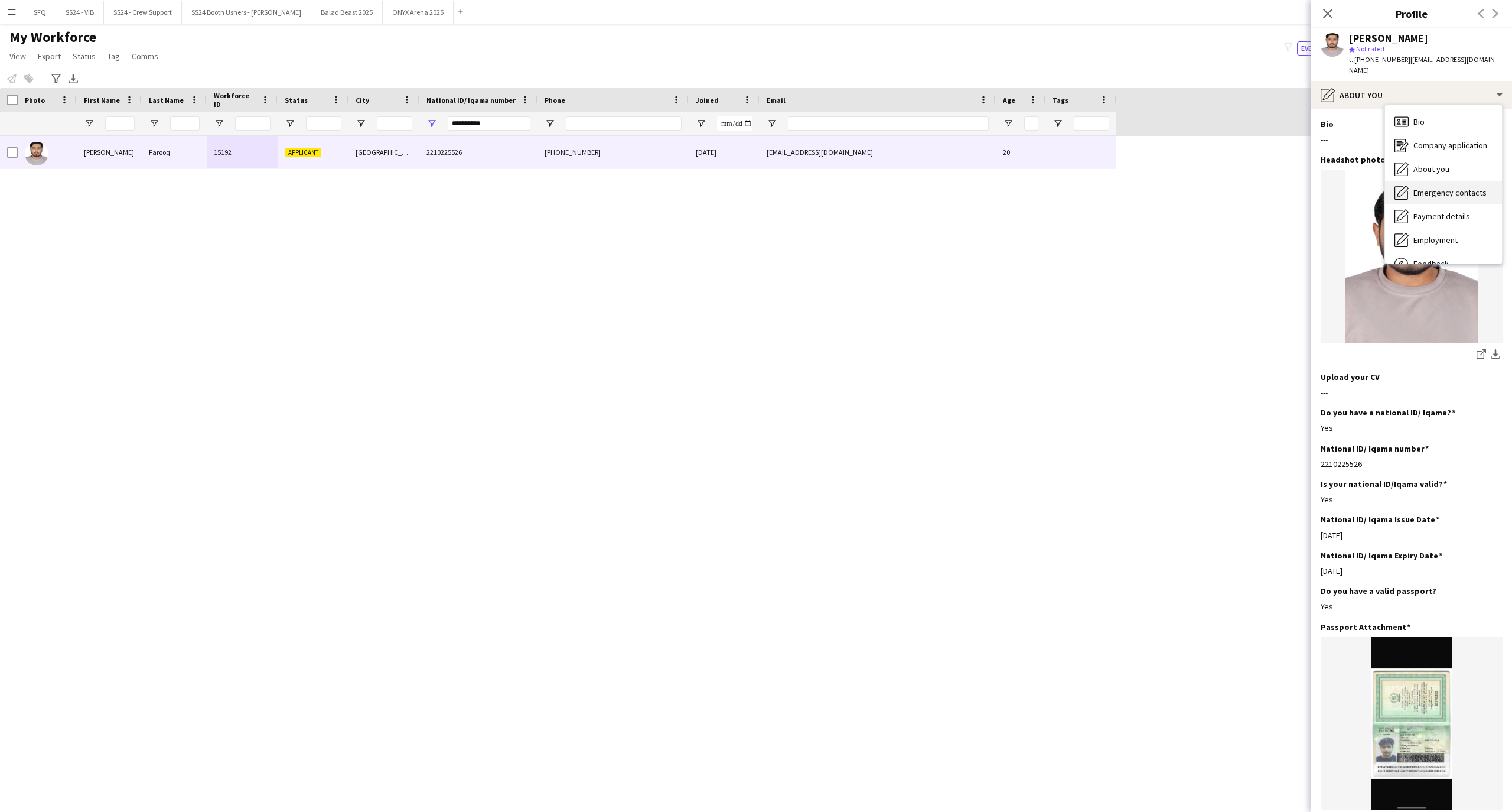
click at [1463, 191] on div "Emergency contacts Emergency contacts" at bounding box center [1443, 192] width 117 height 23
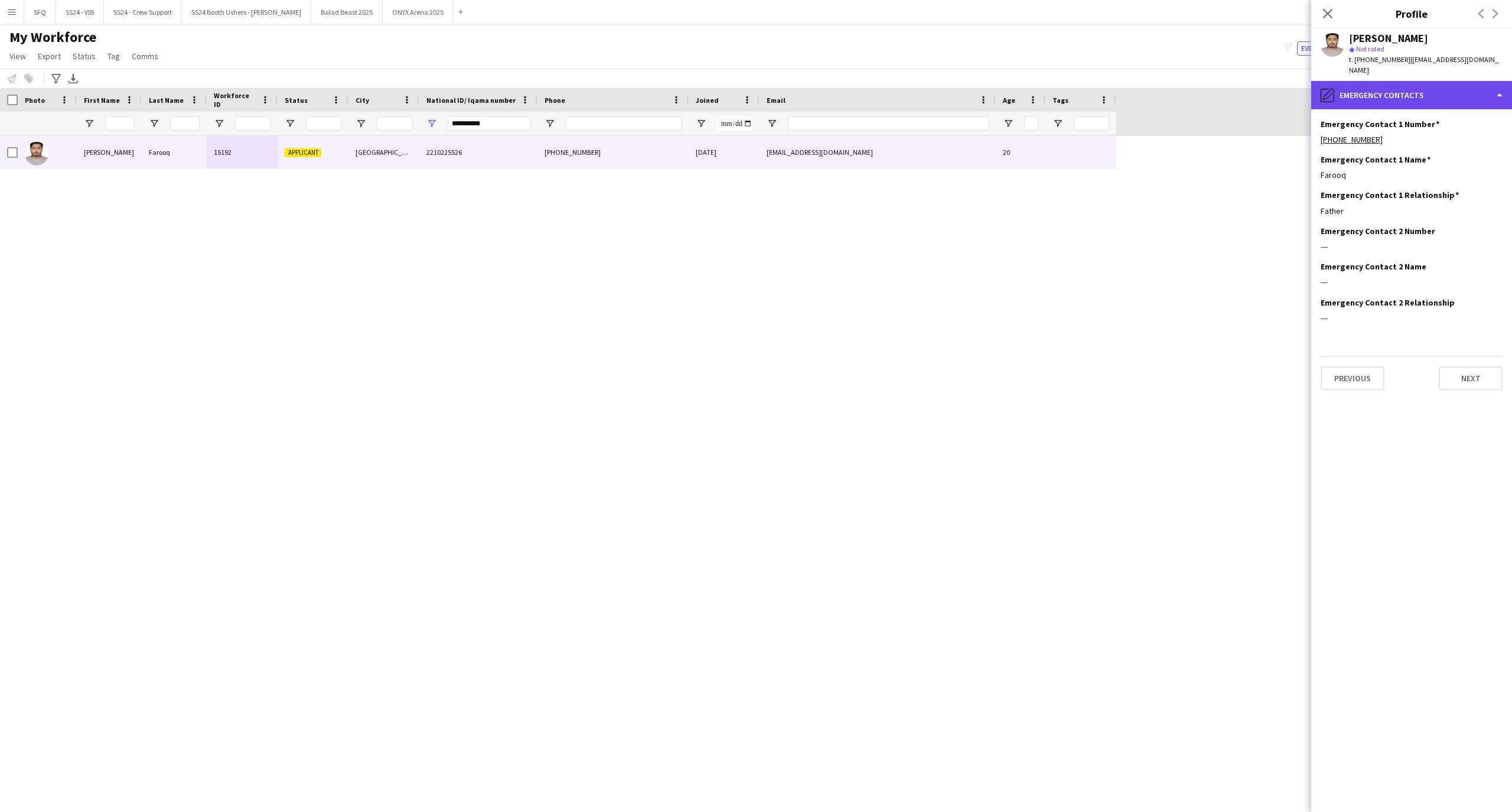
click at [1382, 87] on div "pencil4 Emergency contacts" at bounding box center [1412, 95] width 201 height 29
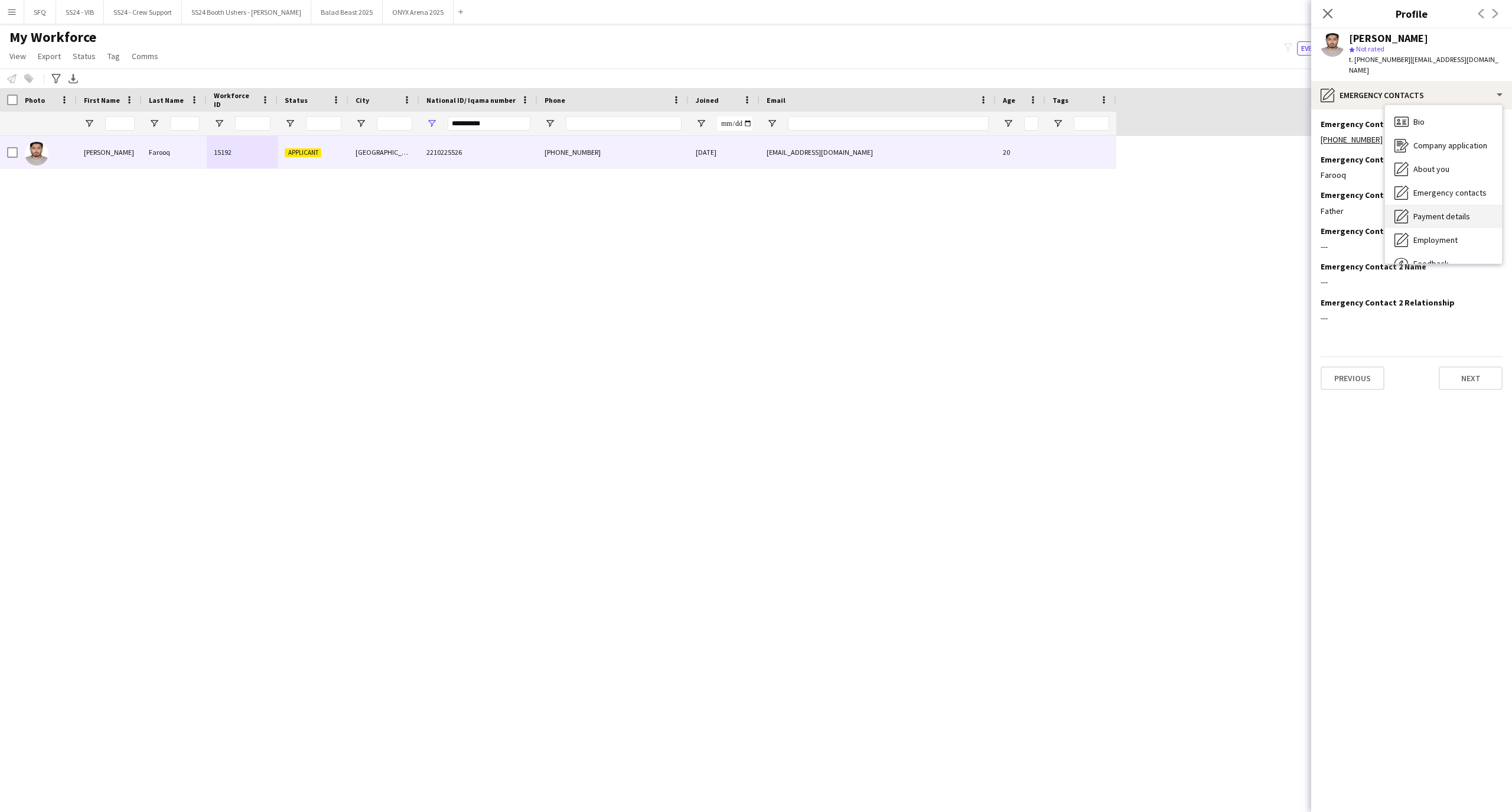
click at [1482, 204] on div "Payment details Payment details" at bounding box center [1443, 216] width 117 height 23
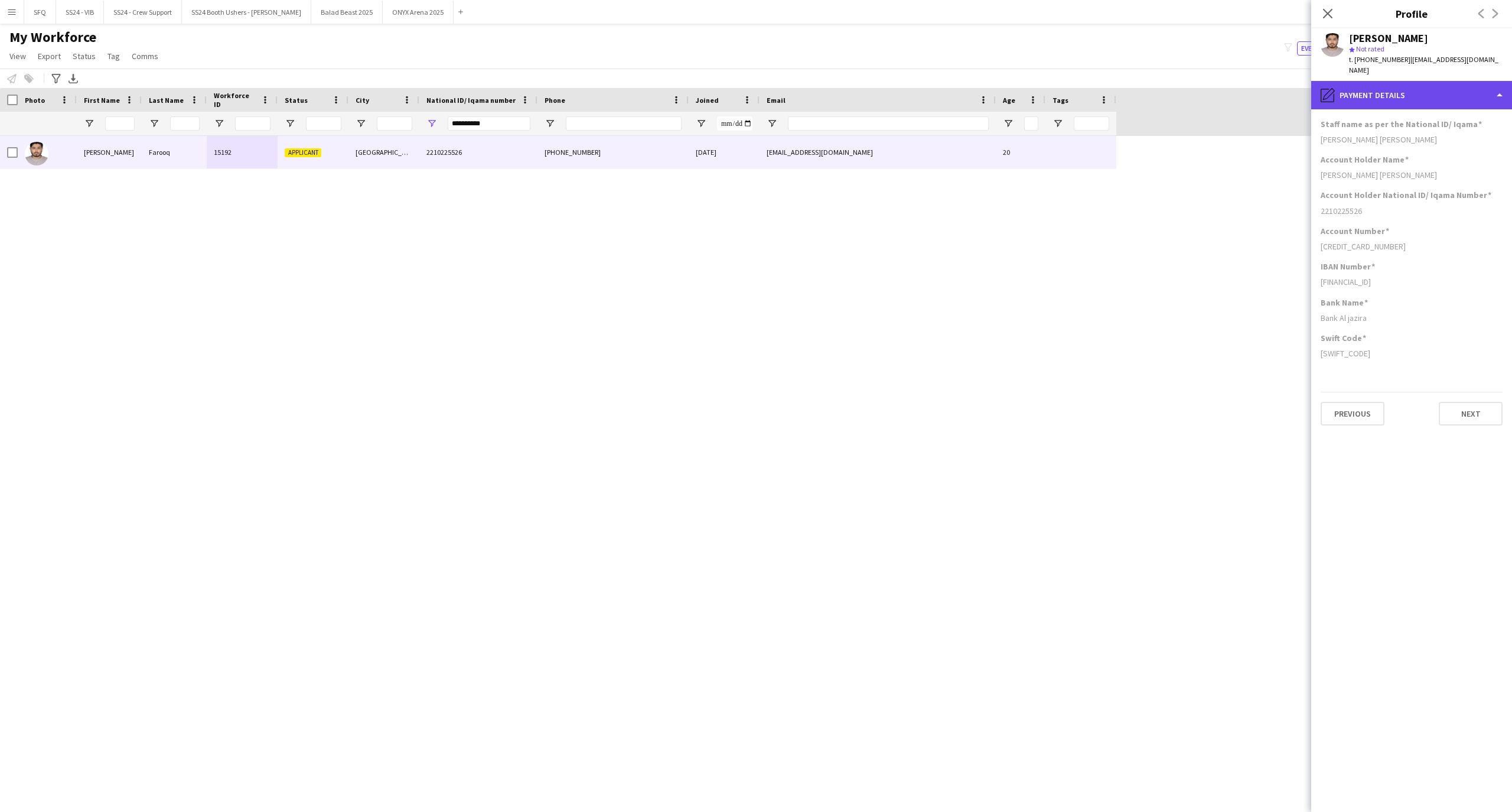
click at [1446, 81] on div "pencil4 Payment details" at bounding box center [1412, 95] width 201 height 29
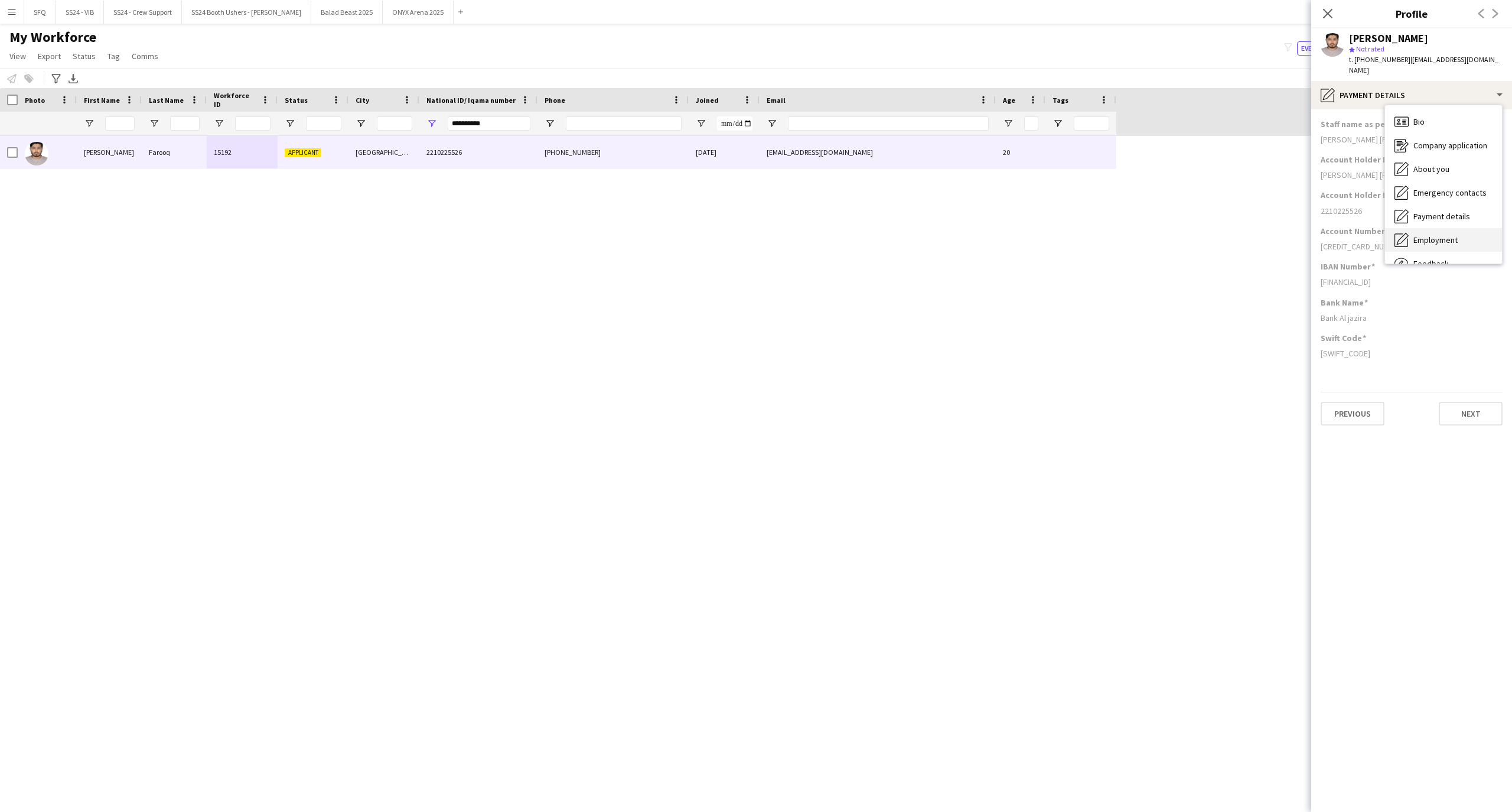
click at [1429, 239] on div "Employment Employment" at bounding box center [1443, 240] width 117 height 23
click at [1349, 119] on h3 "Freelancer Agreement 1" at bounding box center [1369, 124] width 97 height 10
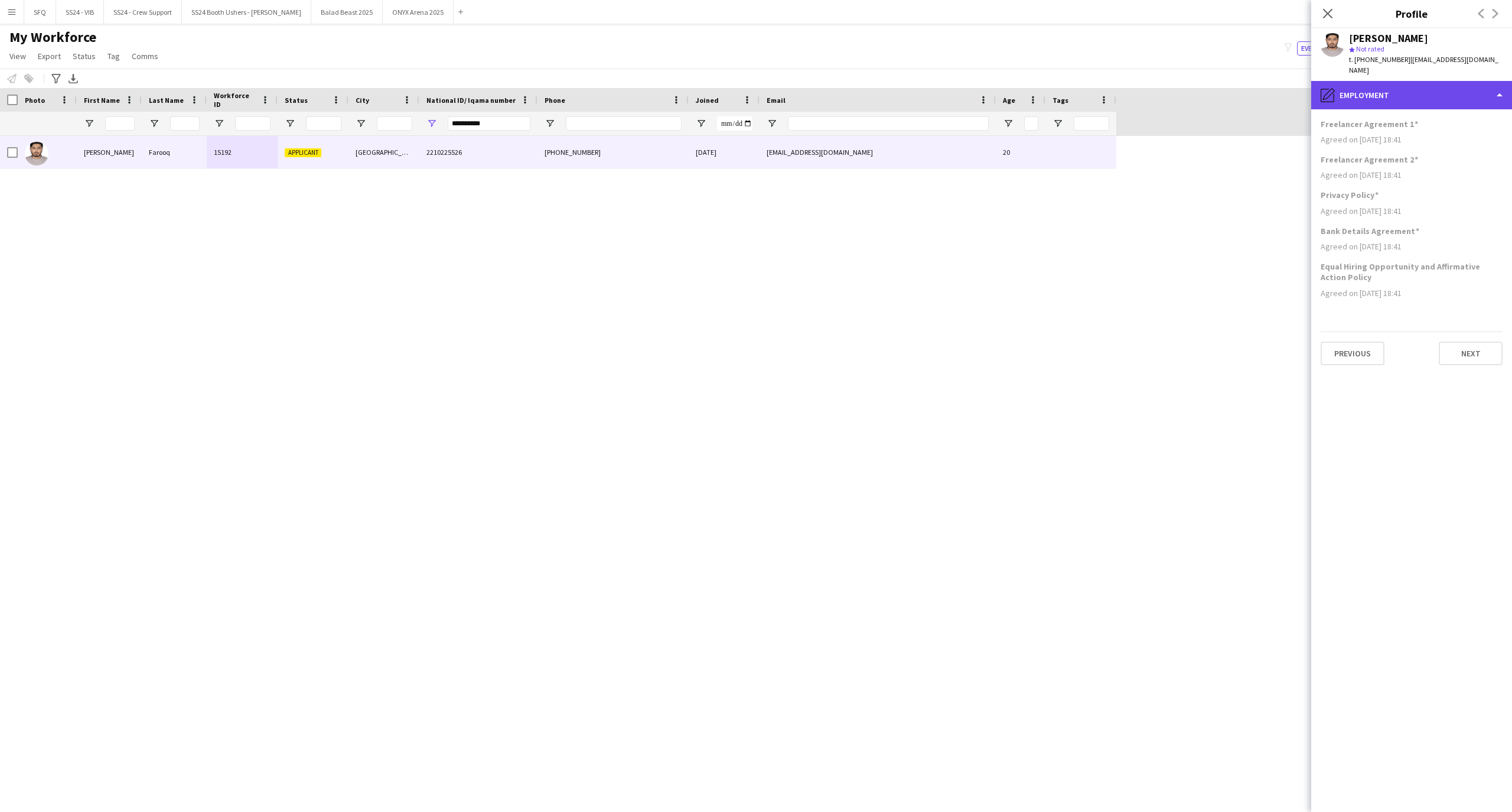
click at [1360, 91] on div "pencil4 Employment" at bounding box center [1412, 95] width 201 height 29
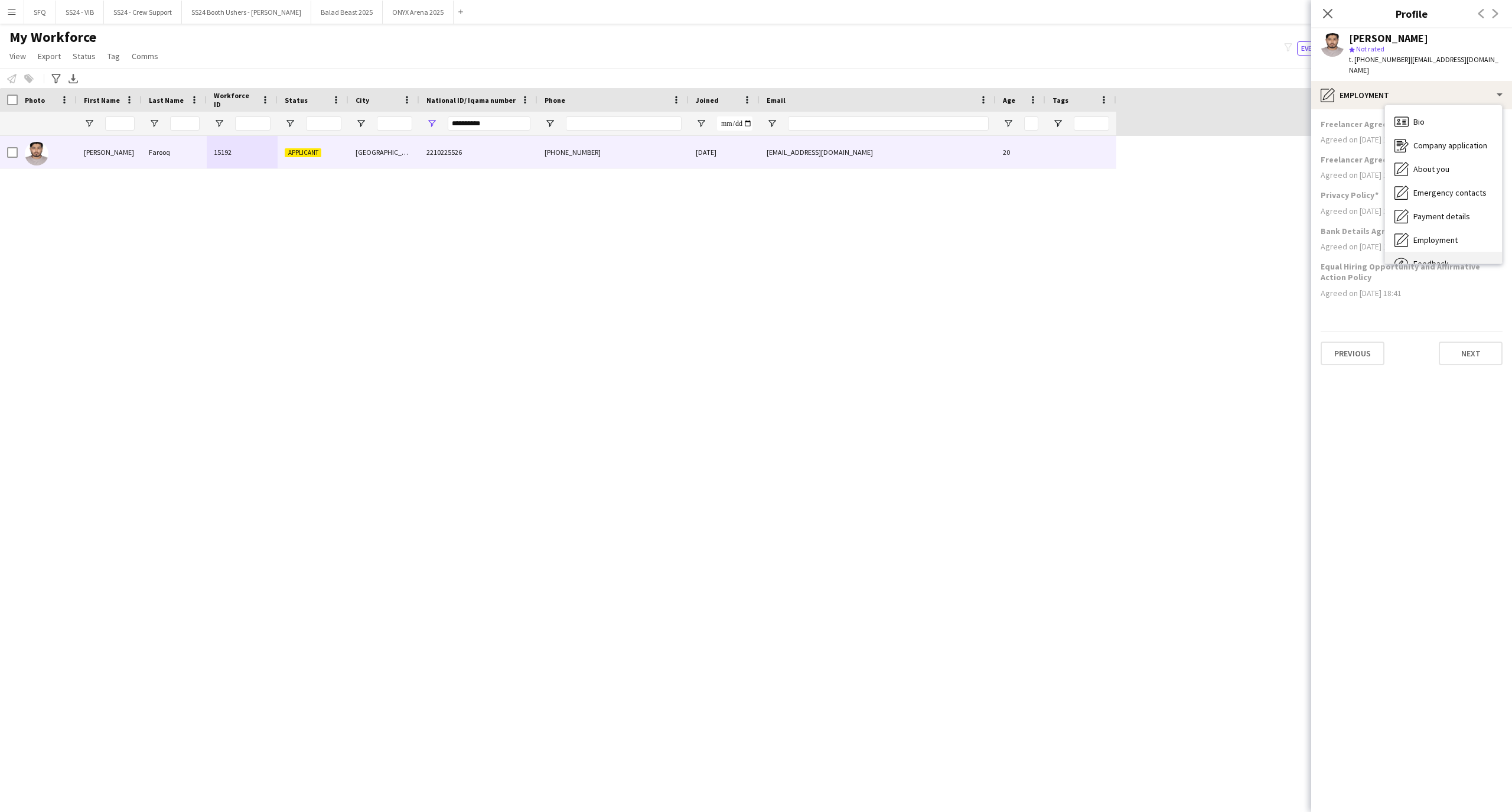
click at [1435, 258] on span "Feedback" at bounding box center [1430, 263] width 36 height 10
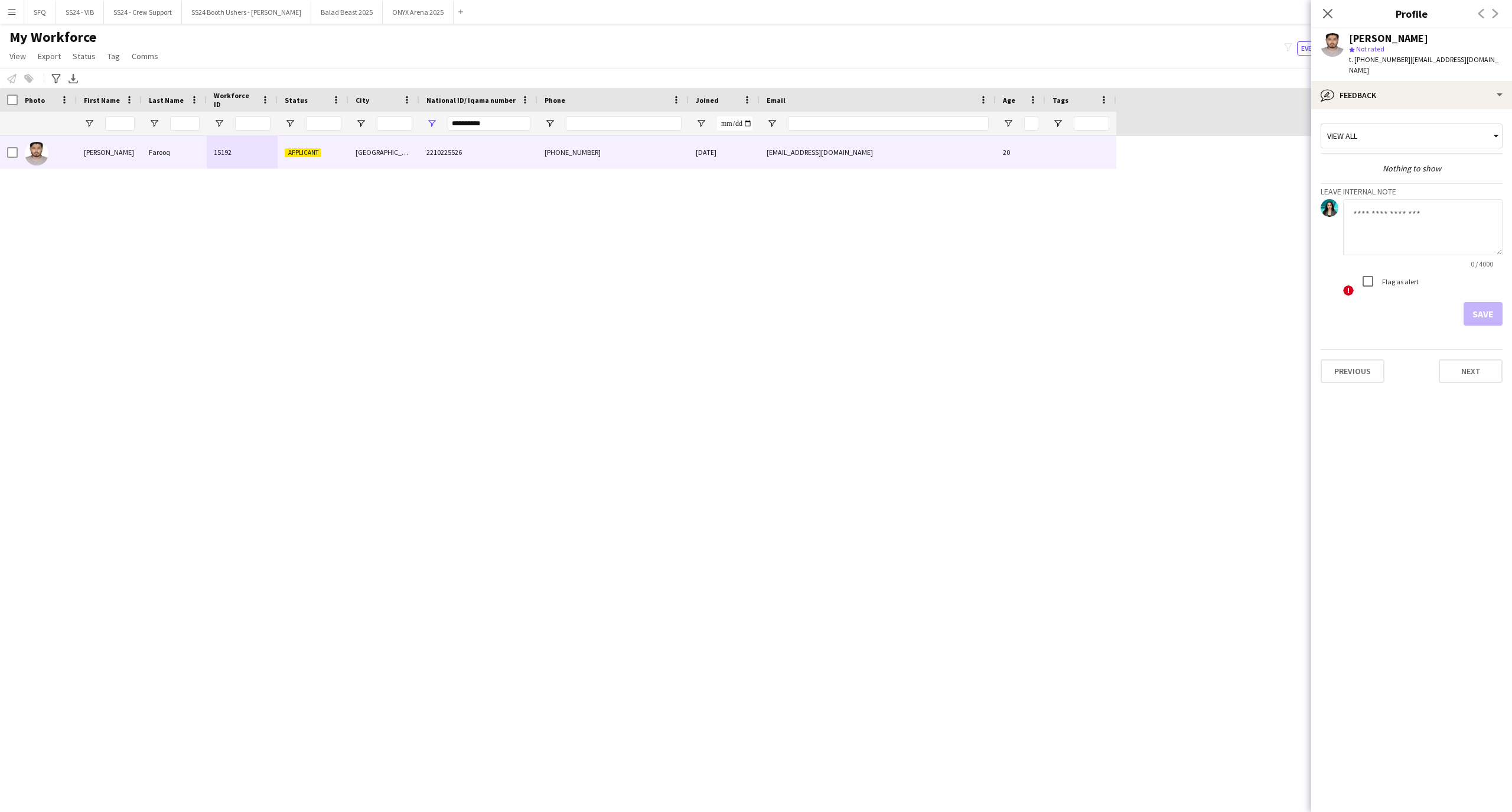
click at [1449, 217] on textarea at bounding box center [1423, 227] width 159 height 56
type textarea "*"
type textarea "*********"
click at [1488, 308] on button "Save" at bounding box center [1483, 314] width 39 height 23
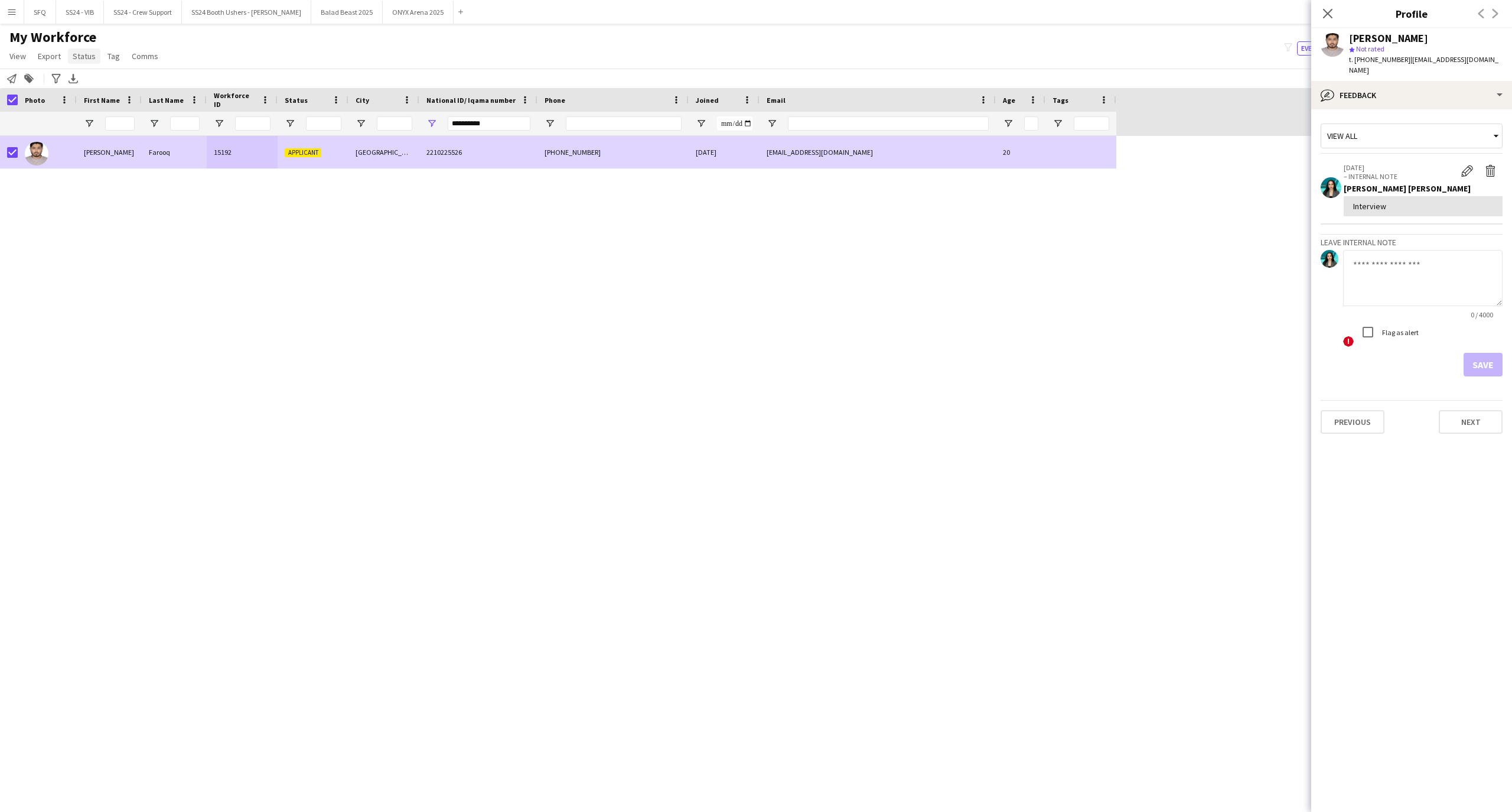
click at [84, 60] on span "Status" at bounding box center [84, 56] width 23 height 10
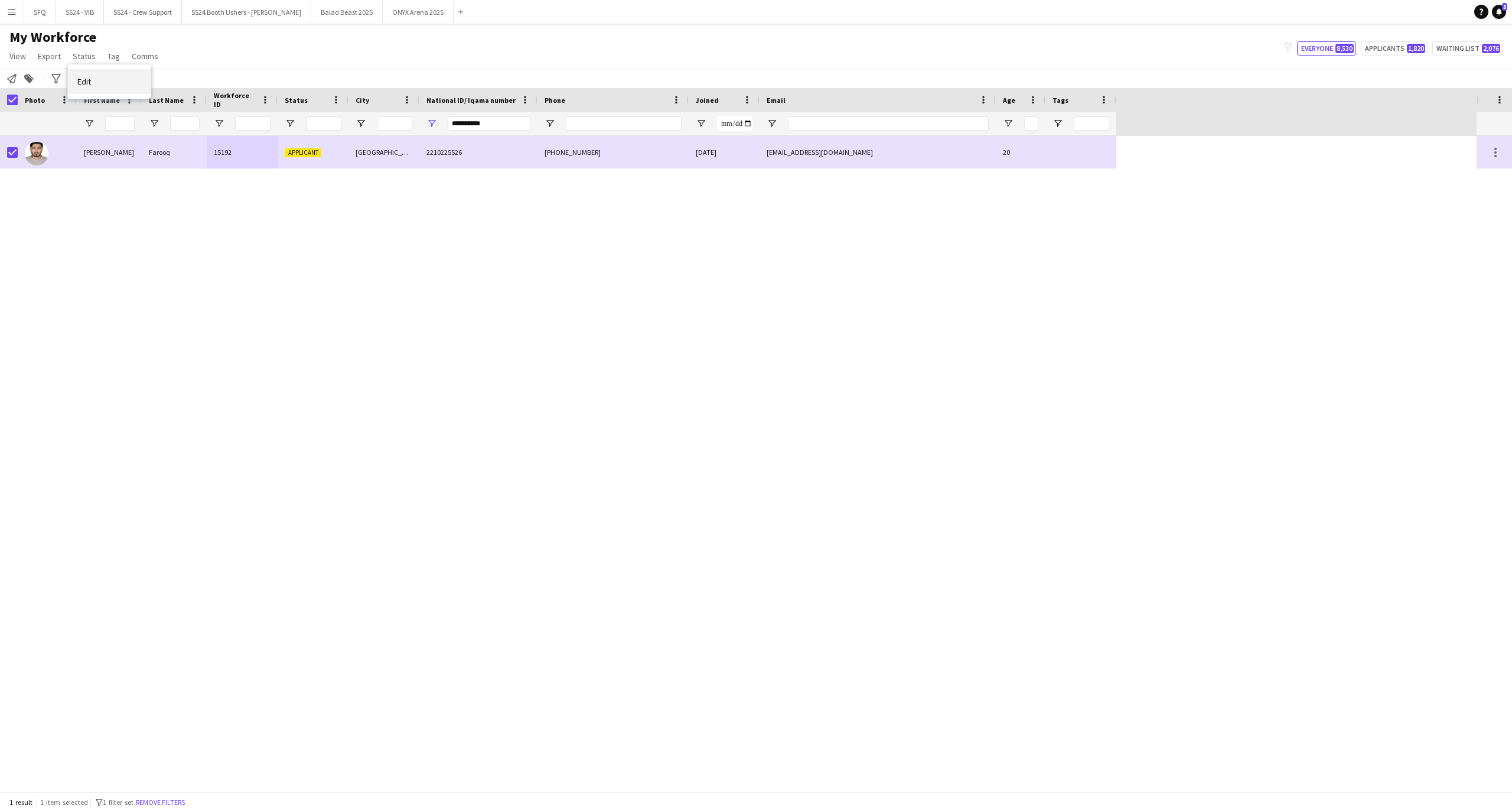
click at [111, 86] on link "Edit" at bounding box center [109, 82] width 83 height 25
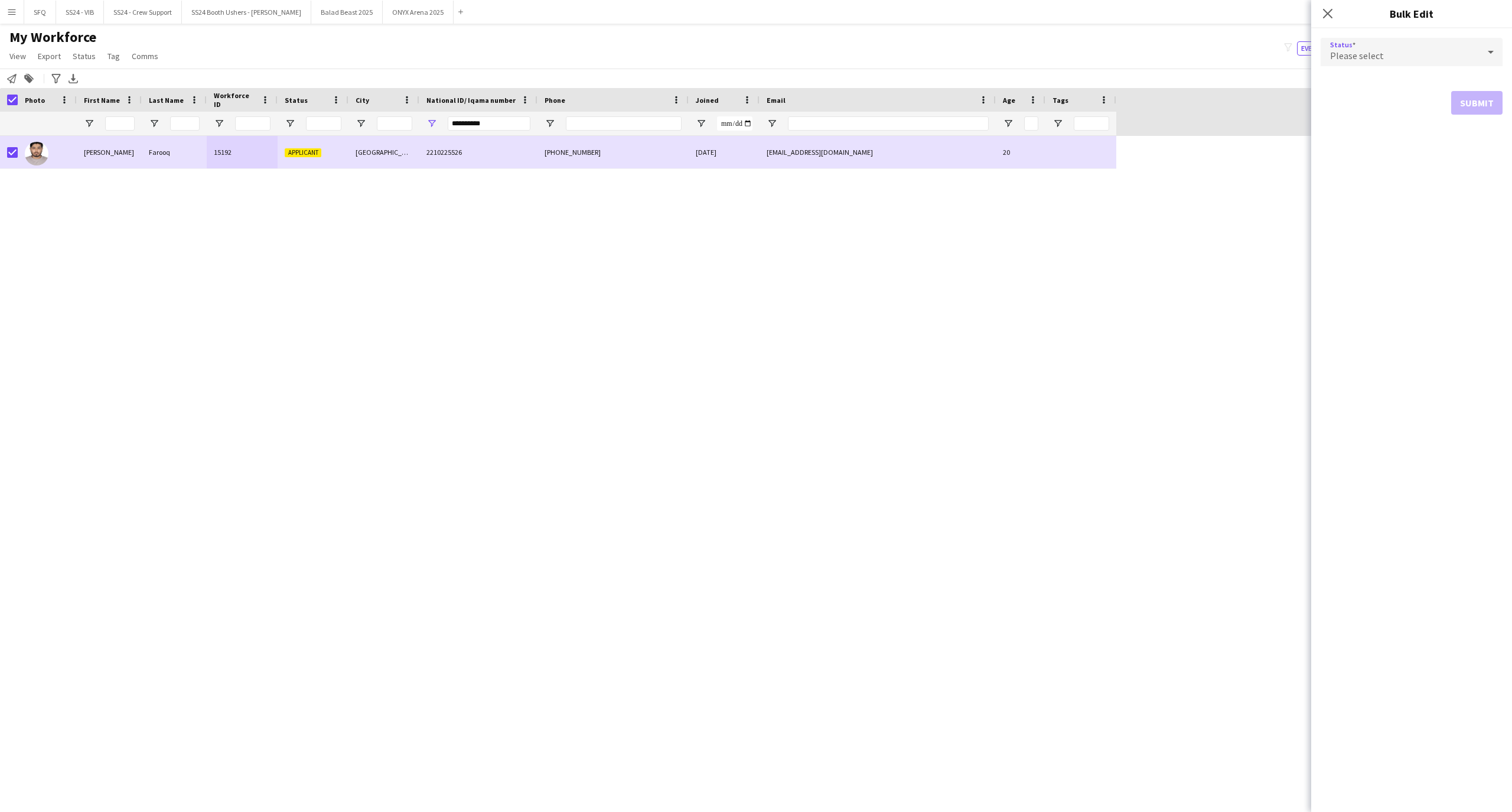
click at [1373, 46] on div "Please select" at bounding box center [1399, 52] width 158 height 29
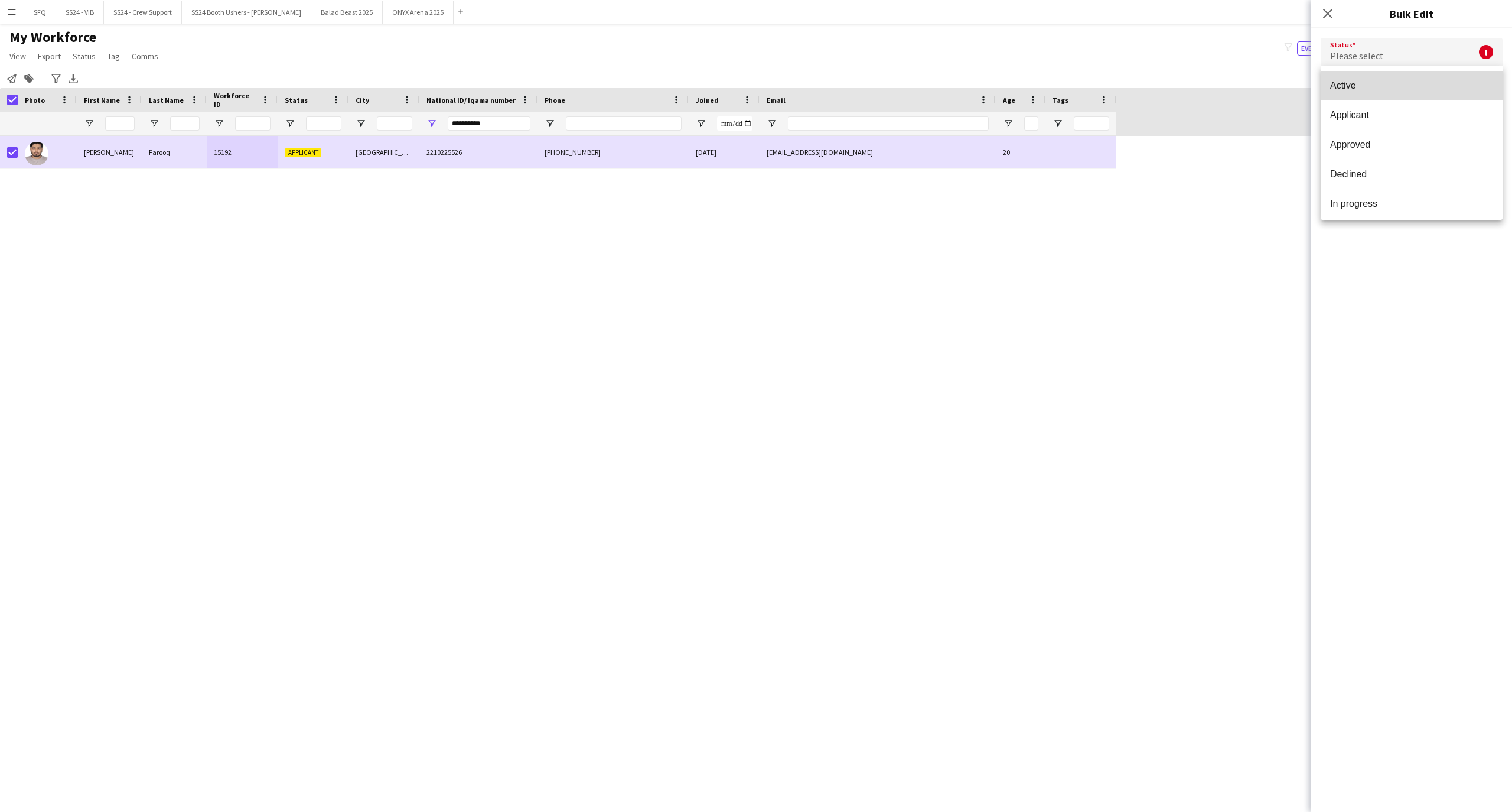
click at [1427, 87] on span "Active" at bounding box center [1412, 85] width 163 height 11
click at [1489, 138] on button "Submit" at bounding box center [1476, 143] width 51 height 23
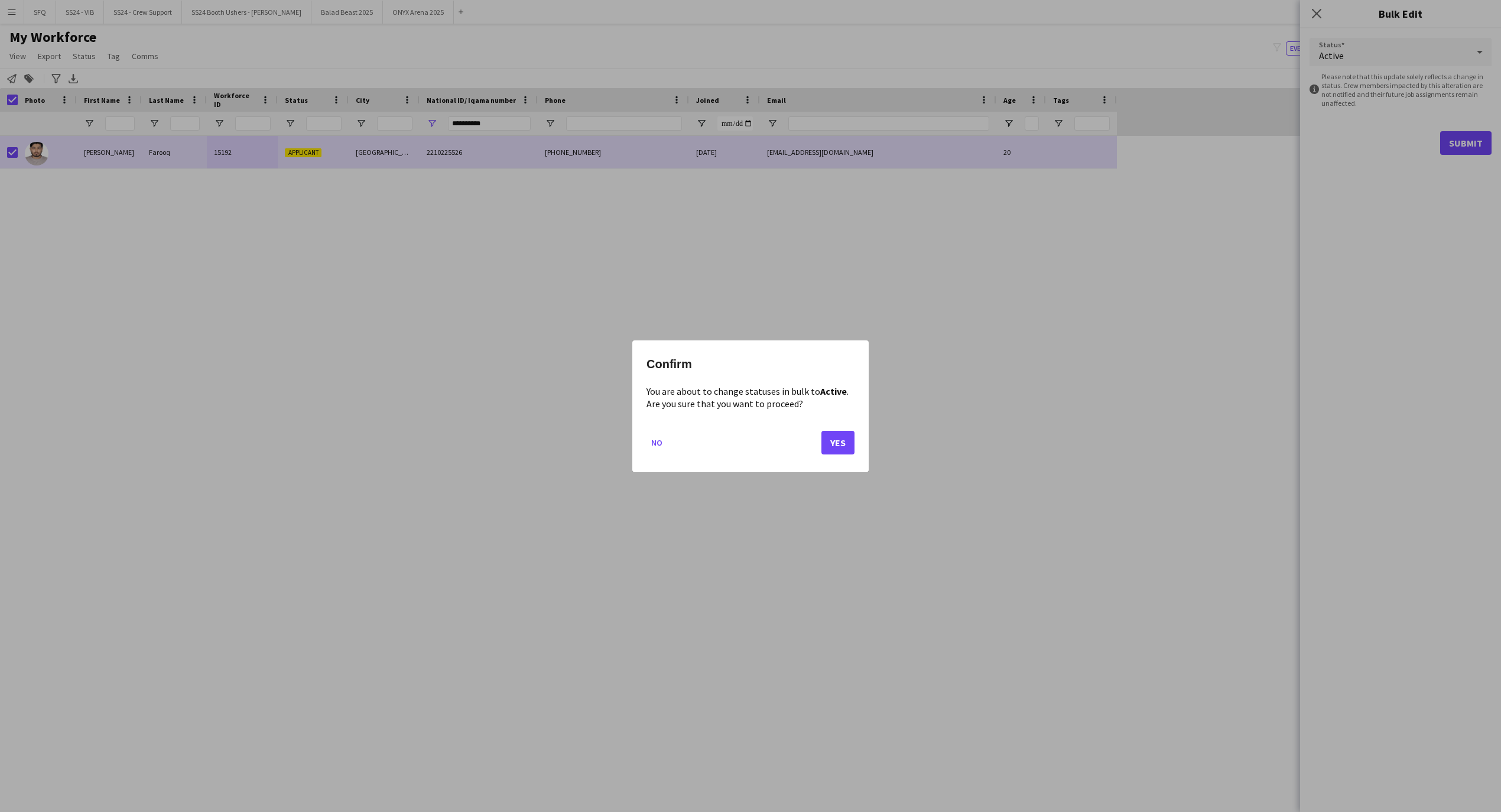
drag, startPoint x: 825, startPoint y: 345, endPoint x: 916, endPoint y: 343, distance: 91.0
click at [916, 343] on div "Confirm You are about to change statuses in bulk to Active . Are you sure that …" at bounding box center [750, 406] width 1501 height 812
click at [825, 434] on button "Yes" at bounding box center [838, 442] width 33 height 23
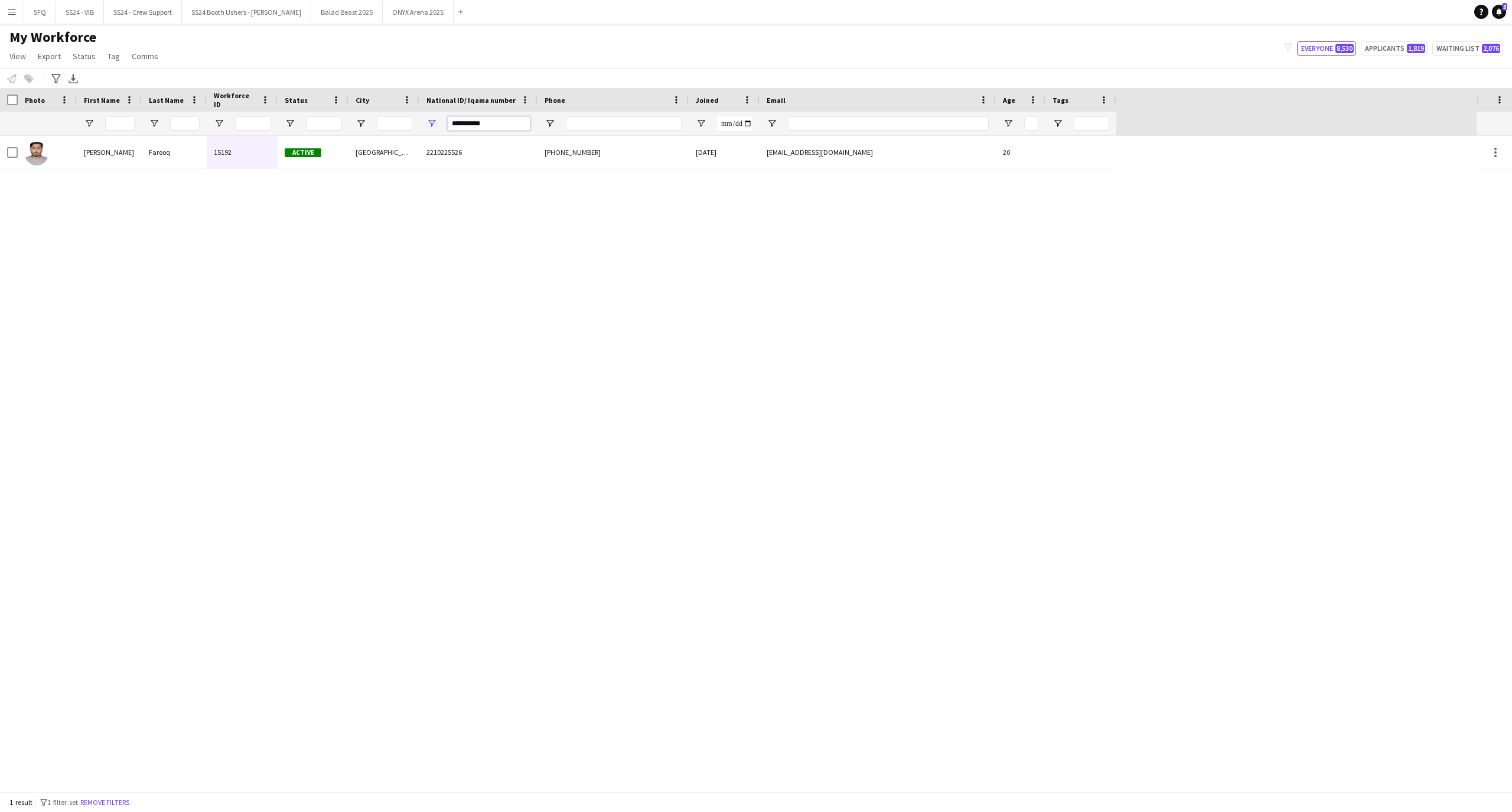
click at [490, 130] on input "**********" at bounding box center [489, 124] width 83 height 14
paste input "National ID/ Iqama number Filter Input"
type input "**********"
click at [57, 169] on div "[PERSON_NAME] 15816 Applicant Riyadh 1110727946 [PHONE_NUMBER] [DATE] [EMAIL_AD…" at bounding box center [738, 463] width 1476 height 655
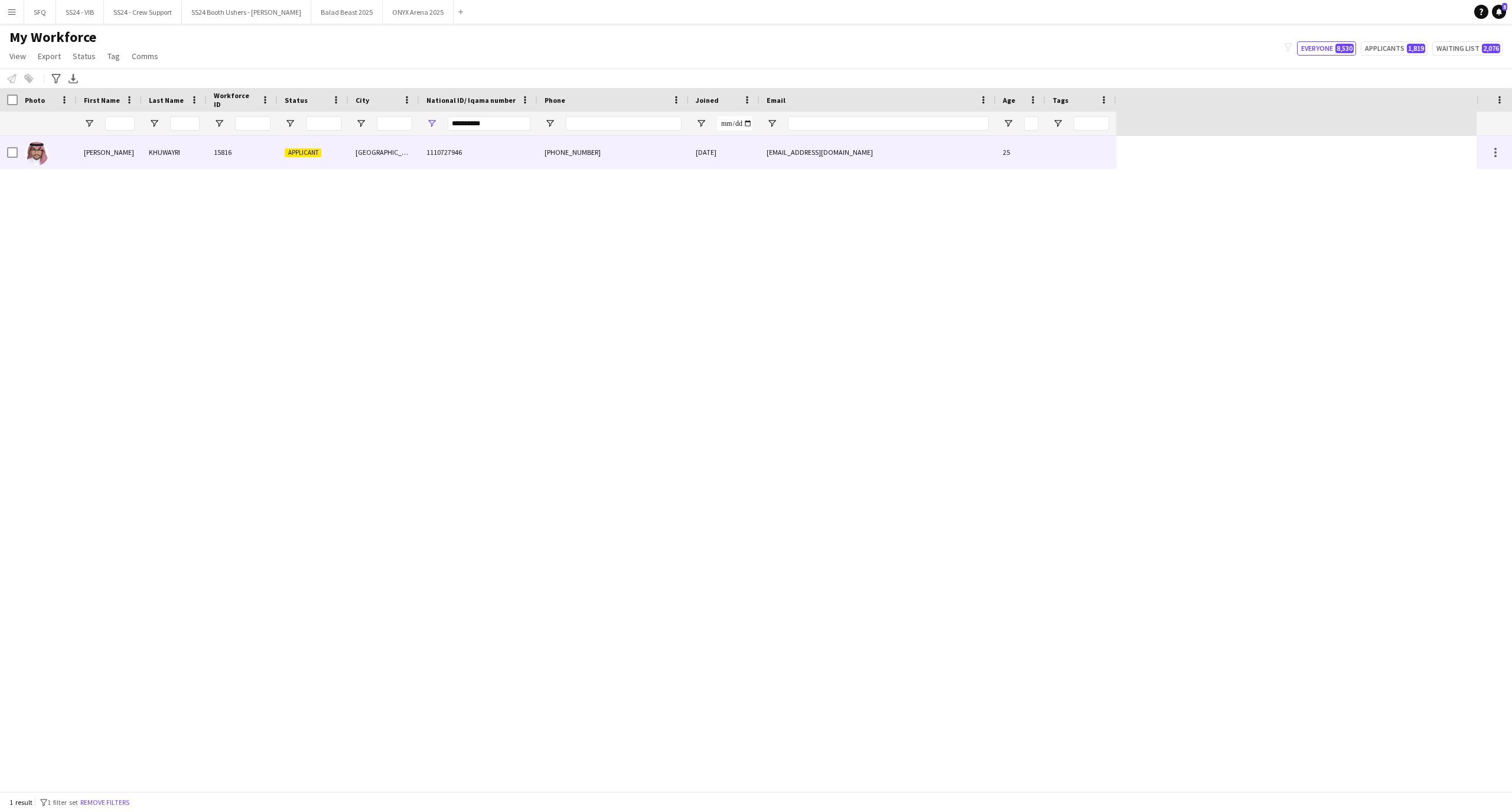
click at [62, 159] on div at bounding box center [47, 152] width 59 height 32
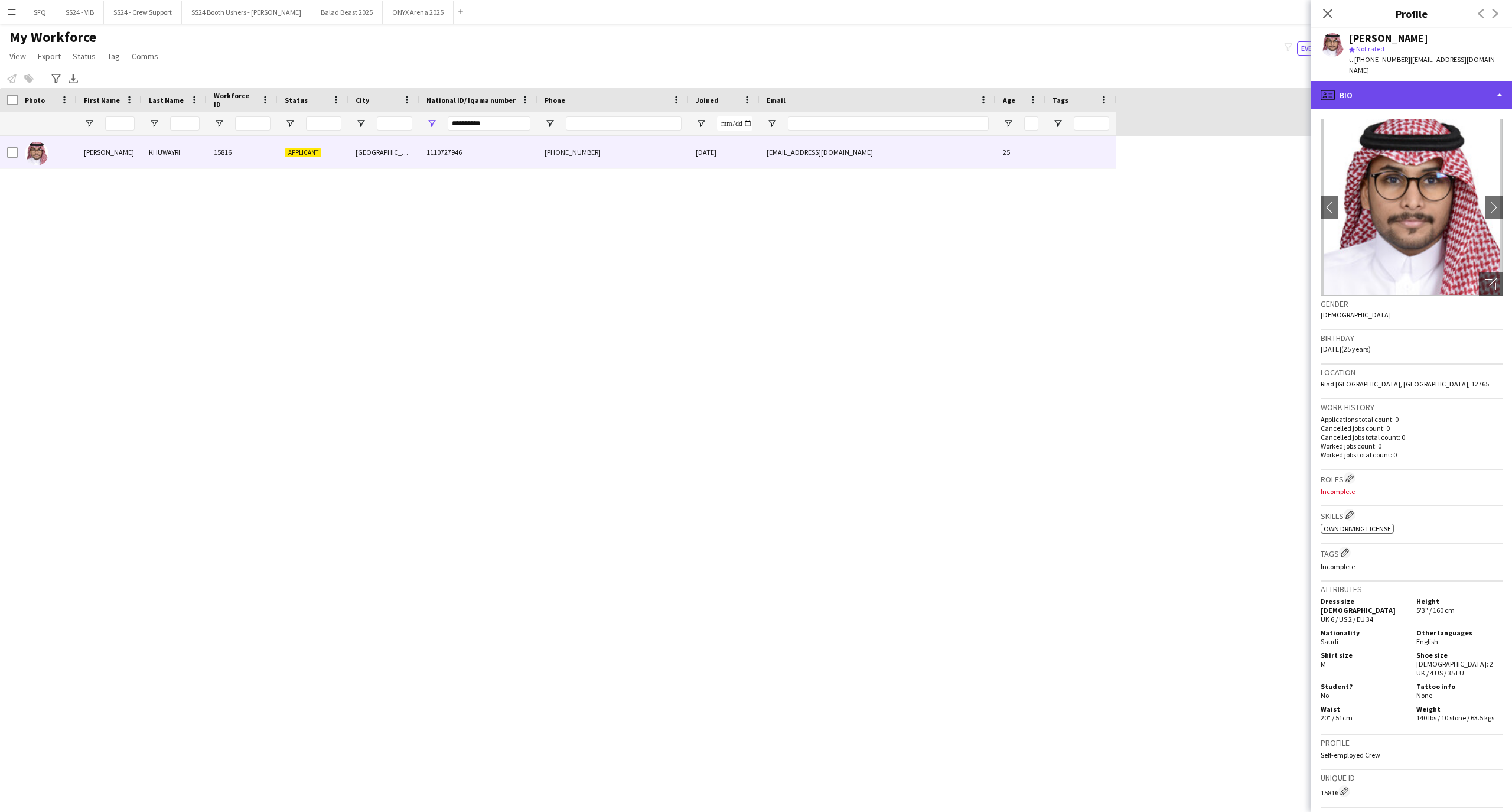
click at [1368, 89] on div "profile Bio" at bounding box center [1412, 95] width 201 height 29
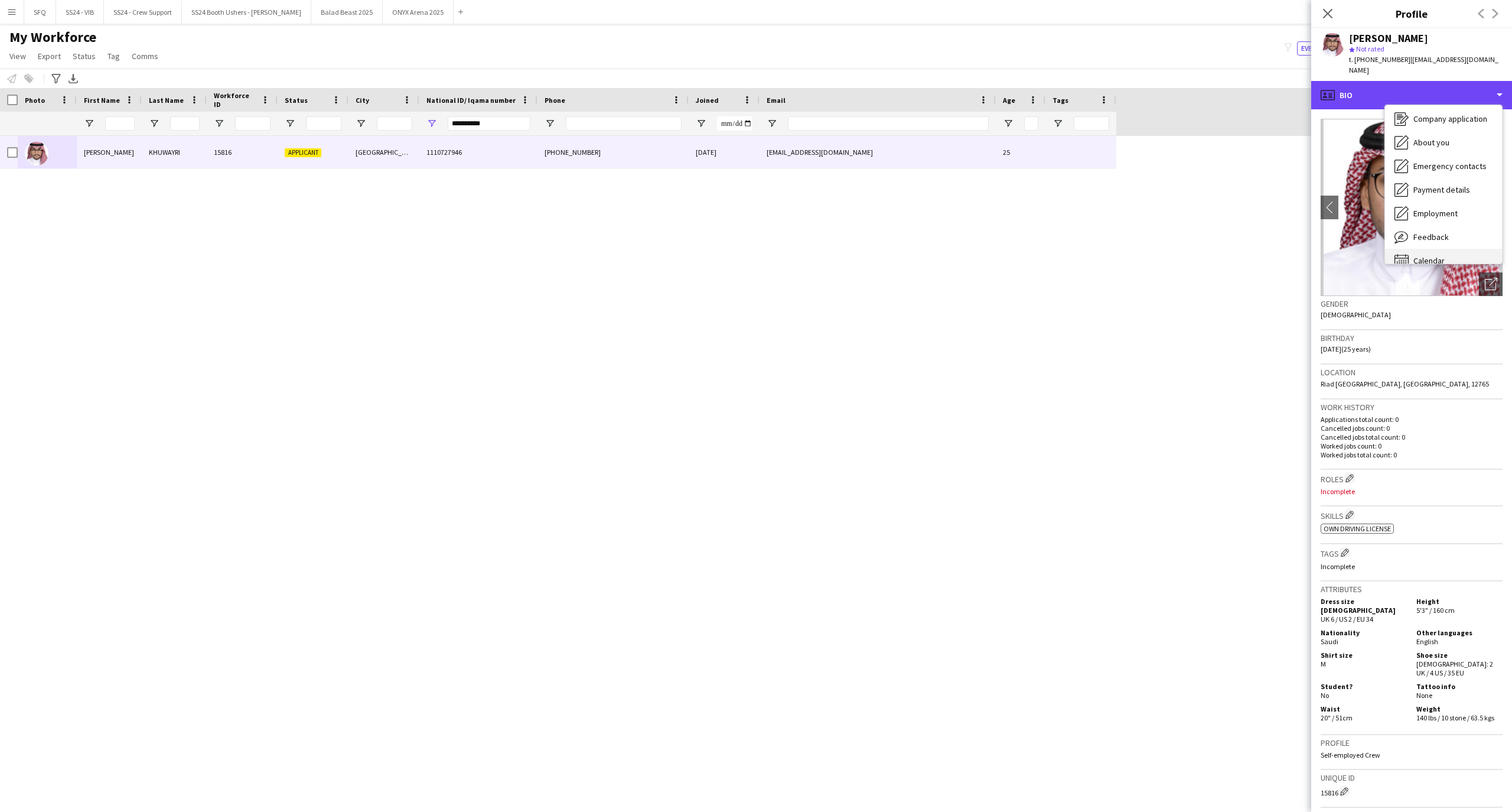
scroll to position [40, 0]
click at [1460, 55] on span "| [EMAIL_ADDRESS][DOMAIN_NAME]" at bounding box center [1423, 65] width 150 height 19
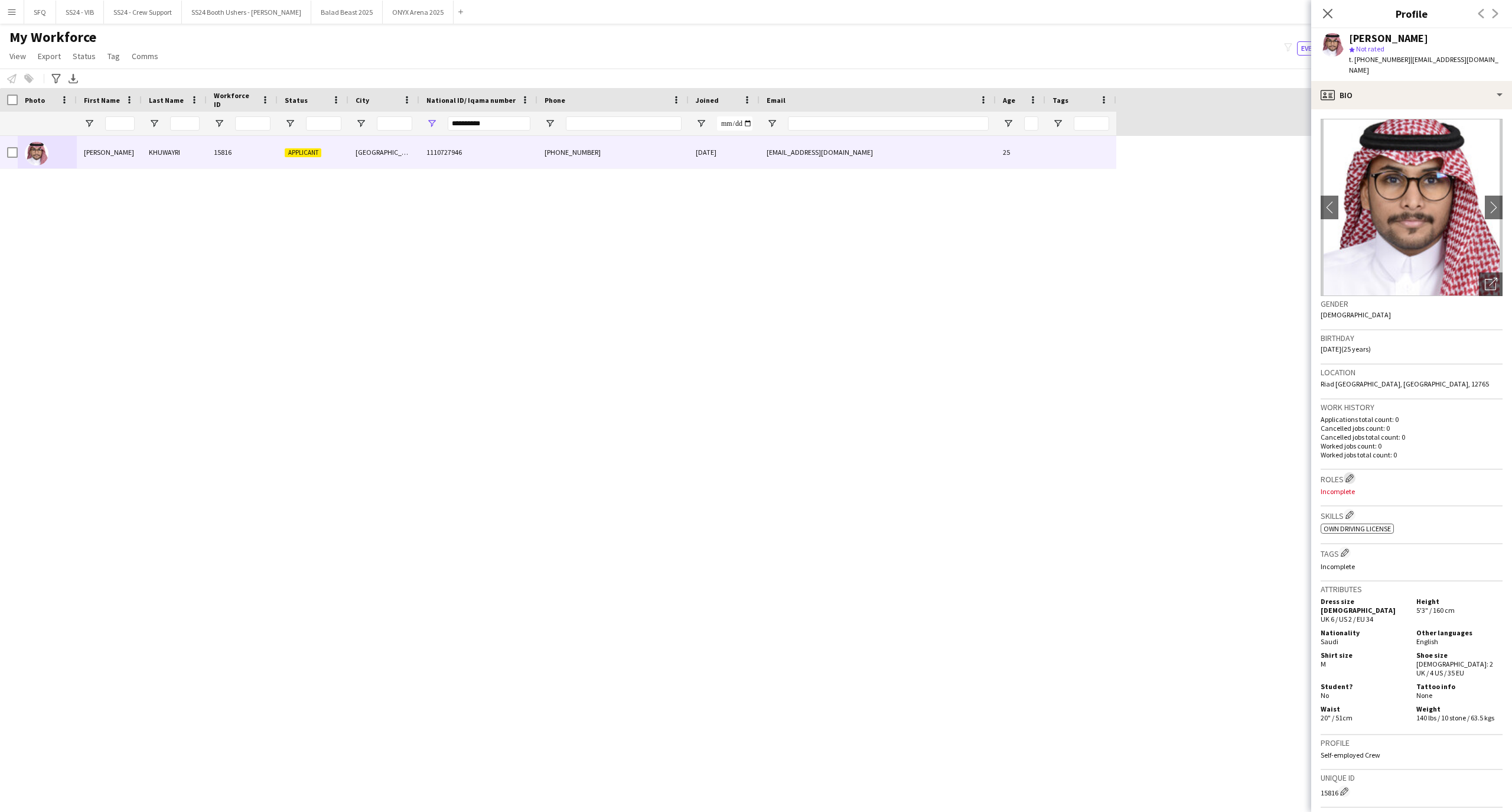
click at [1355, 472] on button "Edit crew company roles" at bounding box center [1349, 478] width 12 height 12
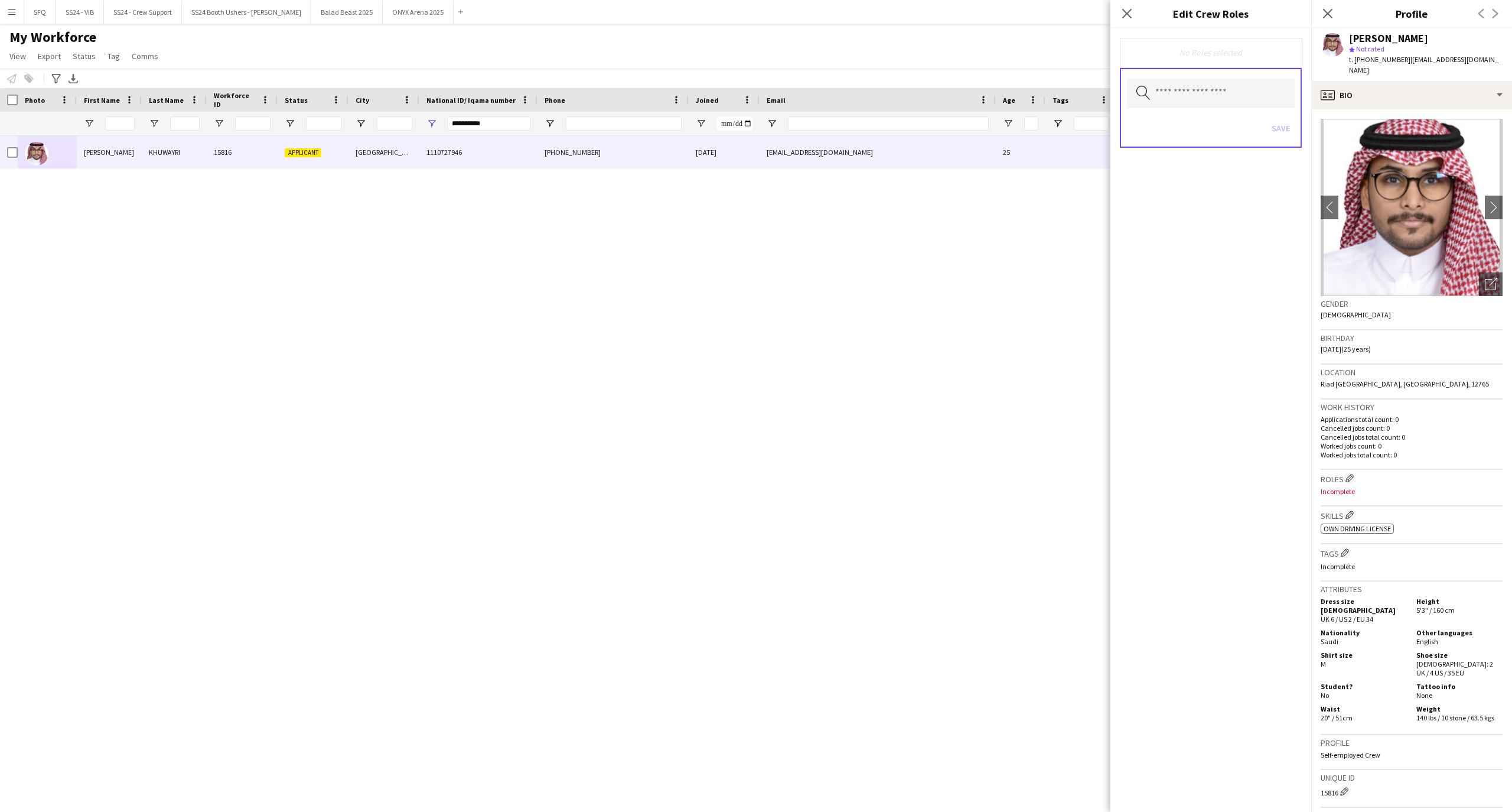
click at [1338, 546] on h3 "Tags Edit crew company tags" at bounding box center [1411, 552] width 182 height 12
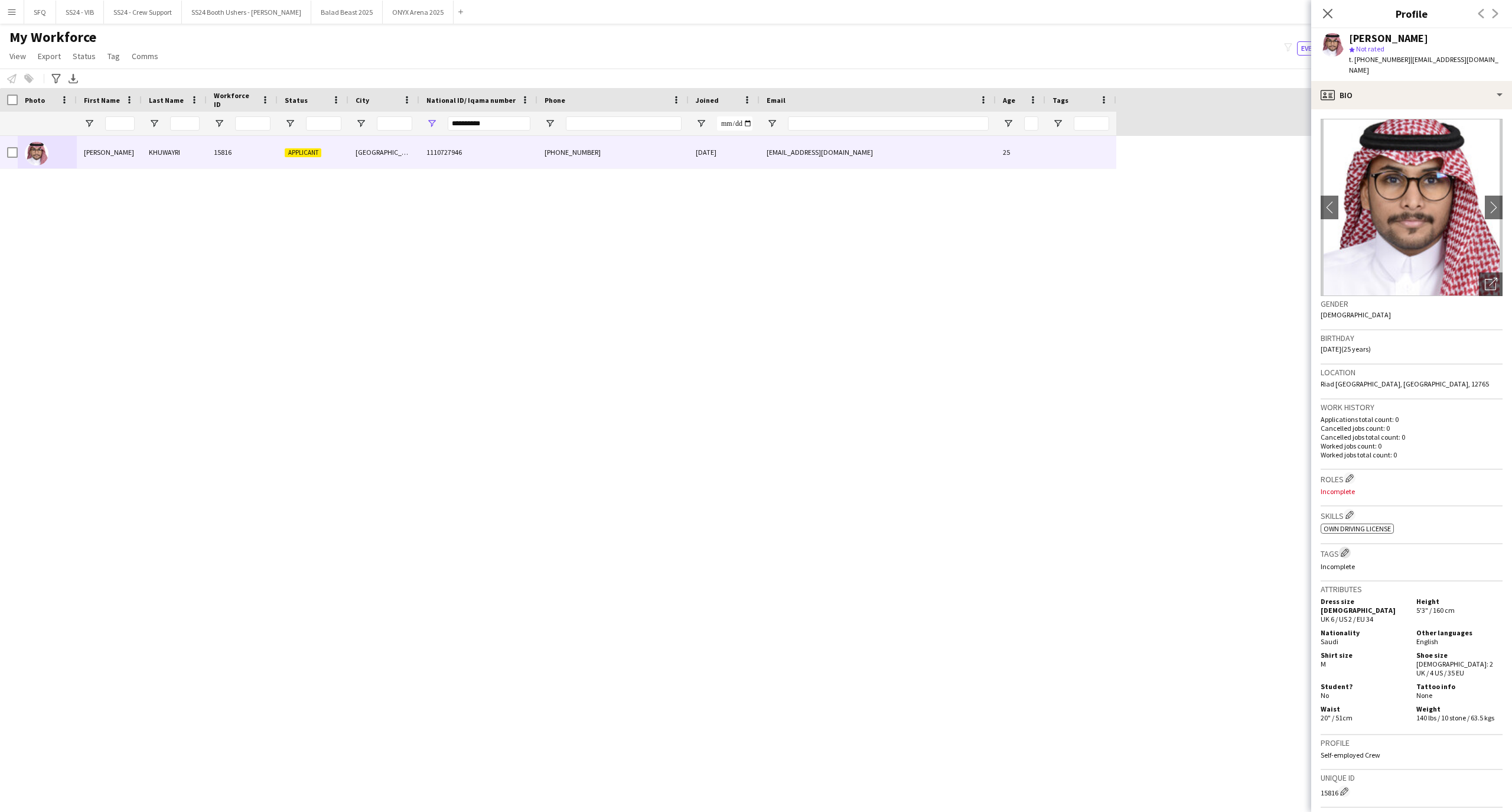
click at [1340, 546] on button "Edit crew company tags" at bounding box center [1345, 552] width 12 height 12
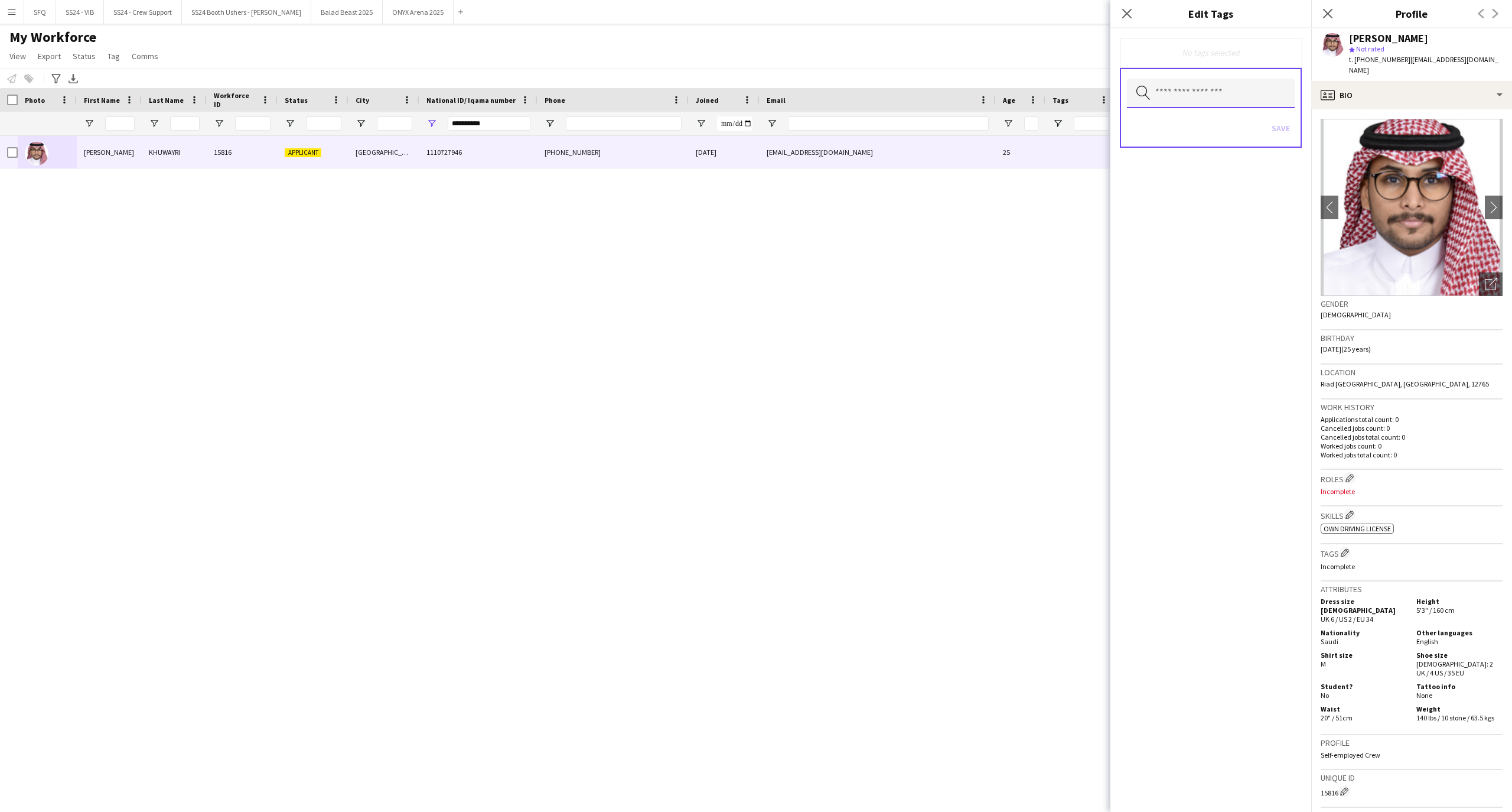
click at [1138, 82] on input "text" at bounding box center [1210, 93] width 168 height 30
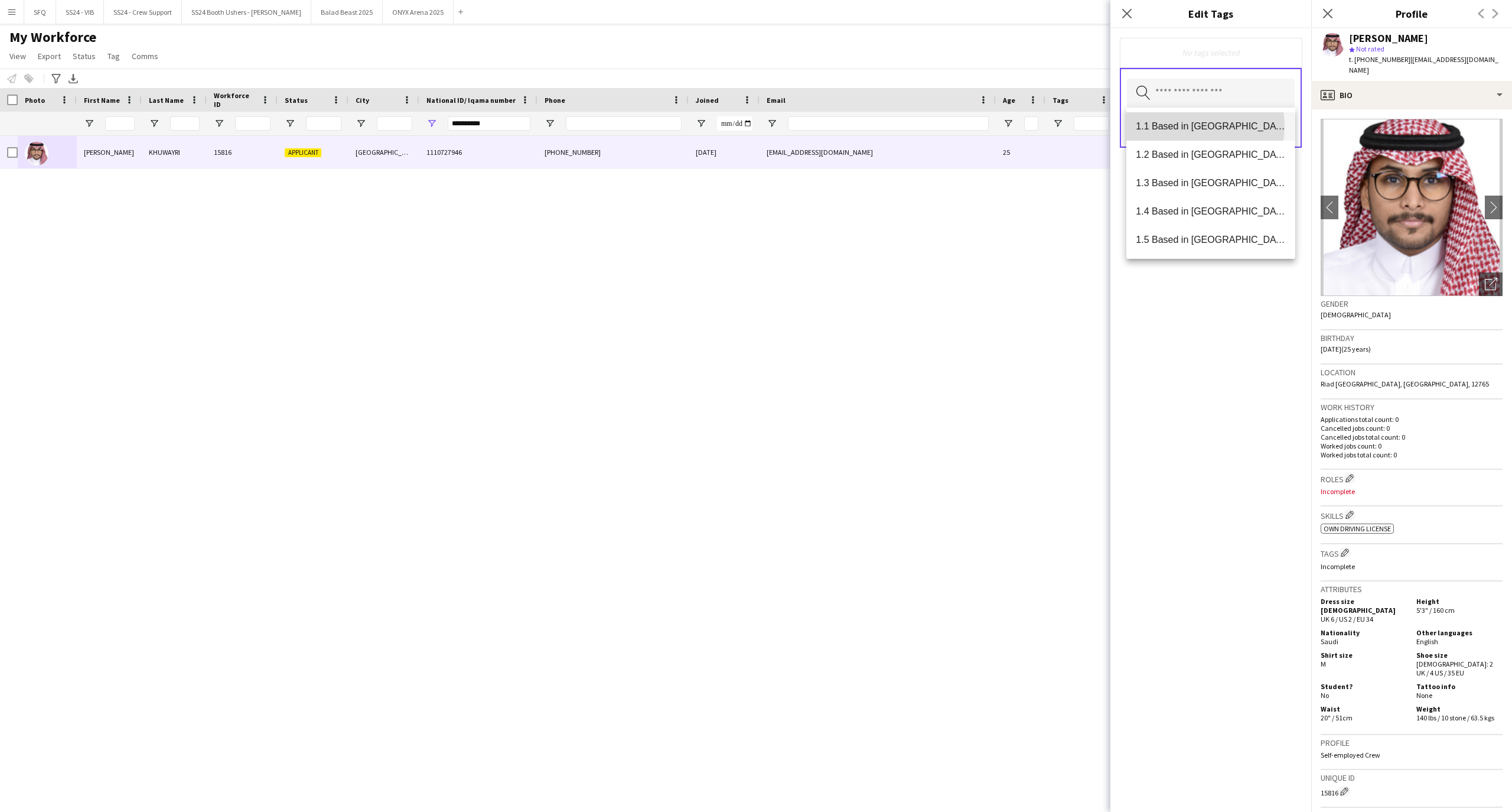
click at [1193, 126] on span "1.1 Based in [GEOGRAPHIC_DATA]" at bounding box center [1210, 126] width 150 height 11
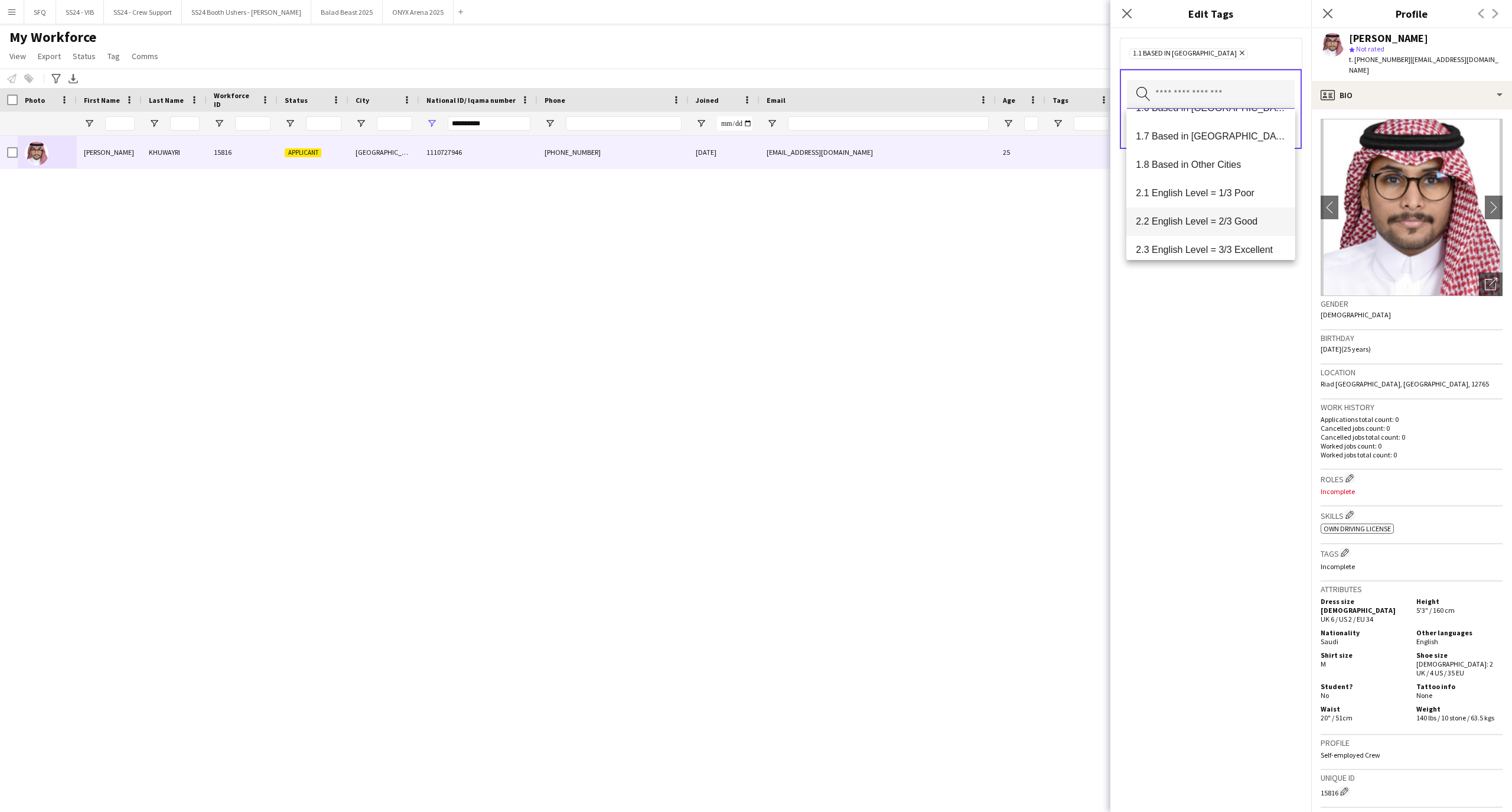
scroll to position [157, 0]
click at [1255, 174] on span "2.1 English Level = 1/3 Poor" at bounding box center [1210, 168] width 150 height 11
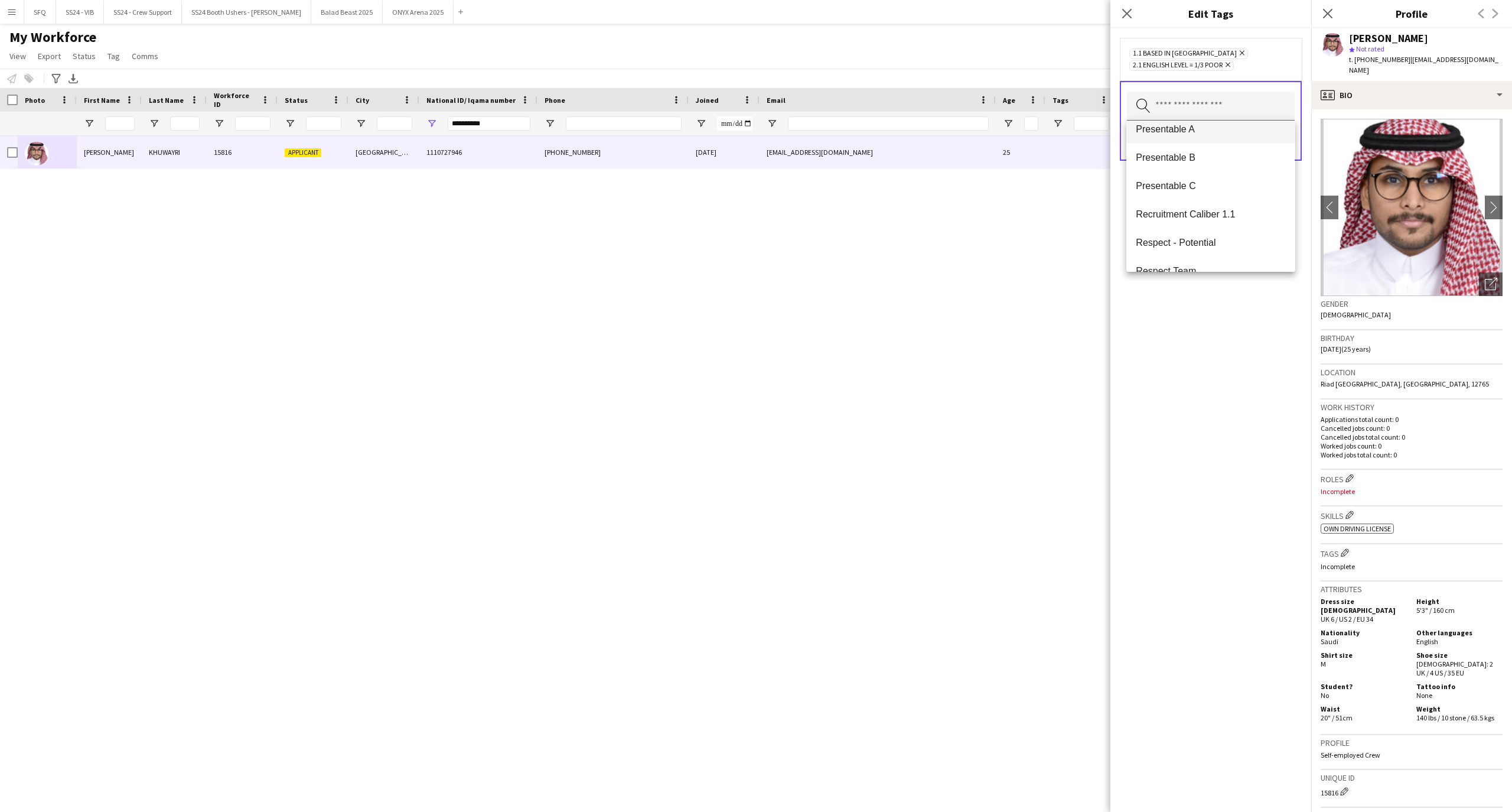
scroll to position [866, 0]
click at [1198, 183] on span "Presentable B" at bounding box center [1210, 181] width 150 height 11
drag, startPoint x: 1226, startPoint y: 376, endPoint x: 1240, endPoint y: 334, distance: 44.3
click at [1226, 376] on div "1.1 Based in [GEOGRAPHIC_DATA] Remove 2.1 English Level = 1/3 Poor Remove Prese…" at bounding box center [1211, 420] width 201 height 783
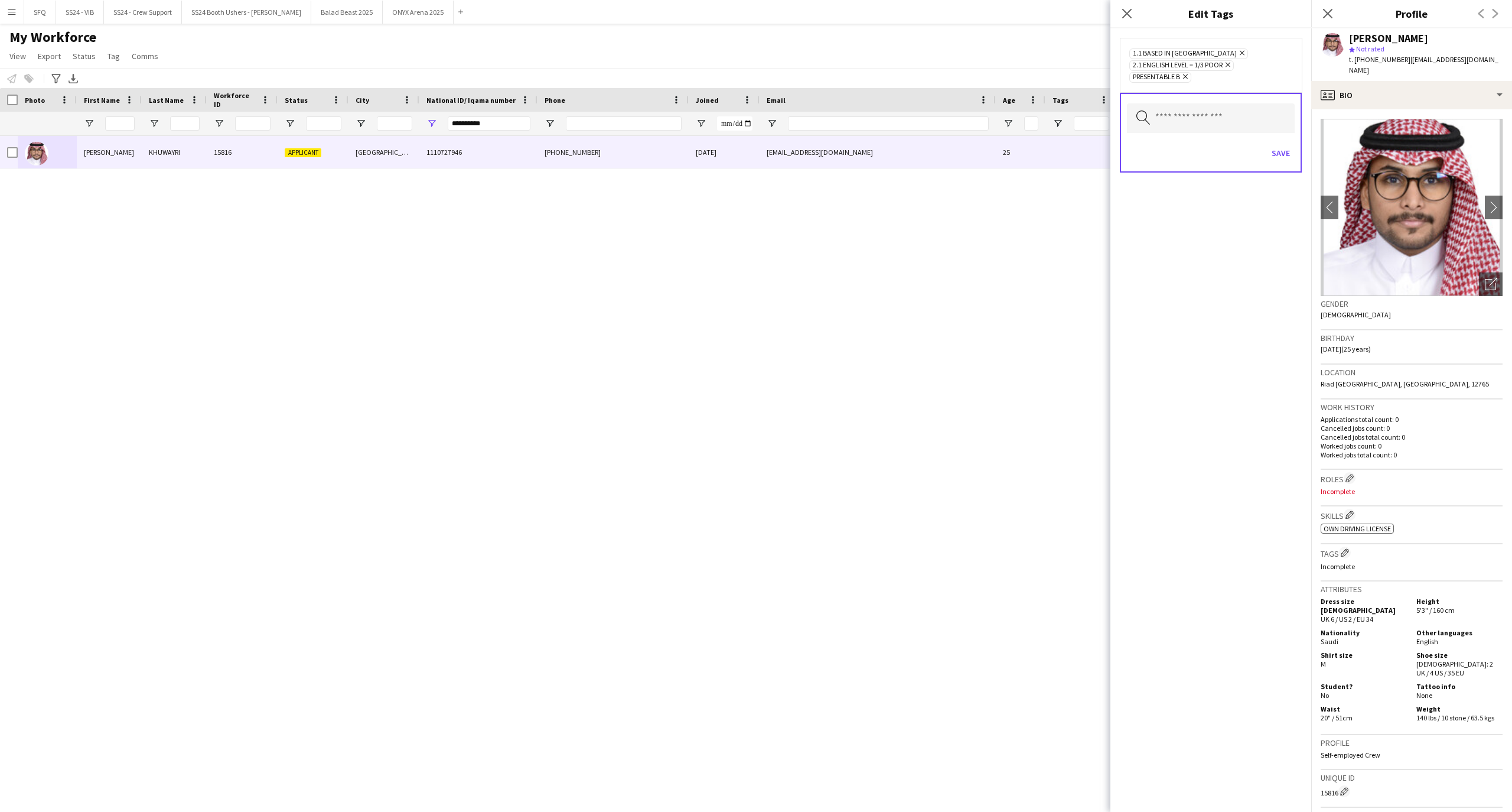
click at [1276, 143] on div "Save" at bounding box center [1210, 154] width 168 height 34
click at [1274, 146] on button "Save" at bounding box center [1280, 153] width 28 height 19
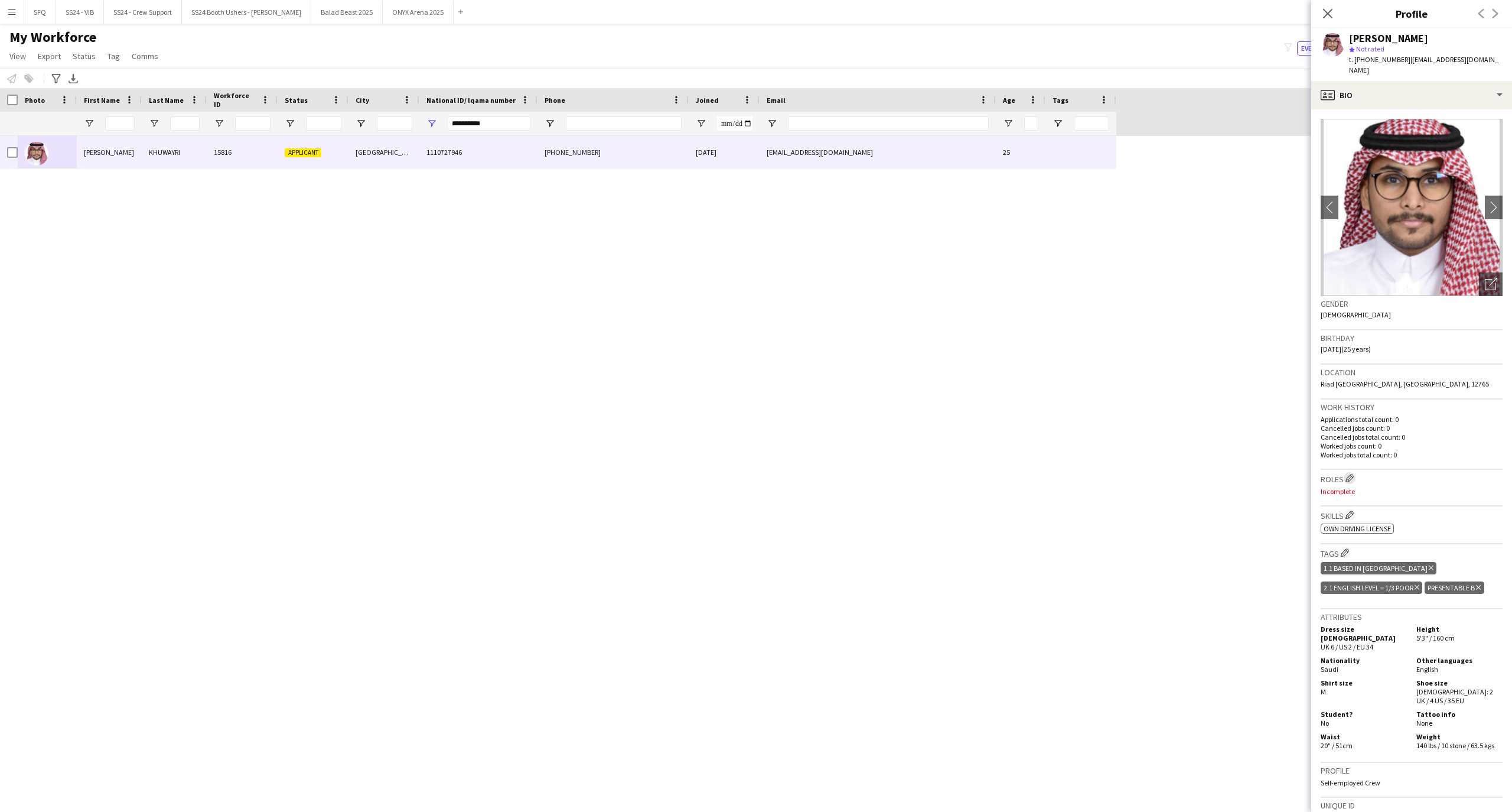
click at [1353, 474] on app-icon "Edit crew company roles" at bounding box center [1349, 478] width 8 height 8
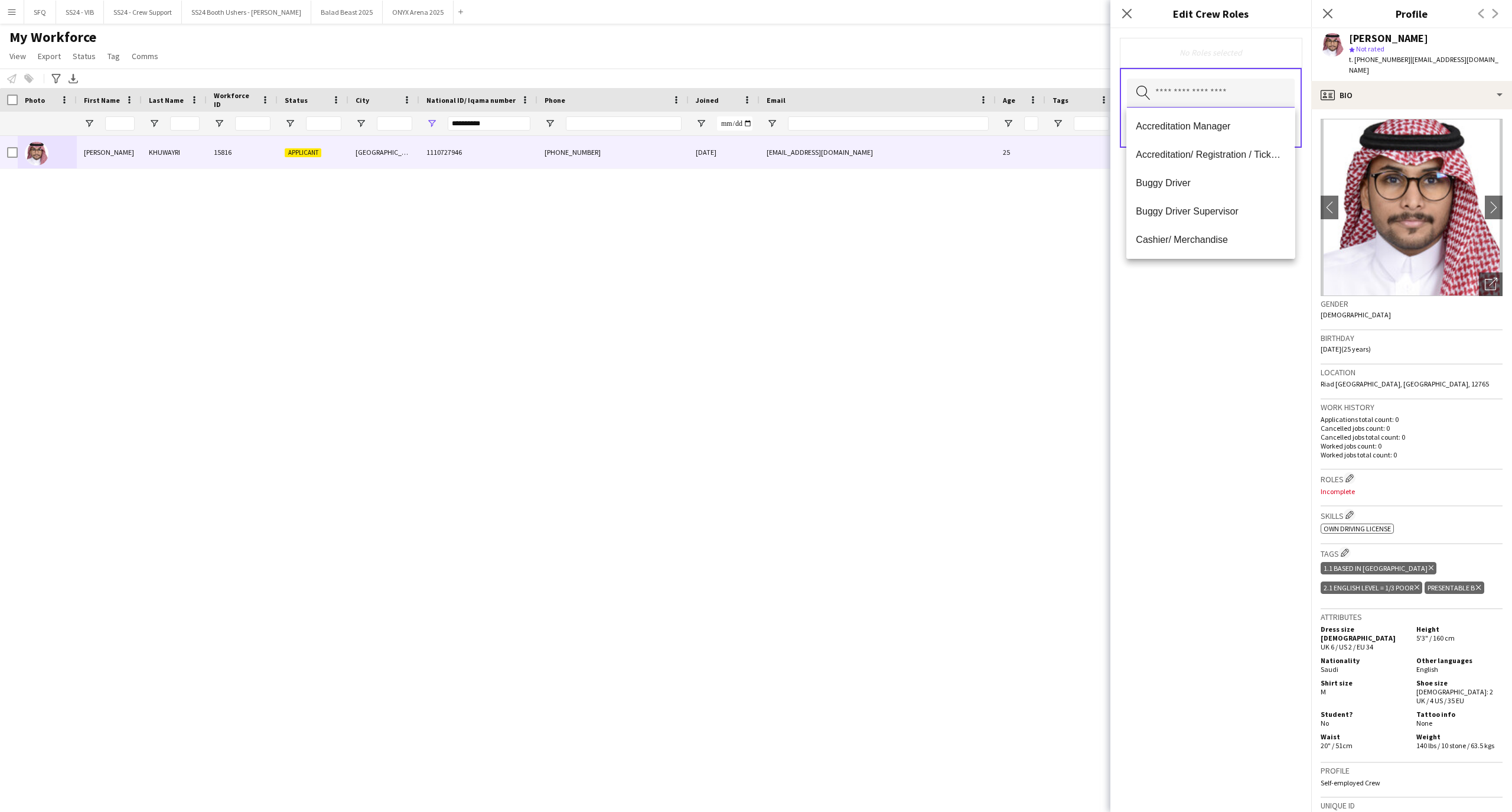
click at [1179, 92] on input "text" at bounding box center [1210, 93] width 168 height 30
click at [1201, 148] on span "Ride Attendant" at bounding box center [1210, 151] width 150 height 11
click at [1233, 159] on span "Accreditation/ Registration / Ticketing" at bounding box center [1210, 156] width 150 height 11
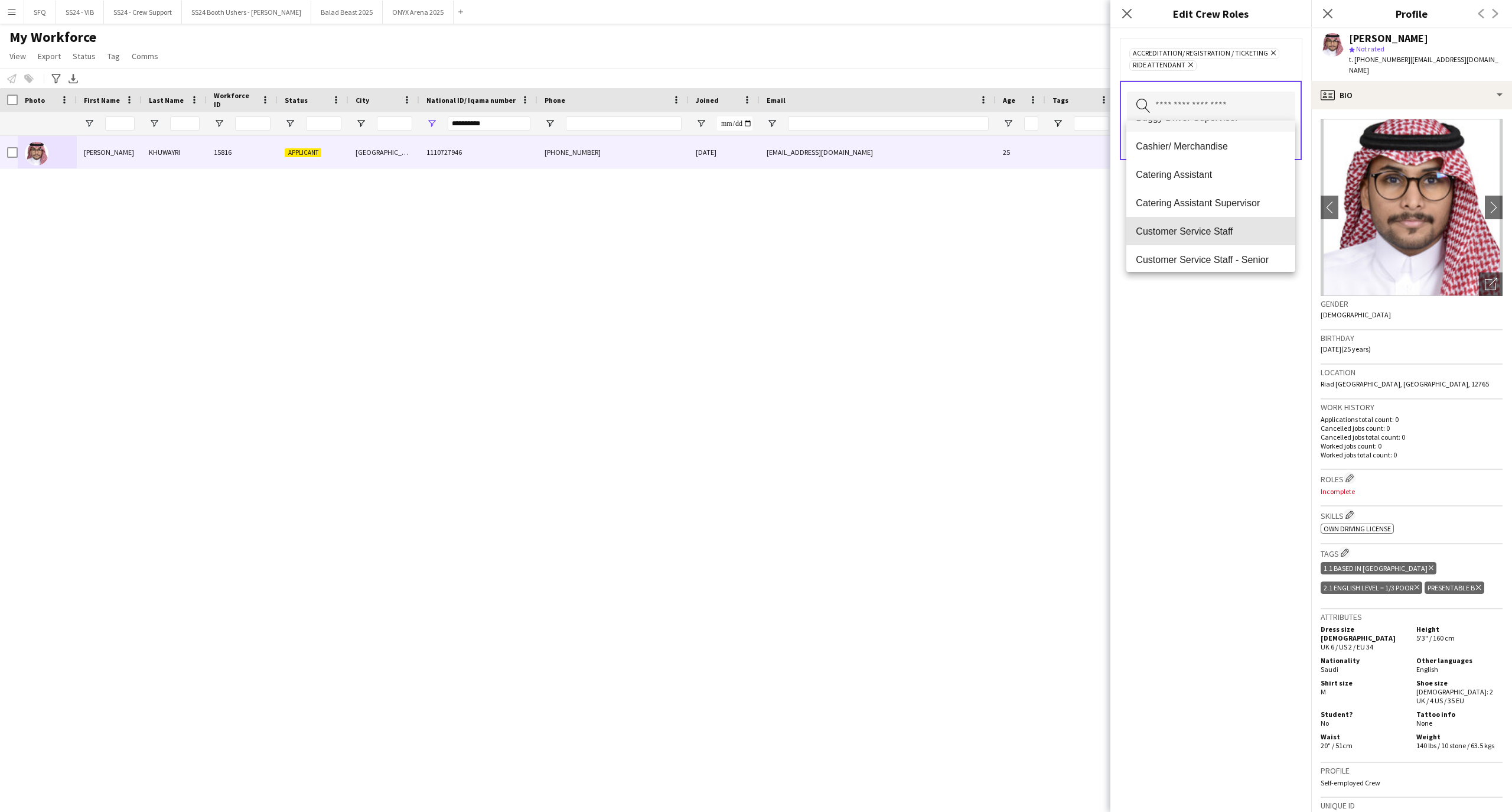
drag, startPoint x: 1239, startPoint y: 225, endPoint x: 1239, endPoint y: 216, distance: 9.0
click at [1239, 224] on mat-option "Customer Service Staff" at bounding box center [1210, 231] width 168 height 29
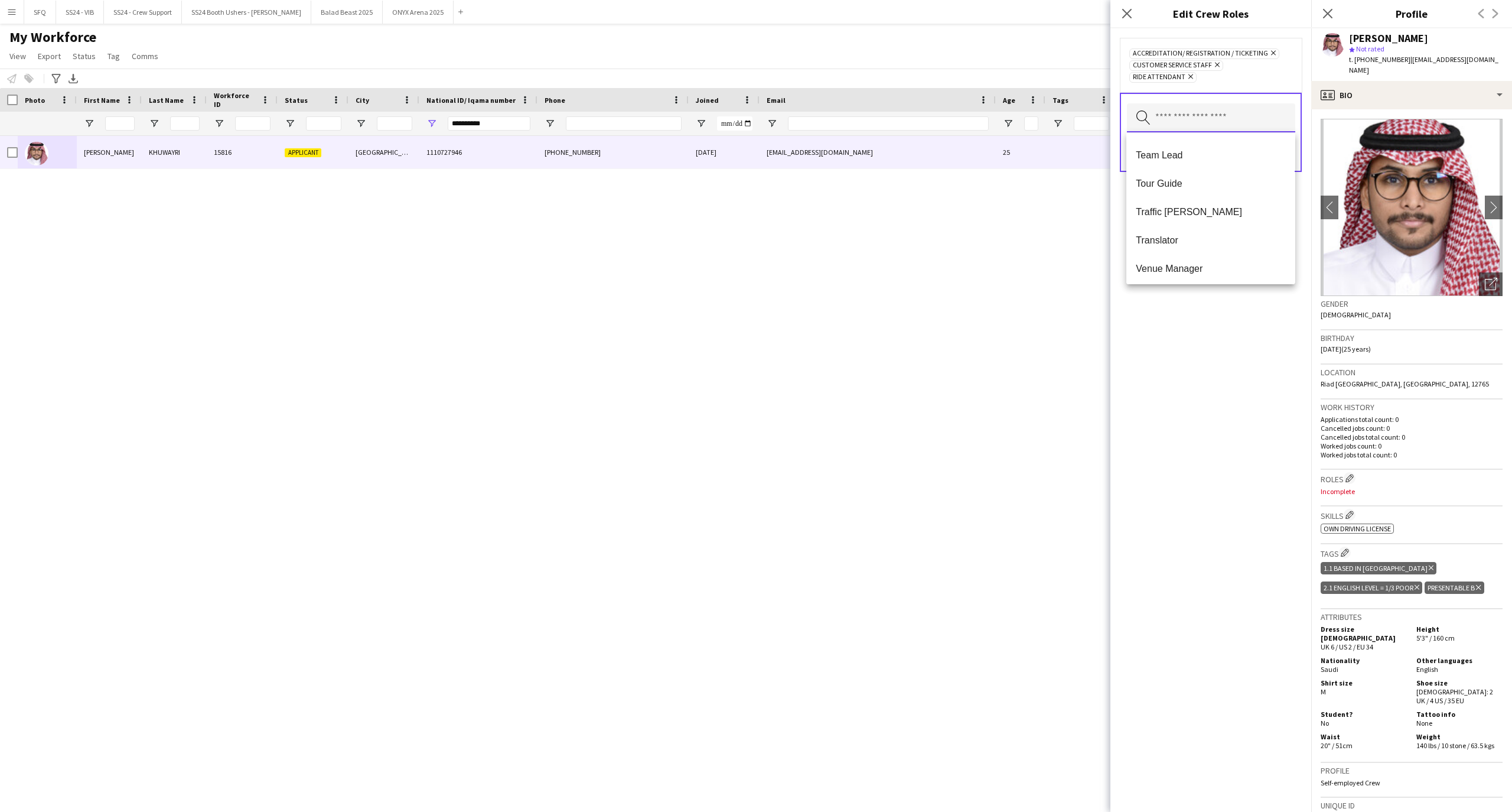
scroll to position [1134, 0]
click at [1224, 208] on span "Traffic [PERSON_NAME]" at bounding box center [1210, 208] width 150 height 11
click at [1226, 308] on div "Accreditation/ Registration / Ticketing Remove Customer Service Staff Remove Ri…" at bounding box center [1211, 420] width 201 height 783
click at [1281, 148] on button "Save" at bounding box center [1280, 152] width 28 height 19
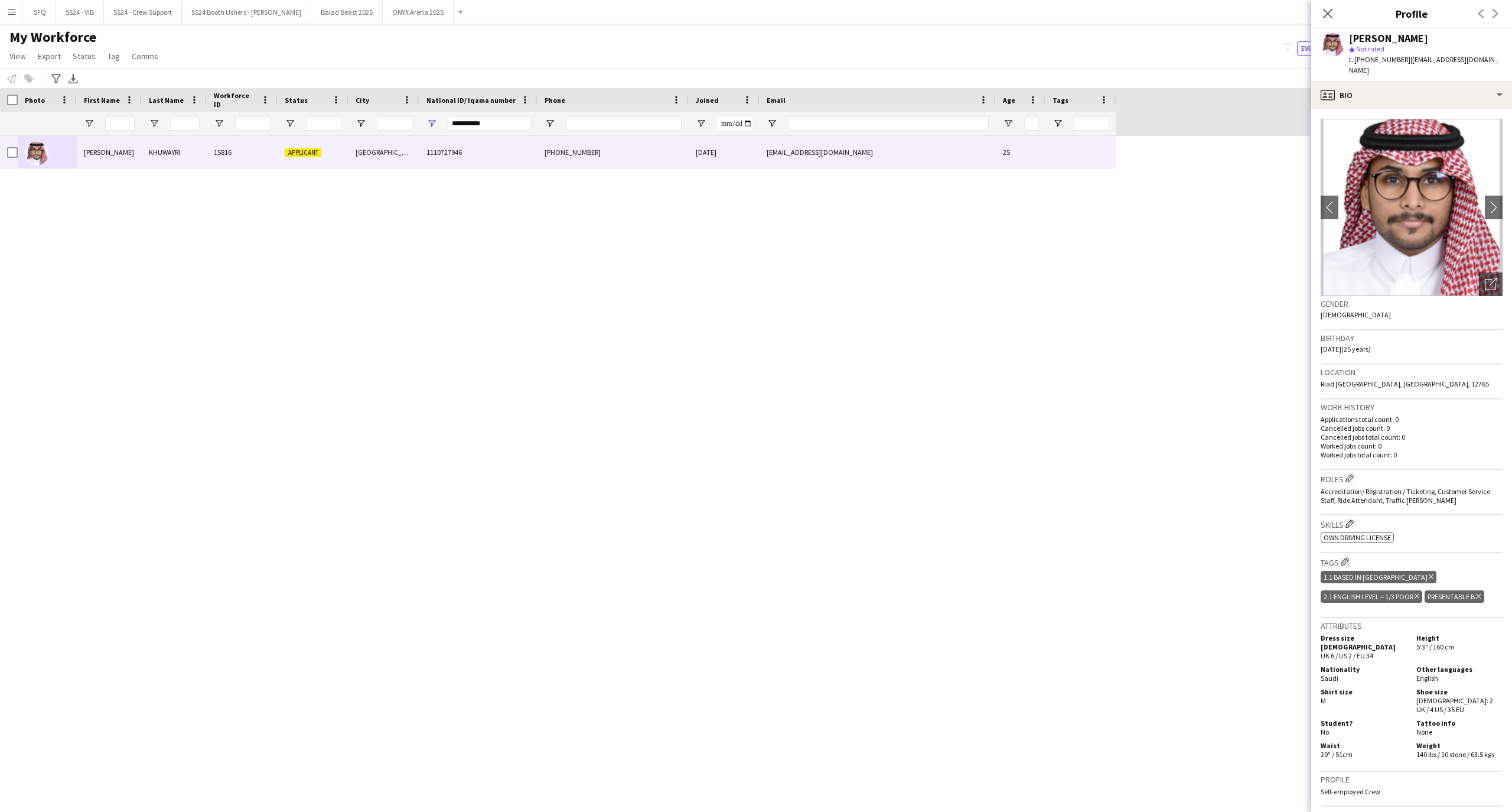
click at [1331, 21] on div "Close pop-in" at bounding box center [1327, 14] width 33 height 27
click at [1331, 17] on icon at bounding box center [1327, 13] width 11 height 11
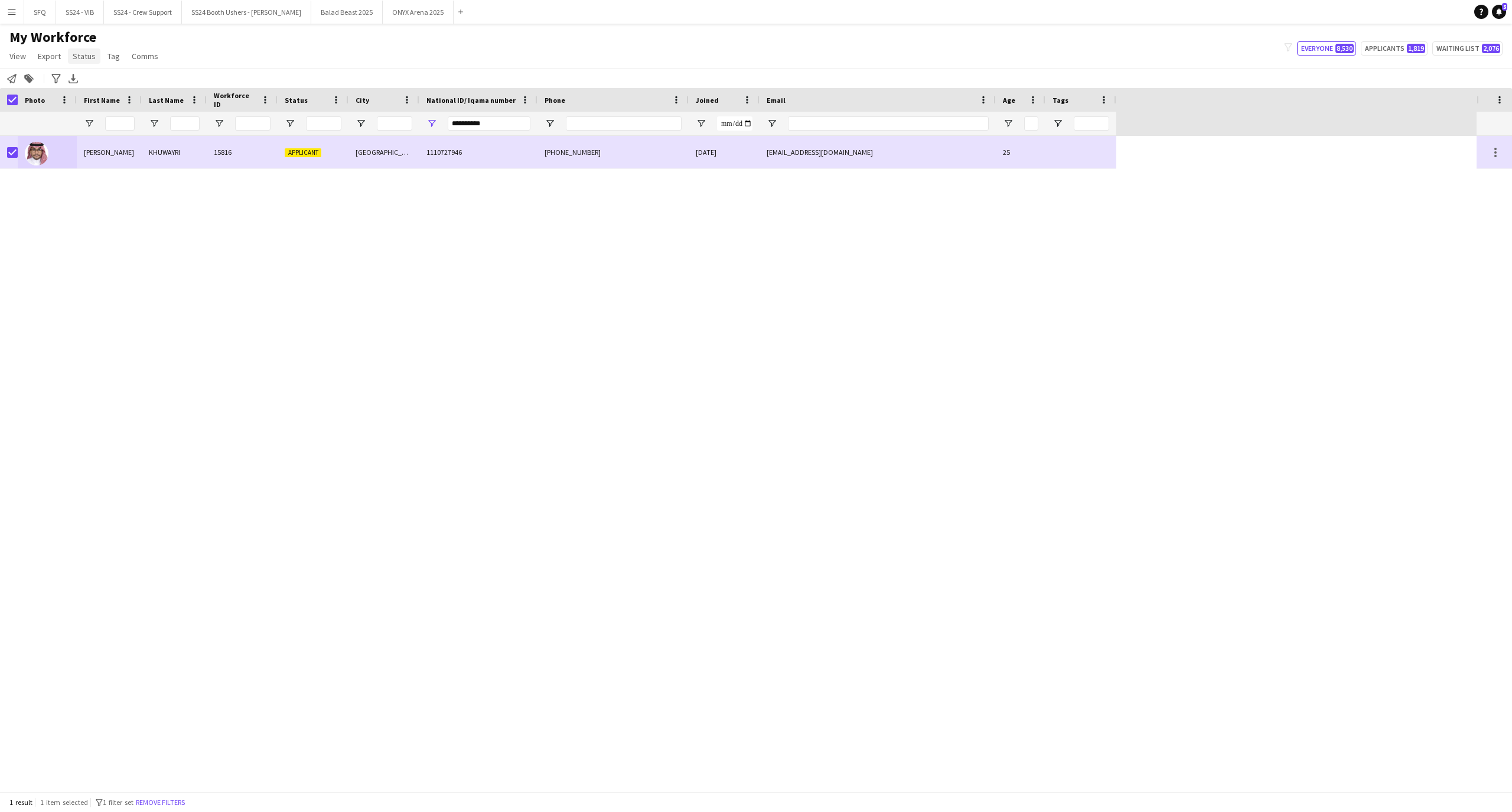
click at [76, 60] on span "Status" at bounding box center [84, 56] width 23 height 10
click at [112, 82] on link "Edit" at bounding box center [109, 82] width 83 height 25
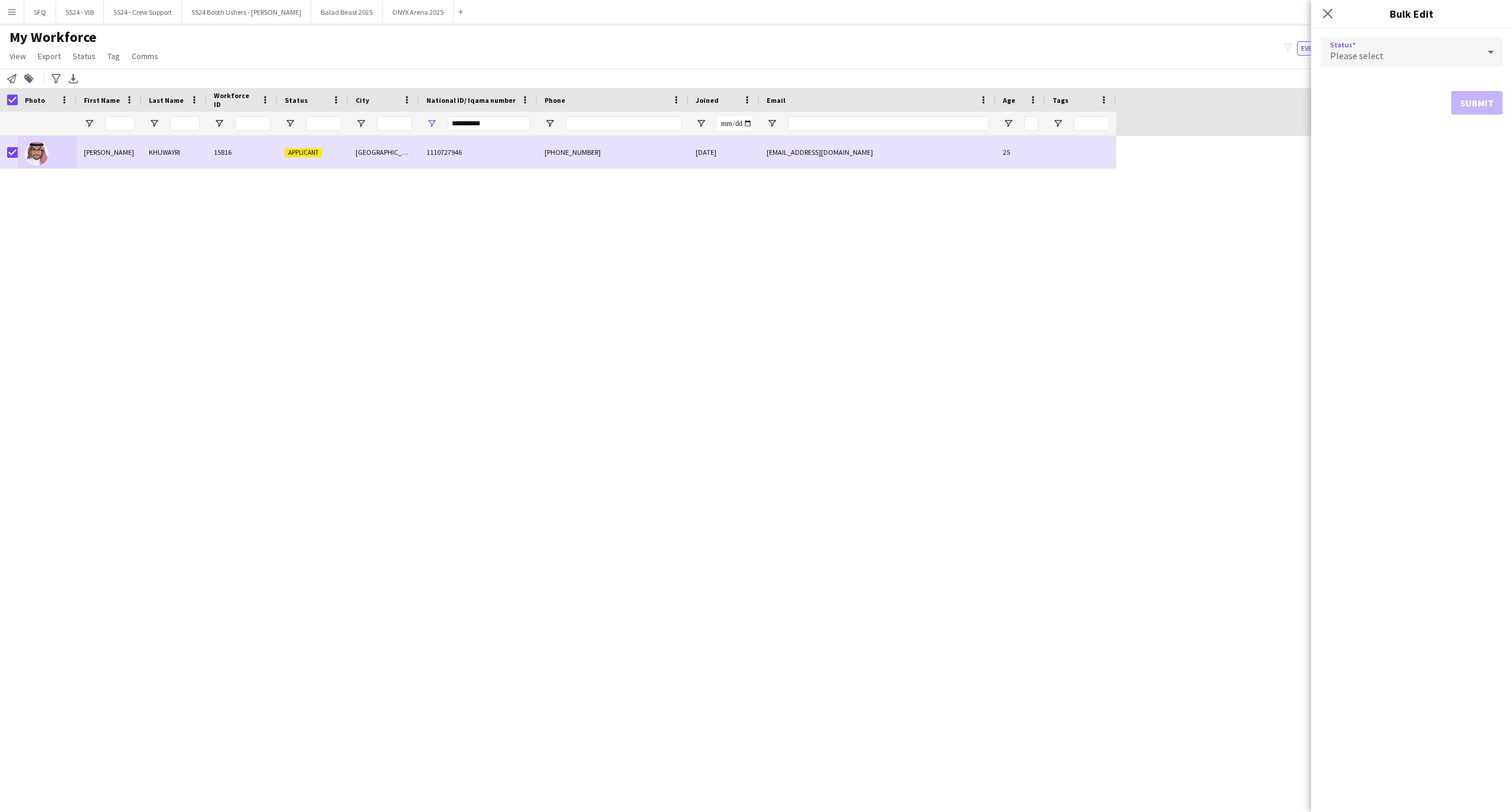
click at [1415, 64] on div "Please select" at bounding box center [1399, 52] width 158 height 29
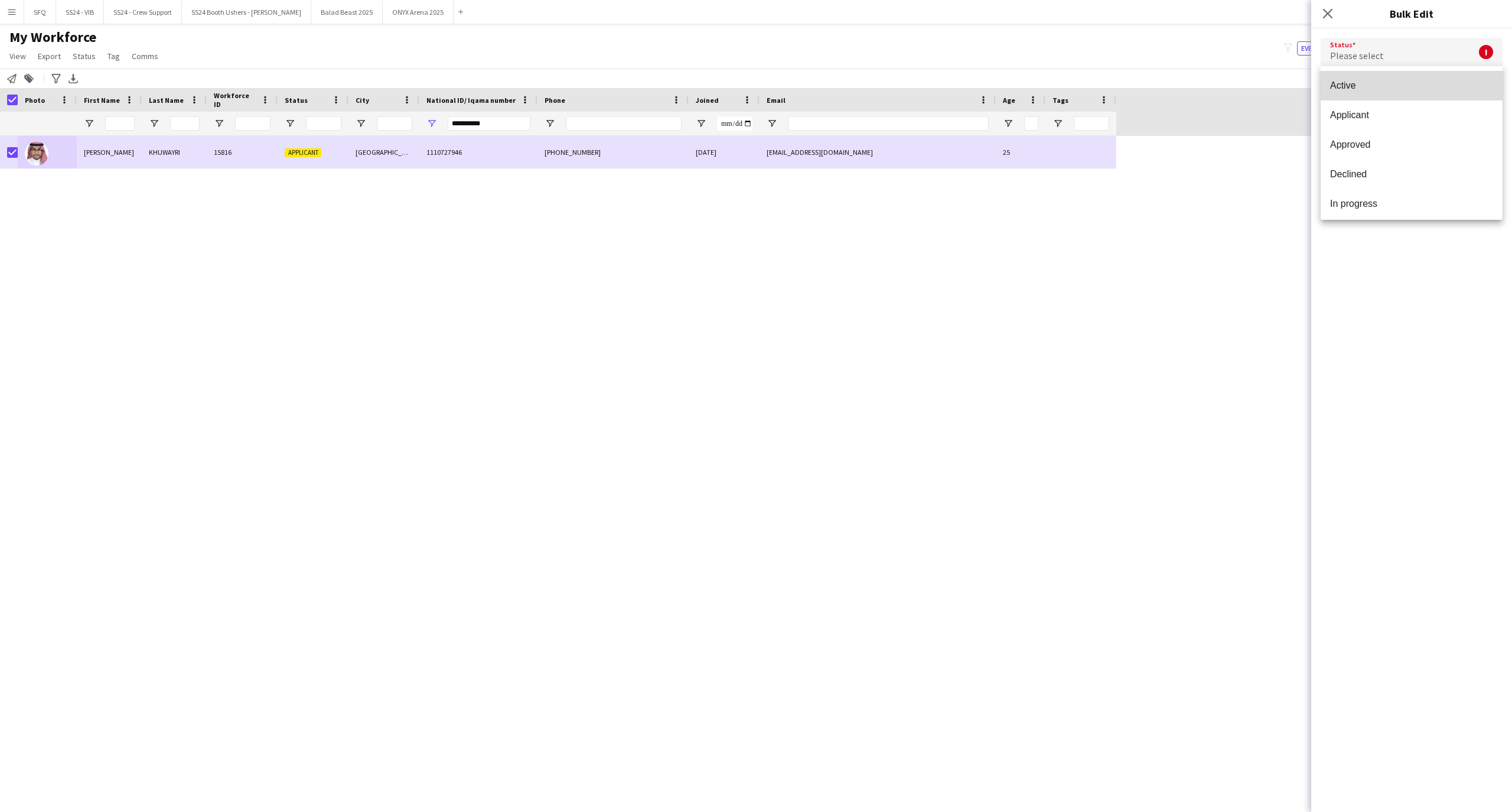
click at [1413, 91] on mat-option "Active" at bounding box center [1411, 86] width 182 height 30
click at [1481, 145] on button "Submit" at bounding box center [1476, 143] width 51 height 23
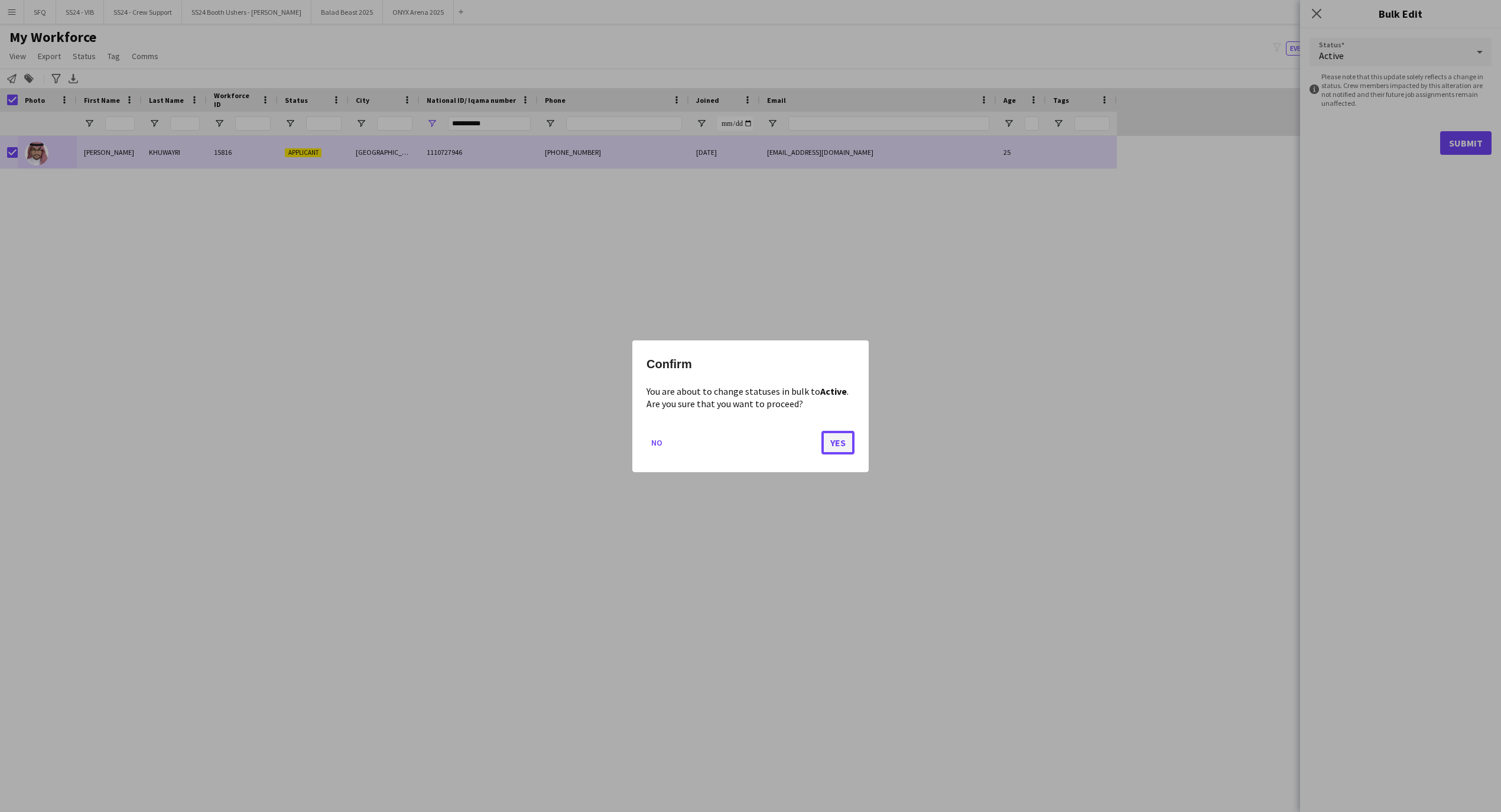
click at [839, 443] on button "Yes" at bounding box center [838, 442] width 33 height 23
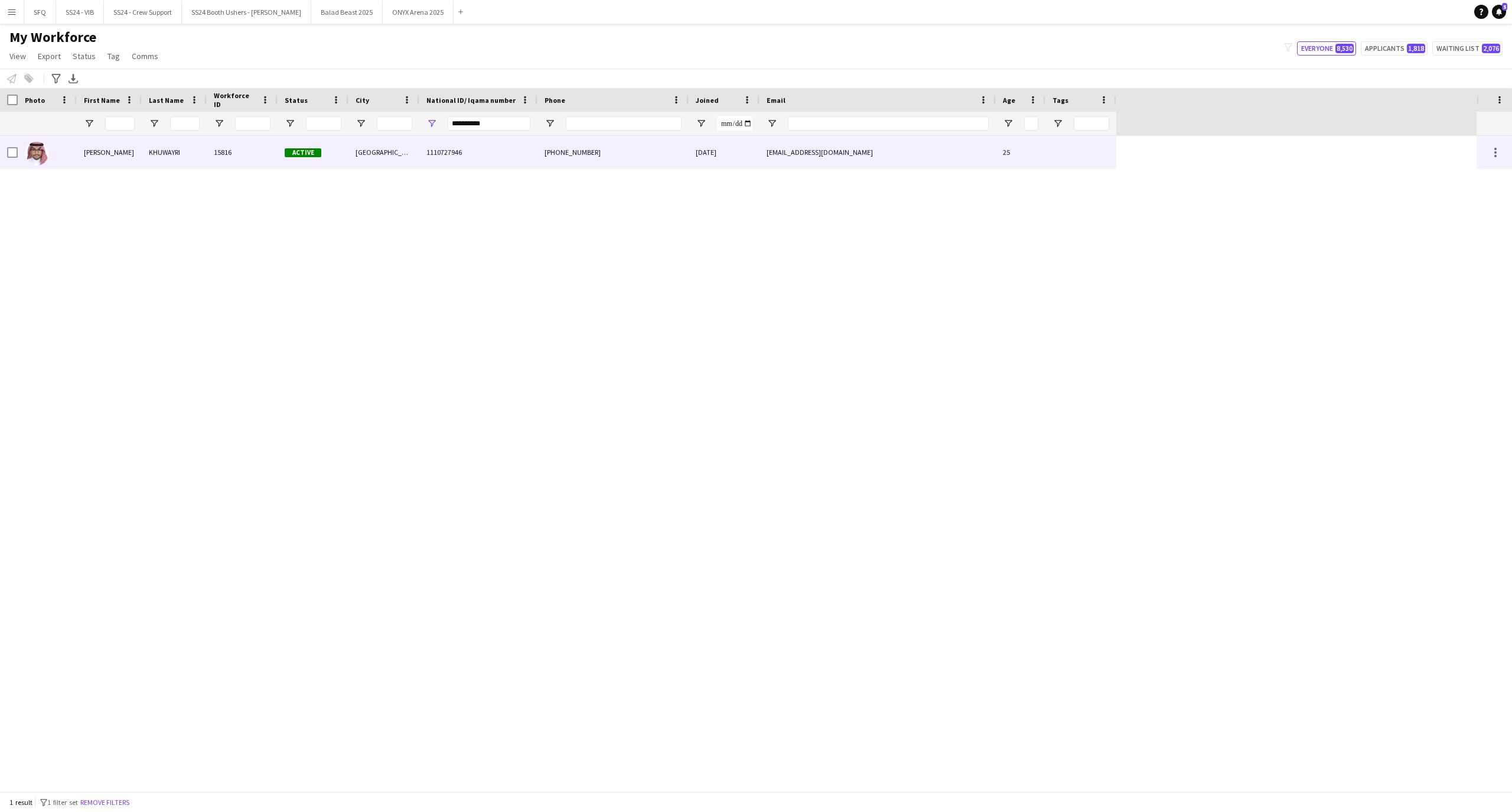
click at [82, 149] on div "[PERSON_NAME]" at bounding box center [109, 152] width 65 height 32
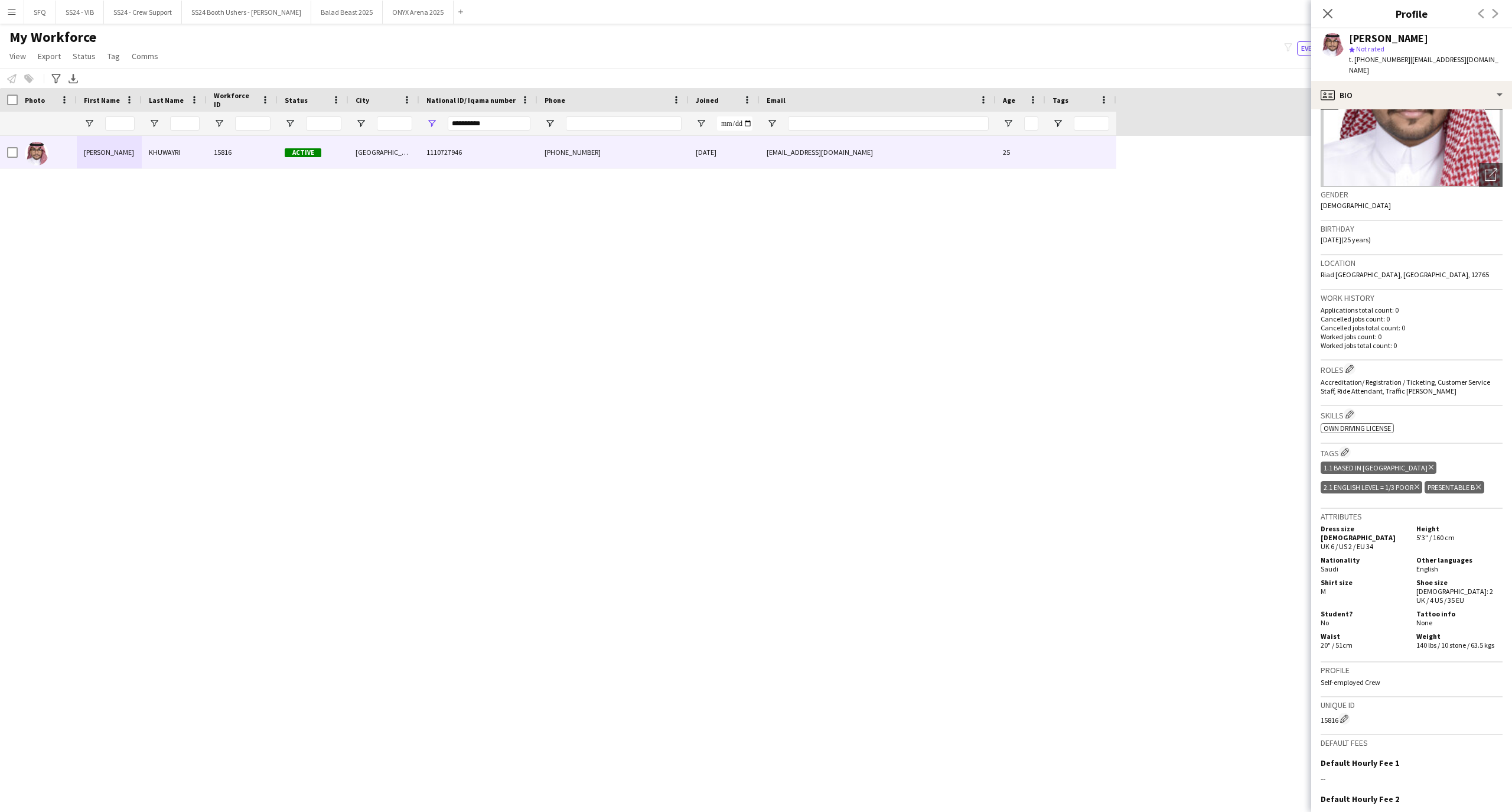
scroll to position [211, 0]
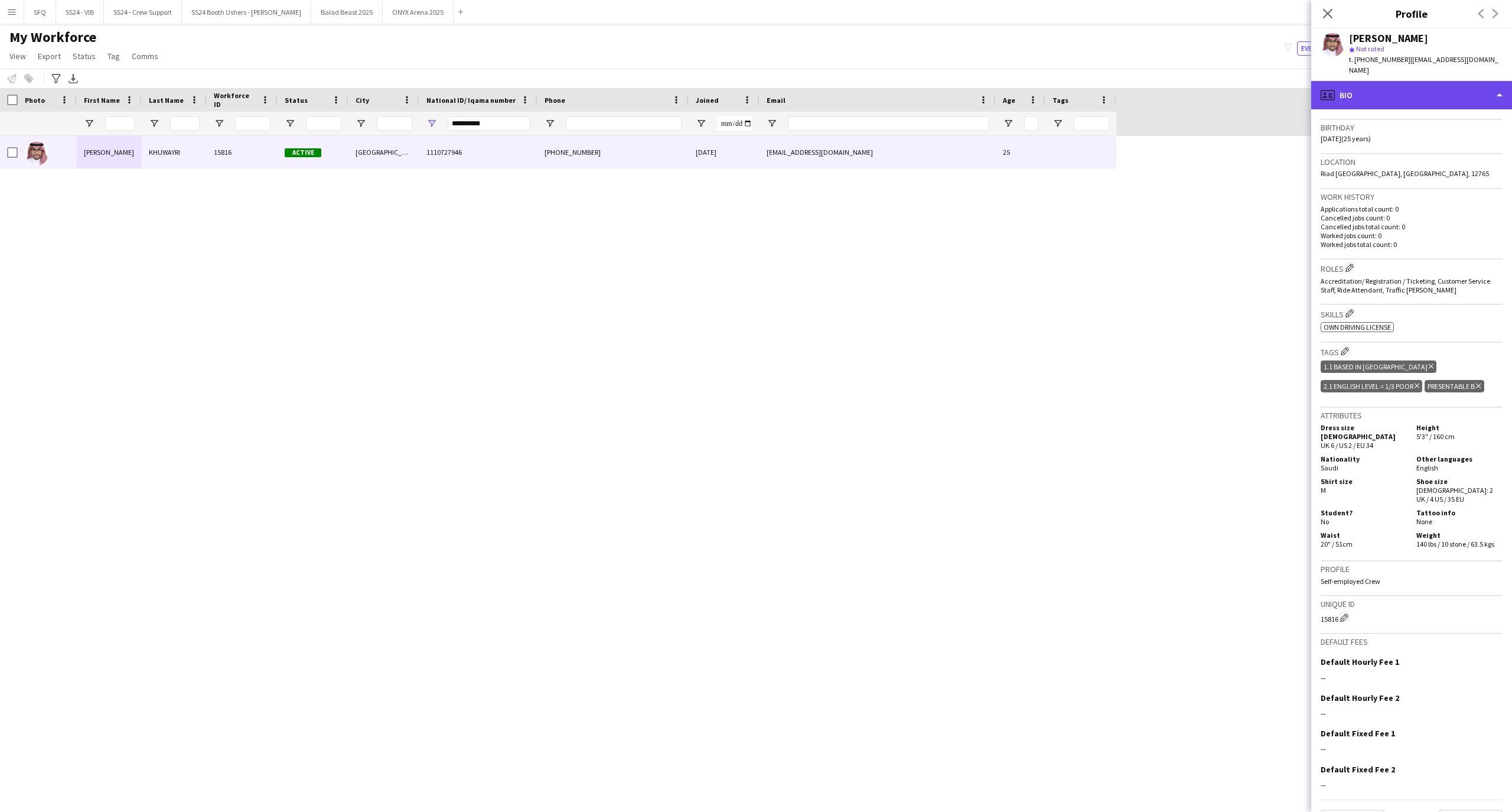
click at [1417, 81] on div "profile Bio" at bounding box center [1412, 95] width 201 height 29
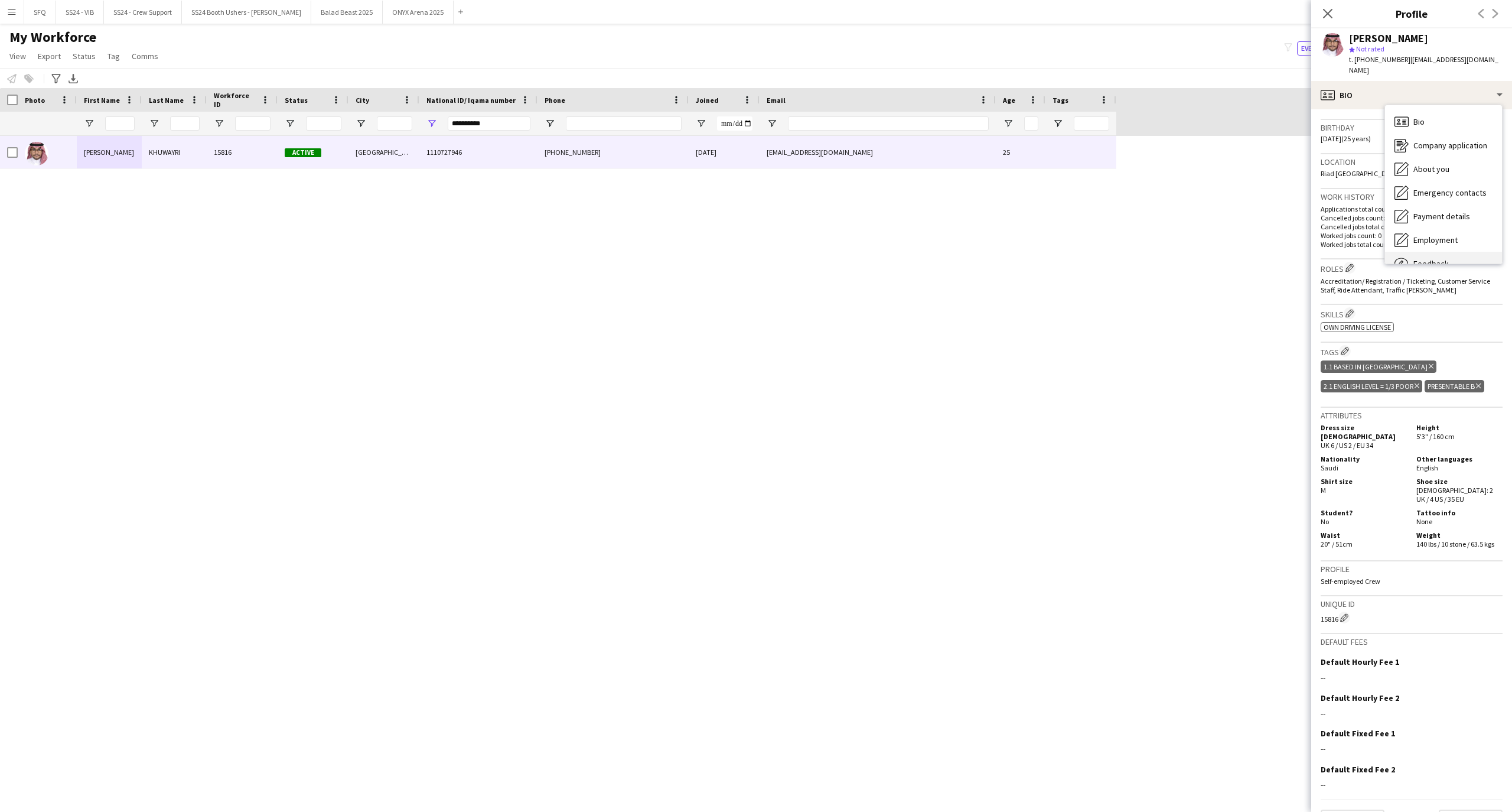
click at [1447, 251] on div "Feedback Feedback" at bounding box center [1443, 263] width 117 height 23
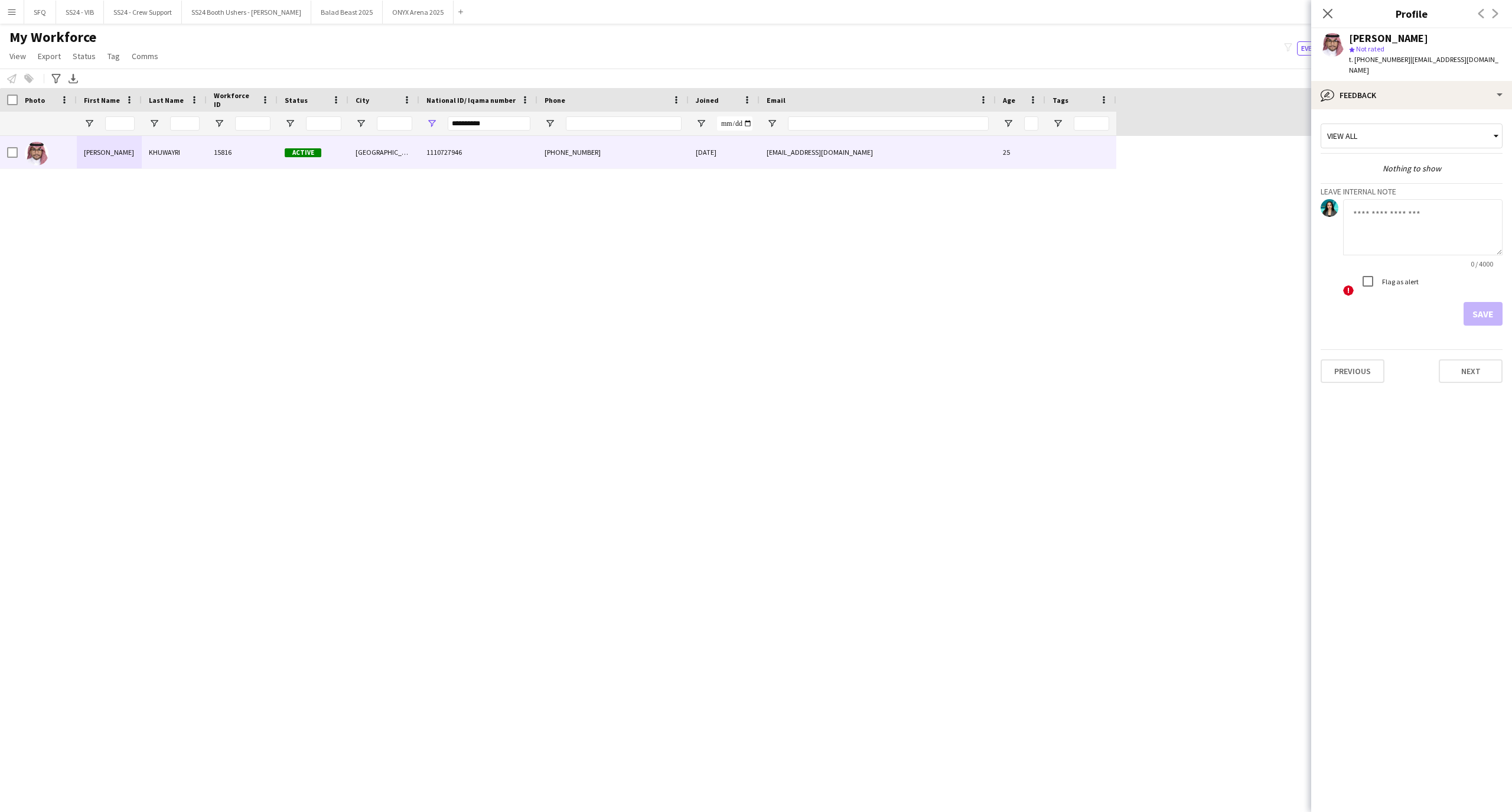
click at [1430, 202] on textarea at bounding box center [1423, 227] width 159 height 56
type textarea "*********"
click at [1472, 302] on button "Save" at bounding box center [1483, 314] width 39 height 23
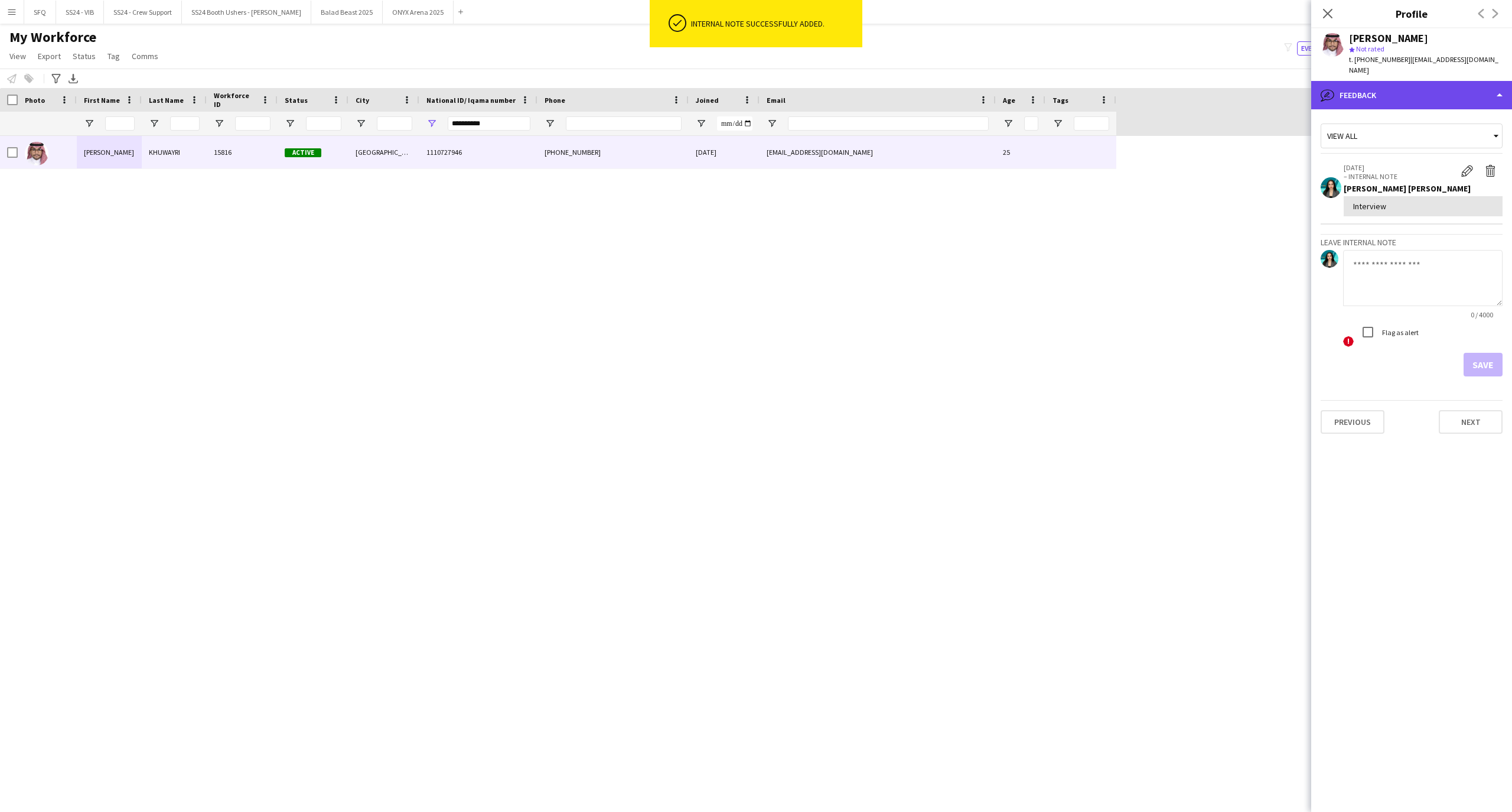
click at [1366, 90] on div "bubble-pencil Feedback" at bounding box center [1412, 95] width 201 height 29
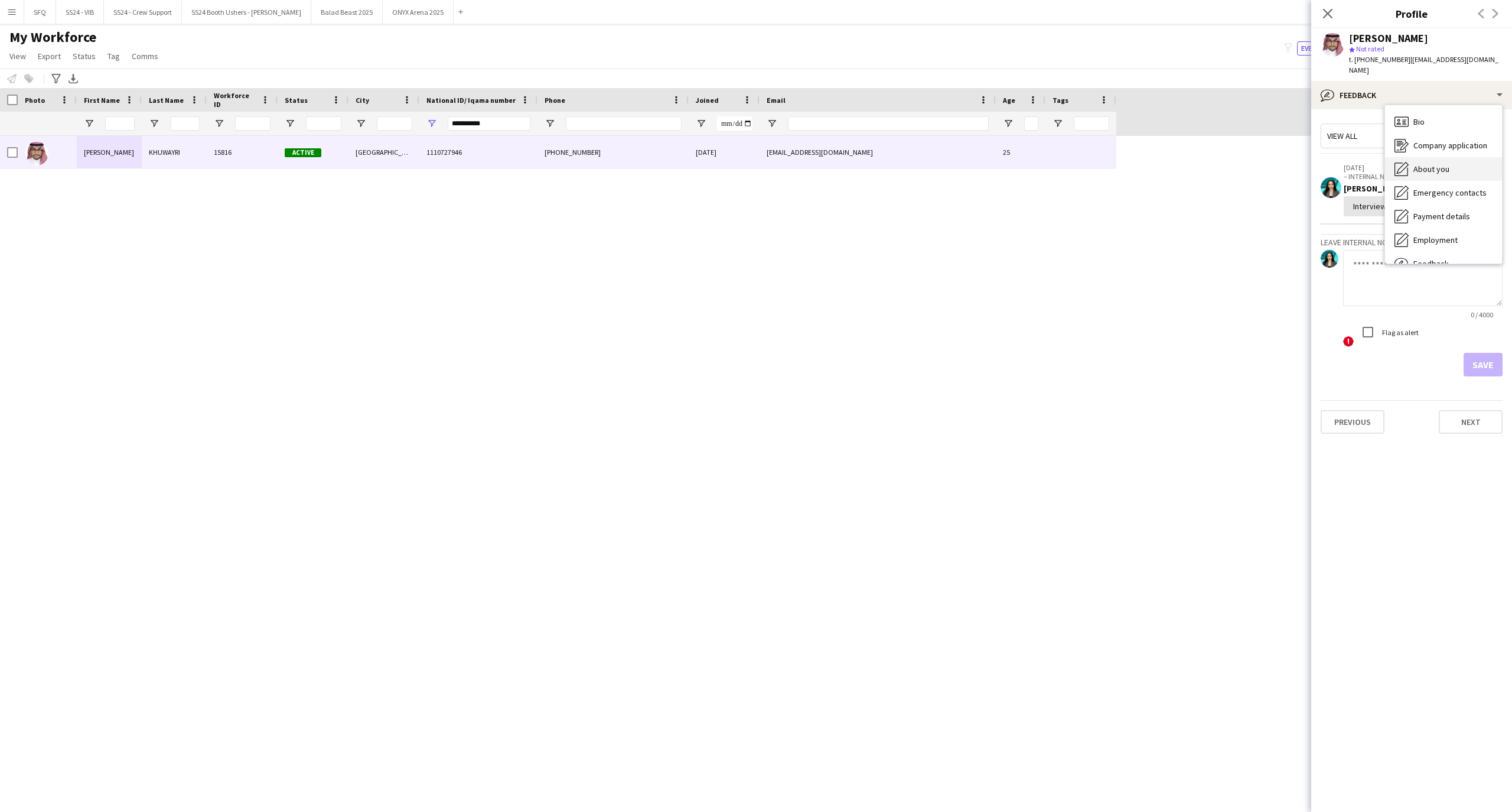
click at [1448, 157] on div "About you About you" at bounding box center [1443, 168] width 117 height 23
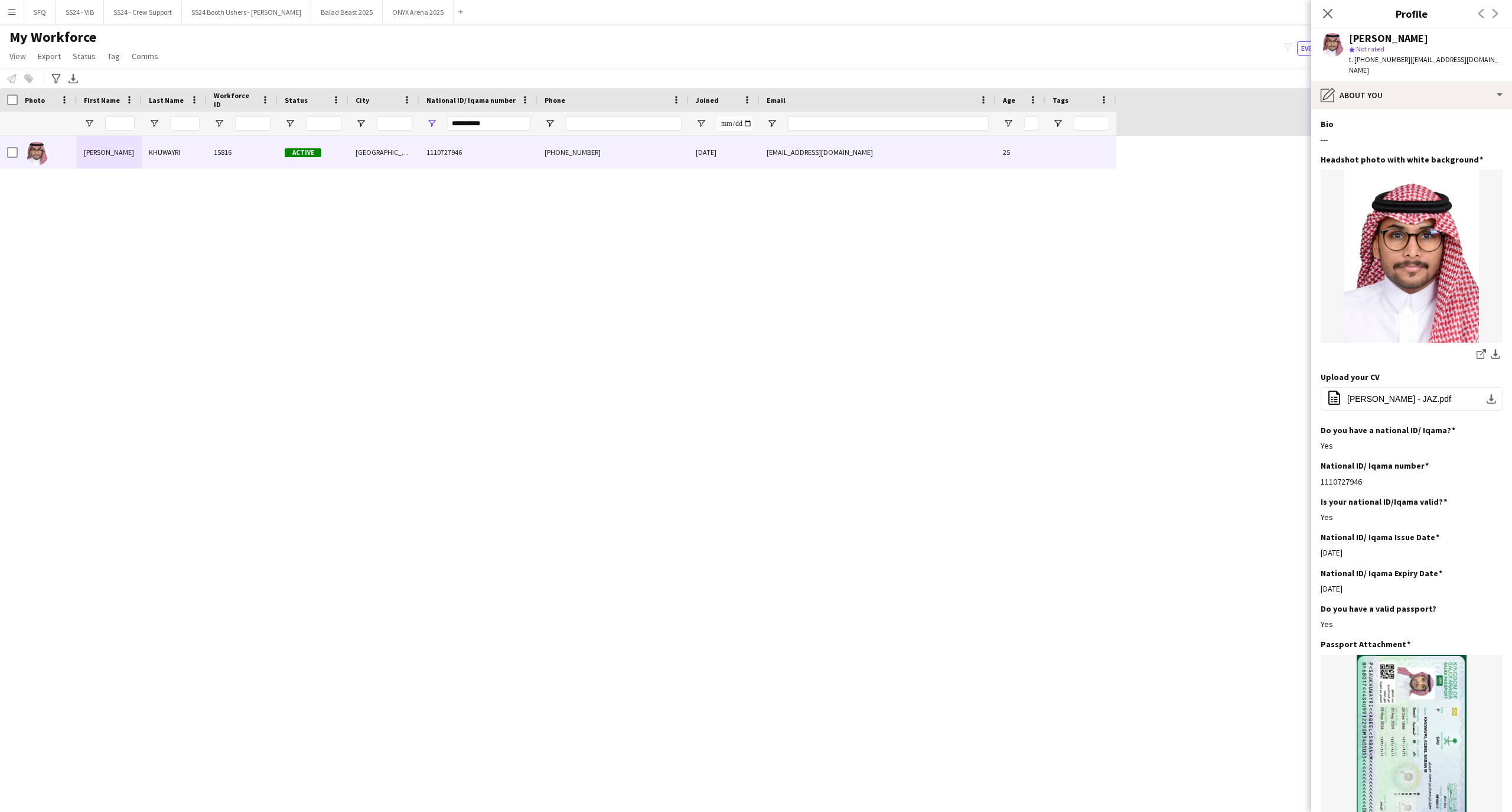
click at [1412, 110] on app-section-data-types "Bio Edit this field --- Headshot photo with white background Edit this field sh…" at bounding box center [1412, 461] width 201 height 702
click at [1419, 91] on div "pencil4 About you" at bounding box center [1412, 95] width 201 height 29
click at [1456, 110] on div "Bio Bio" at bounding box center [1443, 122] width 117 height 23
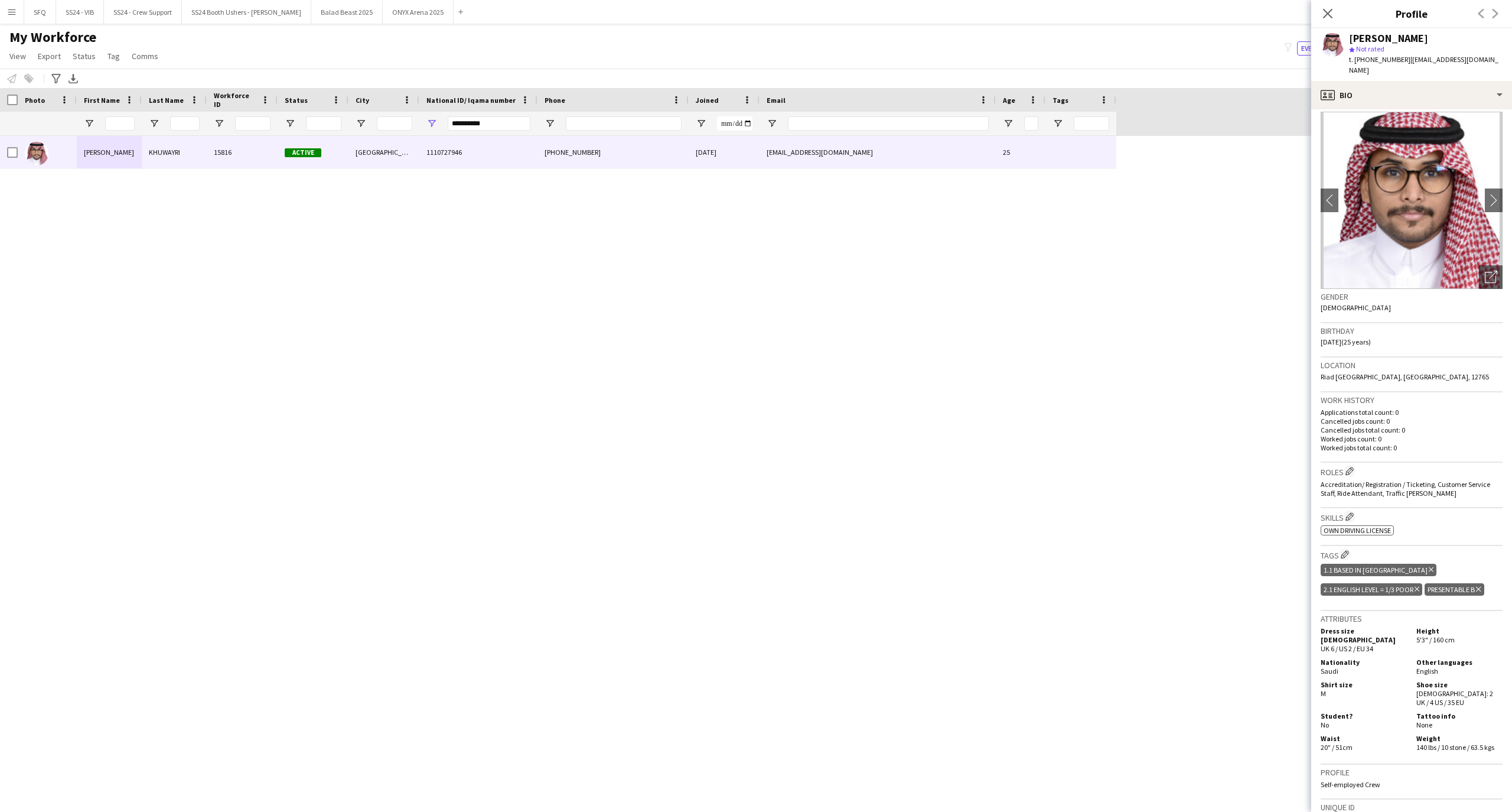
scroll to position [0, 0]
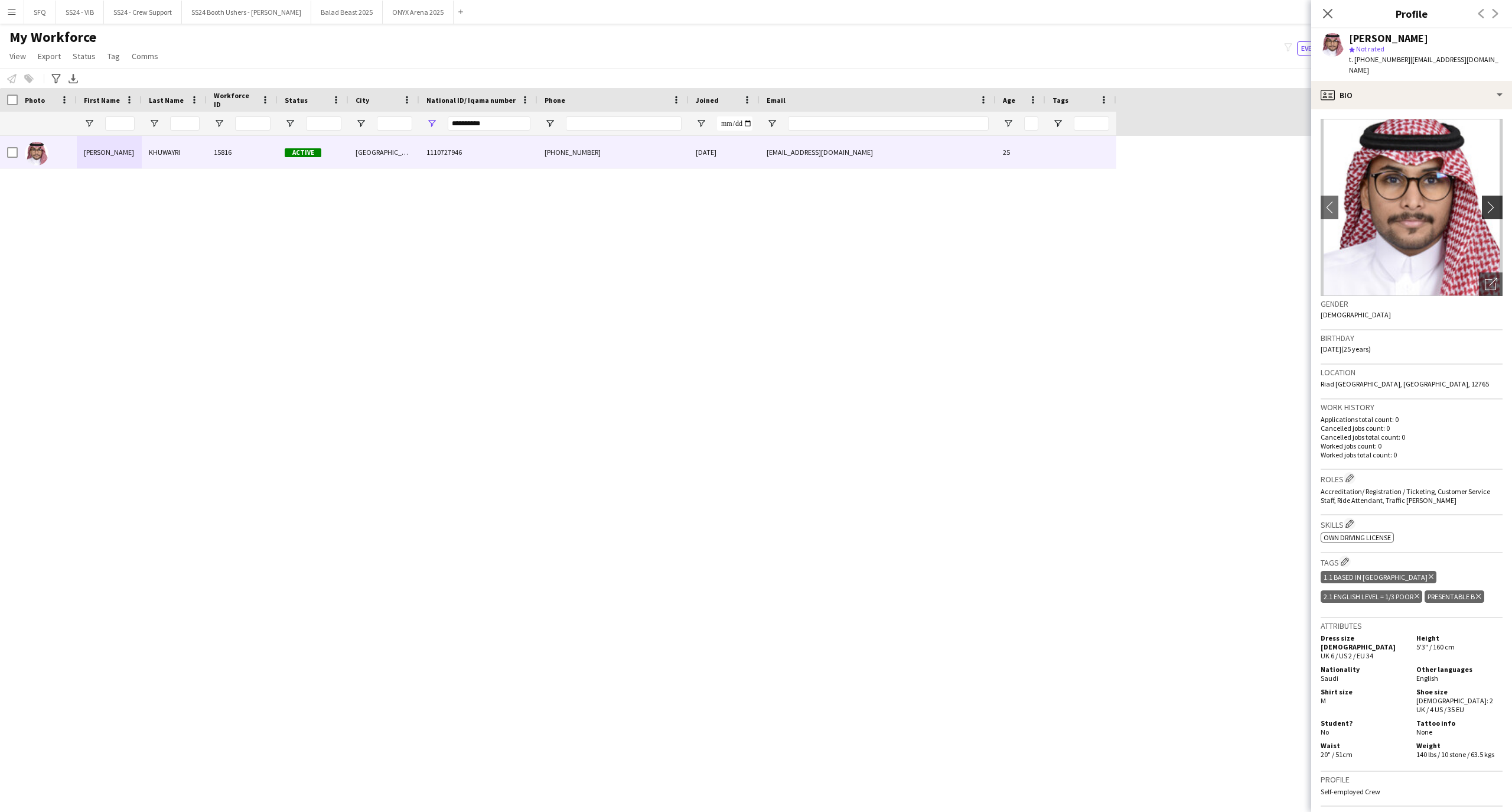
click at [1485, 201] on app-icon "chevron-right" at bounding box center [1494, 207] width 18 height 12
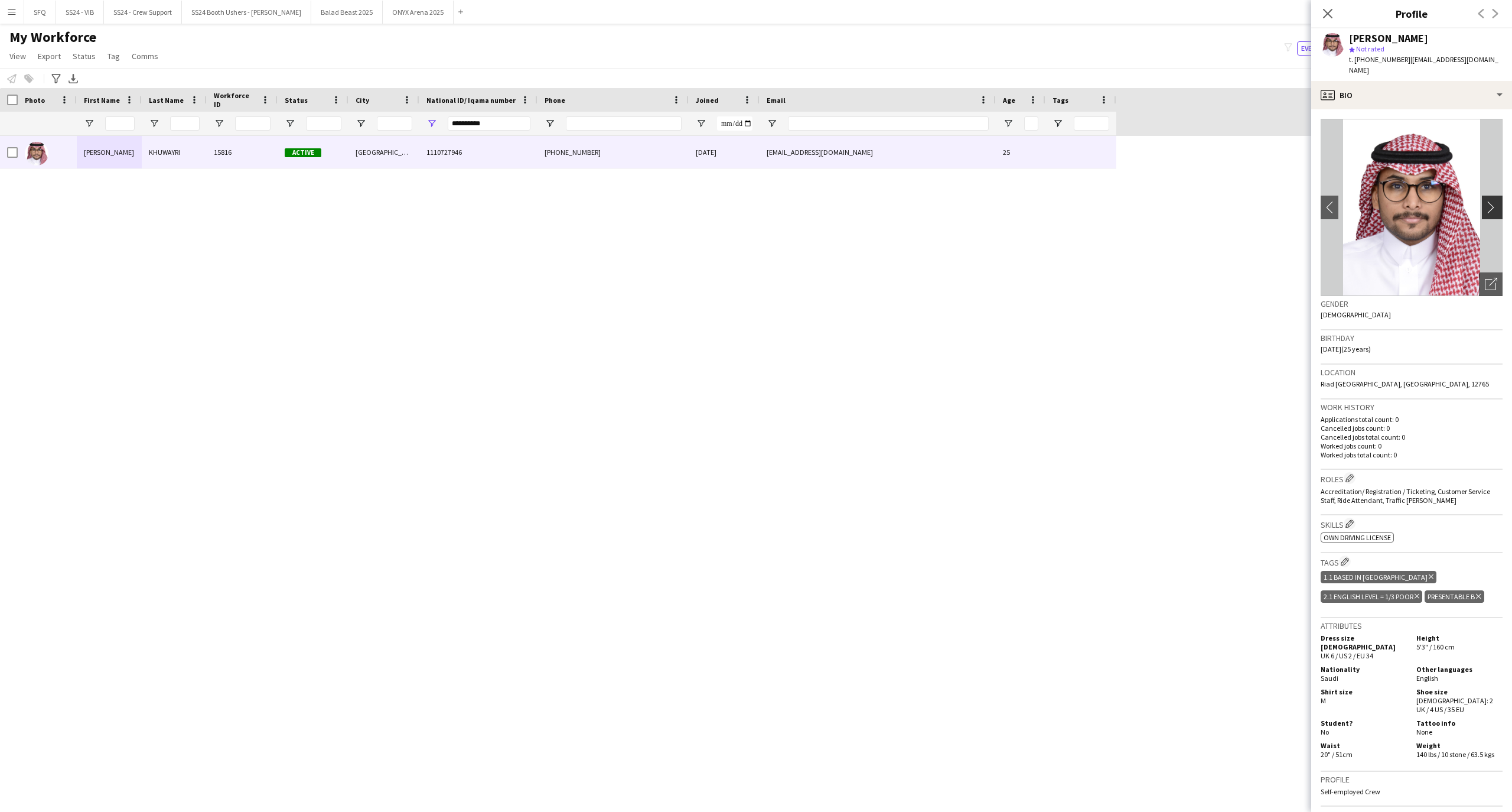
click at [1485, 201] on app-icon "chevron-right" at bounding box center [1494, 207] width 18 height 12
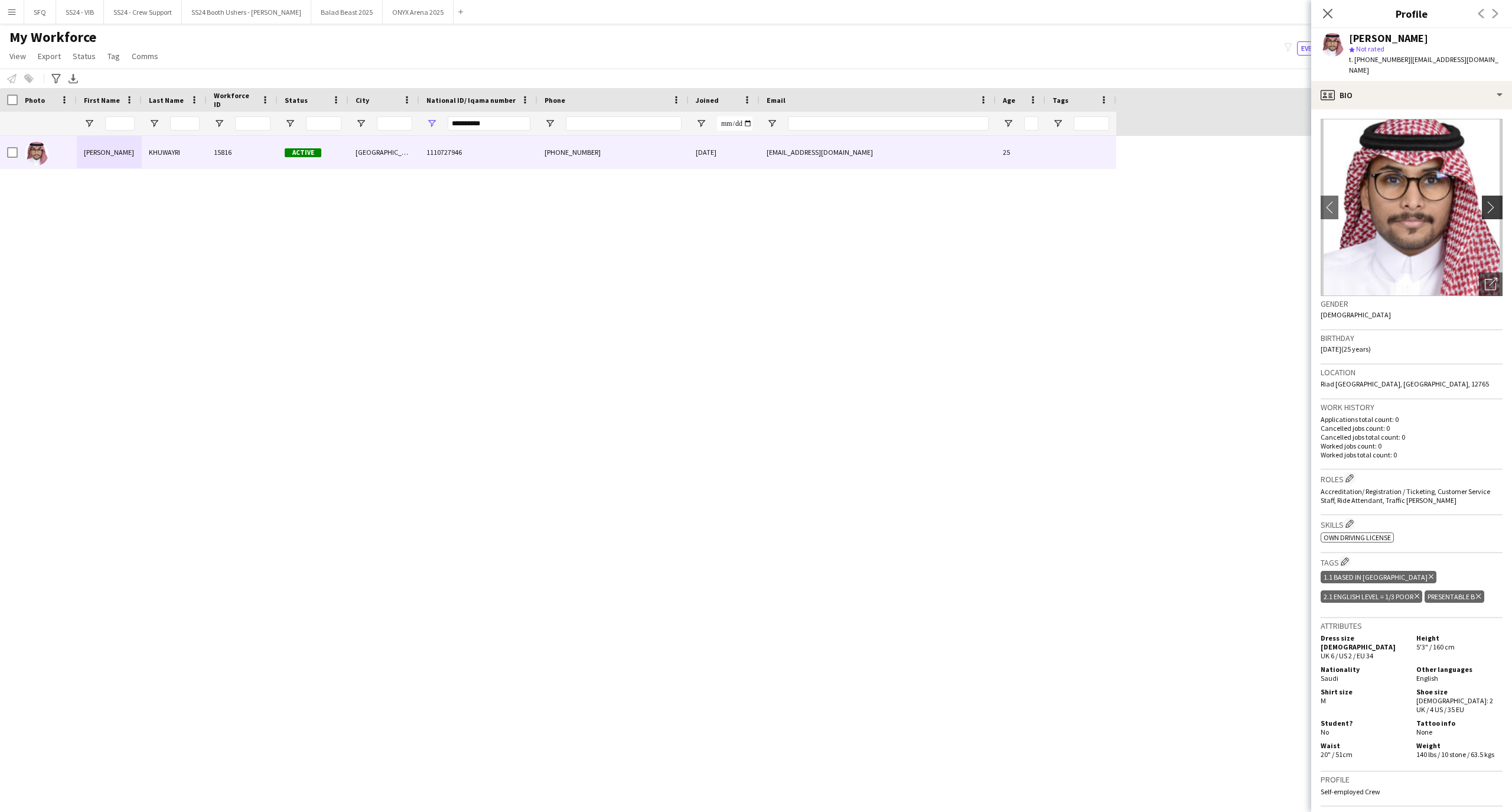
click at [1485, 201] on app-icon "chevron-right" at bounding box center [1494, 207] width 18 height 12
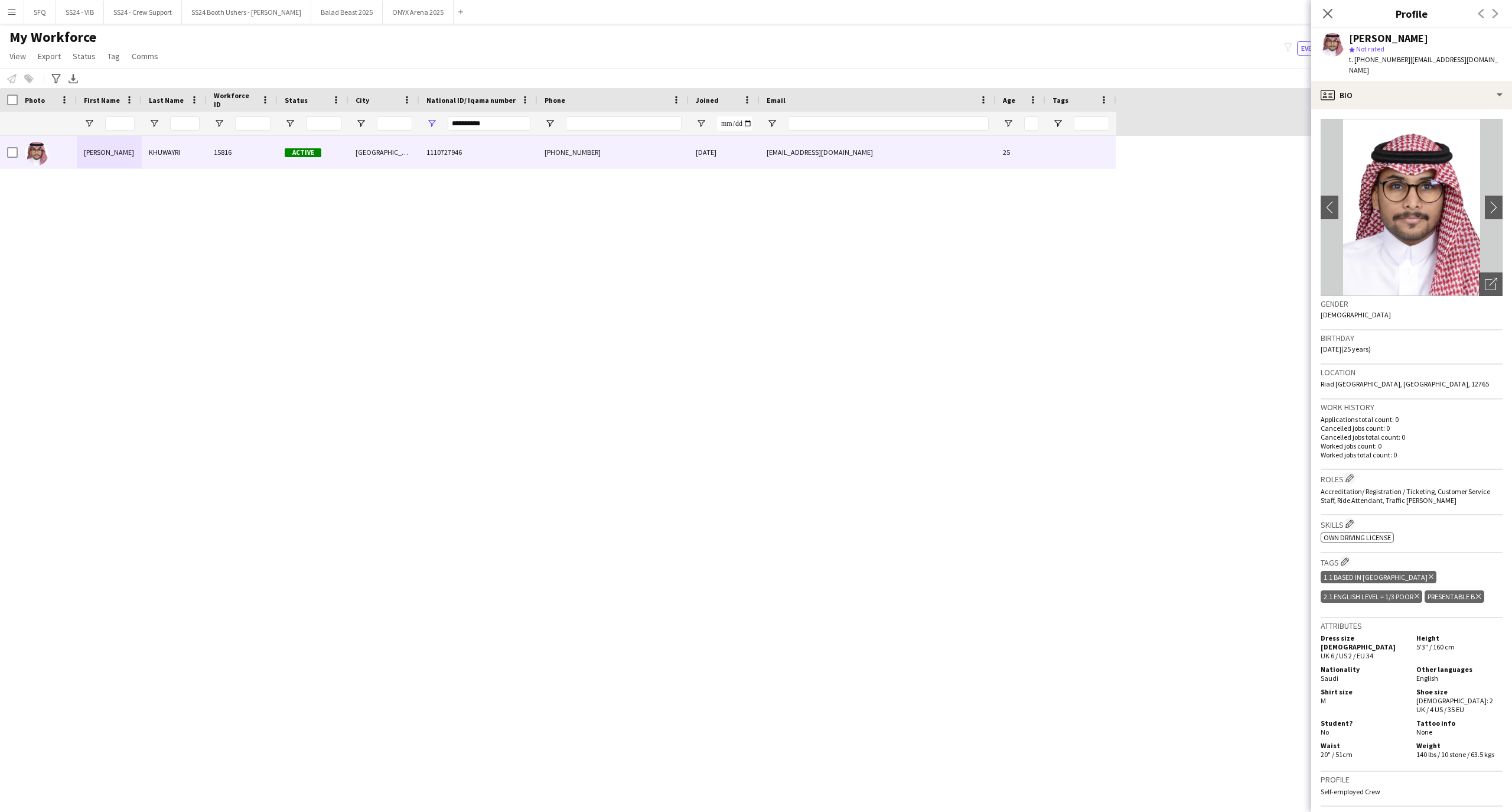
click at [1438, 119] on img at bounding box center [1411, 207] width 182 height 177
click at [1439, 87] on div "profile Bio" at bounding box center [1412, 95] width 201 height 29
click at [1476, 317] on div "Gender [DEMOGRAPHIC_DATA]" at bounding box center [1411, 313] width 182 height 34
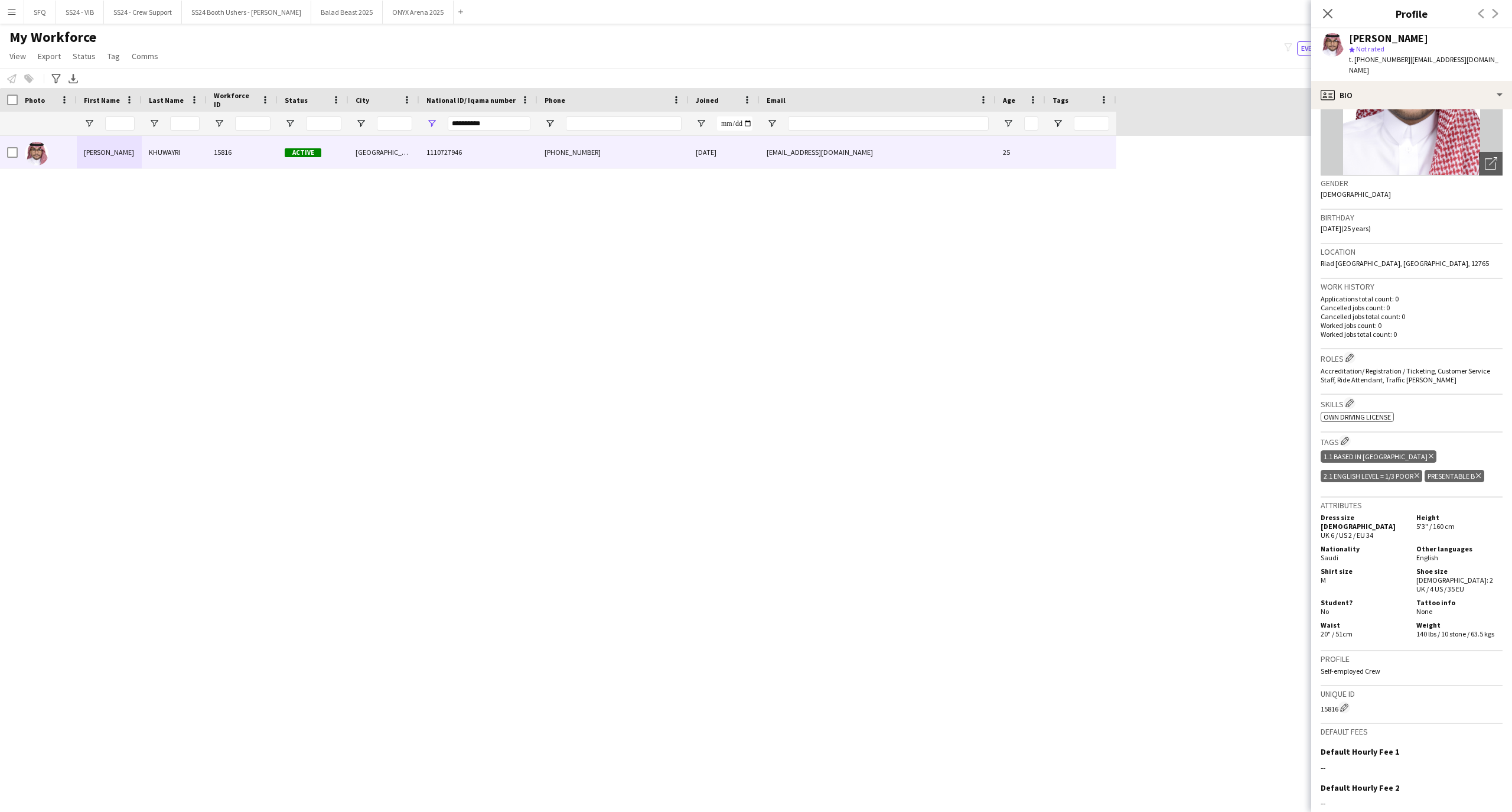
scroll to position [211, 0]
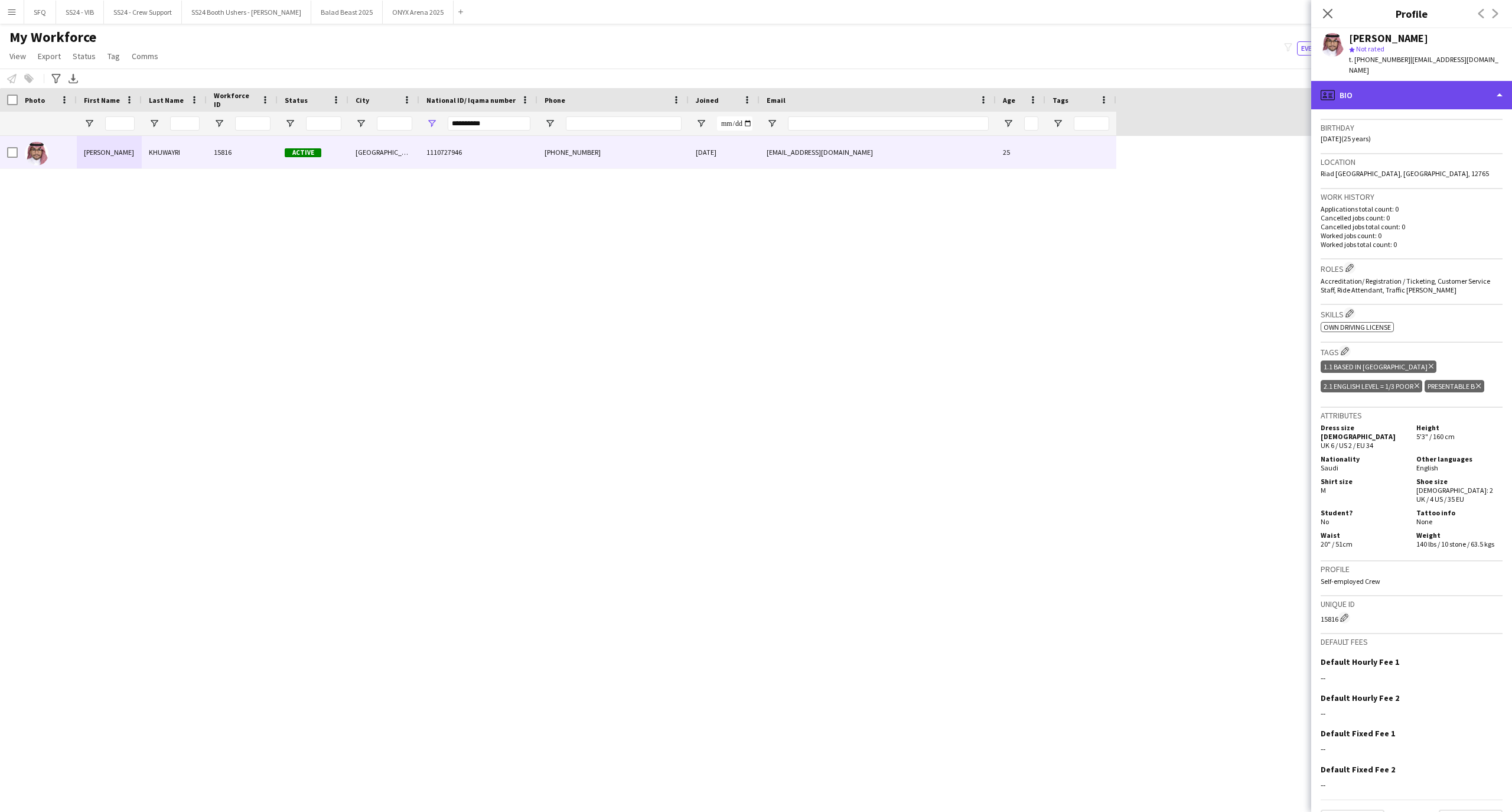
click at [1373, 84] on div "profile Bio" at bounding box center [1412, 95] width 201 height 29
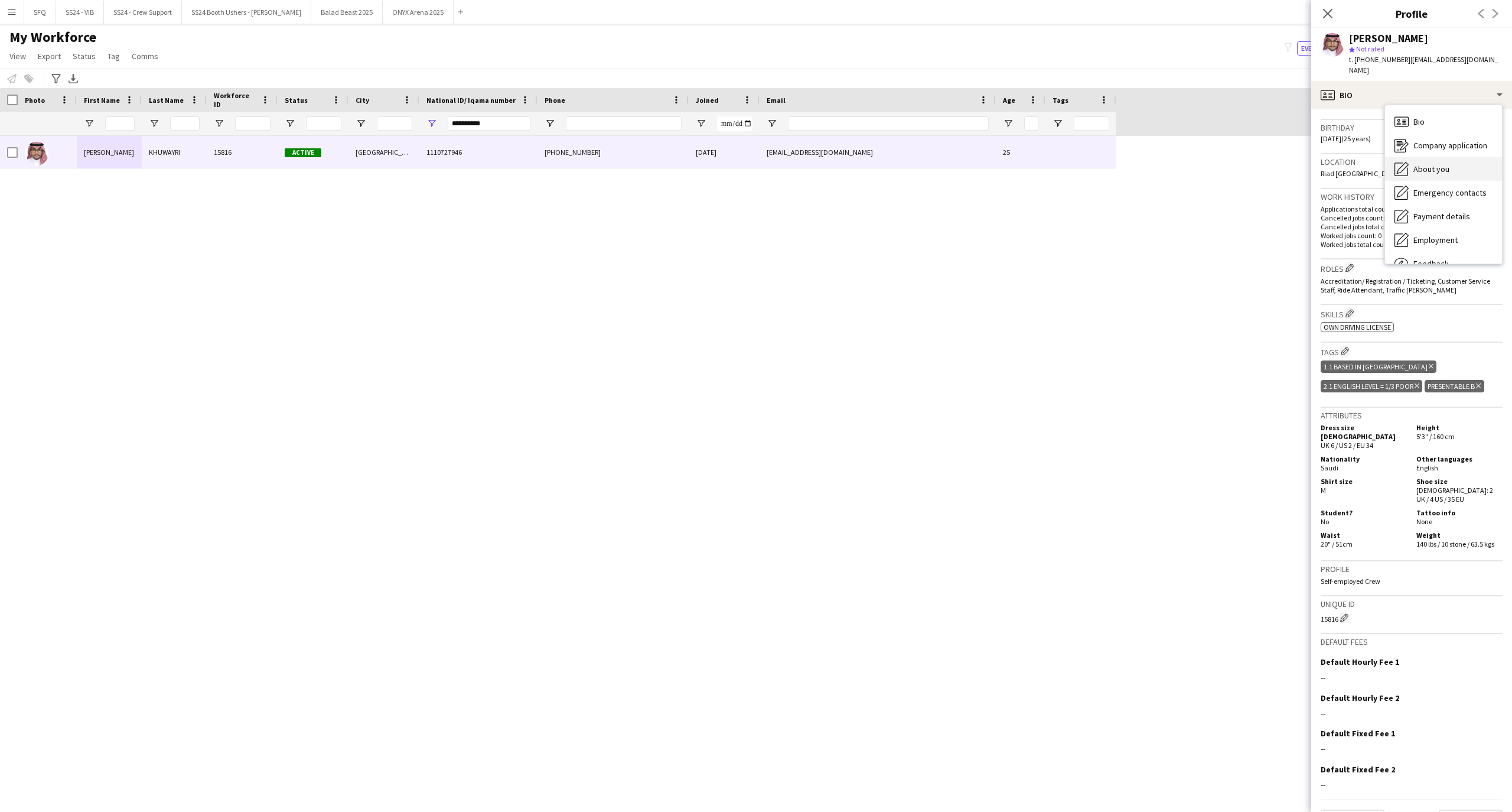
click at [1411, 161] on div "About you About you" at bounding box center [1443, 168] width 117 height 23
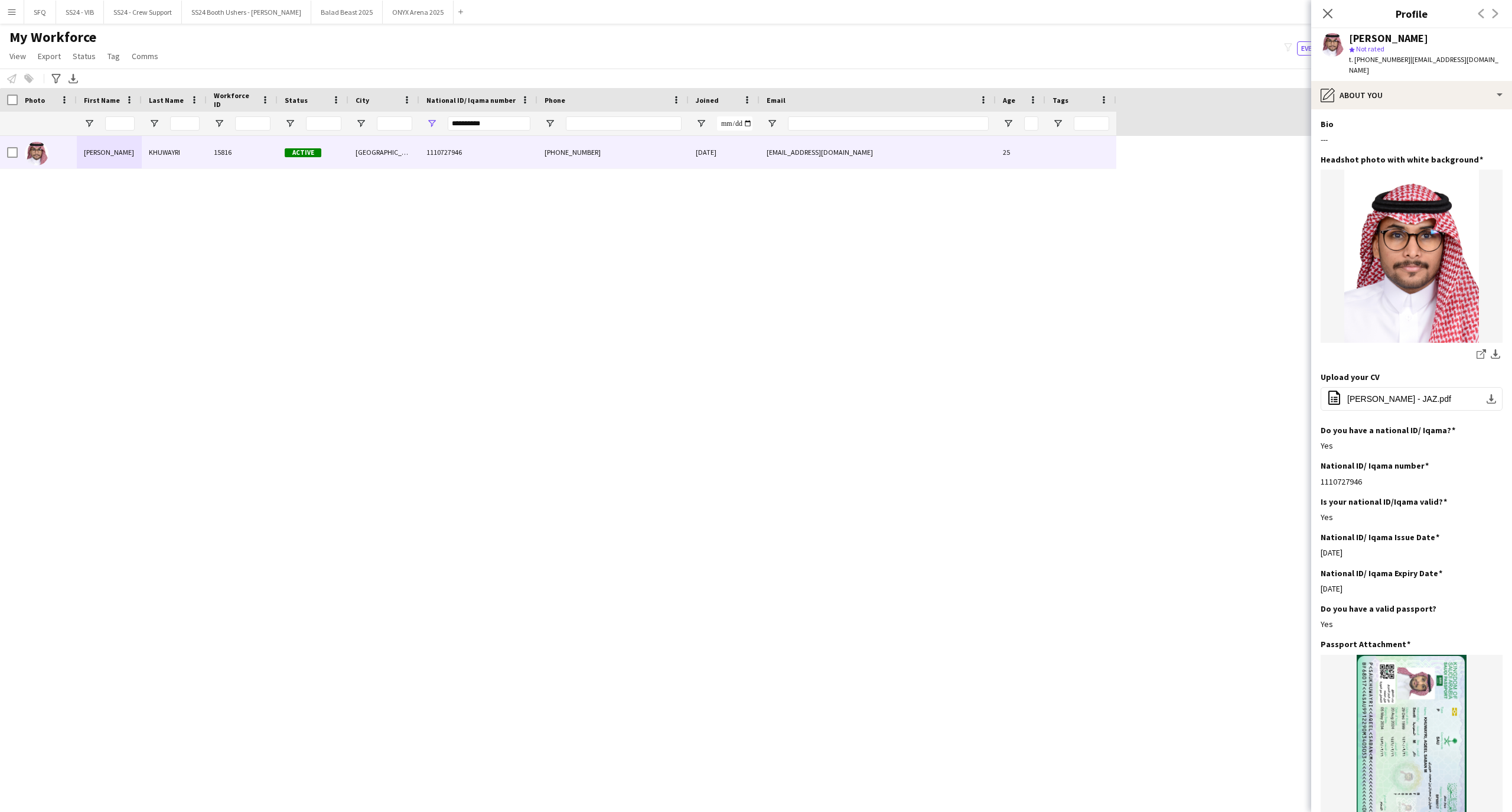
click at [1330, 110] on app-section-data-types "Bio Edit this field --- Headshot photo with white background Edit this field sh…" at bounding box center [1412, 461] width 201 height 702
click at [1331, 88] on icon "pencil4" at bounding box center [1327, 95] width 14 height 14
click at [1444, 187] on span "Emergency contacts" at bounding box center [1449, 192] width 73 height 10
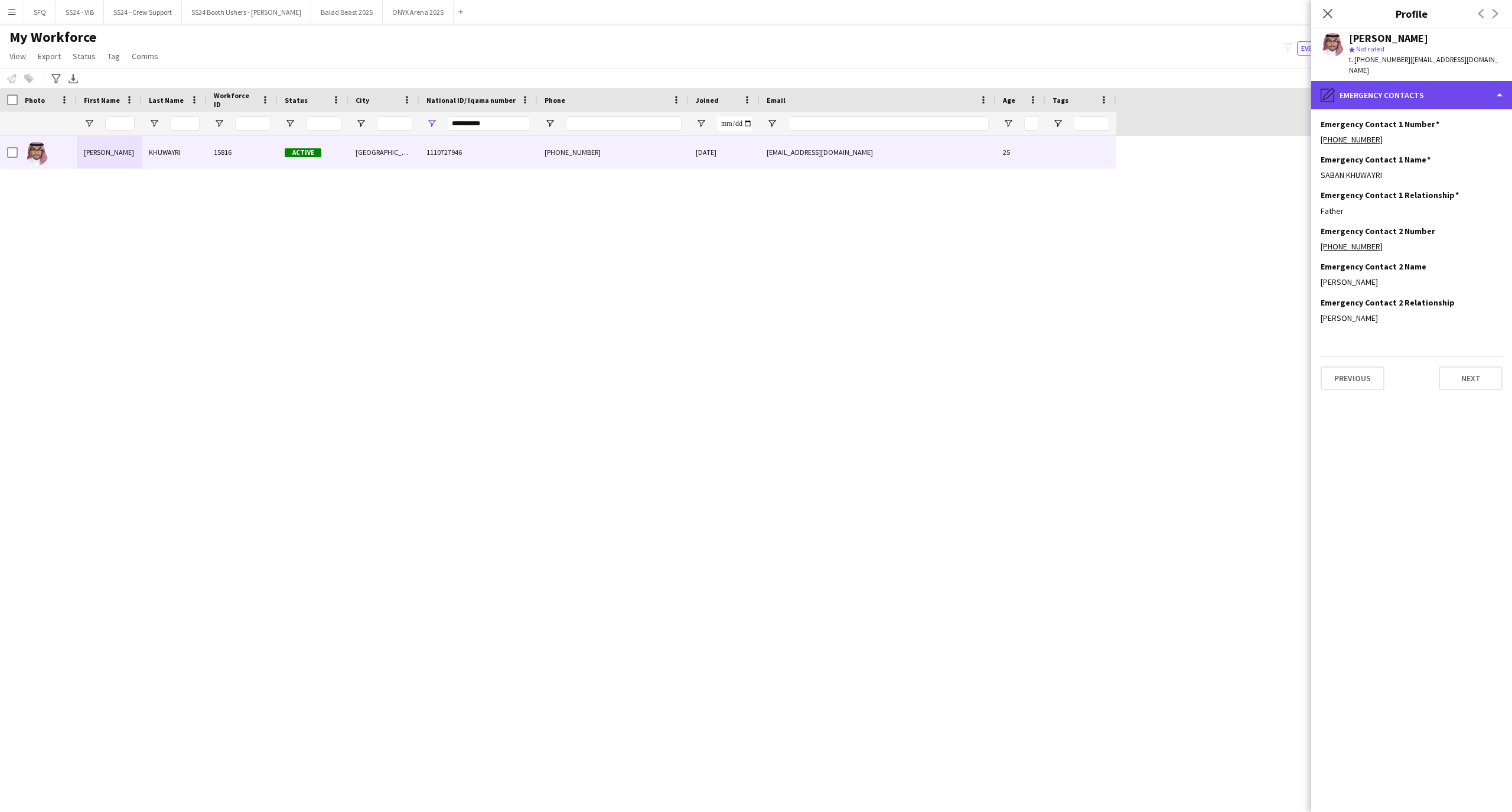
click at [1366, 88] on div "pencil4 Emergency contacts" at bounding box center [1412, 95] width 201 height 29
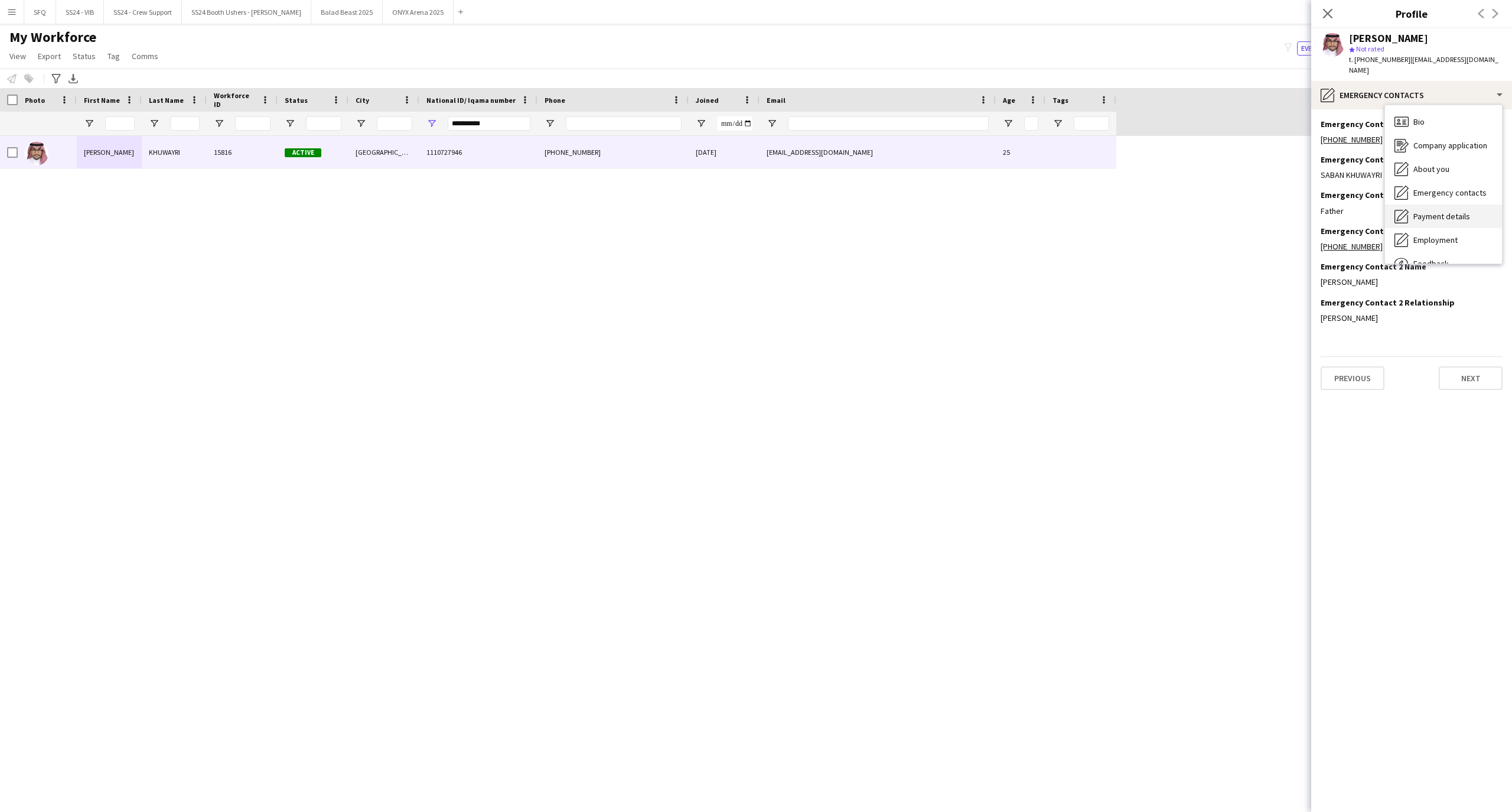
click at [1448, 211] on span "Payment details" at bounding box center [1441, 216] width 57 height 10
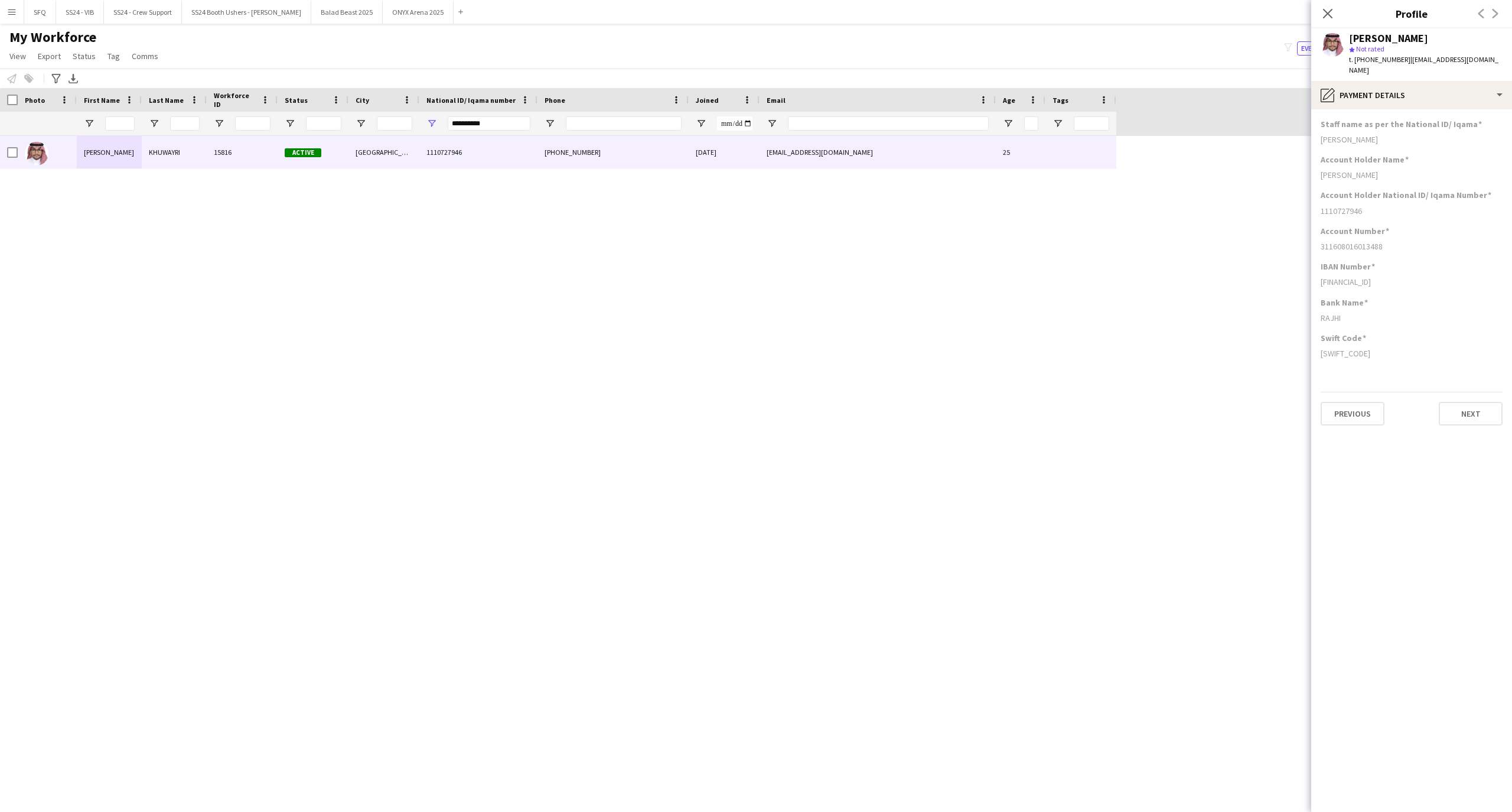
drag, startPoint x: 1325, startPoint y: 310, endPoint x: 1379, endPoint y: 303, distance: 54.5
click at [1379, 312] on div "RAJHI" at bounding box center [1411, 318] width 182 height 10
click at [1404, 297] on div "Bank Name" at bounding box center [1411, 303] width 182 height 10
drag, startPoint x: 1399, startPoint y: 303, endPoint x: 1352, endPoint y: 277, distance: 53.7
click at [1352, 277] on app-section-data-types "Staff name as per the National ID/ Iqama [PERSON_NAME] Account Holder Name [PER…" at bounding box center [1412, 461] width 201 height 702
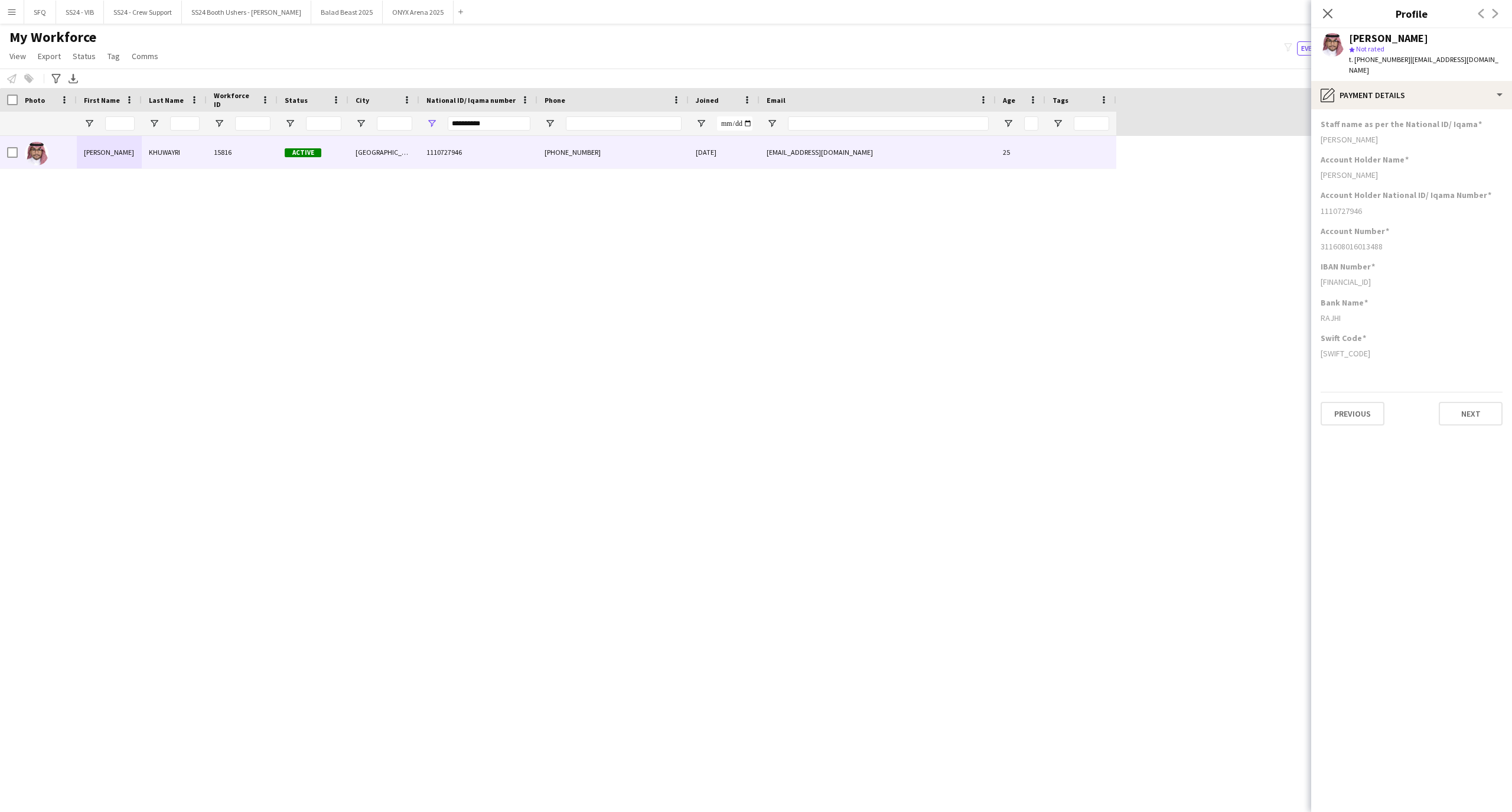
click at [1364, 297] on div "Bank Name [PERSON_NAME]" at bounding box center [1411, 315] width 182 height 36
click at [1404, 81] on div "pencil4 Payment details" at bounding box center [1412, 95] width 201 height 29
click at [1475, 228] on div "Employment Employment" at bounding box center [1443, 240] width 117 height 23
click at [1329, 81] on div "pencil4 Employment" at bounding box center [1412, 95] width 201 height 29
click at [1435, 238] on div "Employment Employment" at bounding box center [1443, 240] width 117 height 23
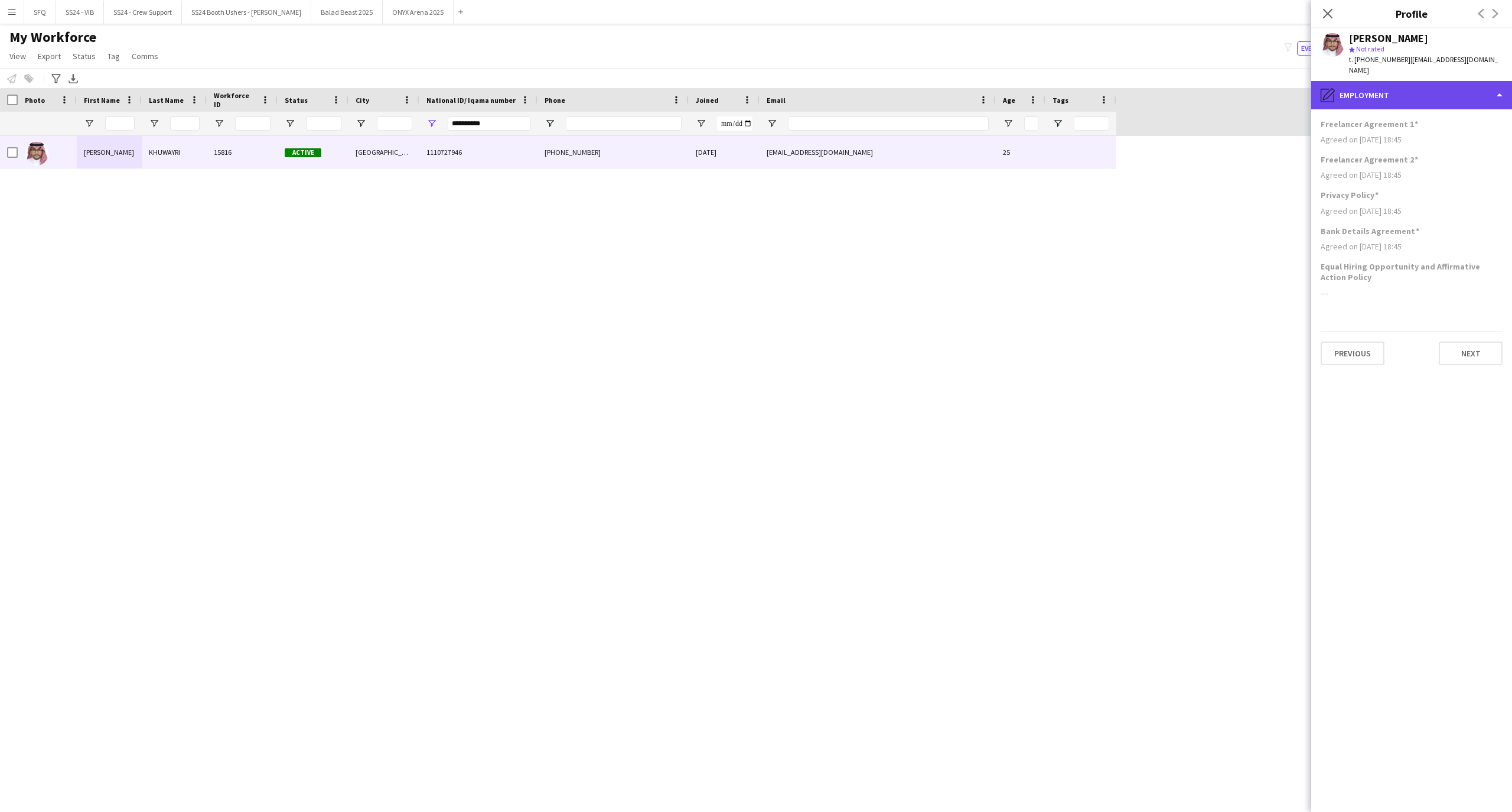
click at [1425, 83] on div "pencil4 Employment" at bounding box center [1412, 95] width 201 height 29
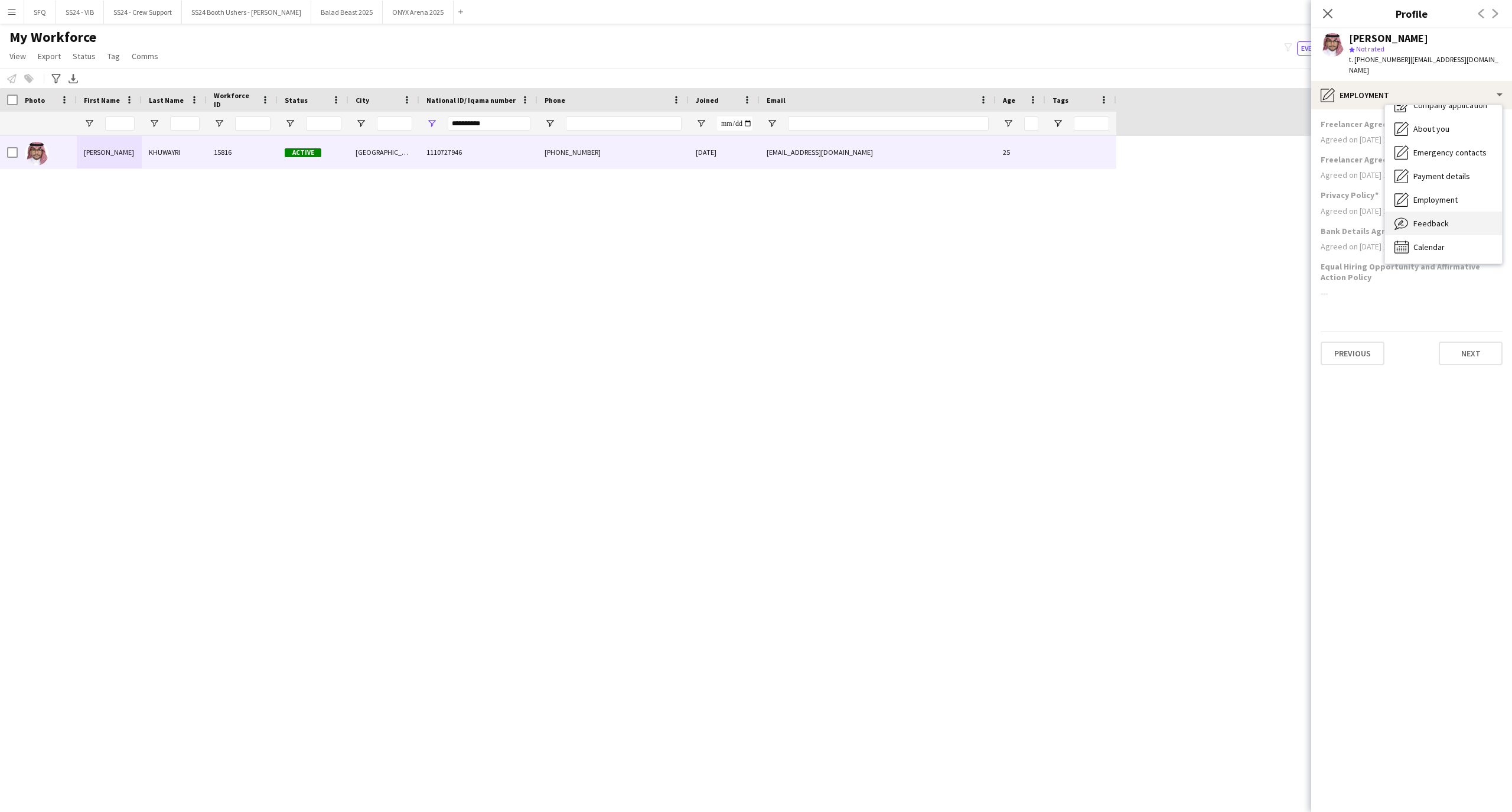
click at [1425, 222] on div "Feedback Feedback" at bounding box center [1443, 223] width 117 height 23
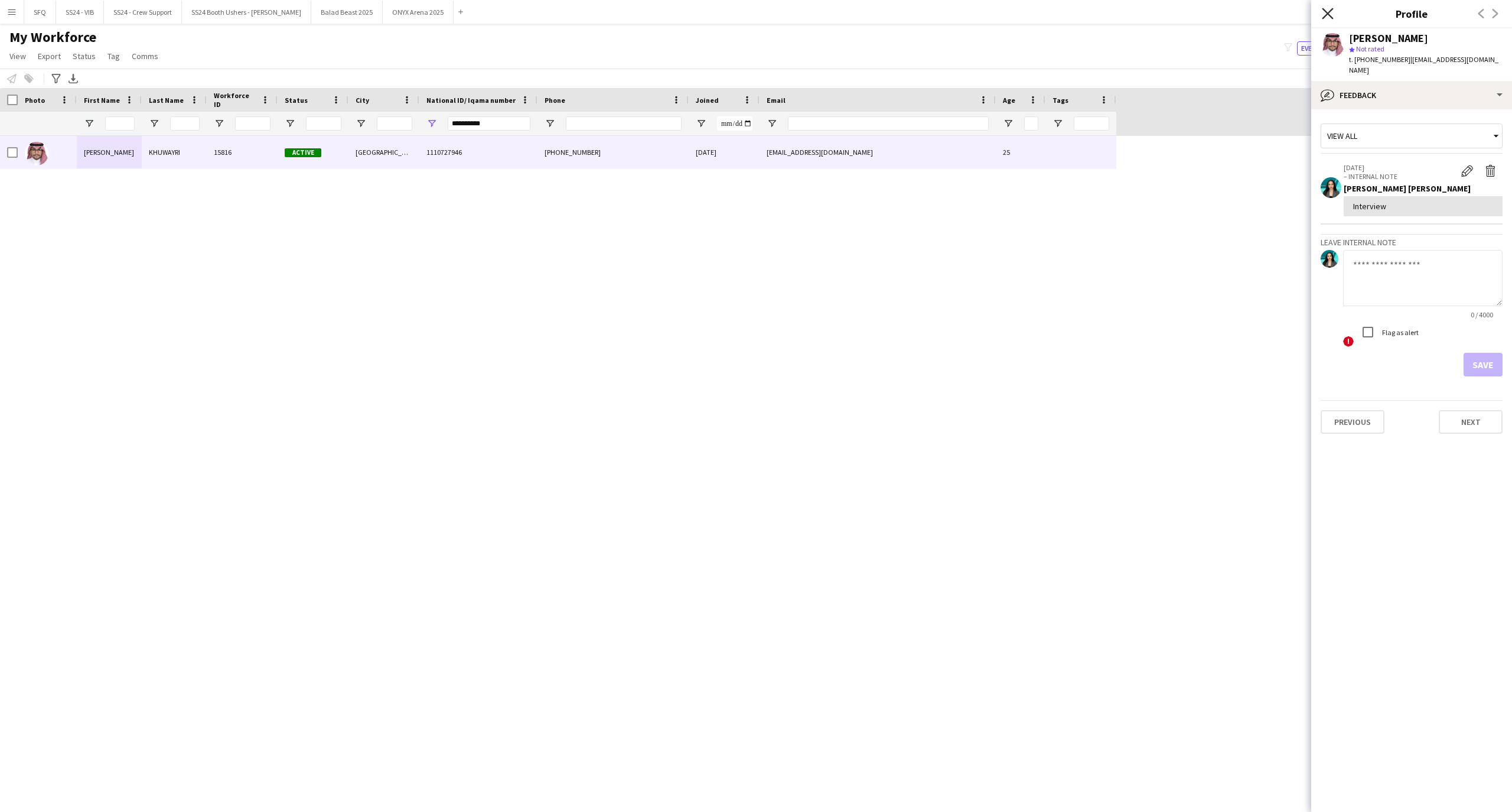
click at [1331, 13] on icon "Close pop-in" at bounding box center [1327, 13] width 11 height 11
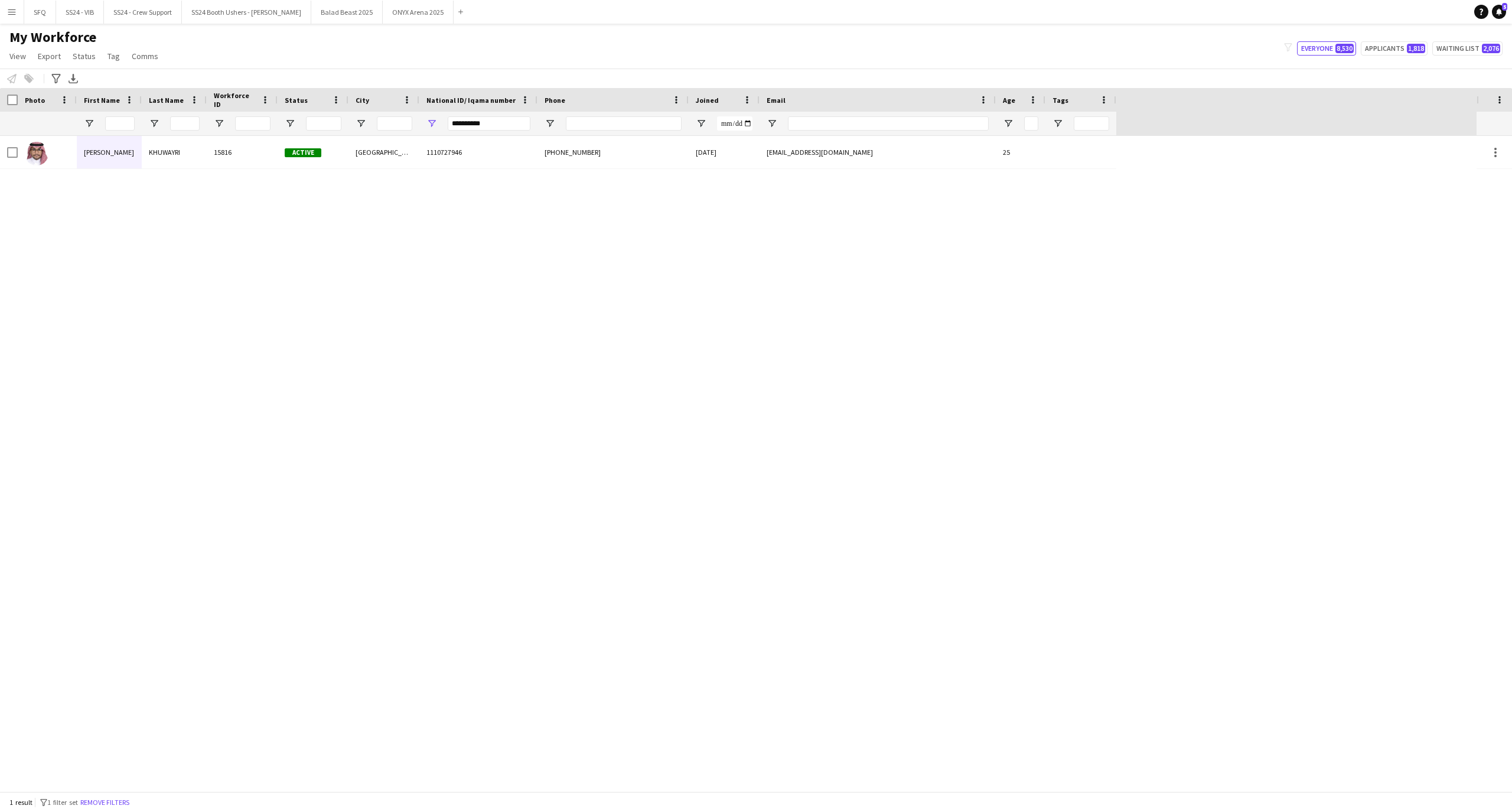
click at [487, 131] on div "**********" at bounding box center [489, 123] width 83 height 23
click at [487, 130] on input "**********" at bounding box center [489, 124] width 83 height 14
click at [487, 128] on input "**********" at bounding box center [489, 124] width 83 height 14
type input "*"
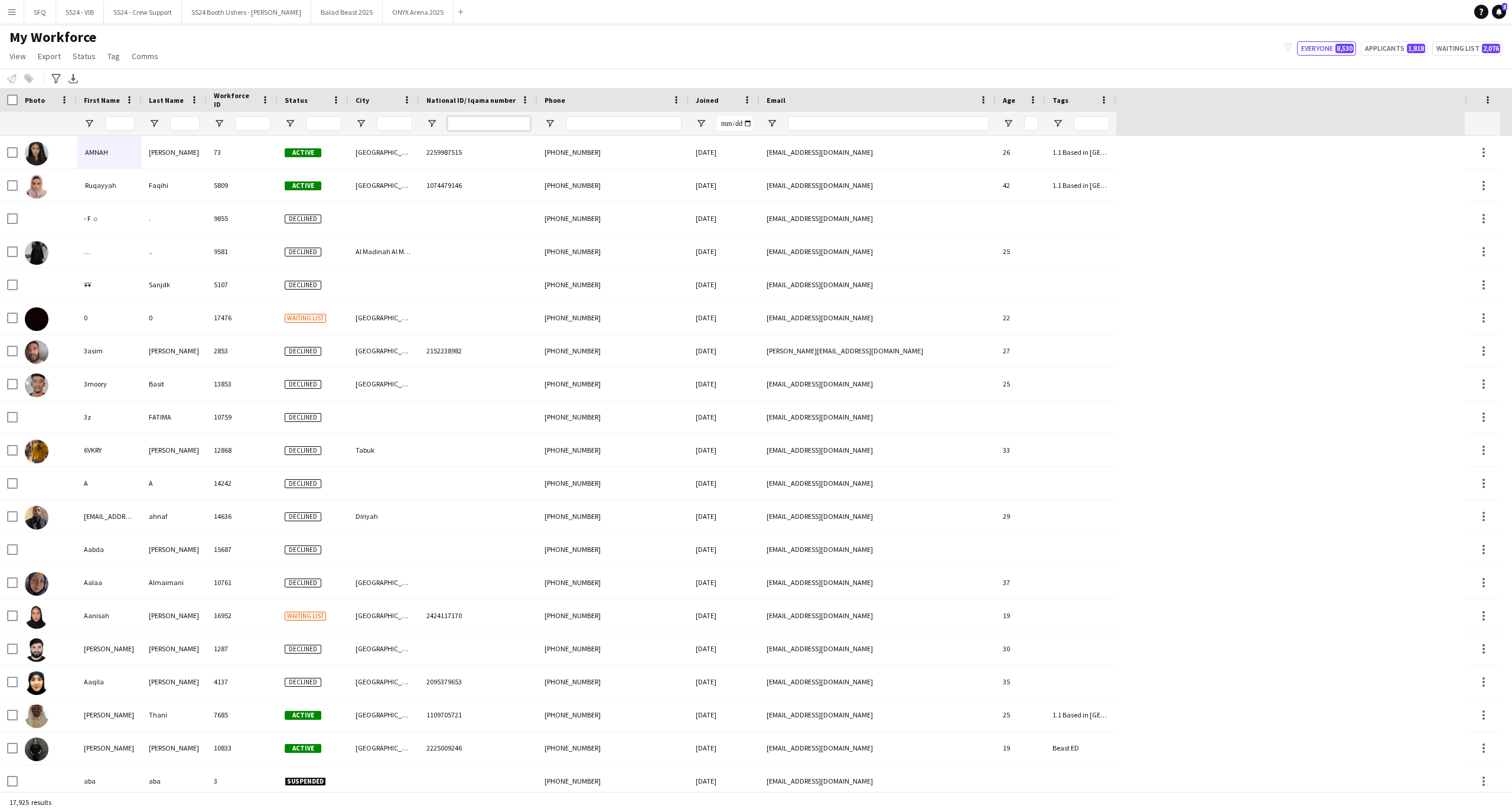
click at [490, 121] on input "National ID/ Iqama number Filter Input" at bounding box center [489, 124] width 83 height 14
paste input "**********"
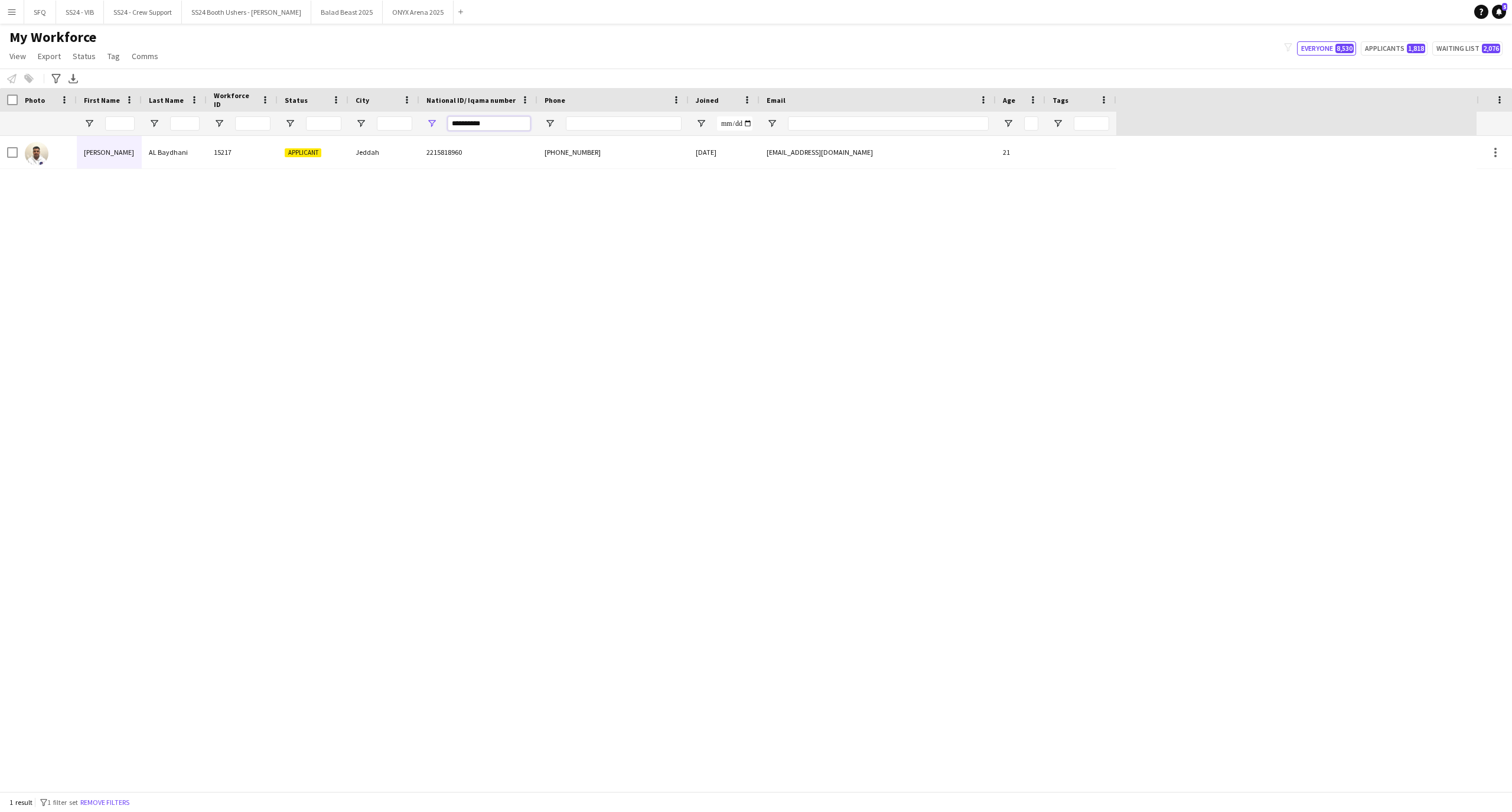
type input "**********"
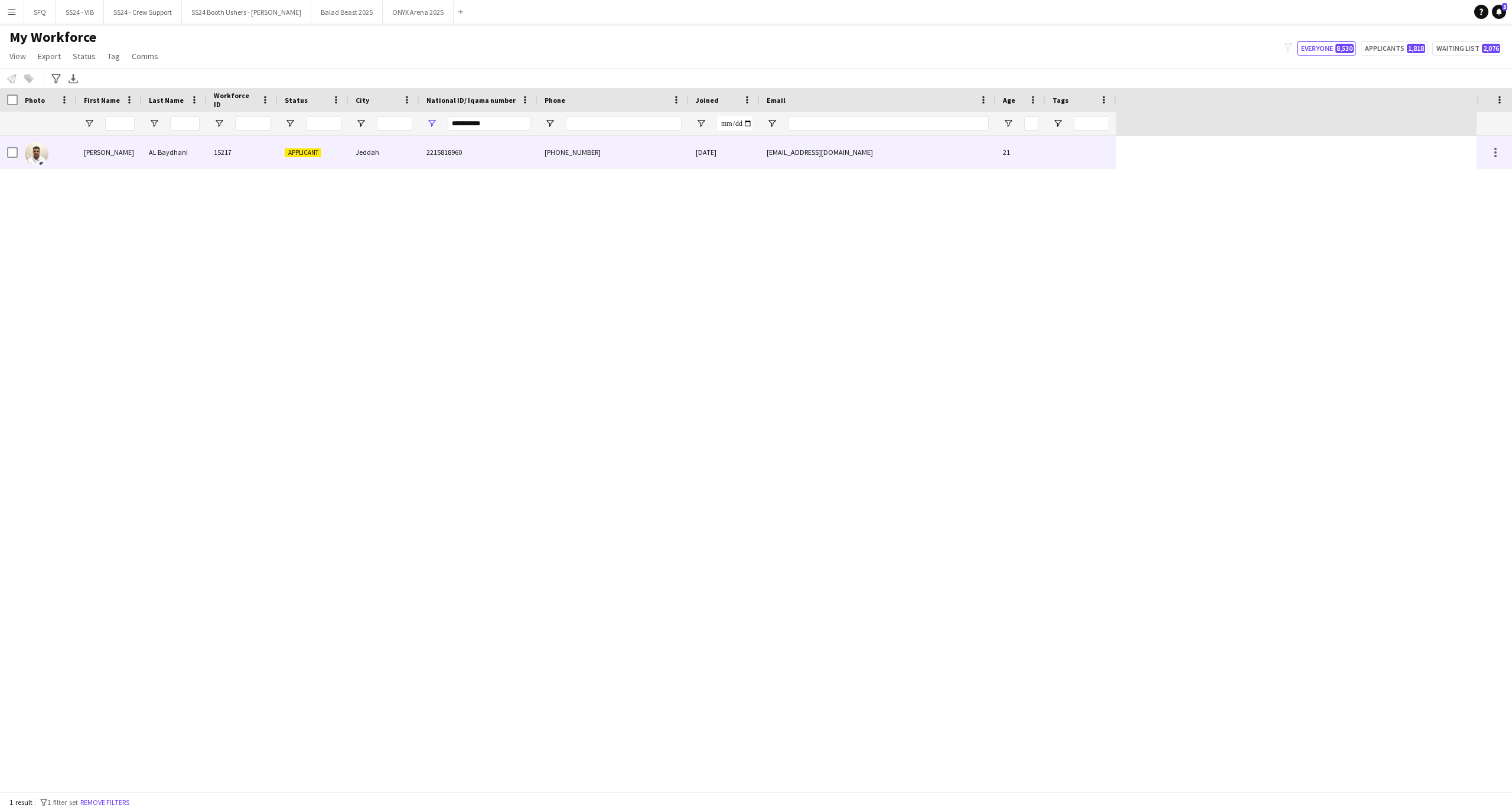
click at [105, 159] on div "[PERSON_NAME]" at bounding box center [109, 152] width 65 height 32
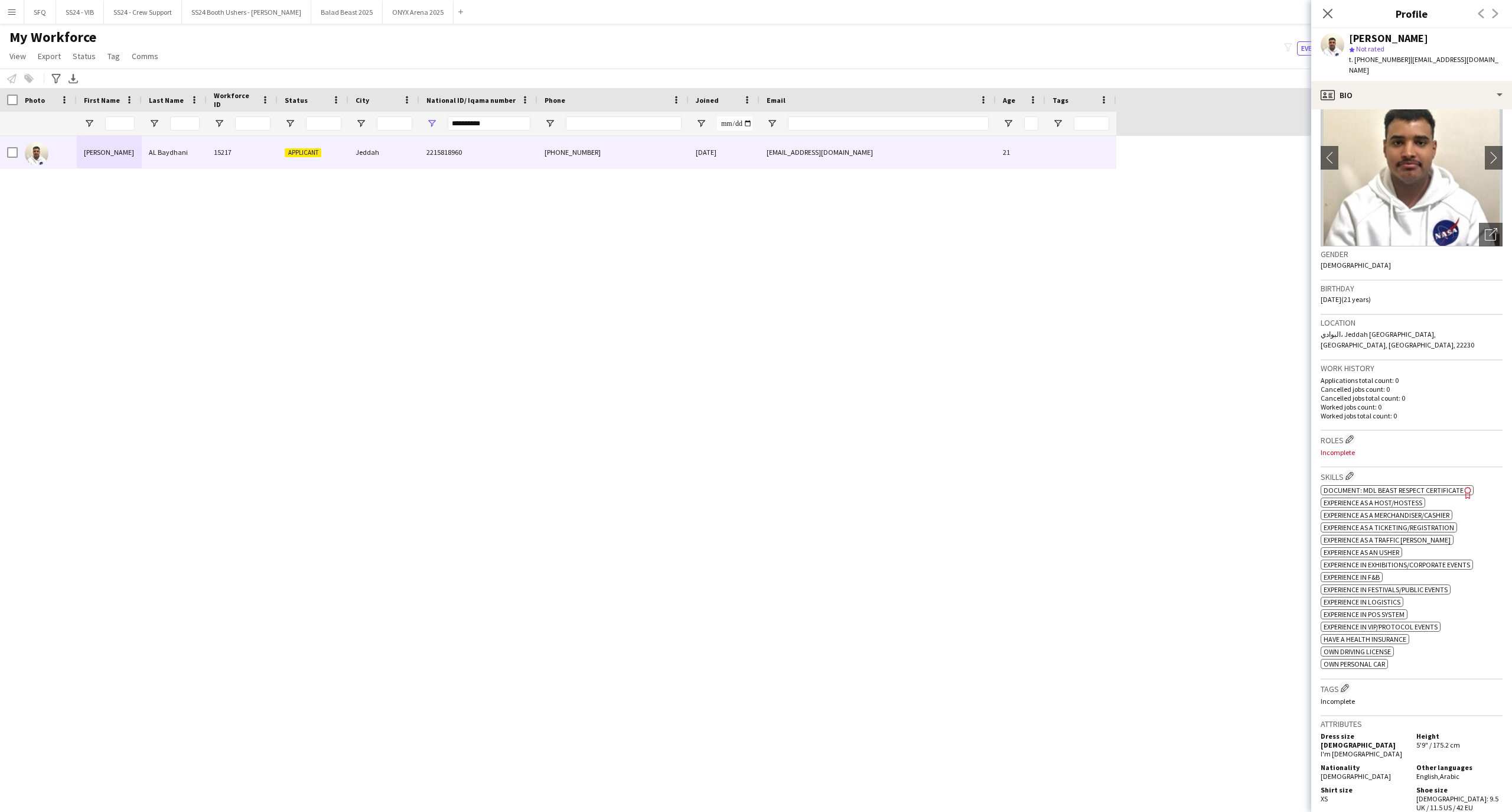
scroll to position [78, 0]
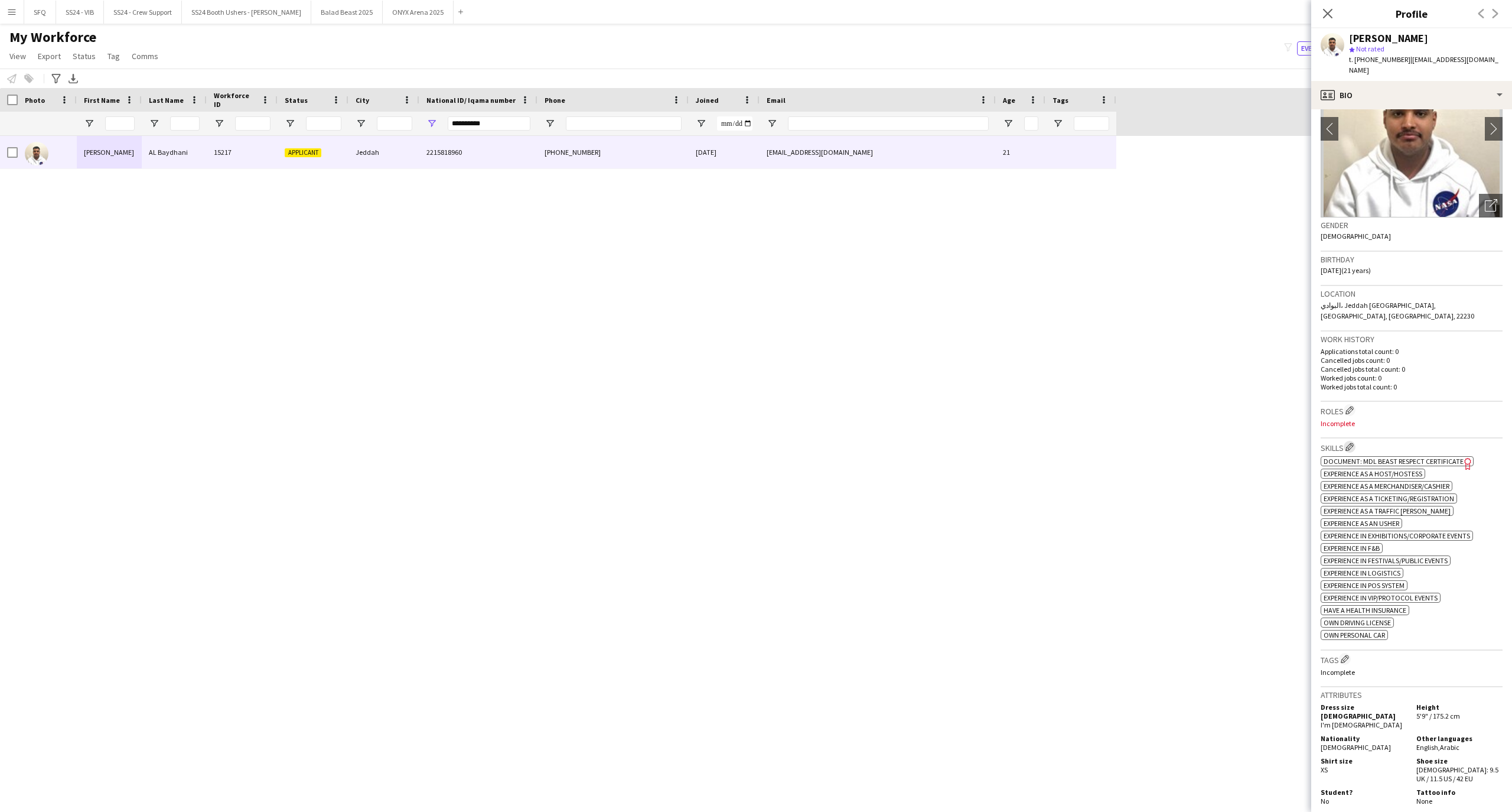
click at [1353, 443] on app-icon "Edit crew company skills" at bounding box center [1349, 447] width 8 height 8
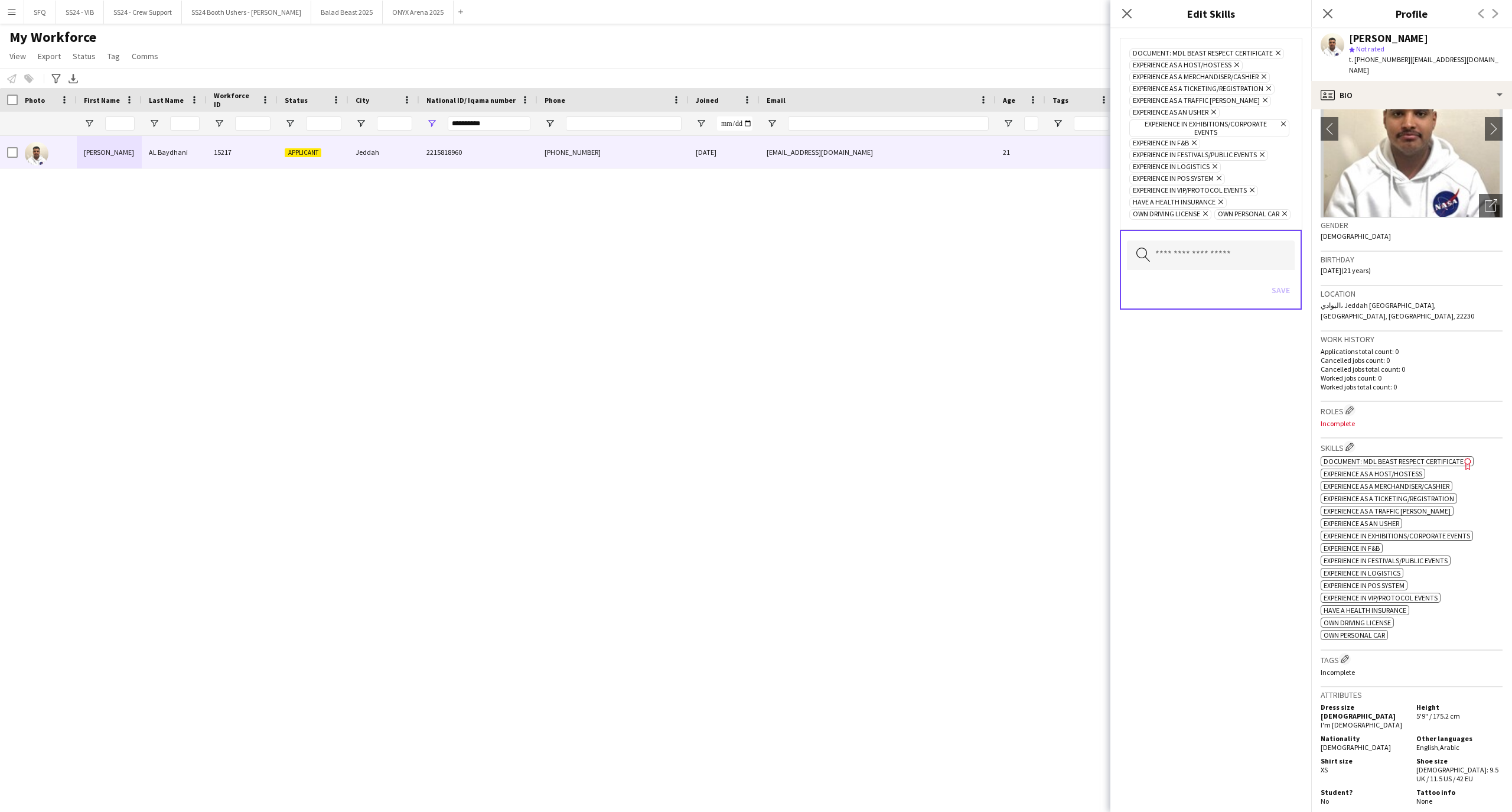
click at [1379, 457] on span "Document: MDL Beast Respect Certificate" at bounding box center [1393, 461] width 140 height 9
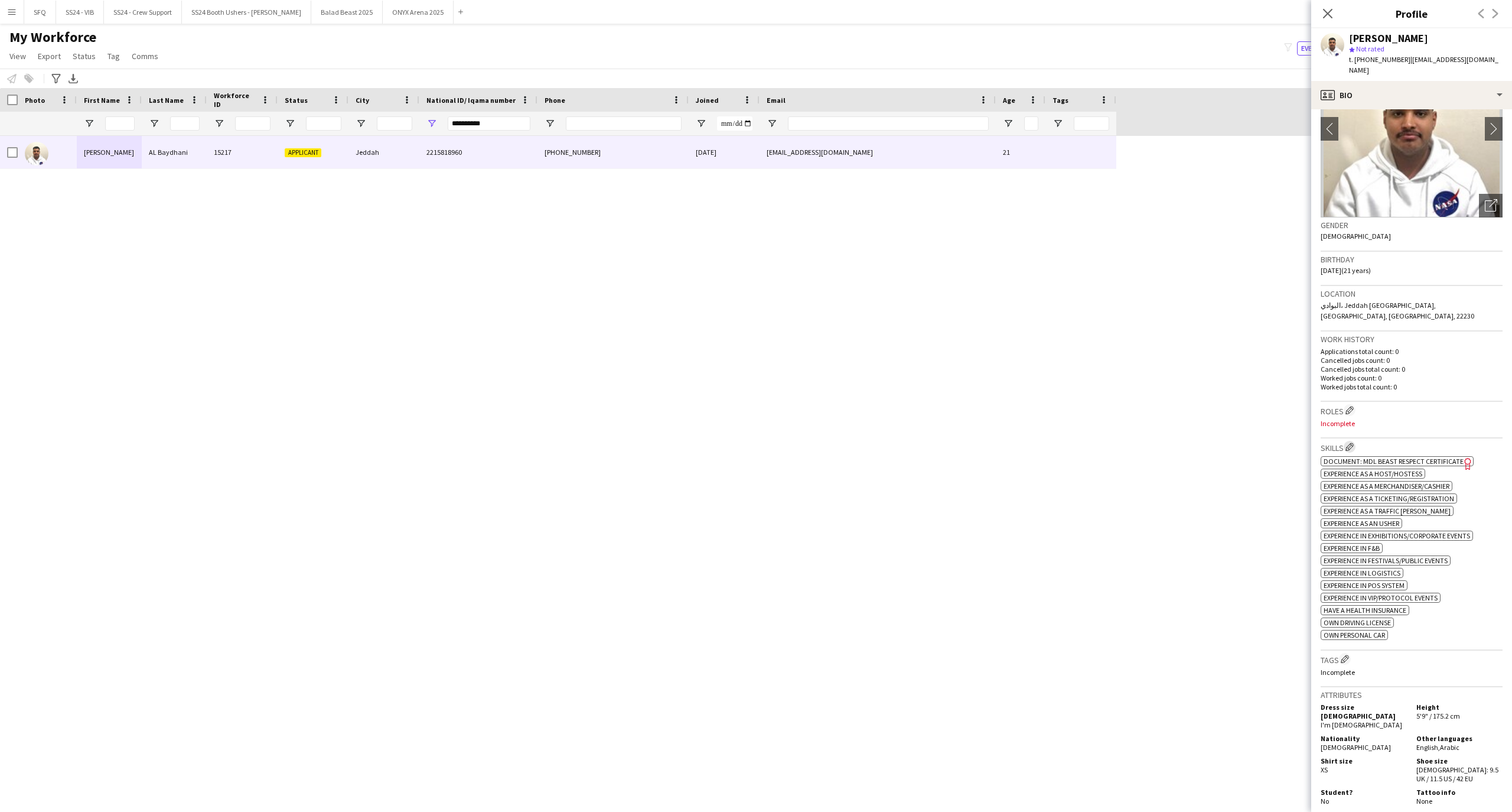
click at [1352, 443] on app-icon "Edit crew company skills" at bounding box center [1349, 447] width 8 height 8
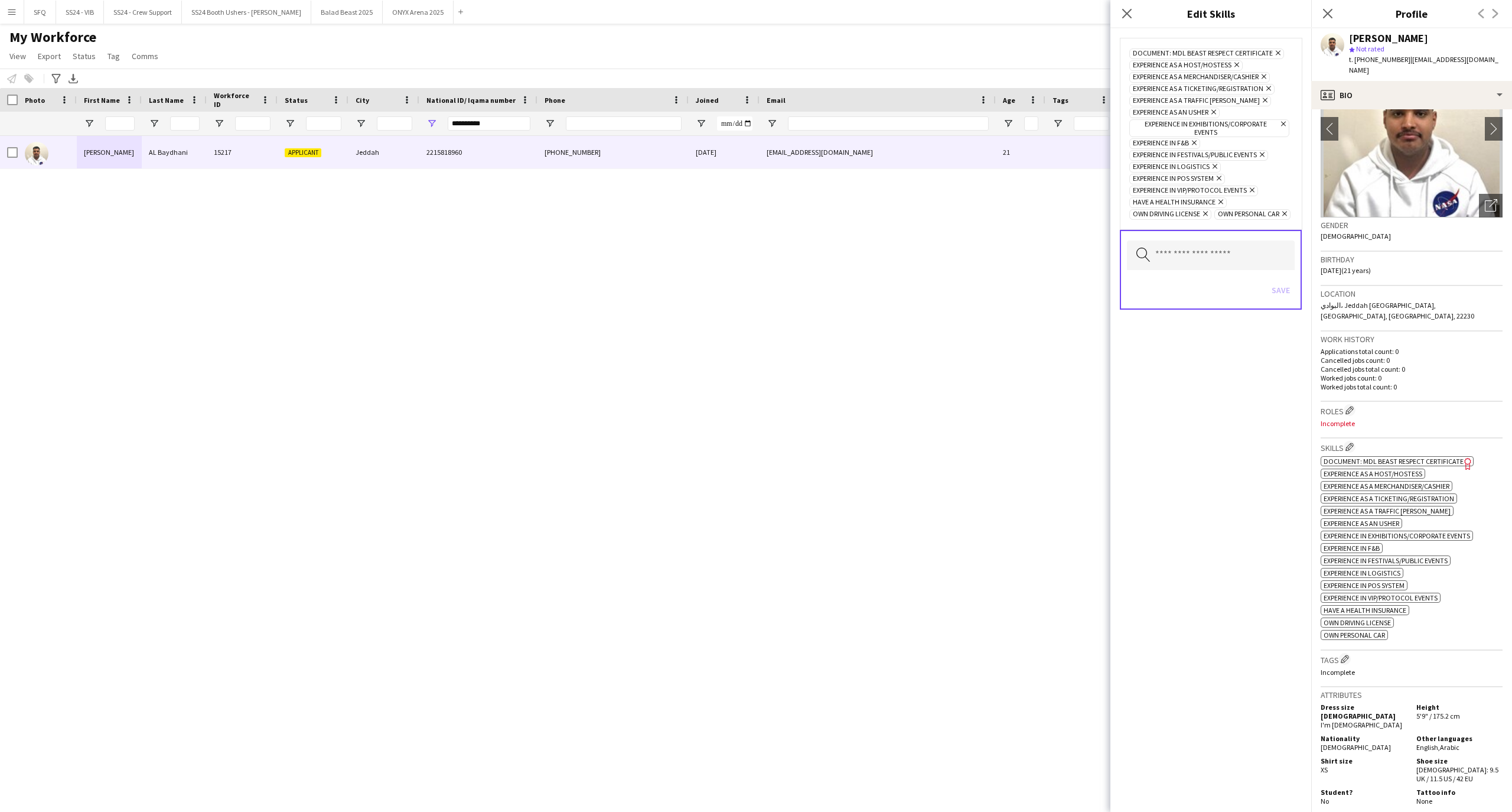
click at [1274, 52] on icon "Remove" at bounding box center [1276, 53] width 8 height 8
click at [1286, 277] on button "Save" at bounding box center [1280, 278] width 28 height 19
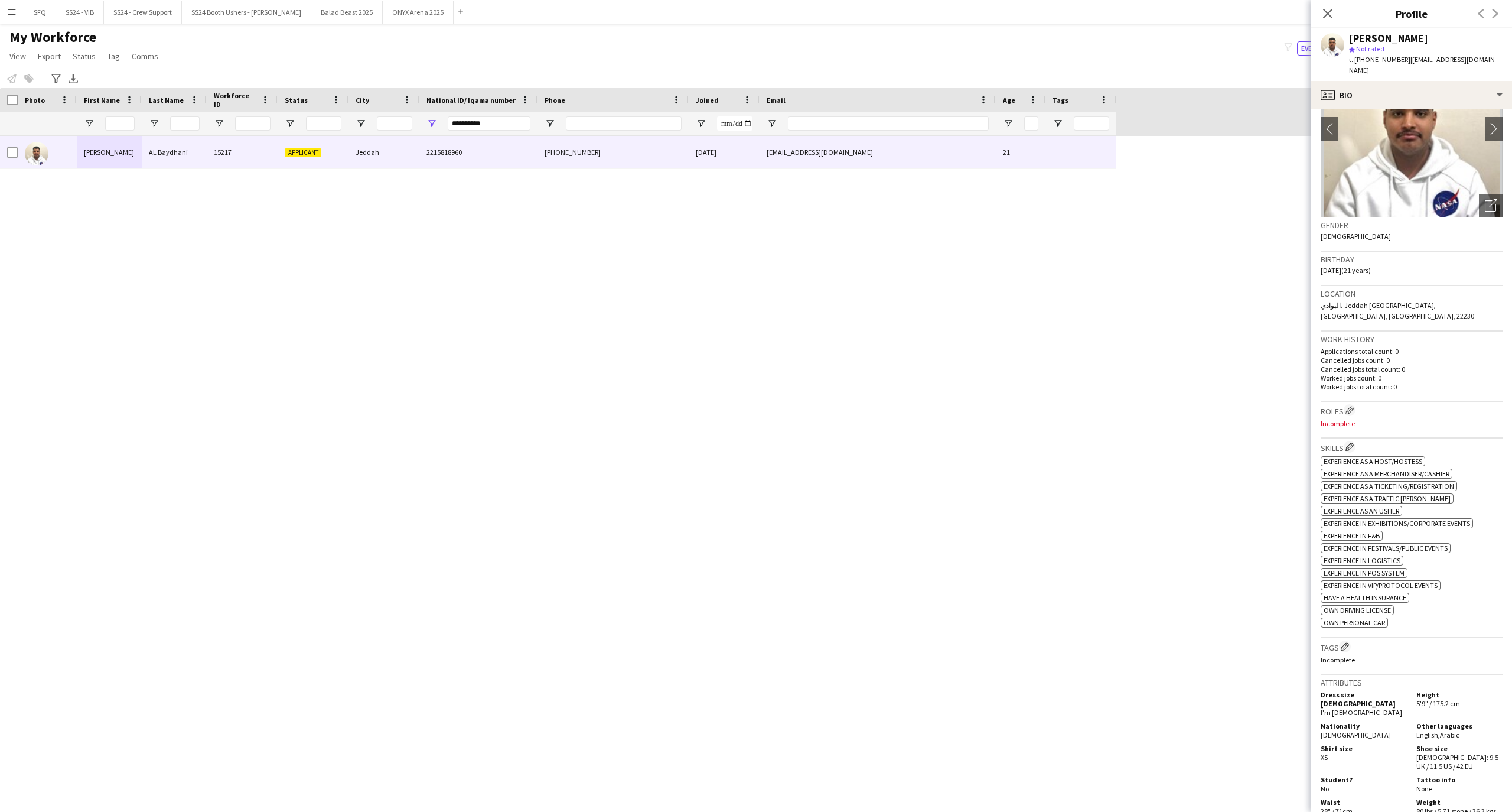
click at [1419, 356] on p "Cancelled jobs count: 0" at bounding box center [1411, 360] width 182 height 9
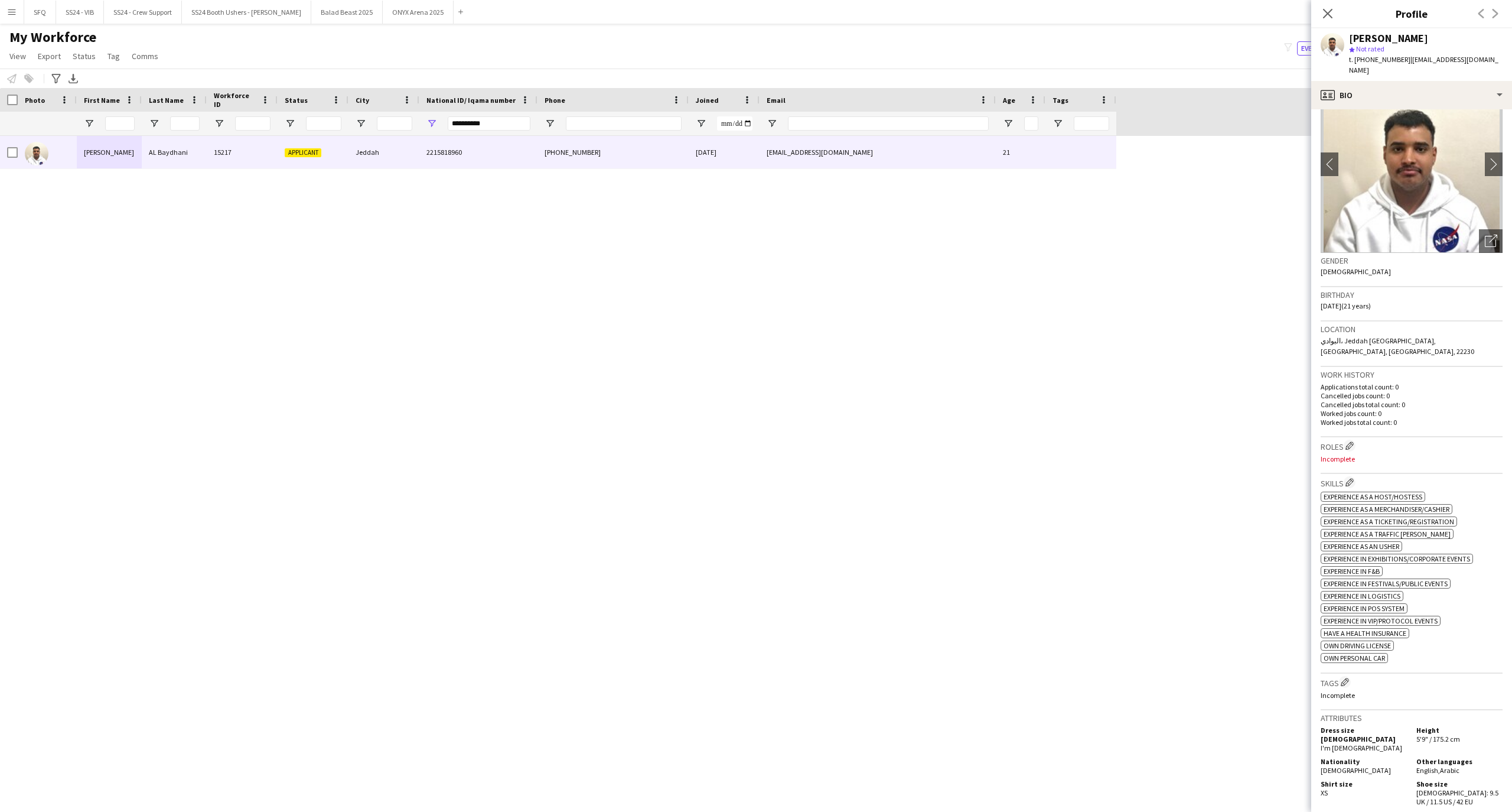
scroll to position [41, 0]
click at [1340, 678] on h3 "Tags Edit crew company tags" at bounding box center [1411, 684] width 182 height 12
click at [1349, 675] on div "Tags Edit crew company tags Incomplete" at bounding box center [1411, 693] width 182 height 37
click at [1344, 679] on app-icon "Edit crew company tags" at bounding box center [1344, 683] width 8 height 8
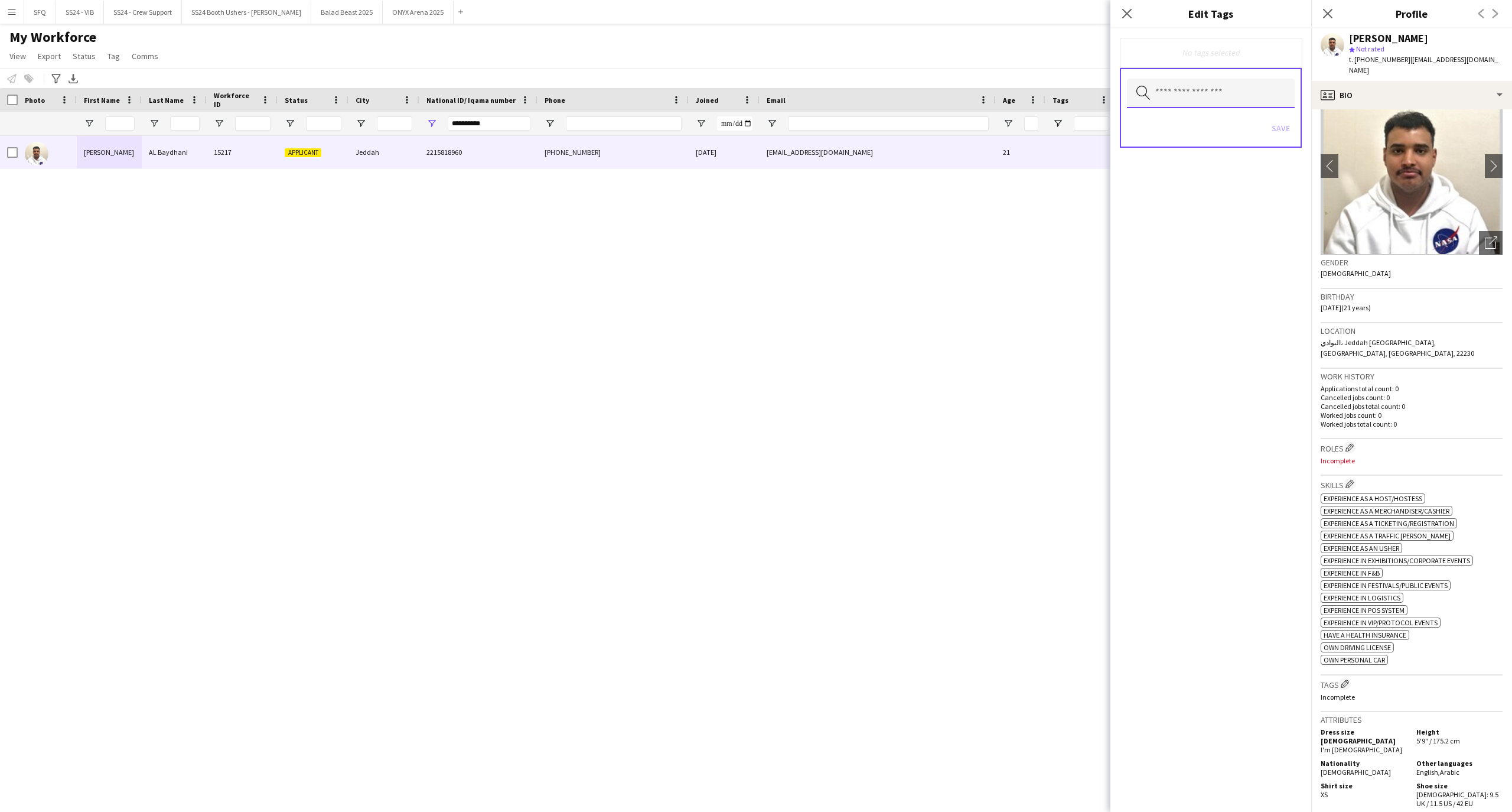
click at [1180, 81] on input "text" at bounding box center [1210, 93] width 168 height 30
click at [1198, 342] on div "No tags selected Search by tag name Save" at bounding box center [1211, 420] width 201 height 783
click at [1208, 93] on input "text" at bounding box center [1210, 93] width 168 height 30
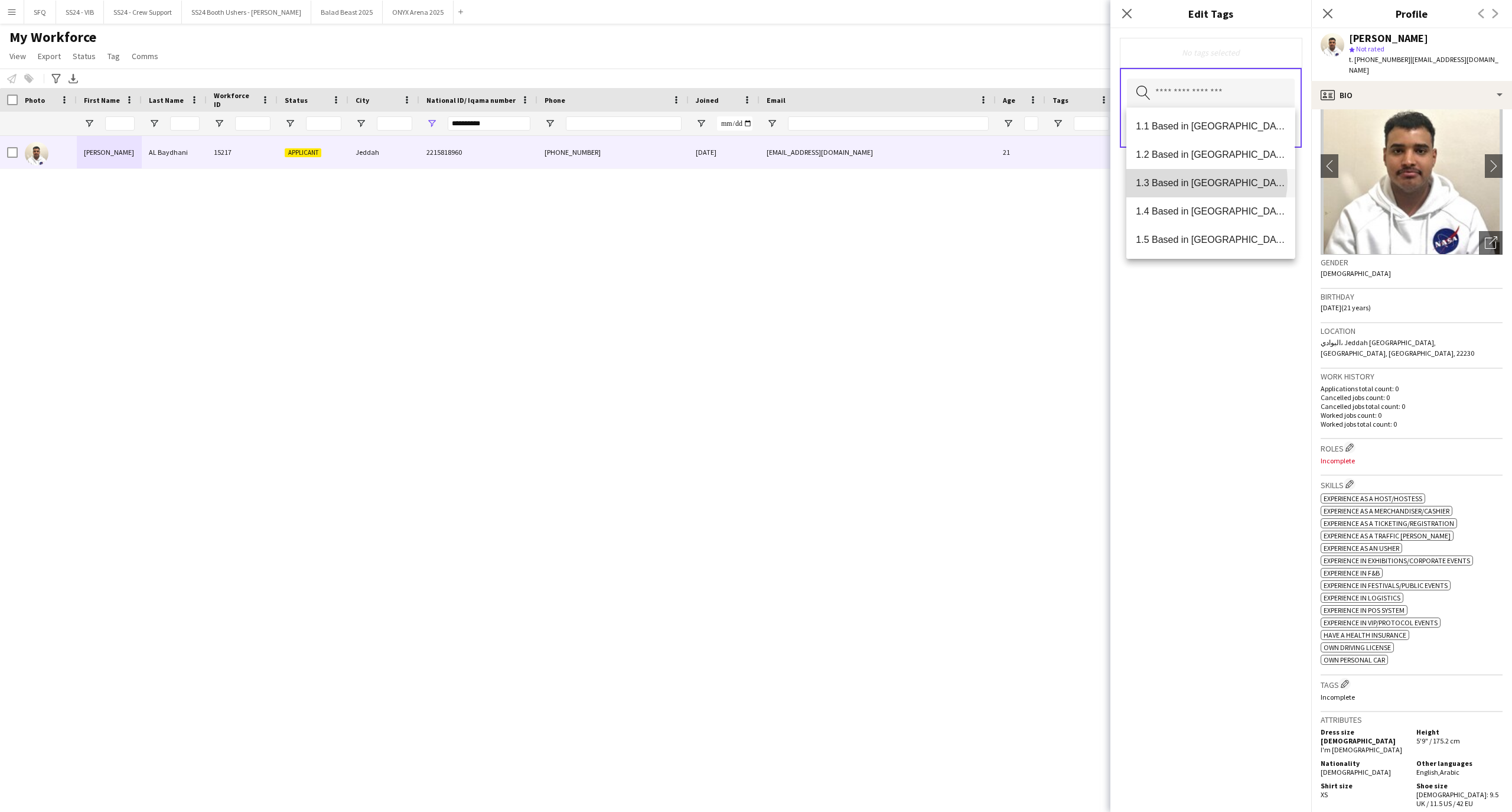
click at [1206, 181] on span "1.3 Based in [GEOGRAPHIC_DATA]" at bounding box center [1210, 182] width 150 height 11
click at [1212, 165] on span "2.1 English Level = 1/3 Poor" at bounding box center [1210, 168] width 150 height 11
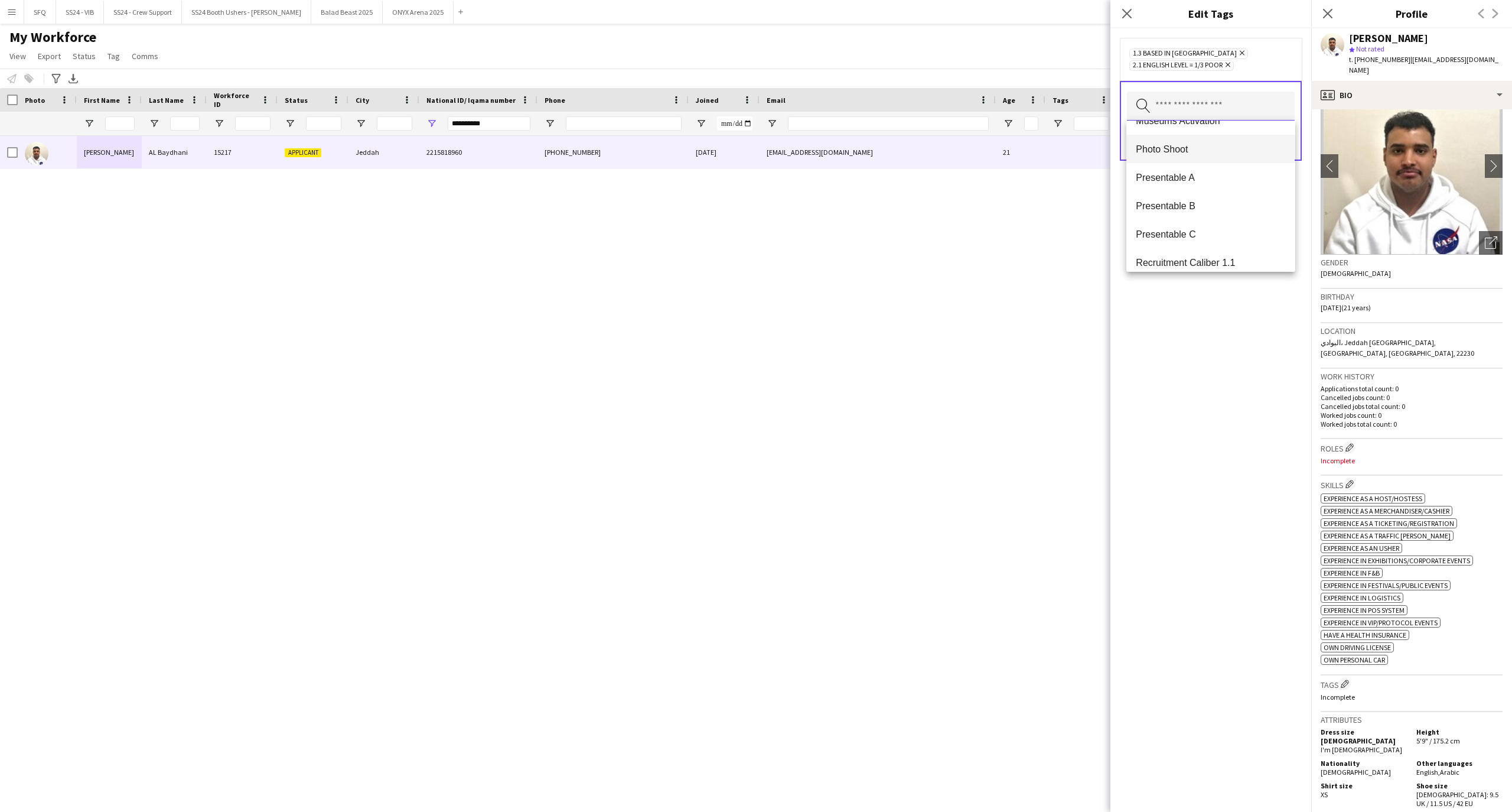
scroll to position [866, 0]
click at [1222, 191] on mat-option "Presentable B" at bounding box center [1210, 181] width 168 height 29
click at [1264, 367] on div "1.3 Based in [GEOGRAPHIC_DATA] Remove 2.1 English Level = 1/3 Poor Remove Prese…" at bounding box center [1211, 420] width 201 height 783
click at [1283, 146] on button "Save" at bounding box center [1280, 153] width 28 height 19
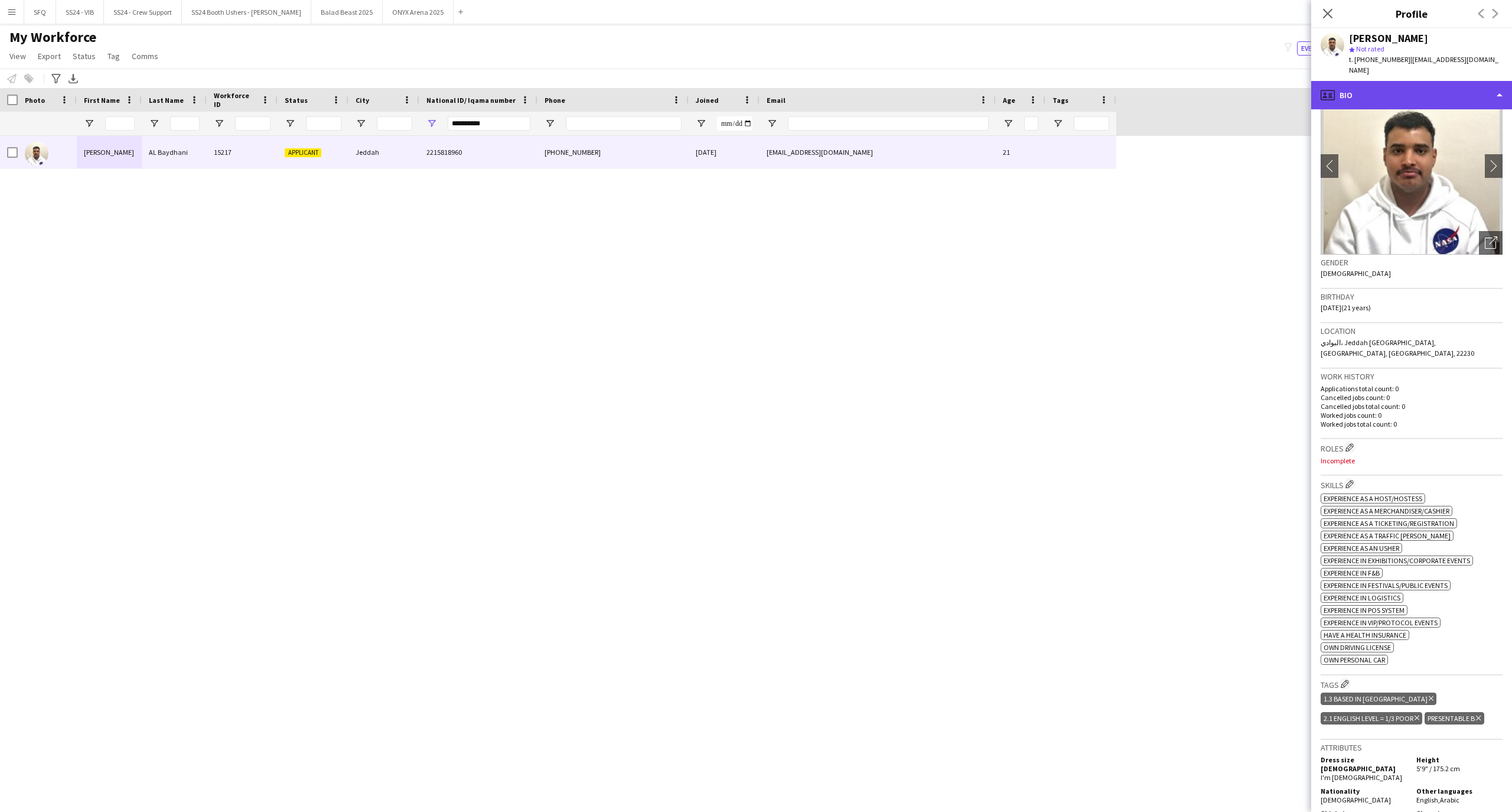
click at [1375, 90] on div "profile Bio" at bounding box center [1412, 95] width 201 height 29
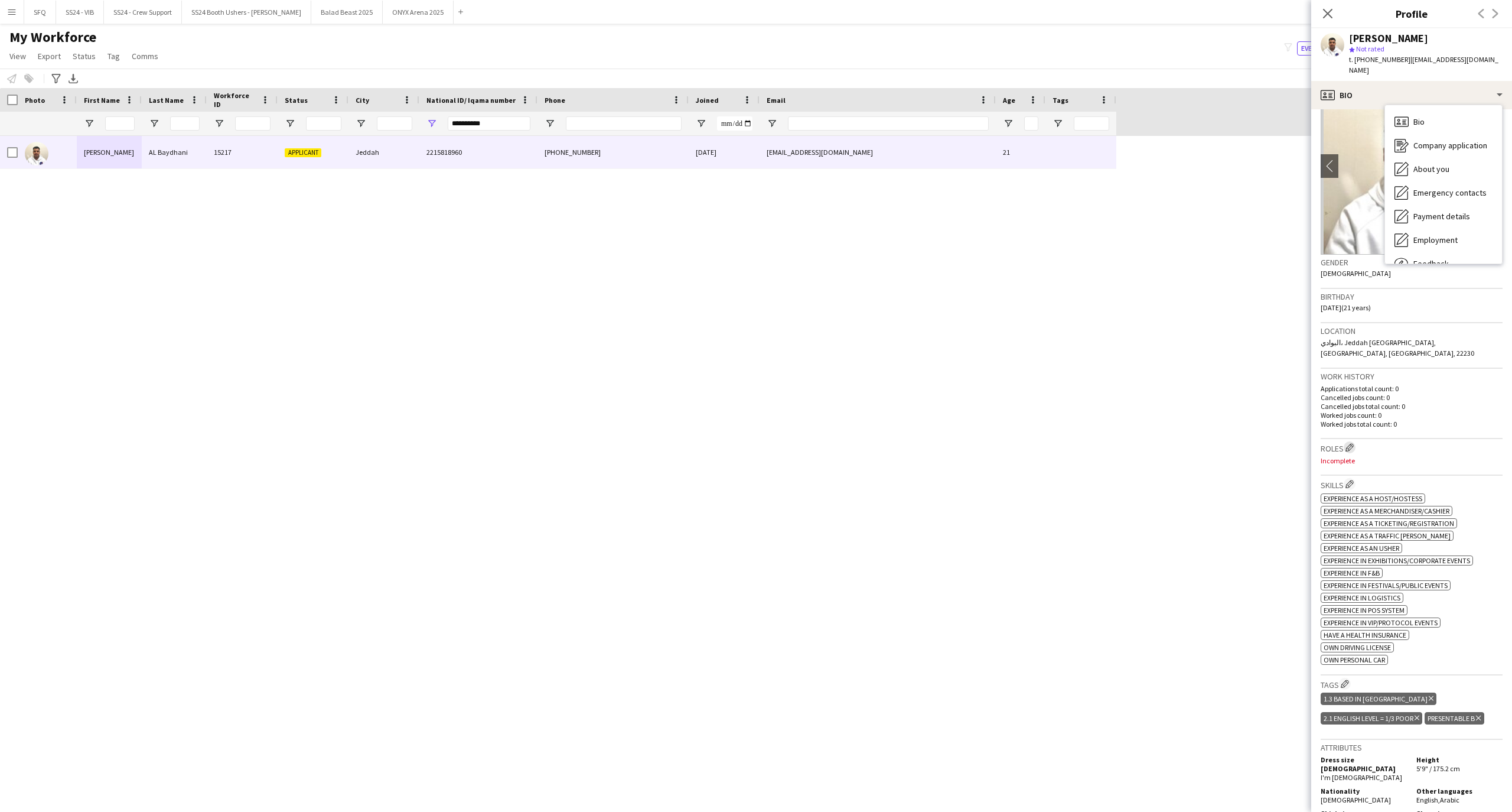
click at [1346, 441] on button "Edit crew company roles" at bounding box center [1349, 447] width 12 height 12
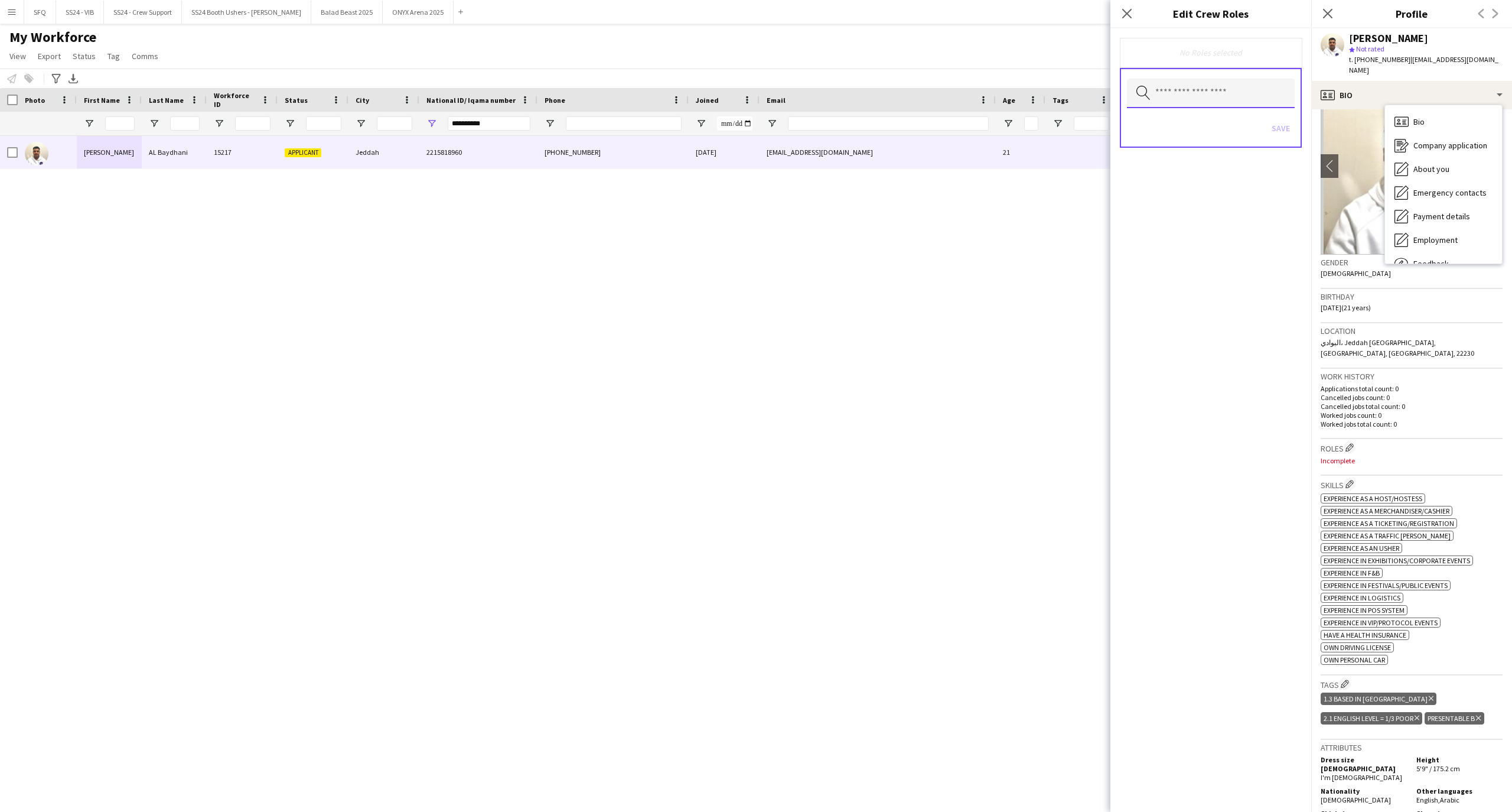
click at [1225, 102] on input "text" at bounding box center [1210, 93] width 168 height 30
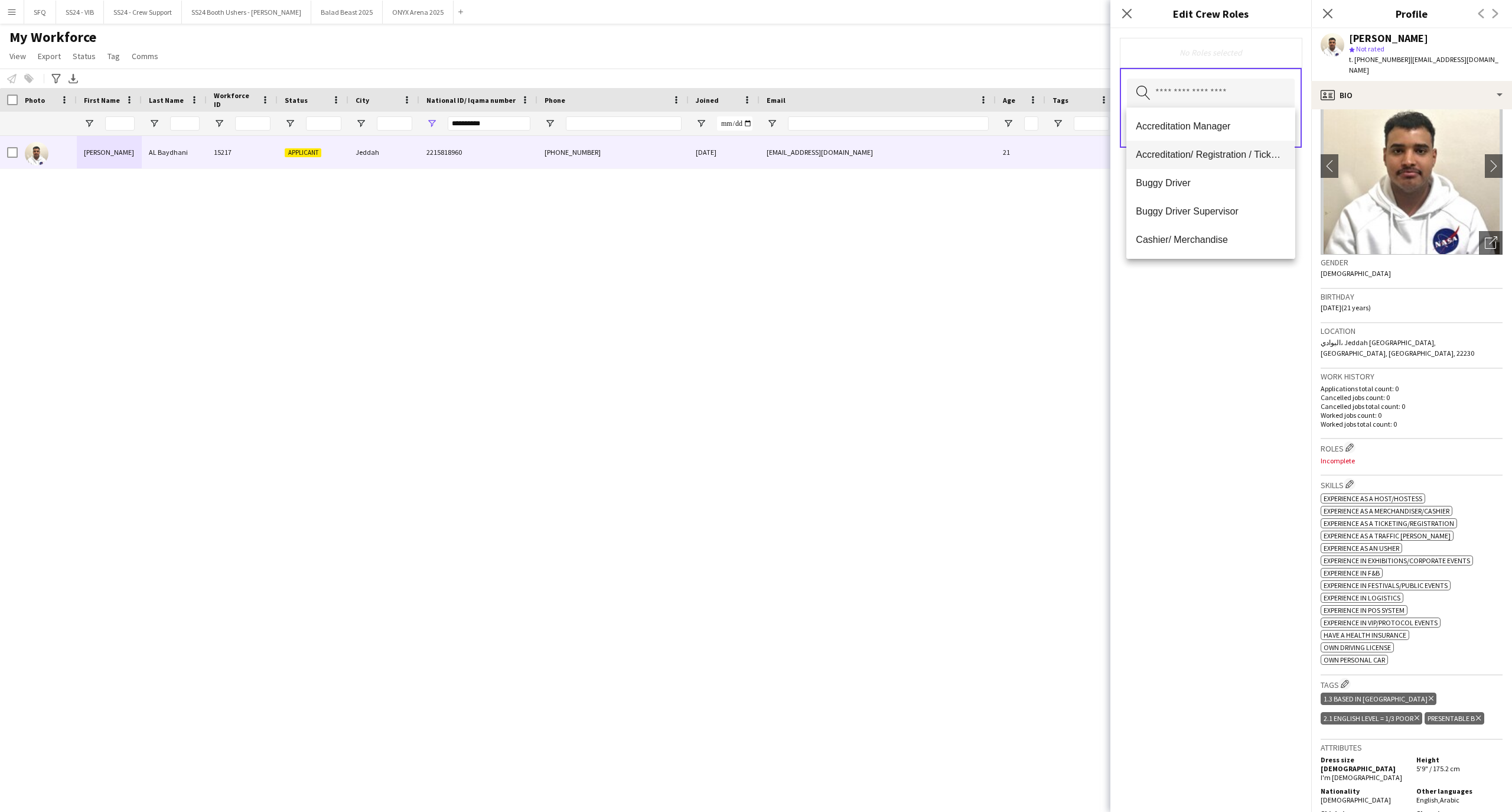
click at [1226, 154] on span "Accreditation/ Registration / Ticketing" at bounding box center [1210, 154] width 150 height 11
click at [1215, 161] on span "Buggy Driver" at bounding box center [1210, 156] width 150 height 11
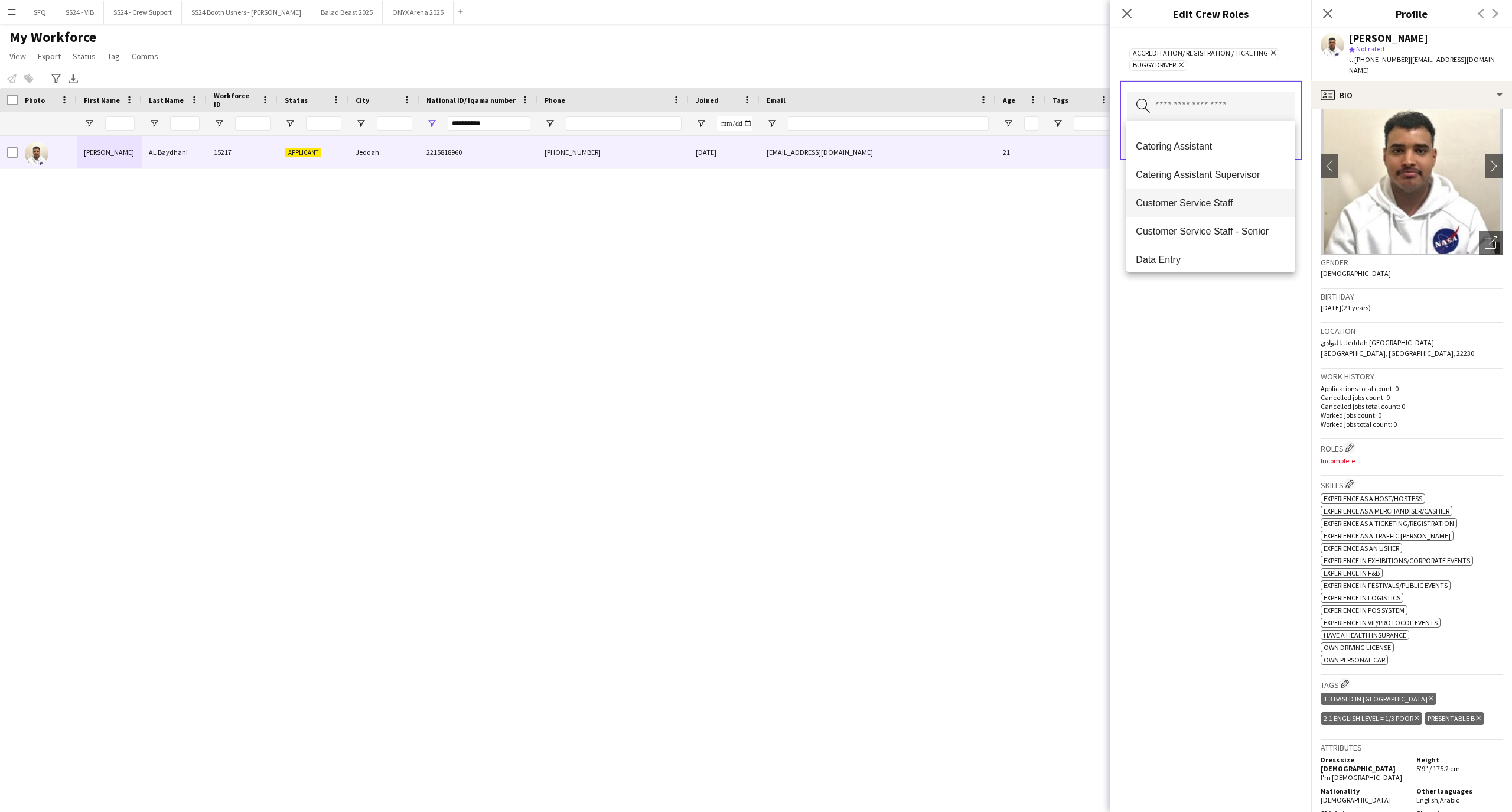
click at [1226, 211] on mat-option "Customer Service Staff" at bounding box center [1210, 203] width 168 height 29
click at [1191, 162] on mat-option "Runner" at bounding box center [1210, 174] width 168 height 29
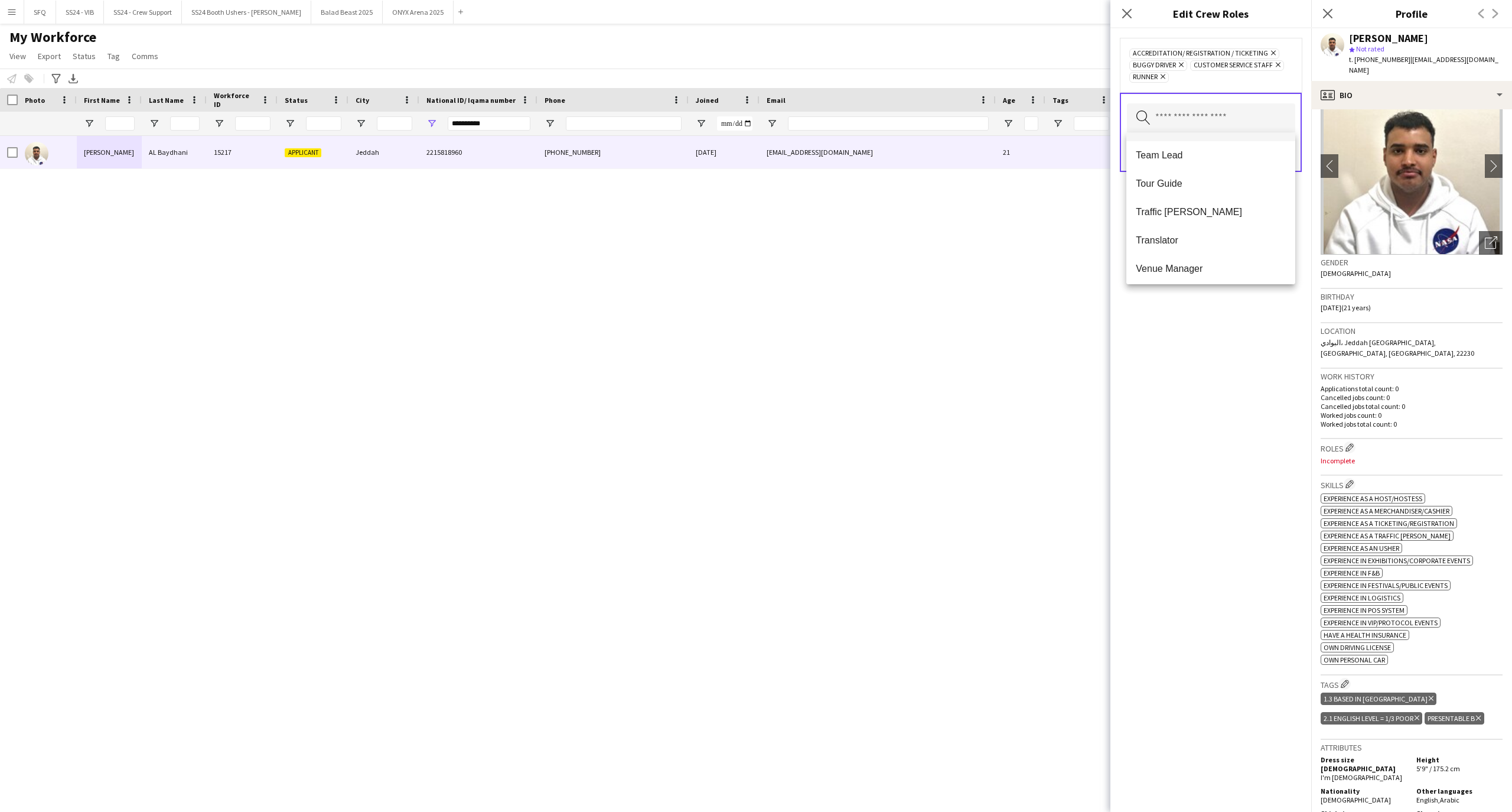
click at [1207, 216] on span "Traffic [PERSON_NAME]" at bounding box center [1210, 211] width 150 height 11
click at [1198, 348] on div "Accreditation/ Registration / Ticketing Remove Buggy Driver Remove Customer Ser…" at bounding box center [1211, 420] width 201 height 783
click at [1292, 152] on button "Save" at bounding box center [1280, 152] width 28 height 19
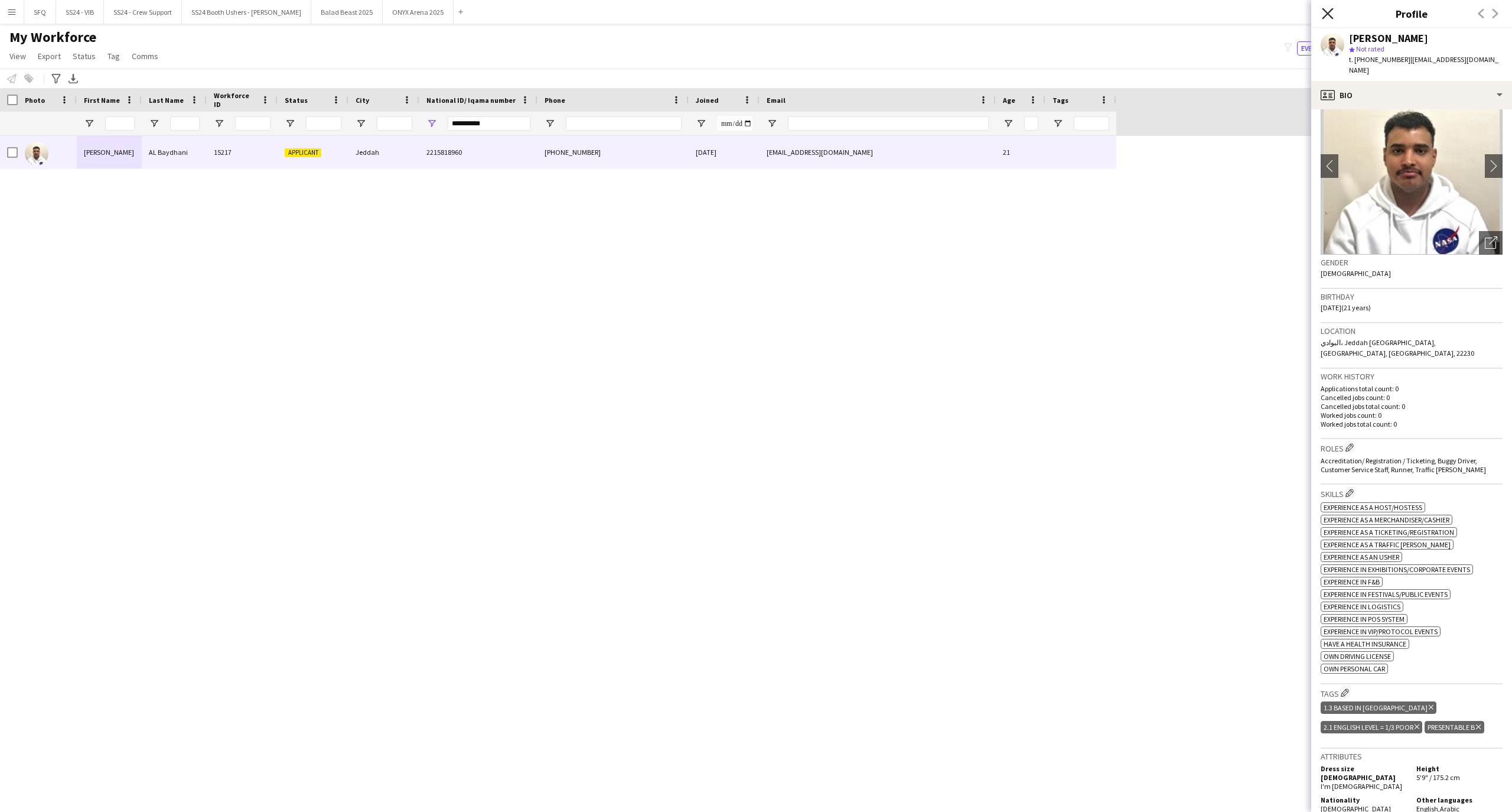
click at [1327, 12] on icon "Close pop-in" at bounding box center [1327, 13] width 11 height 11
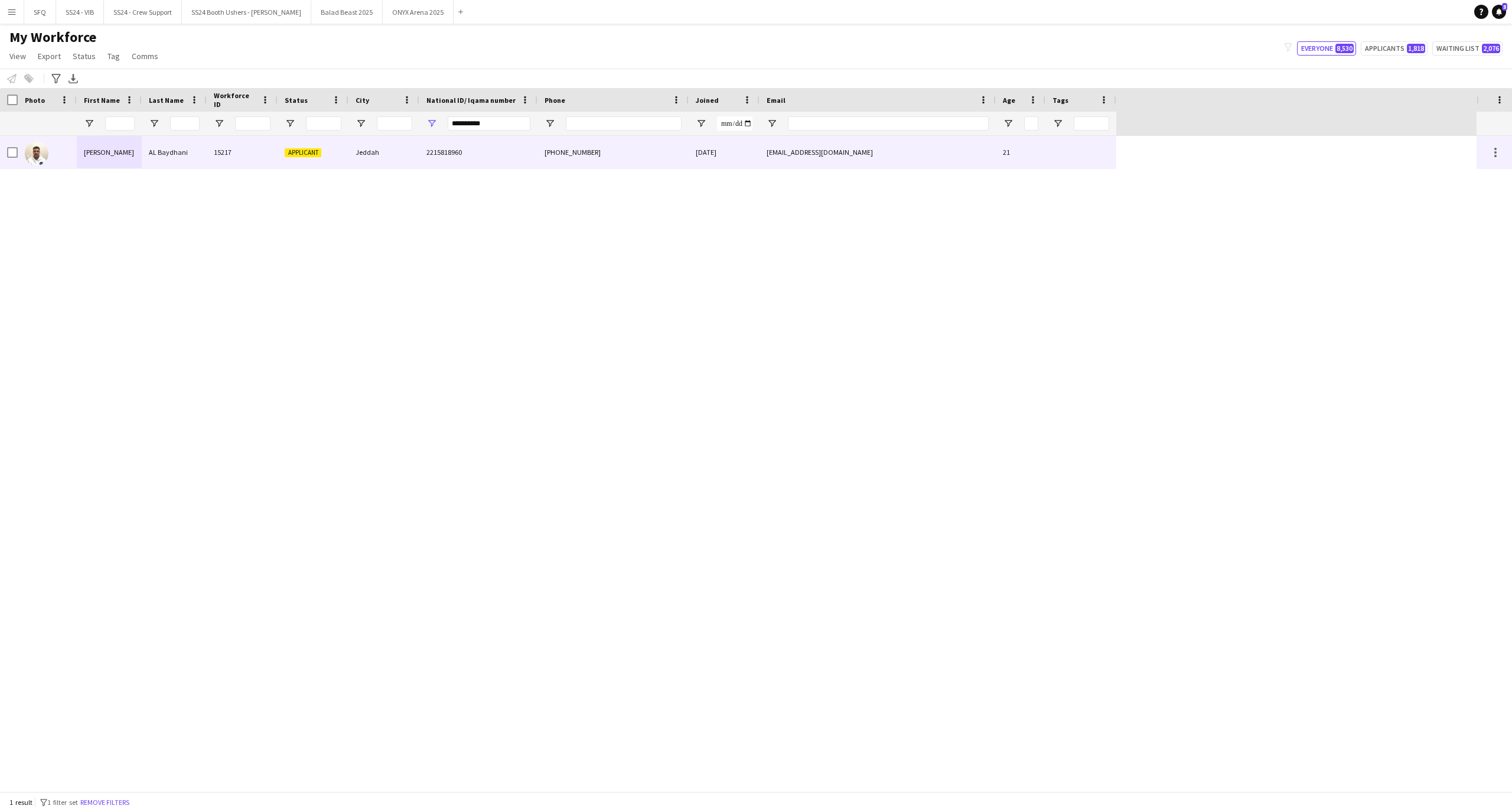
click at [952, 159] on div "[EMAIL_ADDRESS][DOMAIN_NAME]" at bounding box center [877, 152] width 236 height 32
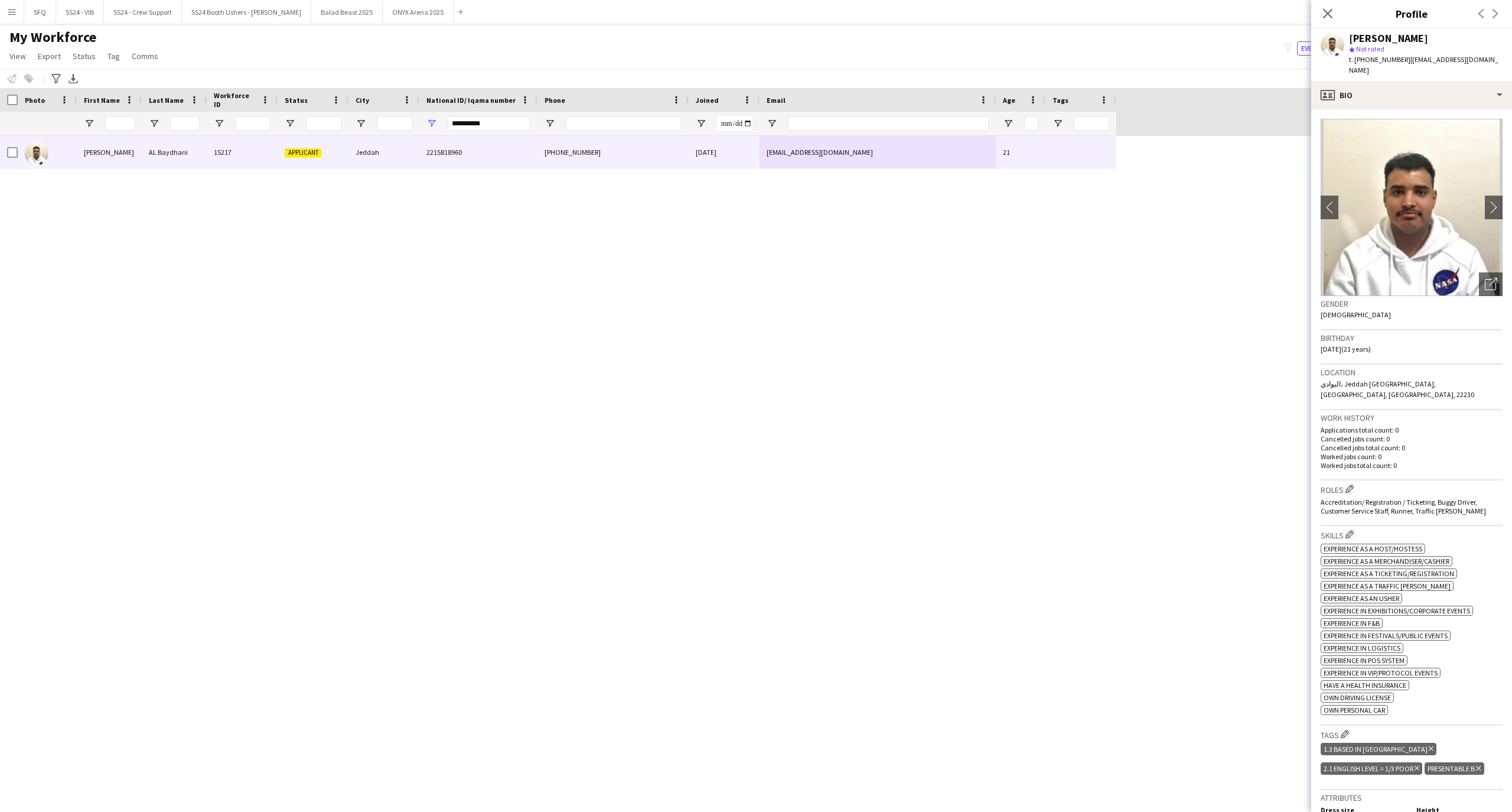
click at [1403, 66] on div "[PERSON_NAME] star Not rated t. [PHONE_NUMBER] | [EMAIL_ADDRESS][DOMAIN_NAME]" at bounding box center [1412, 54] width 201 height 52
click at [1403, 81] on div "profile Bio" at bounding box center [1412, 95] width 201 height 29
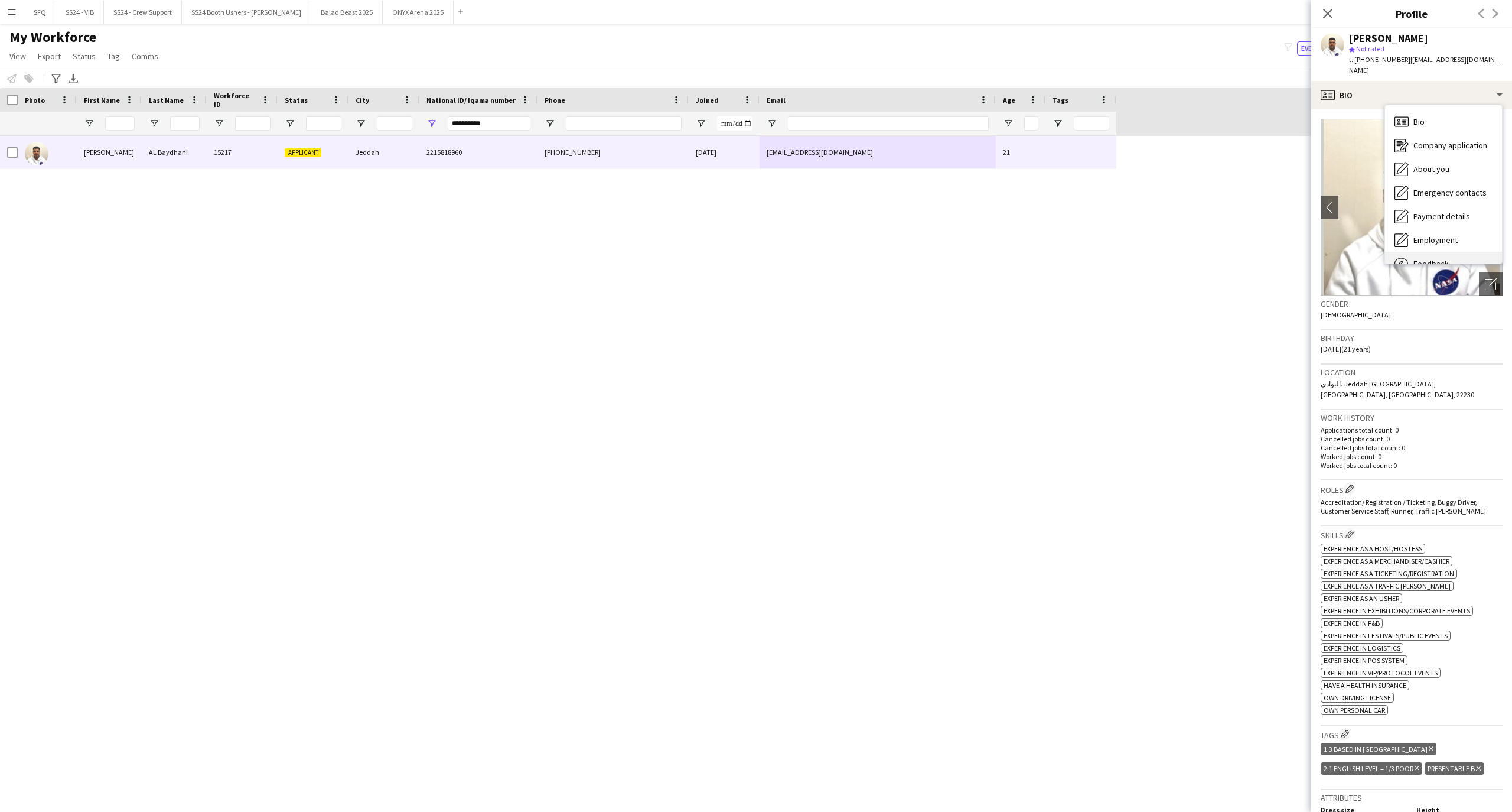
click at [1427, 251] on div "Feedback Feedback" at bounding box center [1443, 263] width 117 height 23
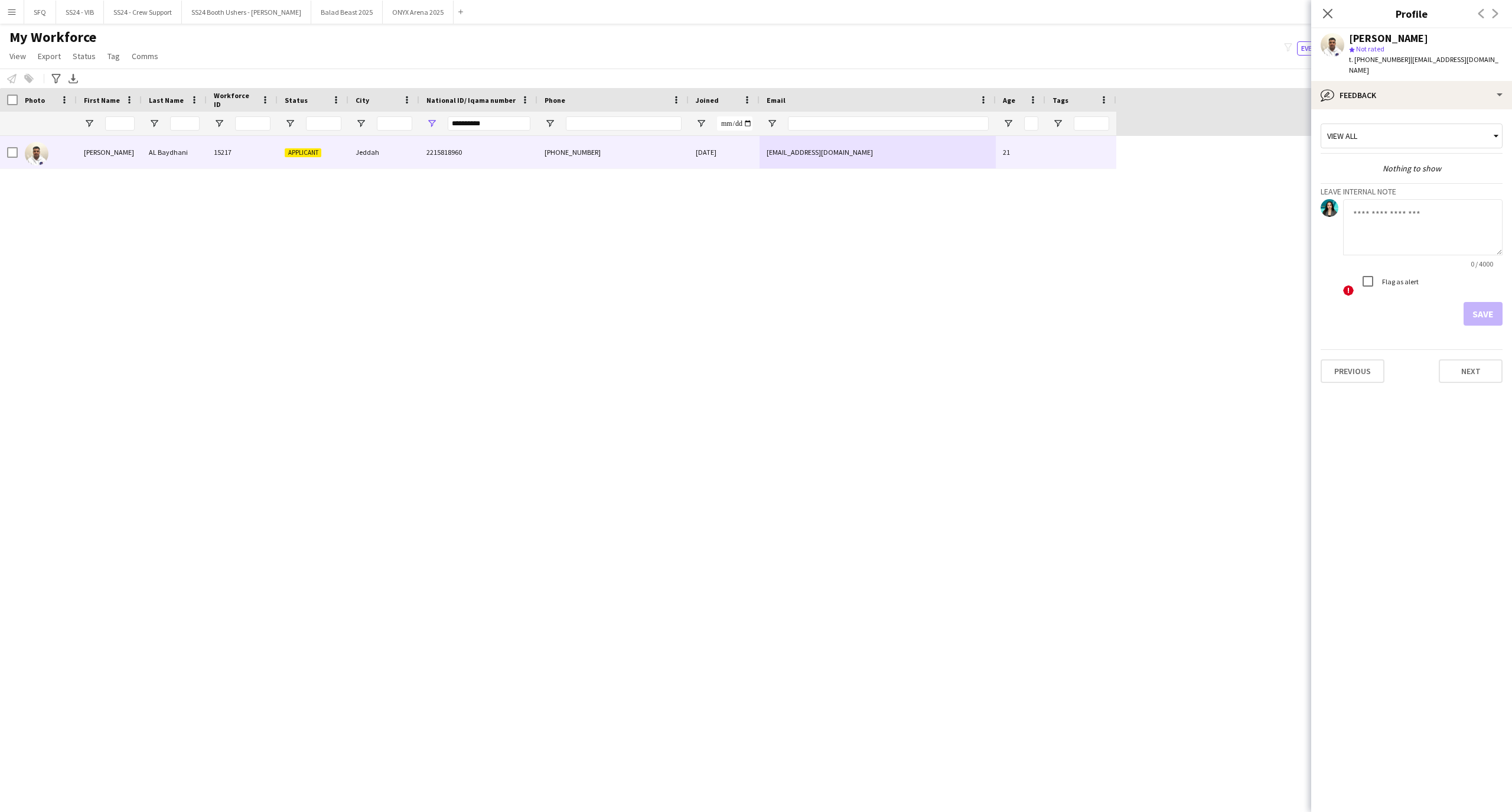
click at [1426, 244] on textarea at bounding box center [1423, 227] width 159 height 56
click at [1410, 215] on textarea at bounding box center [1423, 227] width 159 height 56
type textarea "*********"
click at [1480, 302] on button "Save" at bounding box center [1483, 314] width 39 height 23
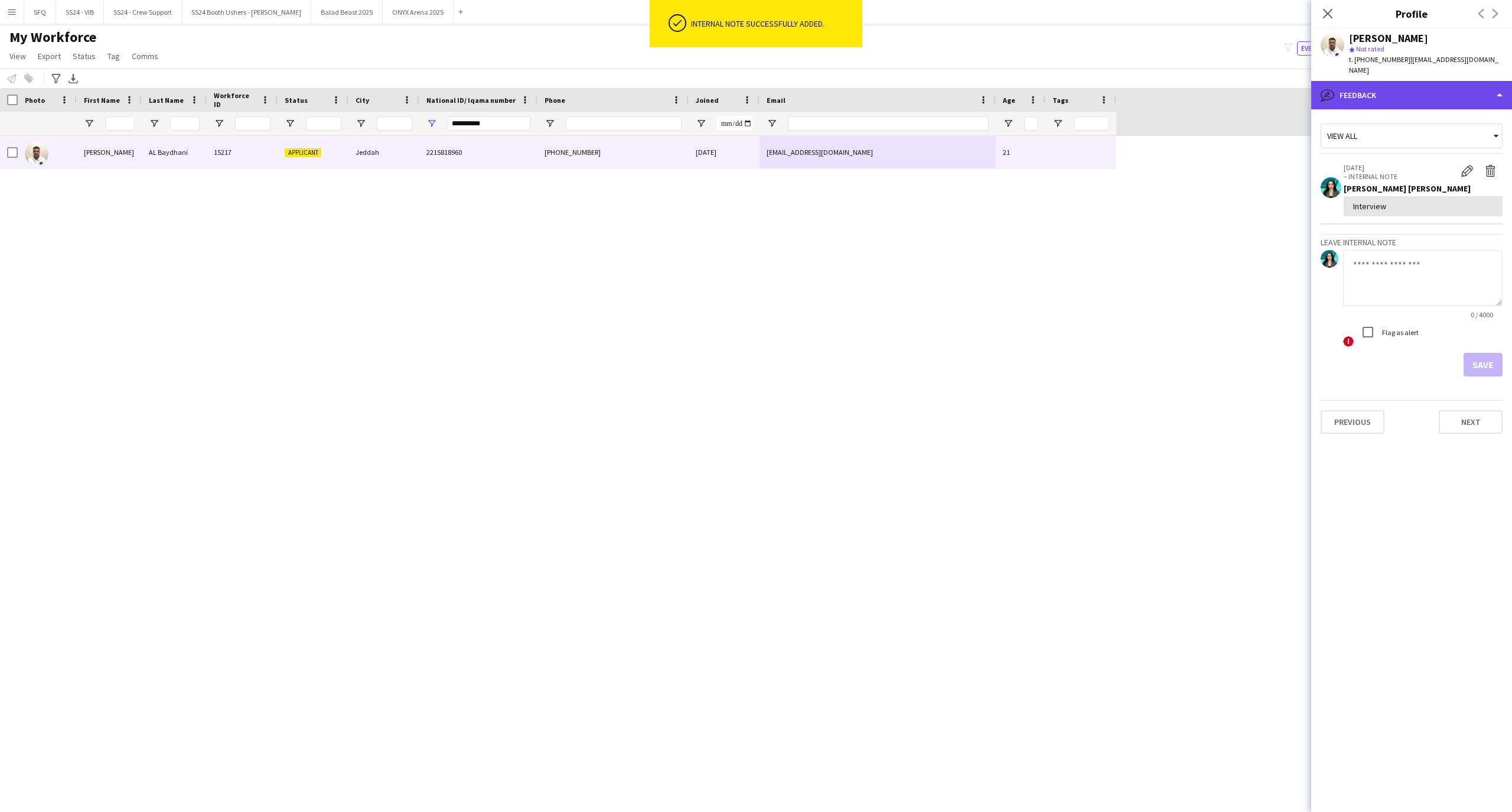
click at [1357, 81] on div "bubble-pencil Feedback" at bounding box center [1412, 95] width 201 height 29
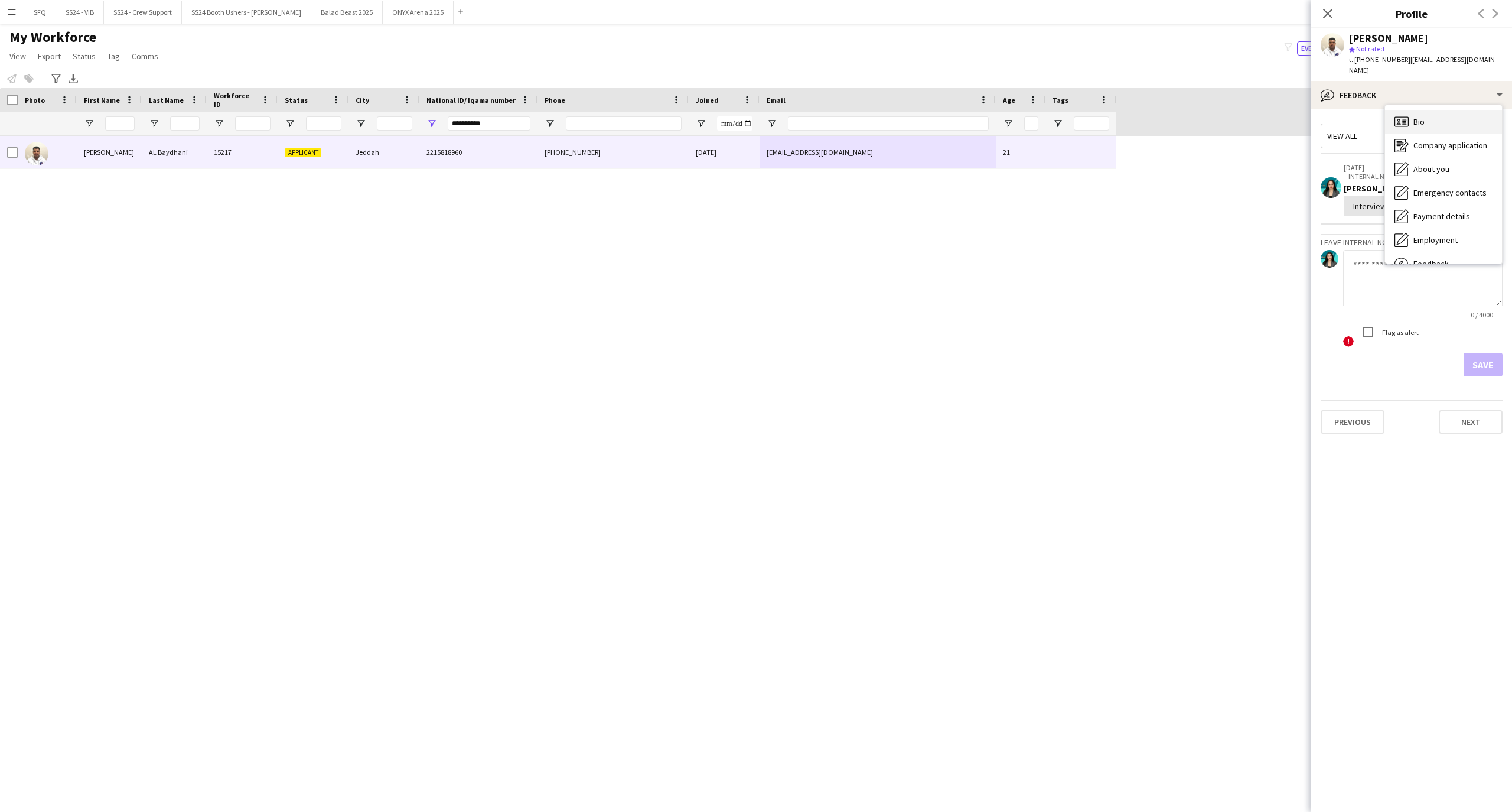
click at [1450, 113] on div "Bio Bio" at bounding box center [1443, 122] width 117 height 23
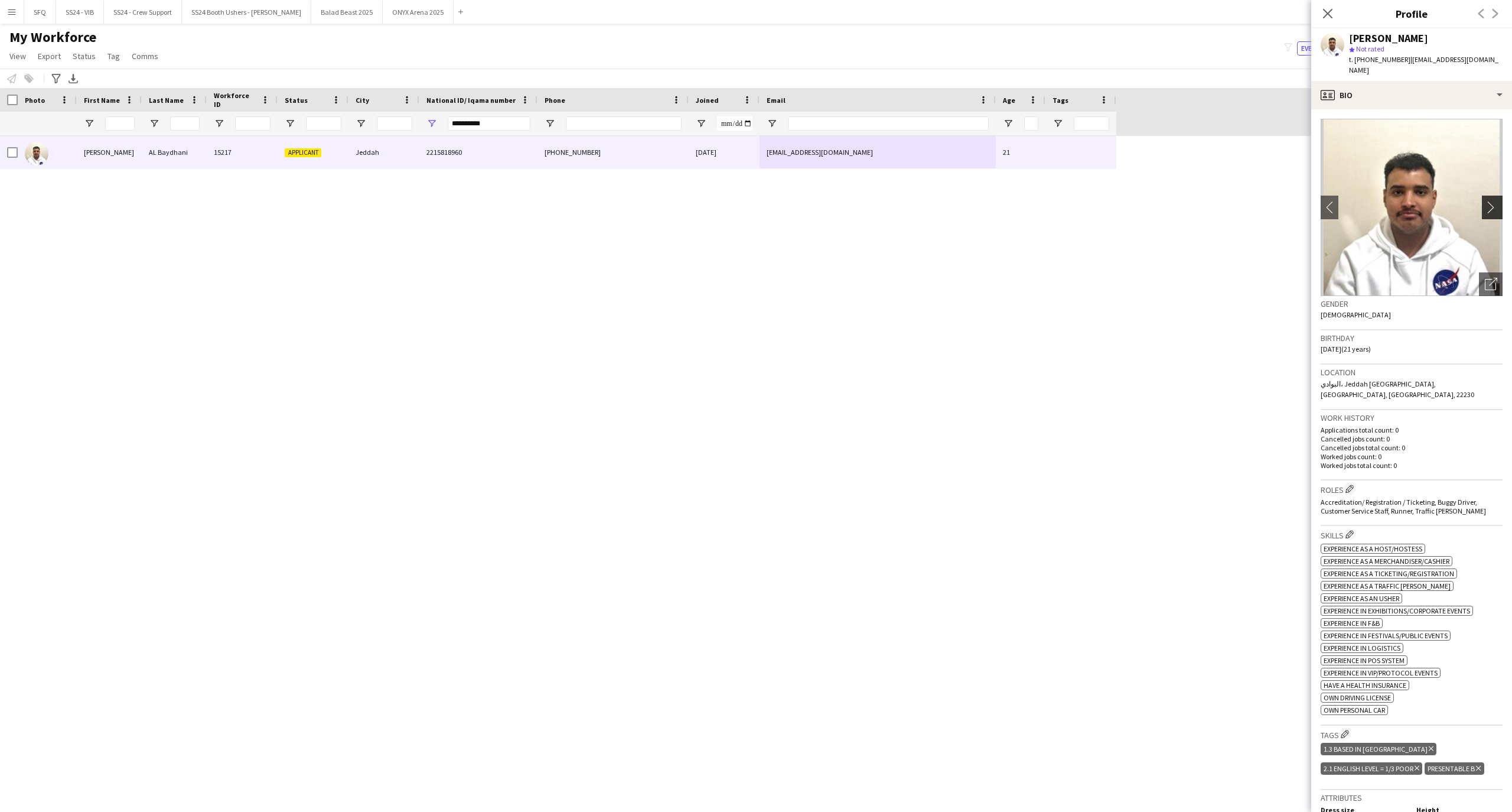
click at [1485, 201] on app-icon "chevron-right" at bounding box center [1494, 207] width 18 height 12
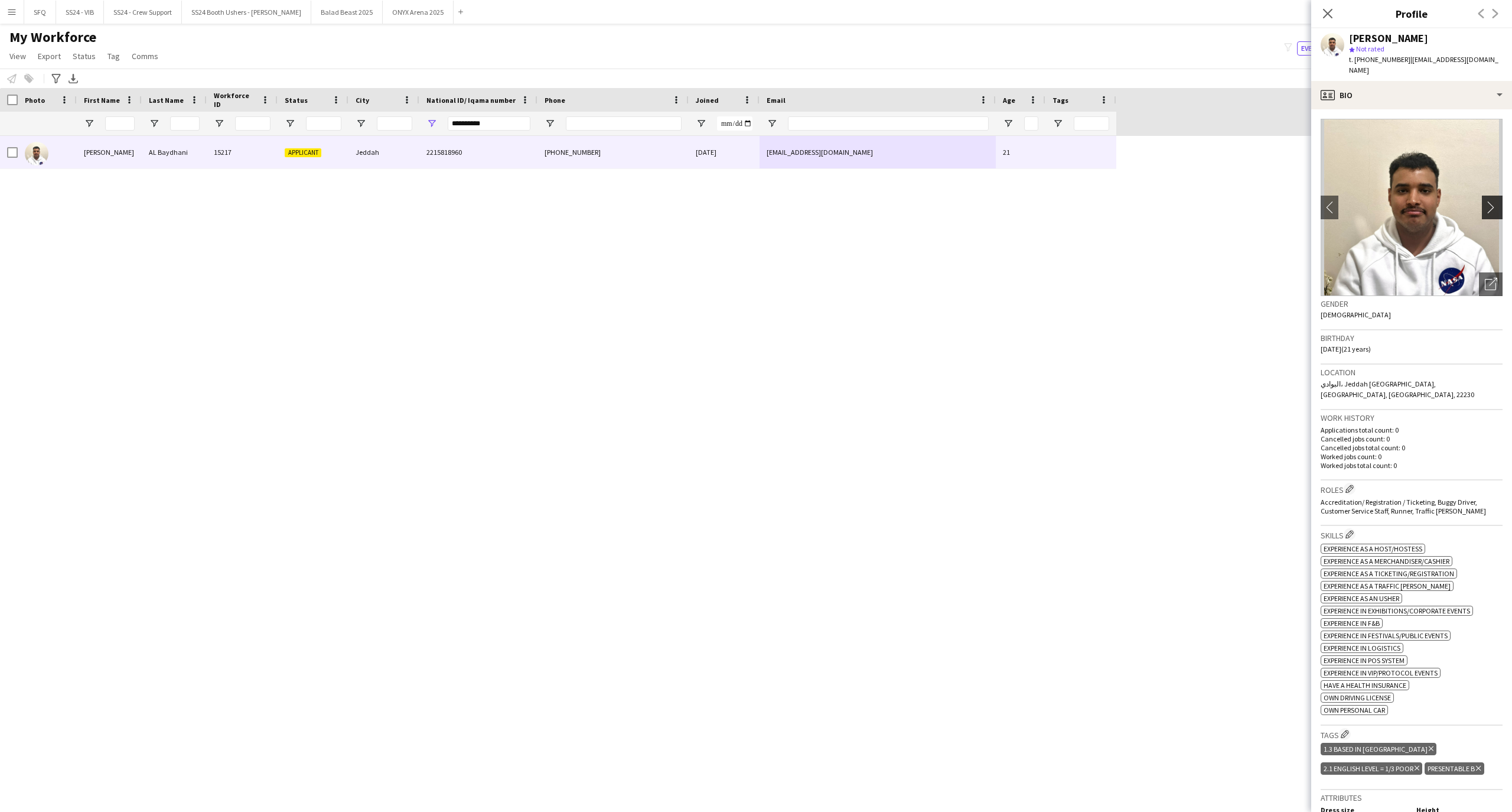
click at [1485, 201] on app-icon "chevron-right" at bounding box center [1494, 207] width 18 height 12
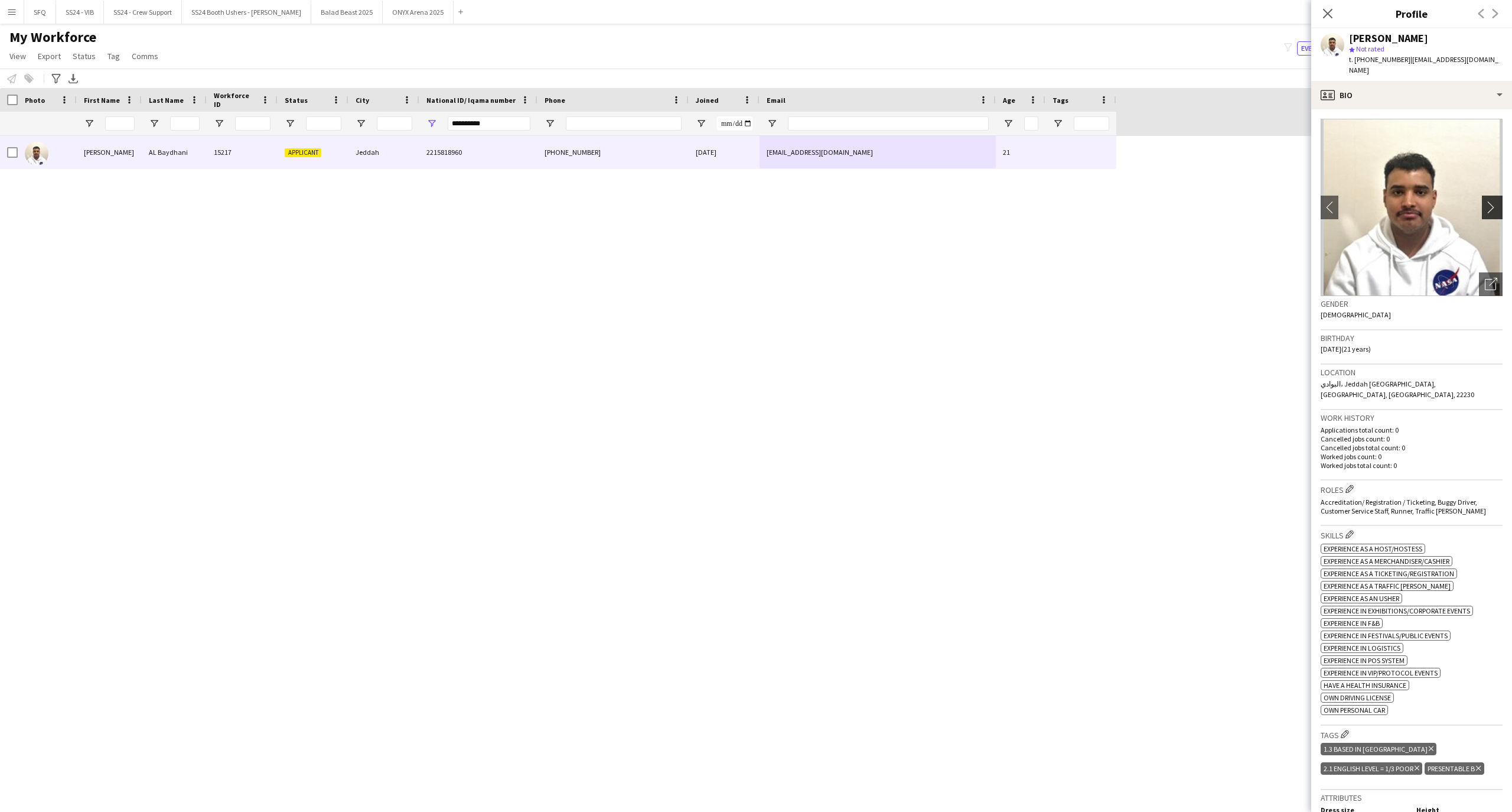
click at [1485, 201] on app-icon "chevron-right" at bounding box center [1494, 207] width 18 height 12
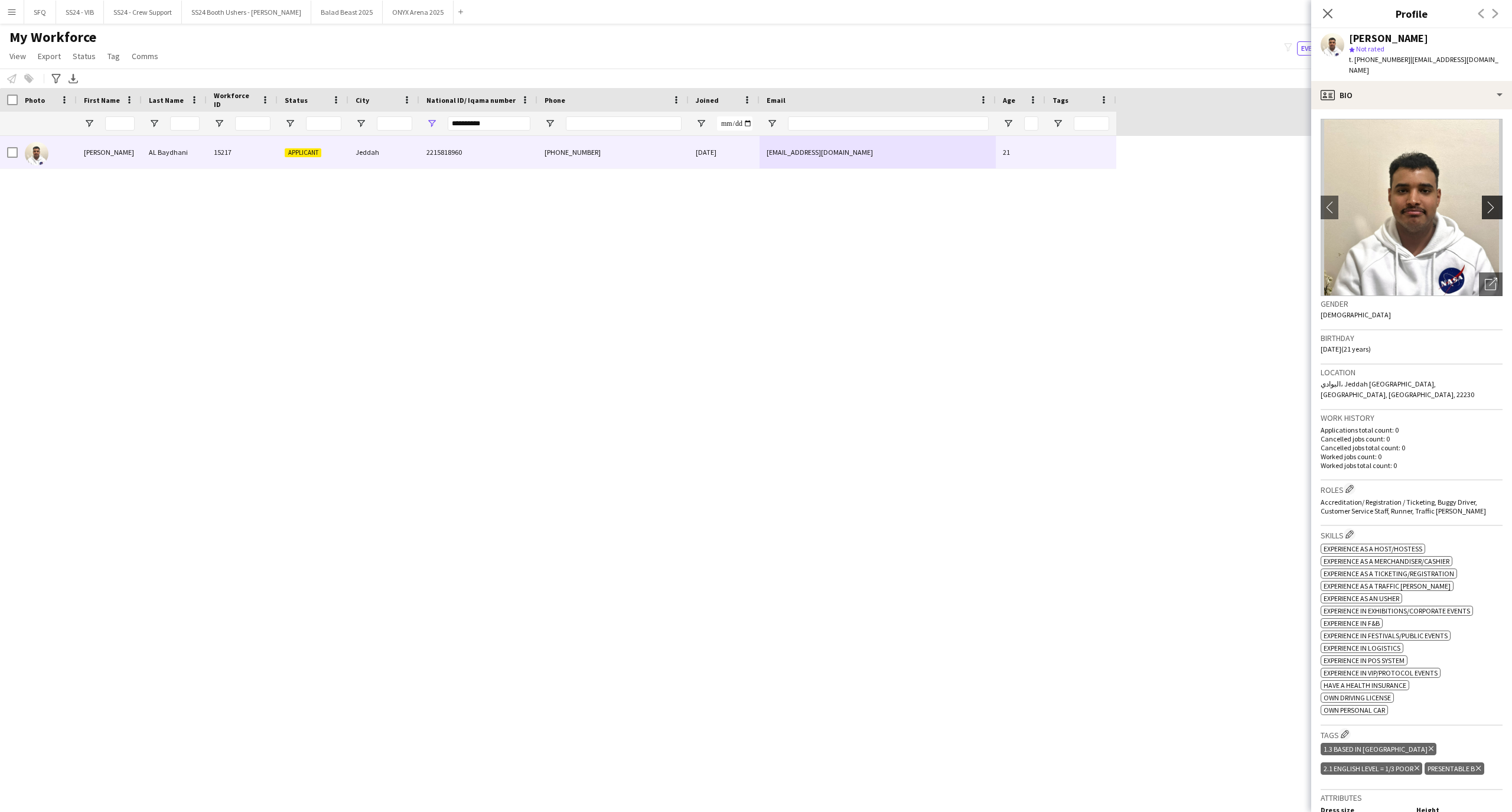
click at [1485, 201] on app-icon "chevron-right" at bounding box center [1494, 207] width 18 height 12
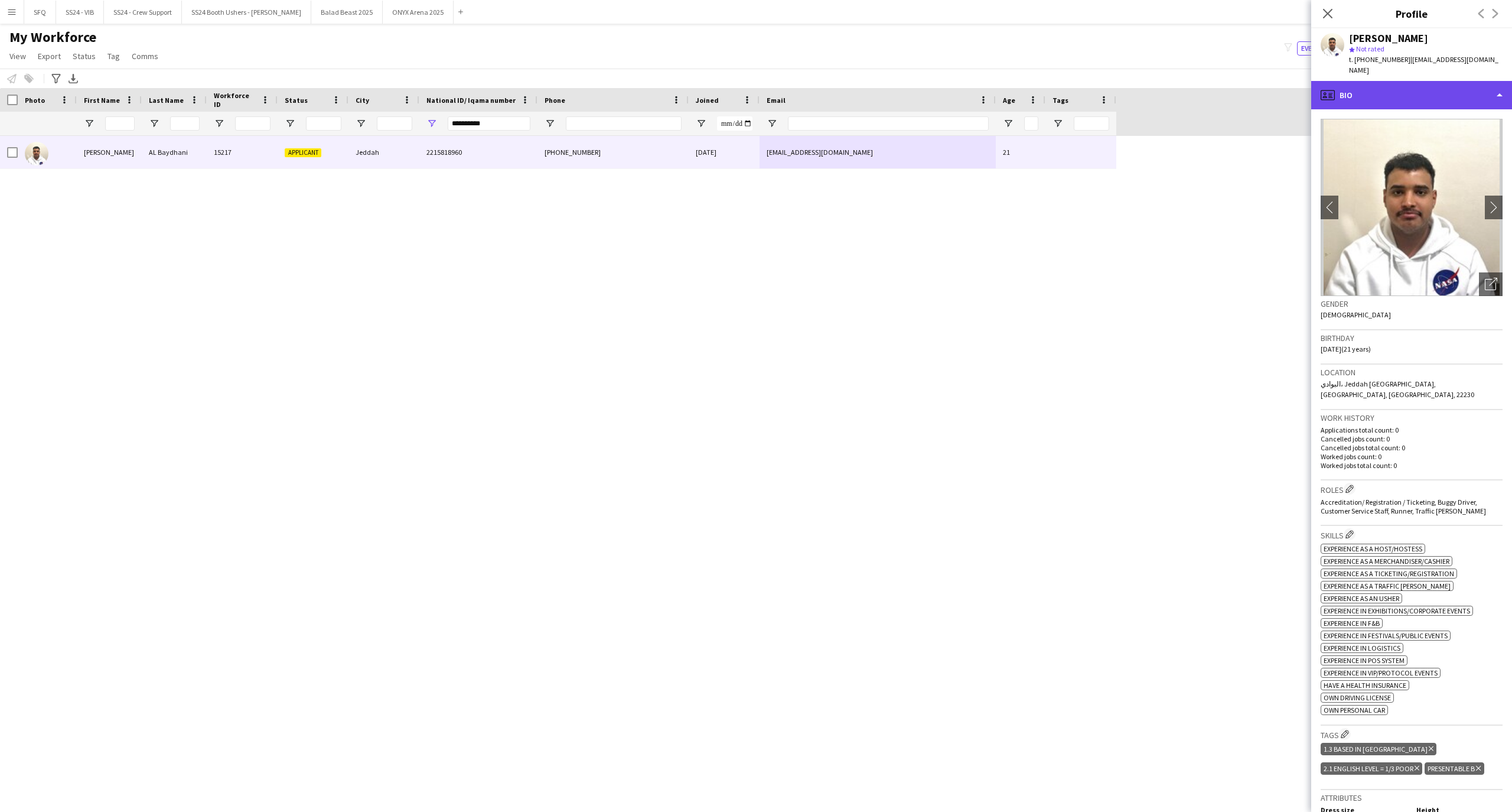
click at [1428, 86] on div "profile Bio" at bounding box center [1412, 95] width 201 height 29
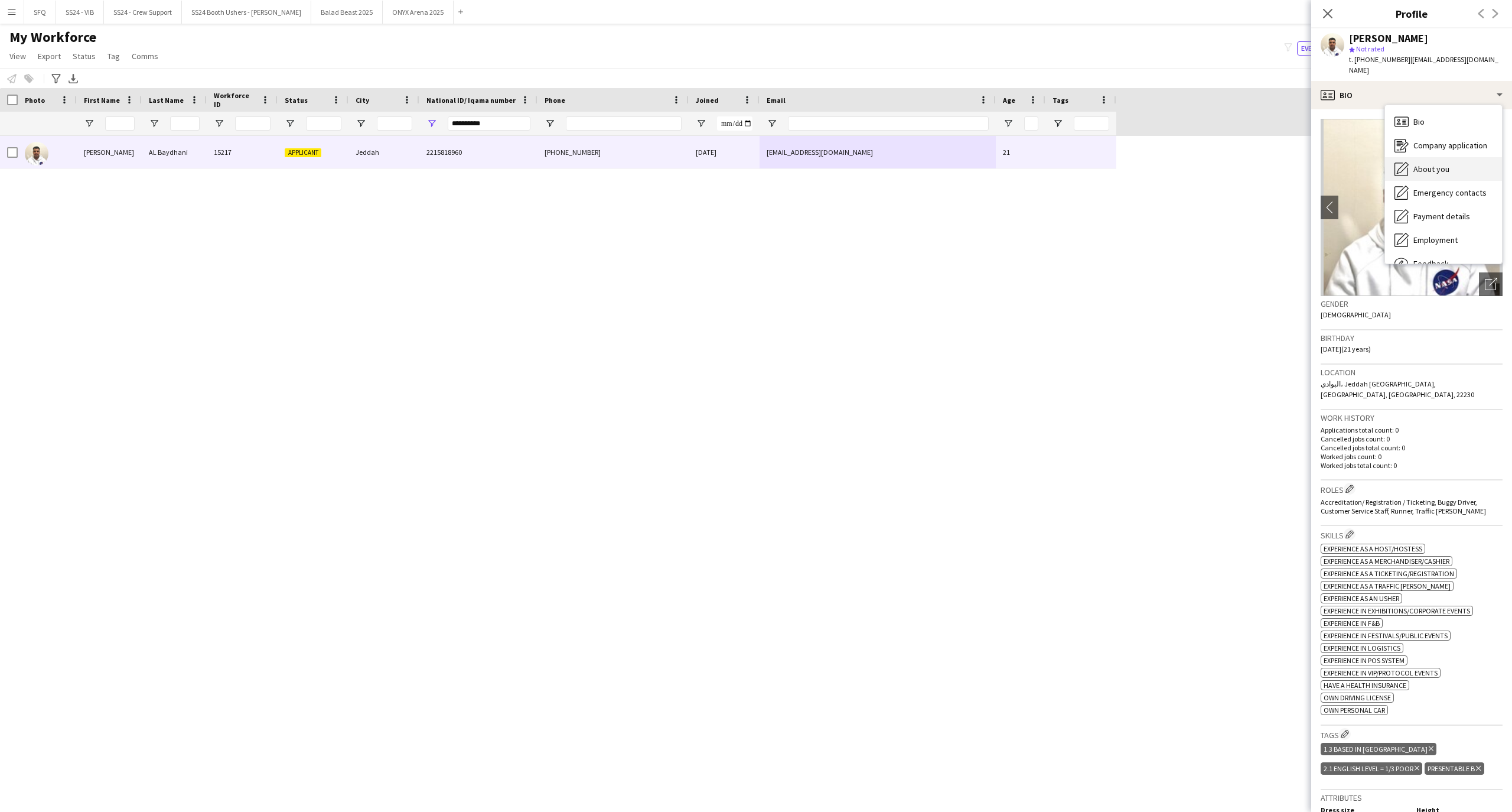
click at [1450, 157] on div "About you About you" at bounding box center [1443, 168] width 117 height 23
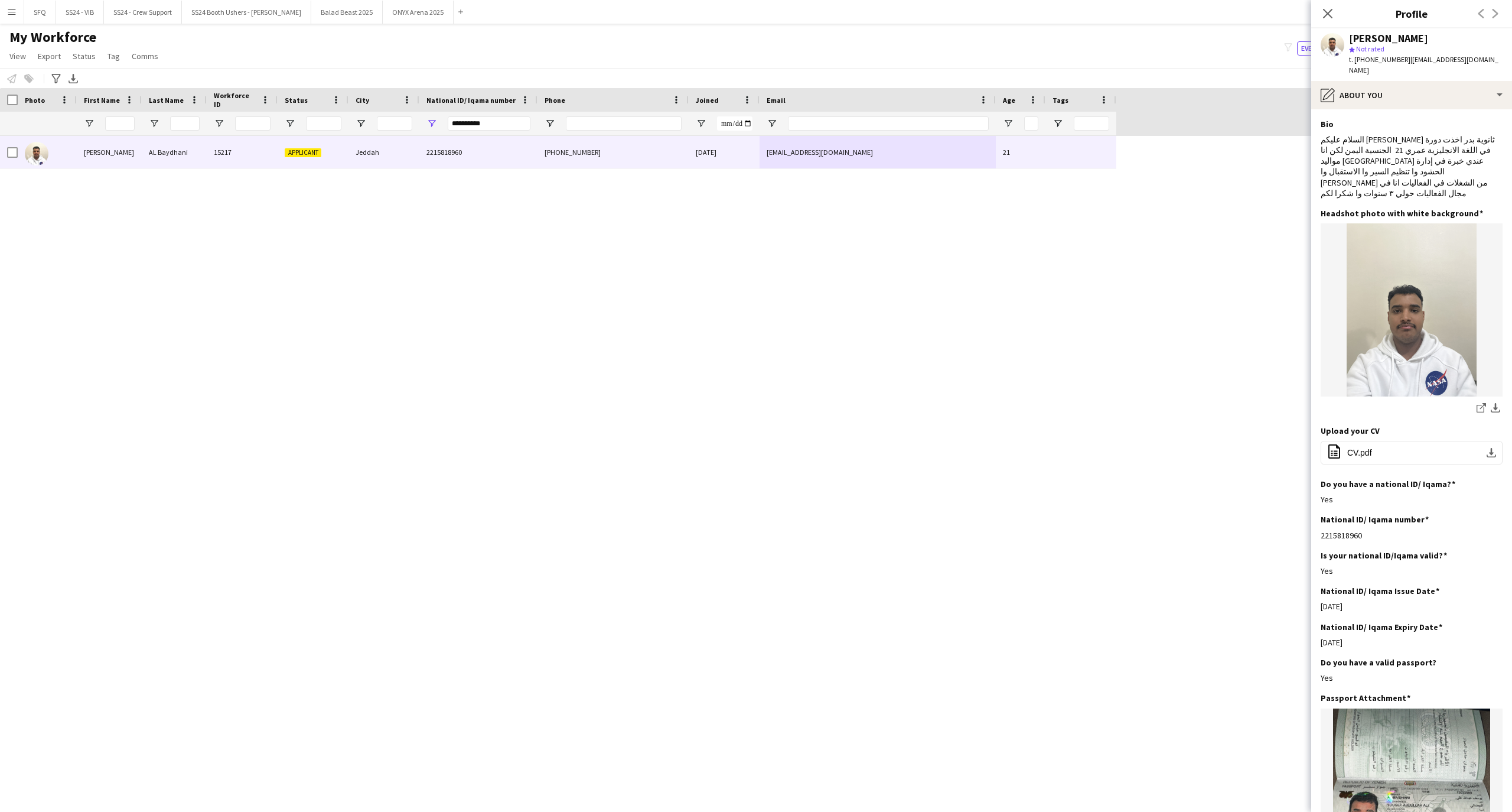
click at [1394, 110] on app-section-data-types "Bio Edit this field [PERSON_NAME] ثانوية بدر اخذت دورة في اللغة الانجليزية عمري…" at bounding box center [1412, 461] width 201 height 702
click at [1401, 86] on div "pencil4 About you" at bounding box center [1412, 95] width 201 height 29
click at [1471, 211] on div "Payment details Payment details" at bounding box center [1443, 216] width 117 height 23
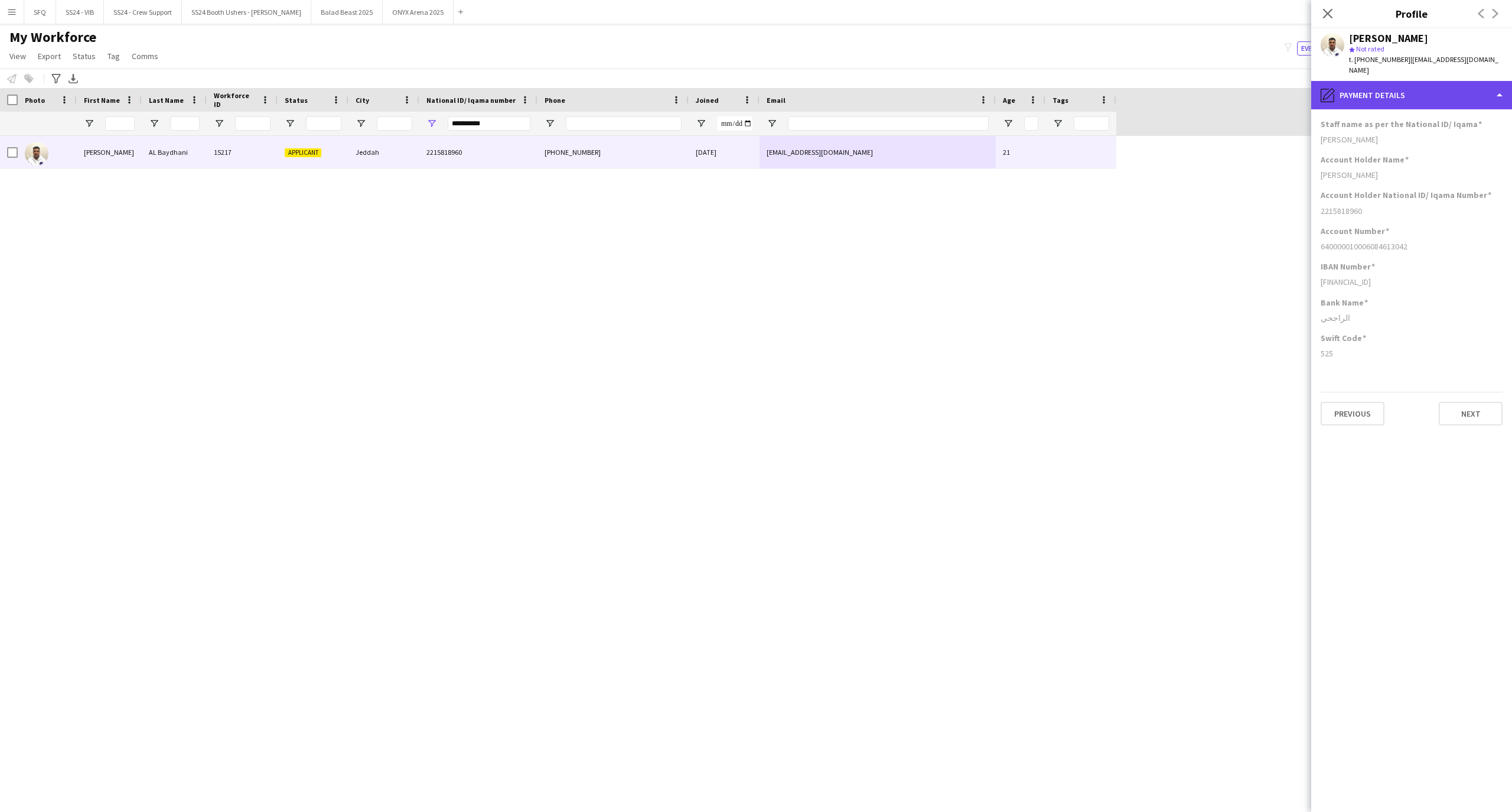
click at [1430, 89] on div "pencil4 Payment details" at bounding box center [1412, 95] width 201 height 29
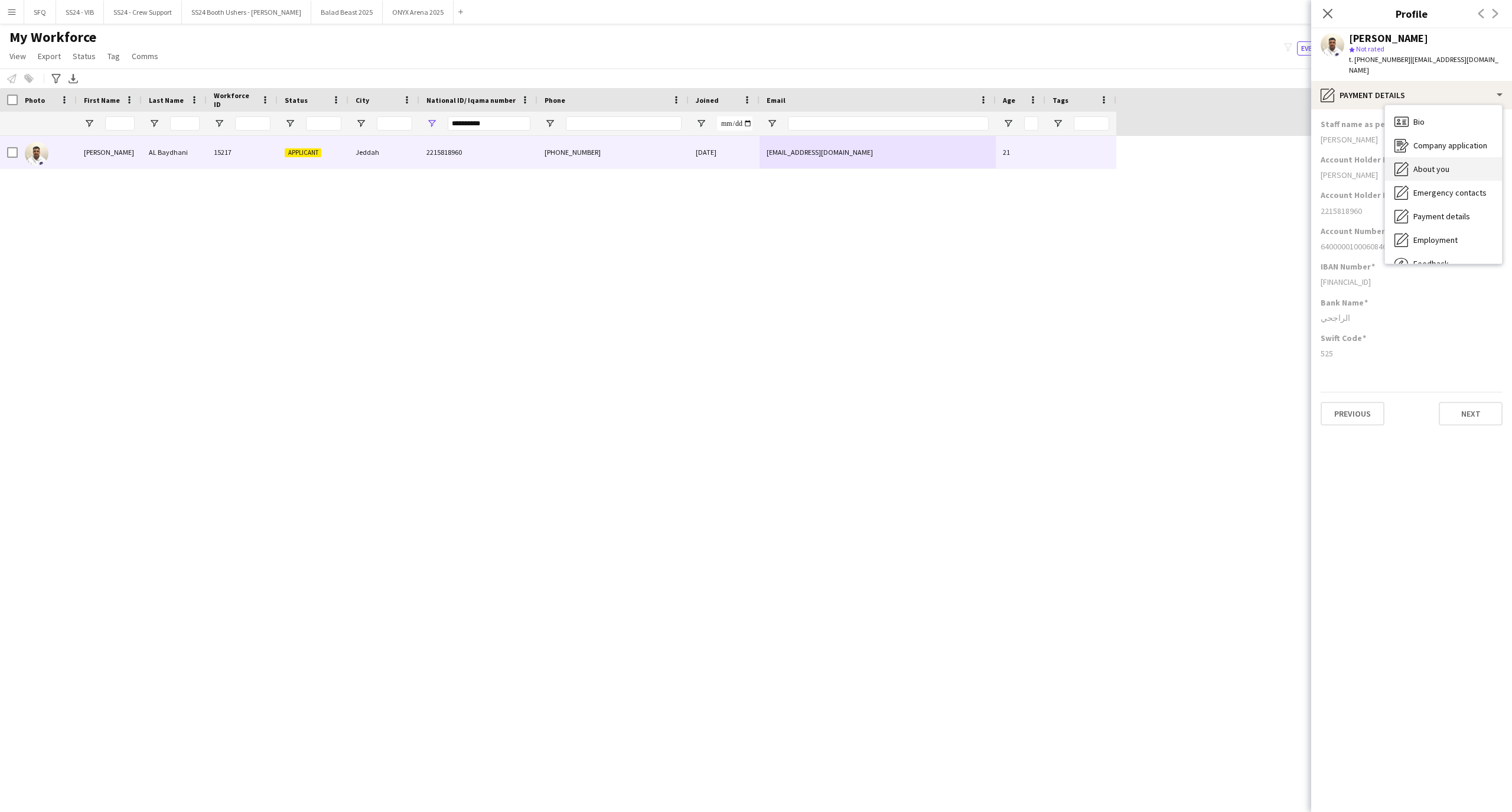
click at [1423, 166] on div "About you About you" at bounding box center [1443, 168] width 117 height 23
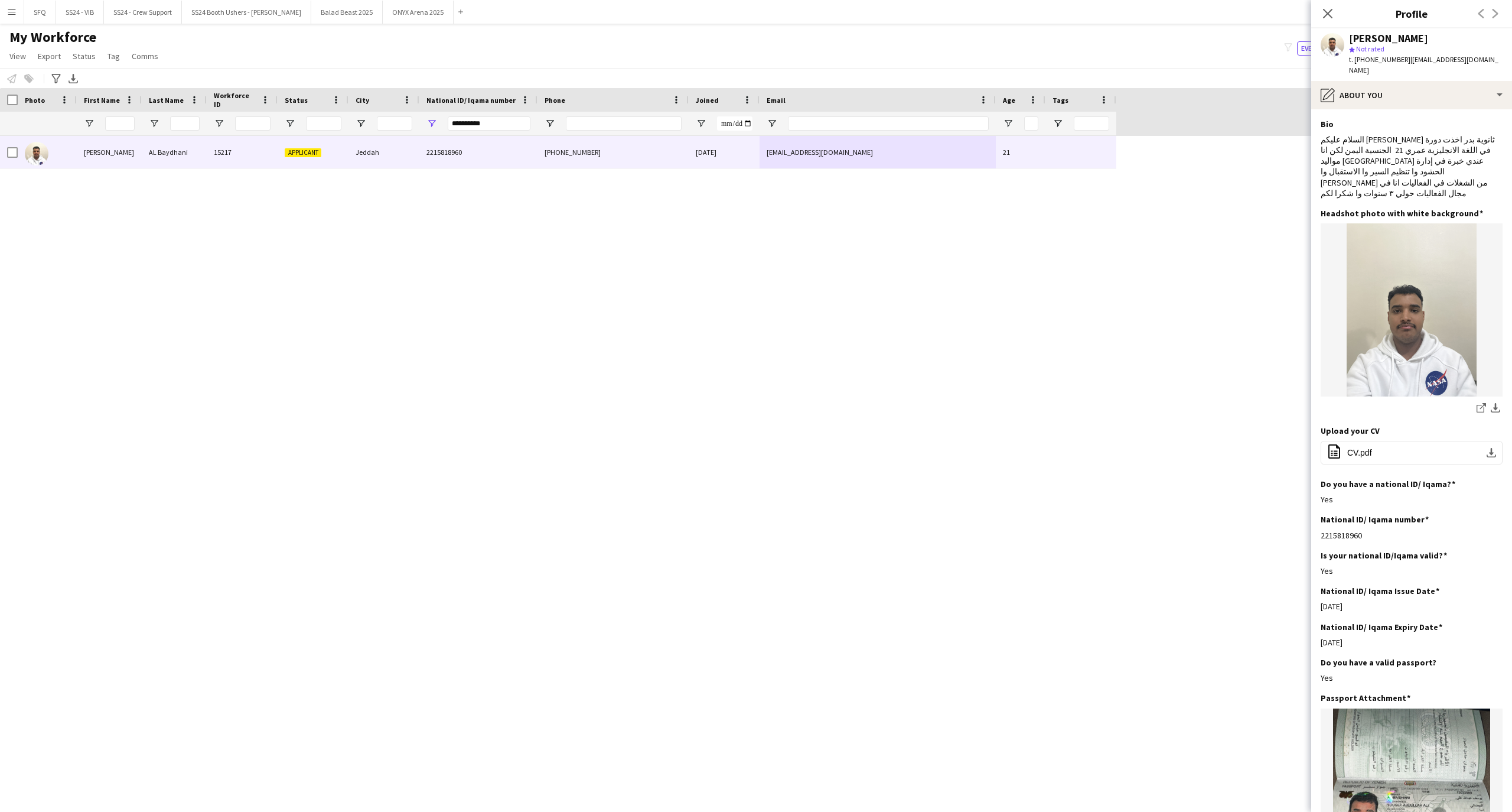
click at [1353, 110] on app-section-data-types "Bio Edit this field [PERSON_NAME] ثانوية بدر اخذت دورة في اللغة الانجليزية عمري…" at bounding box center [1412, 461] width 201 height 702
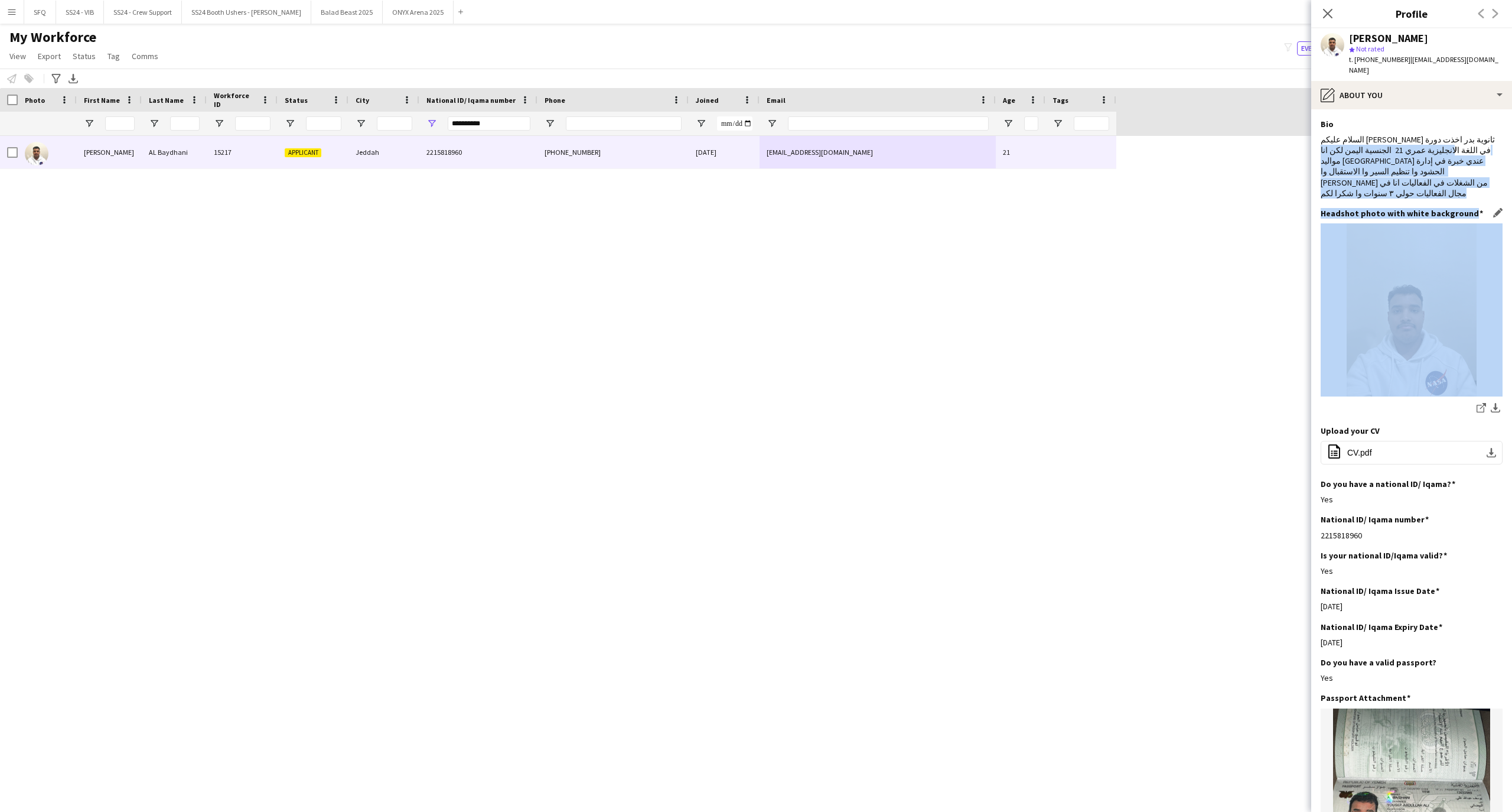
drag, startPoint x: 1319, startPoint y: 128, endPoint x: 1333, endPoint y: 211, distance: 84.2
click at [1333, 211] on app-section-data-types "Bio Edit this field [PERSON_NAME] ثانوية بدر اخذت دورة في اللغة الانجليزية عمري…" at bounding box center [1412, 461] width 201 height 702
click at [1352, 164] on div "السلام عليكم [PERSON_NAME] ثانوية بدر اخذت دورة في اللغة الانجليزية عمري 21 الج…" at bounding box center [1411, 166] width 182 height 64
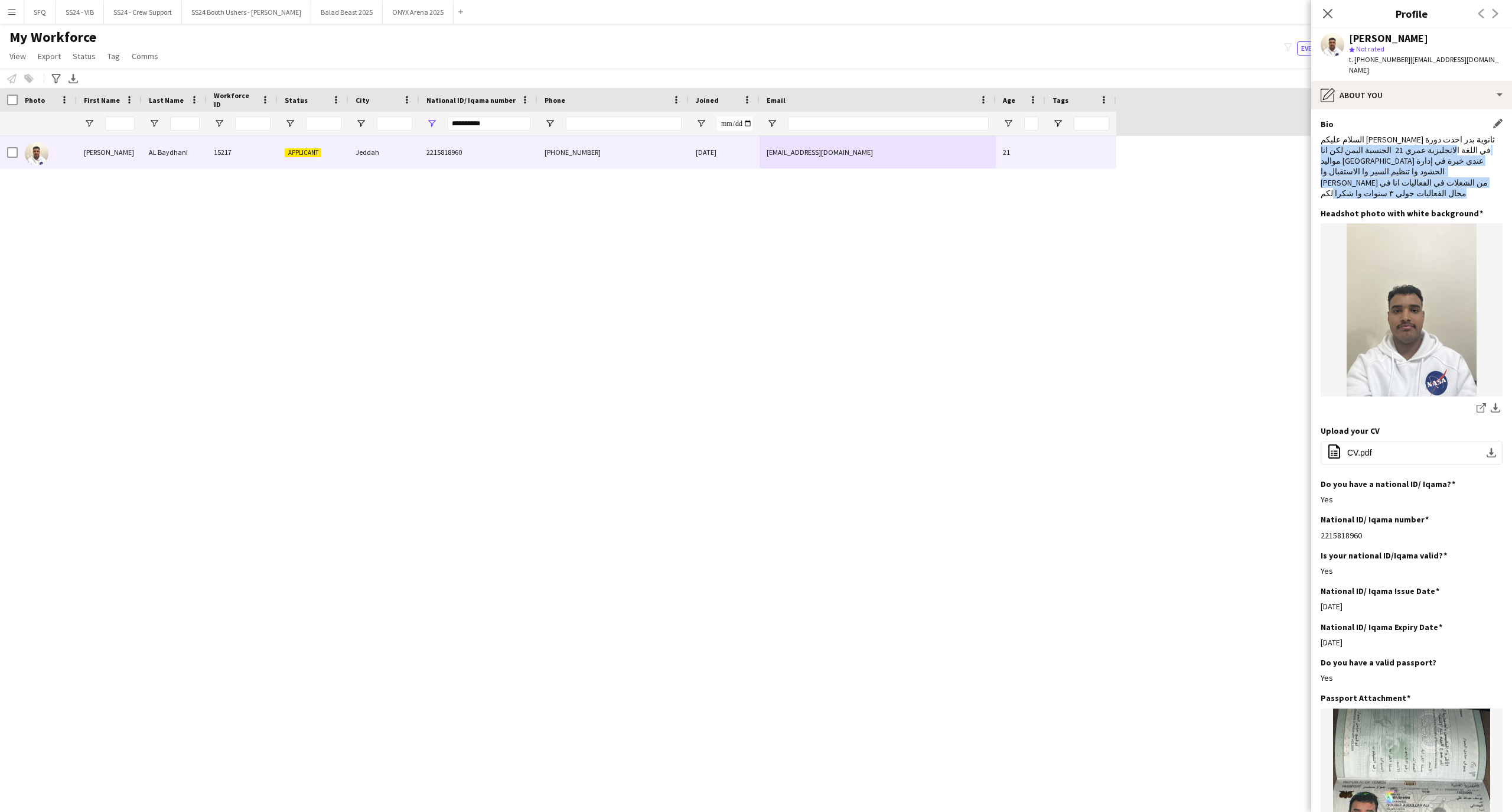
drag, startPoint x: 1368, startPoint y: 168, endPoint x: 1325, endPoint y: 119, distance: 65.2
click at [1325, 119] on div "Bio Edit this field [PERSON_NAME] ثانوية بدر اخذت دورة في اللغة الانجليزية عمري…" at bounding box center [1411, 163] width 182 height 89
click at [1460, 134] on div "السلام عليكم [PERSON_NAME] ثانوية بدر اخذت دورة في اللغة الانجليزية عمري 21 الج…" at bounding box center [1411, 166] width 182 height 64
drag, startPoint x: 1495, startPoint y: 135, endPoint x: 1480, endPoint y: 135, distance: 15.0
click at [1480, 135] on app-section-data-types "Bio Edit this field [PERSON_NAME] ثانوية بدر اخذت دورة في اللغة الانجليزية عمري…" at bounding box center [1412, 461] width 201 height 702
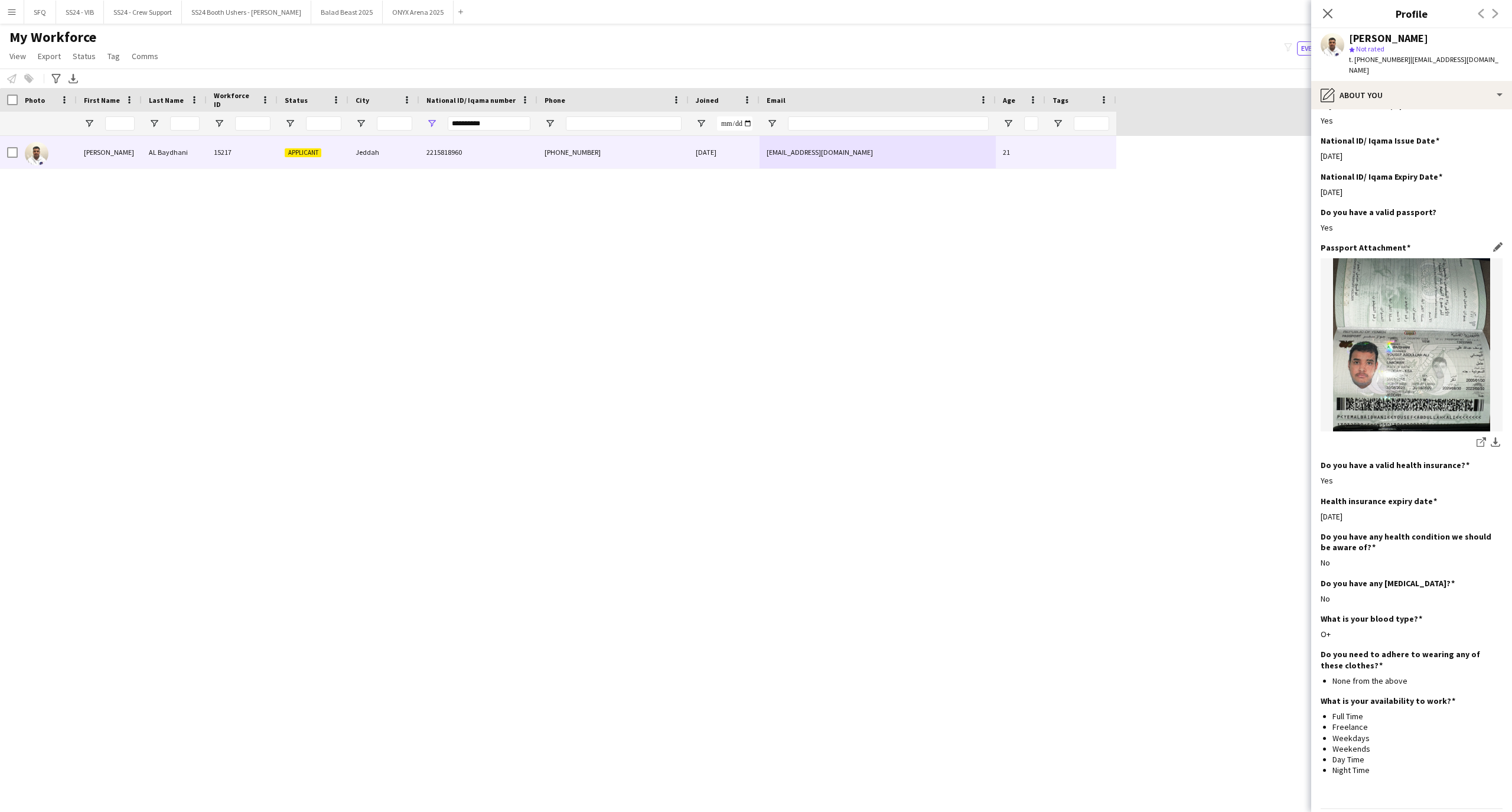
scroll to position [468, 0]
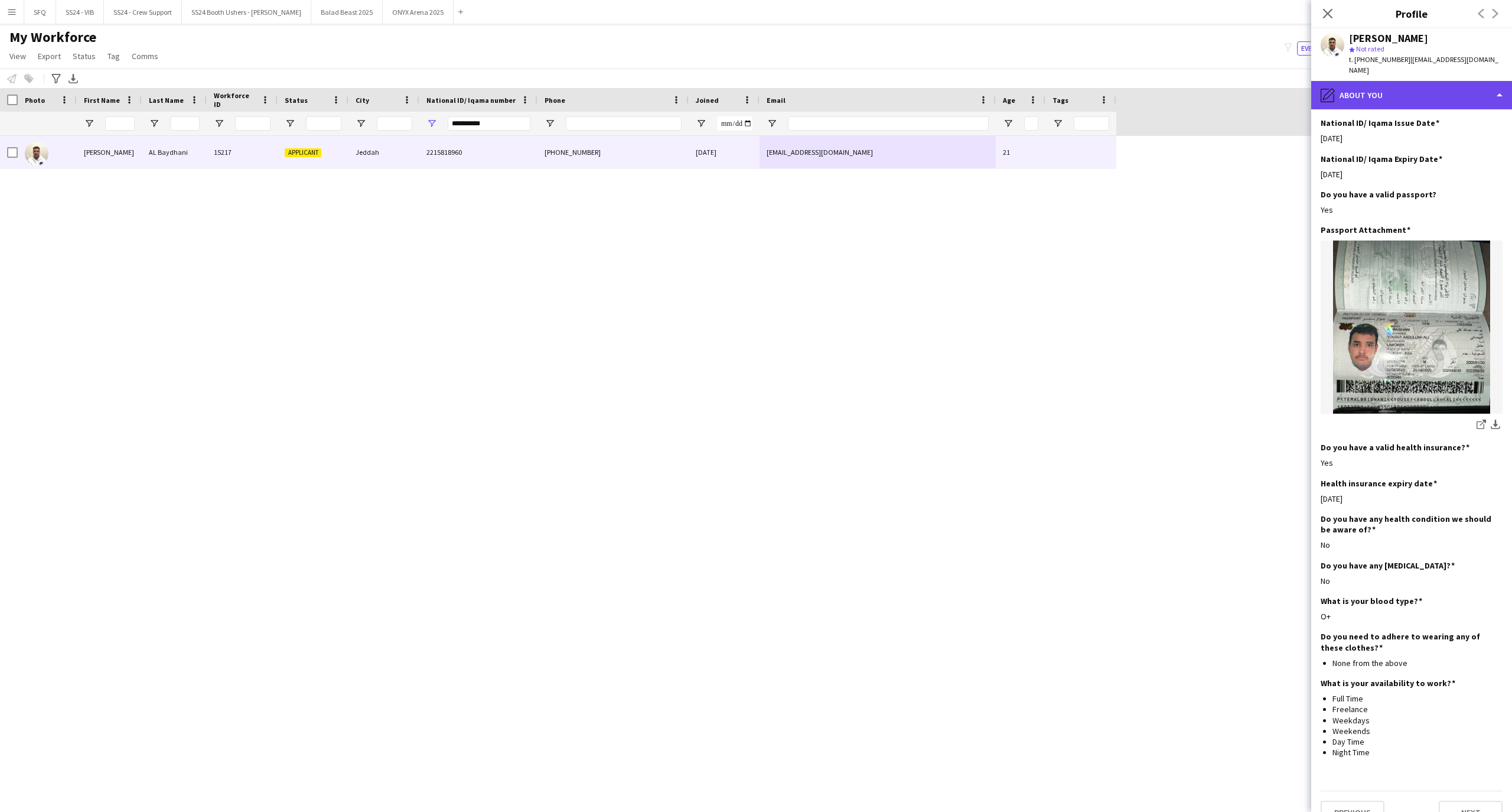
click at [1334, 90] on div "pencil4 About you" at bounding box center [1412, 95] width 201 height 29
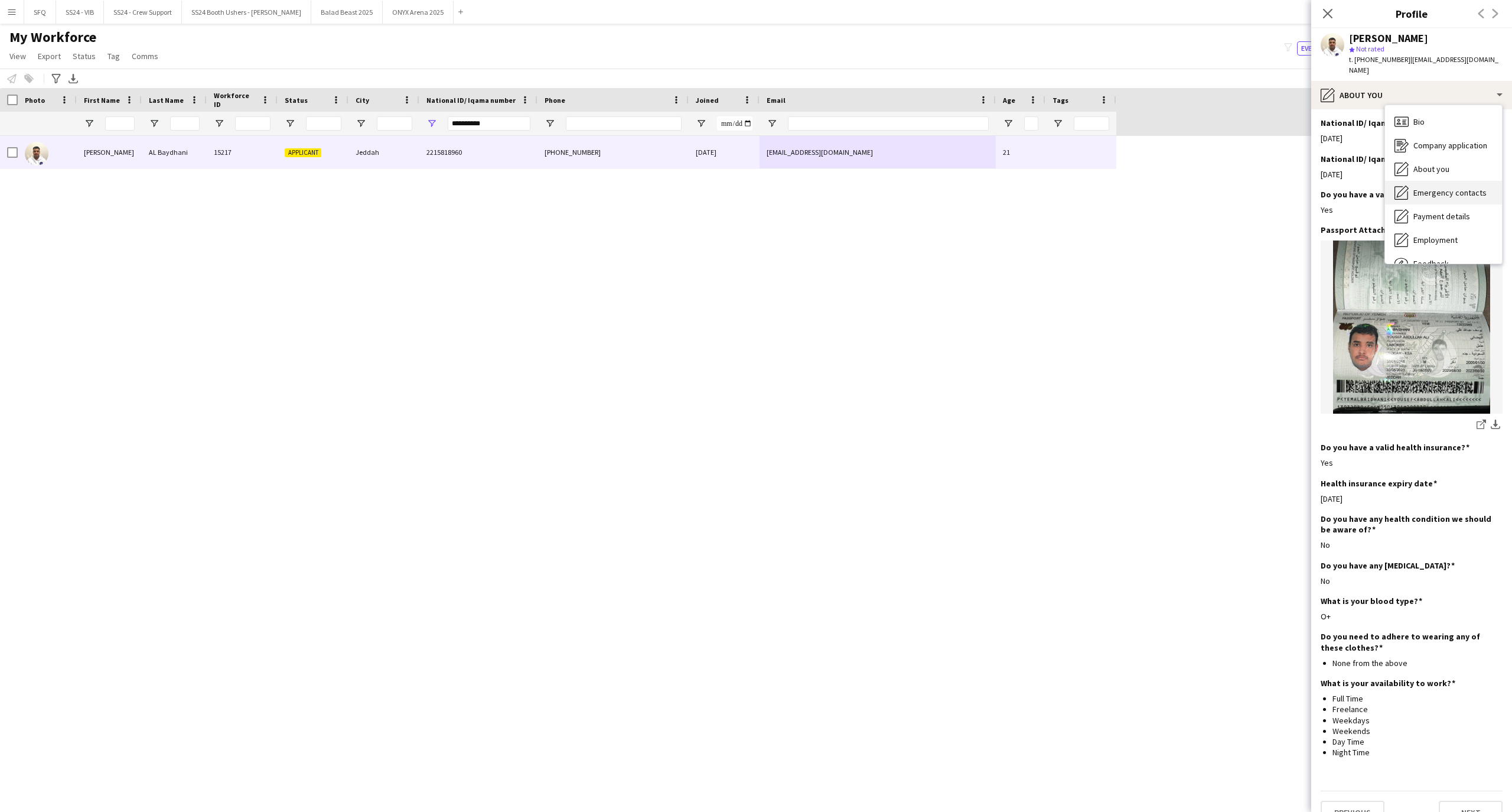
click at [1445, 187] on span "Emergency contacts" at bounding box center [1449, 192] width 73 height 10
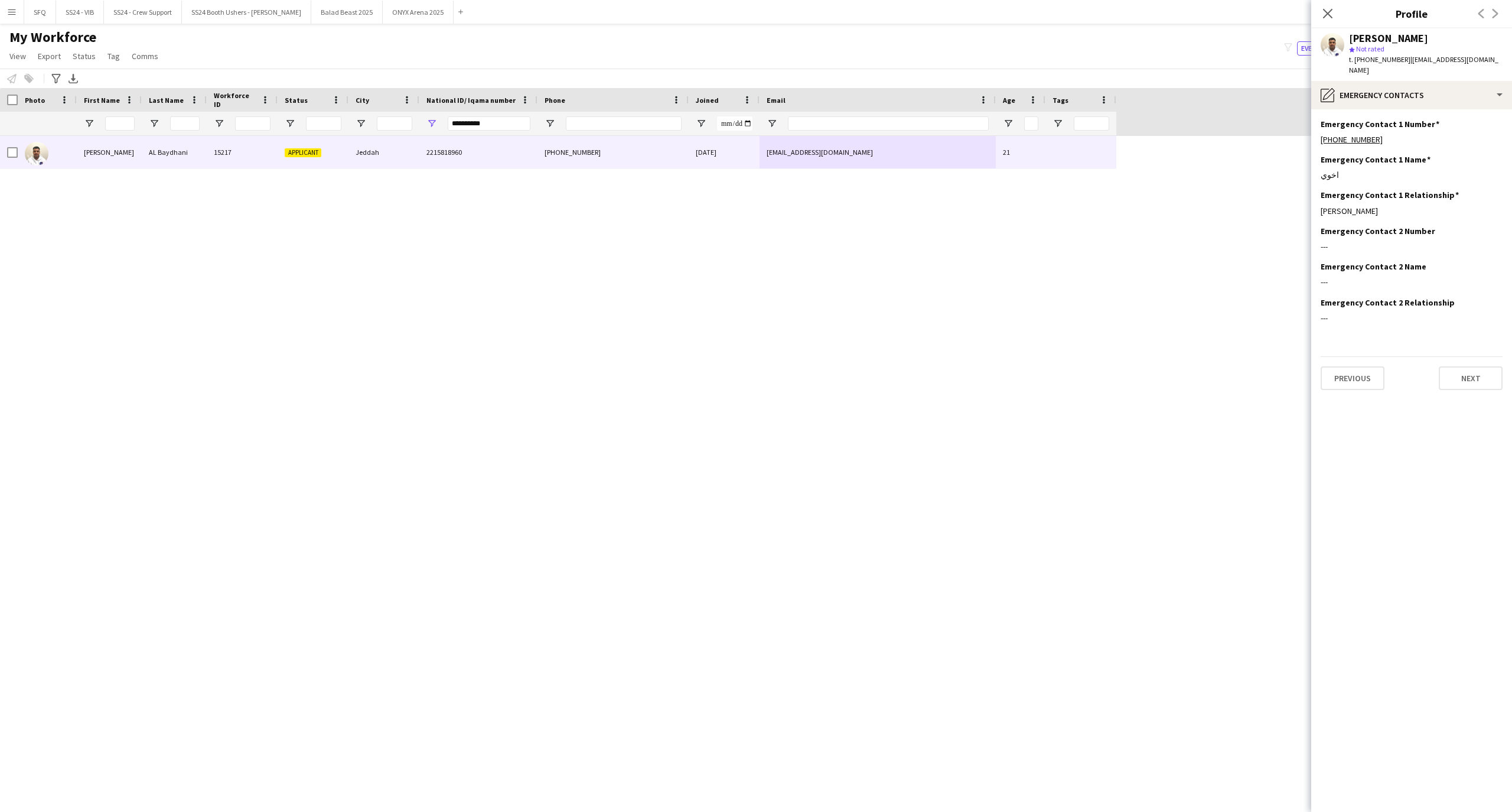
drag, startPoint x: 1395, startPoint y: 544, endPoint x: 1402, endPoint y: 513, distance: 31.8
click at [1395, 544] on app-section-data-types "Emergency Contact 1 Number Edit this field [PHONE_NUMBER] Emergency Contact 1 N…" at bounding box center [1412, 461] width 201 height 702
click at [1375, 84] on div "pencil4 Emergency contacts" at bounding box center [1412, 95] width 201 height 29
drag, startPoint x: 1425, startPoint y: 215, endPoint x: 1425, endPoint y: 209, distance: 6.0
click at [1425, 209] on div "Payment details Payment details" at bounding box center [1443, 216] width 117 height 23
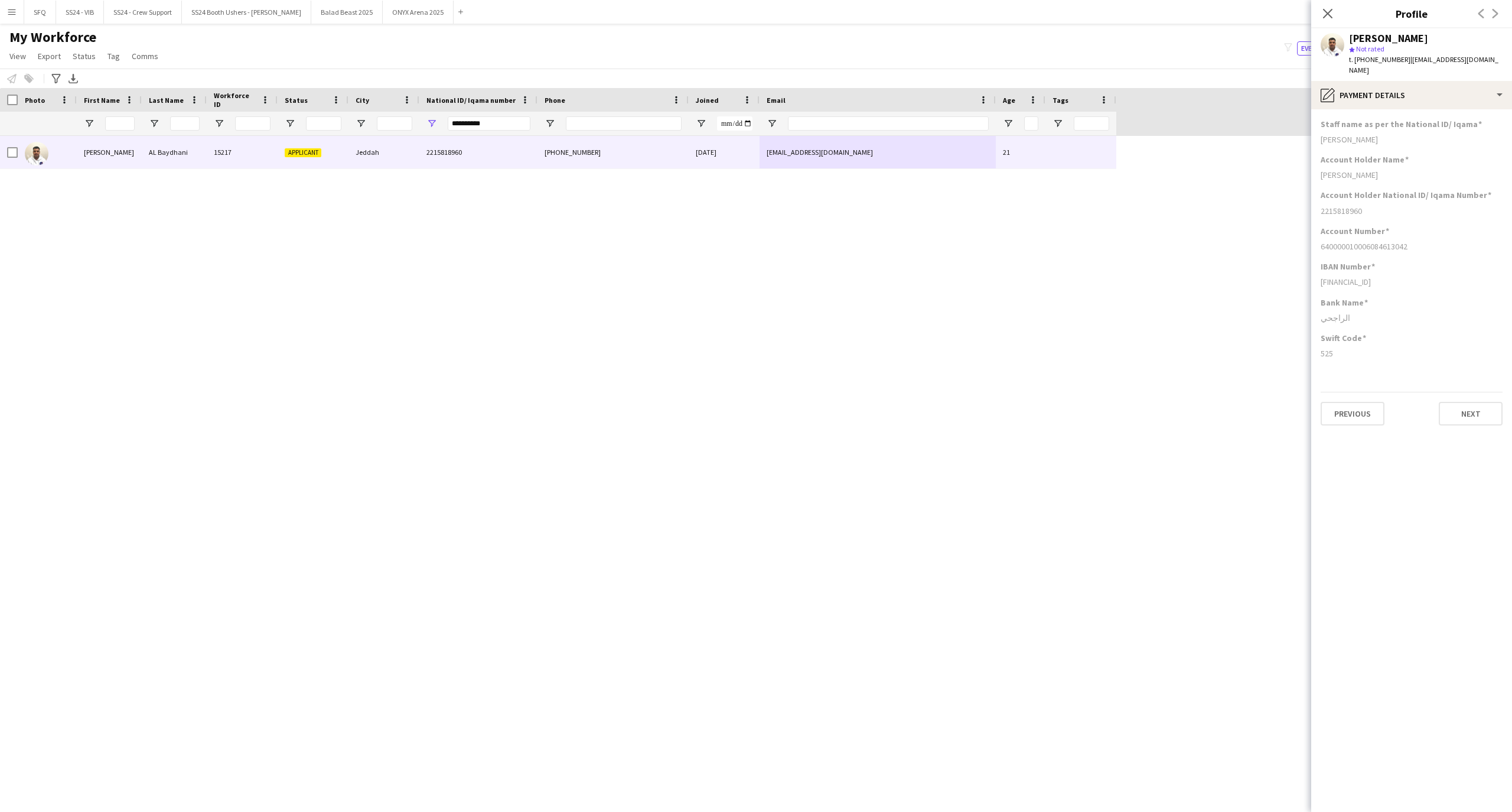
drag, startPoint x: 1380, startPoint y: 384, endPoint x: 1443, endPoint y: 350, distance: 71.6
click at [1439, 372] on app-section-data-types "Staff name as per the National ID/ [PERSON_NAME] Account Holder Name [PERSON_NA…" at bounding box center [1412, 461] width 201 height 702
click at [1387, 154] on h3 "Account Holder Name" at bounding box center [1364, 159] width 88 height 10
drag, startPoint x: 1318, startPoint y: 123, endPoint x: 1399, endPoint y: 190, distance: 105.1
click at [1395, 190] on app-section-data-types "Staff name as per the National ID/ [PERSON_NAME] Account Holder Name [PERSON_NA…" at bounding box center [1412, 461] width 201 height 702
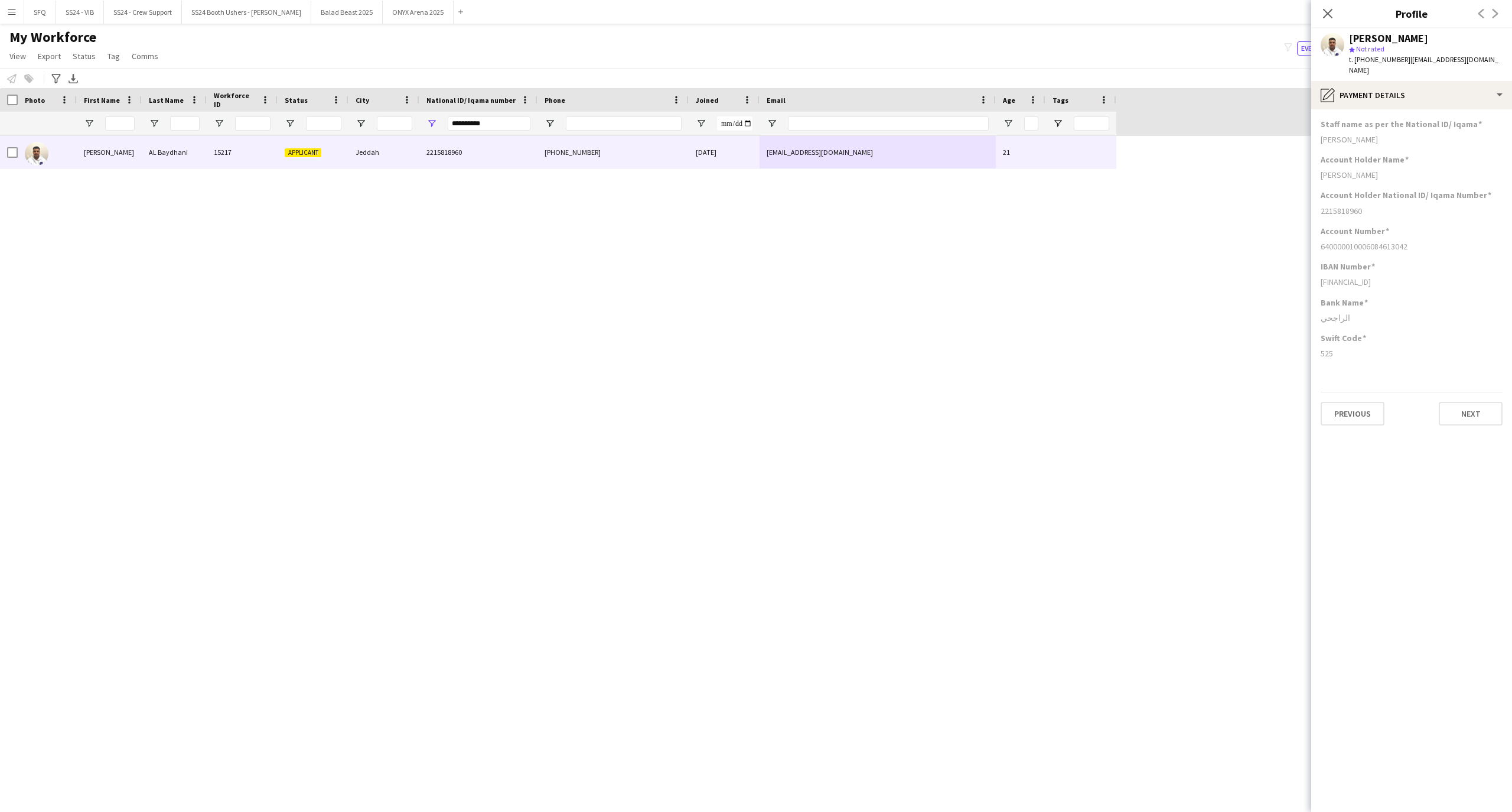
click at [1421, 190] on h3 "Account Holder National ID/ Iqama Number" at bounding box center [1405, 195] width 170 height 10
drag, startPoint x: 1384, startPoint y: 108, endPoint x: 1403, endPoint y: 150, distance: 46.1
click at [1403, 150] on app-section-data-types "Staff name as per the National ID/ [PERSON_NAME] Account Holder Name [PERSON_NA…" at bounding box center [1412, 461] width 201 height 702
click at [1380, 154] on h3 "Account Holder Name" at bounding box center [1364, 159] width 88 height 10
drag, startPoint x: 1322, startPoint y: 126, endPoint x: 1392, endPoint y: 204, distance: 104.8
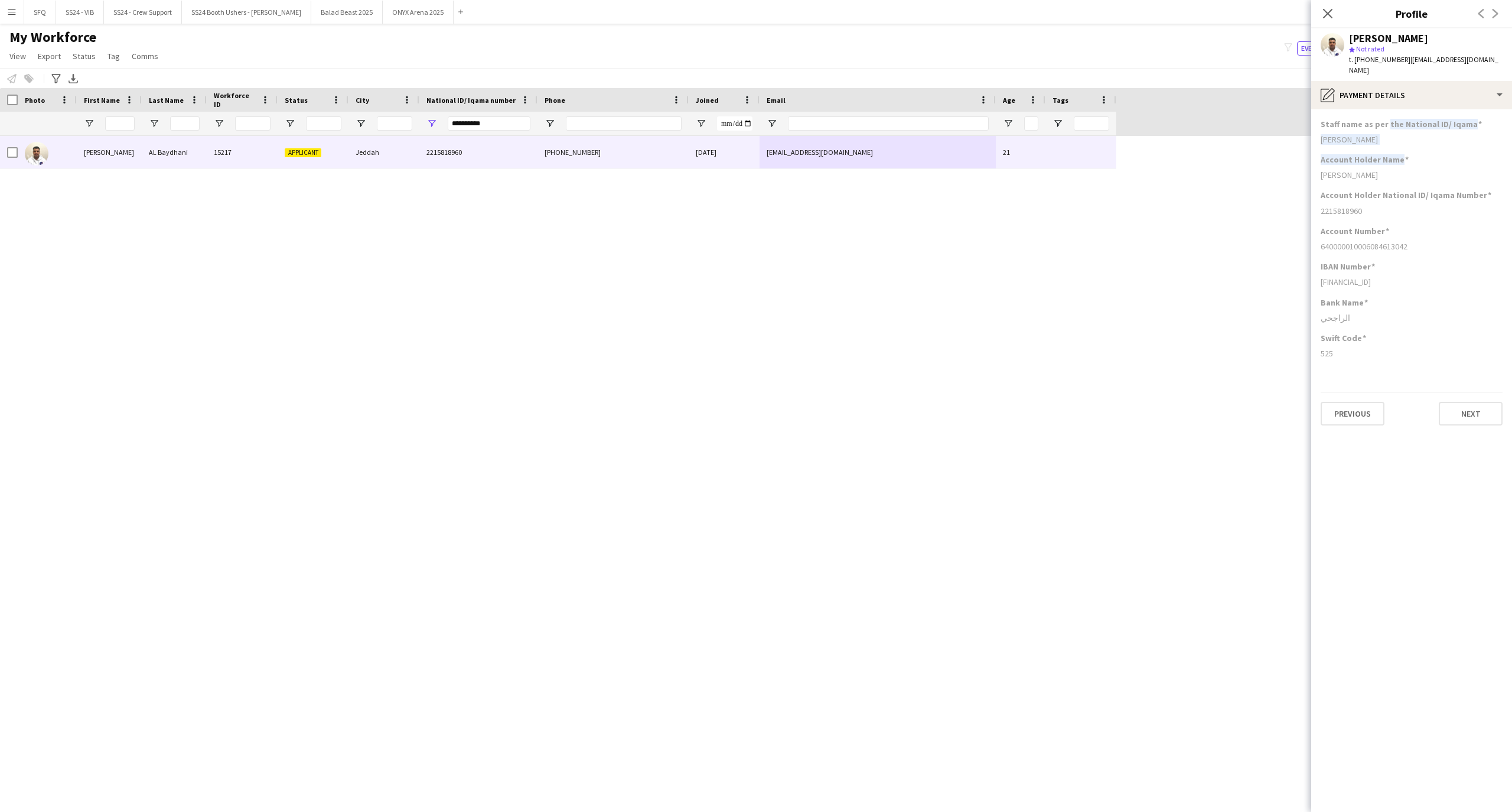
click at [1392, 204] on app-section-data-types "Staff name as per the National ID/ [PERSON_NAME] Account Holder Name [PERSON_NA…" at bounding box center [1412, 461] width 201 height 702
click at [1420, 241] on div "640000010006084613042" at bounding box center [1411, 246] width 182 height 10
drag, startPoint x: 1323, startPoint y: 112, endPoint x: 1386, endPoint y: 224, distance: 128.5
click at [1386, 224] on app-section-data-types "Staff name as per the National ID/ [PERSON_NAME] Account Holder Name [PERSON_NA…" at bounding box center [1412, 461] width 201 height 702
drag, startPoint x: 1406, startPoint y: 281, endPoint x: 1383, endPoint y: 332, distance: 55.9
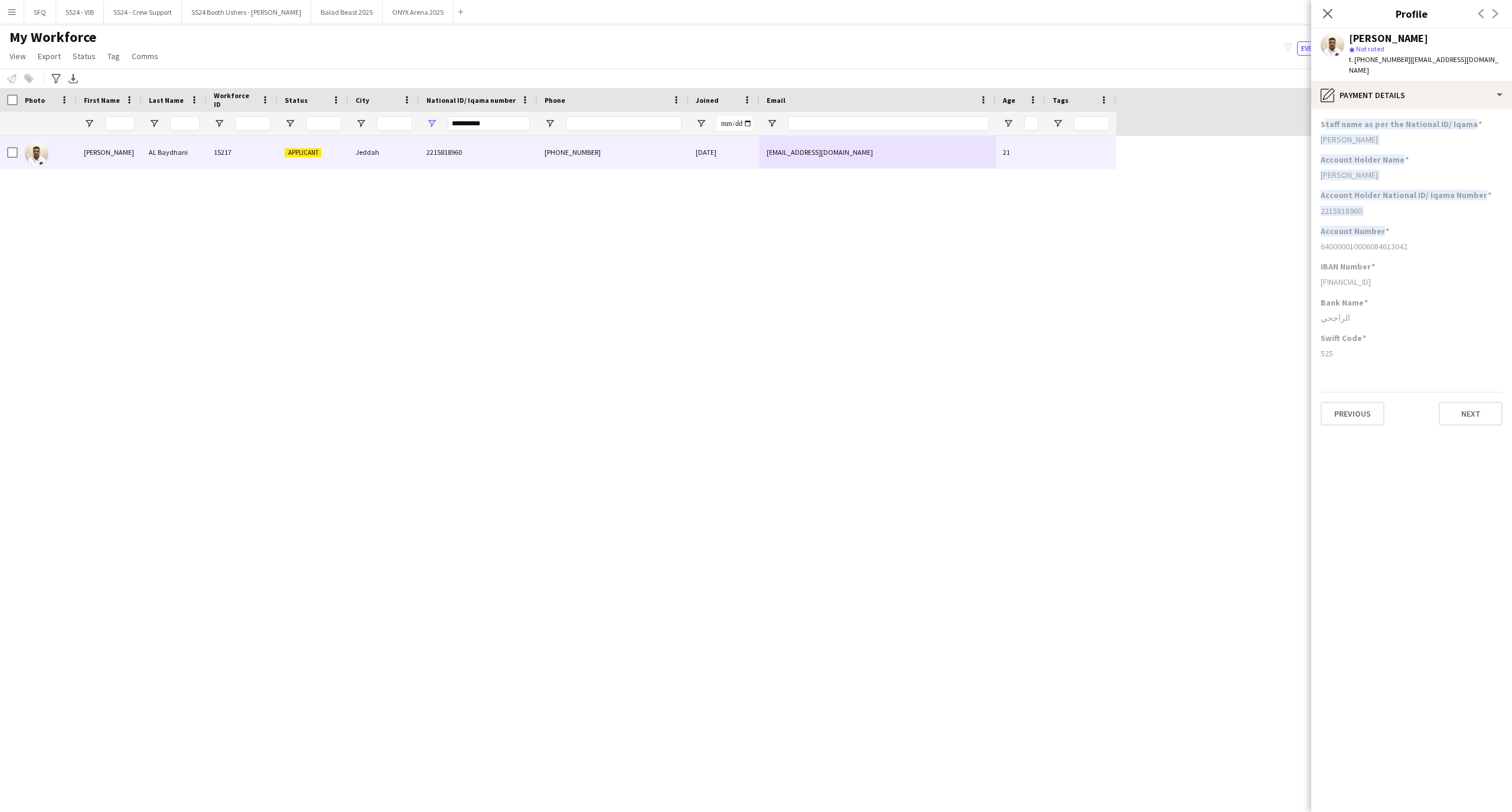
click at [1384, 332] on app-section-data-types "Staff name as per the National ID/ [PERSON_NAME] Account Holder Name [PERSON_NA…" at bounding box center [1412, 461] width 201 height 702
click at [1363, 134] on div "[PERSON_NAME]" at bounding box center [1411, 139] width 182 height 10
click at [1362, 190] on h3 "Account Holder National ID/ Iqama Number" at bounding box center [1405, 195] width 170 height 10
drag, startPoint x: 1390, startPoint y: 272, endPoint x: 1393, endPoint y: 266, distance: 6.7
click at [1380, 277] on div "[FINANCIAL_ID]" at bounding box center [1411, 282] width 182 height 10
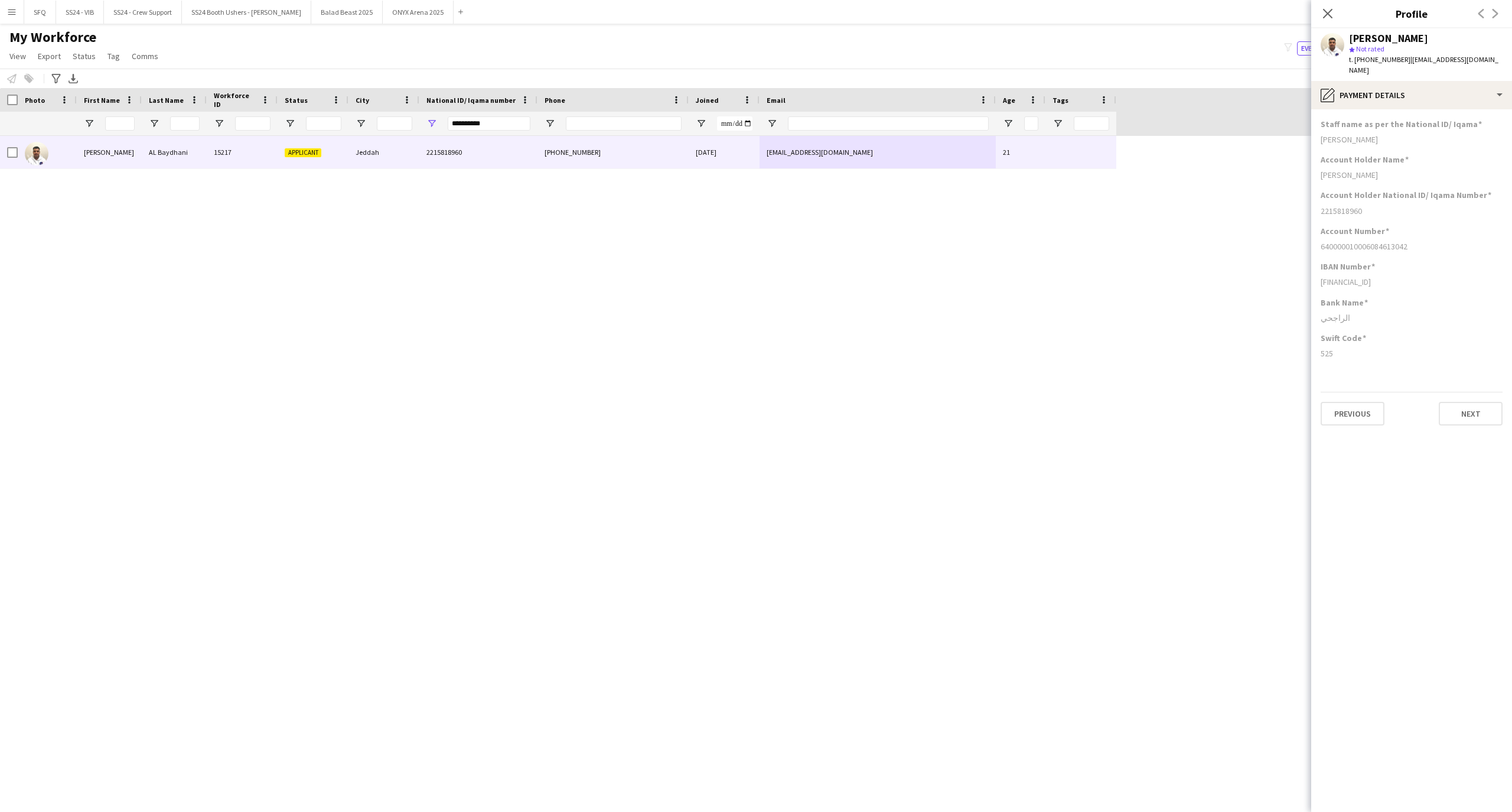
click at [1432, 261] on div "IBAN Number" at bounding box center [1411, 266] width 182 height 10
click at [1432, 96] on div "pencil4 Payment details" at bounding box center [1412, 95] width 201 height 29
click at [1448, 235] on div "Employment Employment" at bounding box center [1443, 240] width 117 height 23
click at [1358, 110] on app-section-data-types "Freelancer Agreement 1 Agreed on [DATE] 23:30 Freelancer Agreement 2 Agreed on …" at bounding box center [1412, 461] width 201 height 702
click at [1364, 81] on div "pencil4 Employment" at bounding box center [1412, 95] width 201 height 29
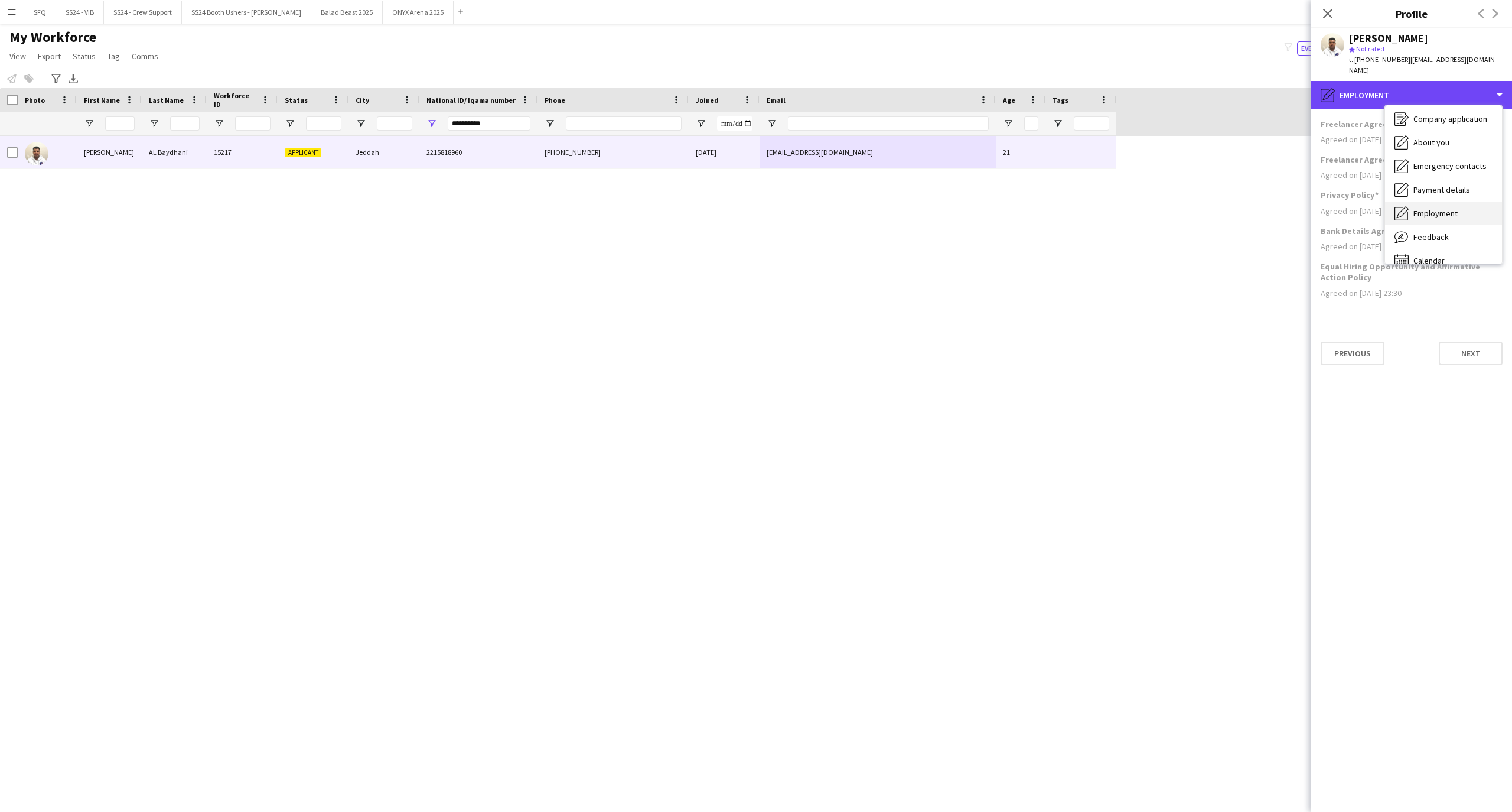
scroll to position [40, 0]
click at [1427, 170] on span "Payment details" at bounding box center [1441, 176] width 57 height 10
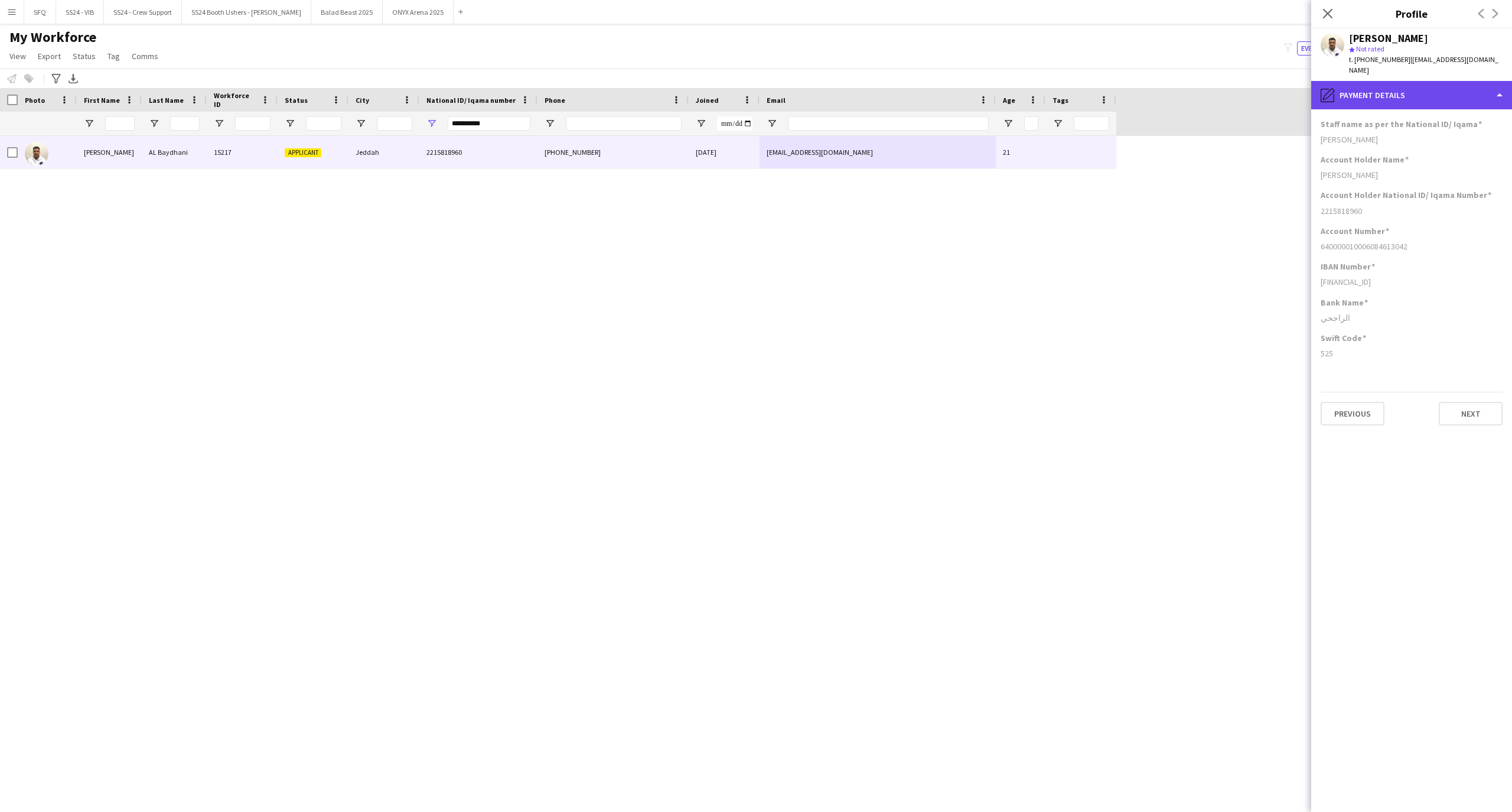
click at [1347, 84] on div "pencil4 Payment details" at bounding box center [1412, 95] width 201 height 29
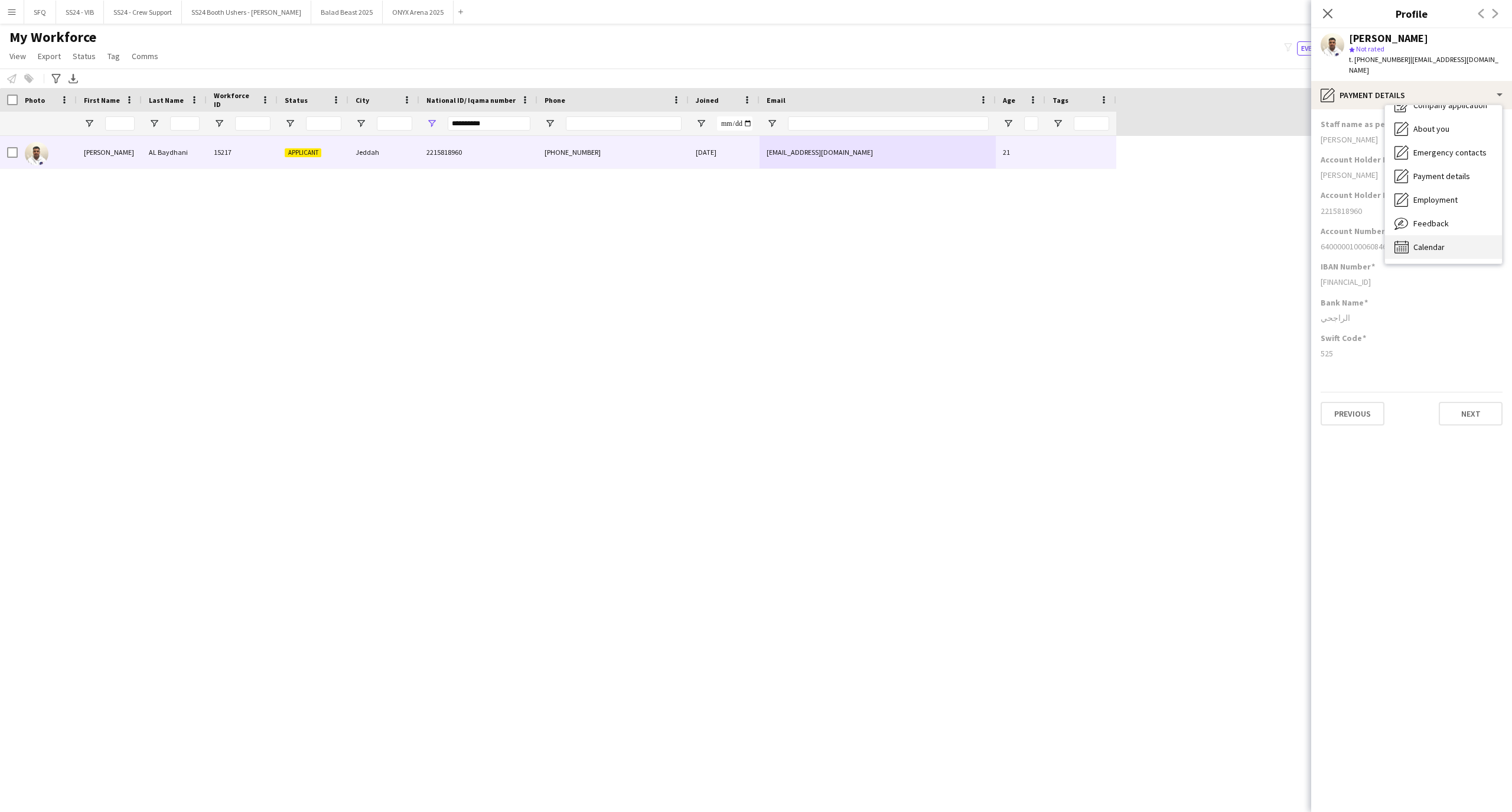
click at [1419, 244] on div "Calendar Calendar" at bounding box center [1443, 247] width 117 height 23
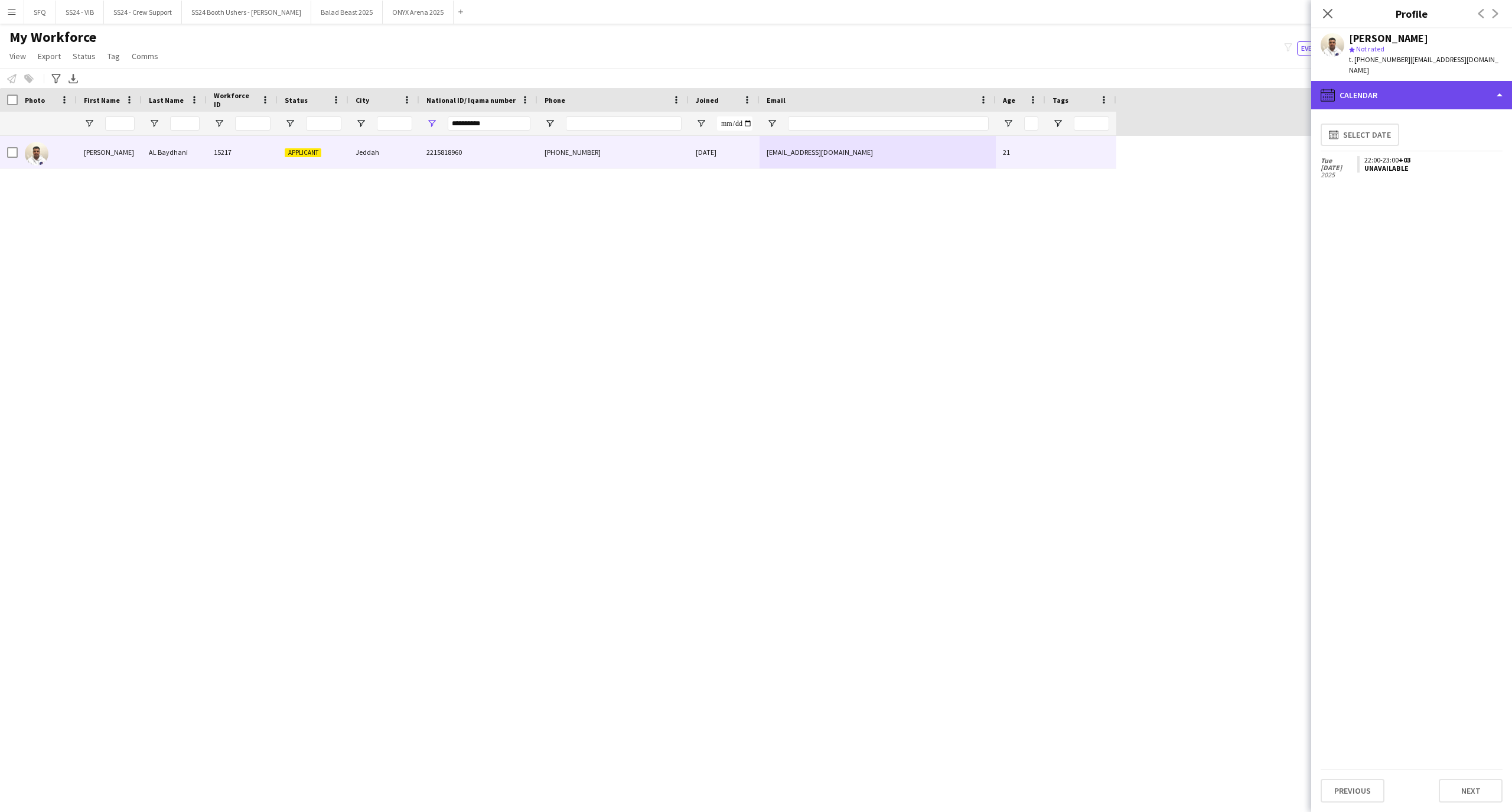
click at [1342, 81] on div "calendar-full Calendar" at bounding box center [1412, 95] width 201 height 29
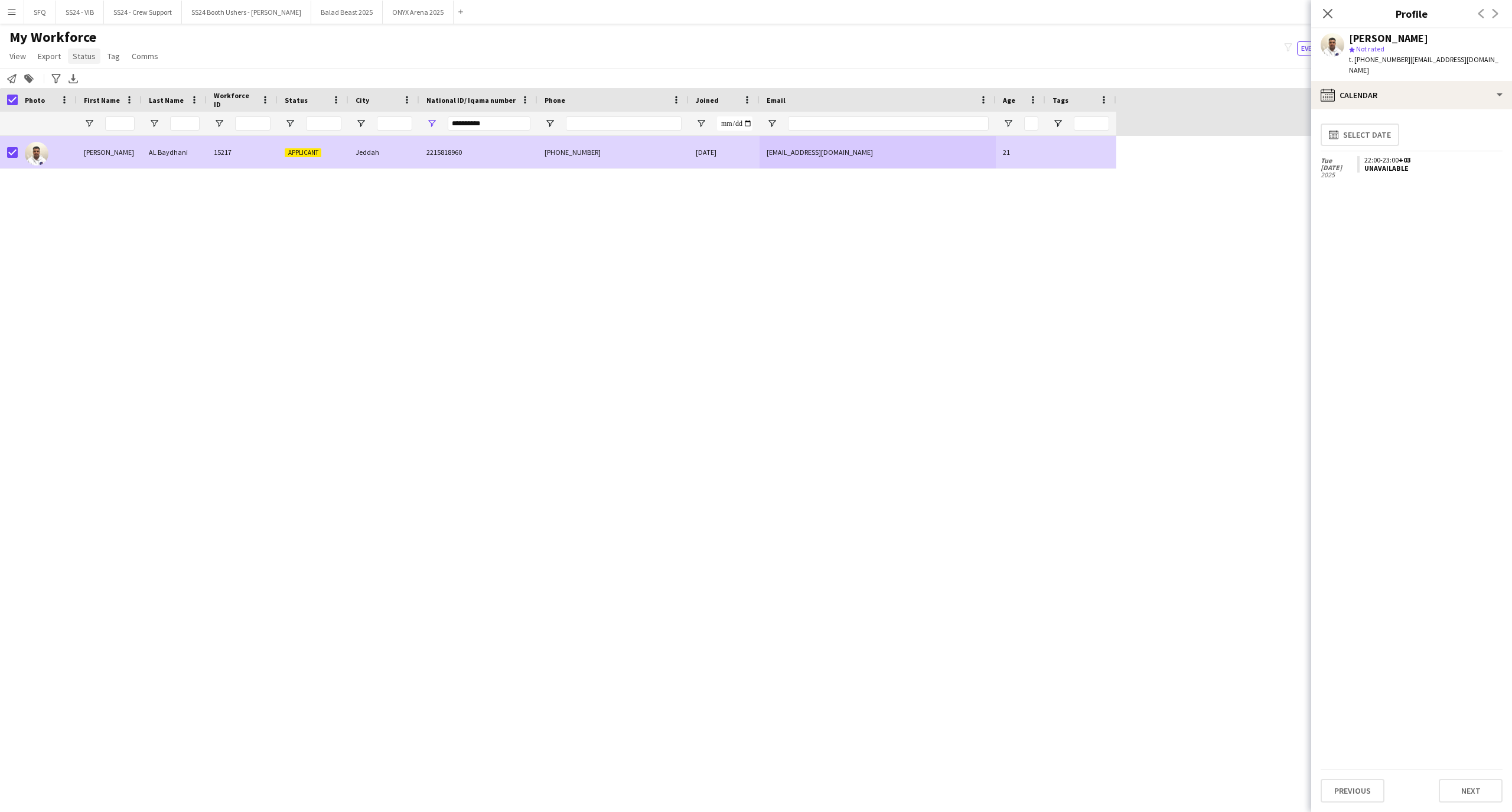
click at [88, 60] on span "Status" at bounding box center [84, 56] width 23 height 10
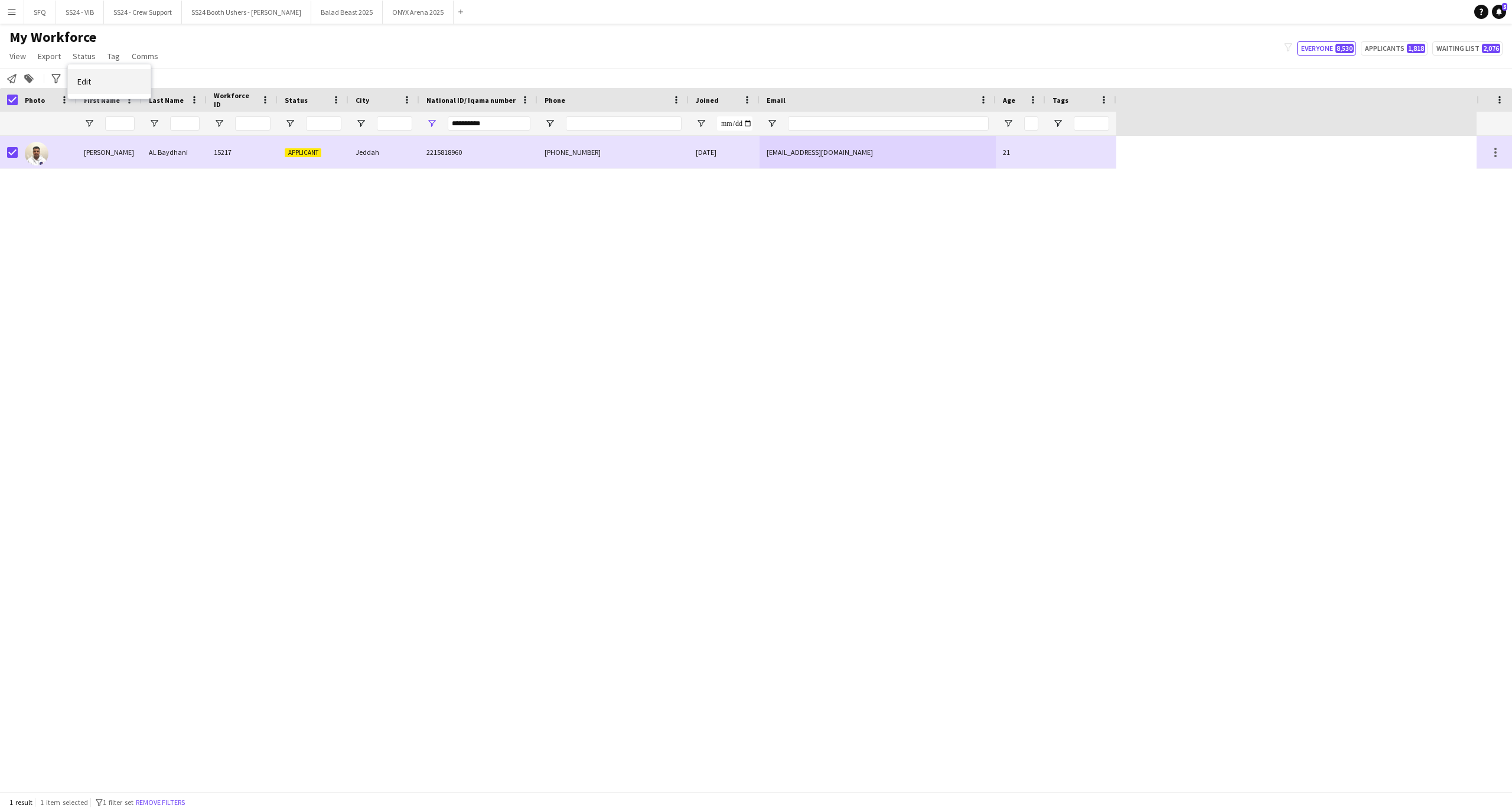
click at [90, 75] on link "Edit" at bounding box center [109, 82] width 83 height 25
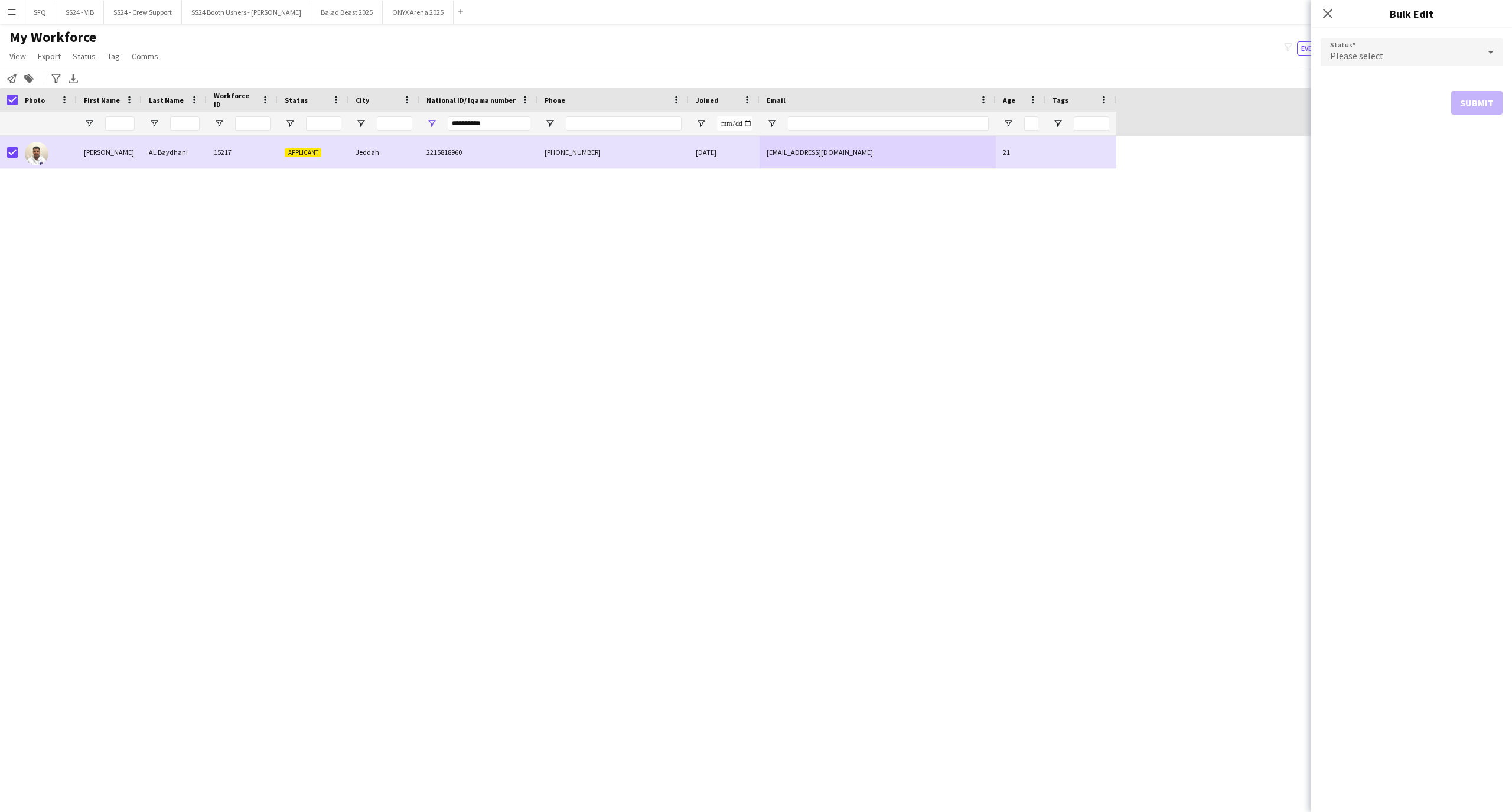
click at [1354, 43] on div "Please select" at bounding box center [1399, 52] width 158 height 29
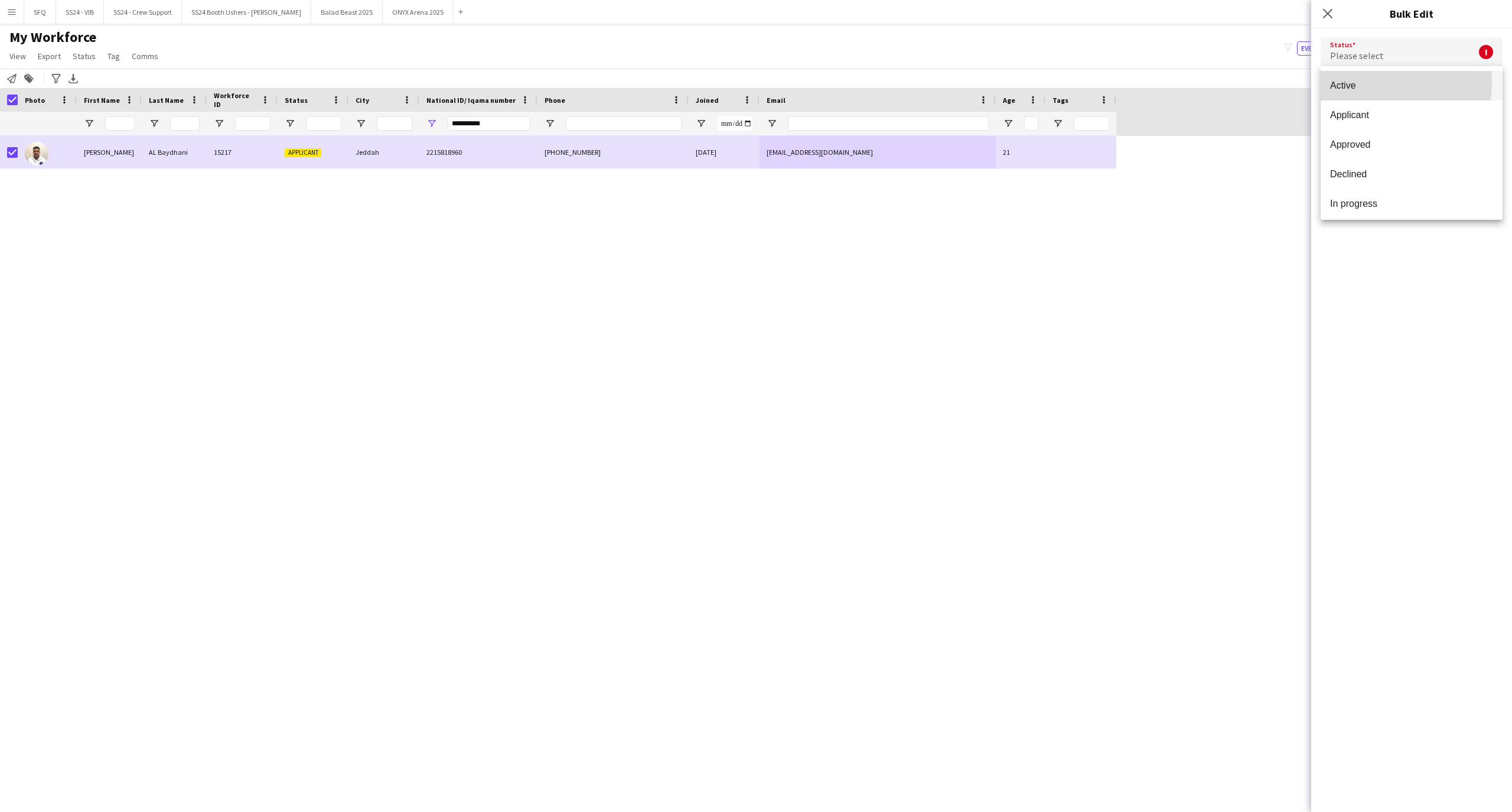
click at [1366, 84] on span "Active" at bounding box center [1412, 85] width 163 height 11
click at [1488, 144] on button "Submit" at bounding box center [1476, 143] width 51 height 23
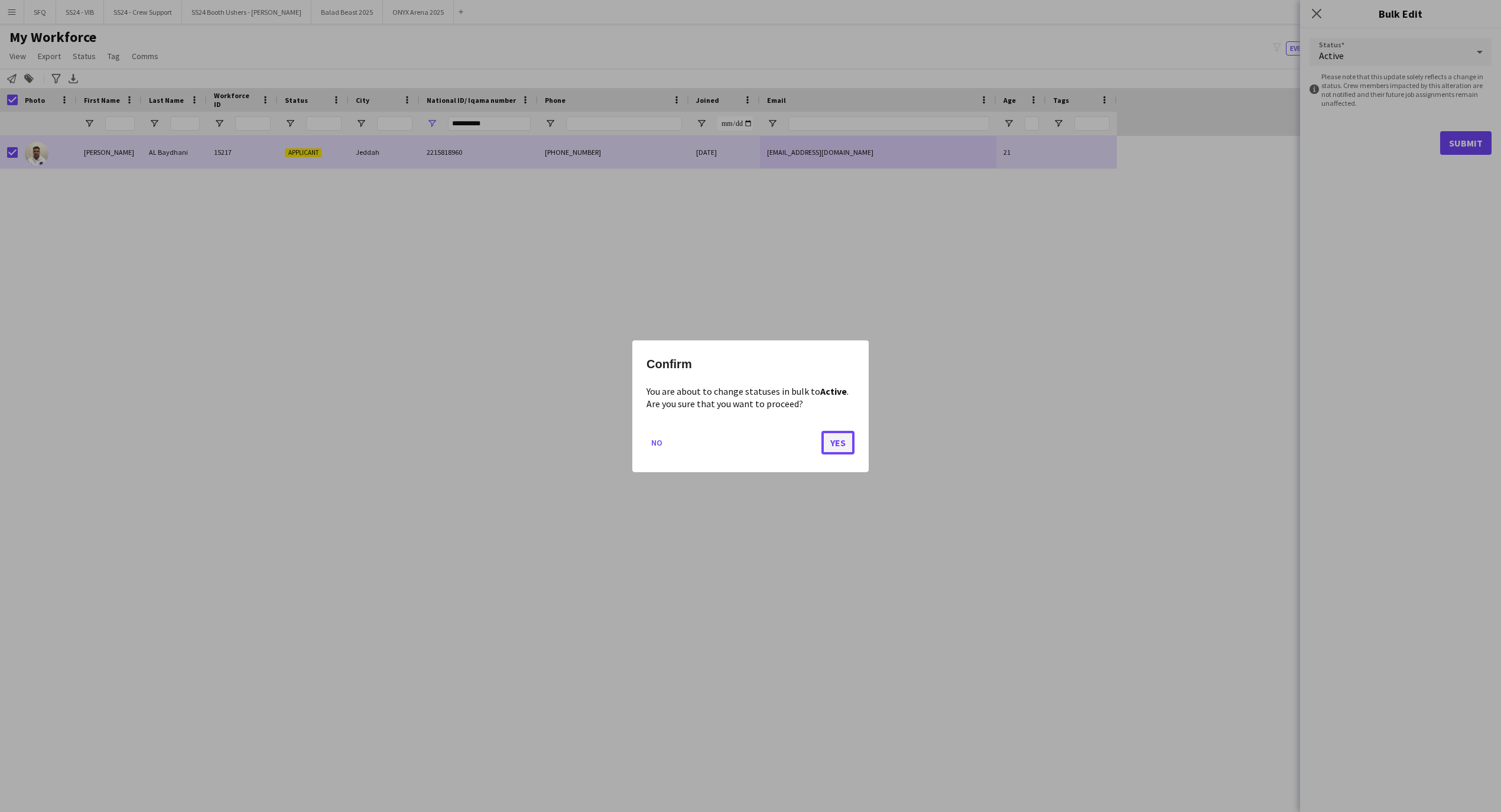
click at [833, 433] on button "Yes" at bounding box center [838, 442] width 33 height 23
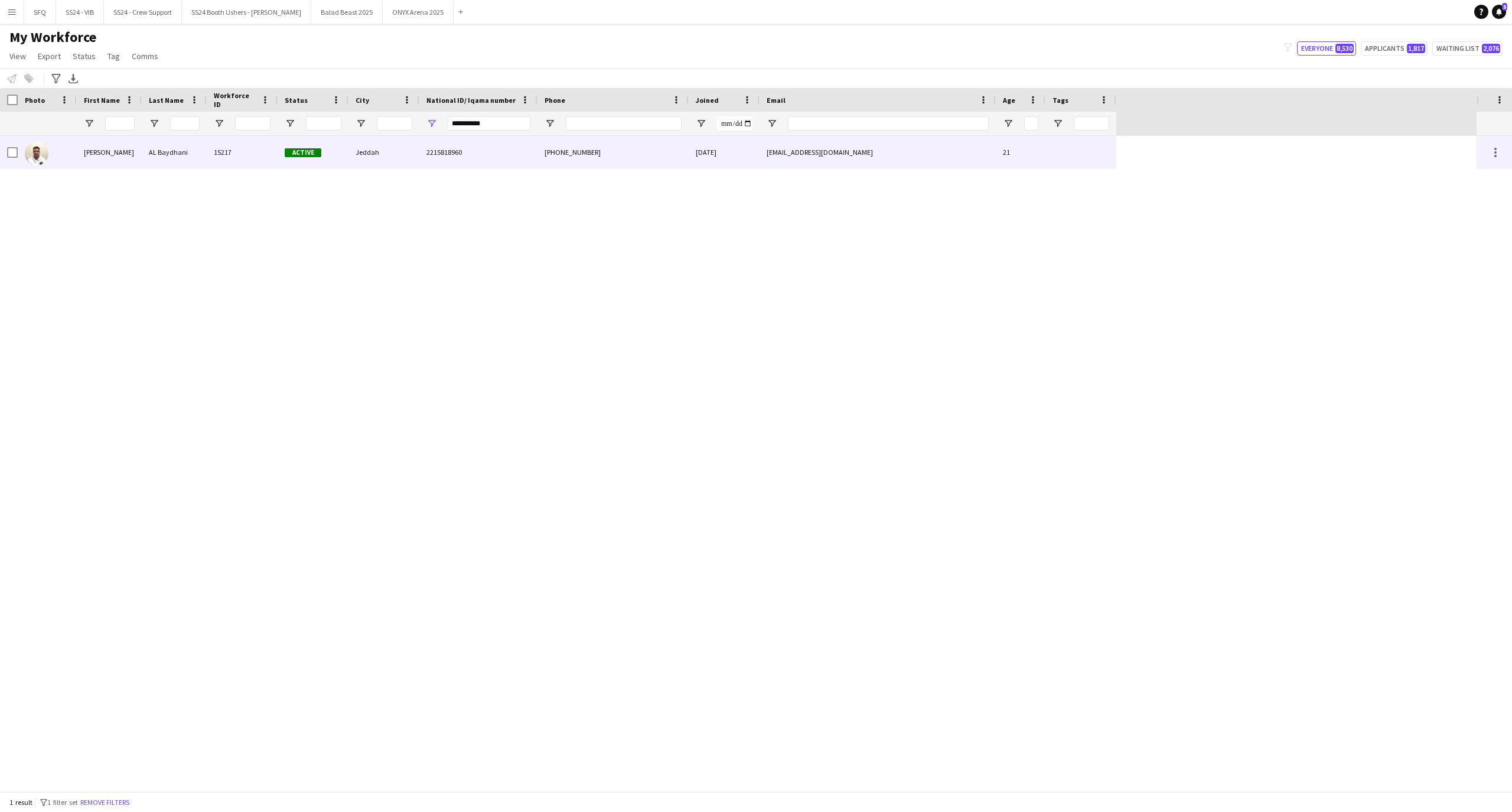
click at [452, 158] on div "2215818960" at bounding box center [478, 152] width 118 height 32
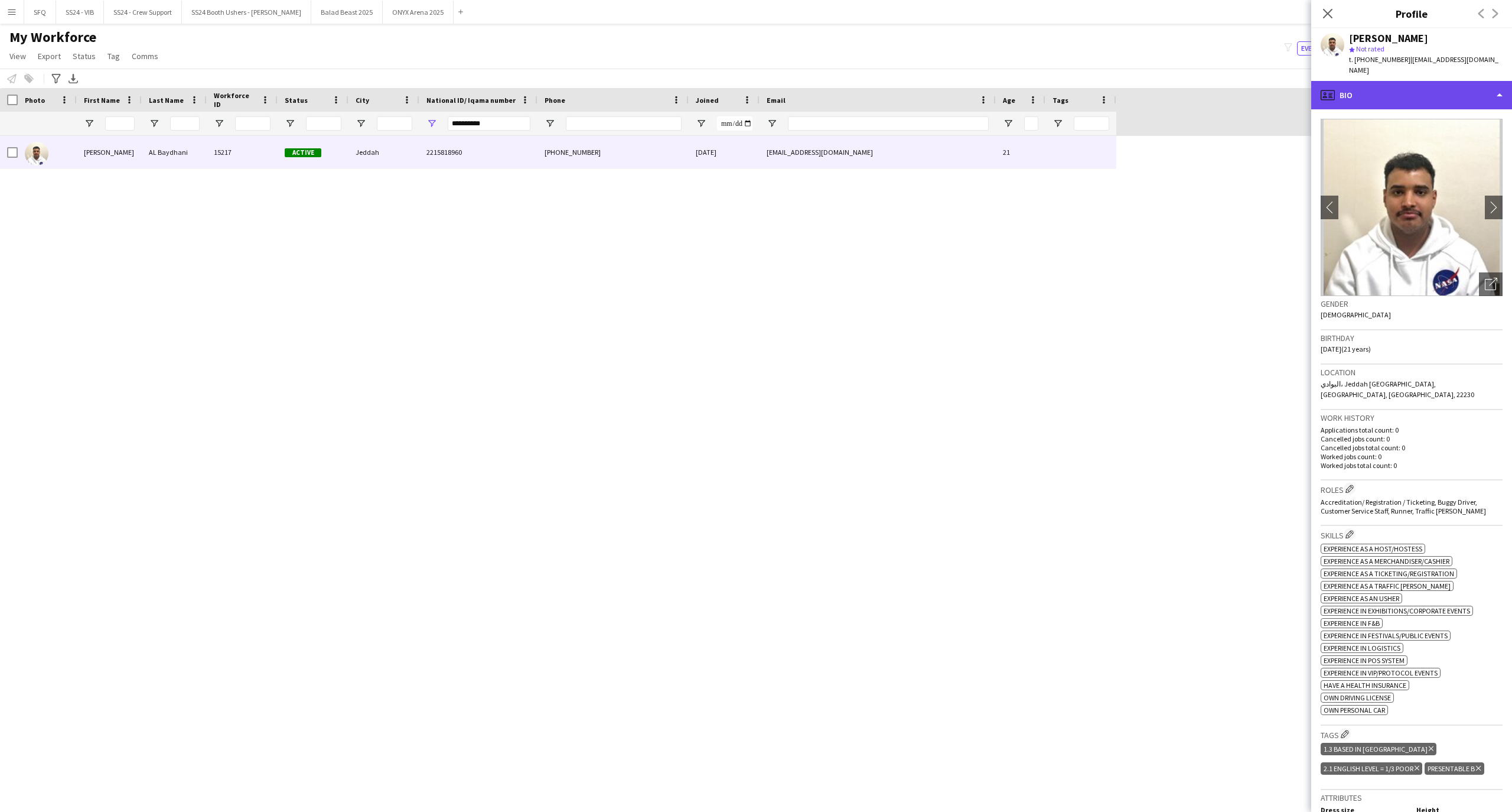
click at [1376, 93] on div "profile Bio" at bounding box center [1412, 95] width 201 height 29
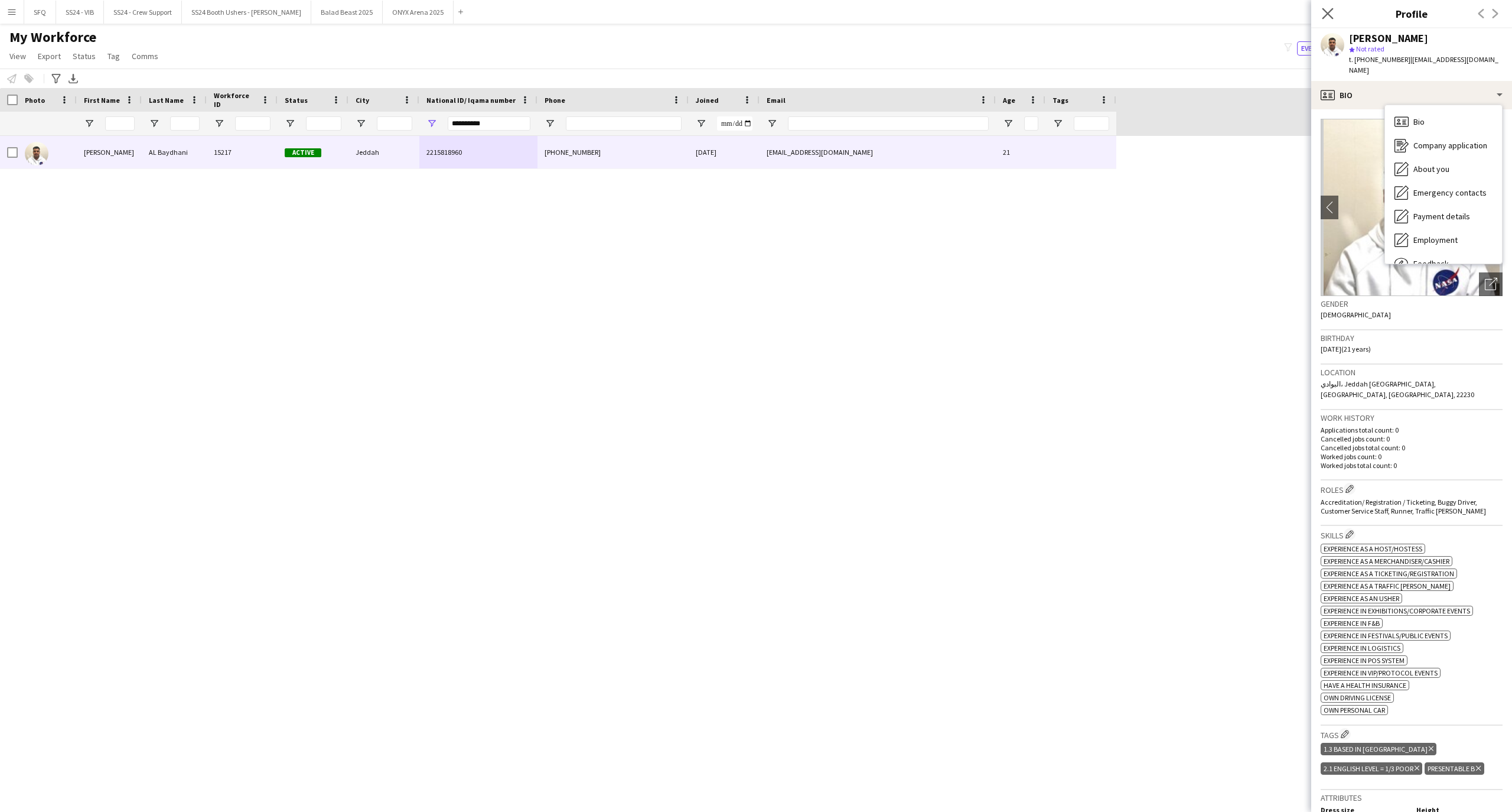
click at [1331, 19] on icon "Close pop-in" at bounding box center [1327, 13] width 11 height 11
